Goal: Task Accomplishment & Management: Manage account settings

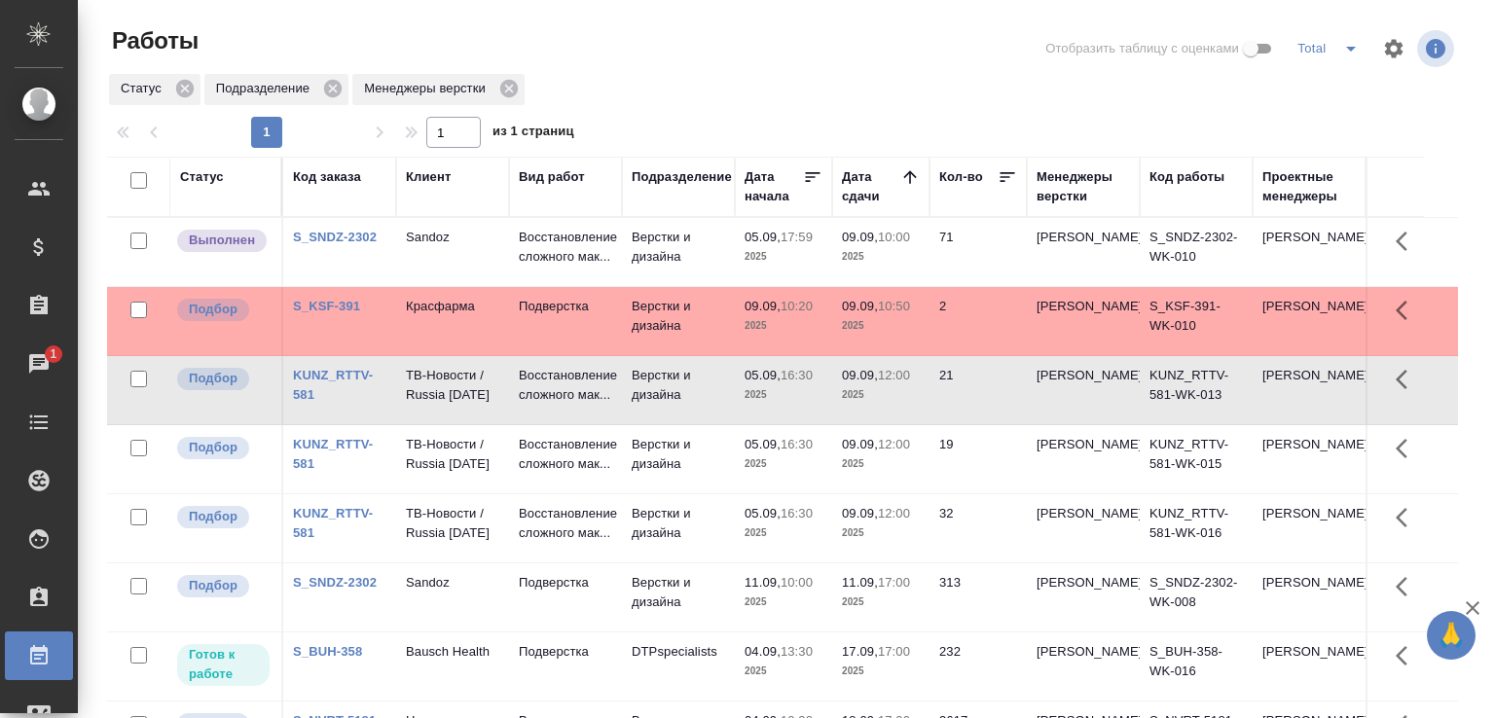
scroll to position [150, 0]
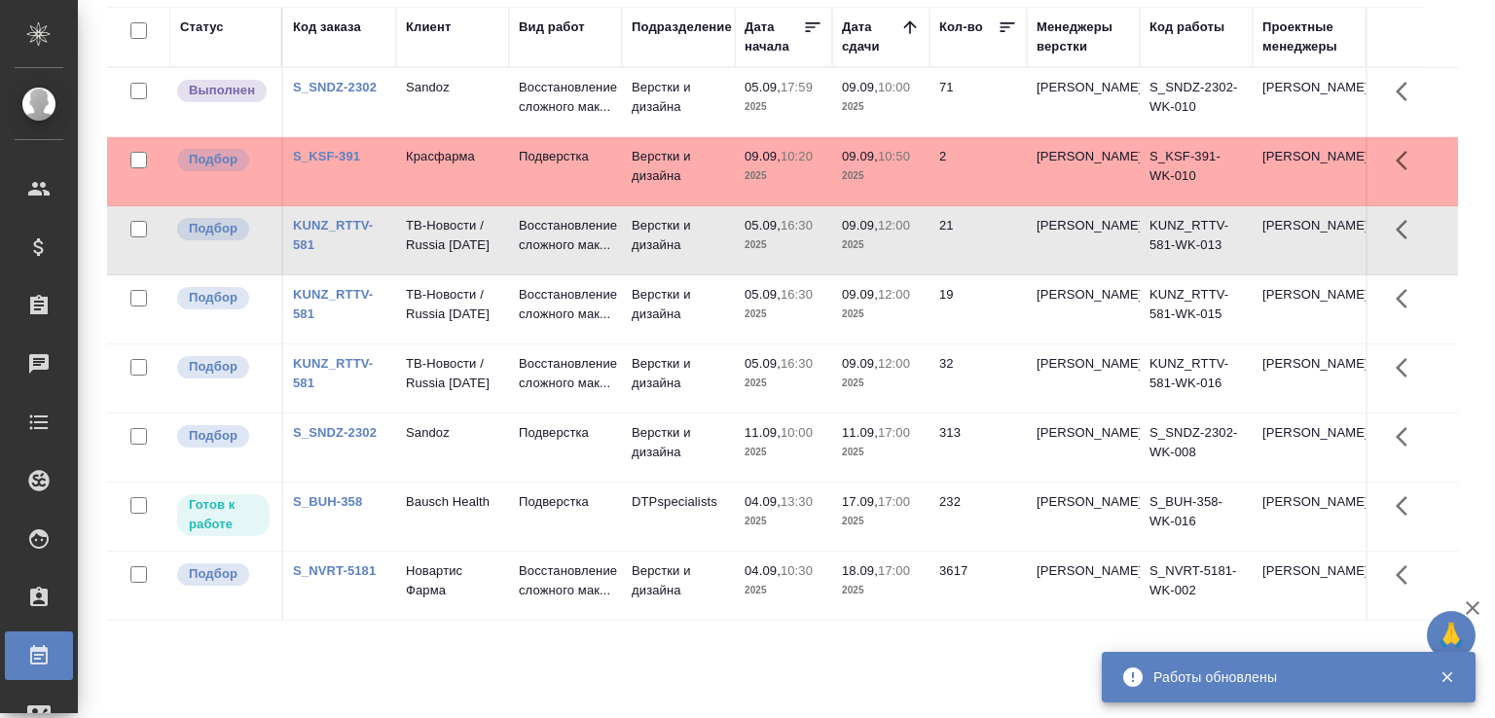
click at [506, 114] on td "Sandoz" at bounding box center [452, 102] width 113 height 68
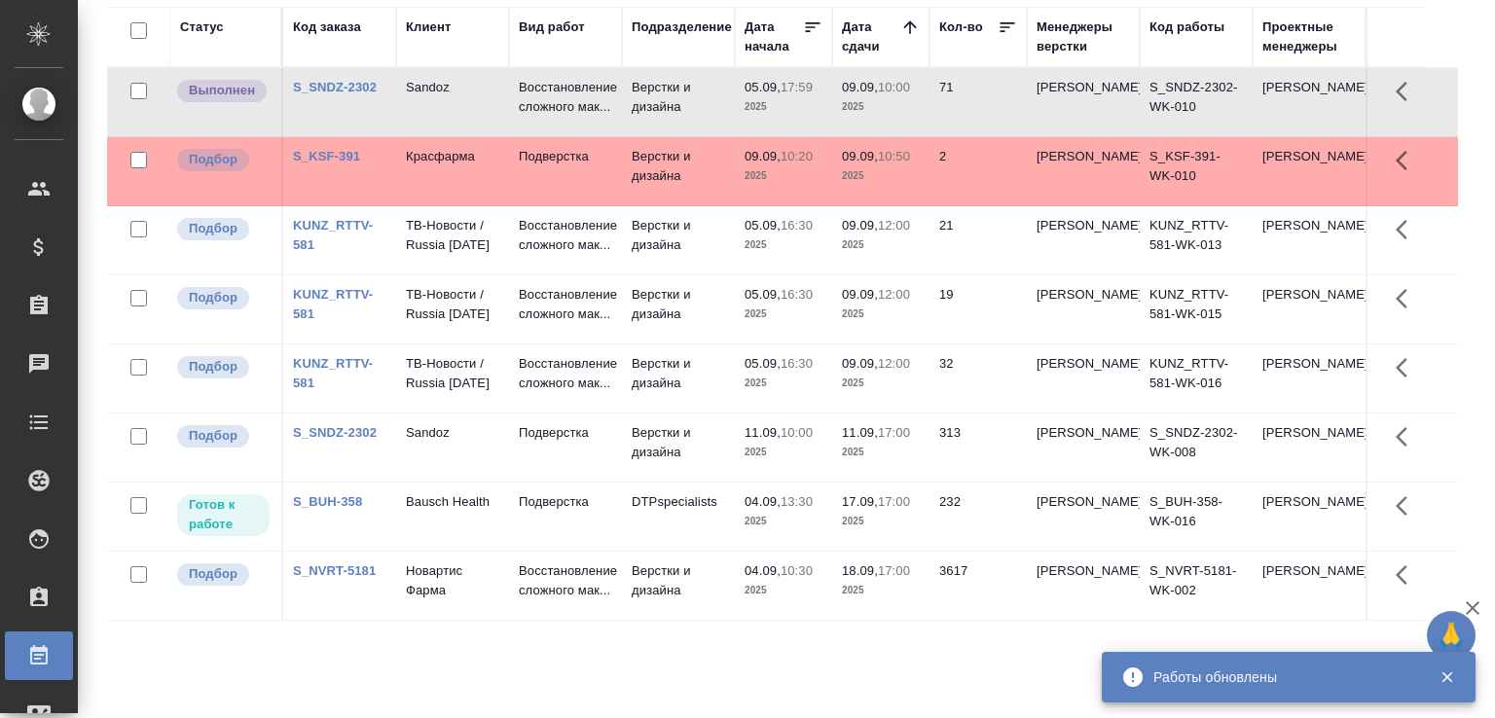
click at [506, 114] on td "Sandoz" at bounding box center [452, 102] width 113 height 68
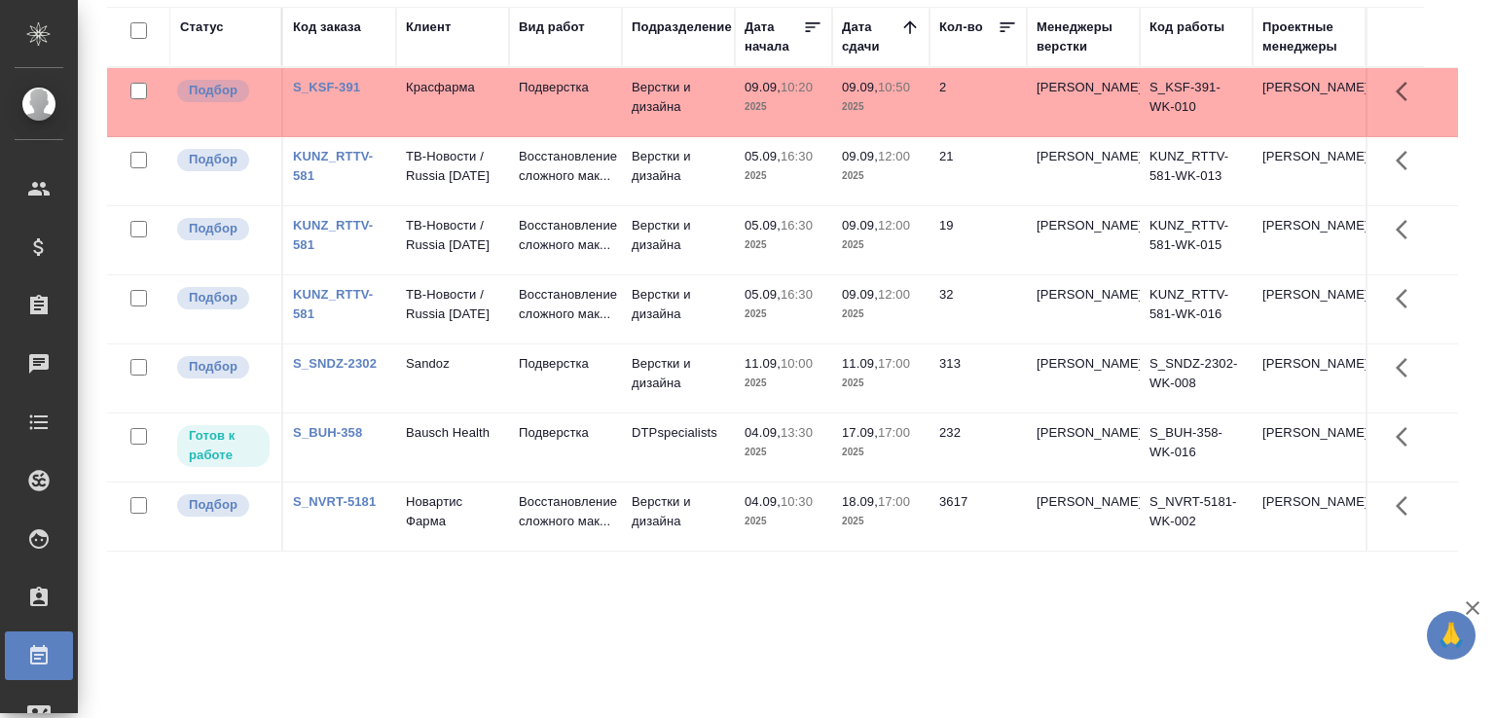
click at [526, 128] on td "Подверстка" at bounding box center [565, 102] width 113 height 68
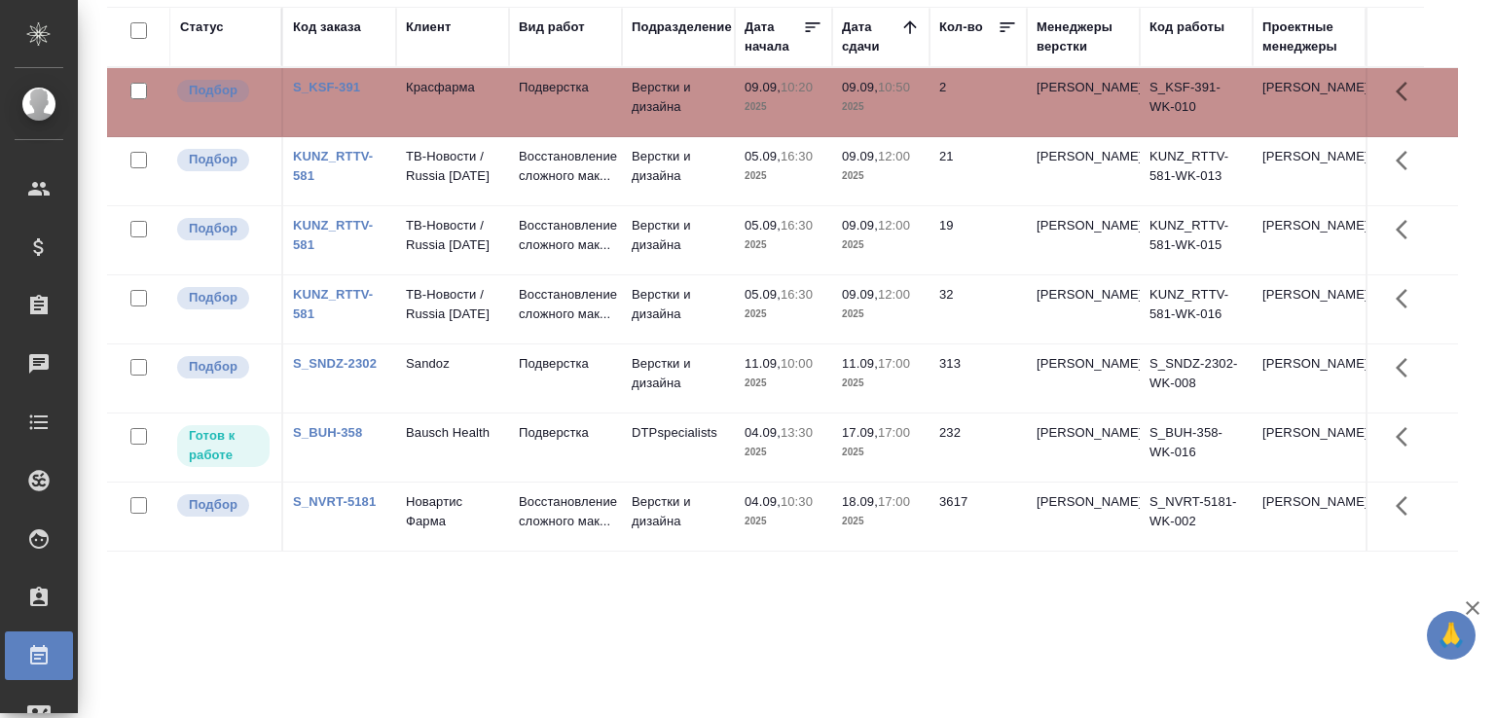
click at [171, 638] on div "Статус Код заказа Клиент Вид работ Подразделение Дата начала Дата сдачи Кол-во …" at bounding box center [782, 357] width 1351 height 701
click at [526, 91] on p "Подверстка" at bounding box center [565, 87] width 93 height 19
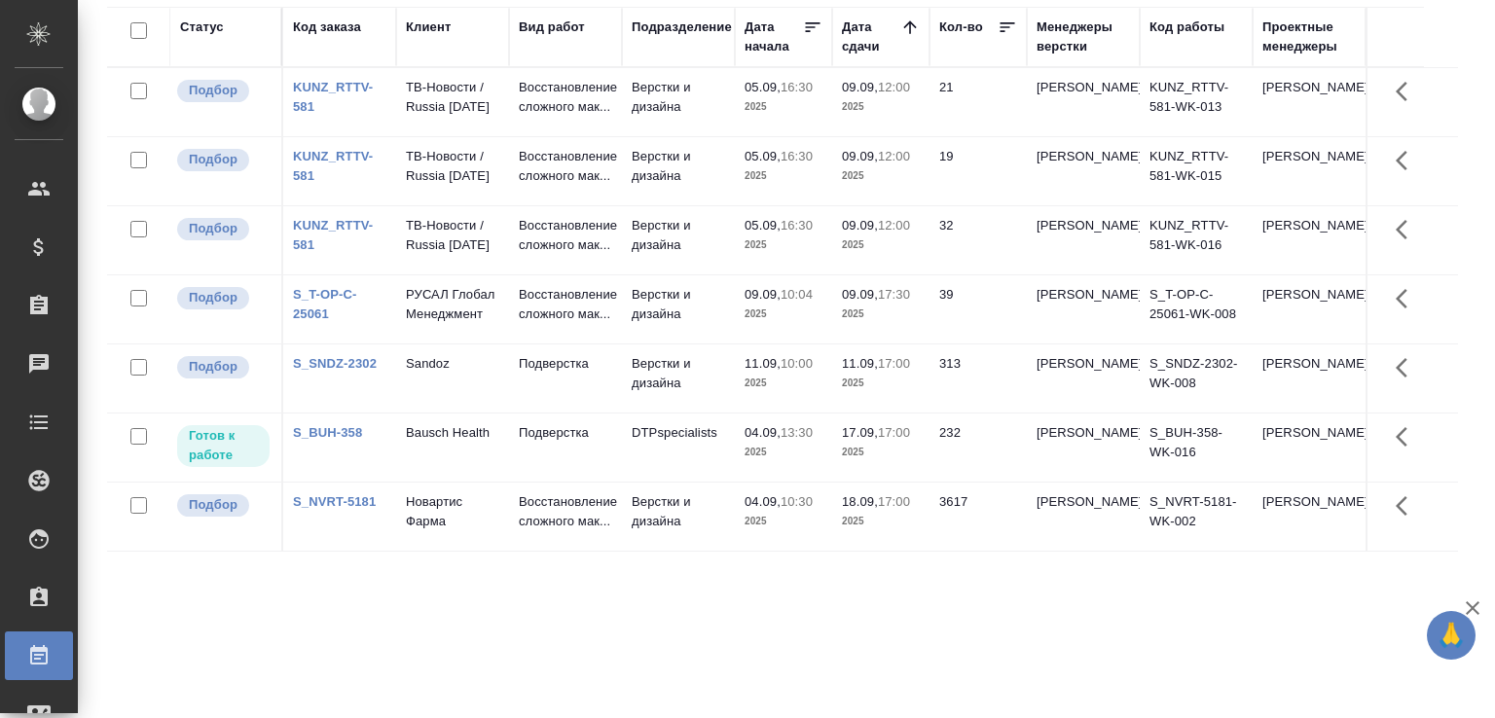
click at [705, 344] on td "Верстки и дизайна" at bounding box center [678, 309] width 113 height 68
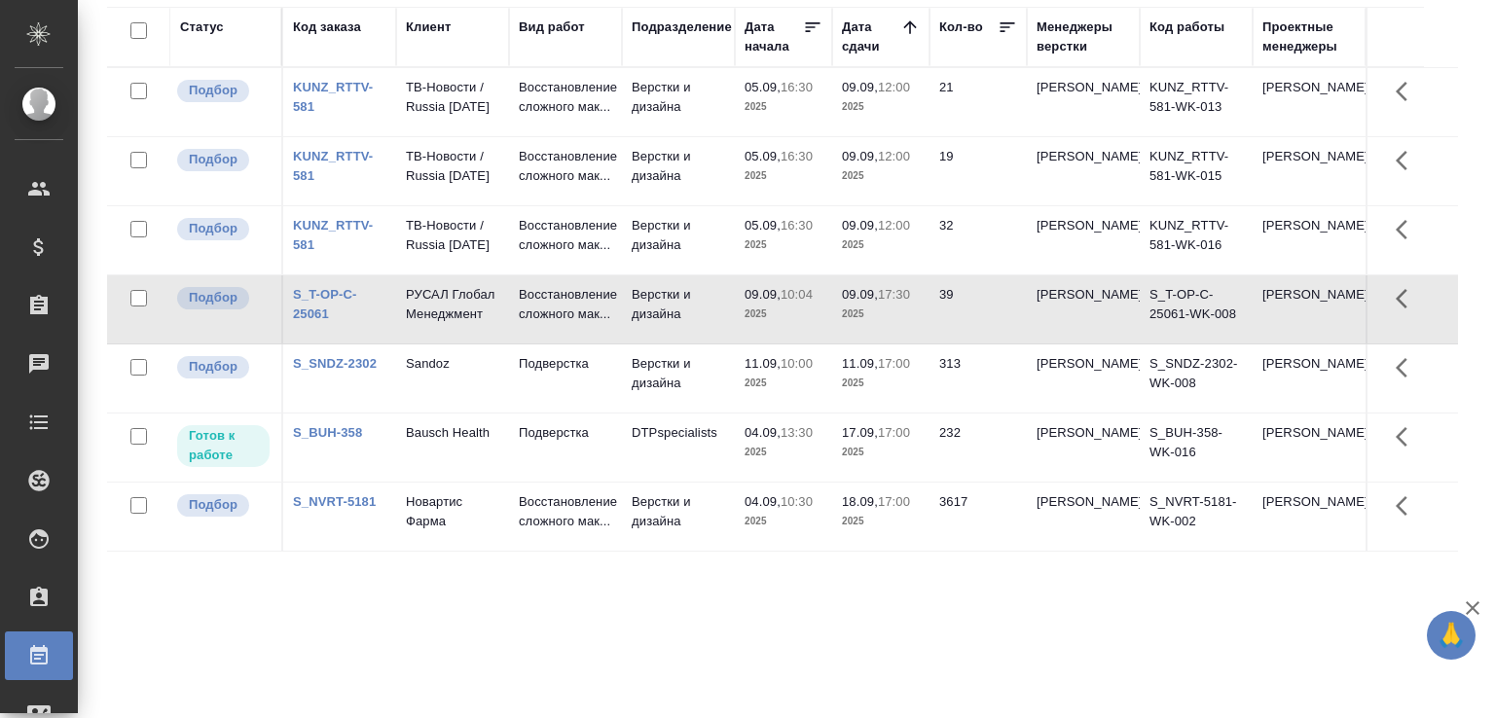
click at [705, 344] on td "Верстки и дизайна" at bounding box center [678, 309] width 113 height 68
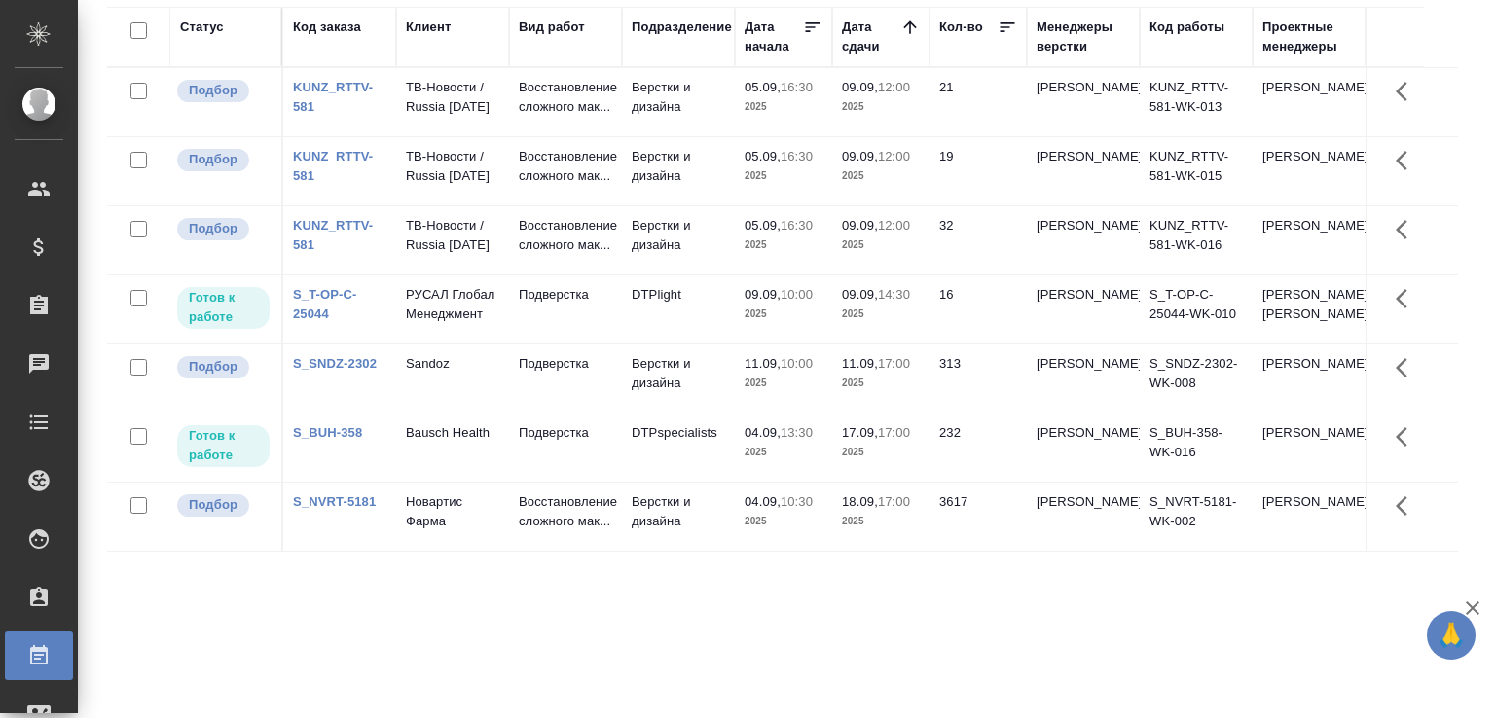
click at [648, 344] on td "DTPlight" at bounding box center [678, 309] width 113 height 68
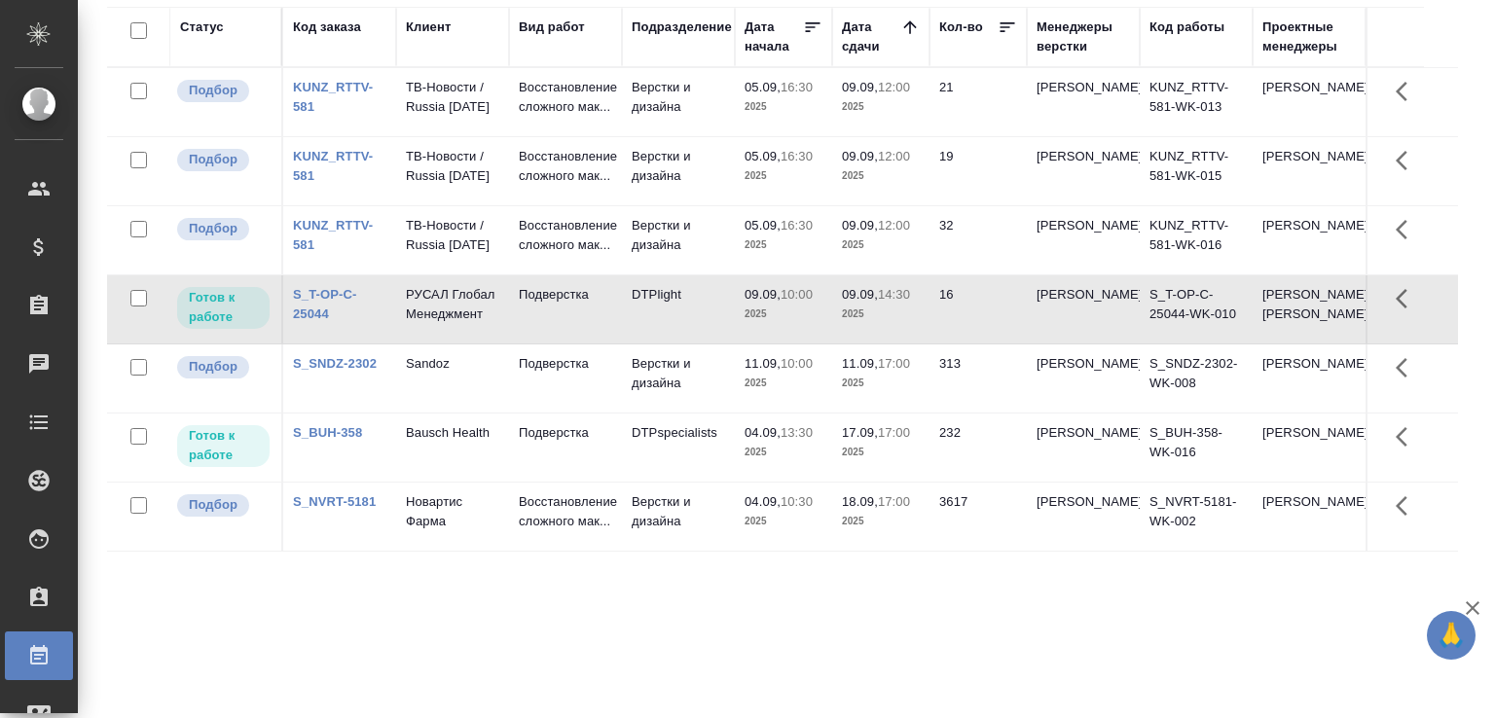
click at [648, 344] on td "DTPlight" at bounding box center [678, 309] width 113 height 68
click at [510, 116] on td "Восстановление сложного мак..." at bounding box center [565, 102] width 113 height 68
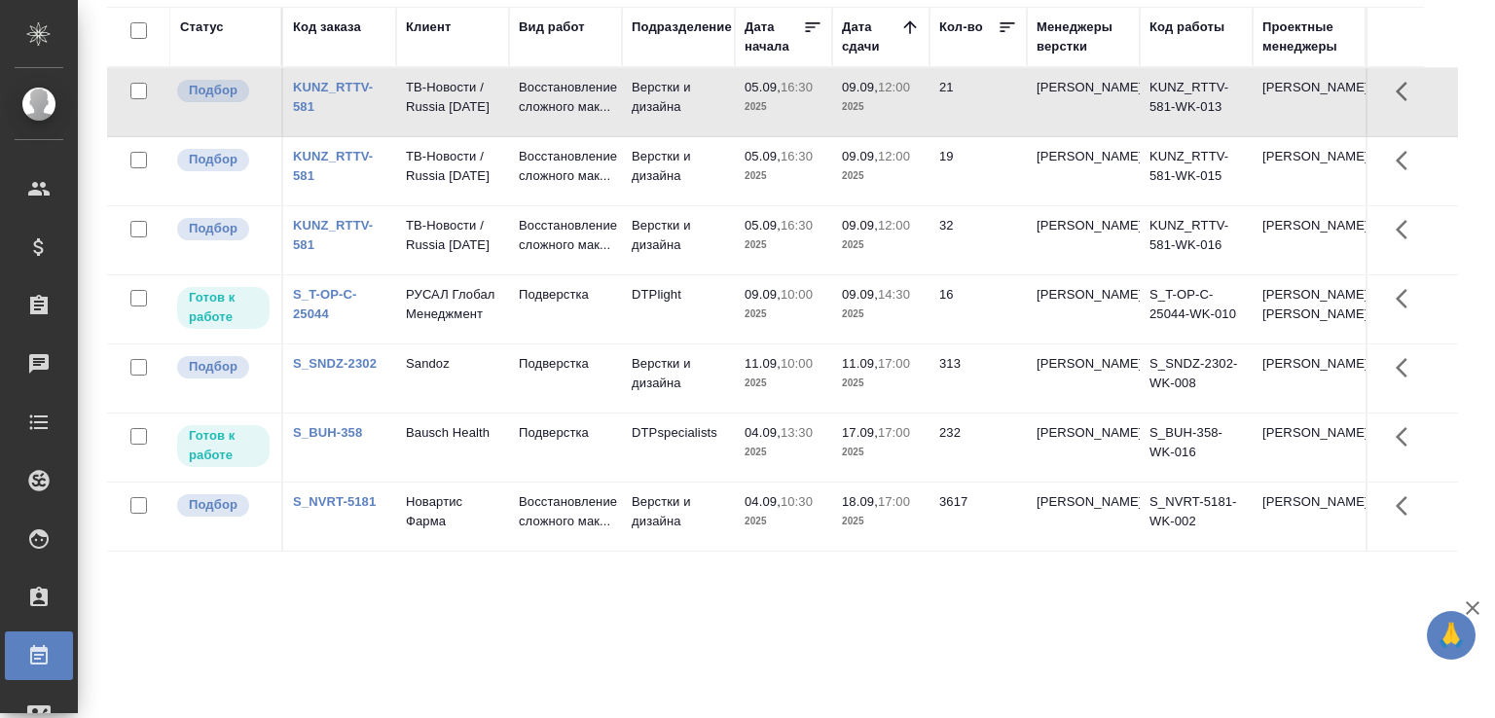
click at [510, 116] on td "Восстановление сложного мак..." at bounding box center [565, 102] width 113 height 68
click at [510, 205] on td "Восстановление сложного мак..." at bounding box center [565, 171] width 113 height 68
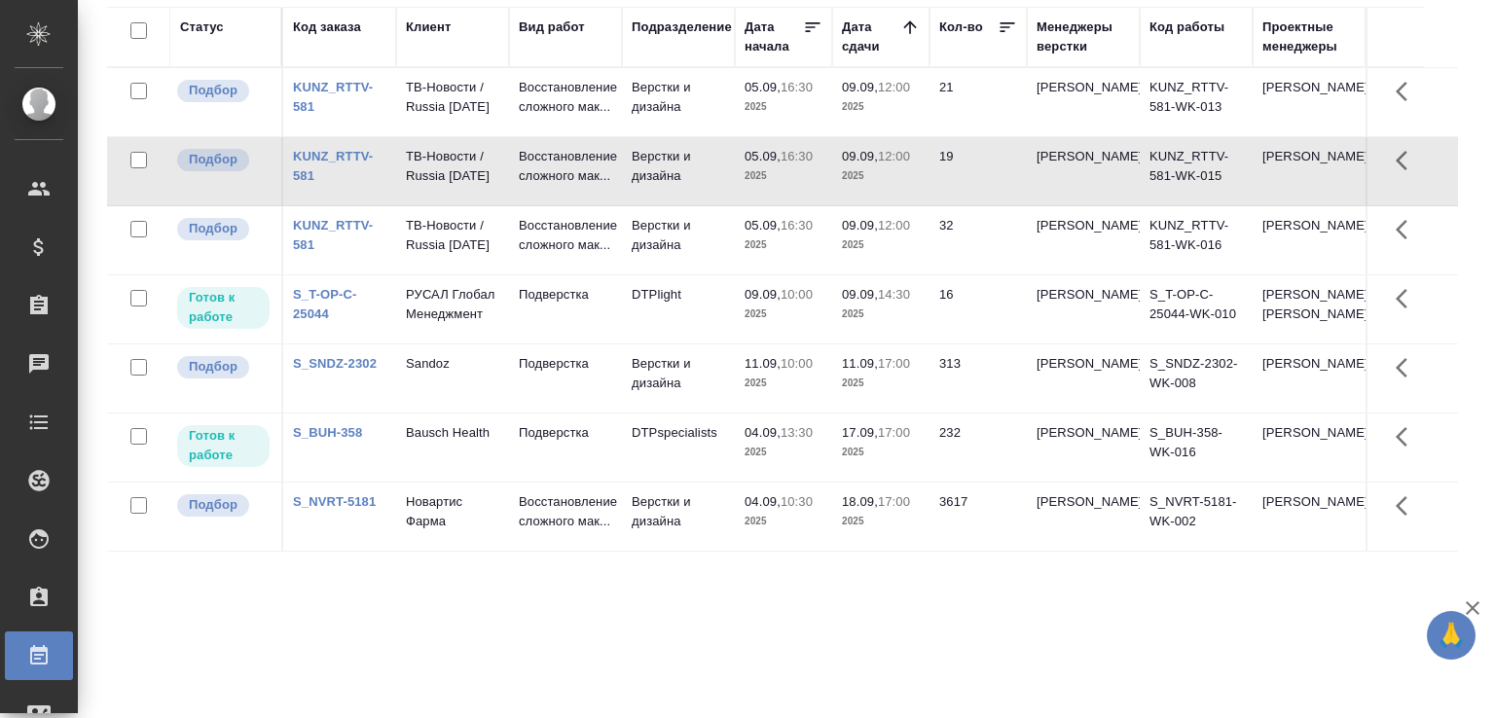
click at [510, 205] on td "Восстановление сложного мак..." at bounding box center [565, 171] width 113 height 68
click at [453, 274] on td "ТВ-Новости / Russia Today" at bounding box center [452, 240] width 113 height 68
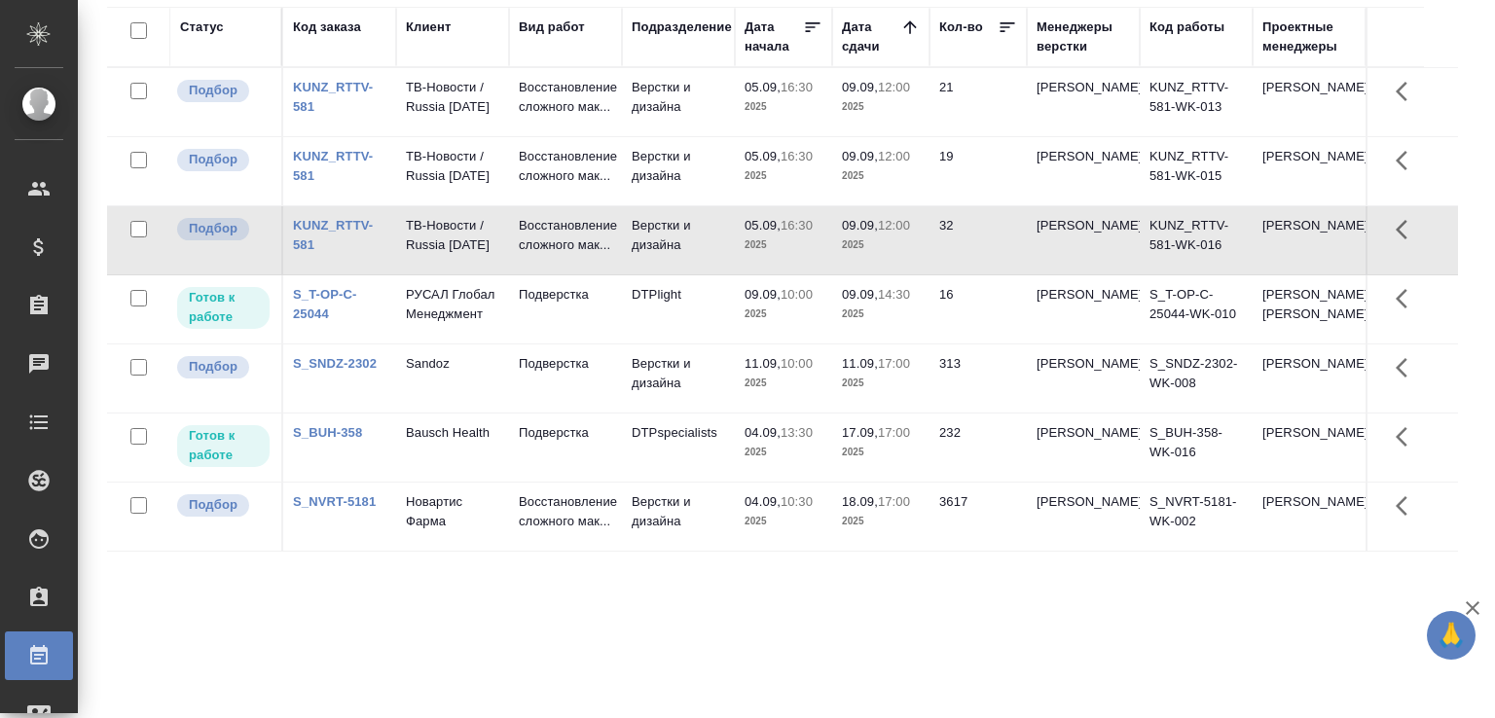
click at [453, 274] on td "ТВ-Новости / Russia Today" at bounding box center [452, 240] width 113 height 68
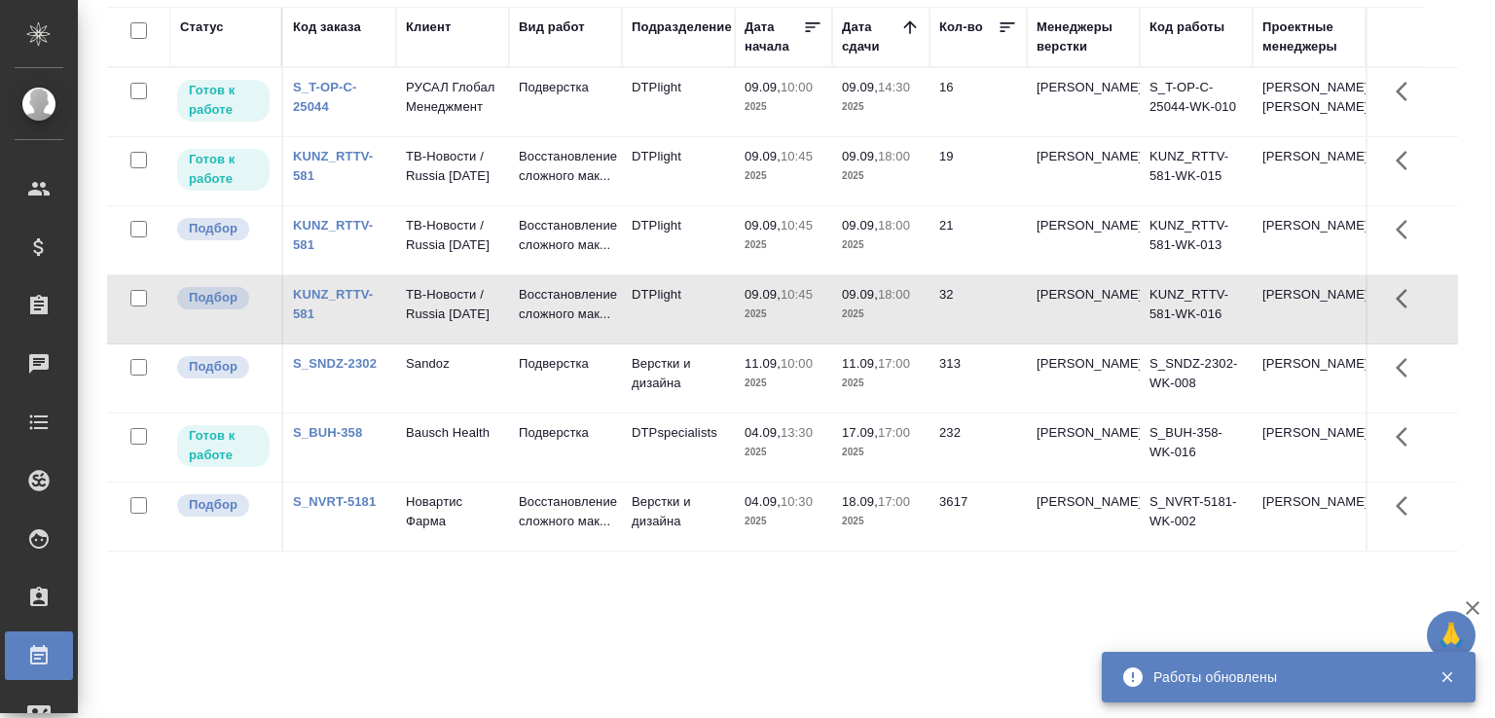
click at [529, 551] on td "Восстановление сложного мак..." at bounding box center [565, 517] width 113 height 68
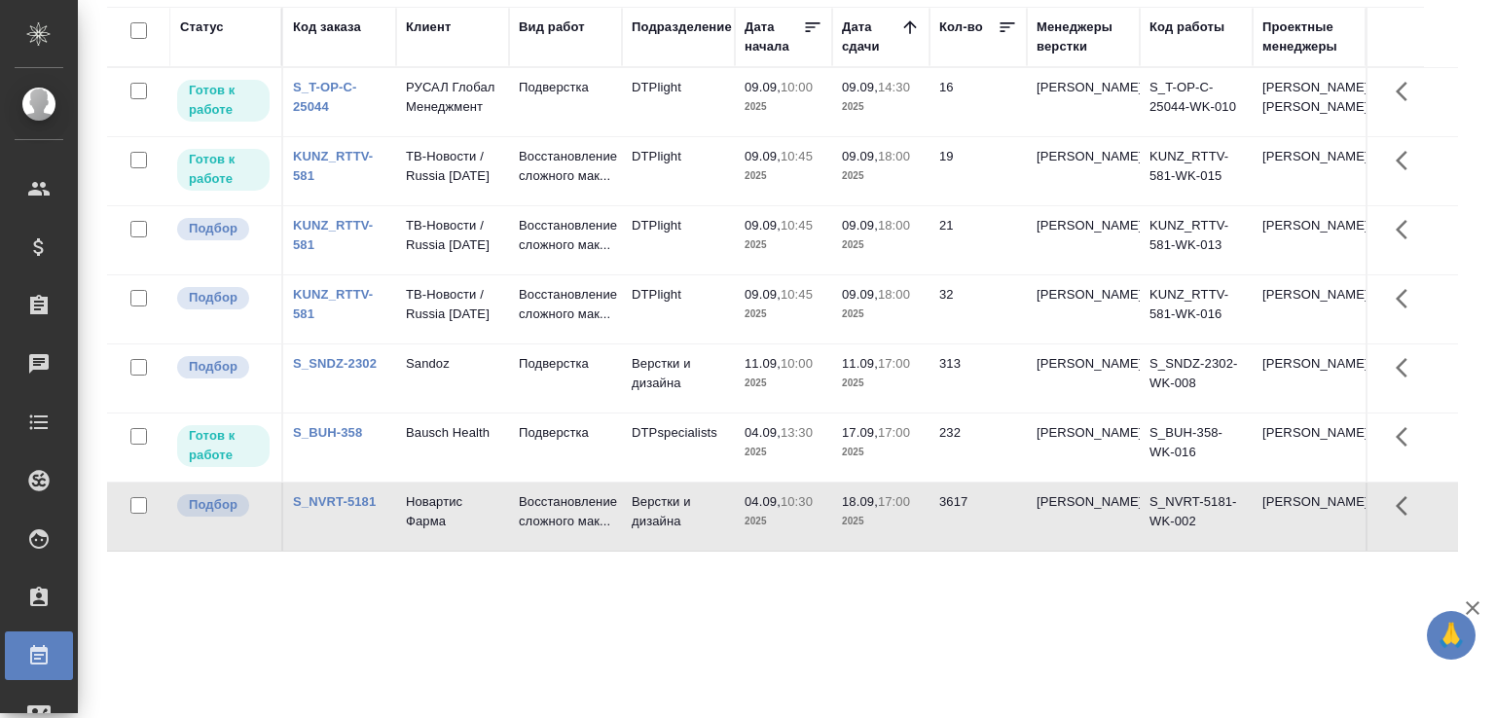
click at [592, 647] on div "Статус Код заказа Клиент Вид работ Подразделение Дата начала Дата сдачи Кол-во …" at bounding box center [782, 357] width 1351 height 701
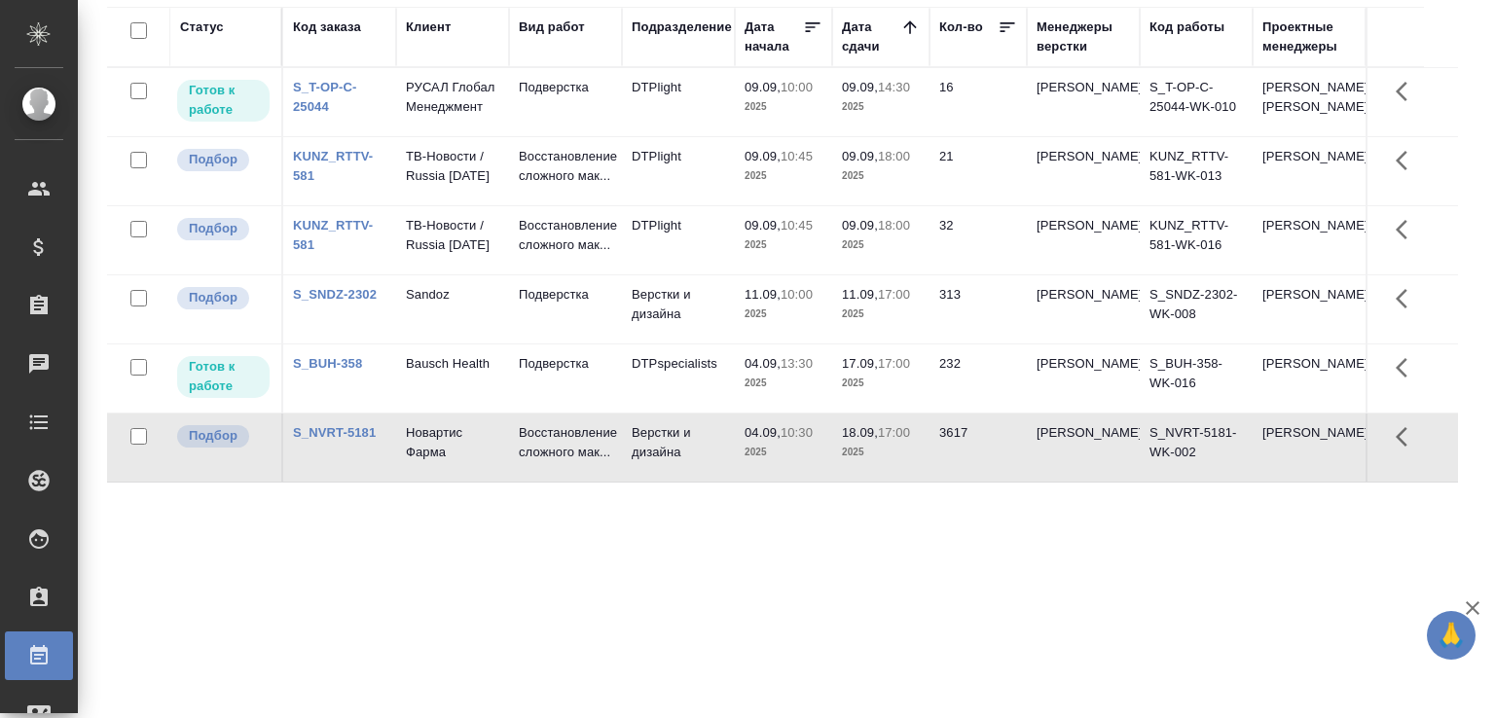
click at [712, 577] on div "Статус Код заказа Клиент Вид работ Подразделение Дата начала Дата сдачи Кол-во …" at bounding box center [782, 357] width 1351 height 701
click at [383, 374] on div "S_BUH-358" at bounding box center [339, 363] width 93 height 19
click at [540, 413] on td "Подверстка" at bounding box center [565, 379] width 113 height 68
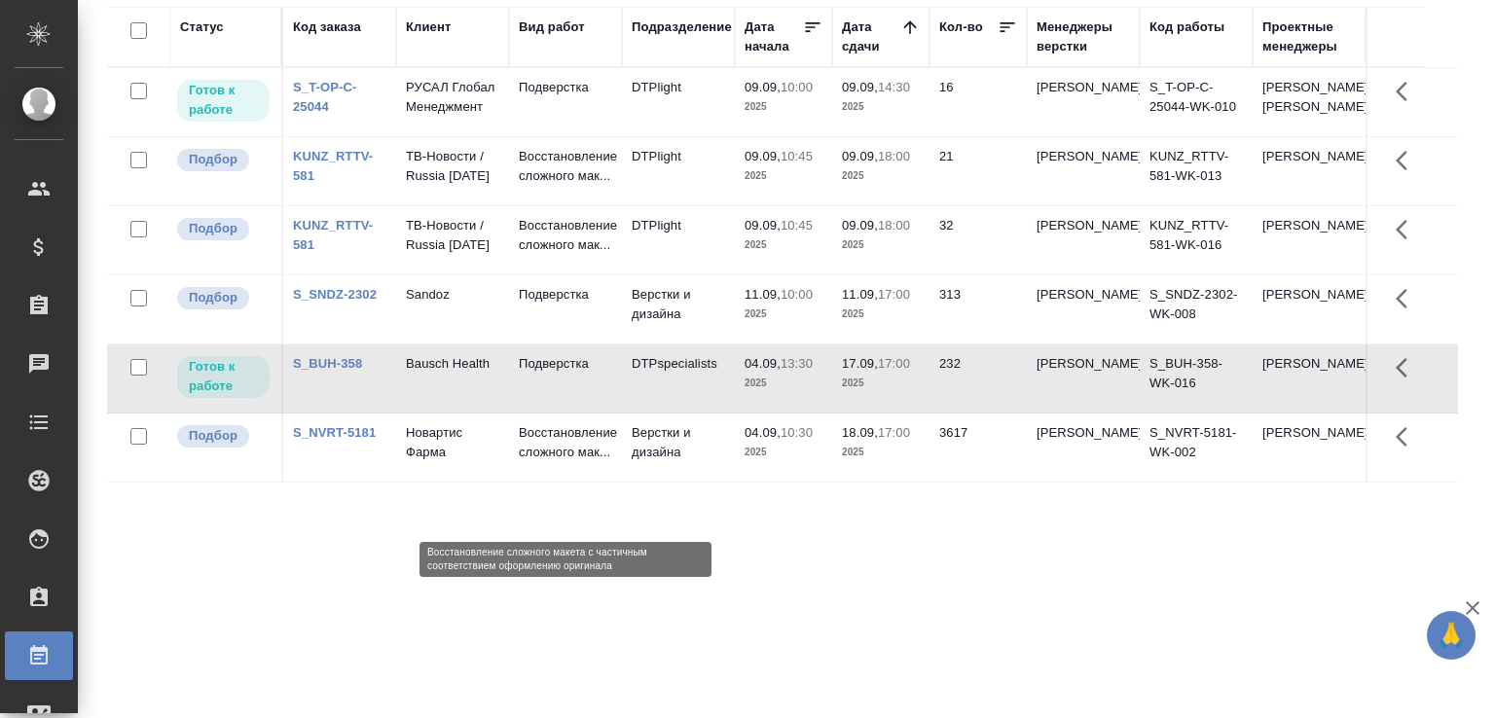
click at [533, 462] on p "Восстановление сложного мак..." at bounding box center [565, 442] width 93 height 39
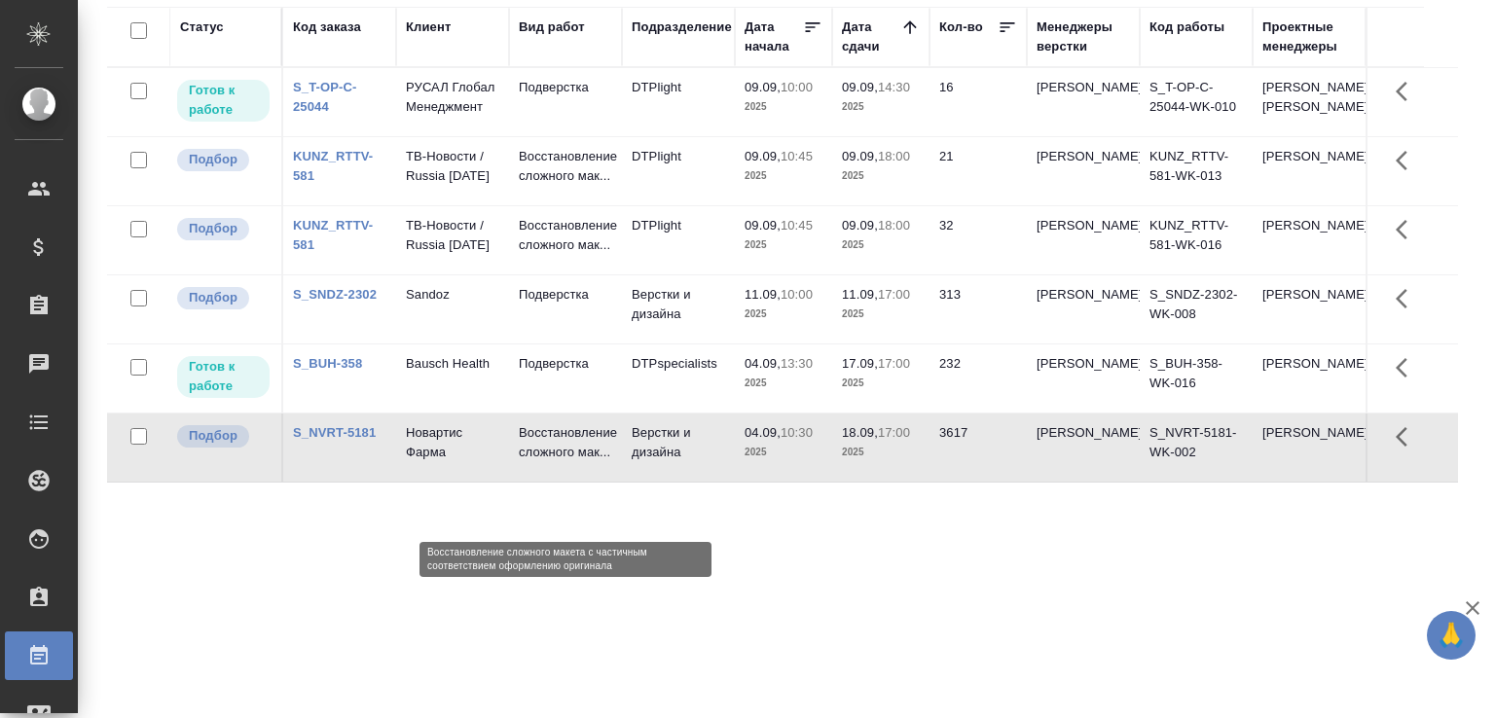
click at [533, 462] on p "Восстановление сложного мак..." at bounding box center [565, 442] width 93 height 39
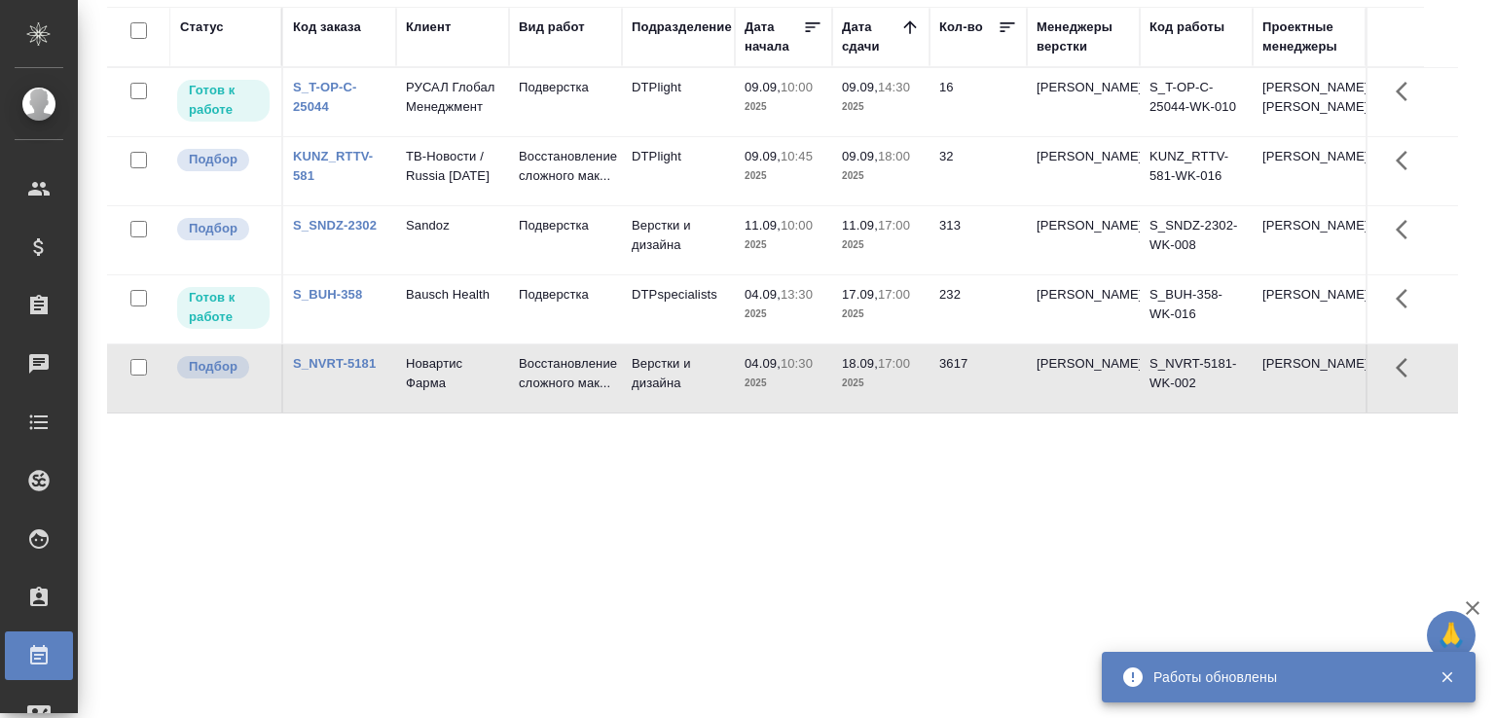
click at [479, 556] on div "Статус Код заказа Клиент Вид работ Подразделение Дата начала Дата сдачи Кол-во …" at bounding box center [782, 357] width 1351 height 701
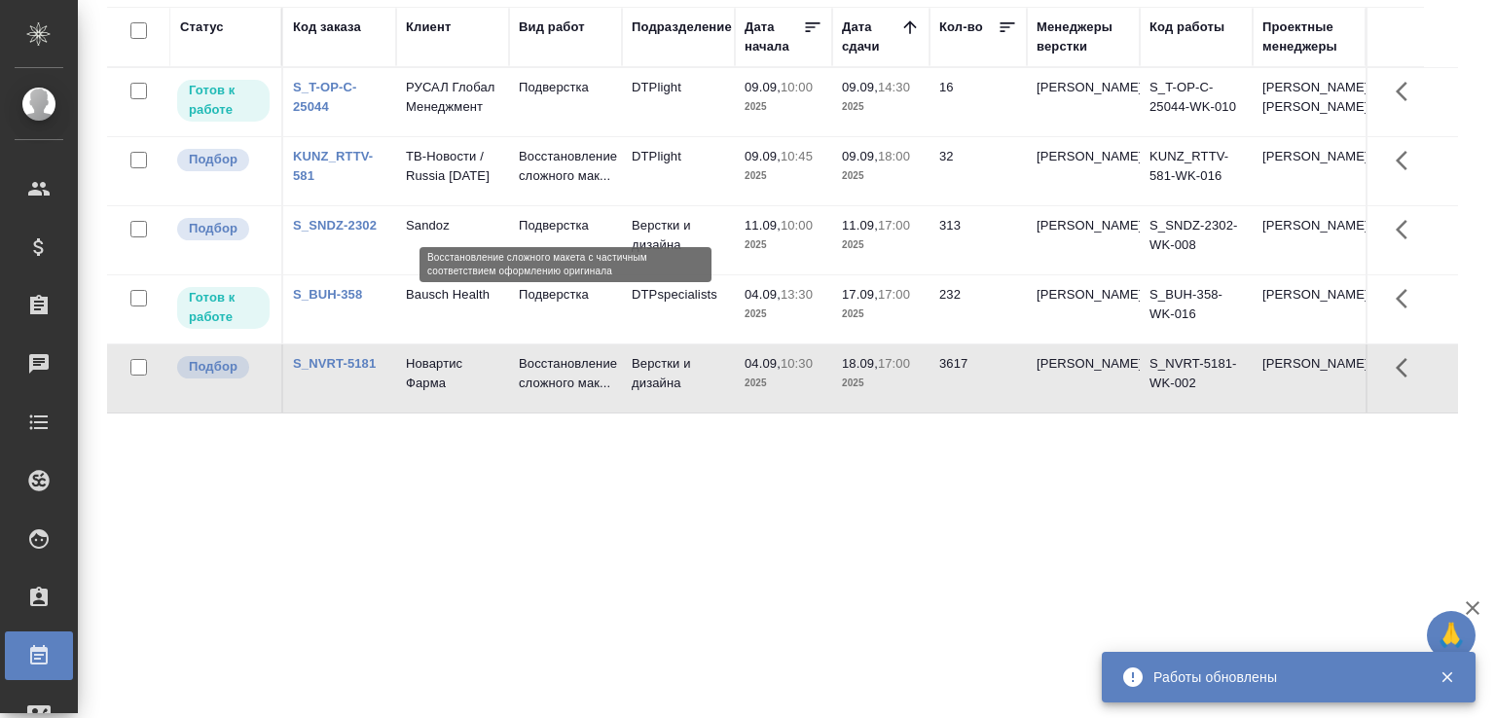
click at [531, 186] on p "Восстановление сложного мак..." at bounding box center [565, 166] width 93 height 39
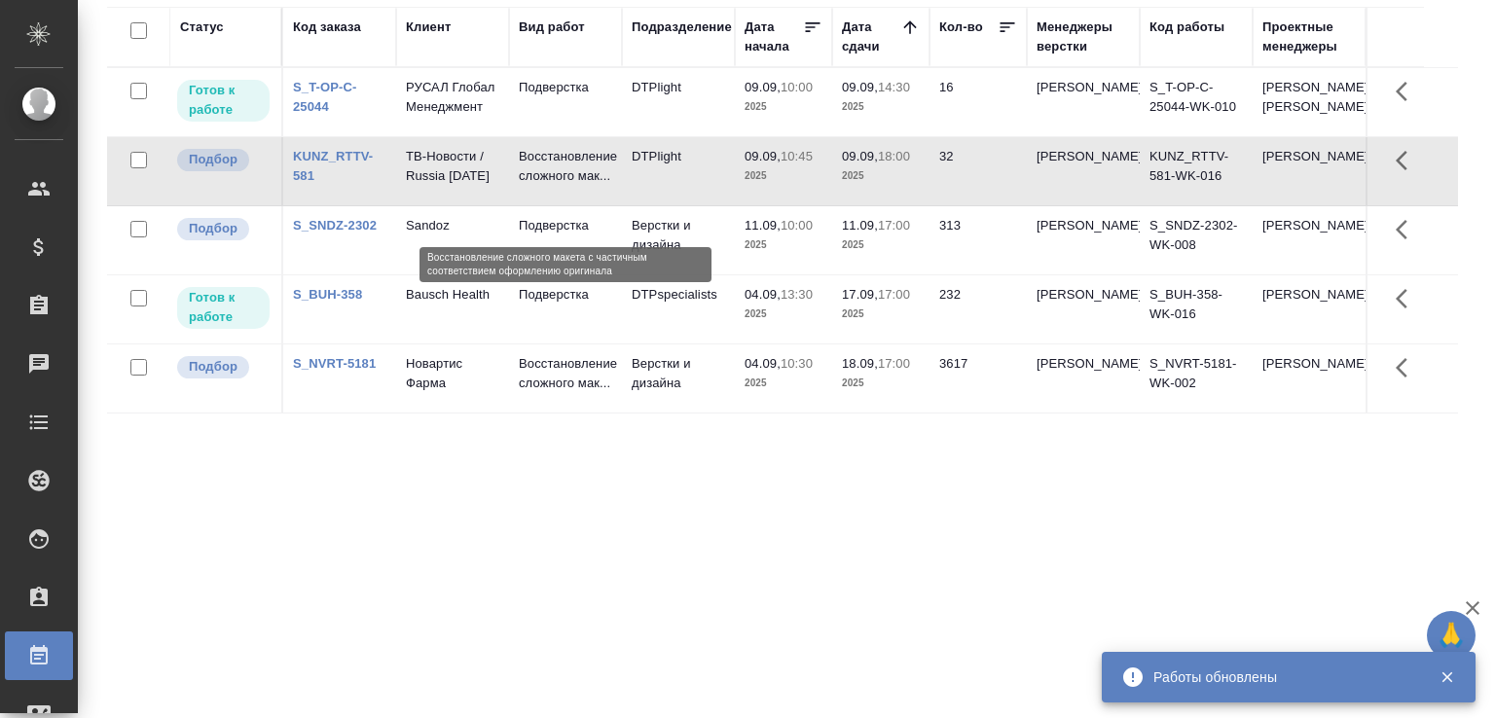
click at [531, 186] on p "Восстановление сложного мак..." at bounding box center [565, 166] width 93 height 39
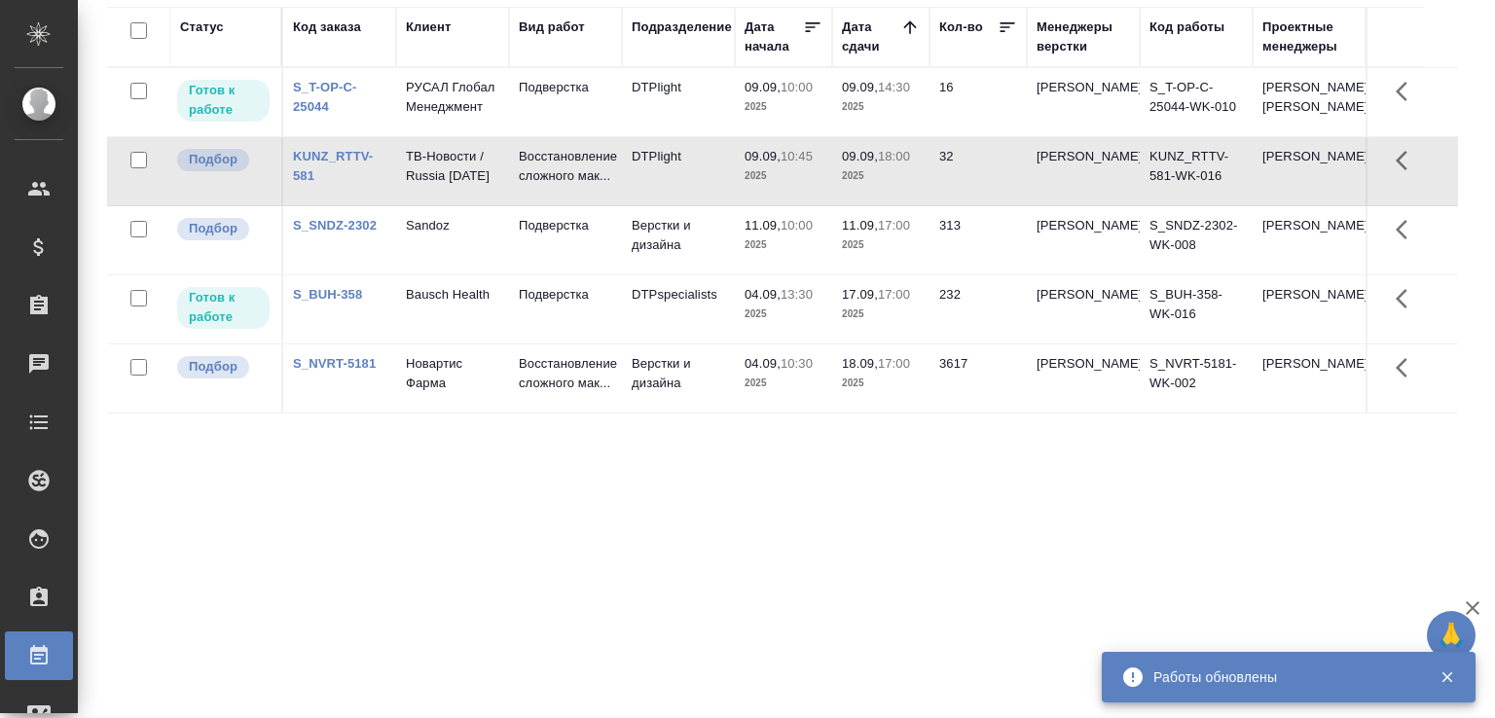
click at [537, 548] on div "Статус Код заказа Клиент Вид работ Подразделение Дата начала Дата сдачи Кол-во …" at bounding box center [782, 357] width 1351 height 701
click at [593, 502] on div "Статус Код заказа Клиент Вид работ Подразделение Дата начала Дата сдачи Кол-во …" at bounding box center [782, 357] width 1351 height 701
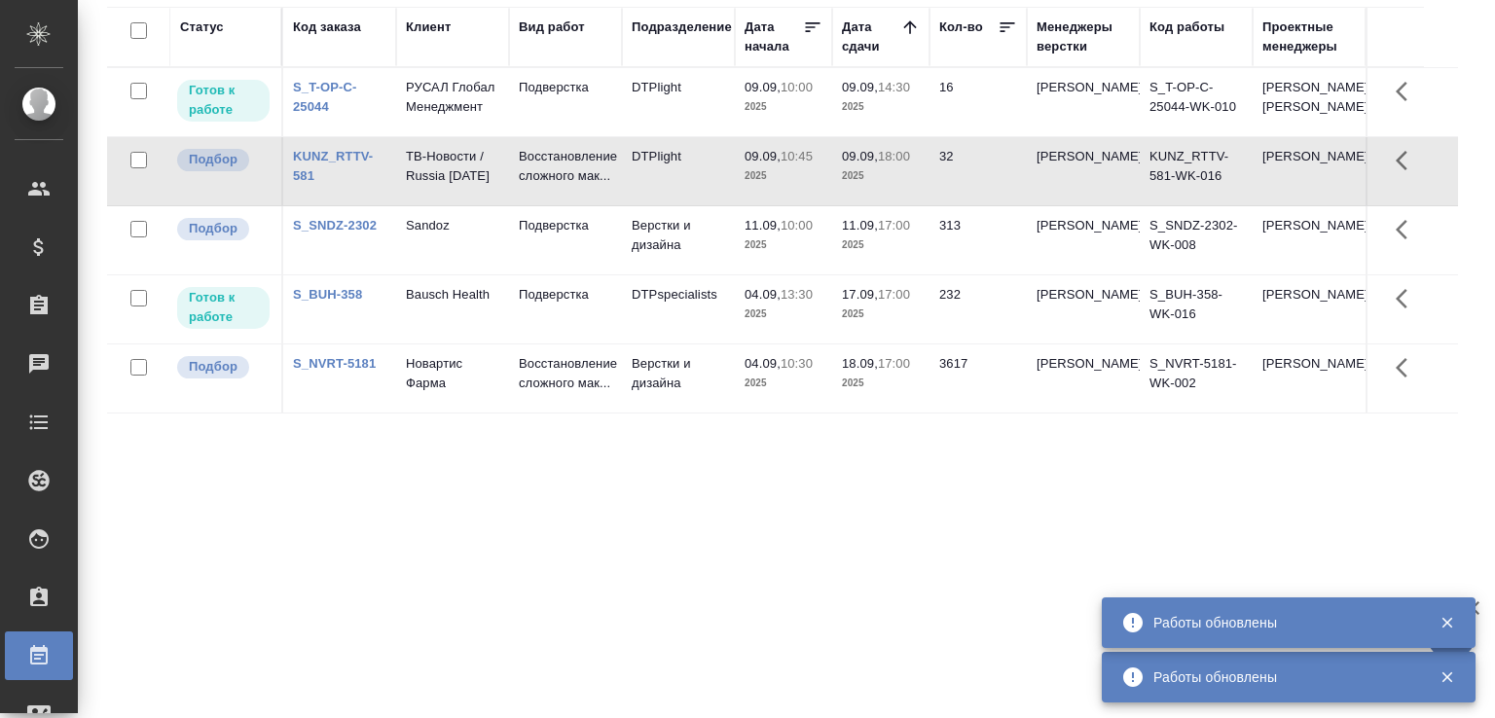
click at [402, 503] on div "Статус Код заказа Клиент Вид работ Подразделение Дата начала Дата сдачи Кол-во …" at bounding box center [782, 357] width 1351 height 701
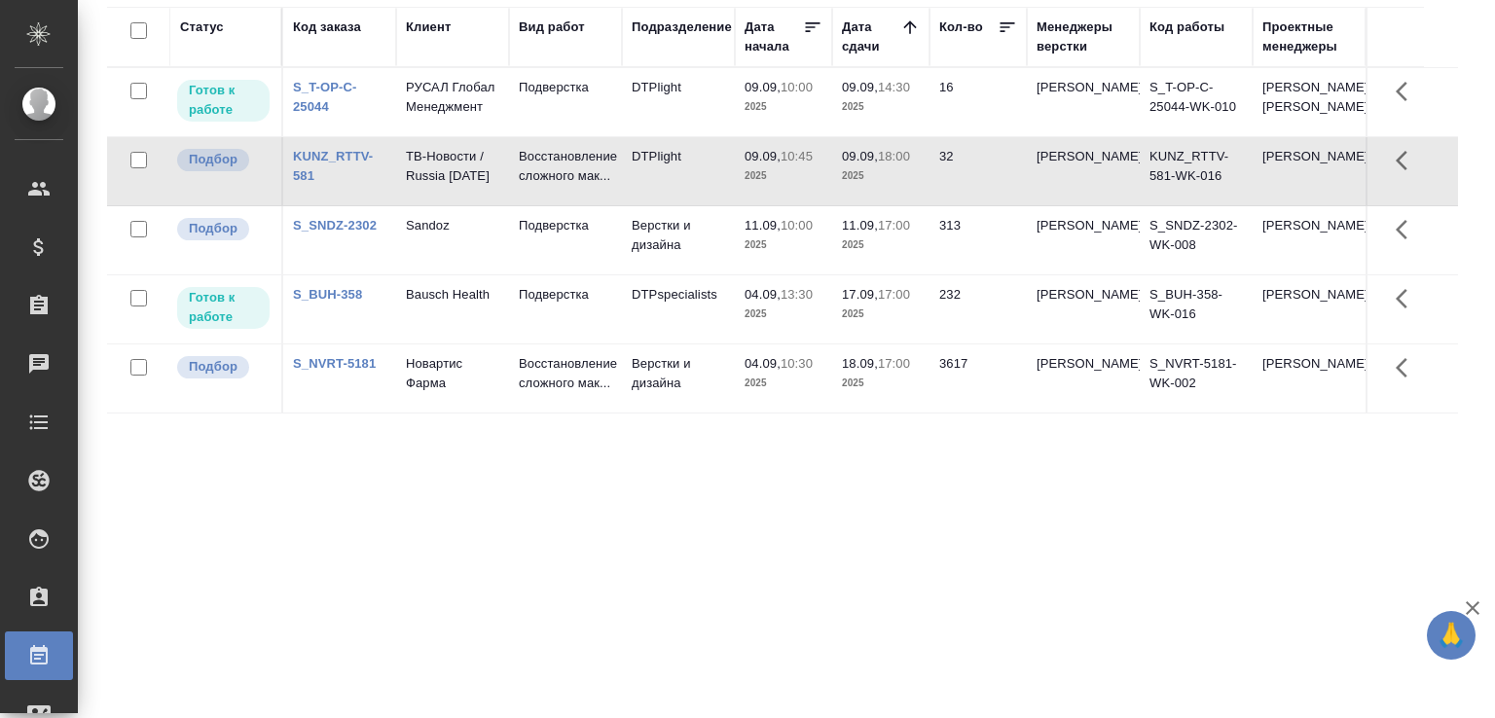
click at [230, 485] on div "Статус Код заказа Клиент Вид работ Подразделение Дата начала Дата сдачи Кол-во …" at bounding box center [782, 357] width 1351 height 701
click at [475, 549] on div "Статус Код заказа Клиент Вид работ Подразделение Дата начала Дата сдачи Кол-во …" at bounding box center [782, 357] width 1351 height 701
click at [176, 546] on div "Статус Код заказа Клиент Вид работ Подразделение Дата начала Дата сдачи Кол-во …" at bounding box center [782, 357] width 1351 height 701
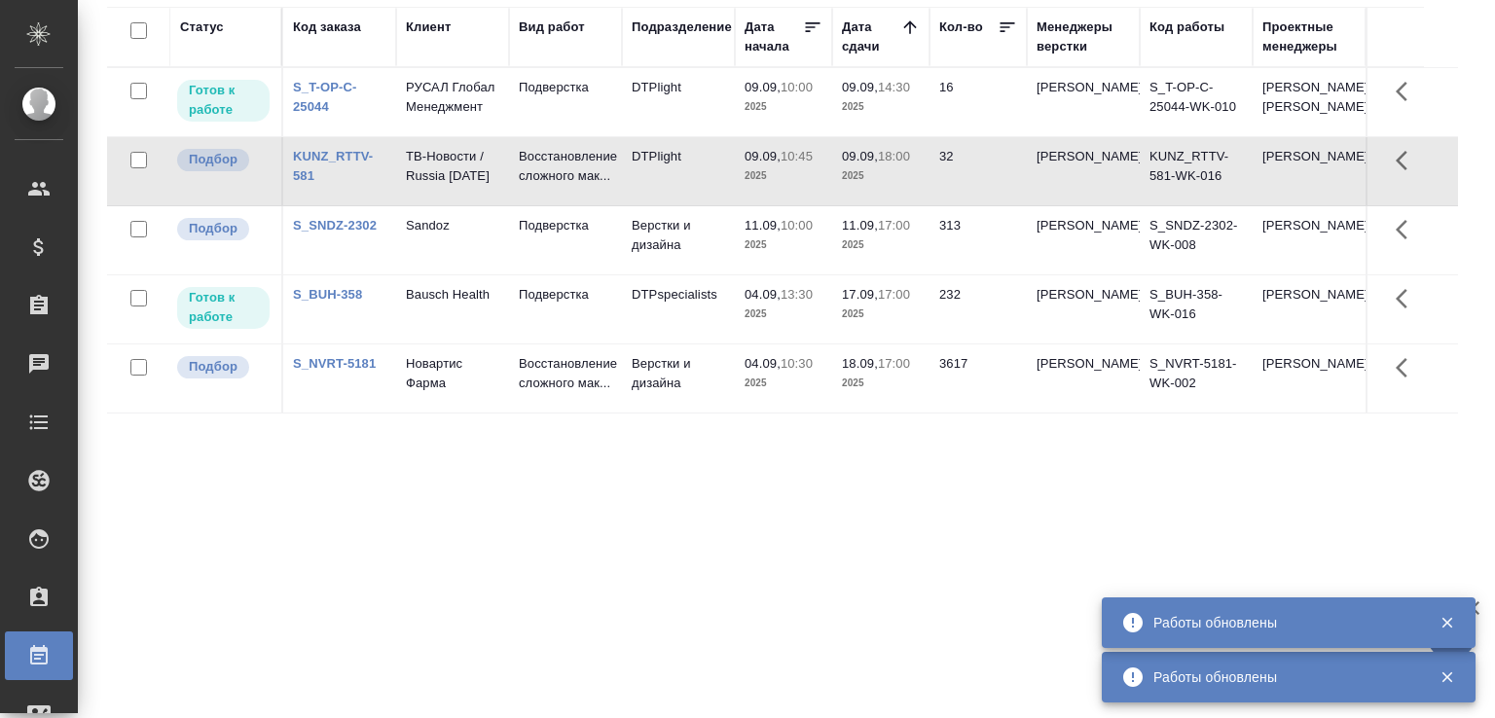
click at [233, 532] on div "Статус Код заказа Клиент Вид работ Подразделение Дата начала Дата сдачи Кол-во …" at bounding box center [782, 357] width 1351 height 701
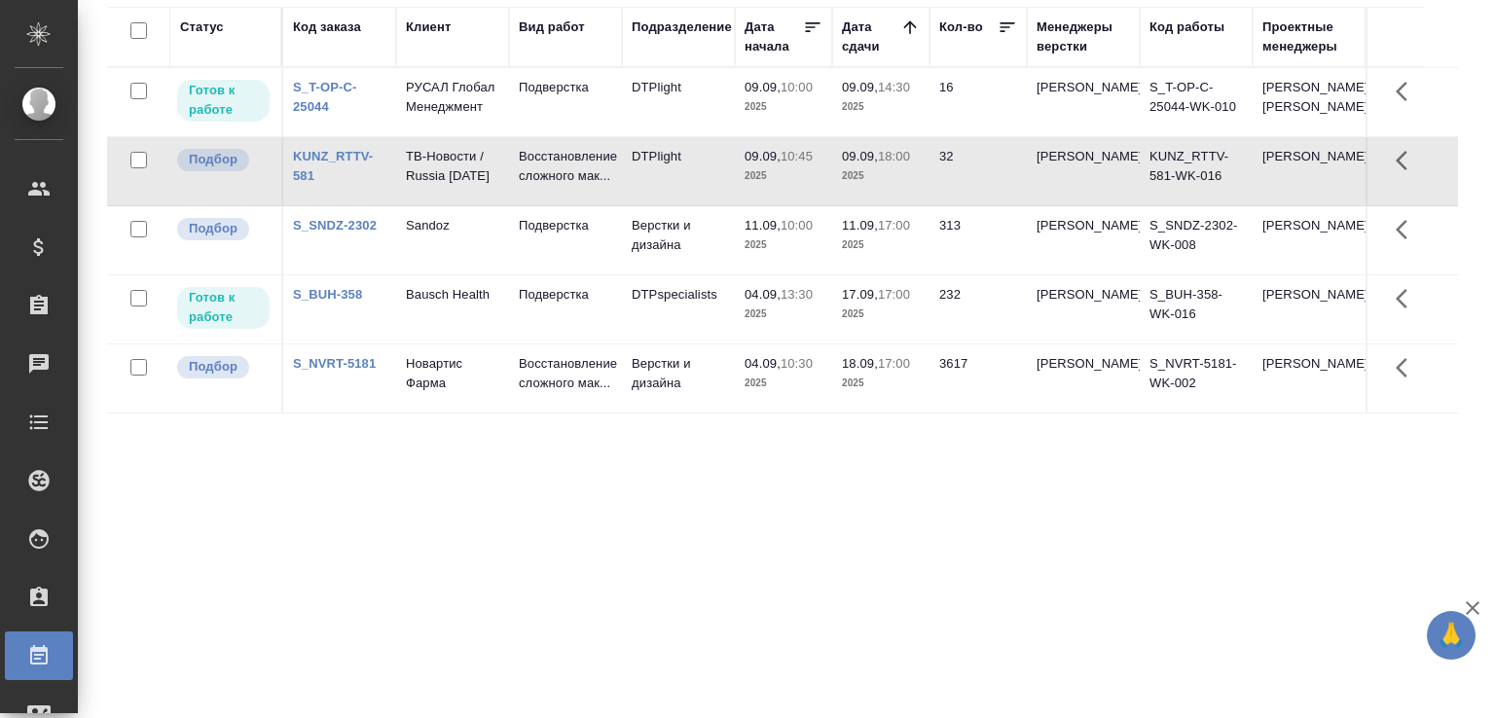
click at [330, 536] on div "Статус Код заказа Клиент Вид работ Подразделение Дата начала Дата сдачи Кол-во …" at bounding box center [782, 357] width 1351 height 701
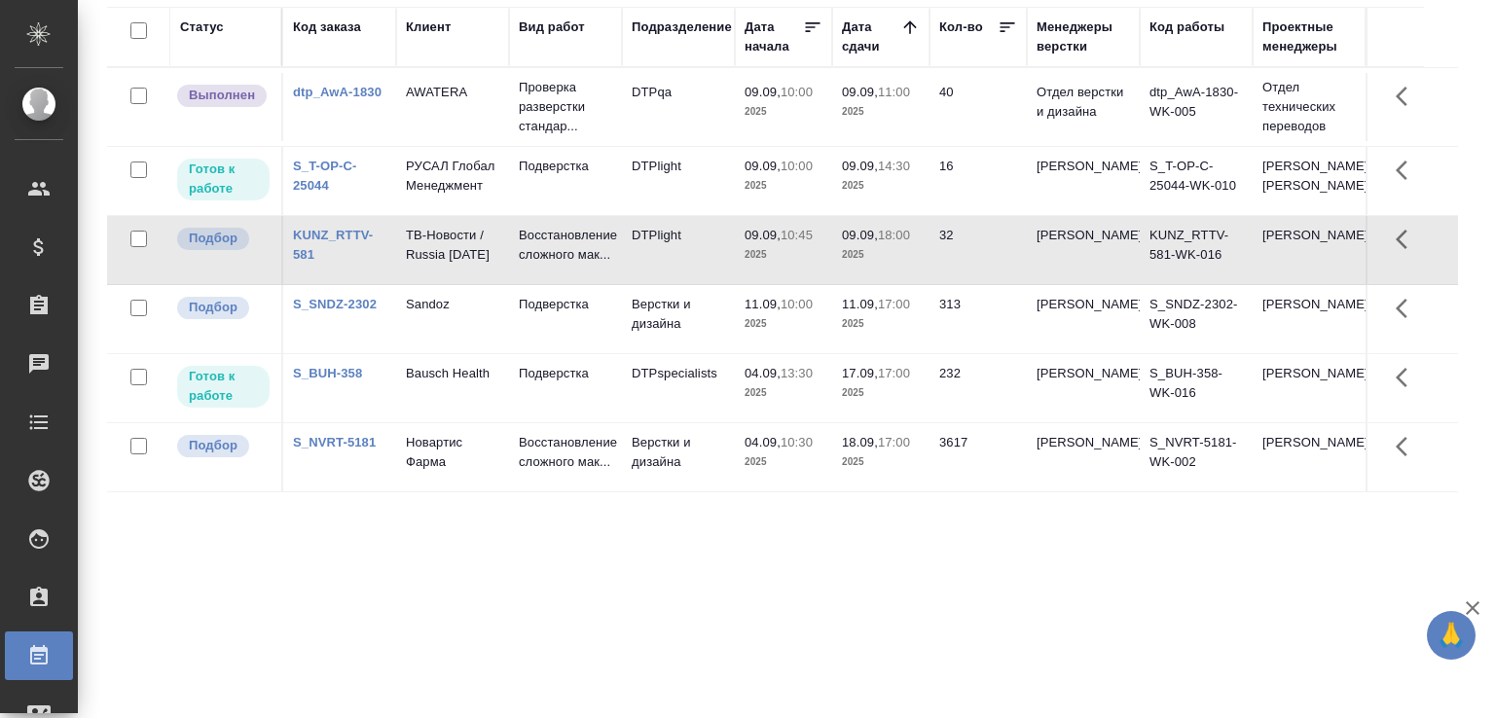
click at [437, 628] on div "Статус Код заказа Клиент Вид работ Подразделение Дата начала Дата сдачи Кол-во …" at bounding box center [782, 357] width 1351 height 701
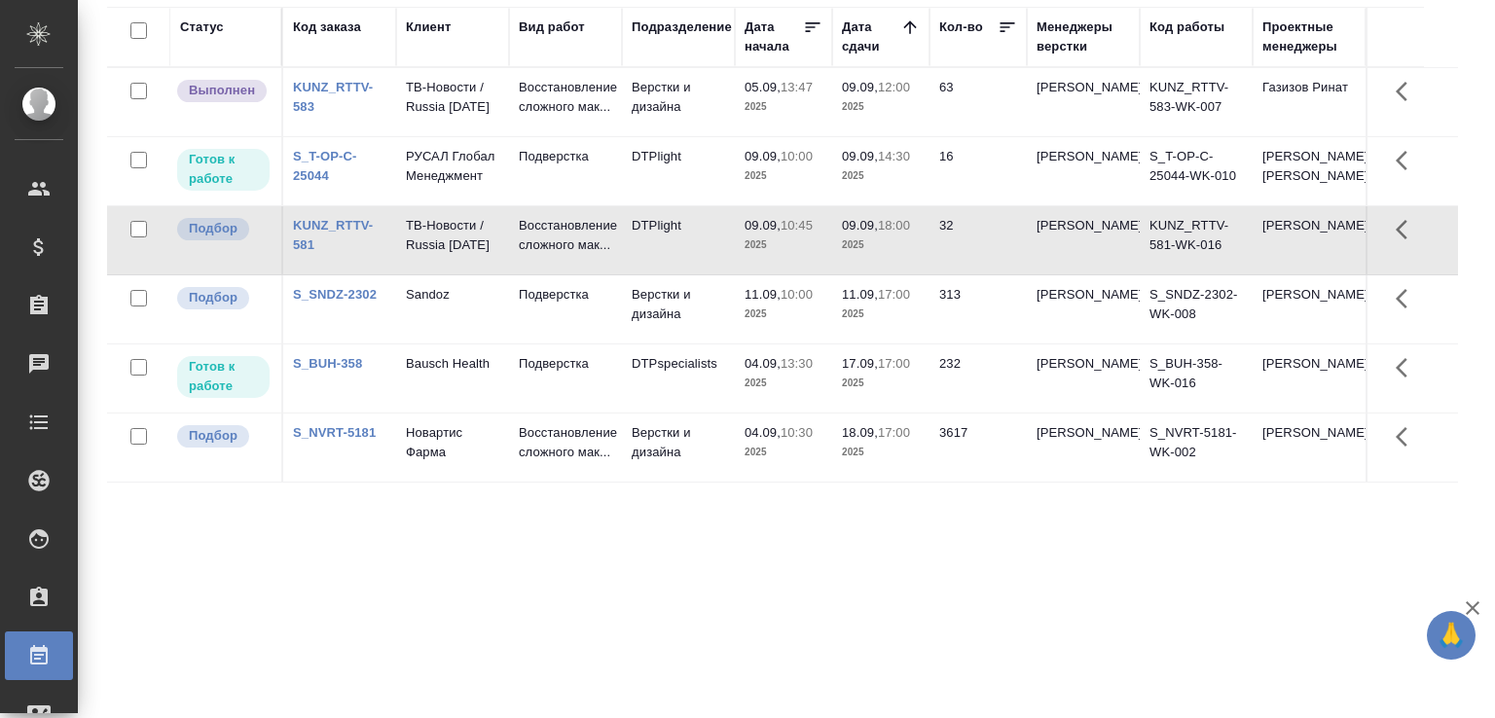
click at [437, 627] on div "Статус Код заказа Клиент Вид работ Подразделение Дата начала Дата сдачи Кол-во …" at bounding box center [782, 357] width 1351 height 701
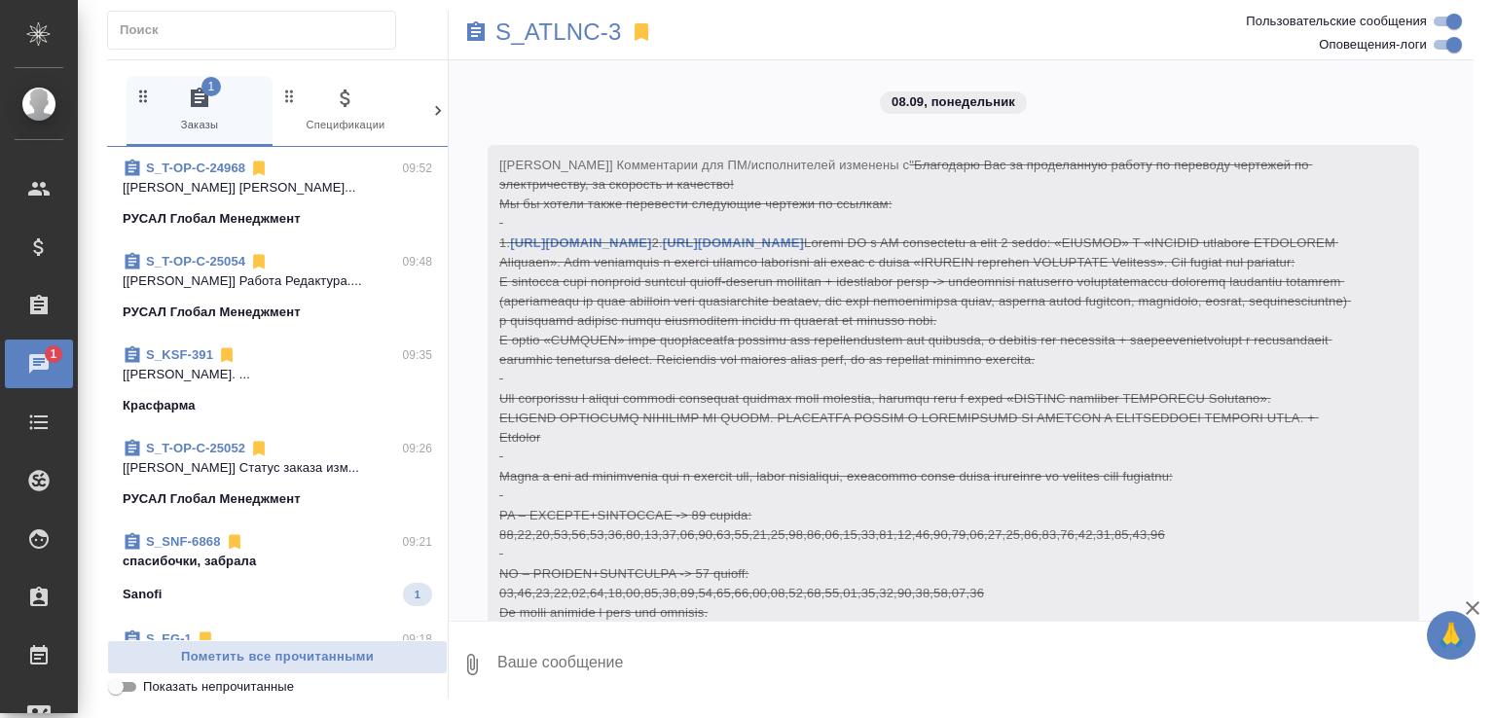
scroll to position [3163, 0]
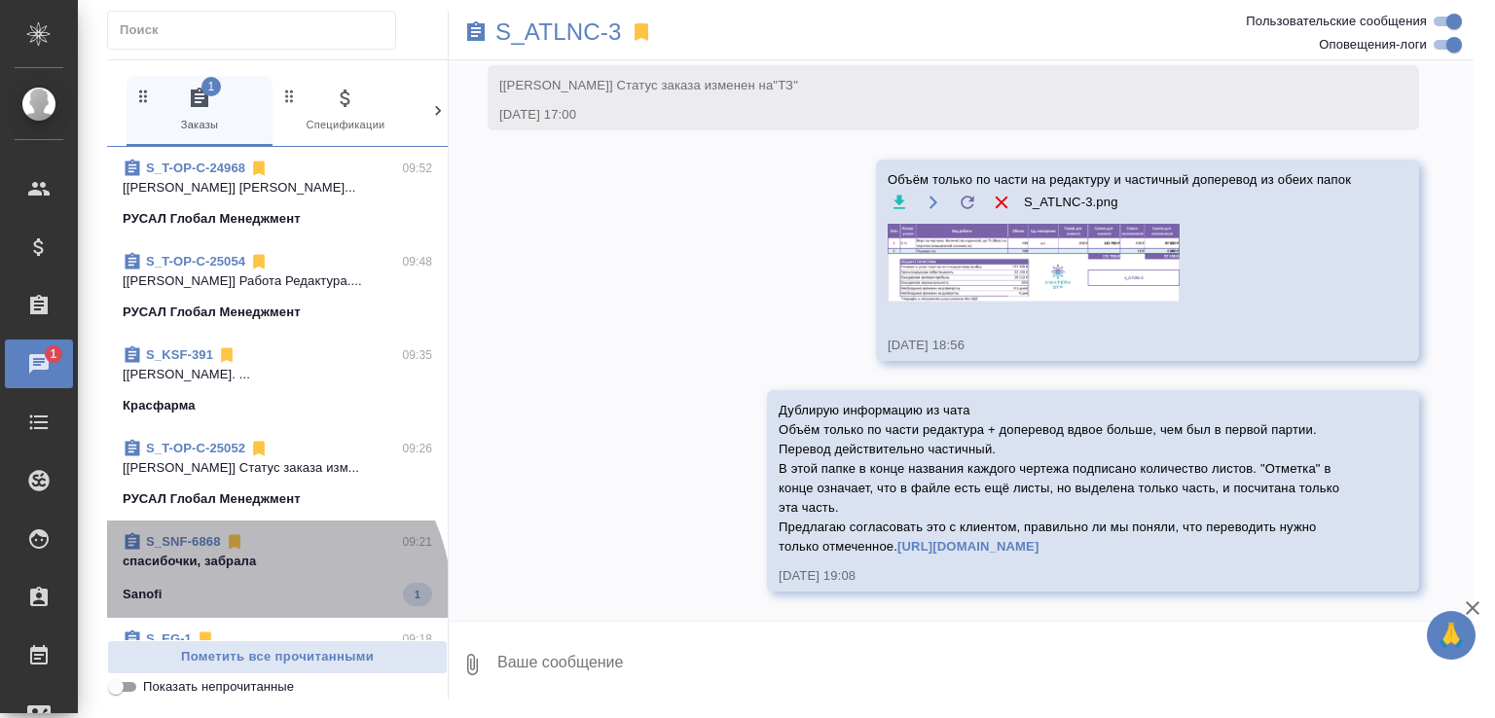
click at [253, 600] on div "Sanofi 1" at bounding box center [277, 594] width 309 height 23
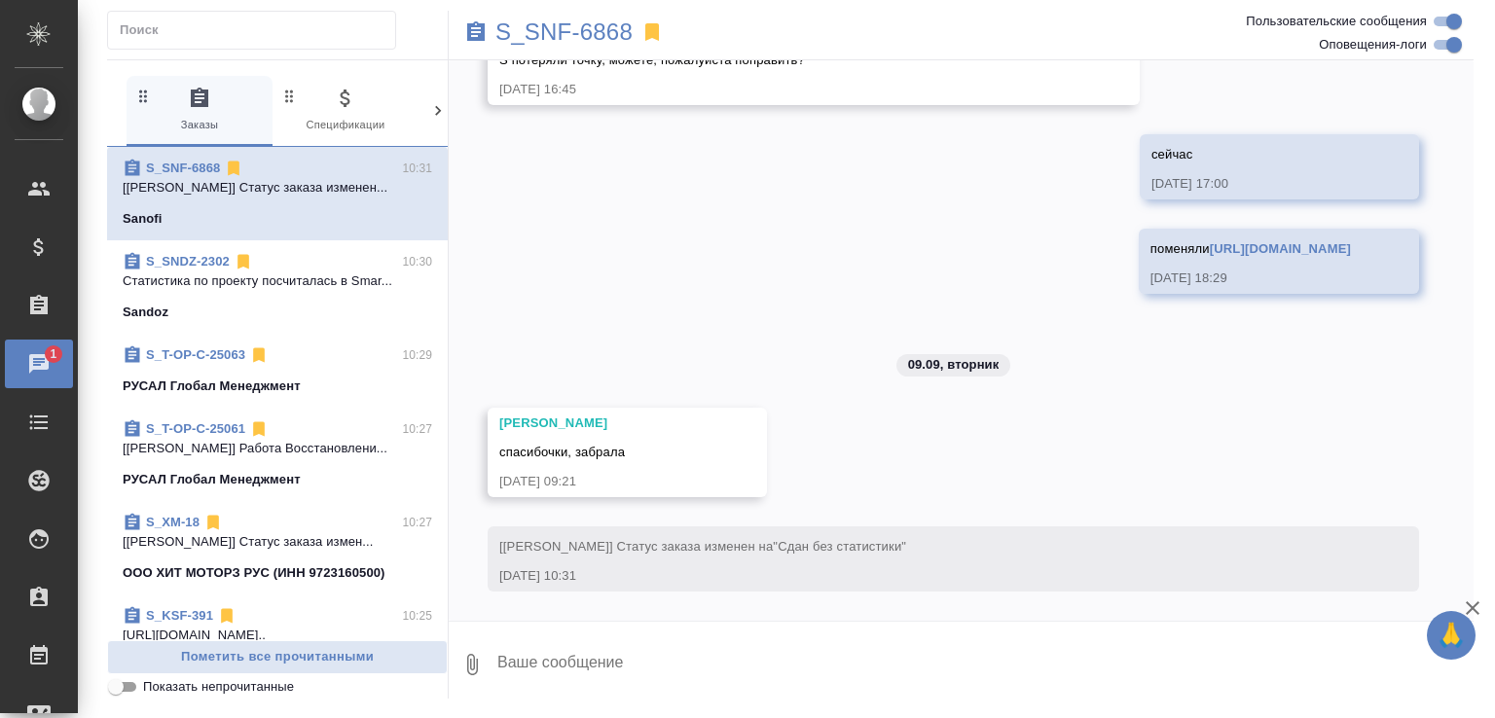
scroll to position [8542, 0]
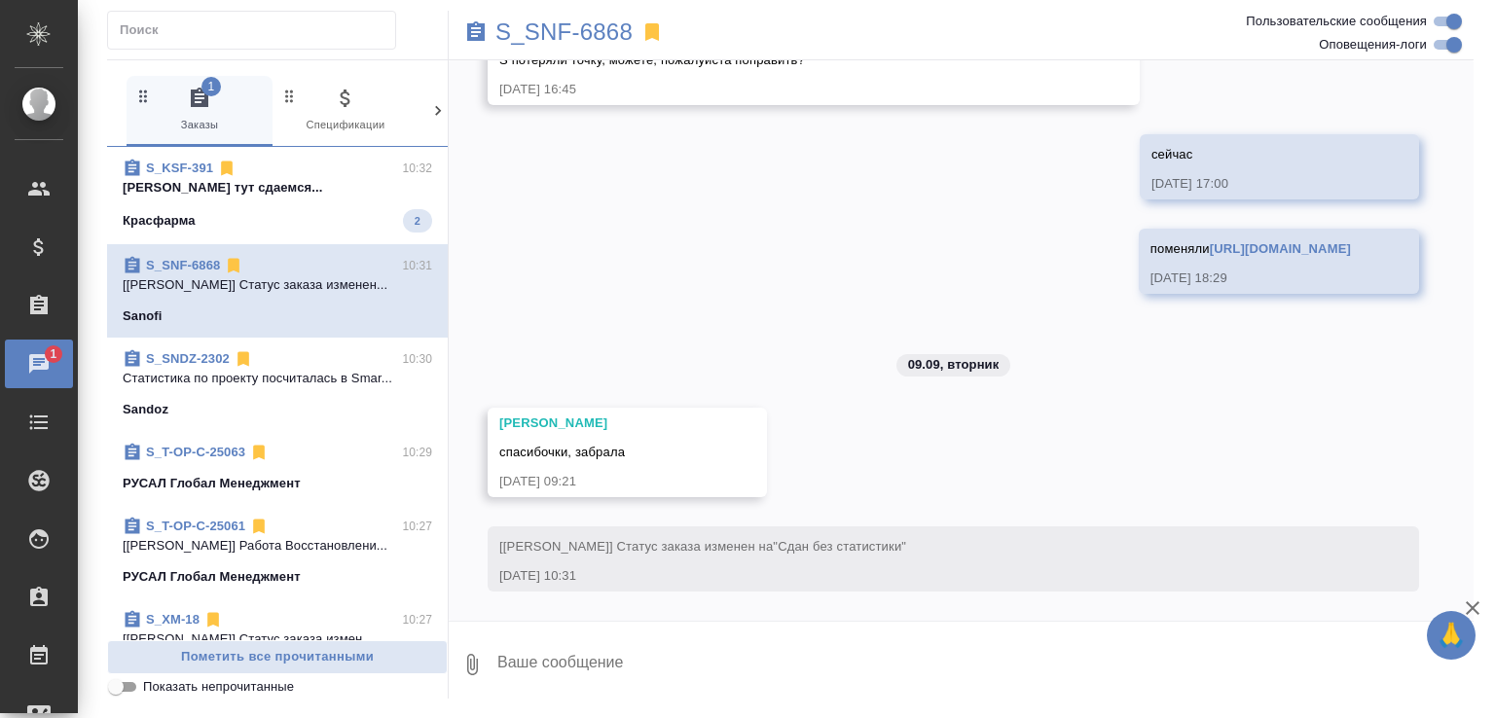
click at [300, 193] on p "Кабаргина Анна тут сдаемся..." at bounding box center [277, 187] width 309 height 19
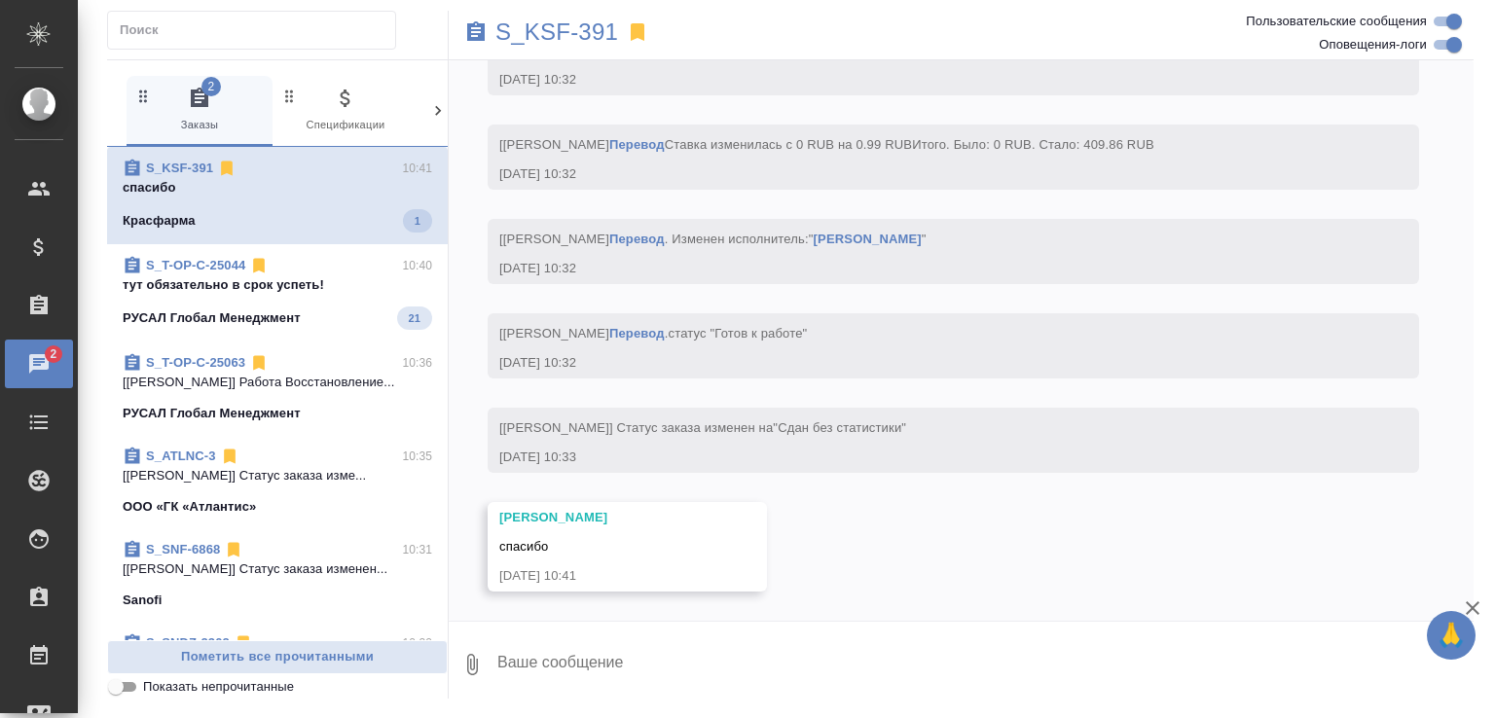
scroll to position [8830, 0]
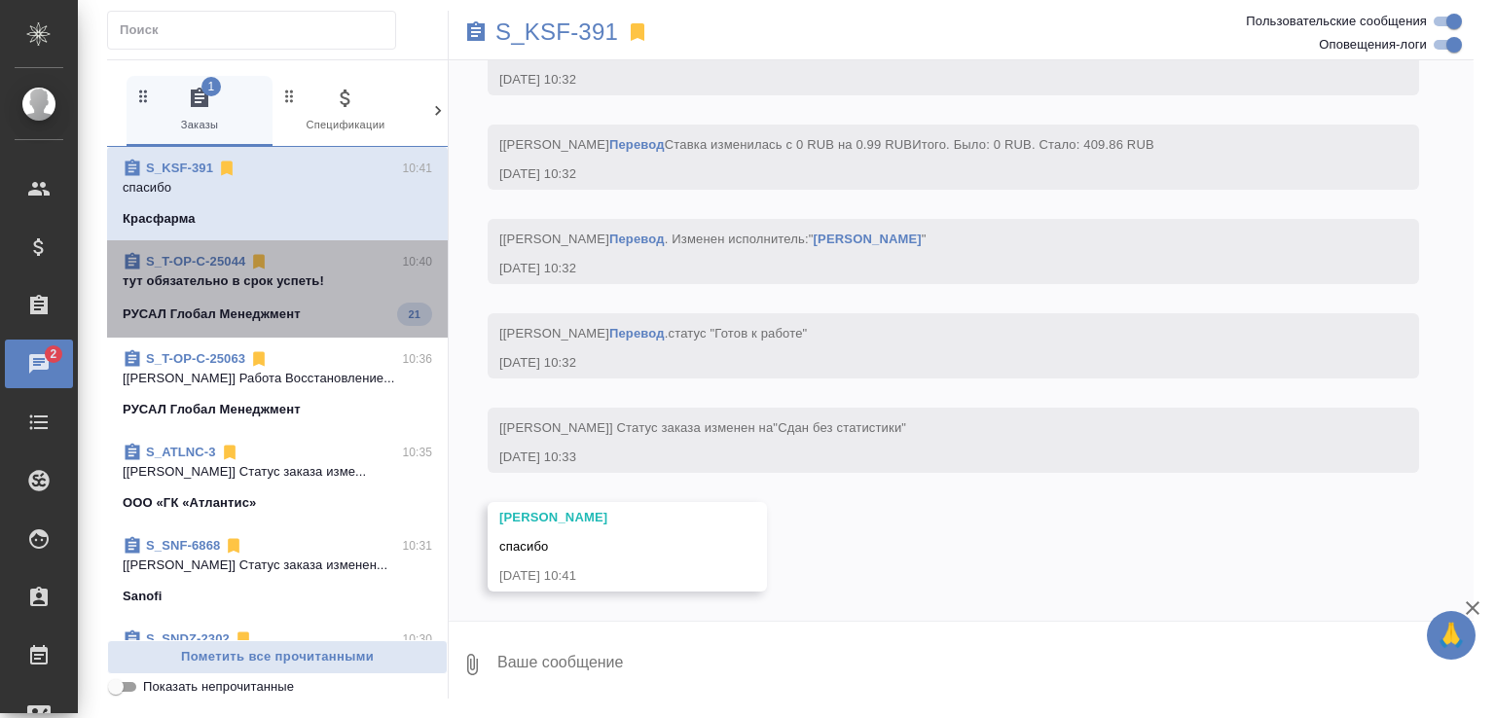
click at [344, 265] on div "S_T-OP-C-25044 10:40" at bounding box center [277, 261] width 309 height 19
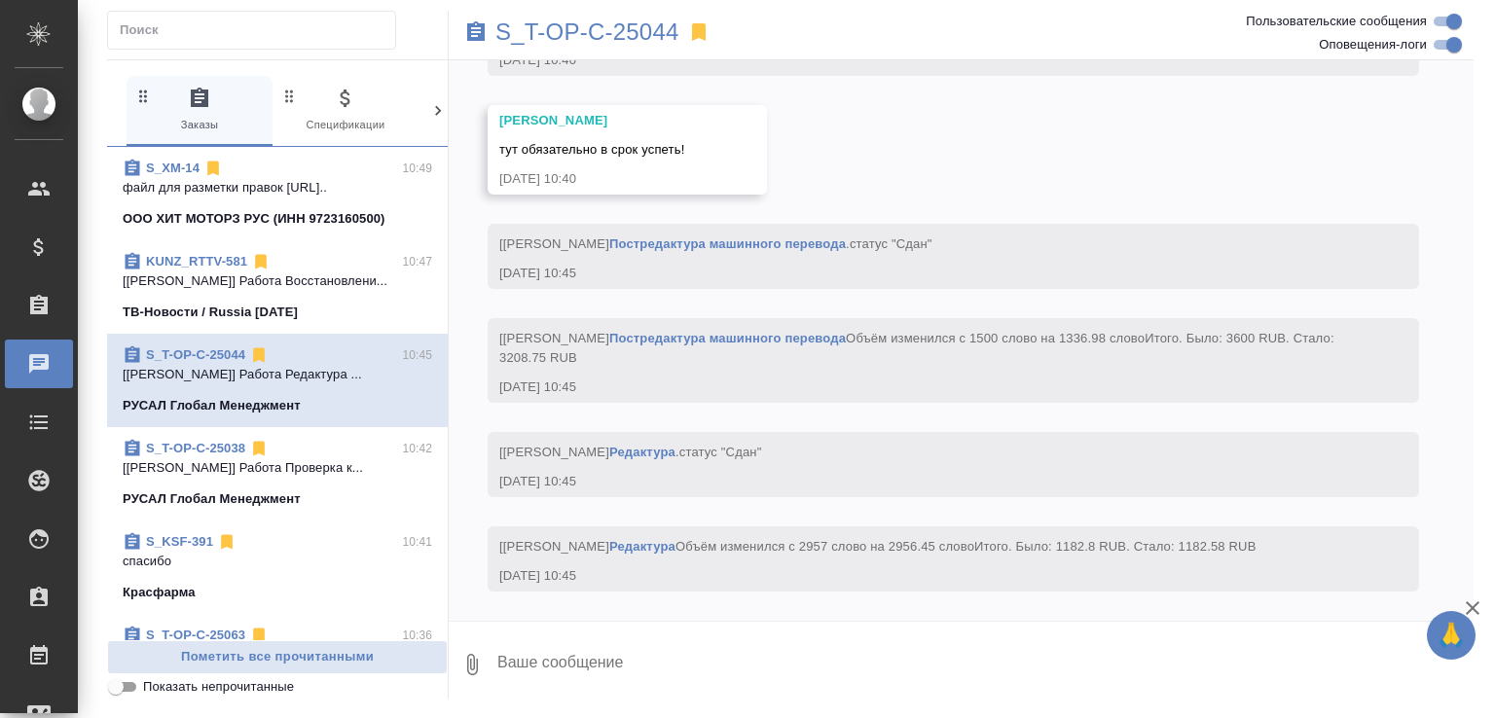
scroll to position [7190, 0]
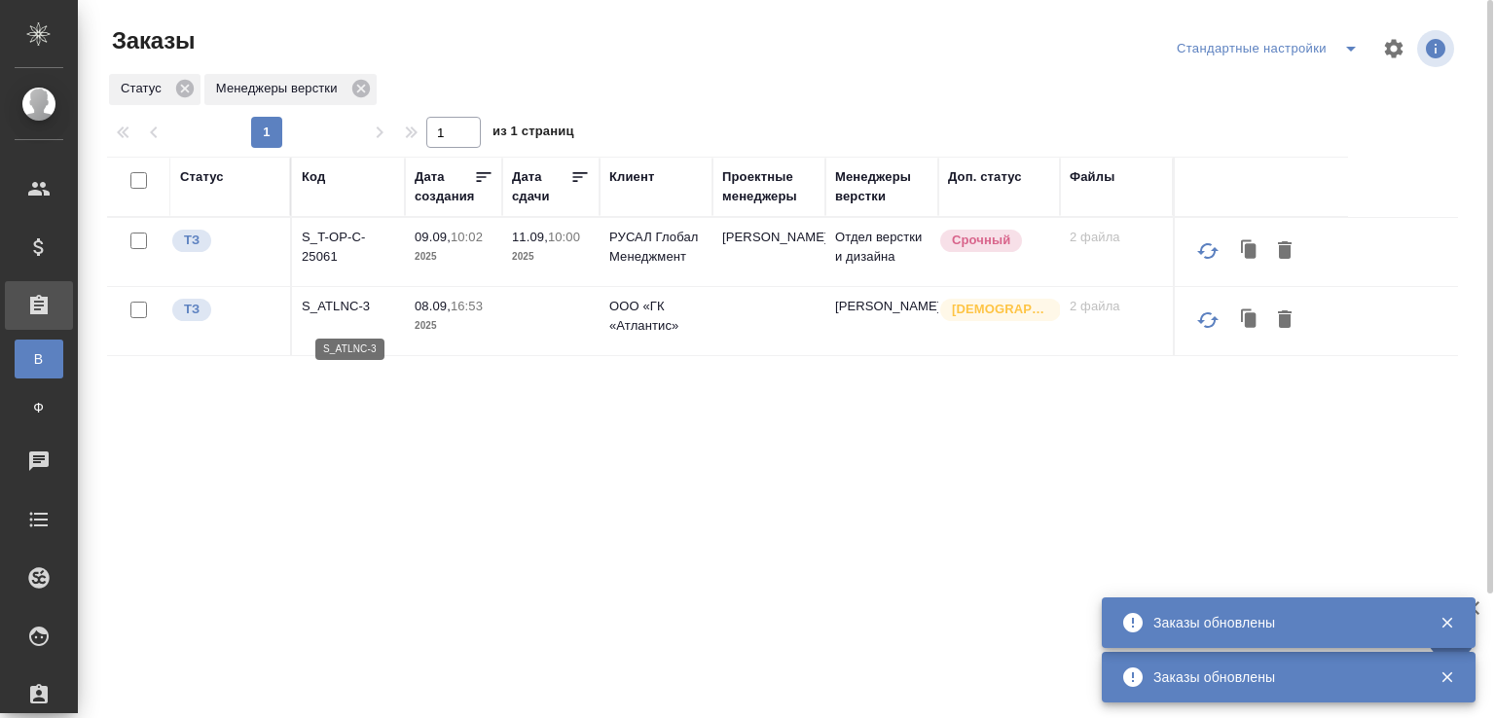
click at [339, 310] on p "S_ATLNC-3" at bounding box center [348, 306] width 93 height 19
click at [320, 256] on p "S_T-OP-C-25061" at bounding box center [348, 247] width 93 height 39
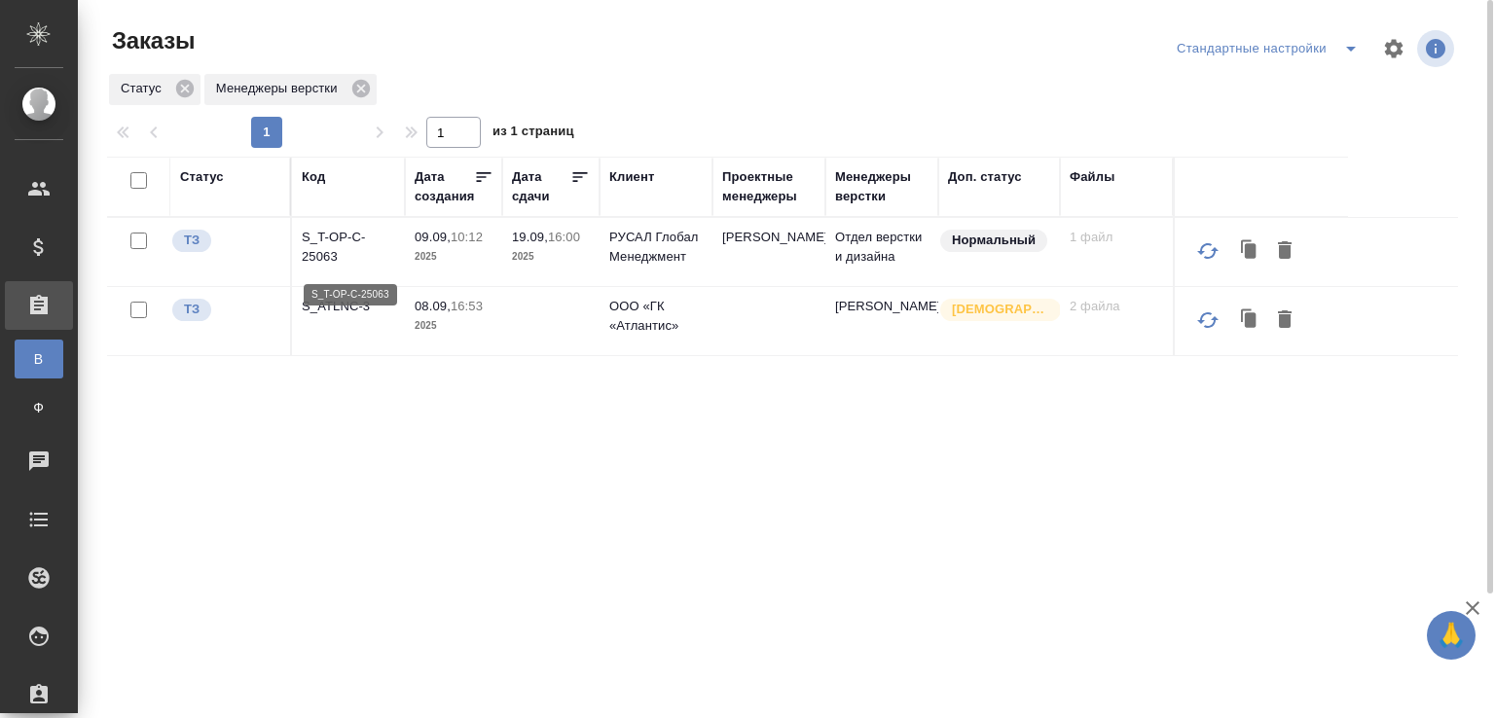
click at [353, 233] on p "S_T-OP-C-25063" at bounding box center [348, 247] width 93 height 39
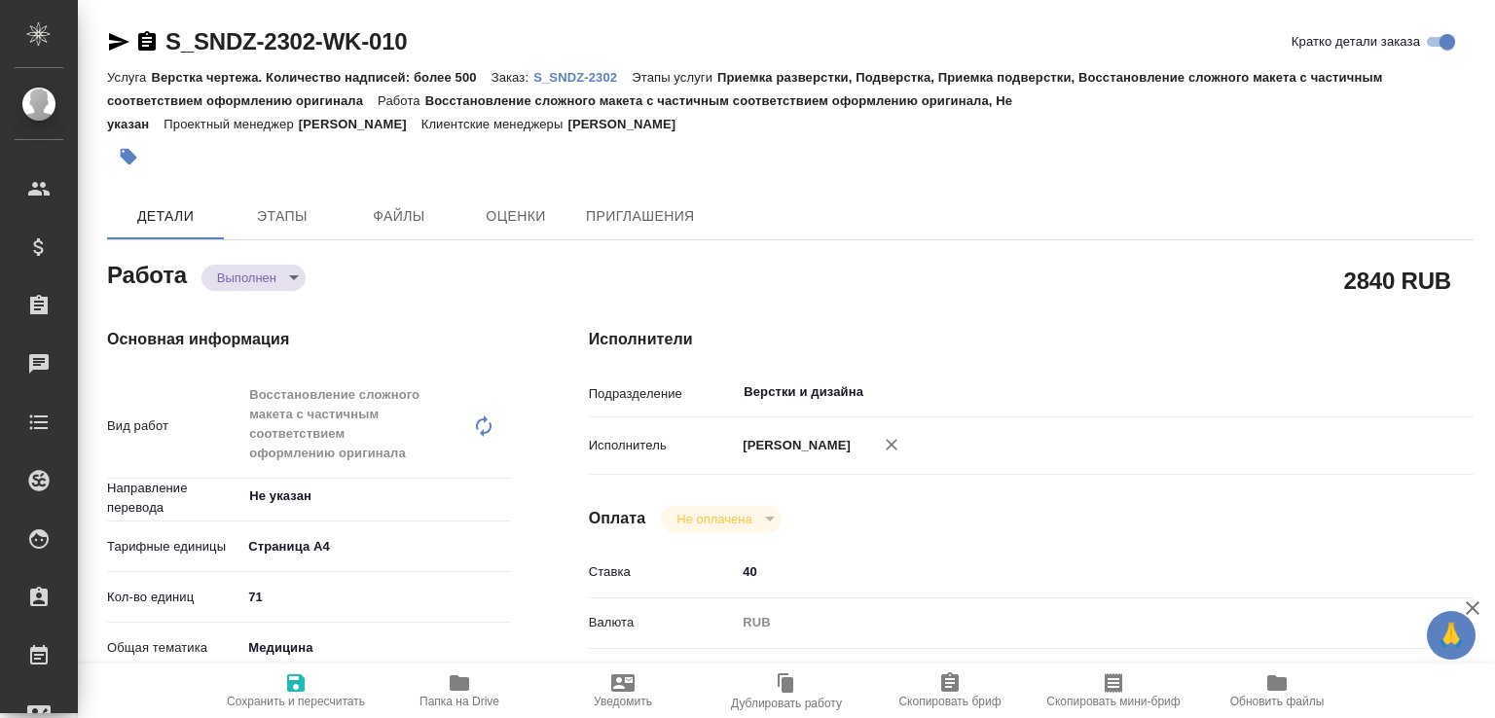
click at [295, 281] on body "🙏 .cls-1 fill:#fff; AWATERA Малофеева Екатерина e.malofeeva Клиенты Спецификаци…" at bounding box center [747, 359] width 1495 height 718
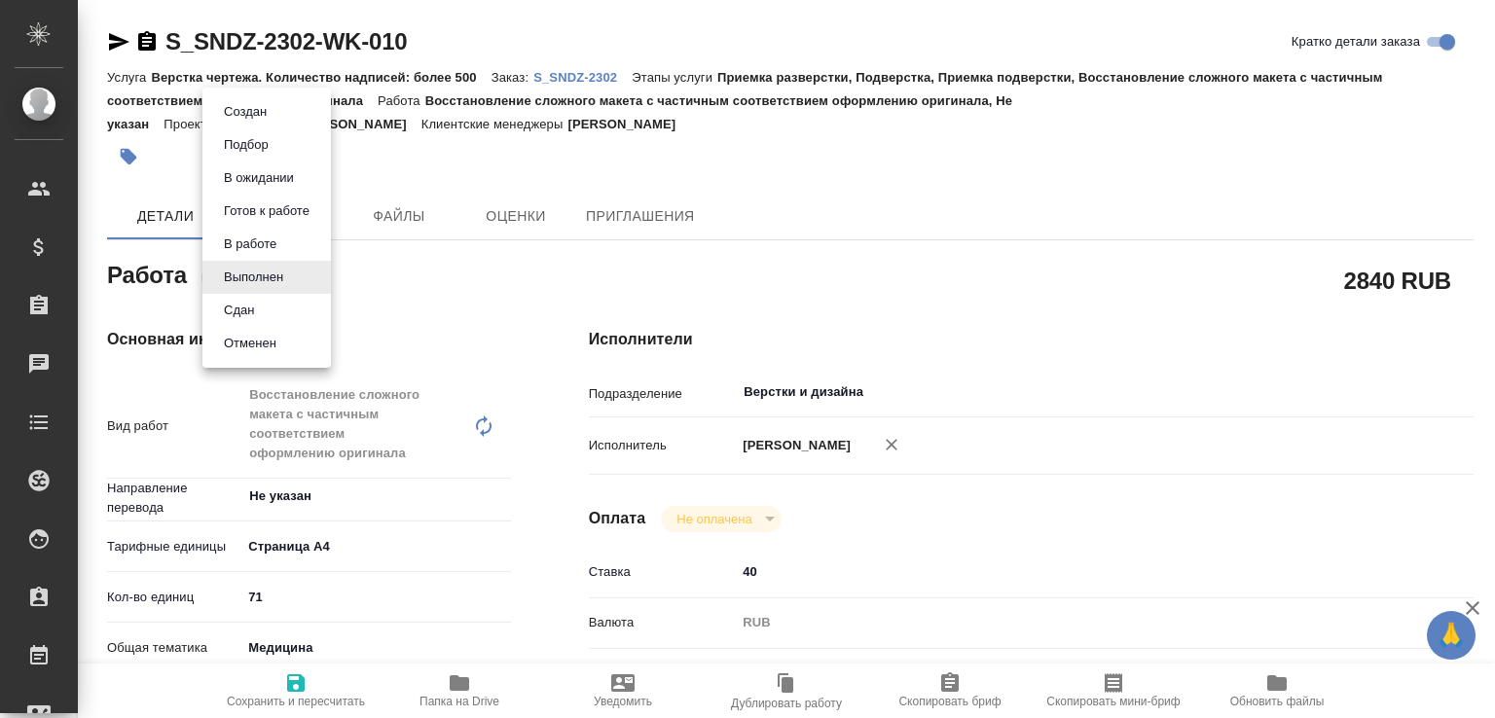
click at [266, 309] on li "Сдан" at bounding box center [266, 310] width 128 height 33
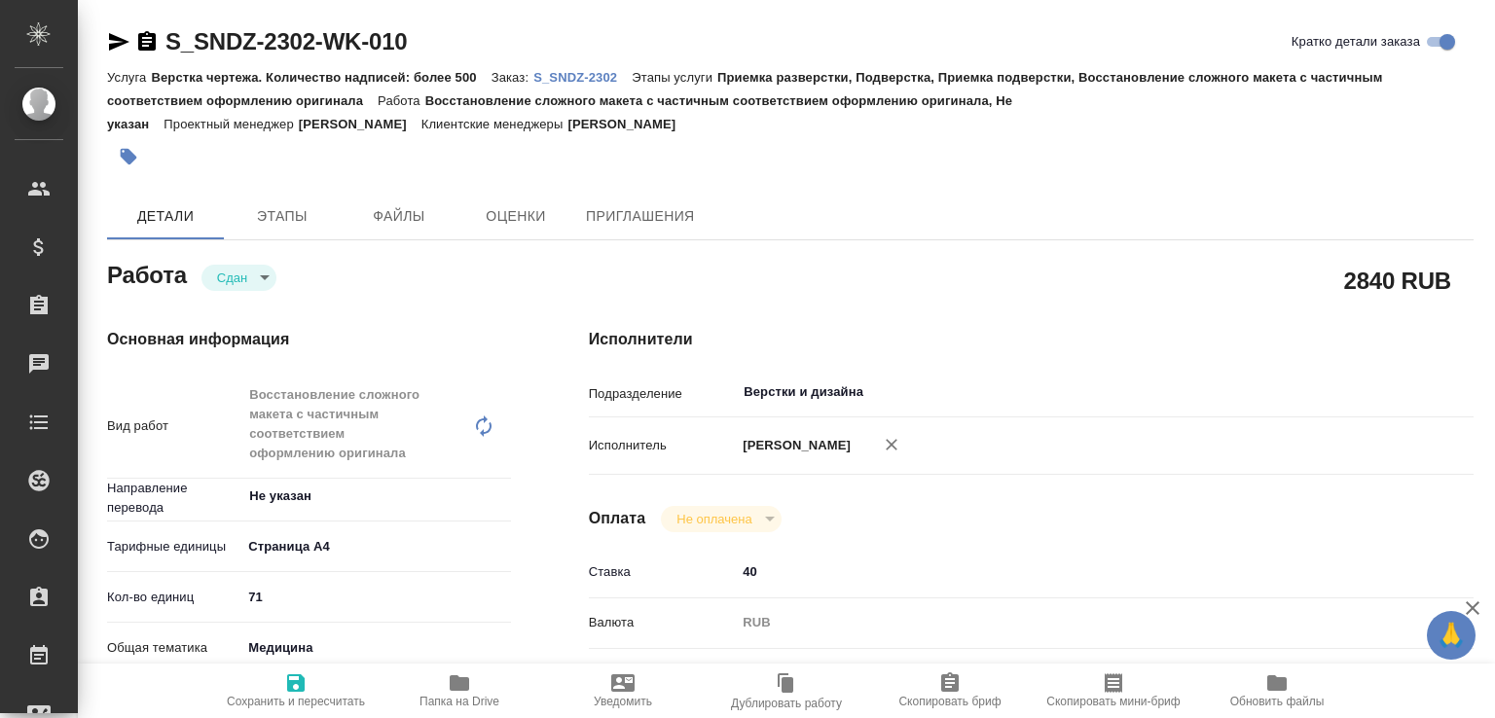
click at [429, 690] on span "Папка на Drive" at bounding box center [459, 689] width 140 height 37
type textarea "x"
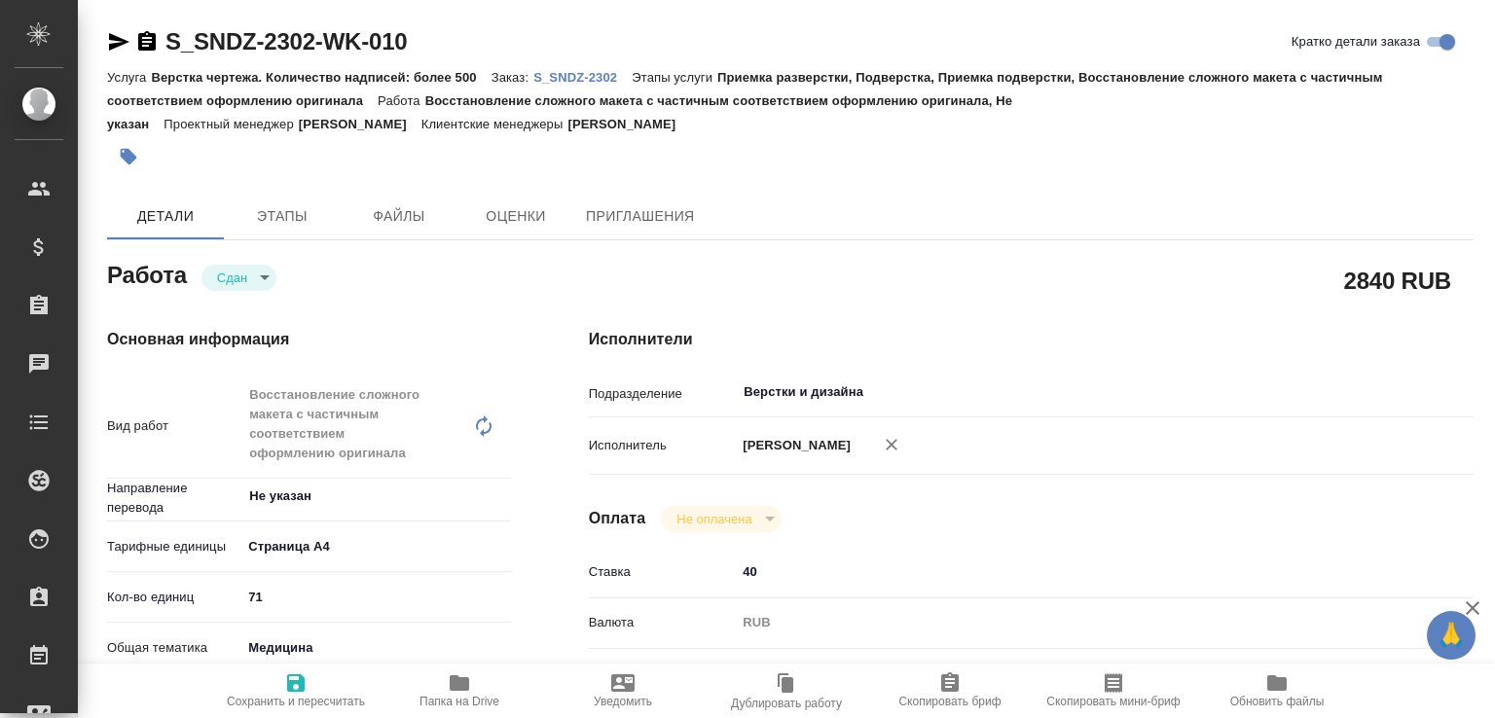
type textarea "x"
click at [625, 79] on p "S_SNDZ-2302" at bounding box center [582, 77] width 98 height 15
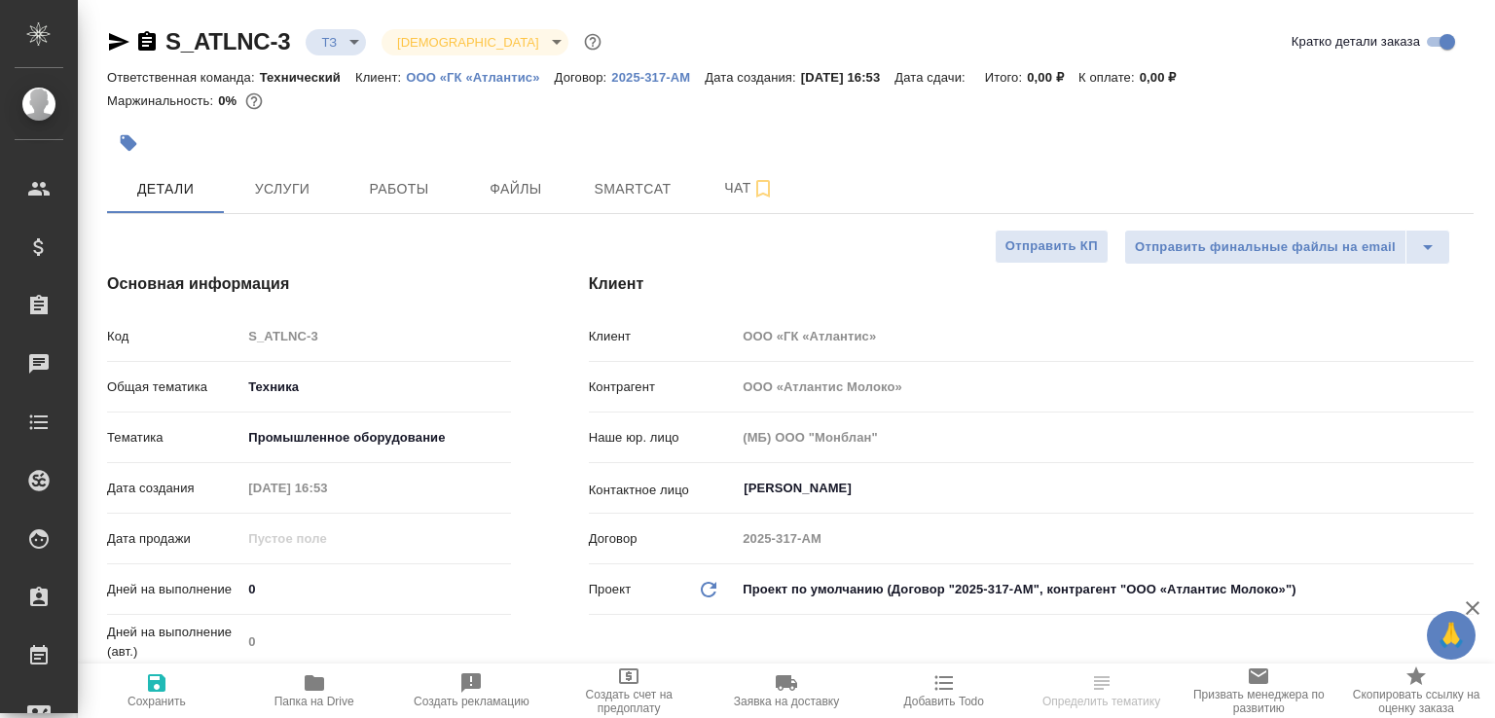
select select "RU"
type textarea "x"
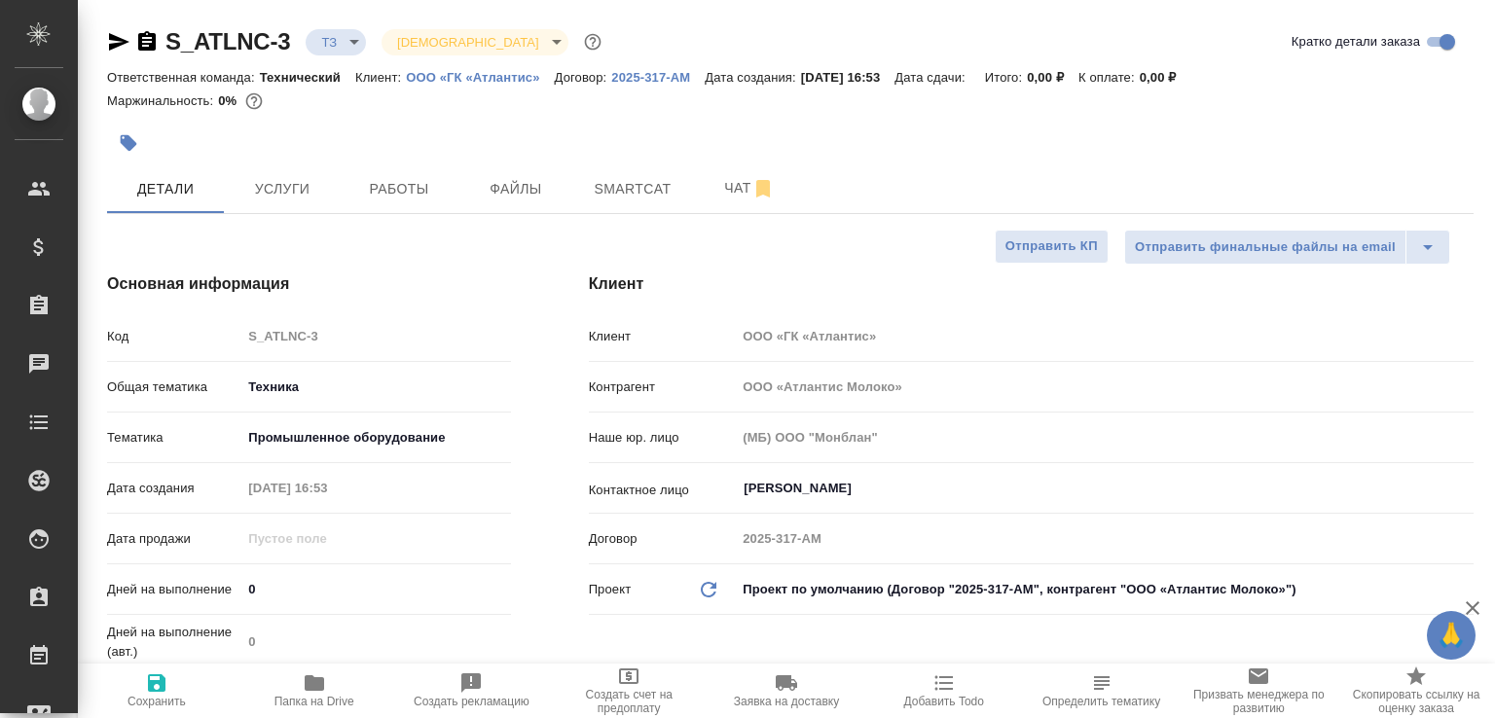
type textarea "x"
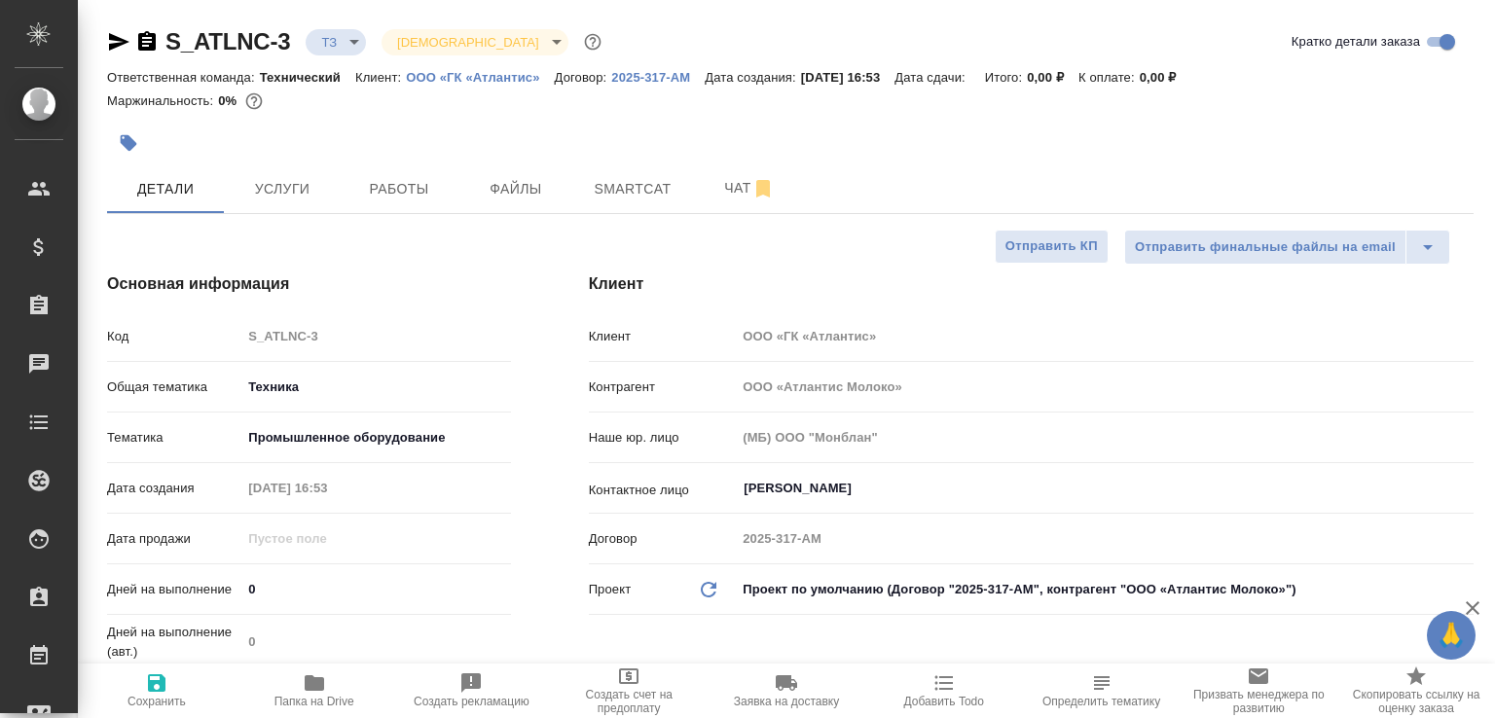
type textarea "x"
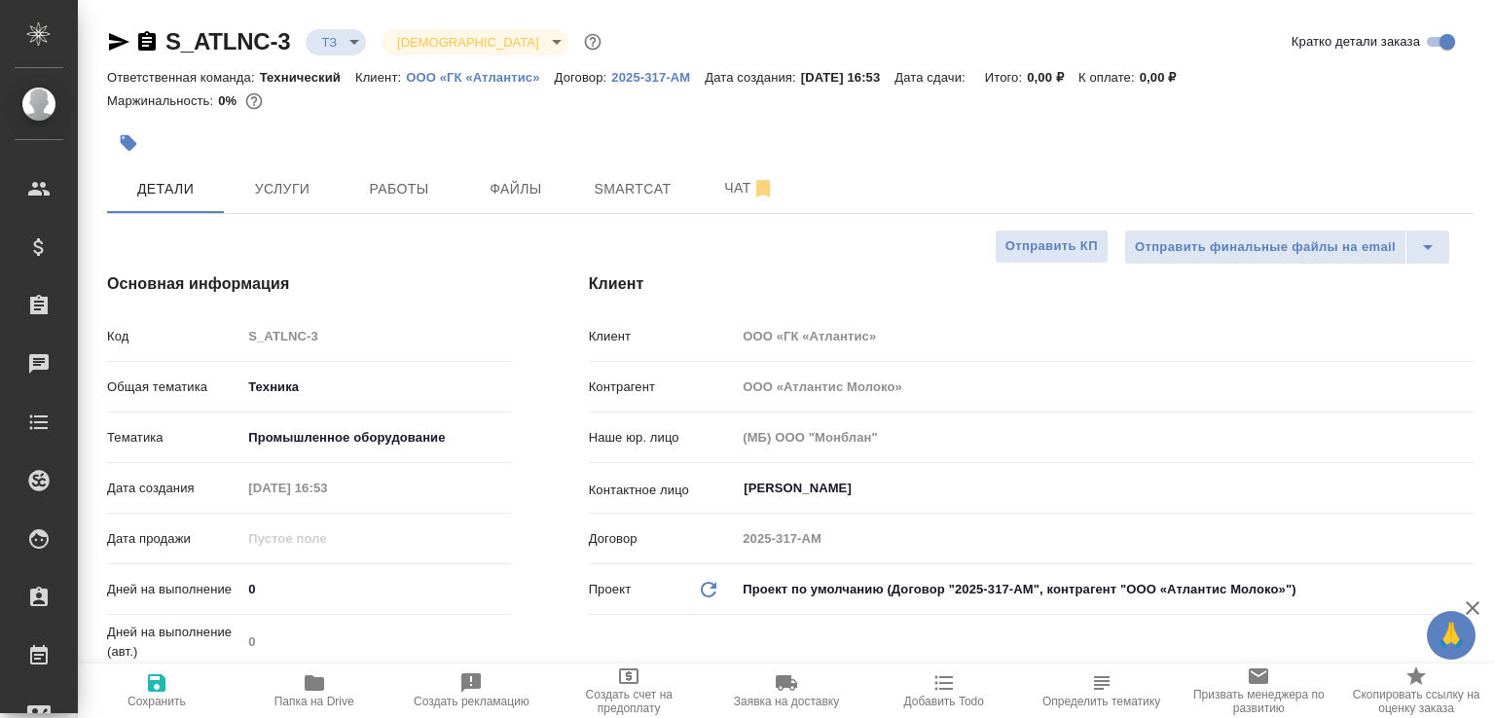
type textarea "x"
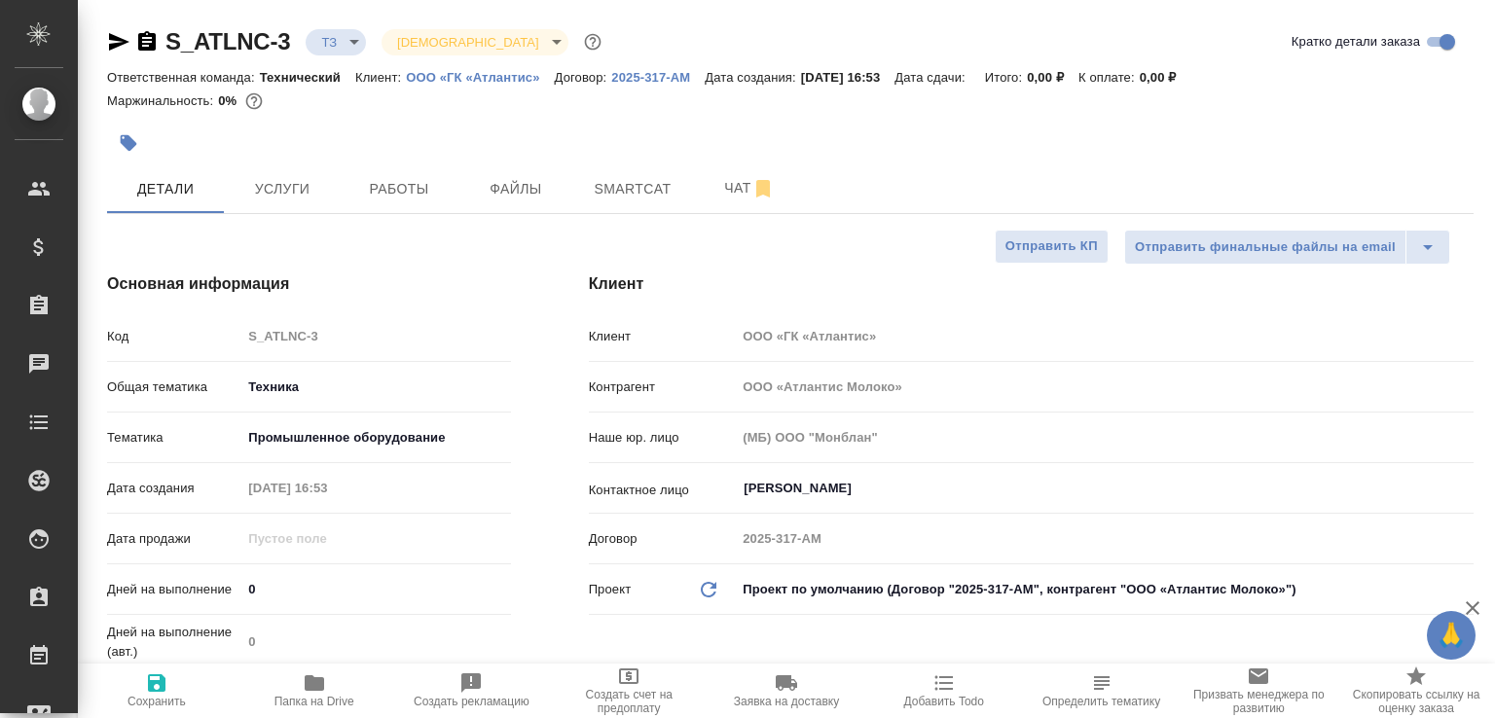
type textarea "x"
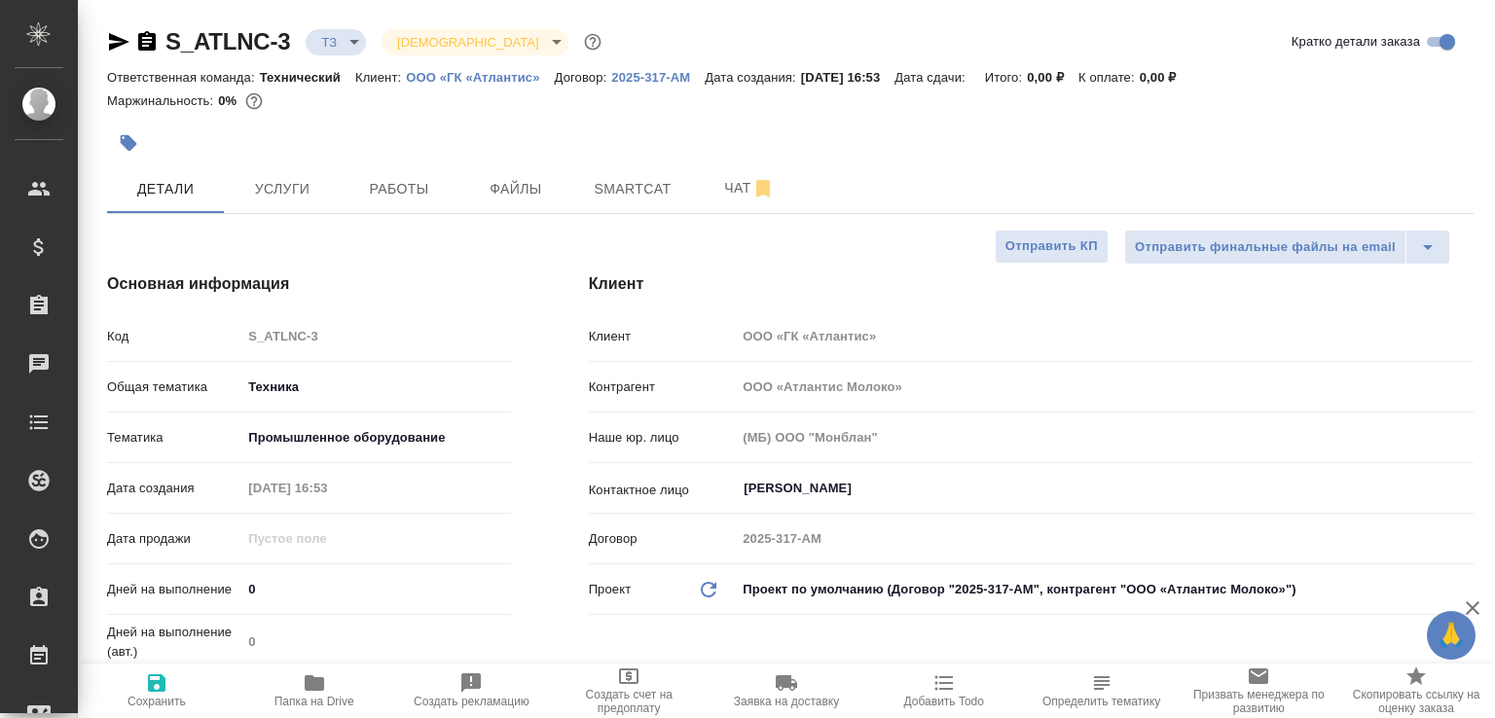
type textarea "x"
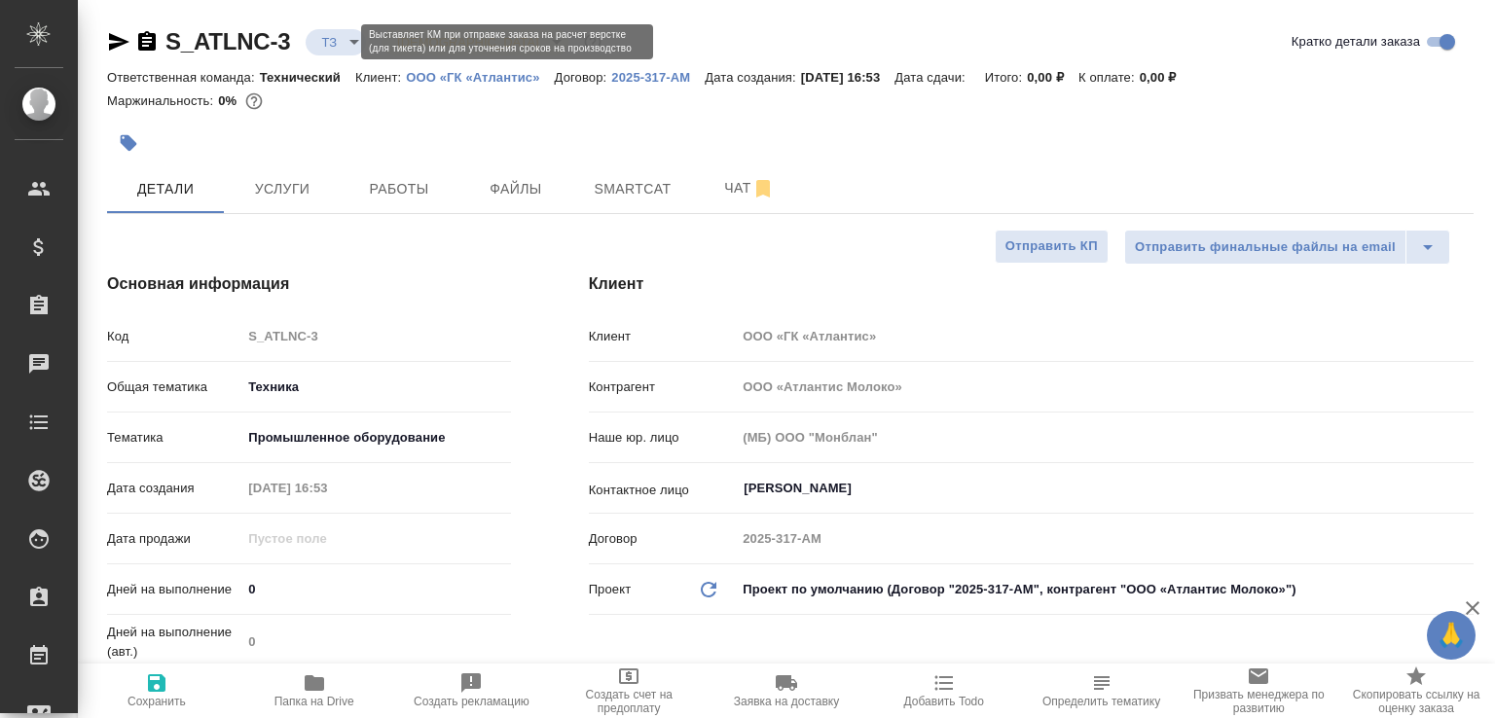
click at [341, 41] on body "🙏 .cls-1 fill:#fff; AWATERA Малофеева Екатерина e.malofeeva Клиенты Спецификаци…" at bounding box center [747, 359] width 1495 height 718
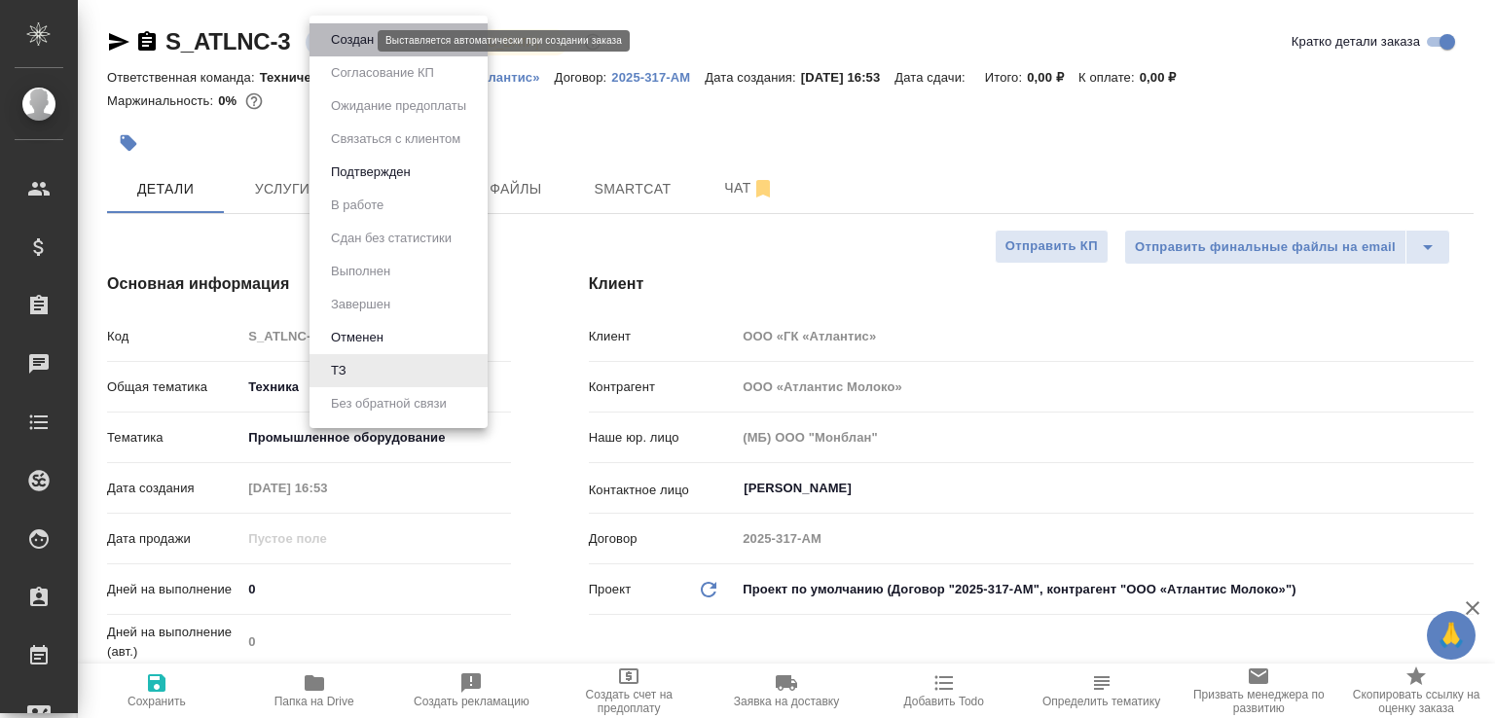
click at [340, 41] on button "Создан" at bounding box center [352, 39] width 54 height 21
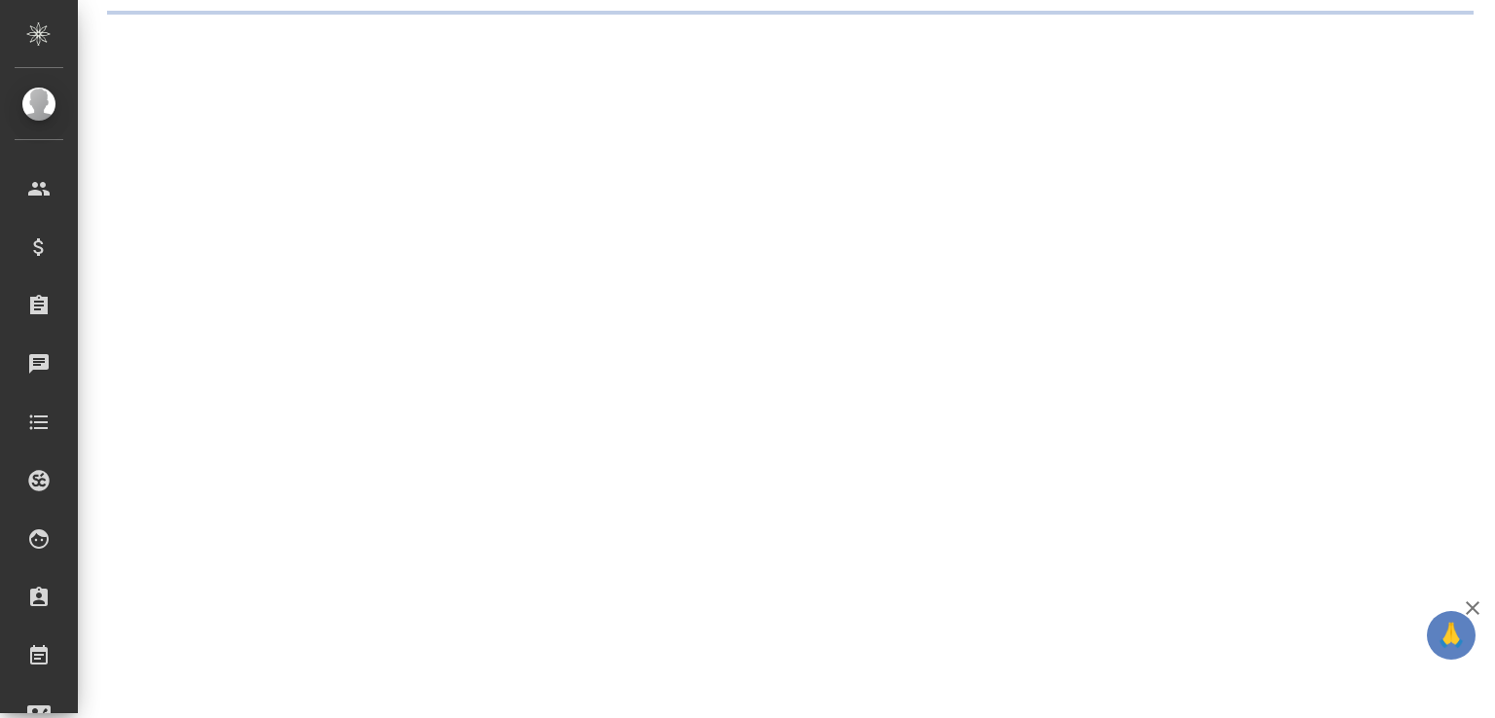
select select "RU"
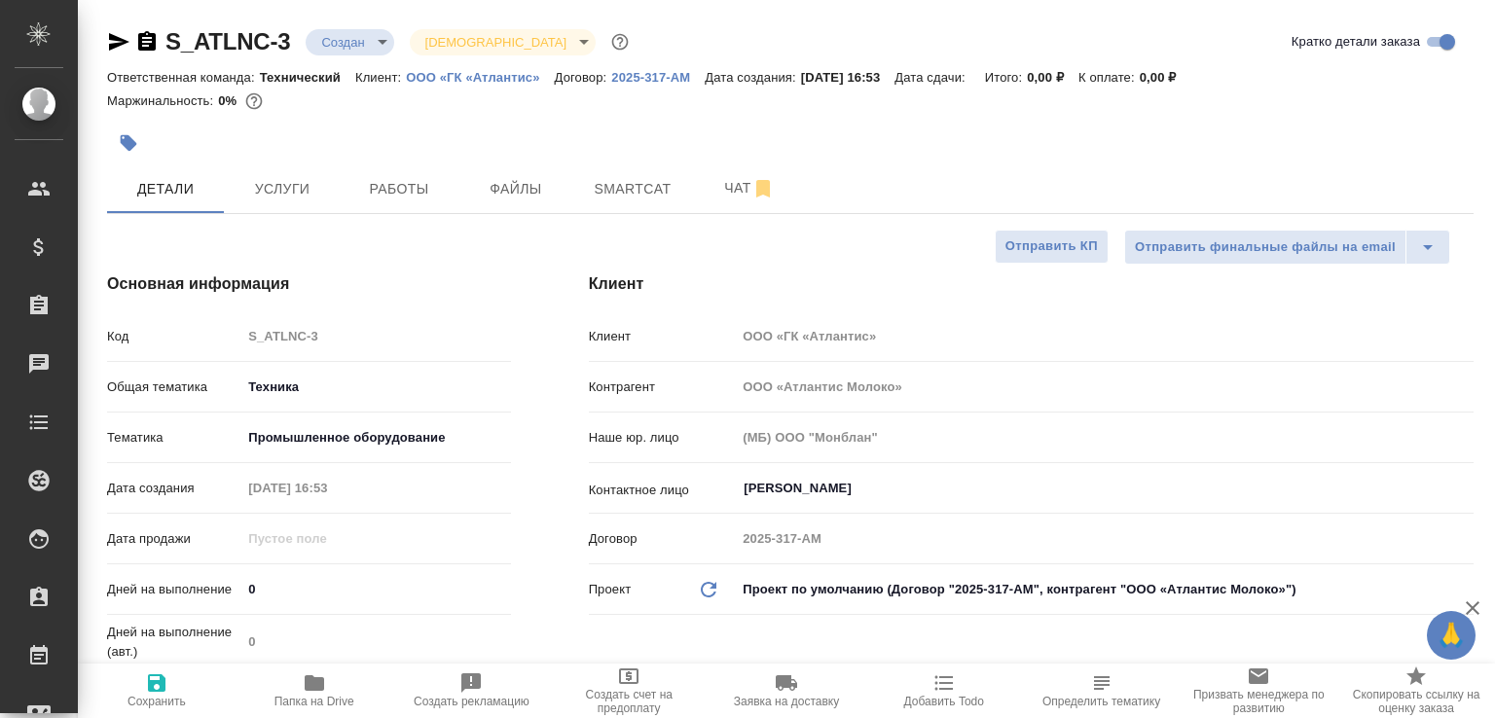
type textarea "x"
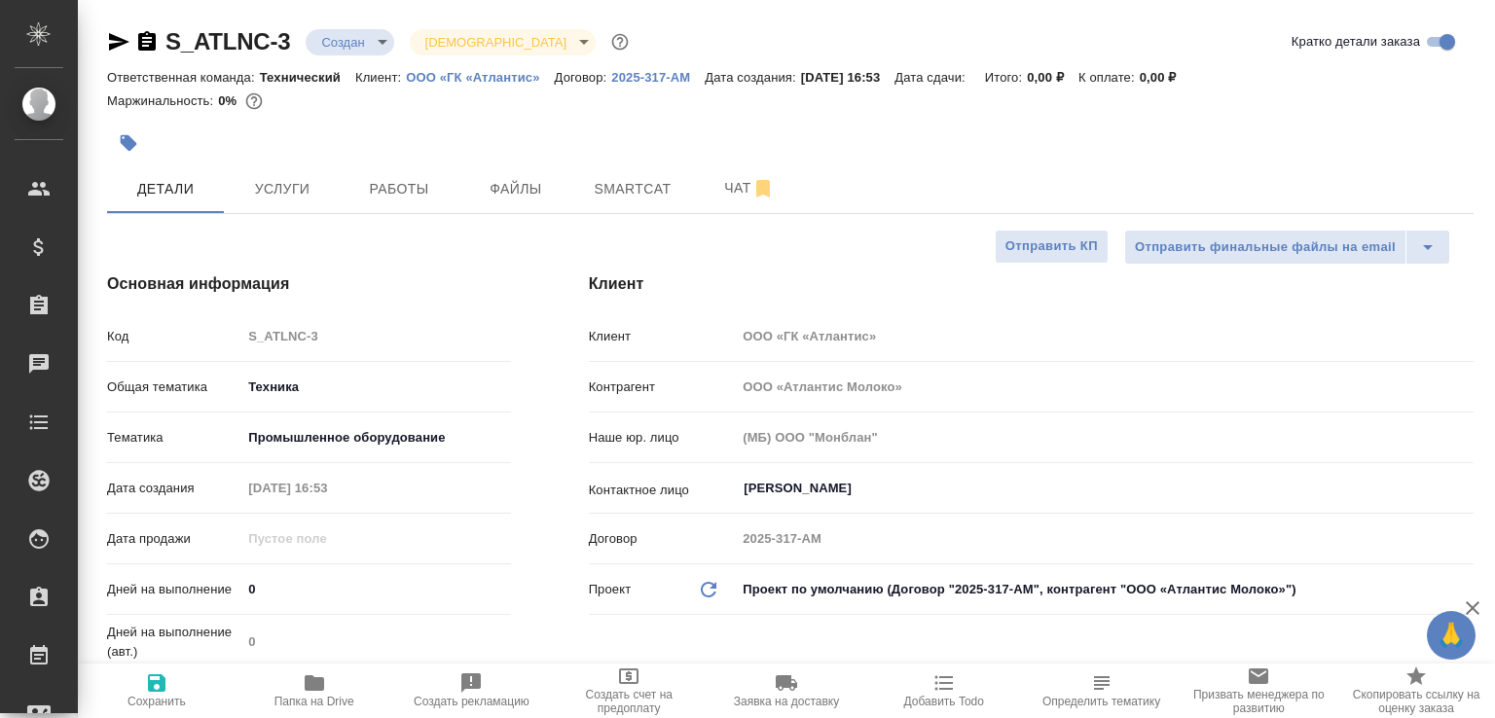
type textarea "x"
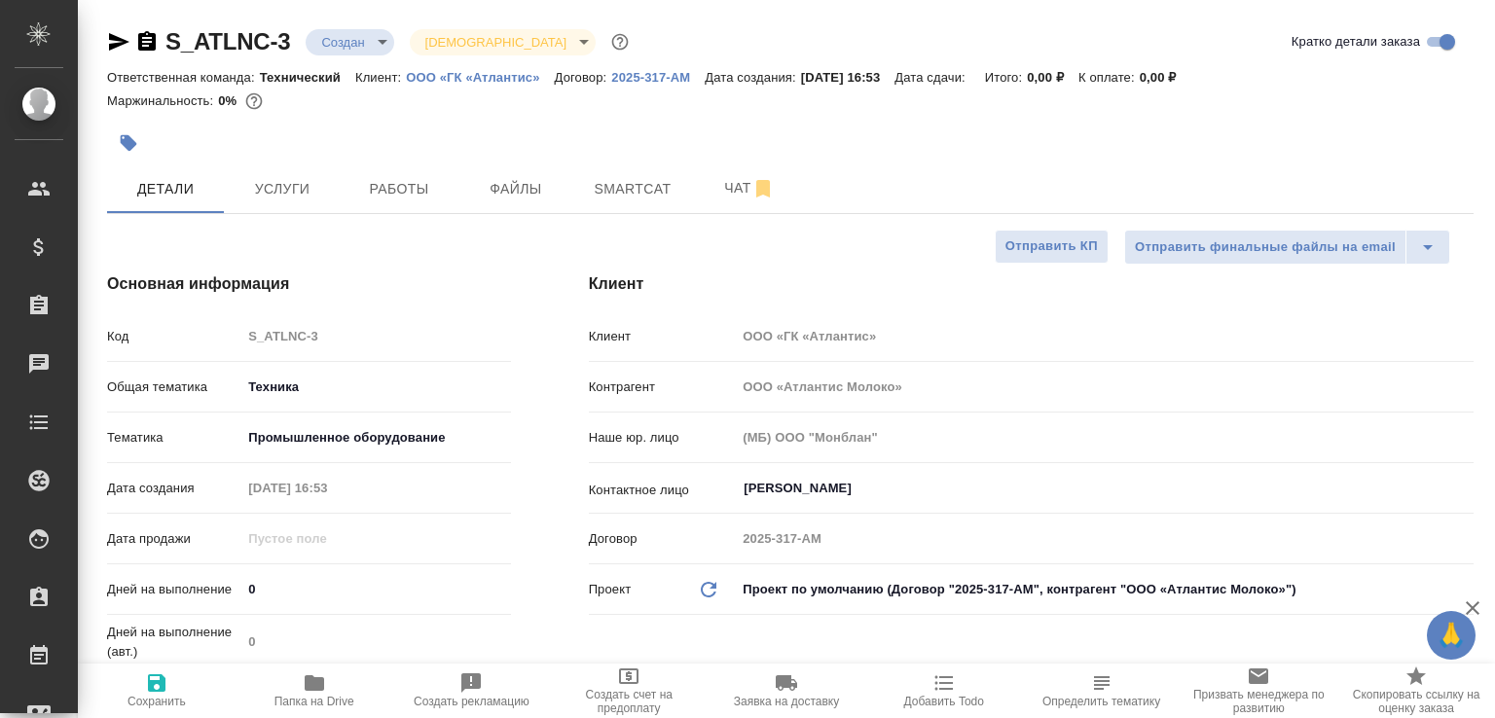
type textarea "x"
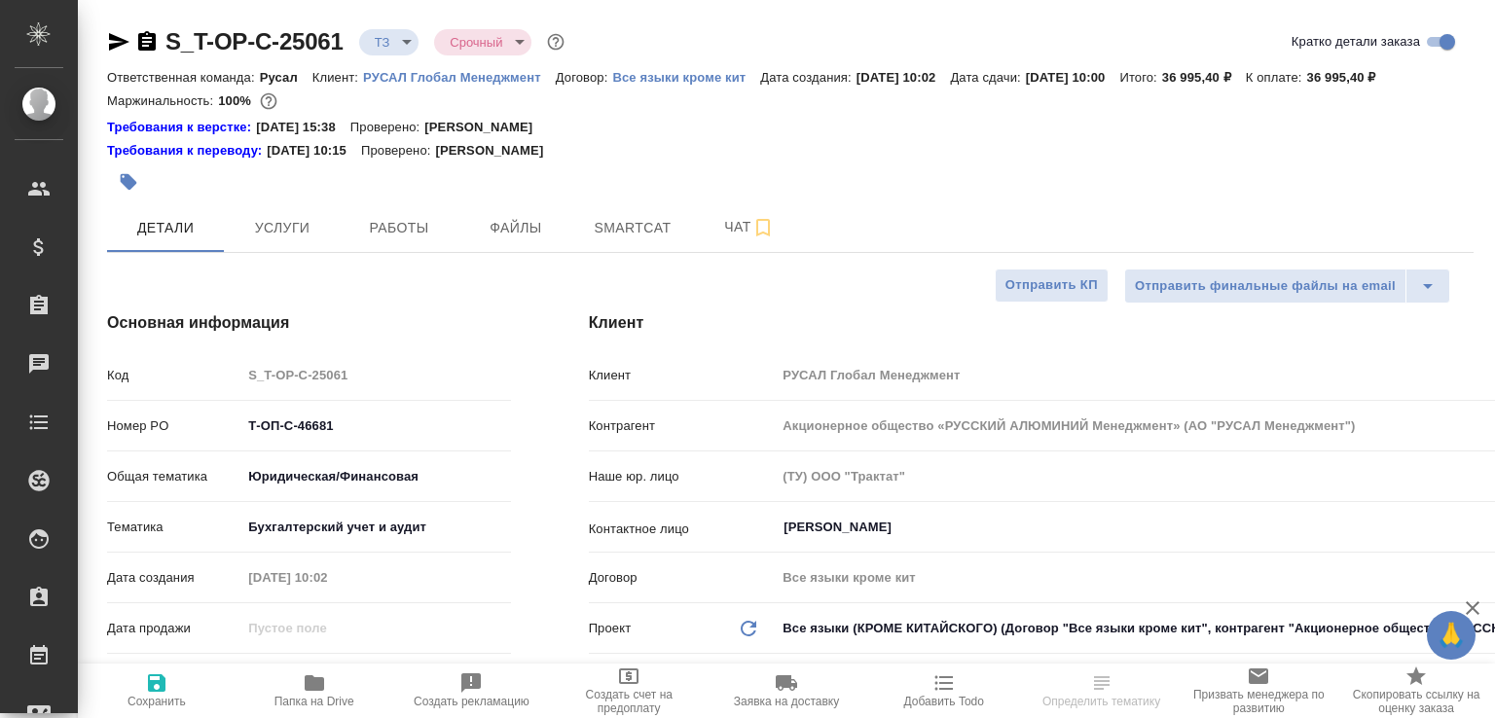
select select "RU"
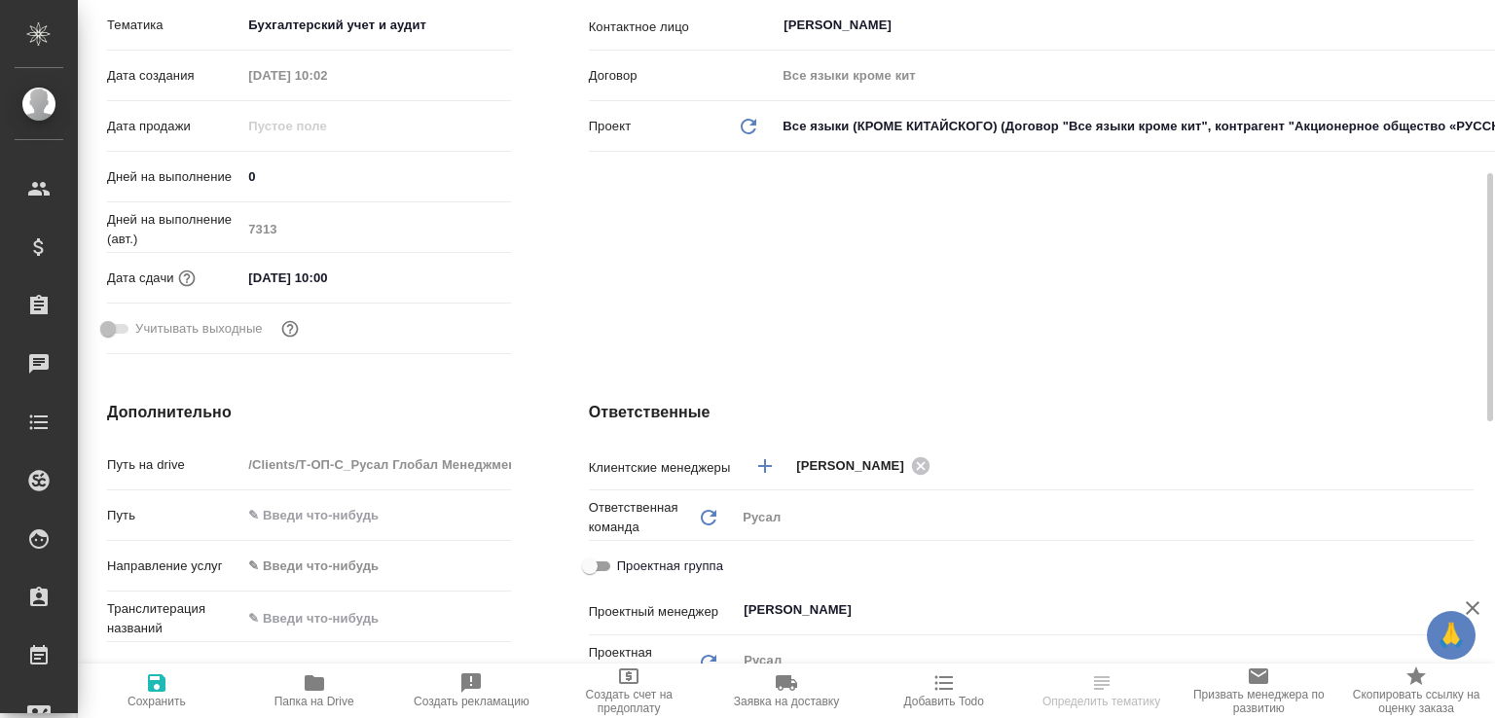
scroll to position [709, 0]
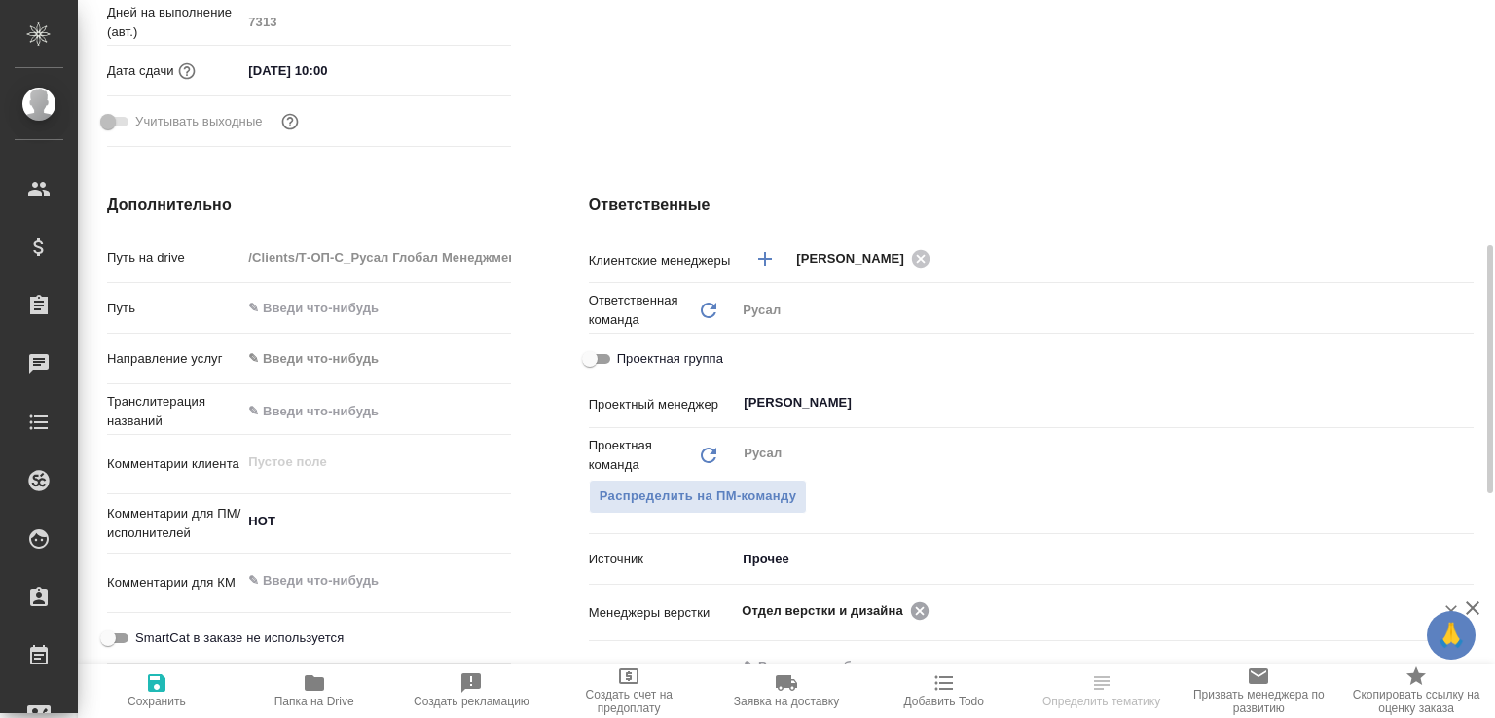
click at [916, 622] on icon at bounding box center [919, 610] width 21 height 21
click at [916, 622] on input "text" at bounding box center [1072, 610] width 661 height 23
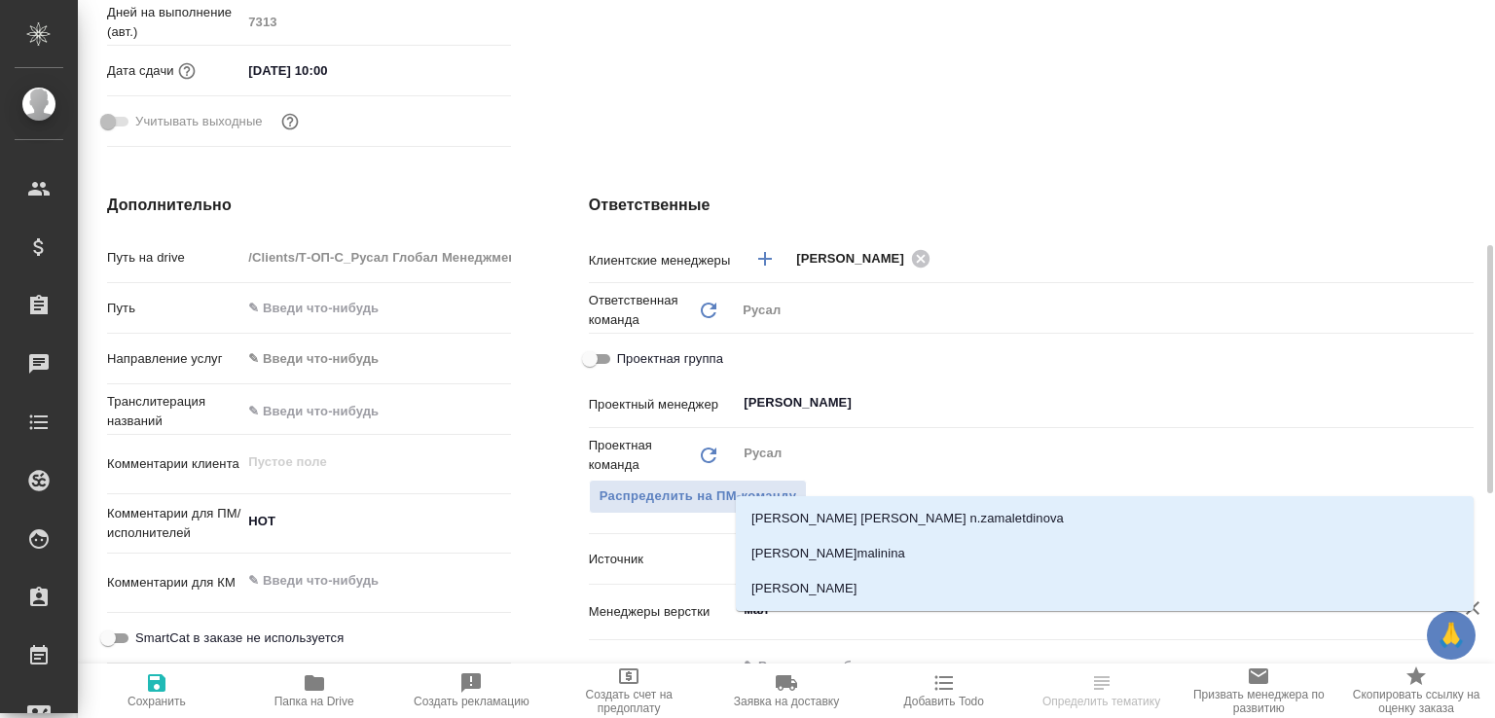
type input "мало"
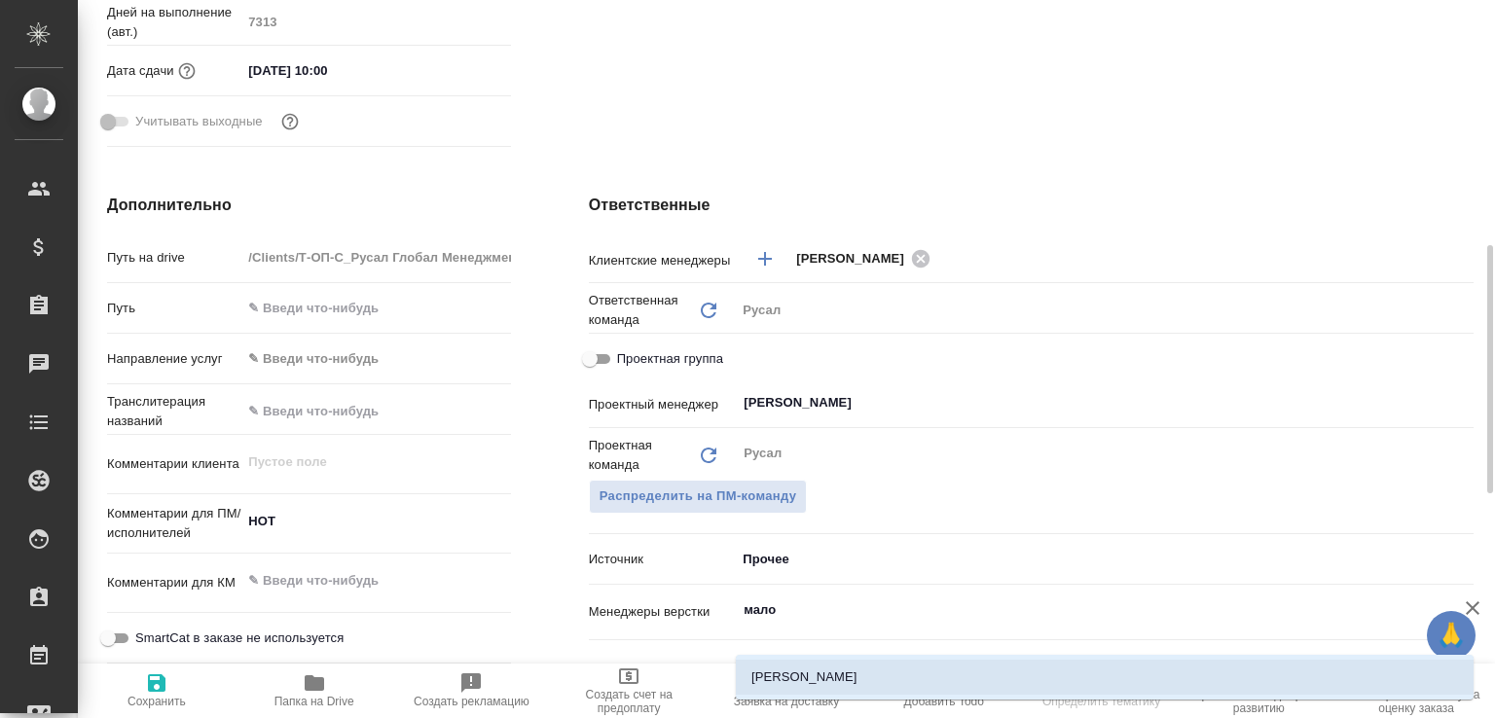
click at [845, 665] on li "[PERSON_NAME]" at bounding box center [1105, 677] width 738 height 35
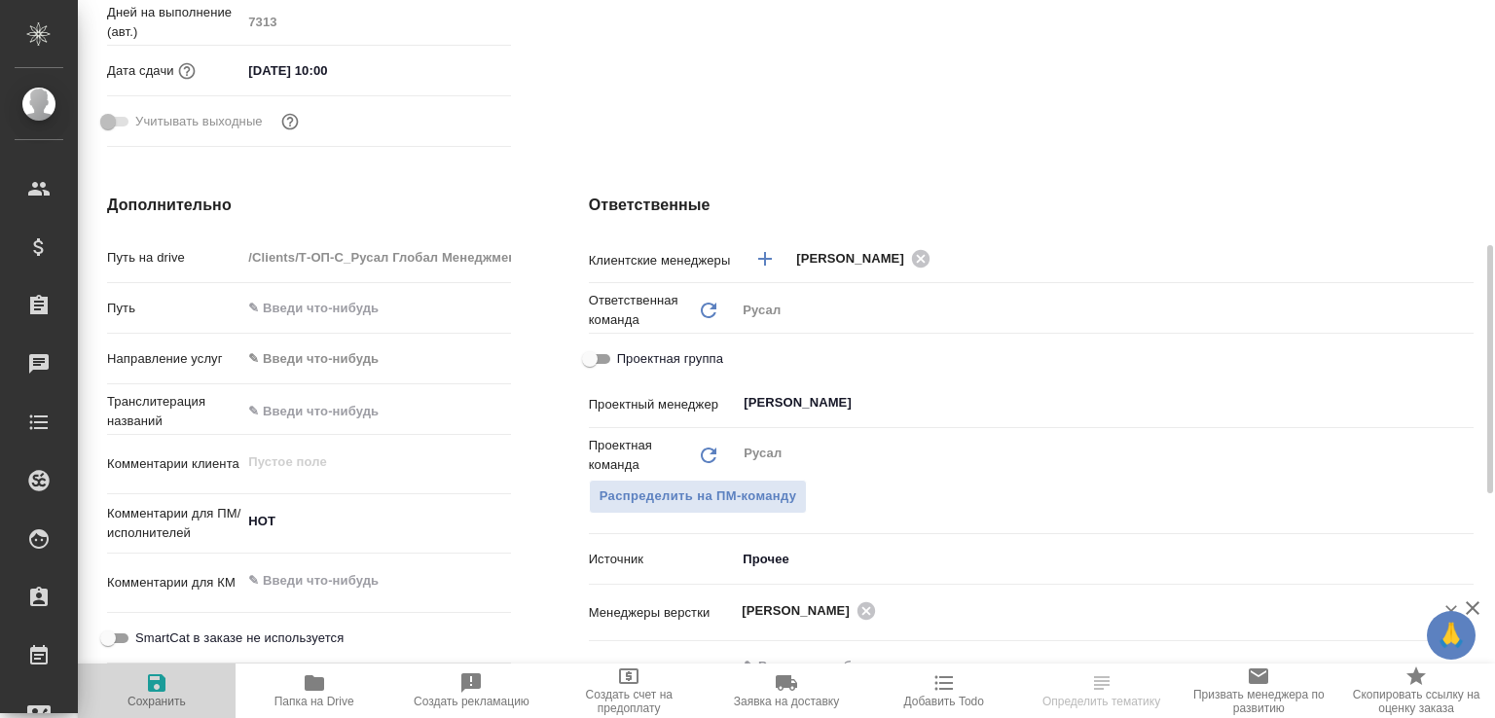
click at [148, 696] on span "Сохранить" at bounding box center [156, 702] width 58 height 14
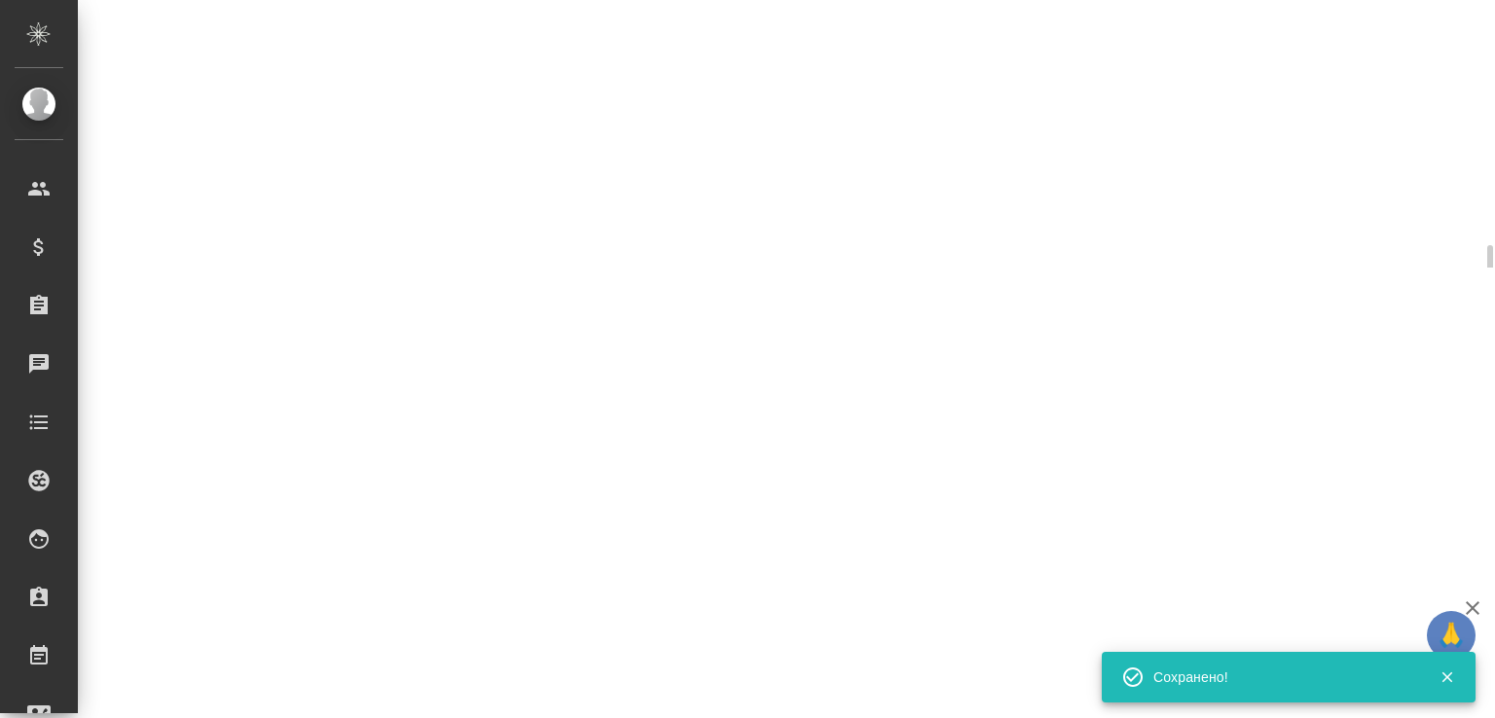
select select "RU"
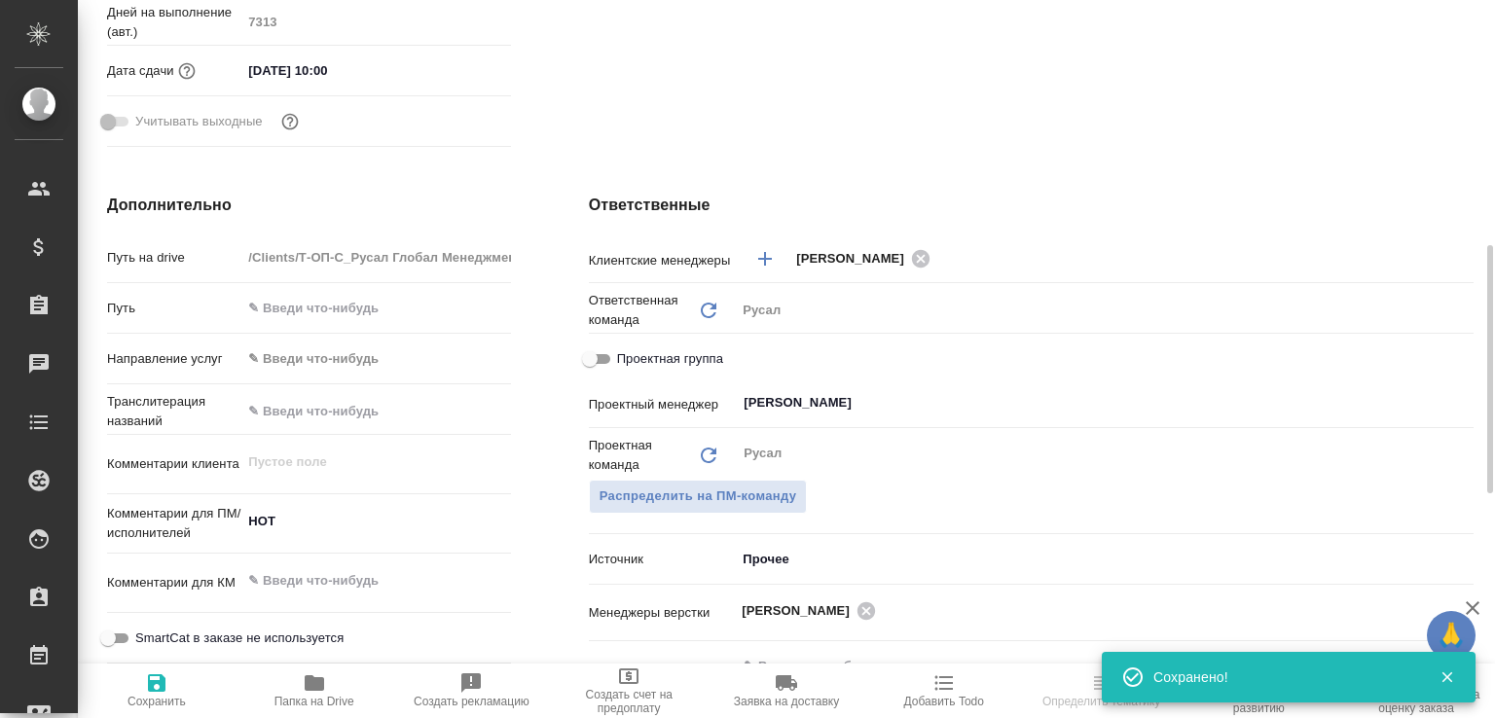
type textarea "x"
select select "RU"
type textarea "x"
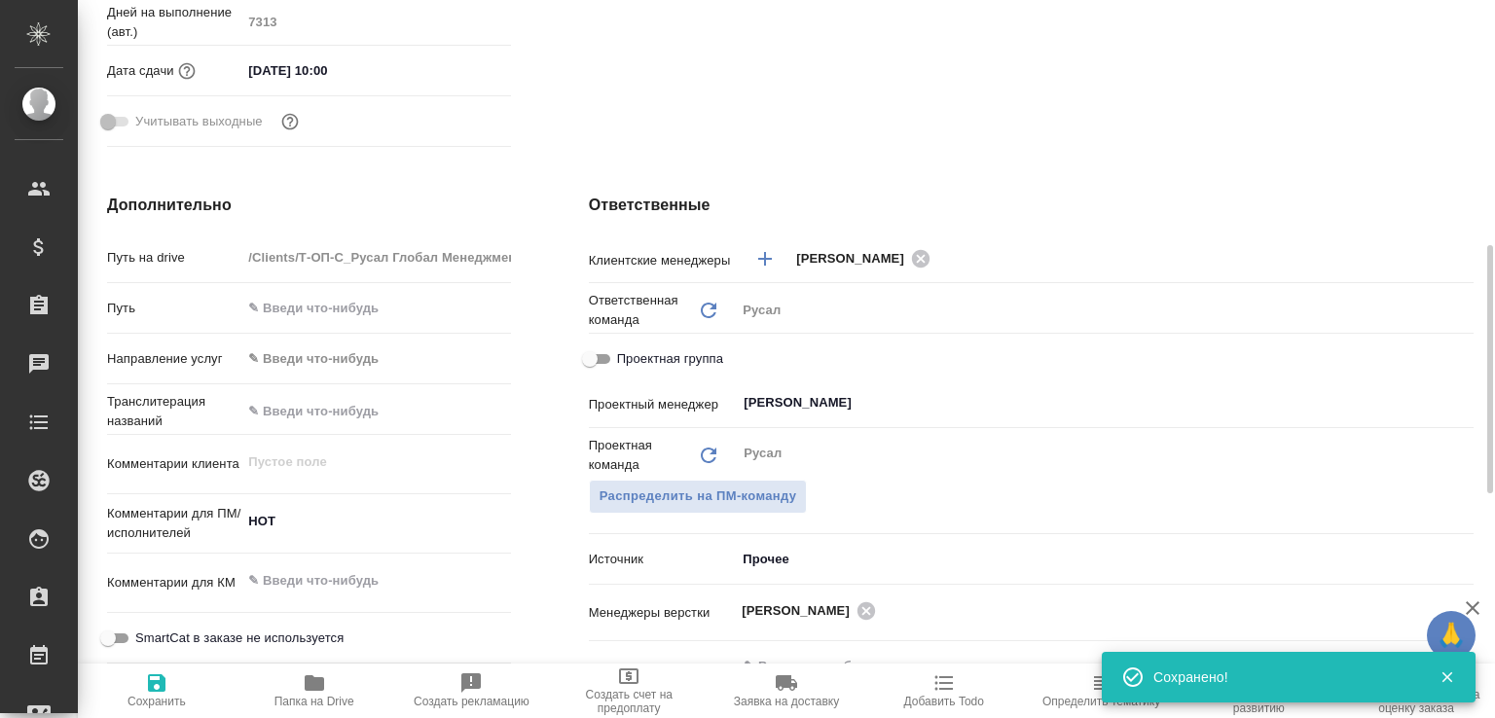
type textarea "x"
click at [355, 688] on span "Папка на Drive" at bounding box center [314, 689] width 134 height 37
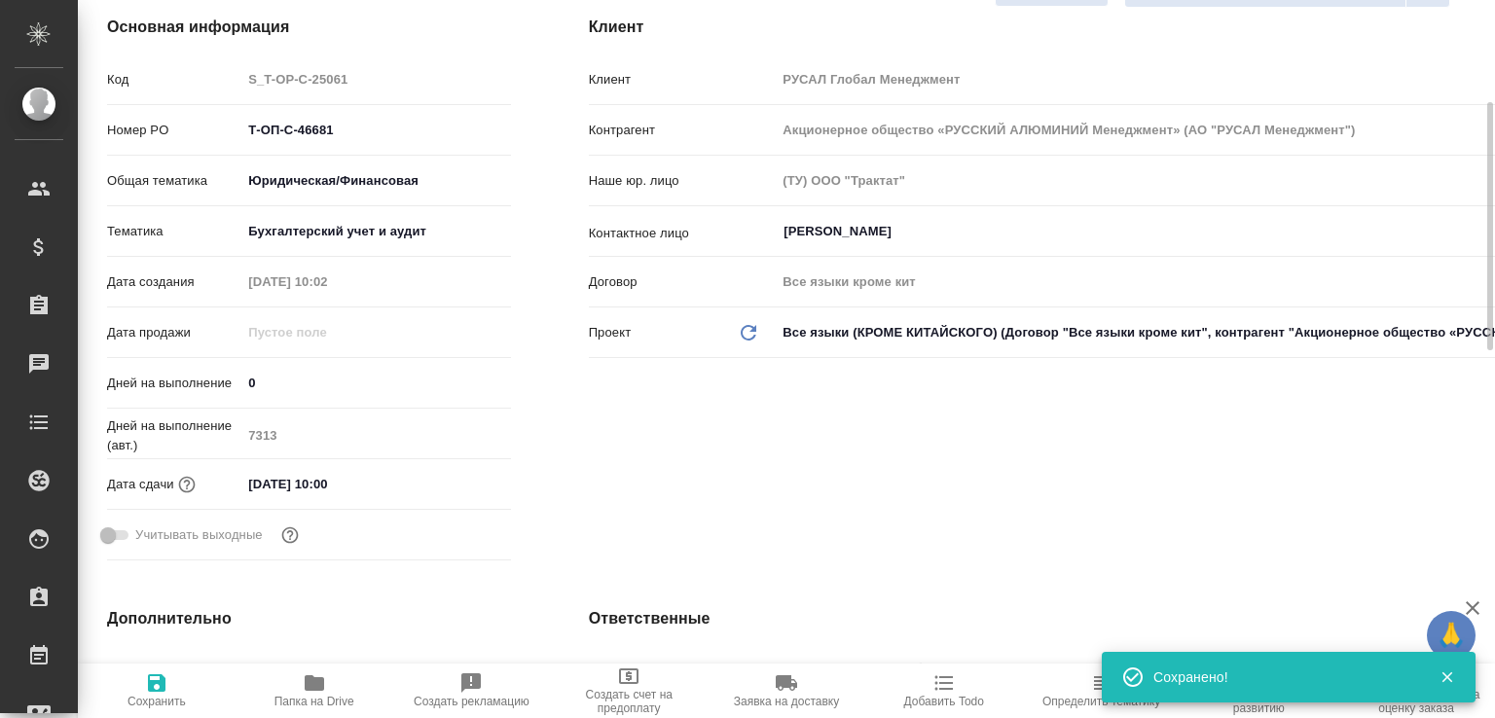
type textarea "x"
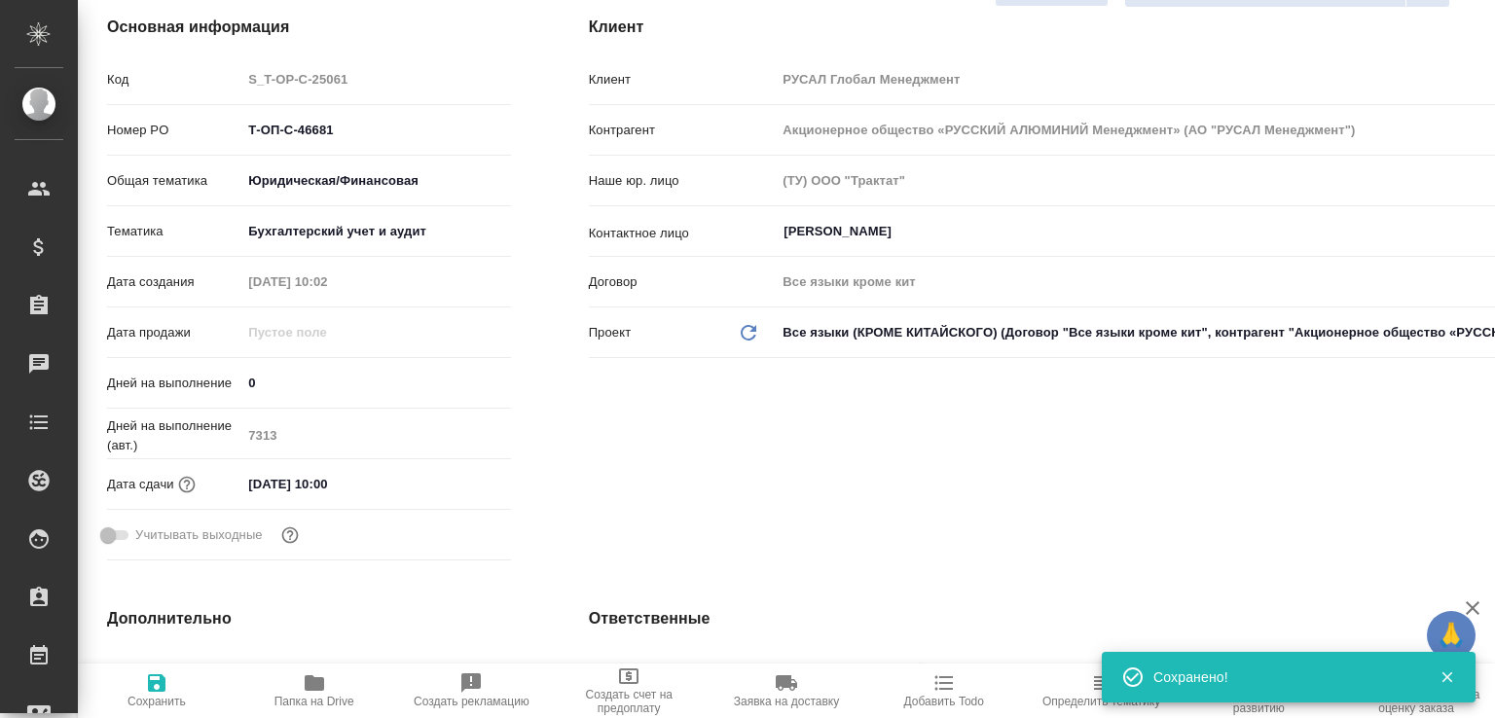
type textarea "x"
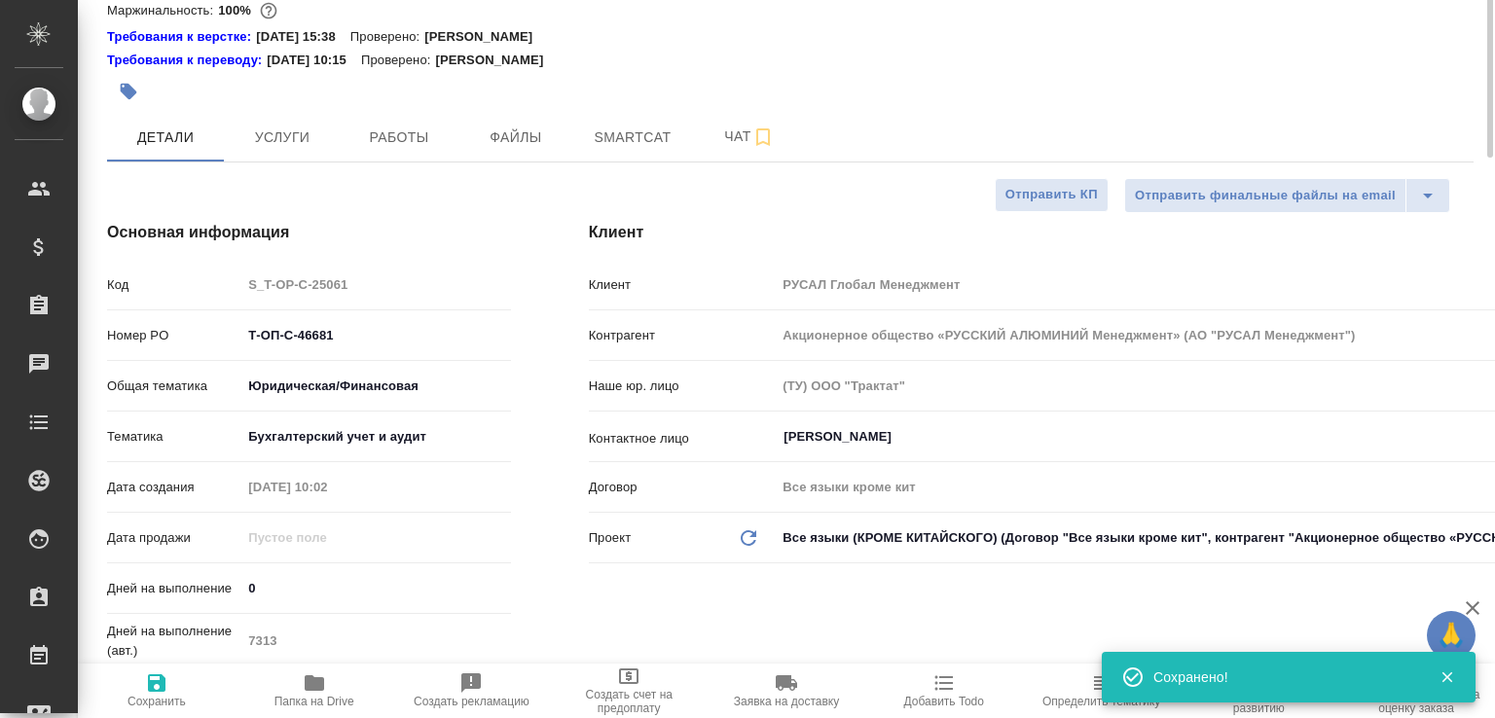
scroll to position [0, 0]
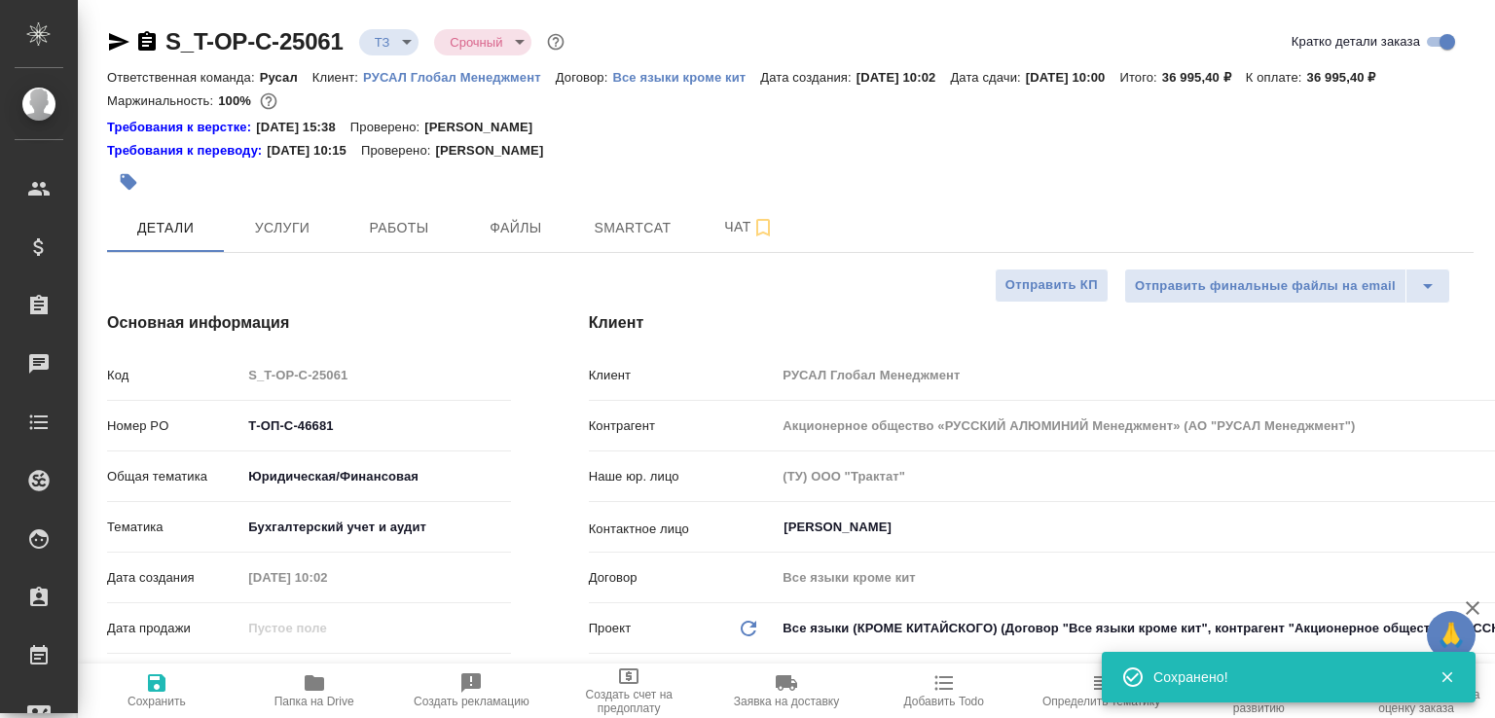
click at [145, 49] on icon "button" at bounding box center [147, 40] width 18 height 19
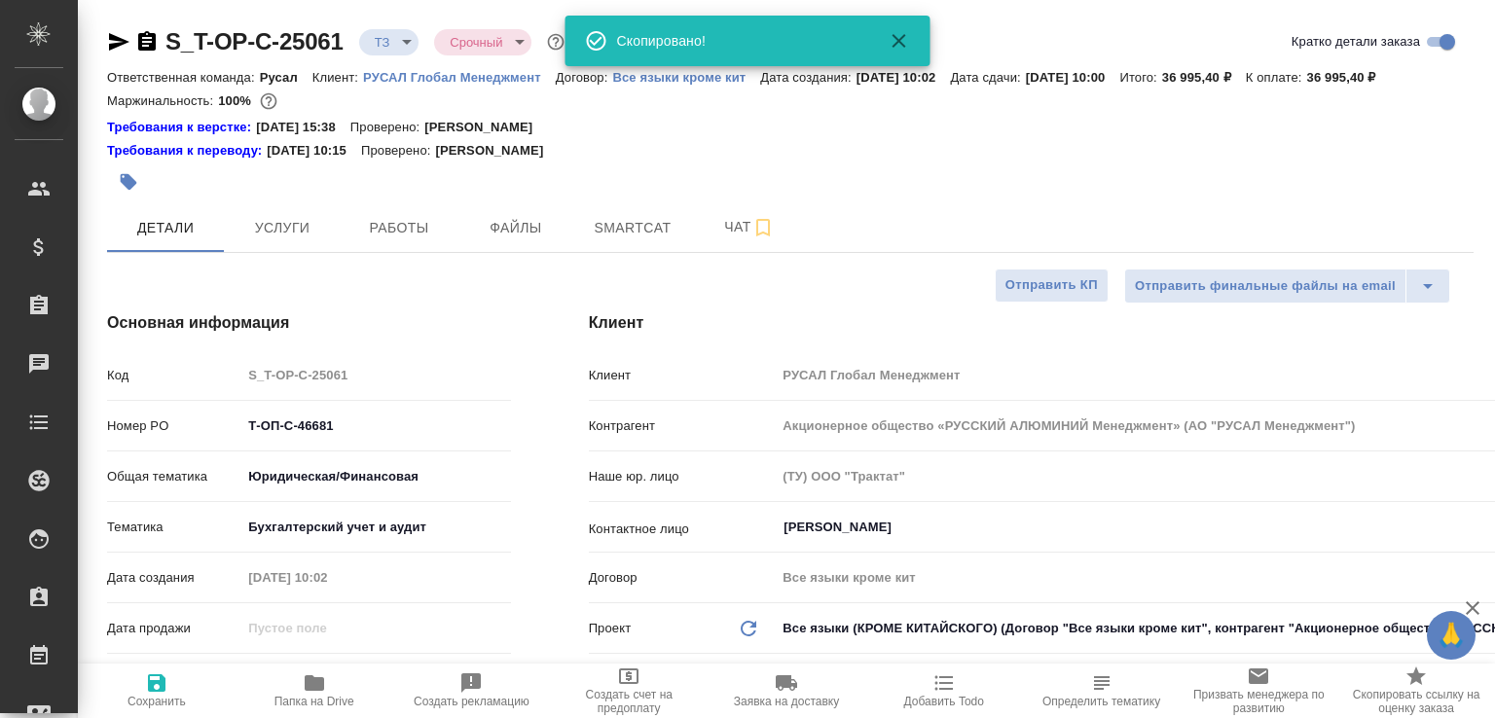
type textarea "x"
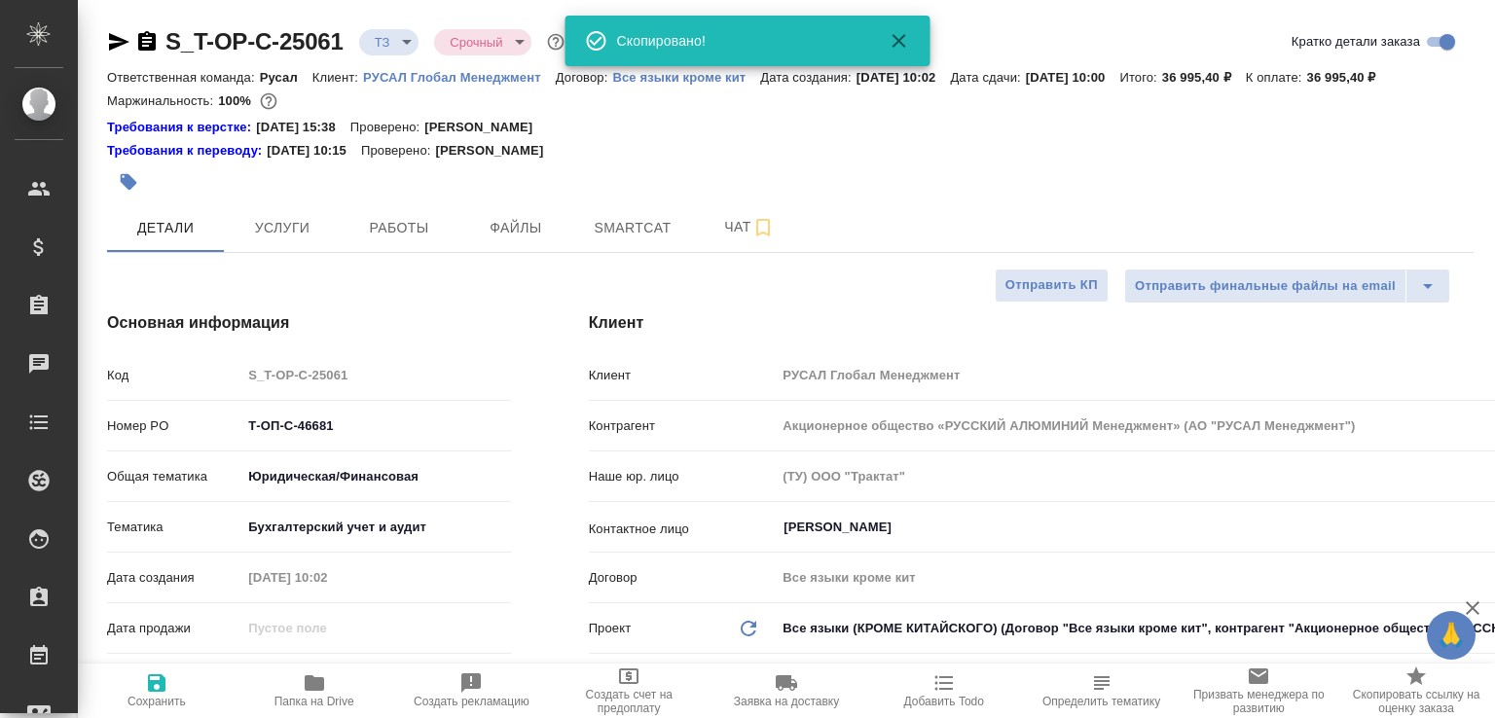
type textarea "x"
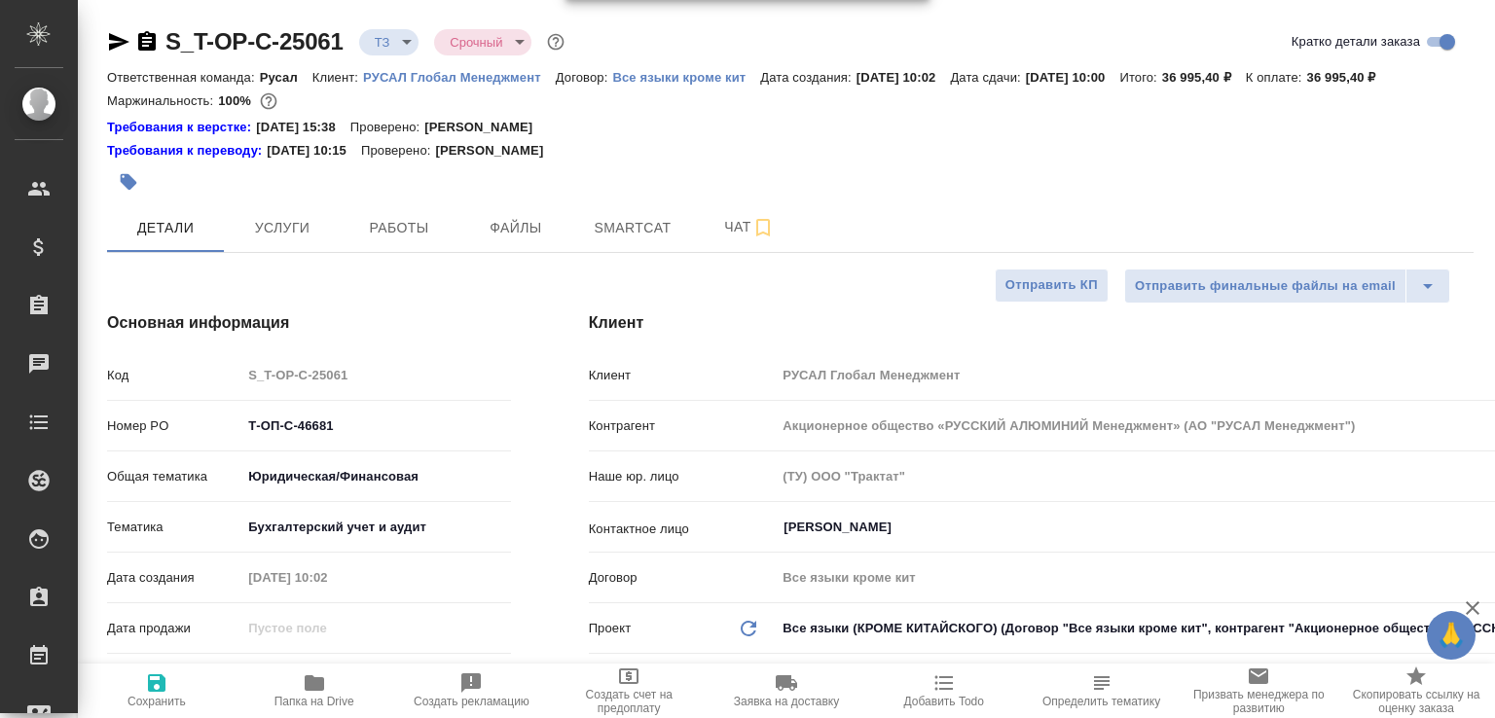
type textarea "x"
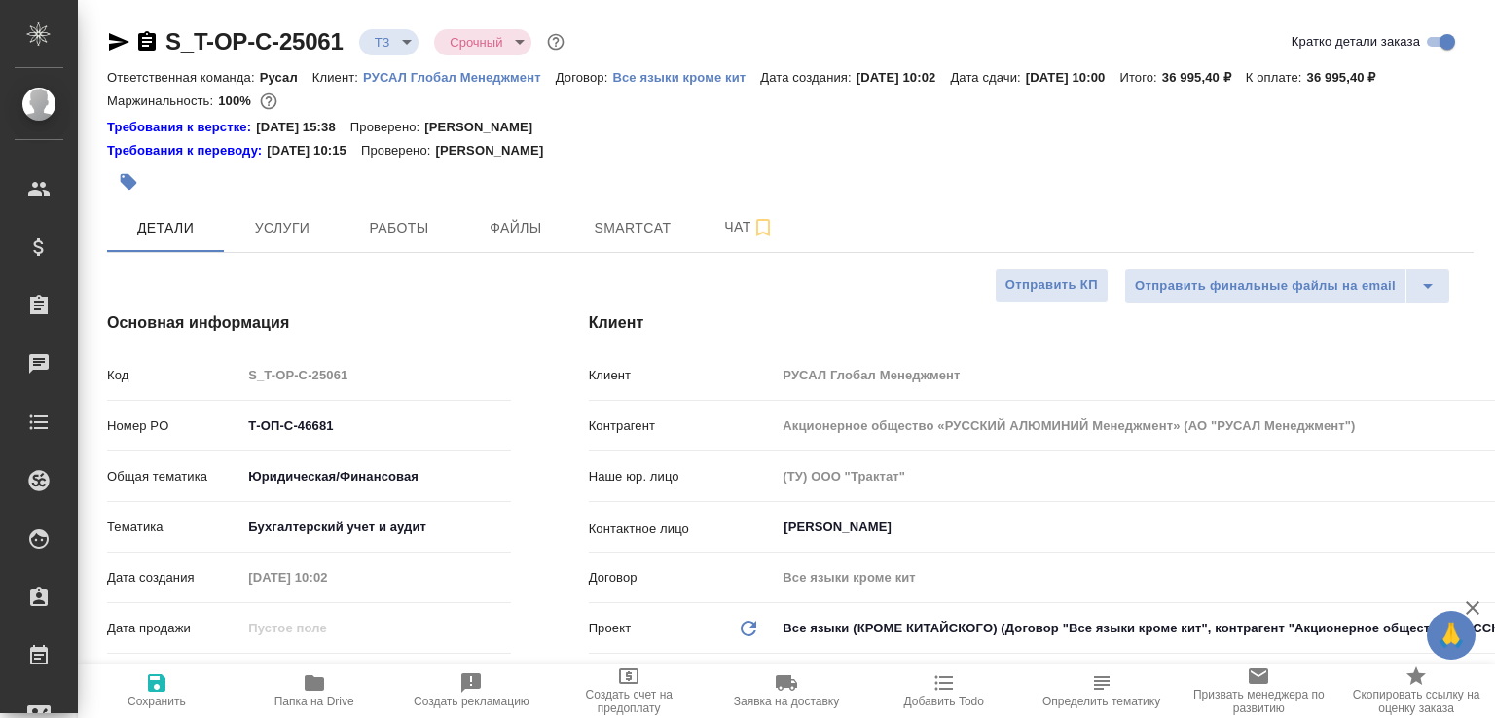
type textarea "x"
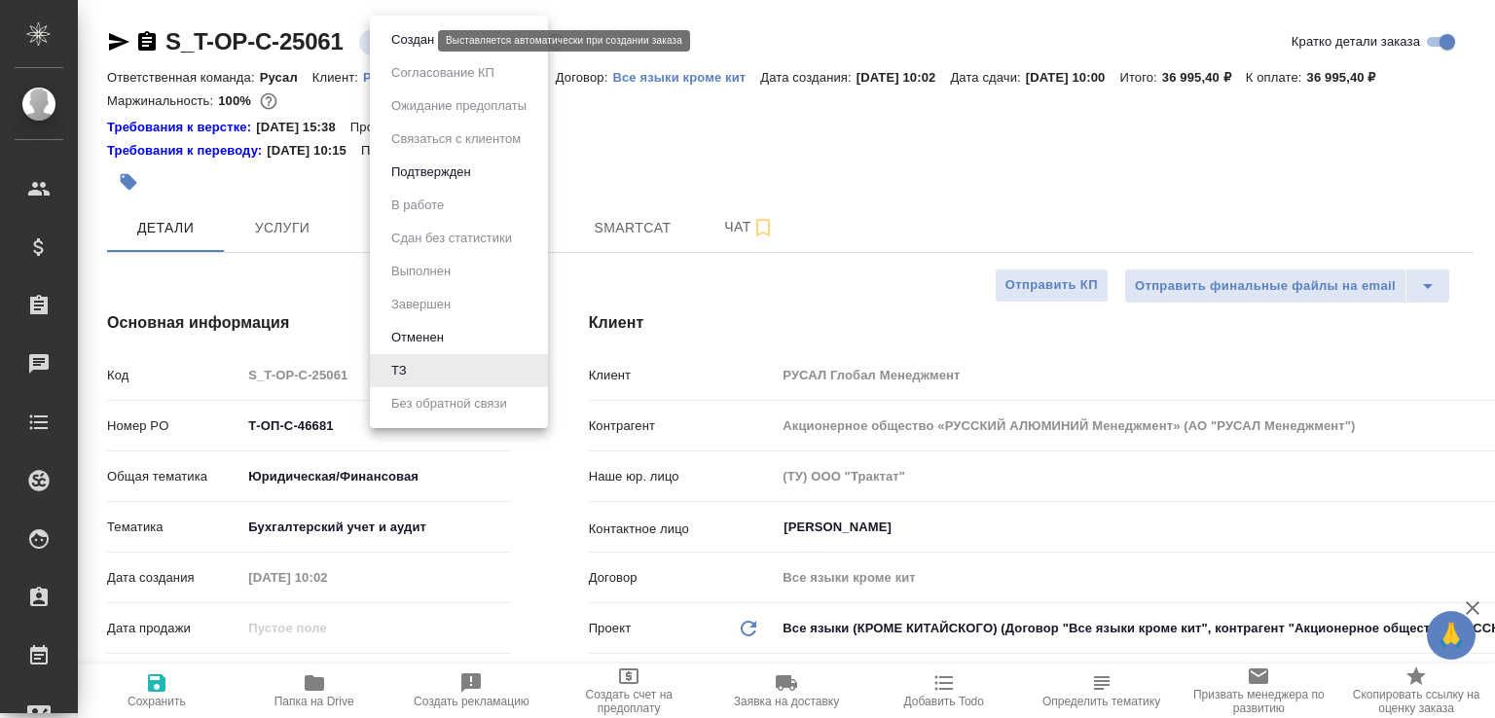
click at [405, 40] on body "🙏 .cls-1 fill:#fff; AWATERA Малофеева Екатерина e.malofeeva Клиенты Спецификаци…" at bounding box center [747, 359] width 1495 height 718
click at [405, 40] on button "Создан" at bounding box center [412, 39] width 54 height 21
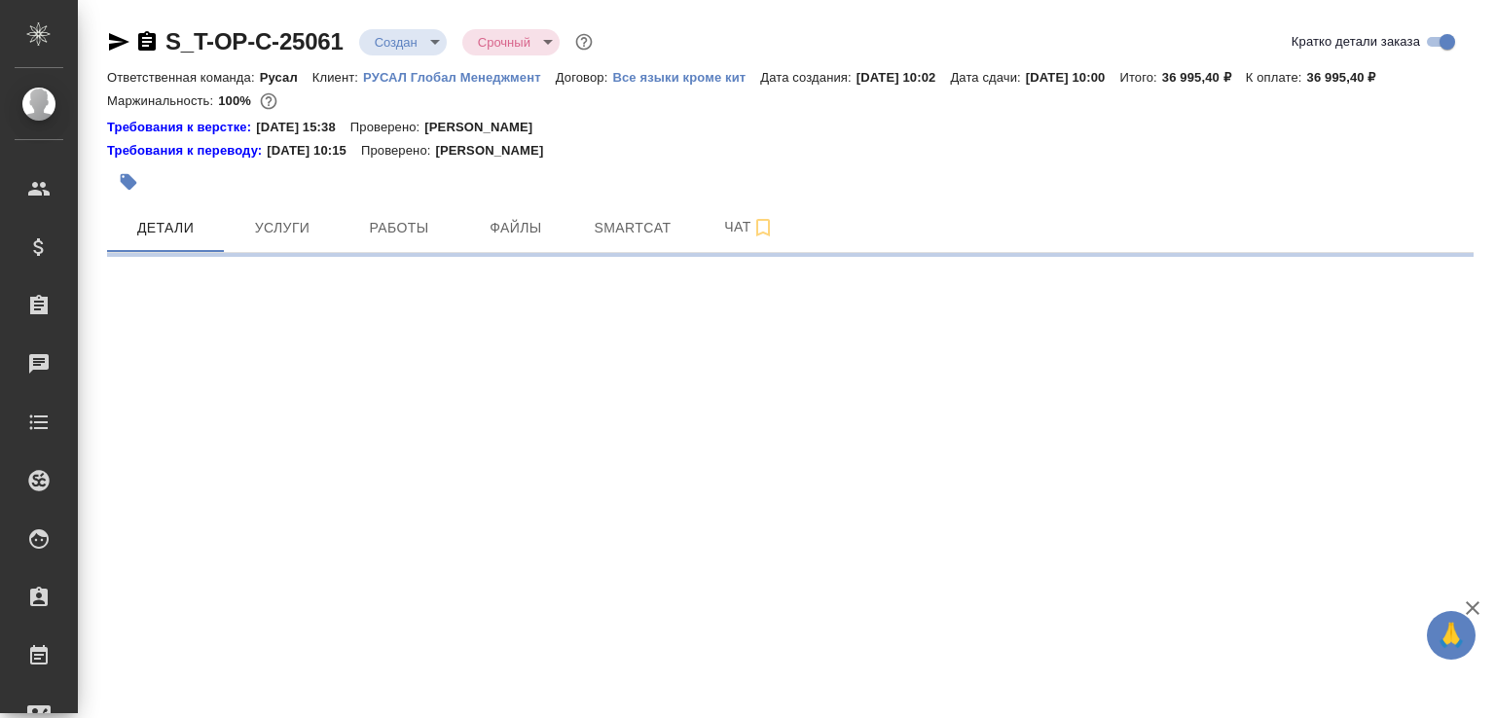
select select "RU"
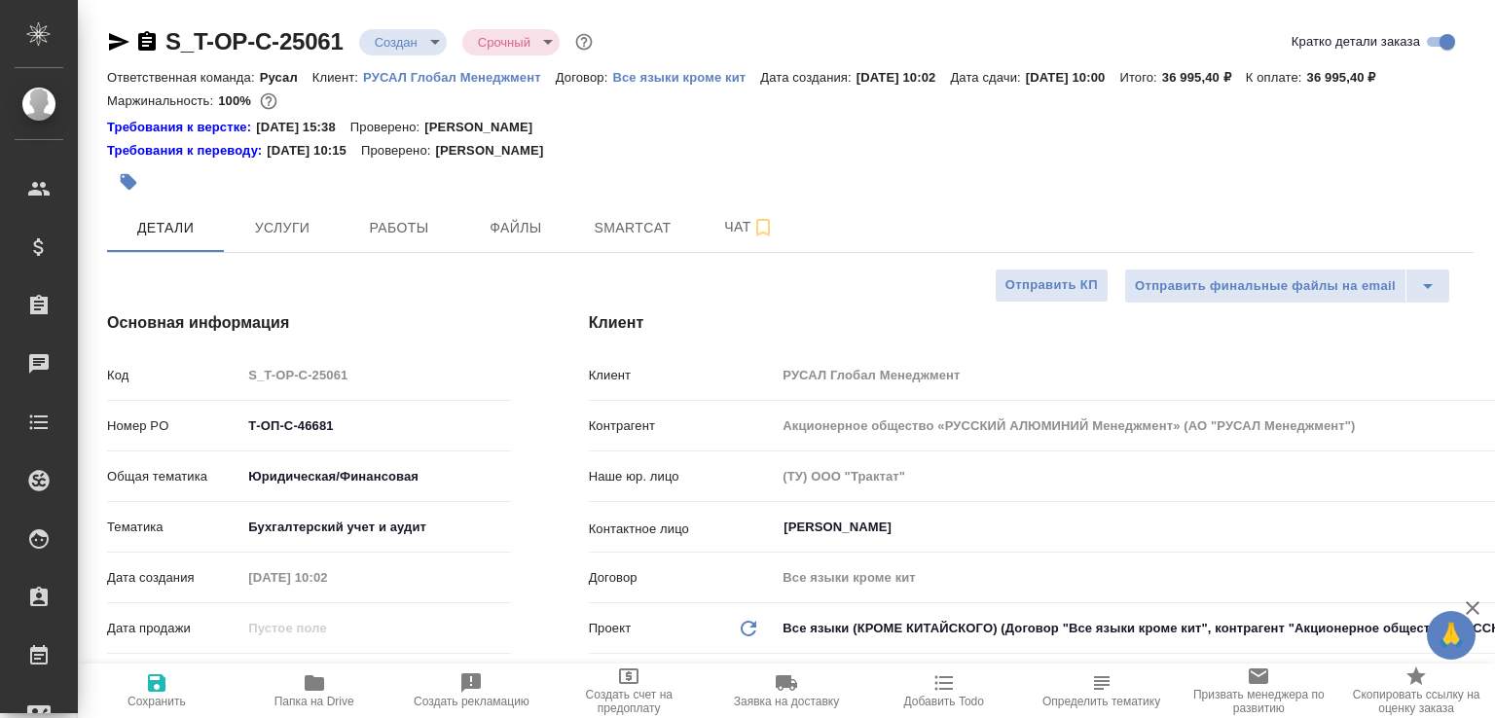
type textarea "x"
click at [145, 40] on icon "button" at bounding box center [147, 40] width 18 height 19
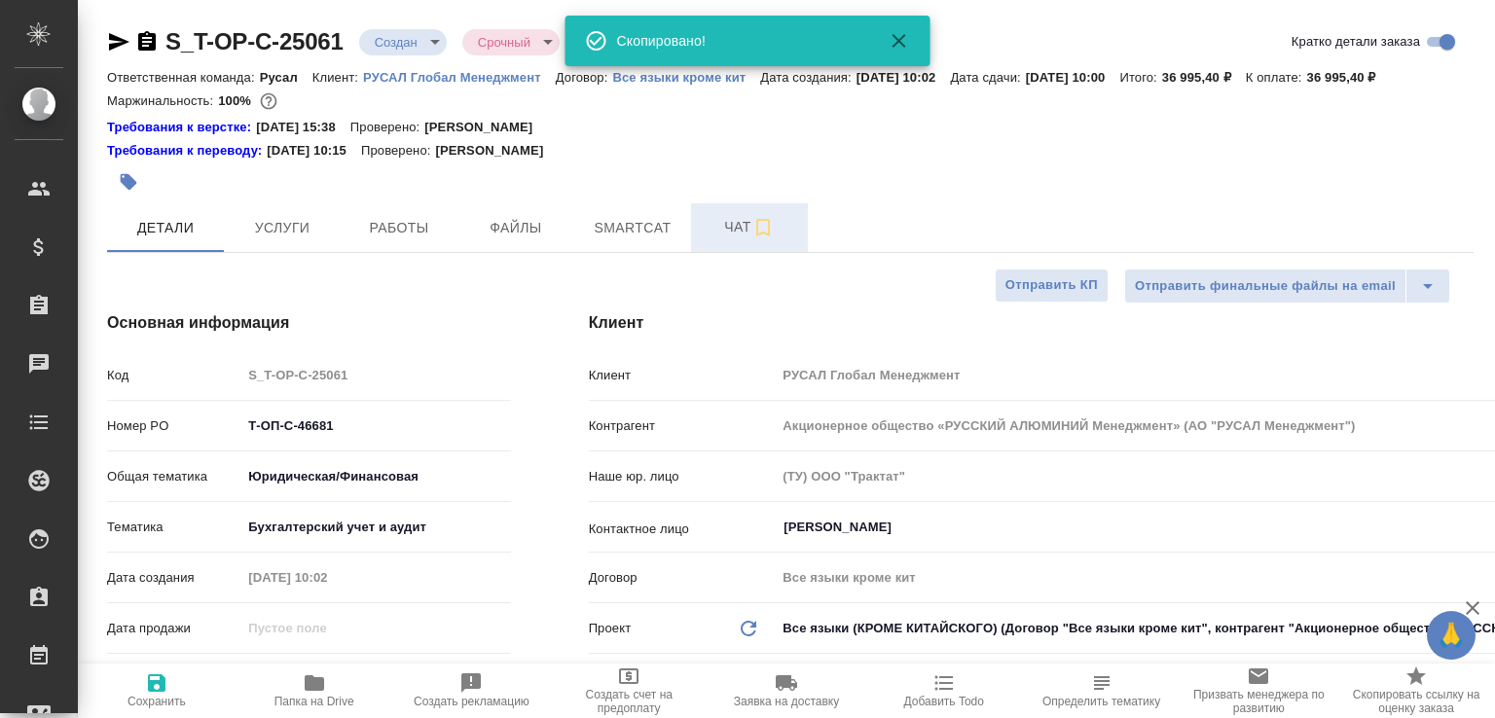
click at [723, 239] on span "Чат" at bounding box center [749, 227] width 93 height 24
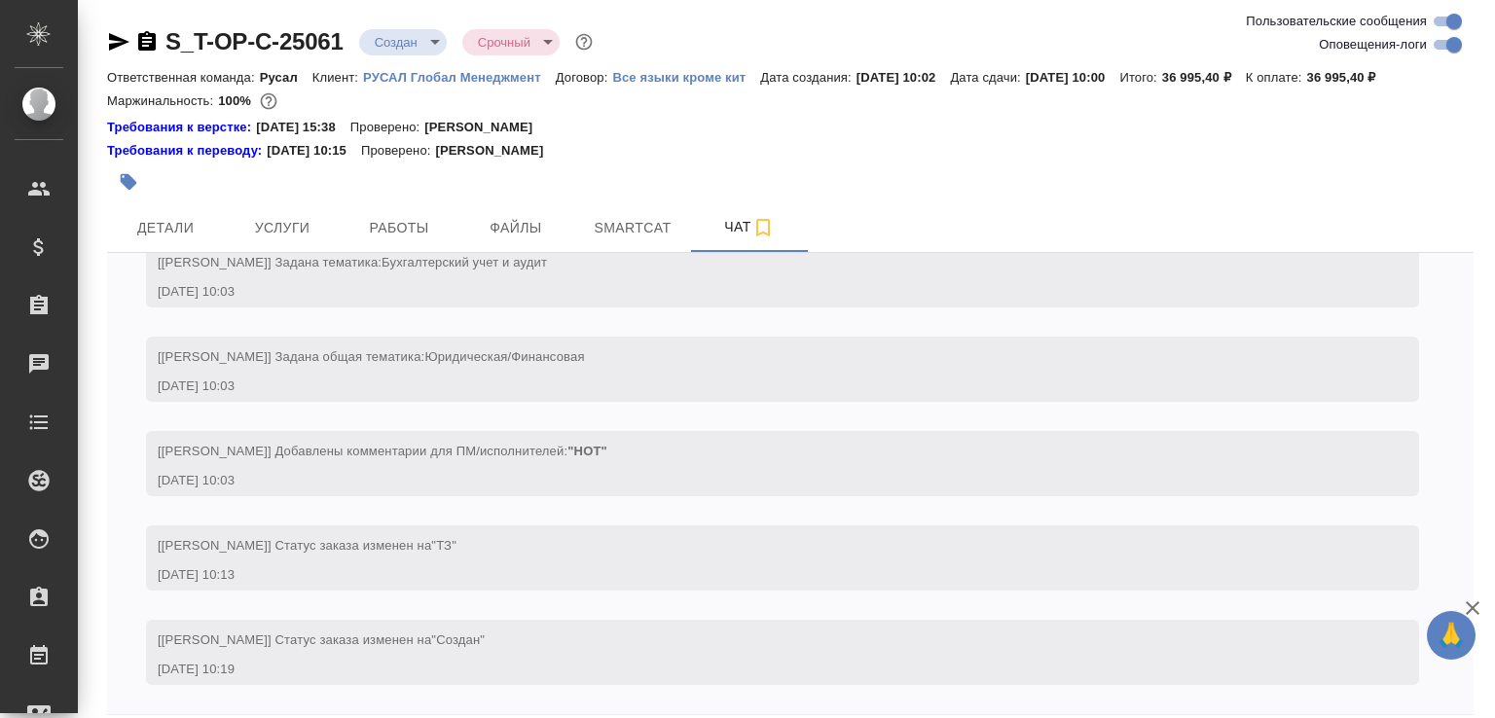
scroll to position [108, 0]
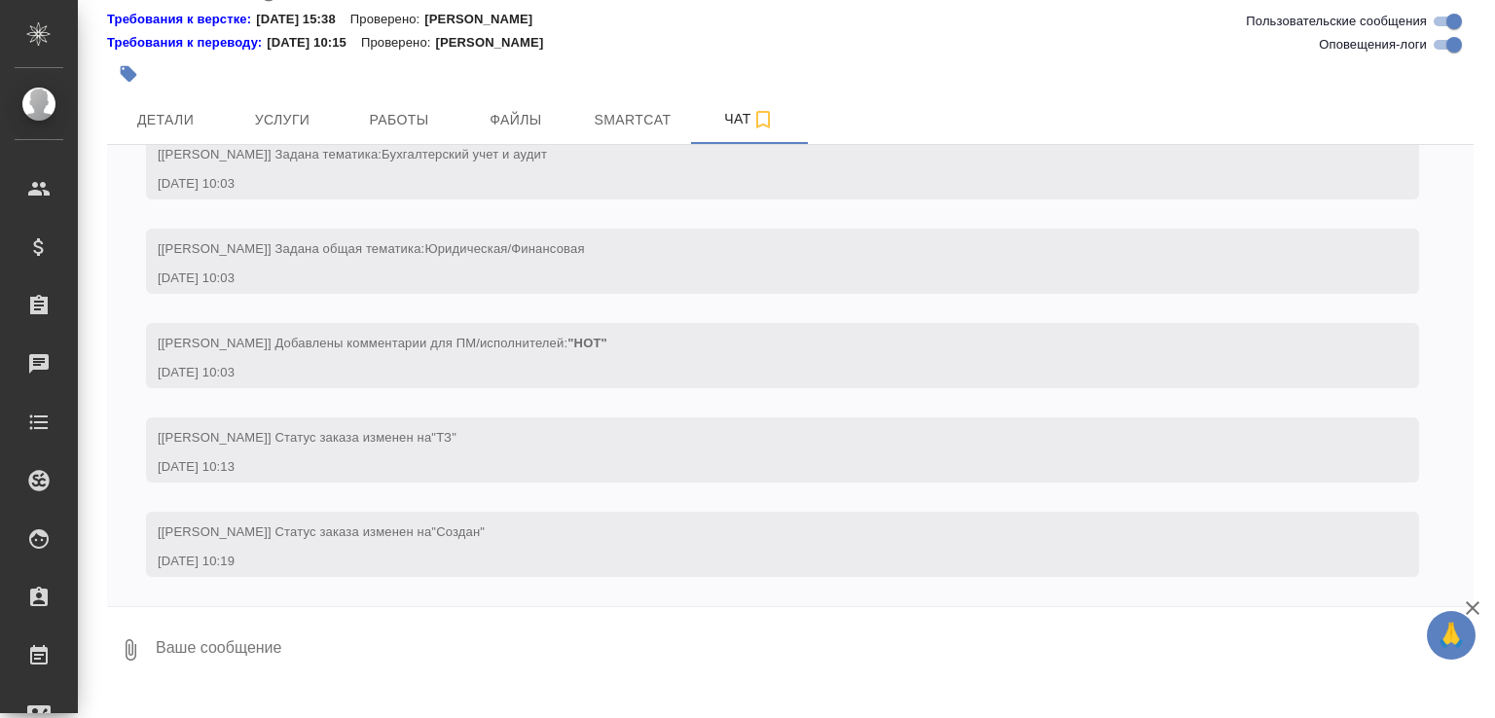
click at [120, 662] on icon "button" at bounding box center [130, 649] width 23 height 23
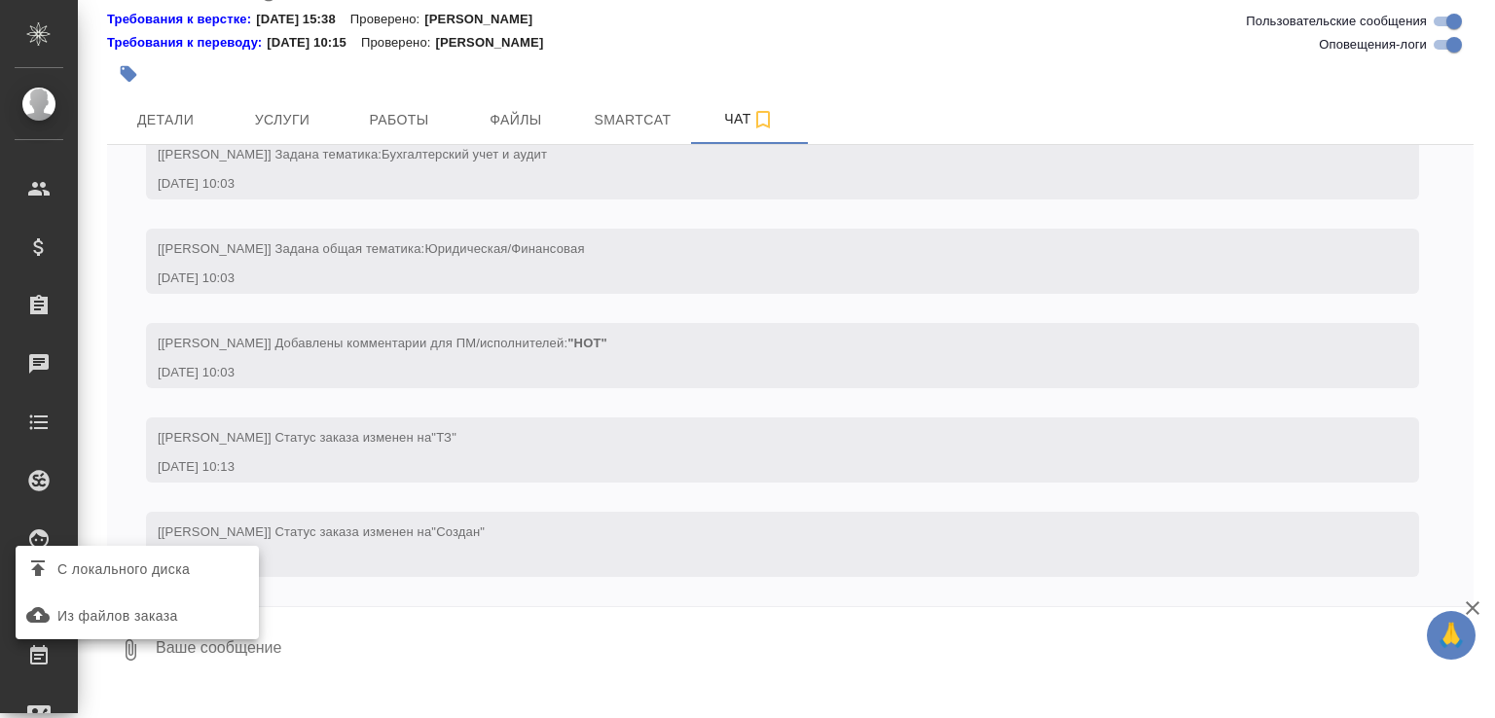
click at [190, 562] on span "С локального диска" at bounding box center [123, 570] width 132 height 24
click at [0, 0] on input "С локального диска" at bounding box center [0, 0] width 0 height 0
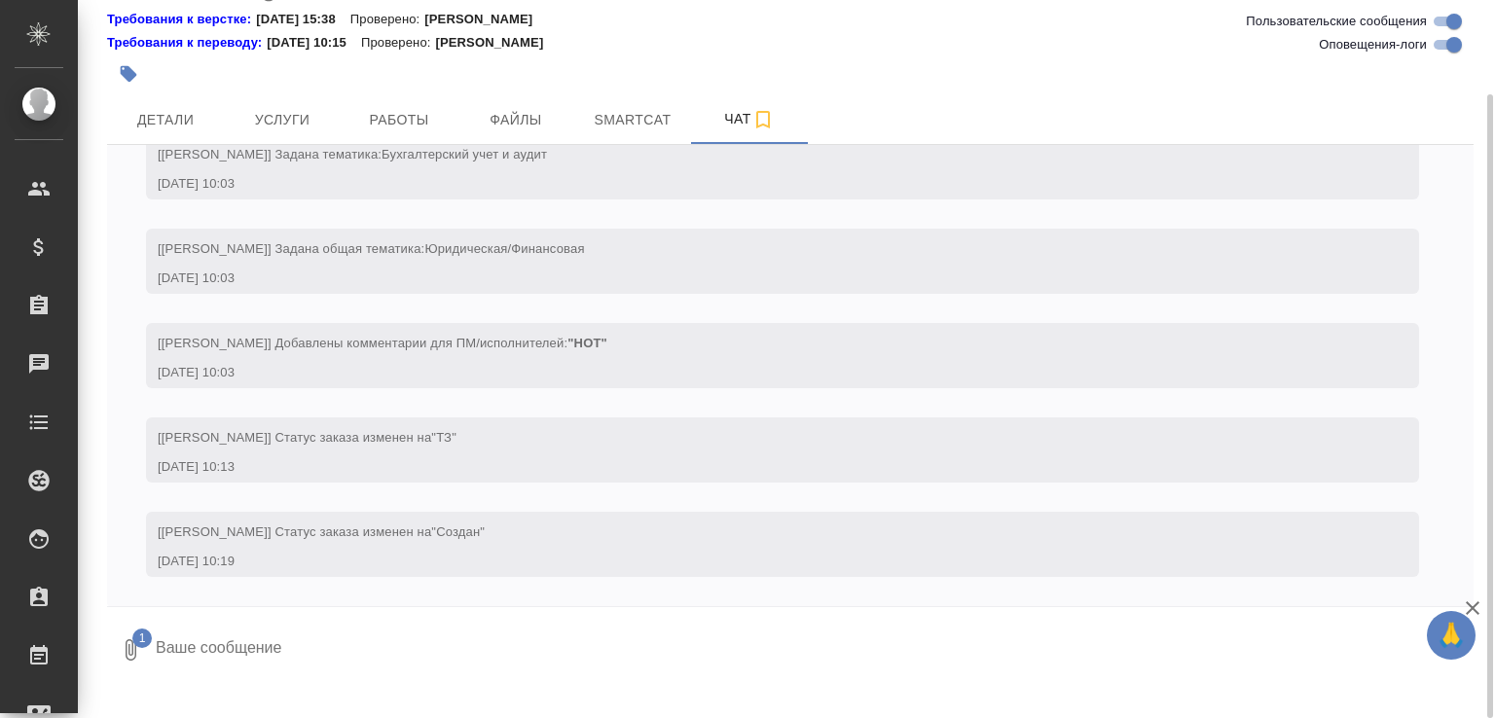
click at [312, 683] on textarea at bounding box center [798, 650] width 1288 height 66
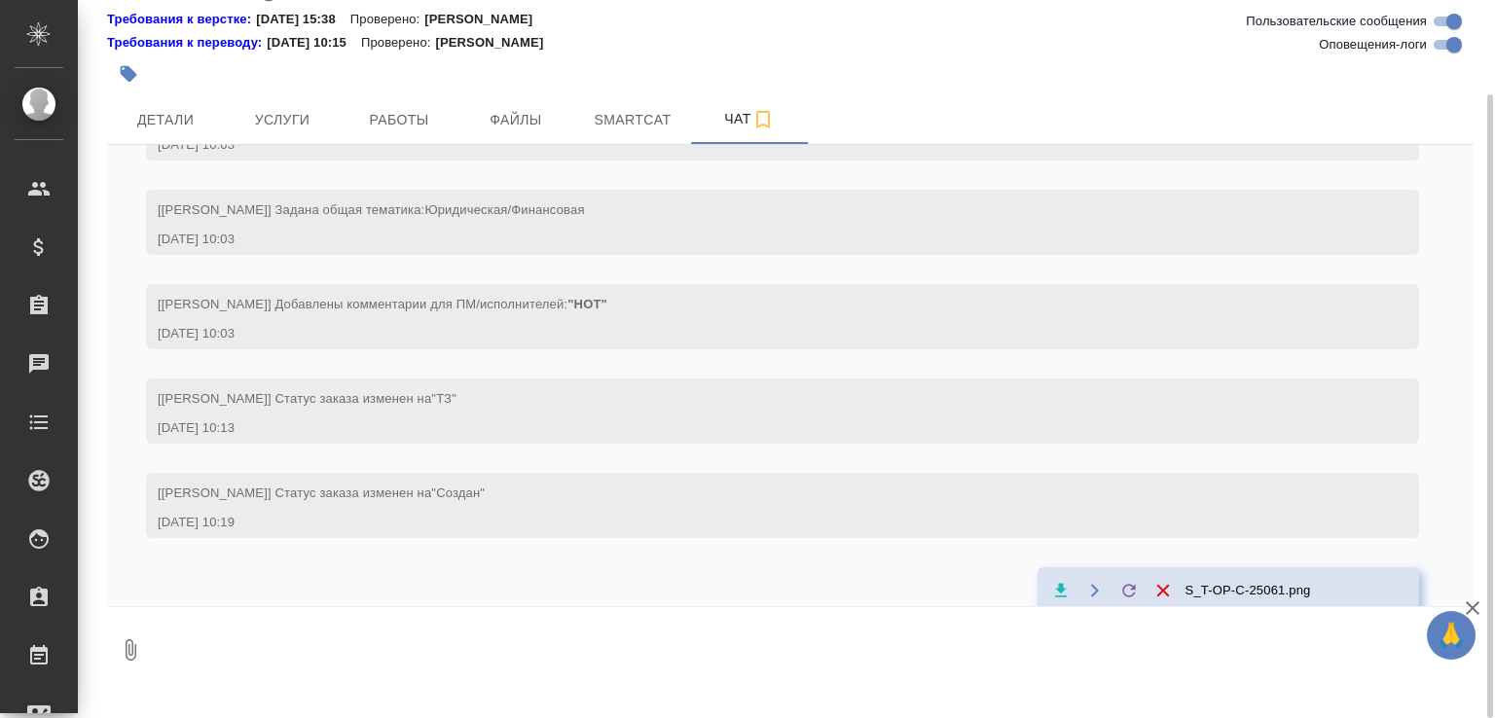
scroll to position [459, 0]
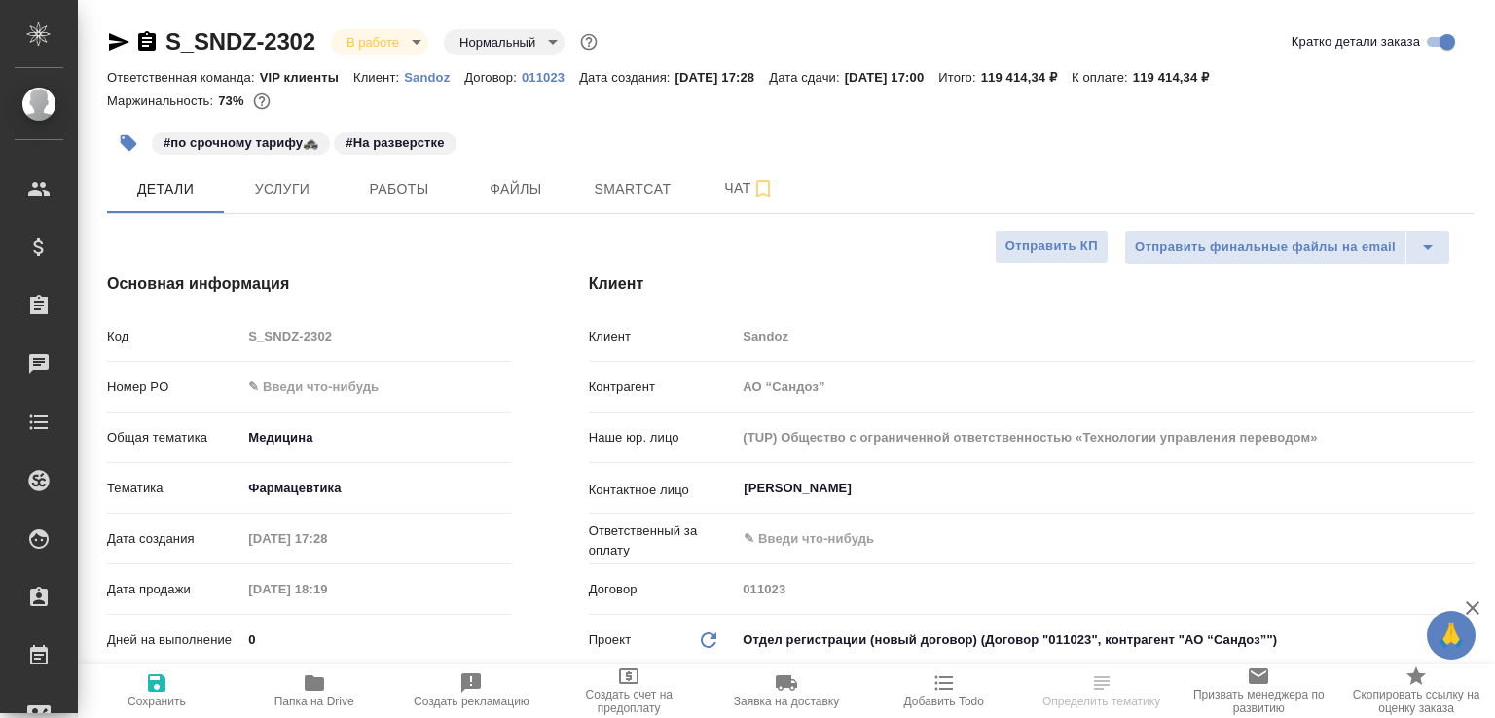
select select "RU"
type textarea "x"
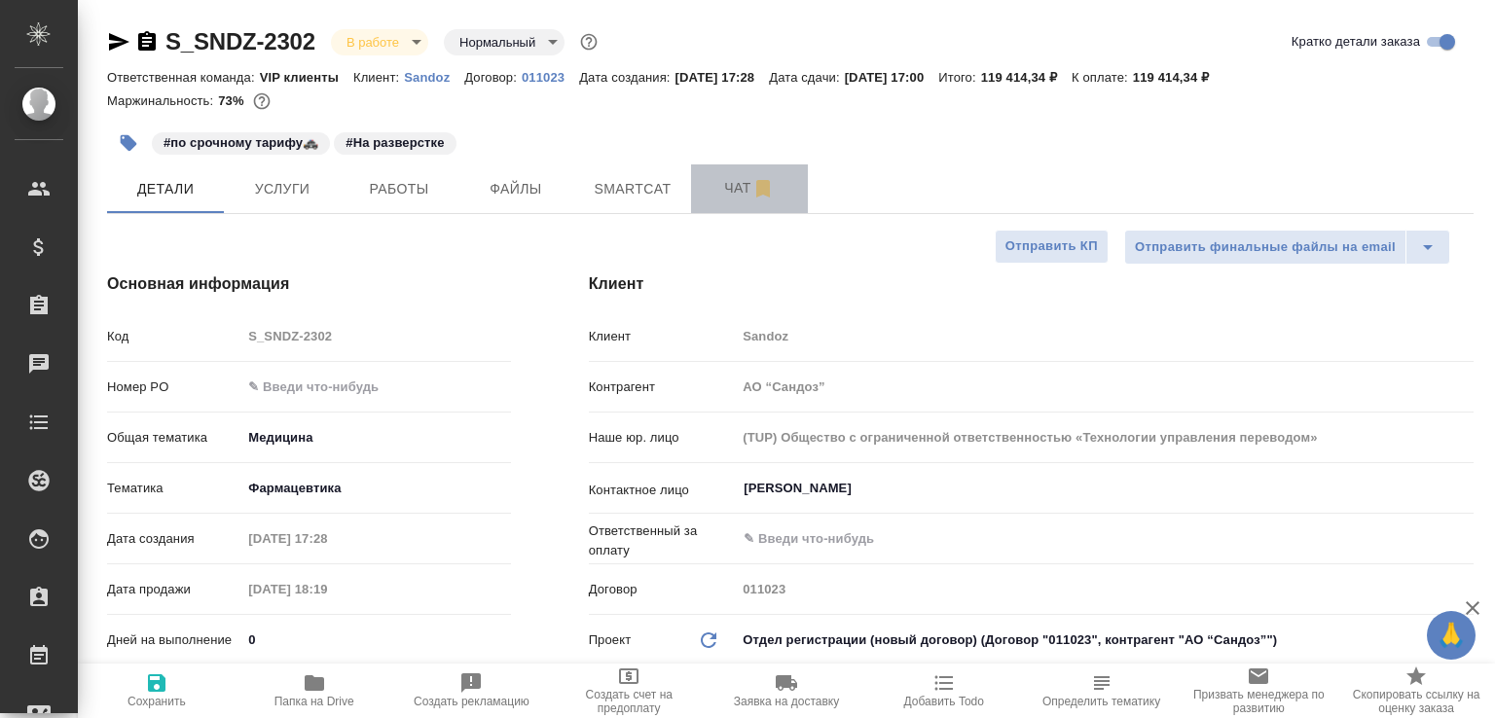
click at [716, 184] on span "Чат" at bounding box center [749, 188] width 93 height 24
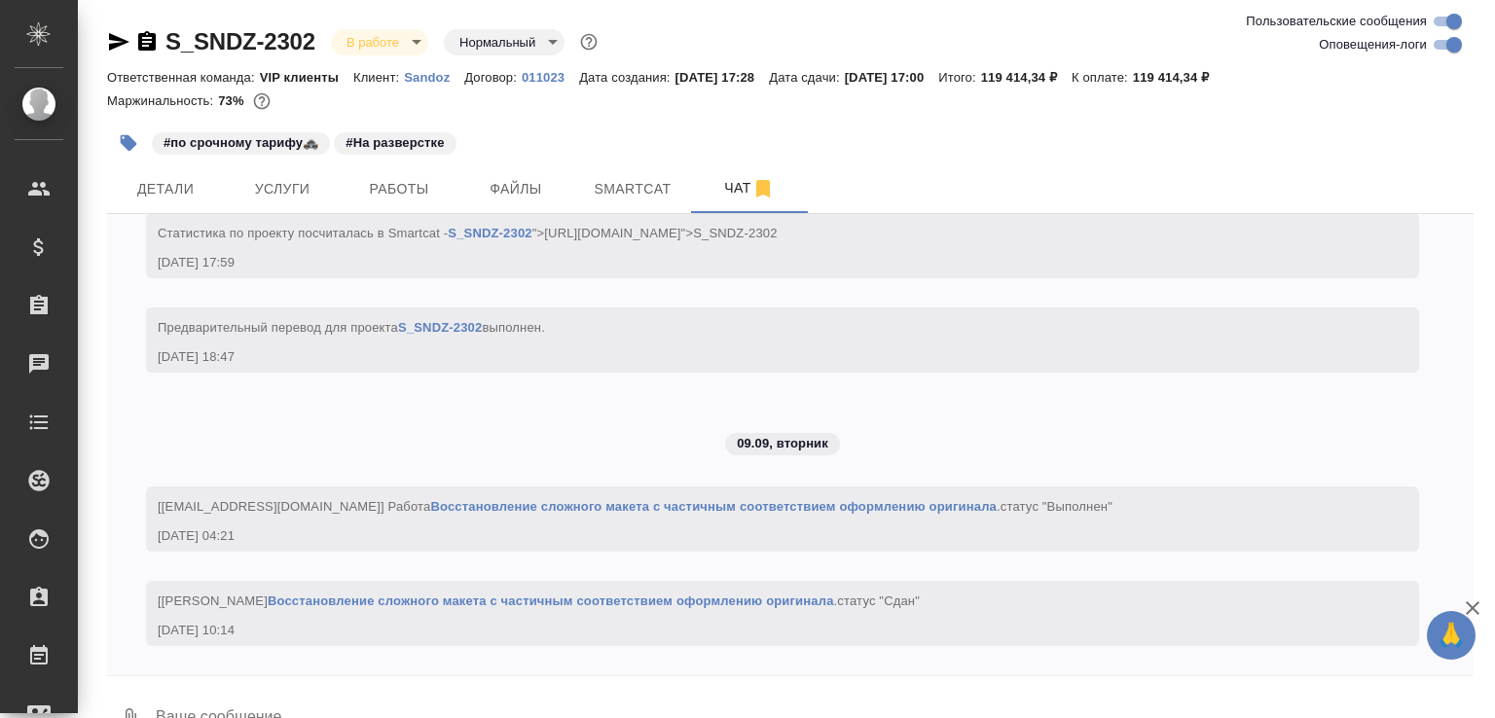
scroll to position [15629, 0]
click at [261, 701] on textarea at bounding box center [814, 719] width 1320 height 66
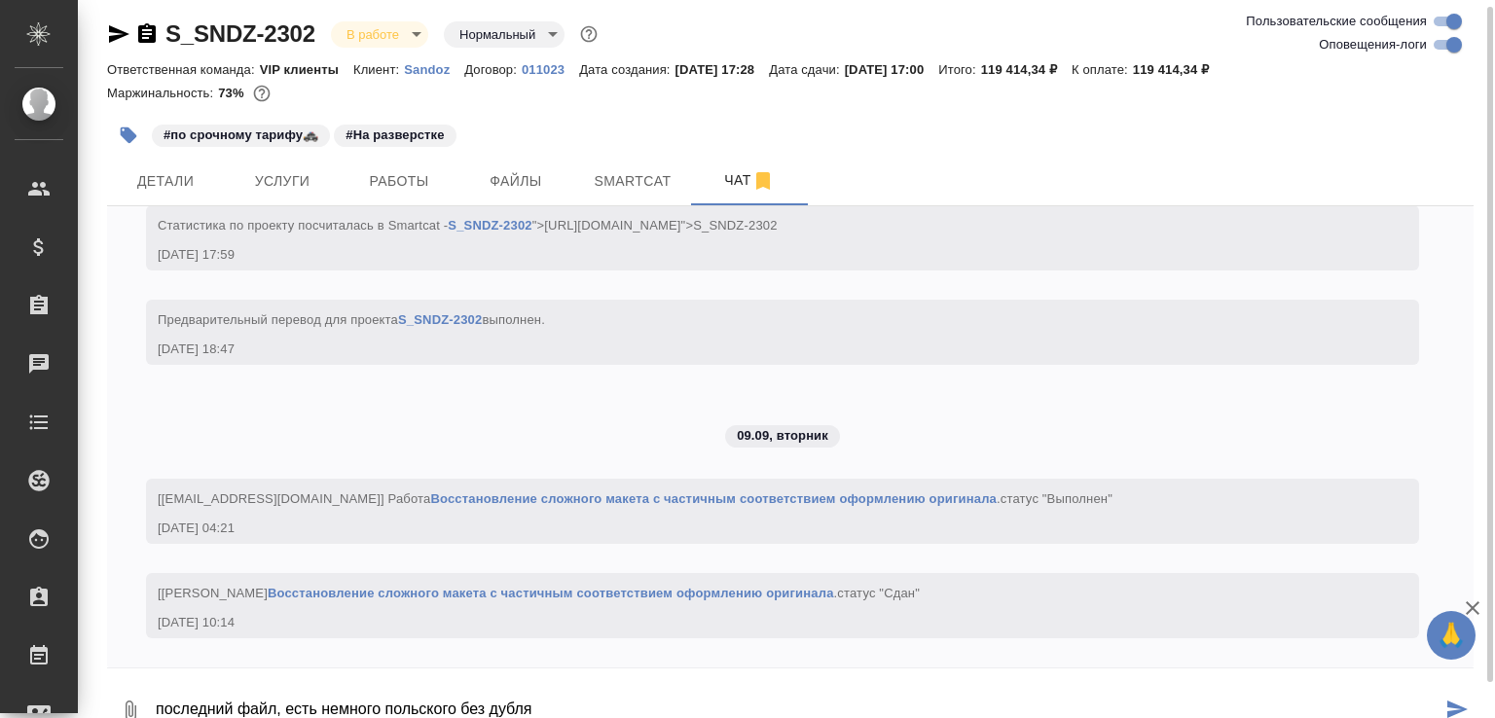
scroll to position [27, 0]
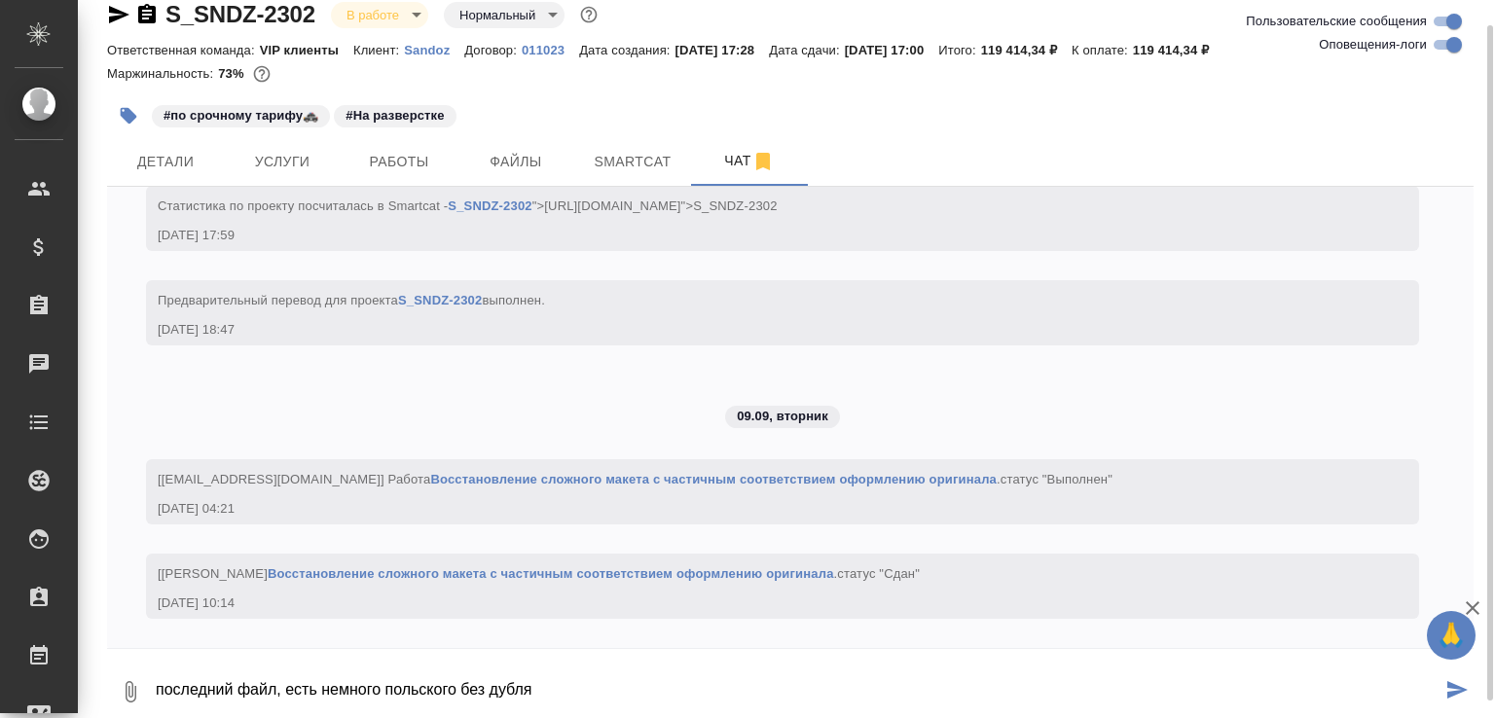
paste textarea "https://drive.awatera.com/f/10322294"
type textarea "последний файл, есть немного польского без дубля https://drive.awatera.com/f/10…"
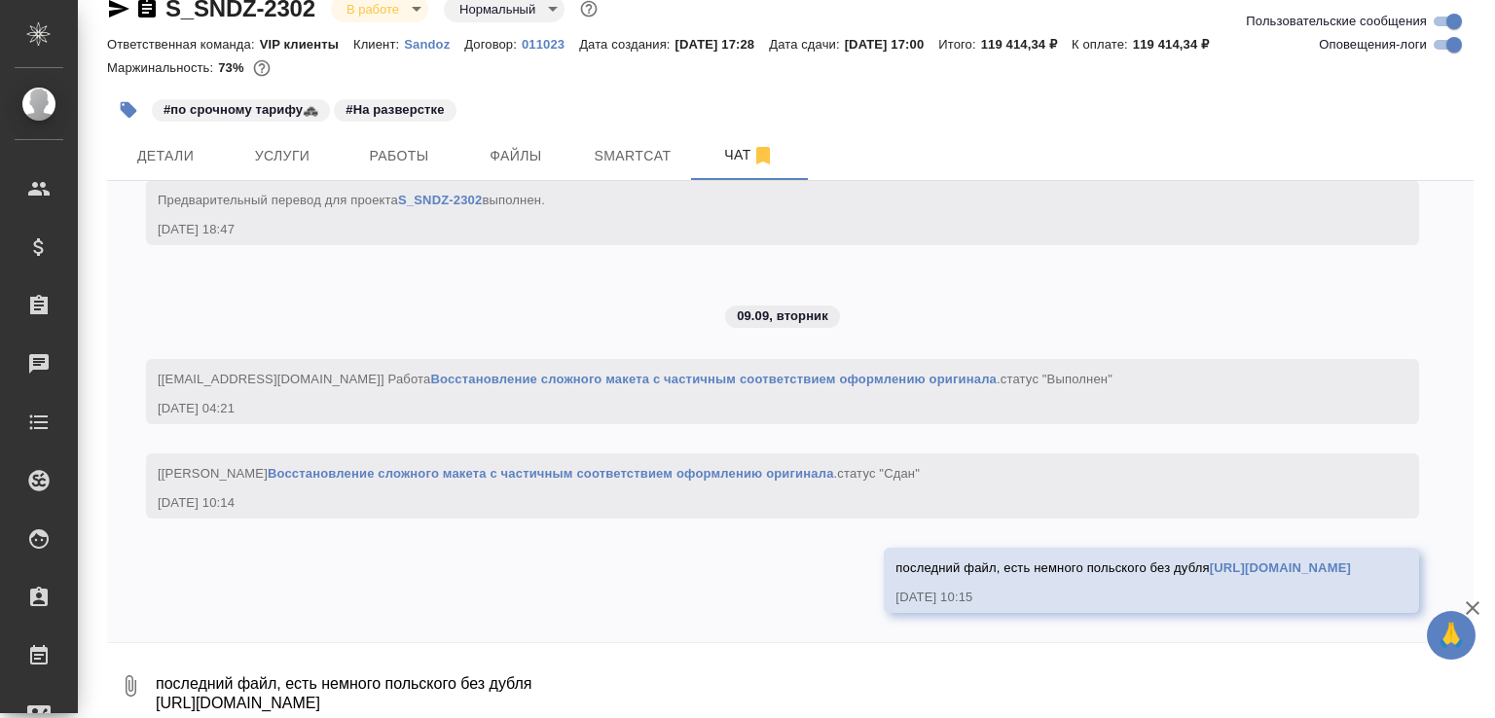
scroll to position [15782, 0]
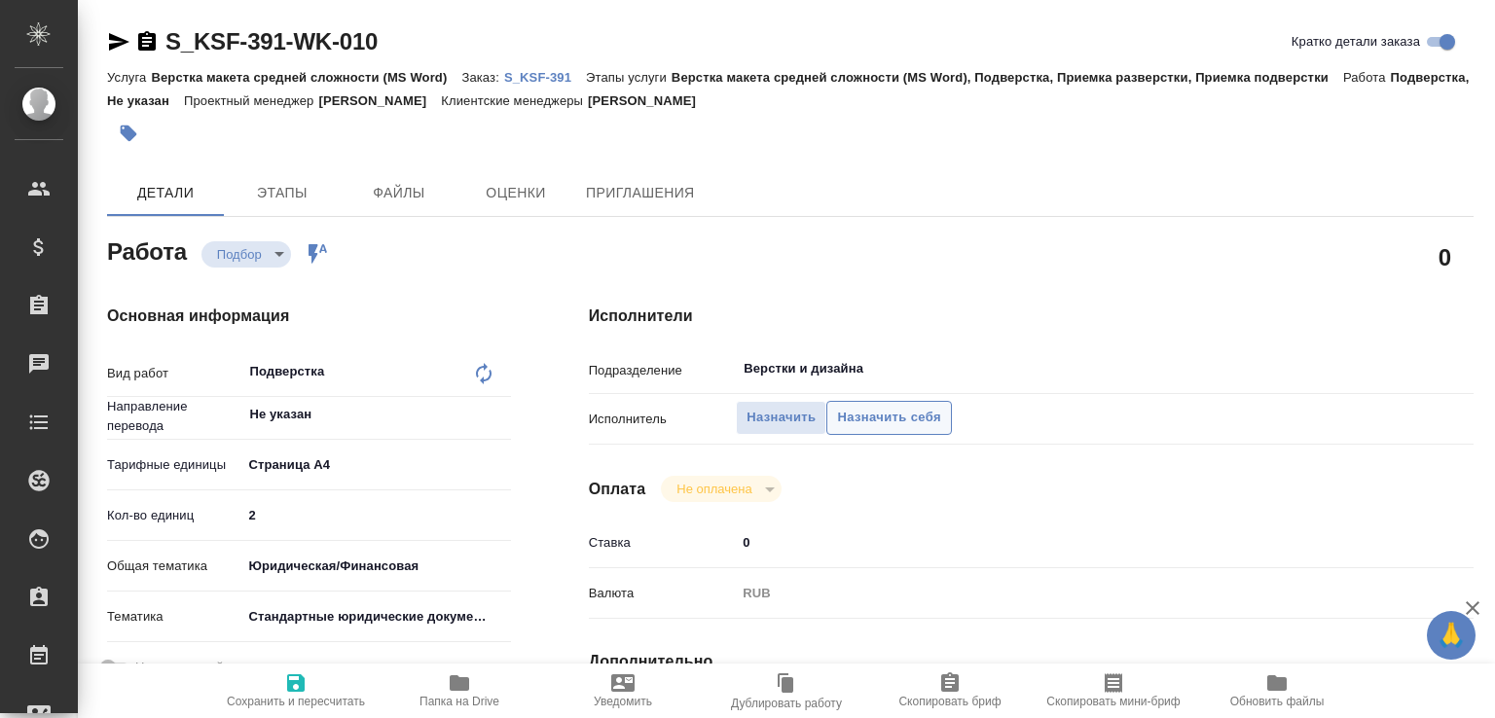
click at [872, 425] on span "Назначить себя" at bounding box center [888, 418] width 103 height 22
click at [895, 427] on span "Назначить себя" at bounding box center [888, 418] width 103 height 22
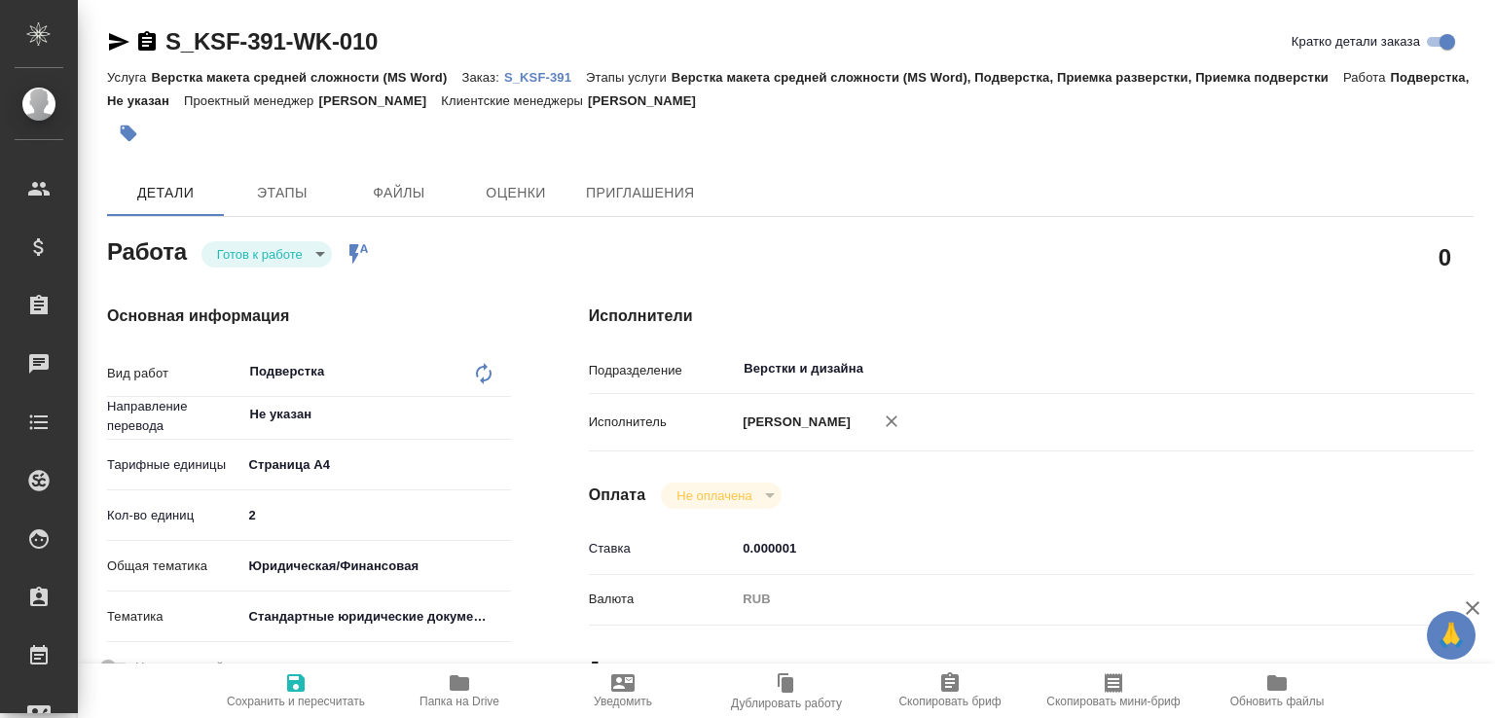
type textarea "x"
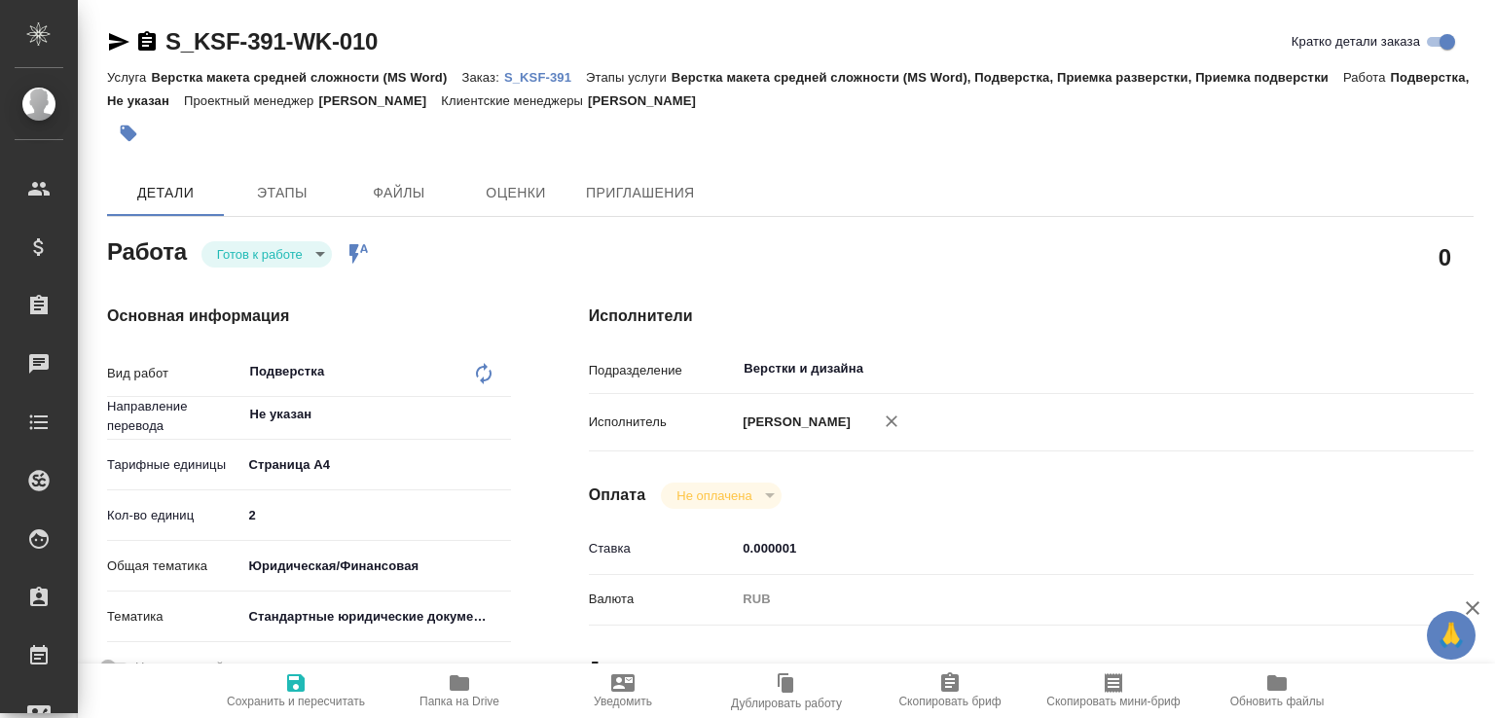
click at [454, 671] on icon "button" at bounding box center [459, 682] width 23 height 23
type textarea "x"
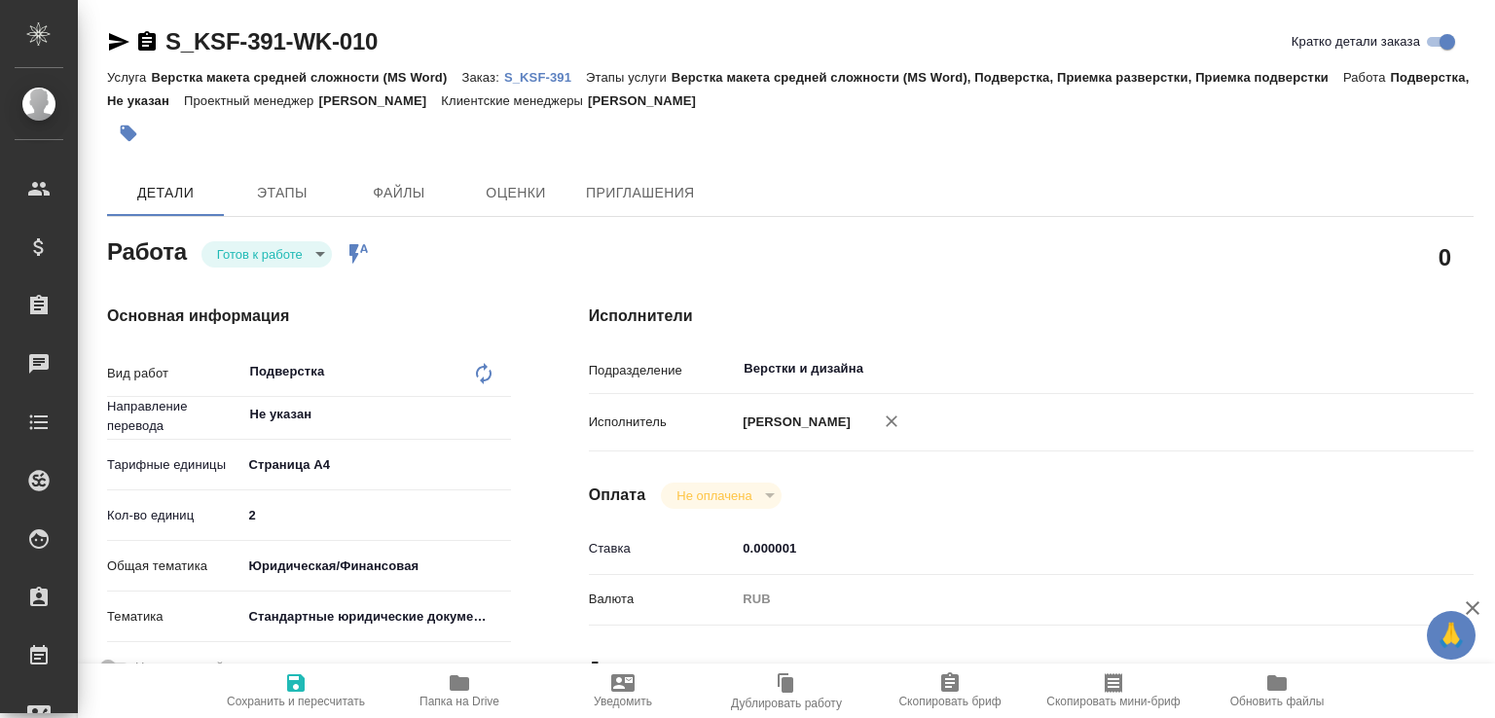
type textarea "x"
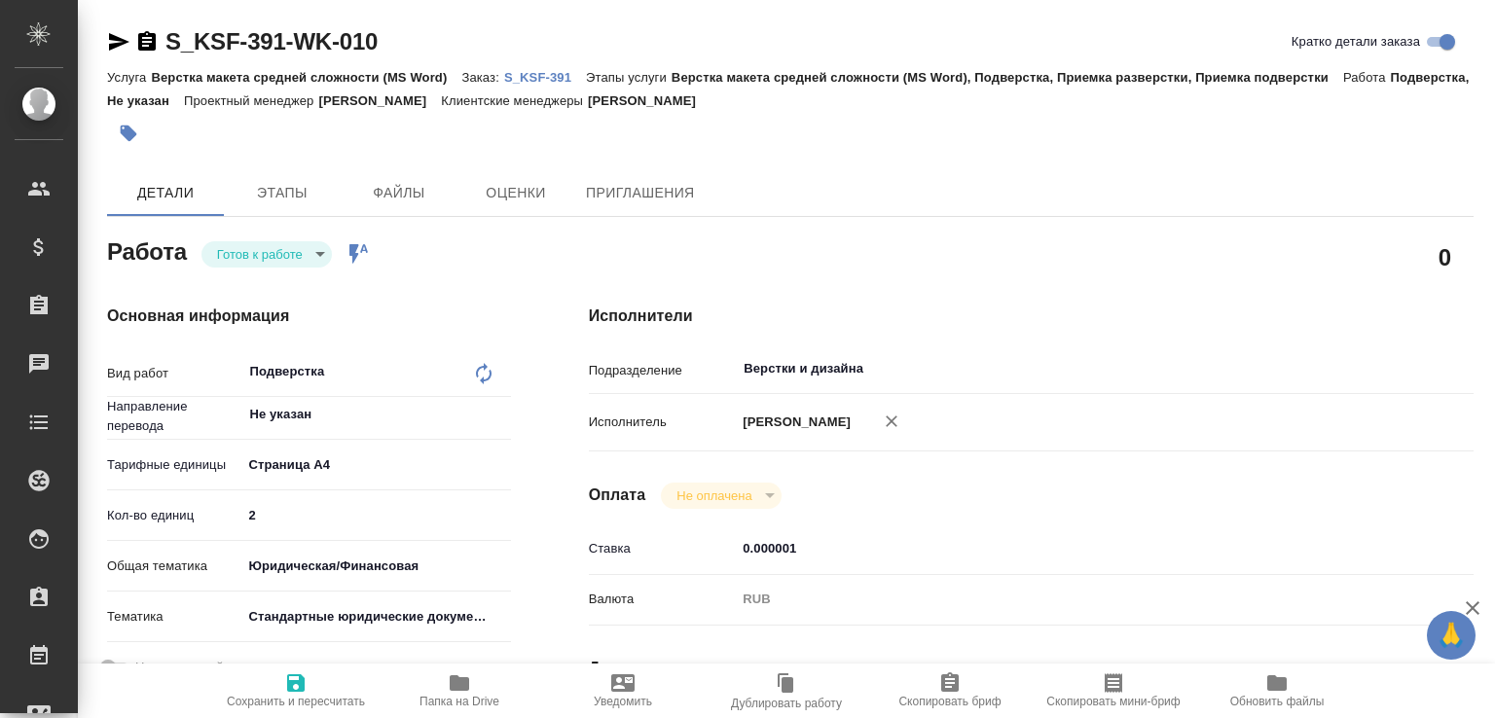
type textarea "x"
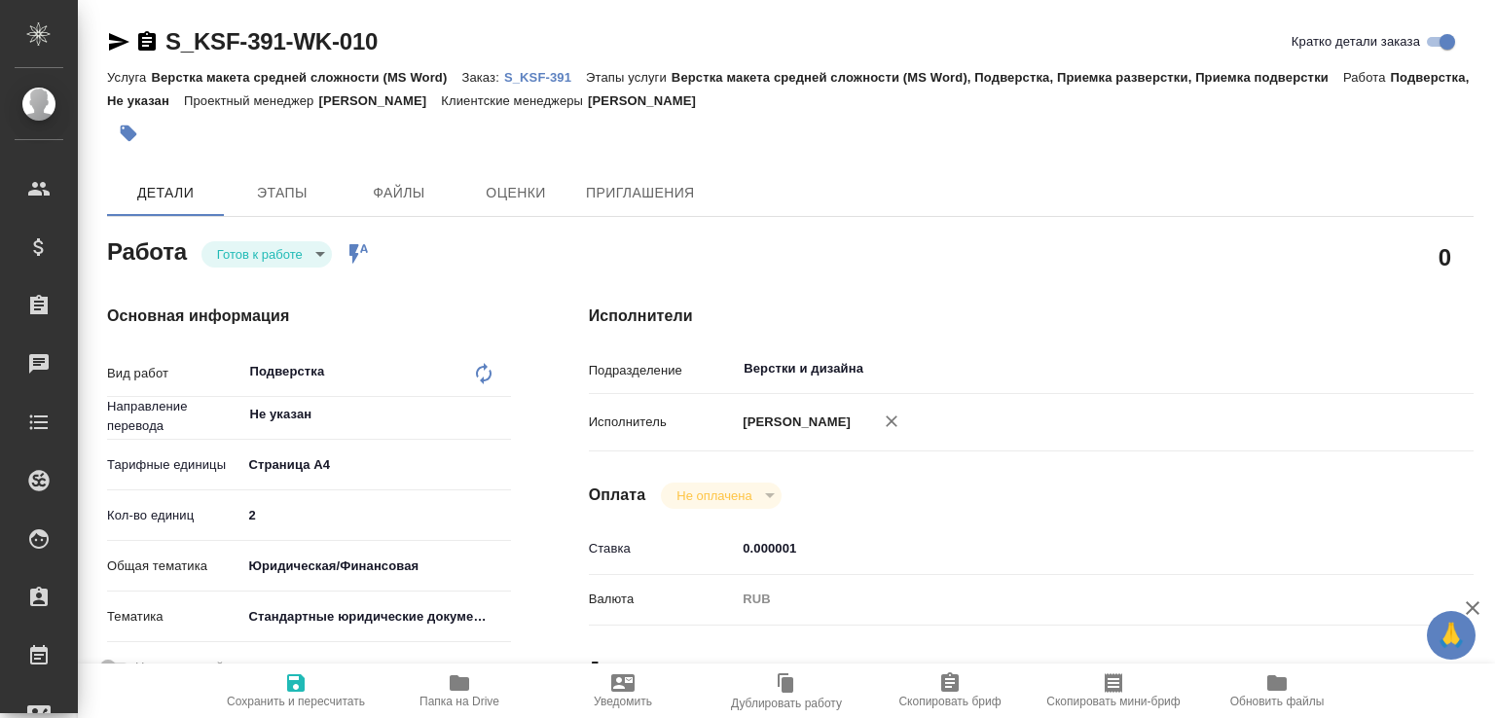
type textarea "x"
click at [537, 78] on p "S_KSF-391" at bounding box center [545, 77] width 82 height 15
click at [329, 253] on body "🙏 .cls-1 fill:#fff; AWATERA [PERSON_NAME]malofeeva Клиенты Спецификации Заказы …" at bounding box center [747, 359] width 1495 height 718
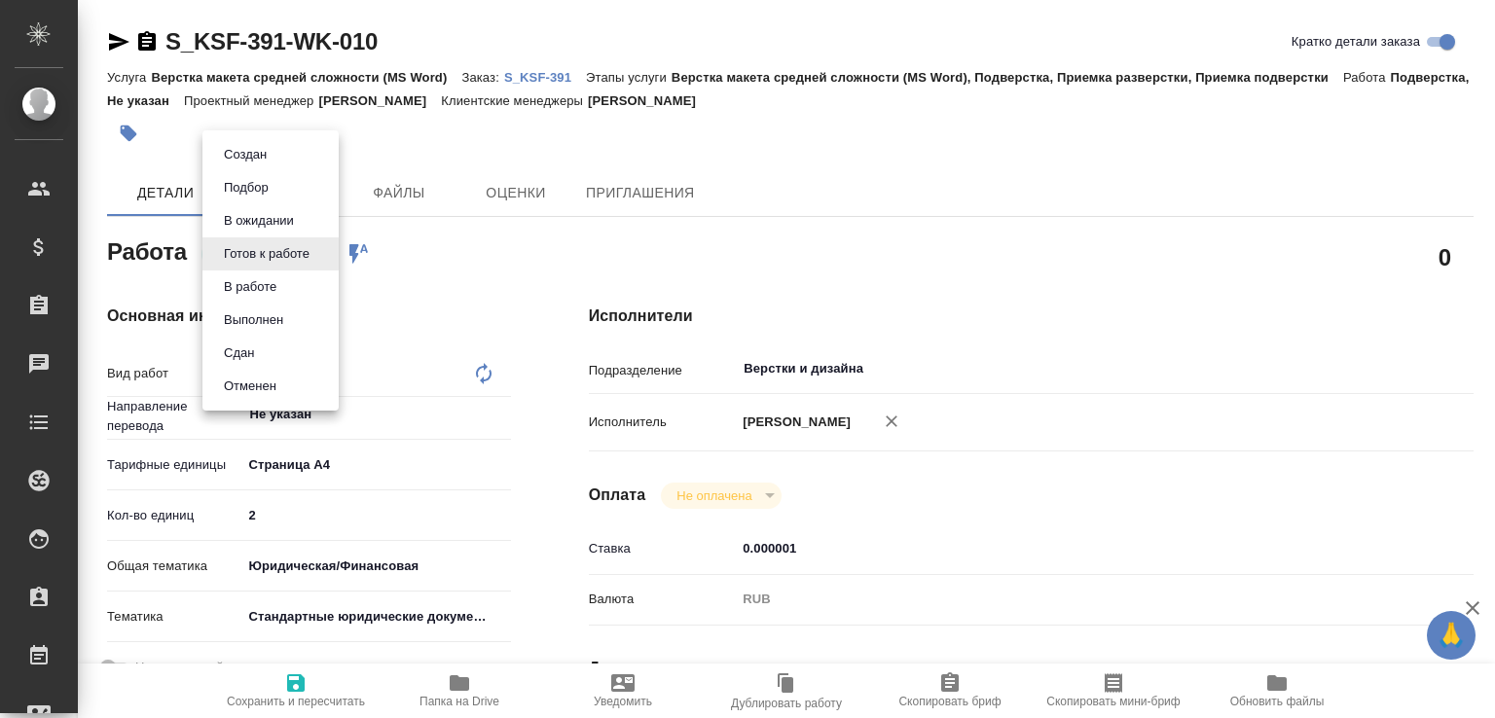
click at [296, 283] on li "В работе" at bounding box center [270, 287] width 136 height 33
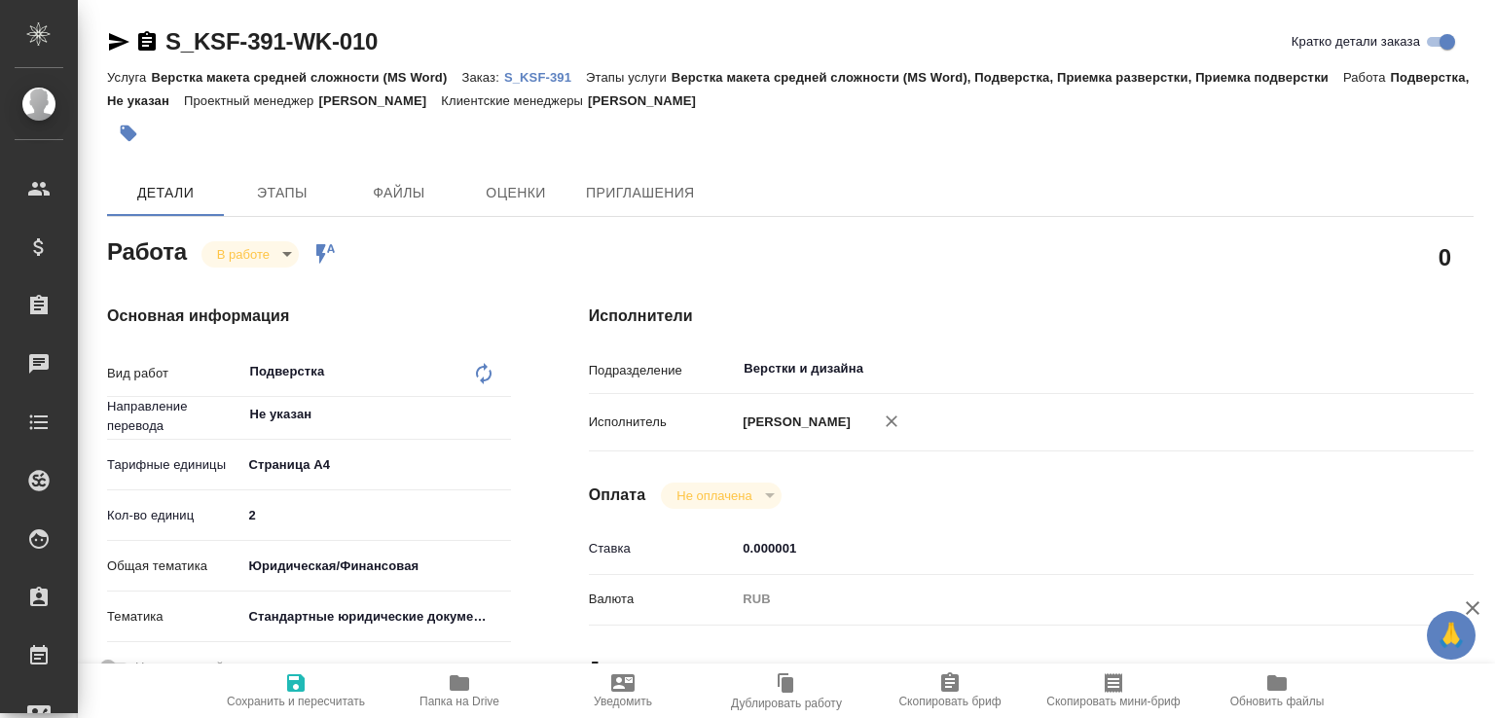
type textarea "x"
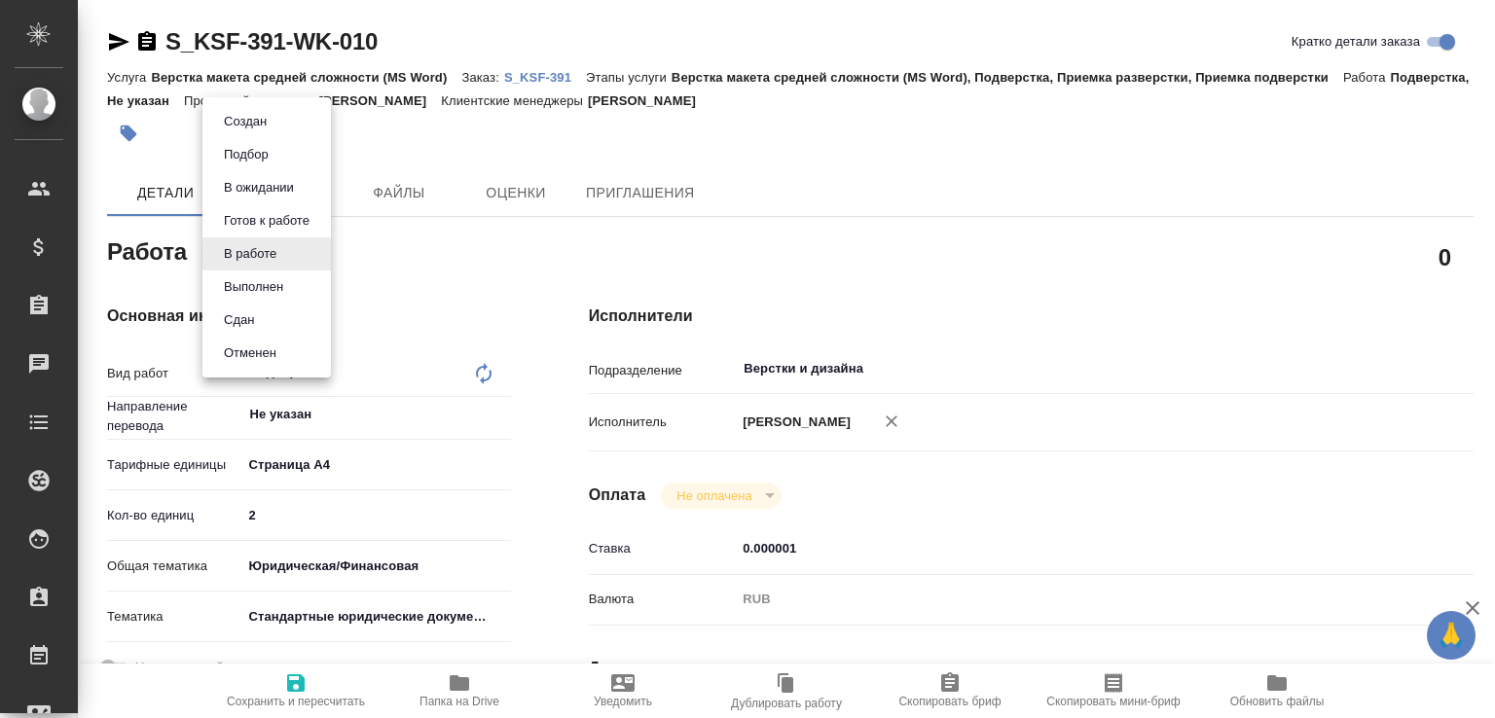
click at [287, 257] on body "🙏 .cls-1 fill:#fff; AWATERA [PERSON_NAME]malofeeva Клиенты Спецификации Заказы …" at bounding box center [747, 359] width 1495 height 718
type textarea "x"
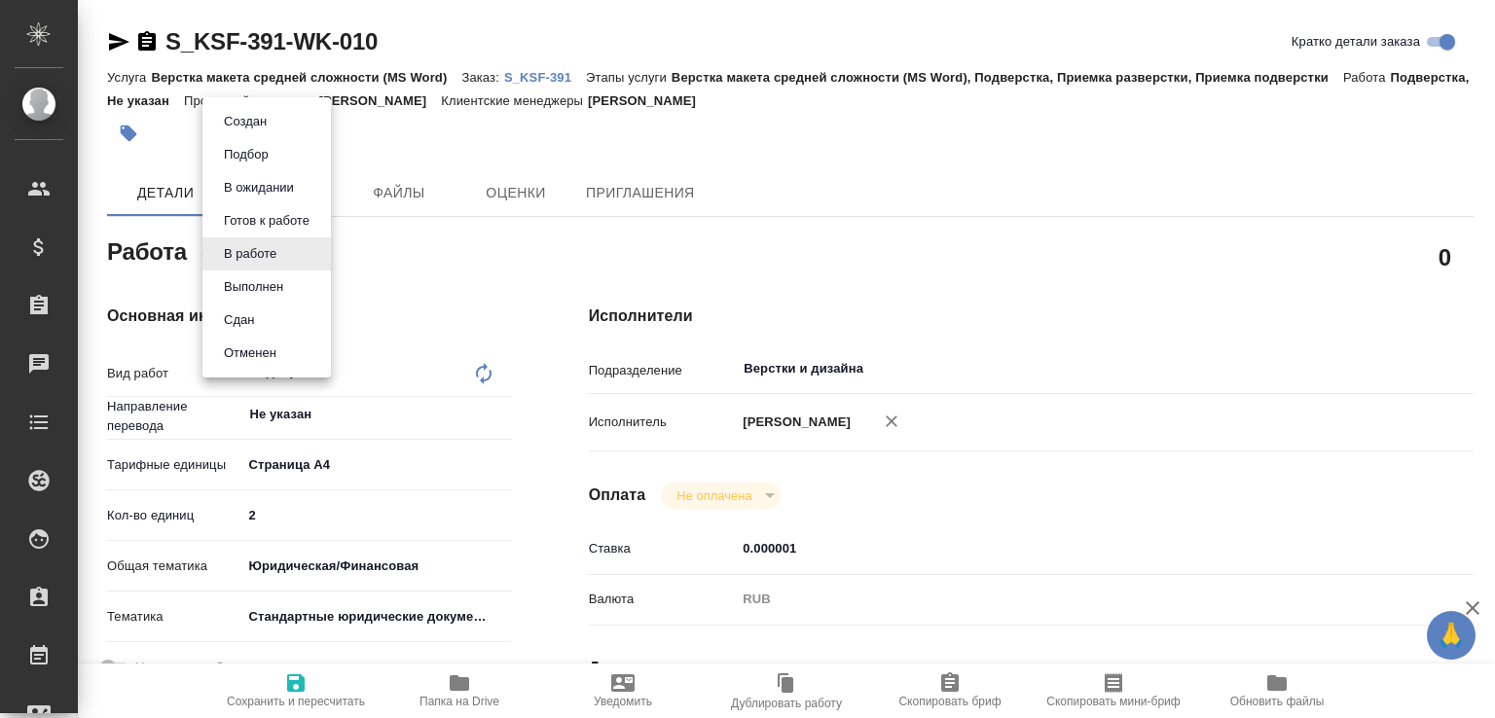
type textarea "x"
click at [271, 320] on li "Сдан" at bounding box center [266, 320] width 128 height 33
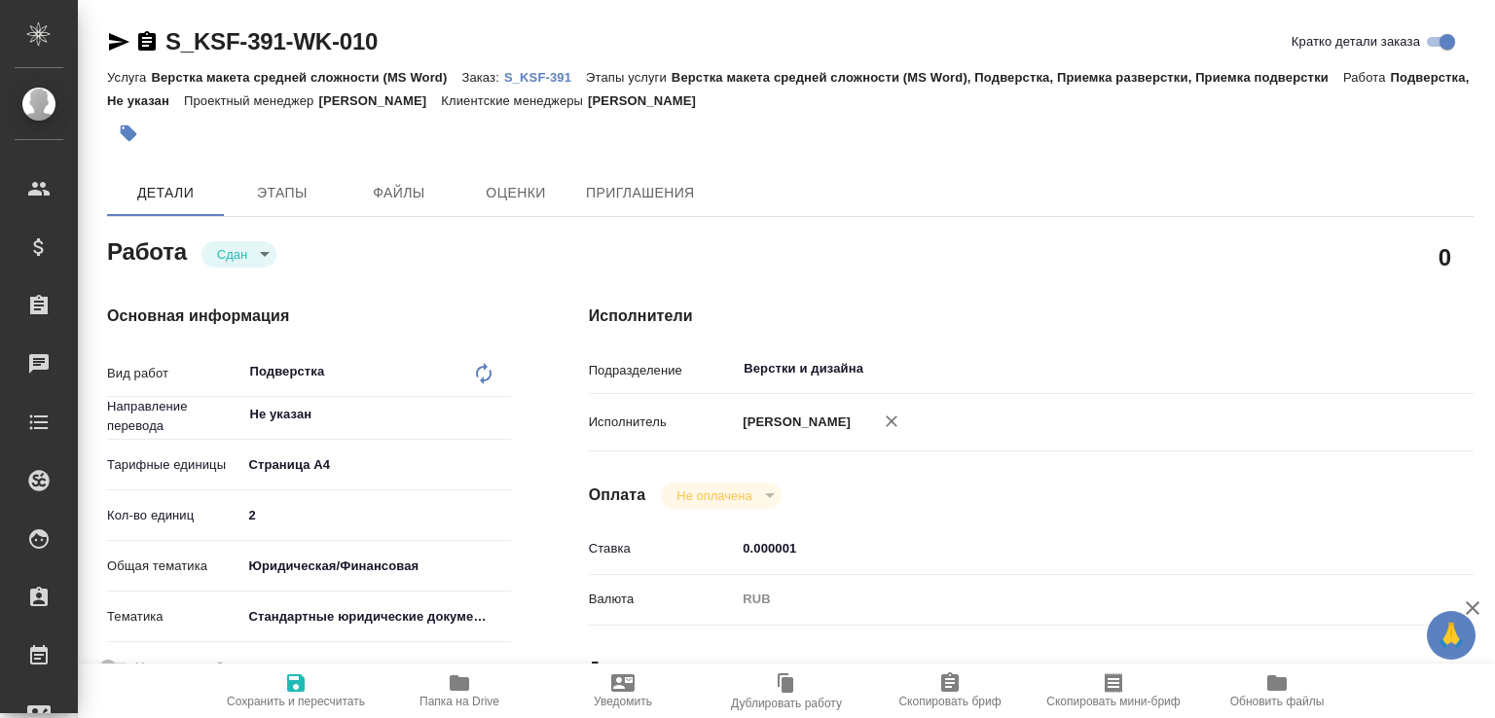
type textarea "x"
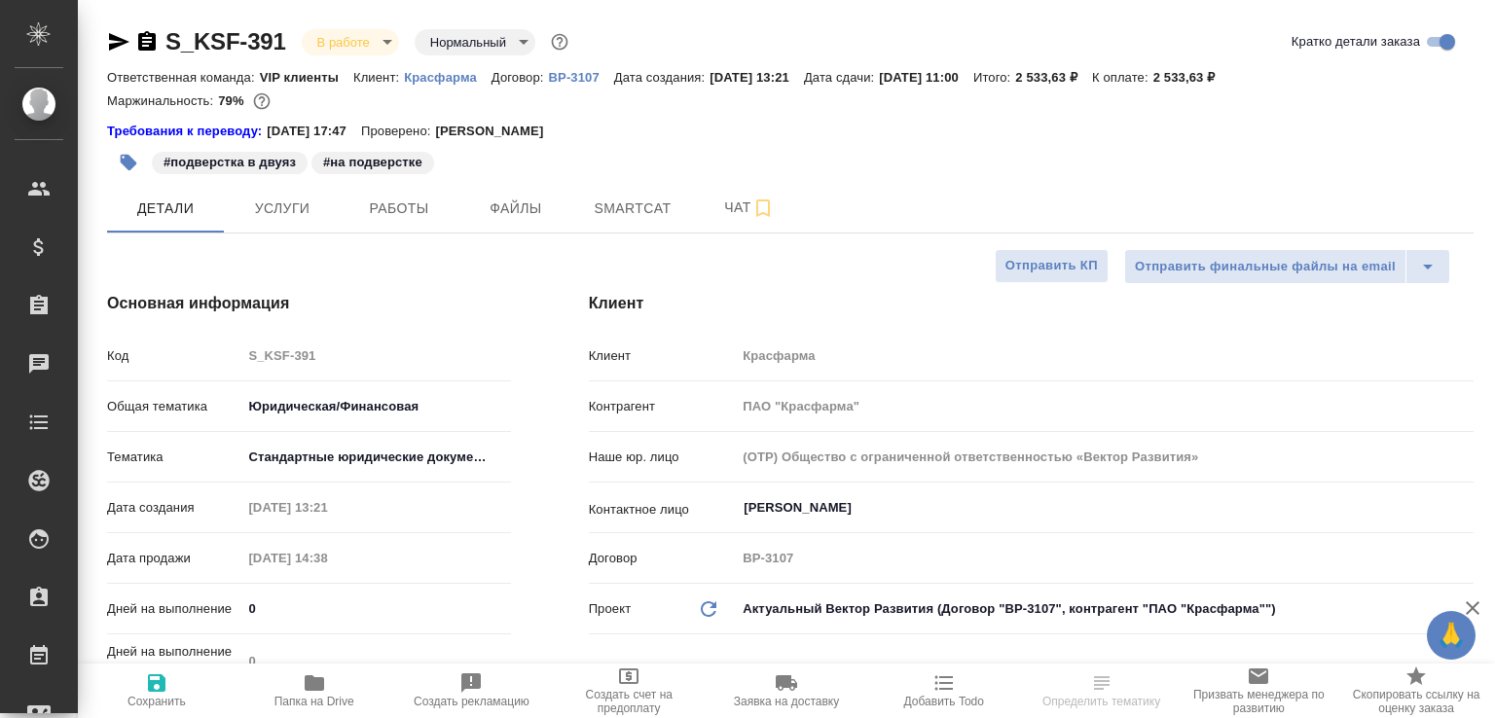
select select "RU"
click at [393, 192] on button "Работы" at bounding box center [399, 208] width 117 height 49
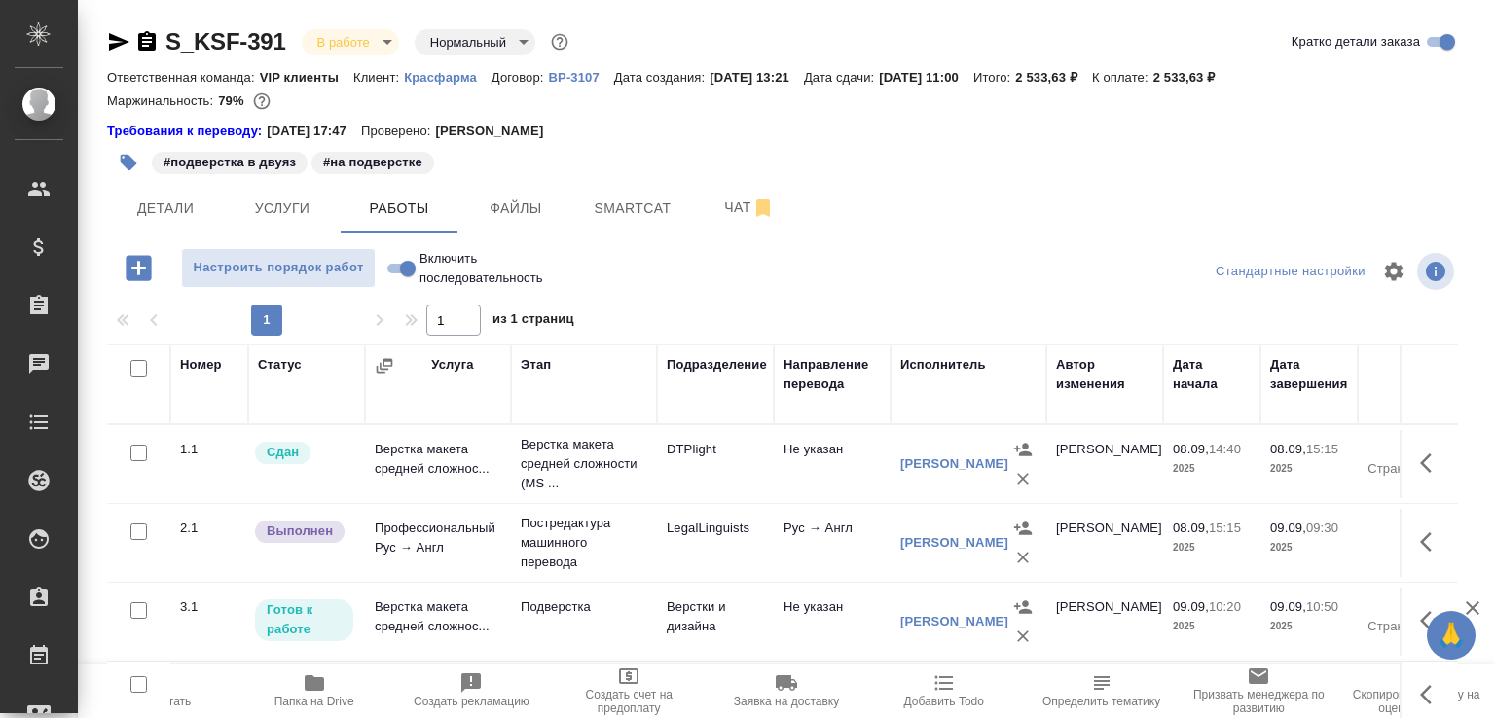
click at [409, 269] on input "Включить последовательность" at bounding box center [408, 268] width 70 height 23
checkbox input "true"
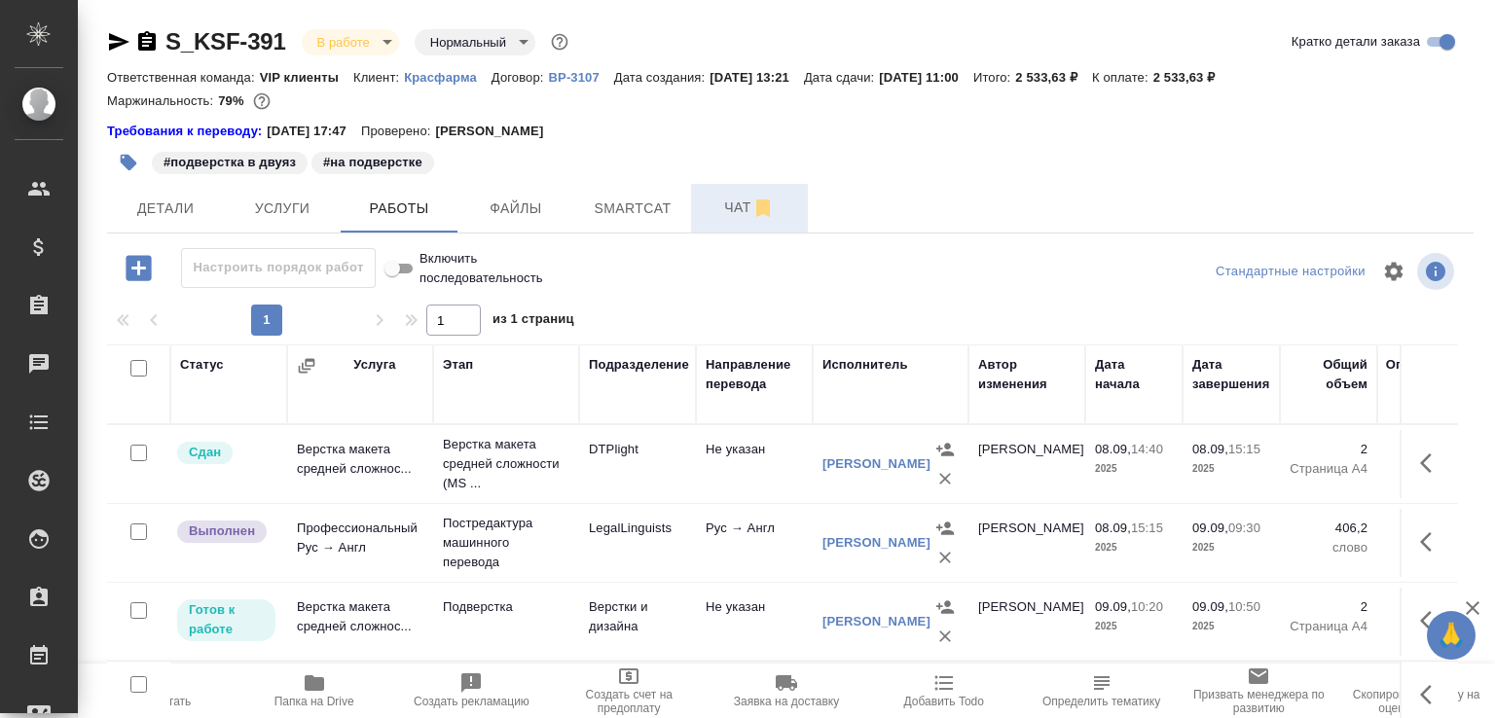
click at [728, 217] on span "Чат" at bounding box center [749, 208] width 93 height 24
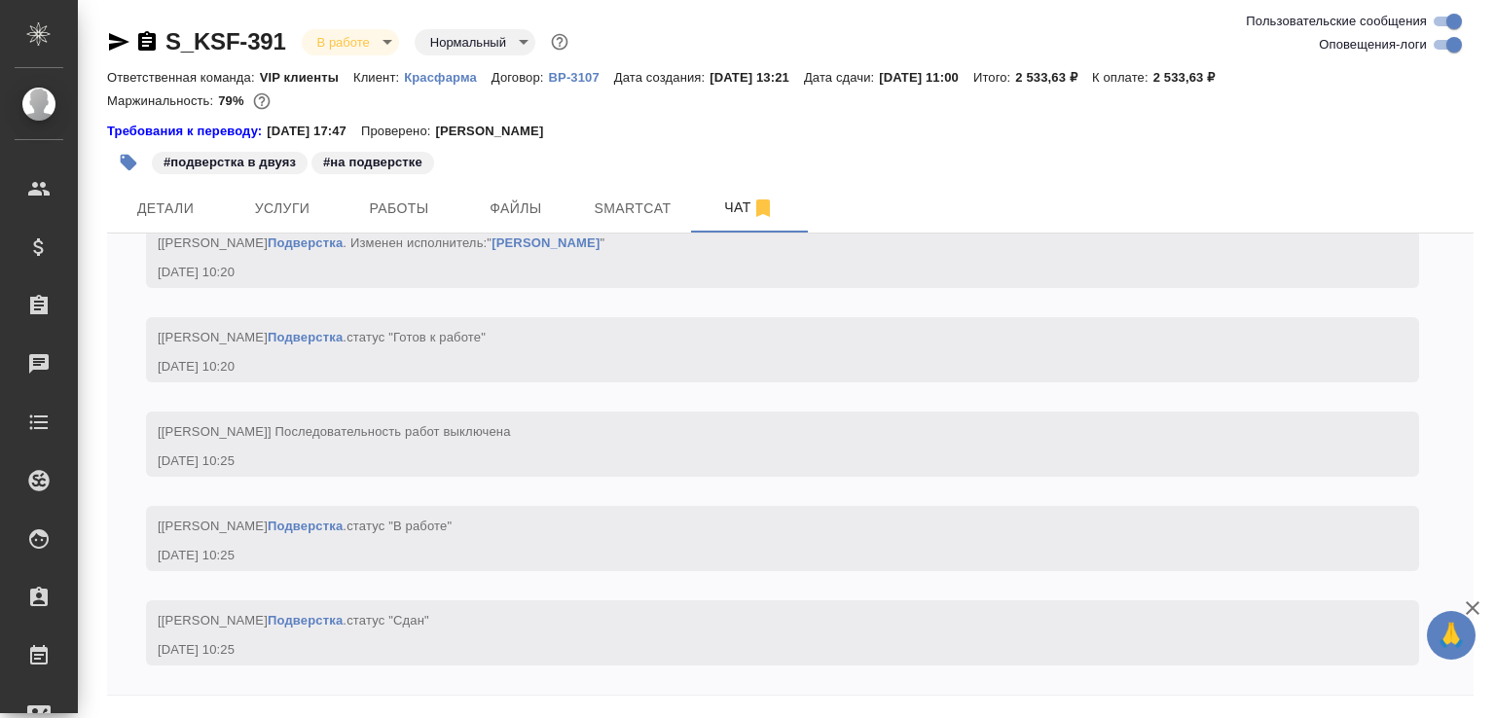
scroll to position [65, 0]
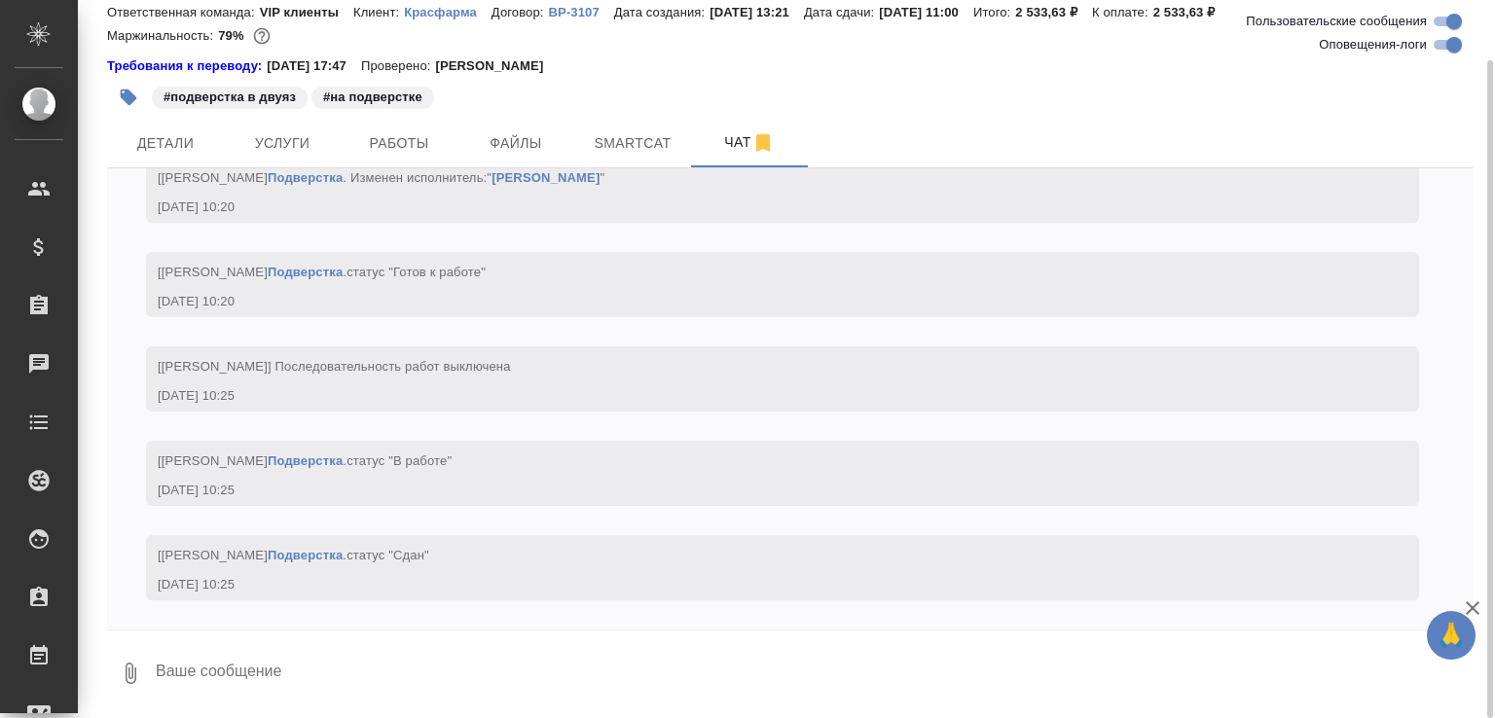
click at [308, 675] on textarea at bounding box center [814, 673] width 1320 height 66
paste textarea "[URL][DOMAIN_NAME]"
type textarea "[URL][DOMAIN_NAME]"
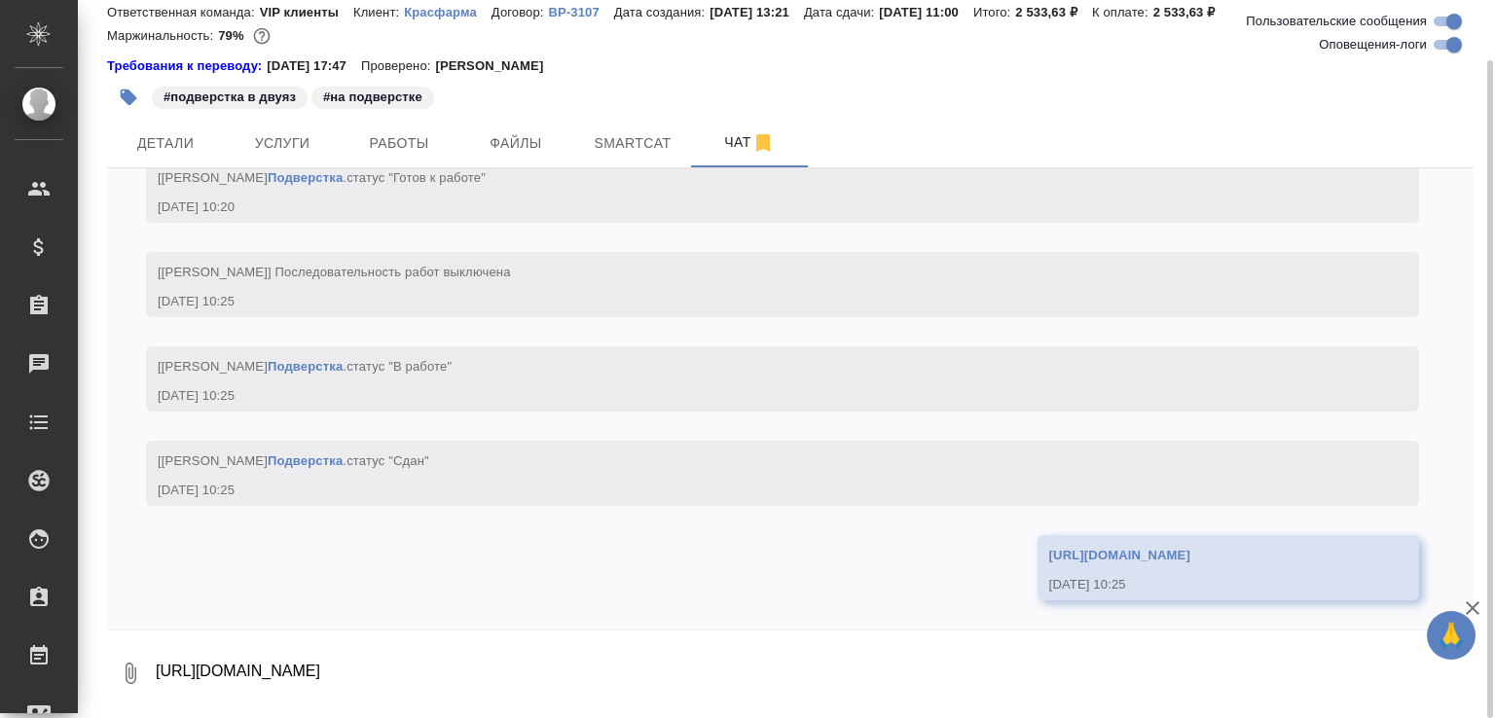
scroll to position [7754, 0]
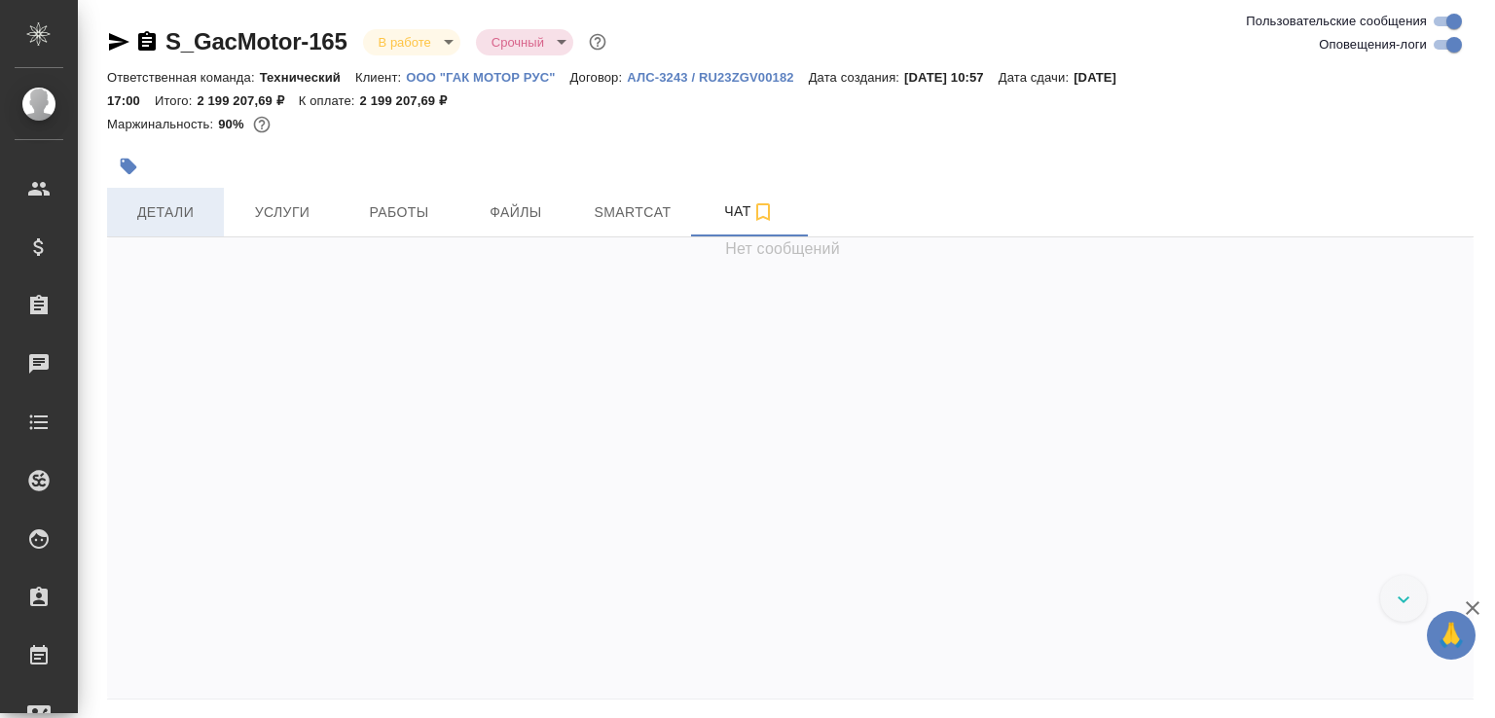
click at [141, 200] on button "Детали" at bounding box center [165, 212] width 117 height 49
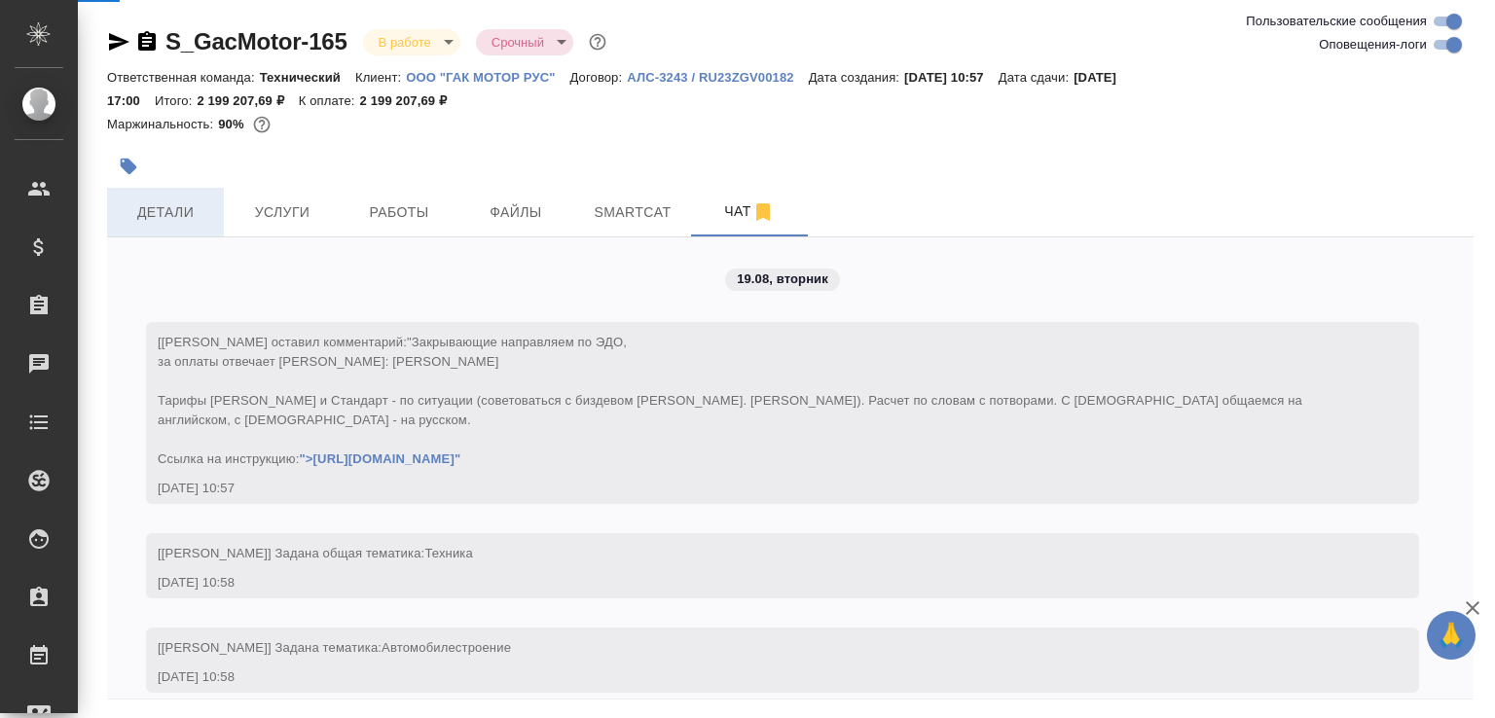
scroll to position [26983, 0]
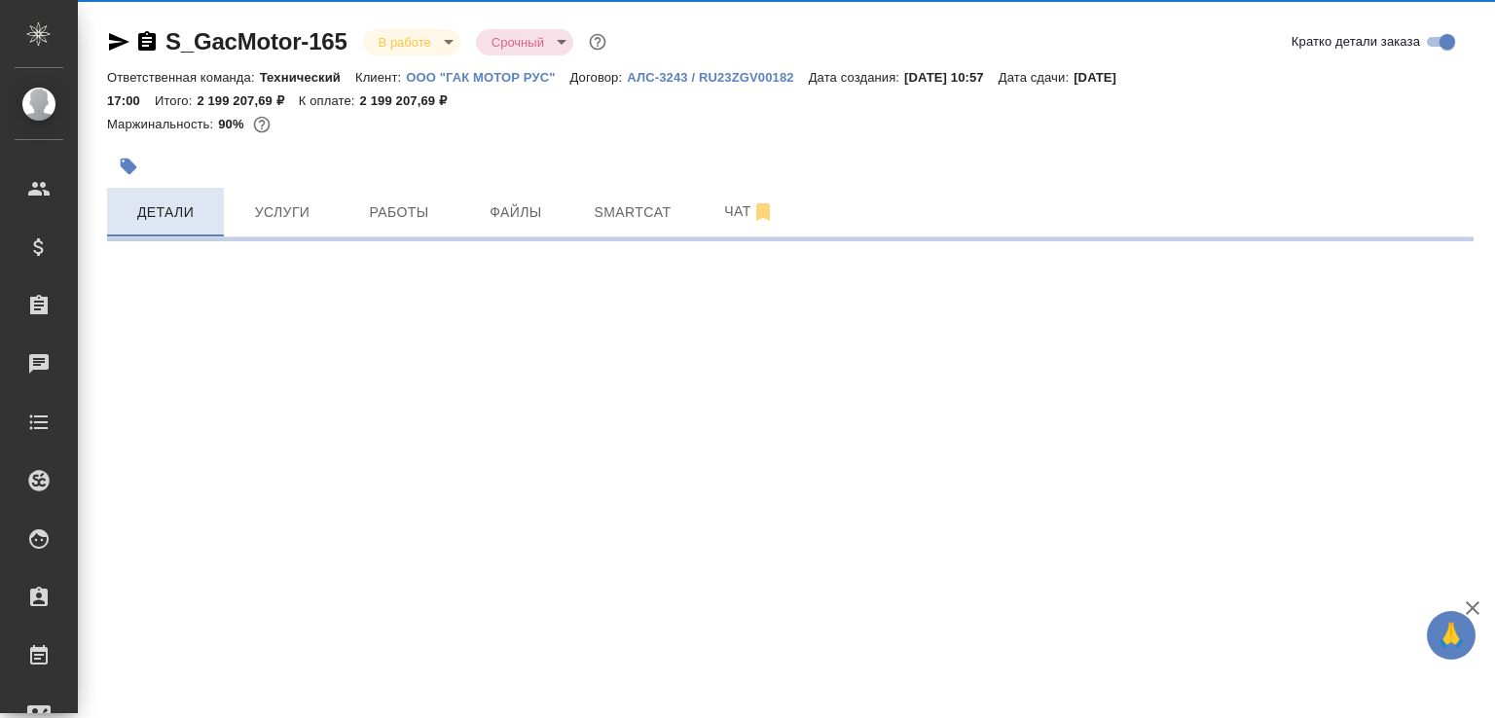
select select "RU"
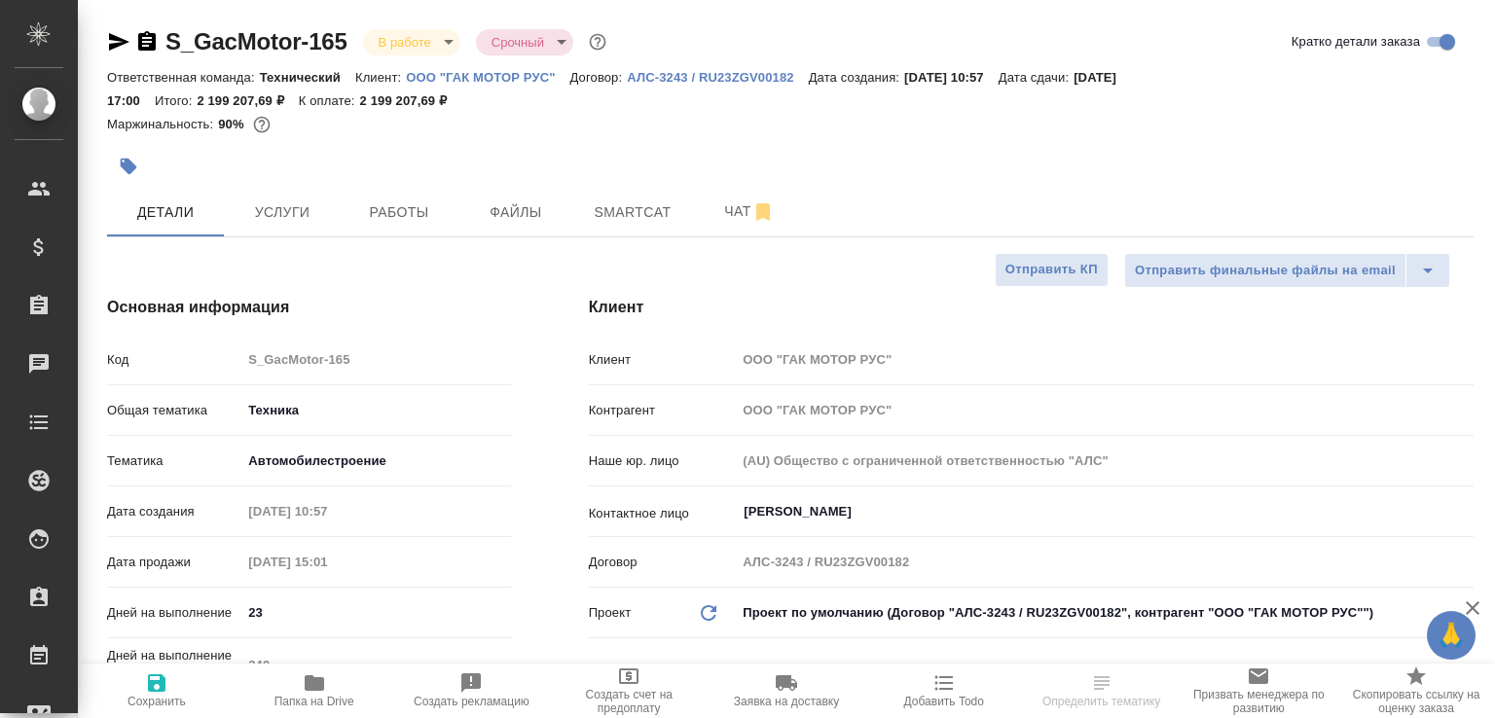
type textarea "x"
select select "RU"
type textarea "x"
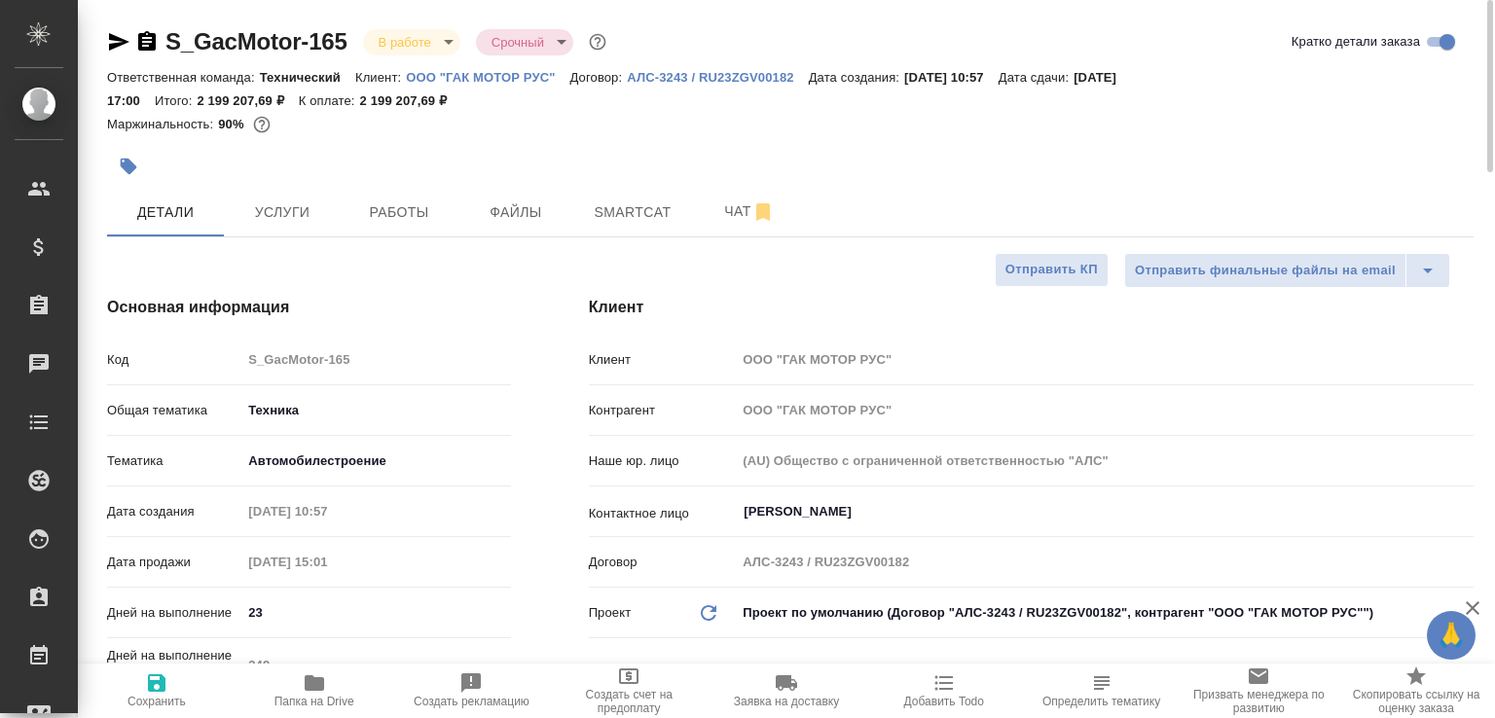
type textarea "x"
click at [707, 210] on span "Чат" at bounding box center [749, 212] width 93 height 24
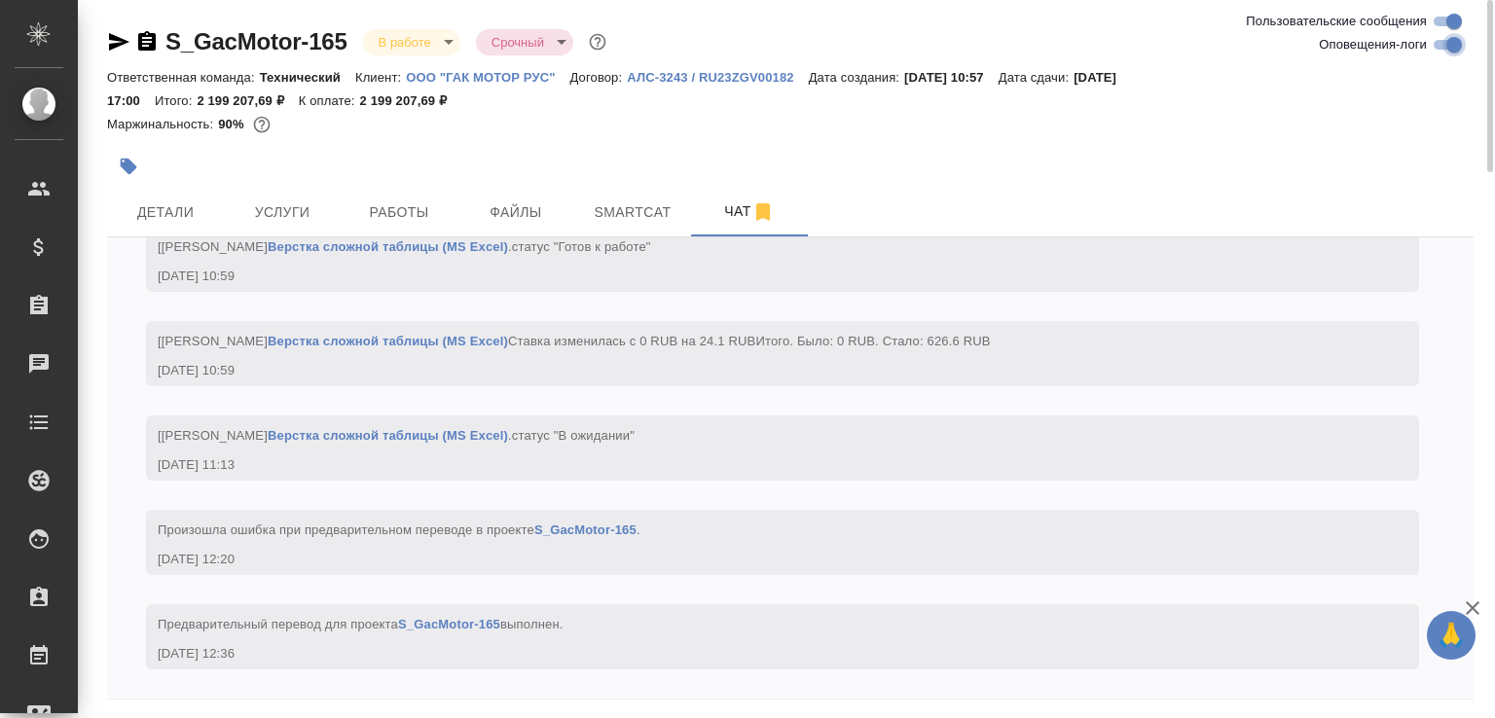
click at [1456, 44] on input "Оповещения-логи" at bounding box center [1454, 44] width 70 height 23
checkbox input "false"
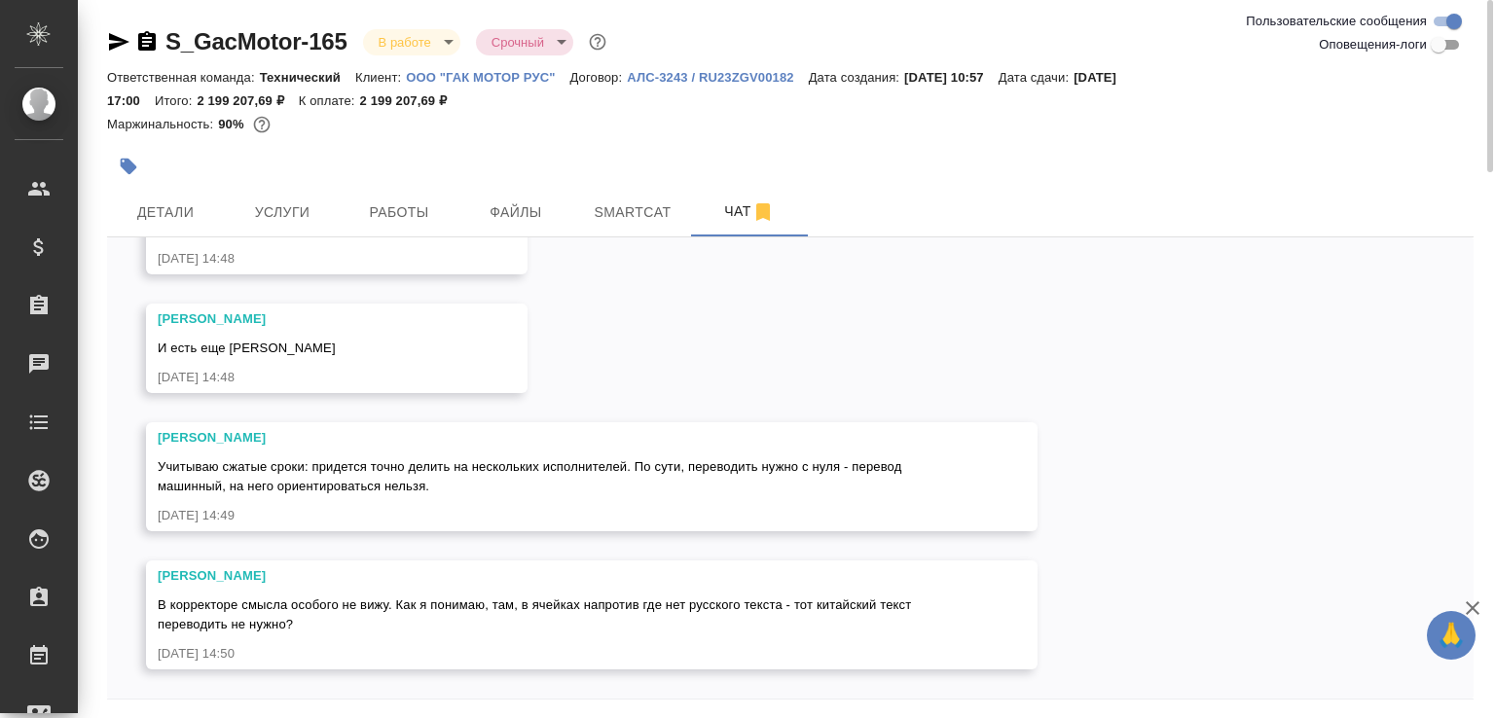
scroll to position [15880, 0]
click at [1474, 602] on icon "button" at bounding box center [1472, 608] width 23 height 23
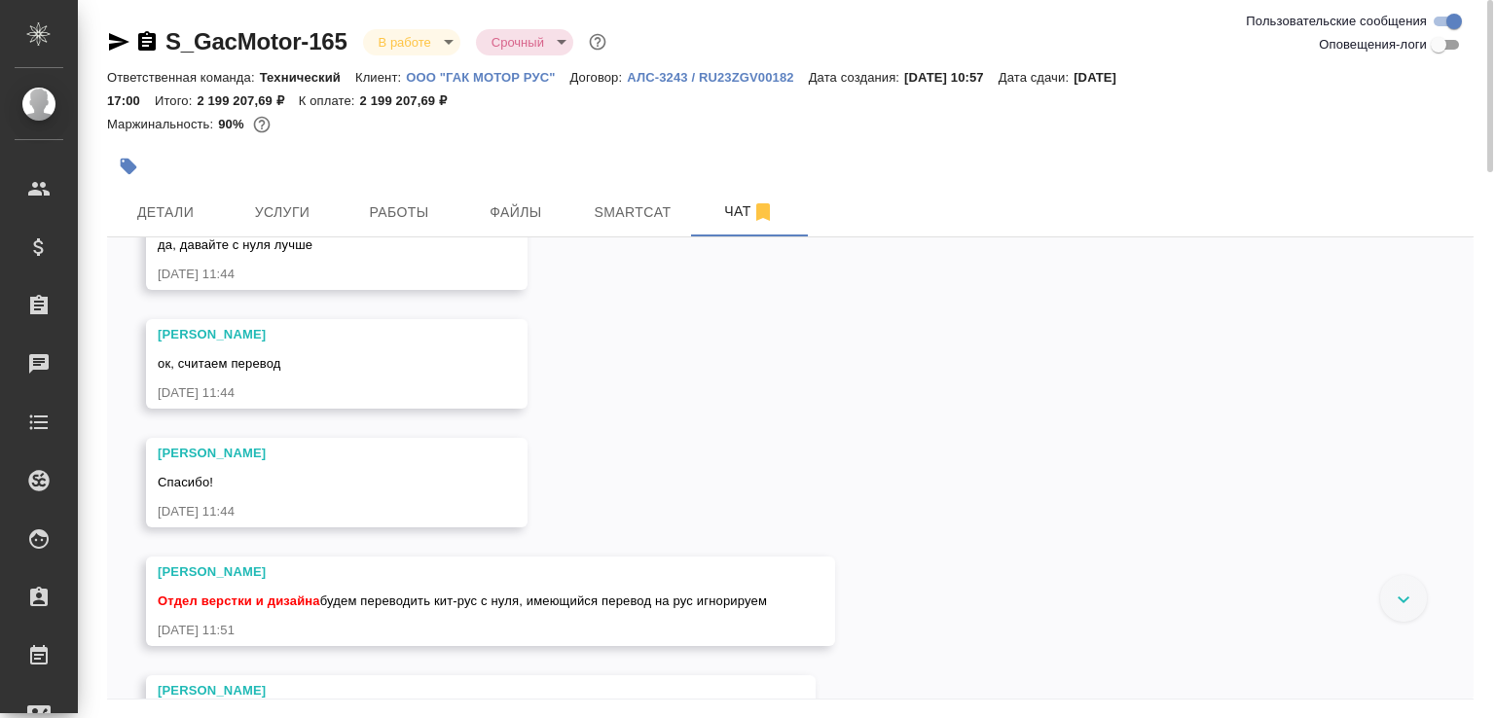
scroll to position [2413, 0]
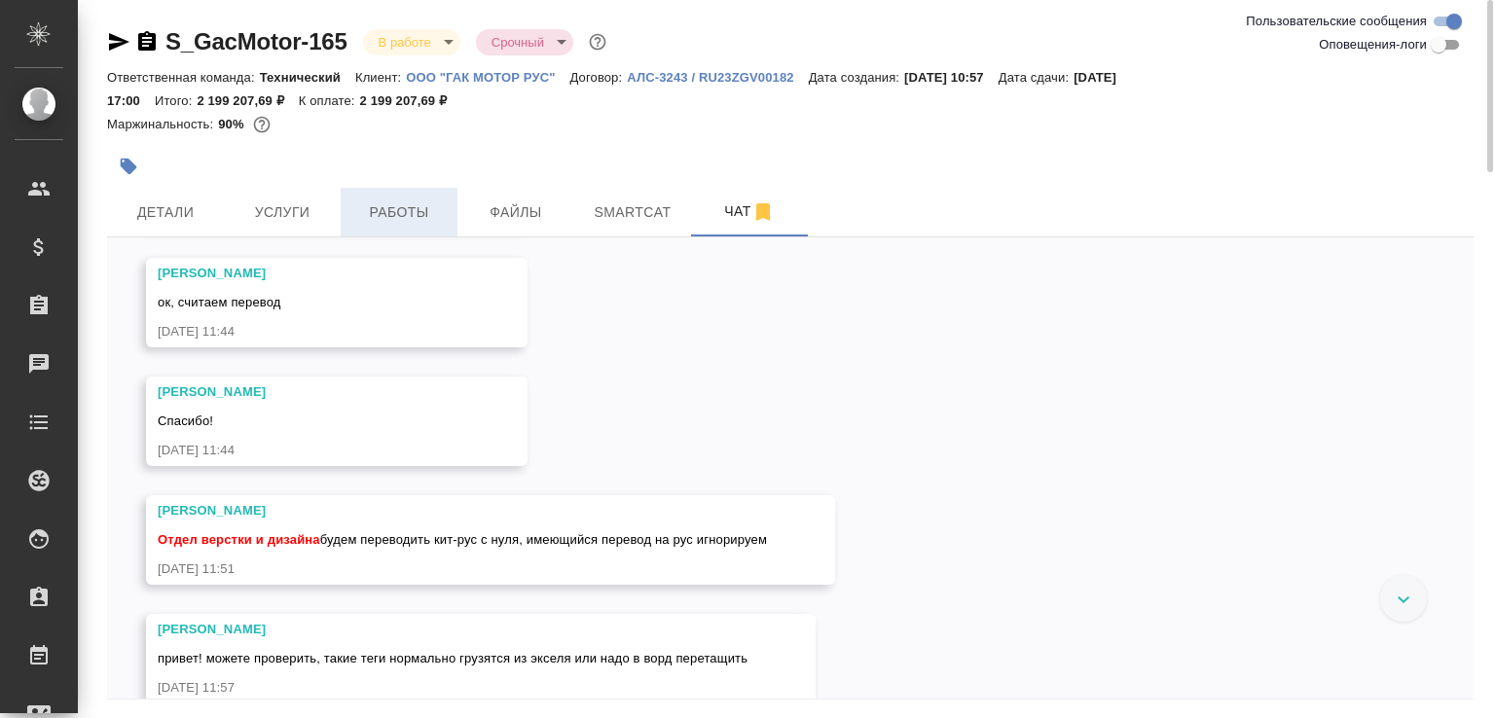
click at [440, 221] on span "Работы" at bounding box center [398, 212] width 93 height 24
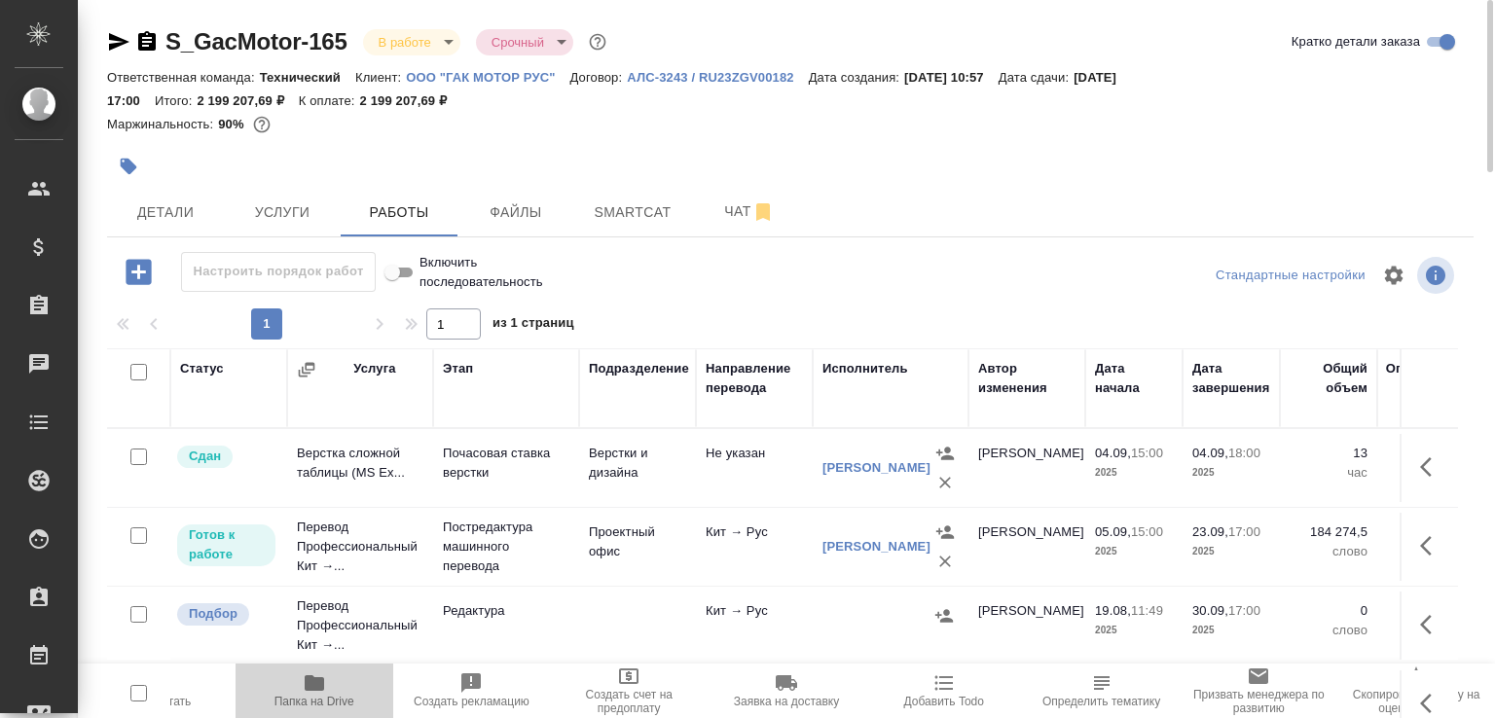
click at [358, 703] on span "Папка на Drive" at bounding box center [314, 689] width 134 height 37
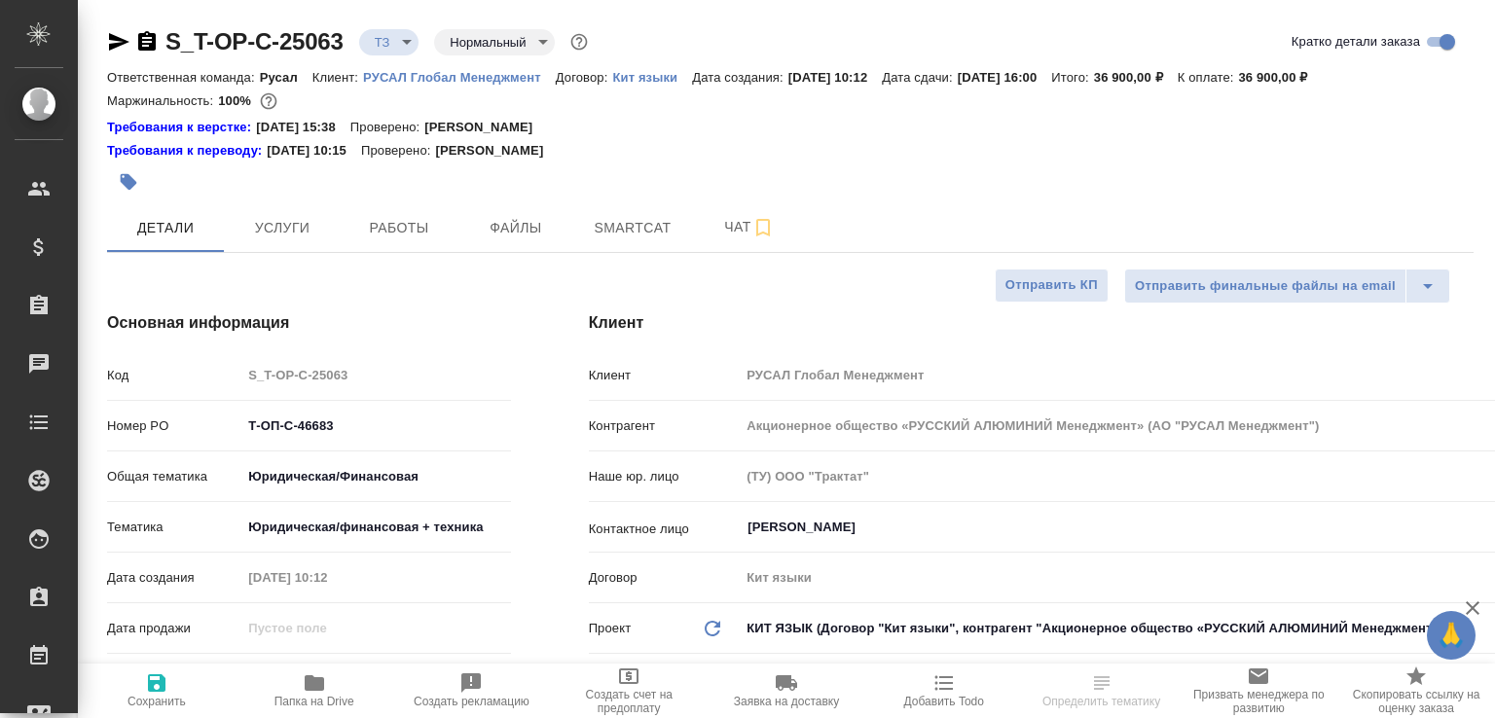
select select "RU"
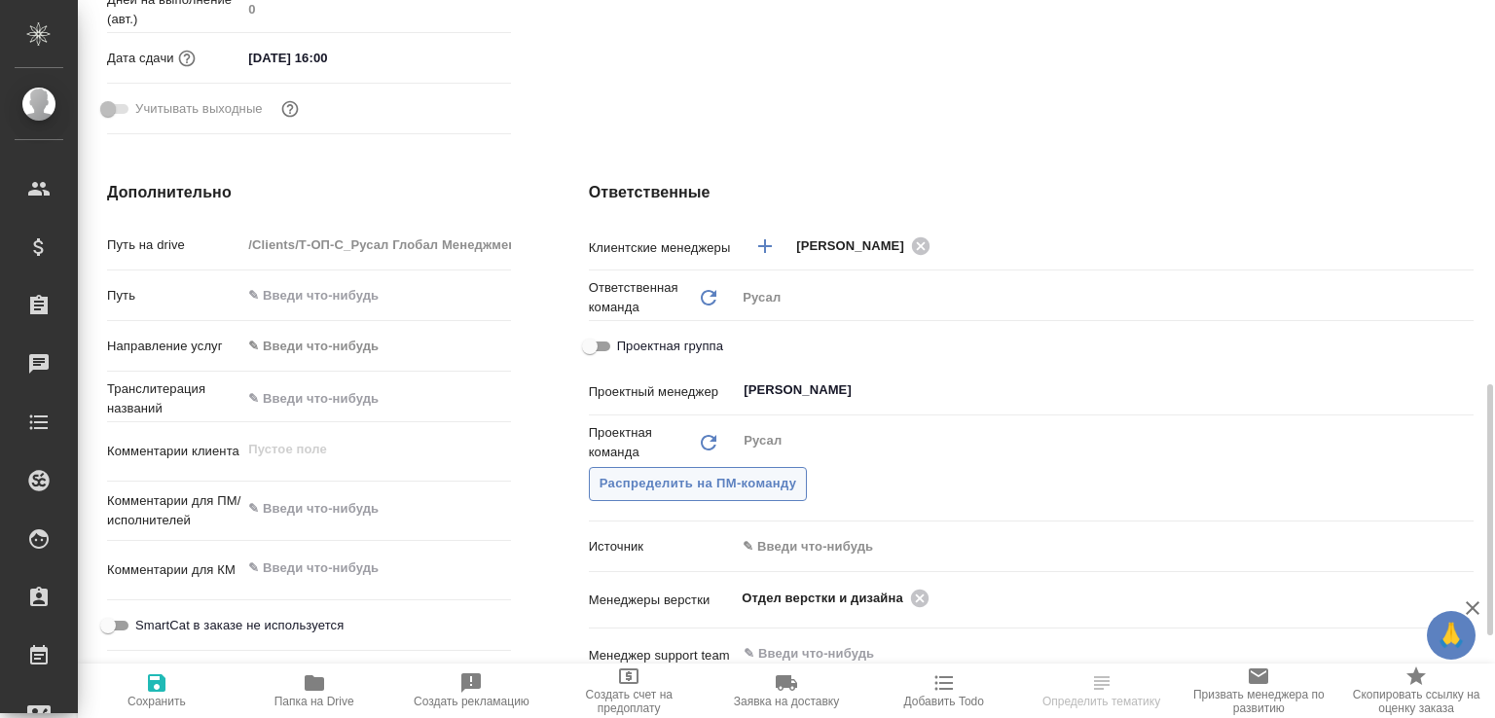
scroll to position [819, 0]
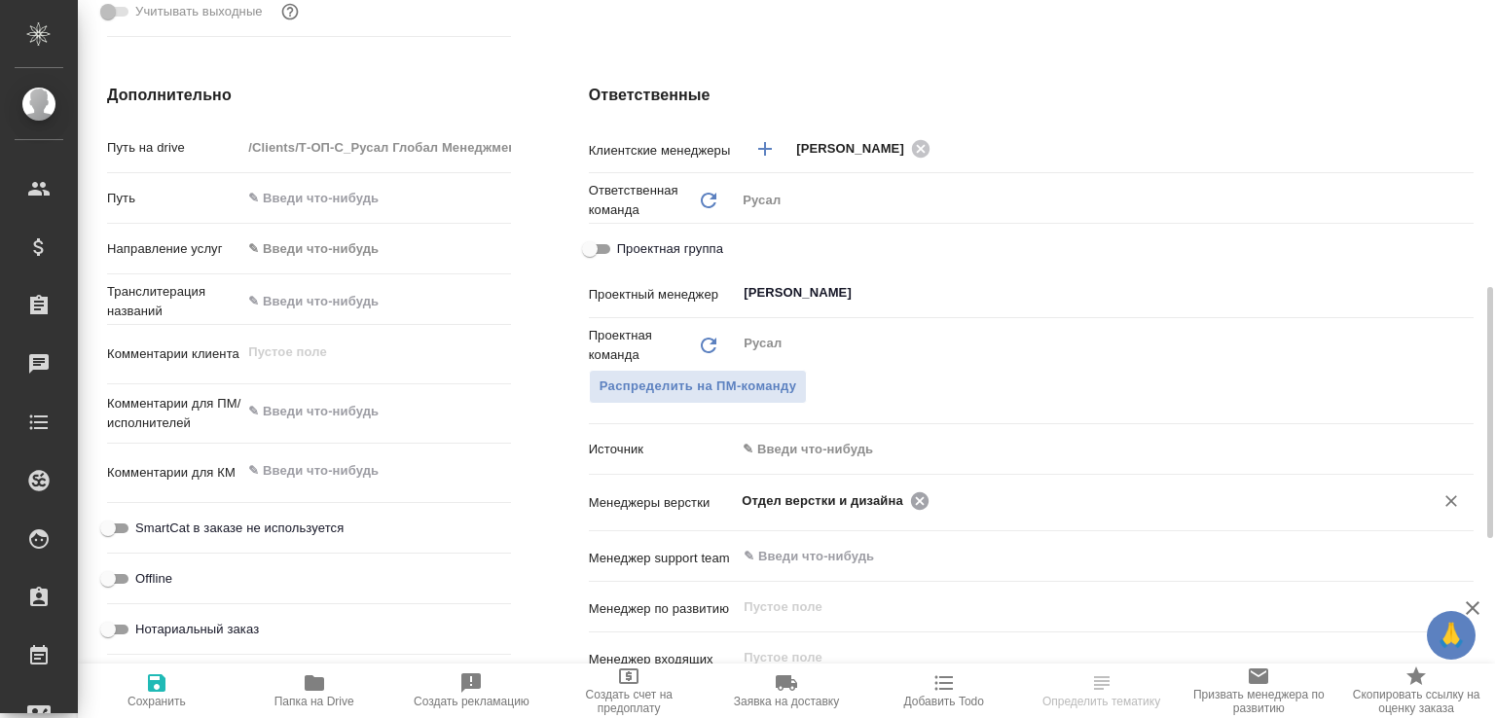
click at [911, 508] on icon at bounding box center [920, 500] width 18 height 18
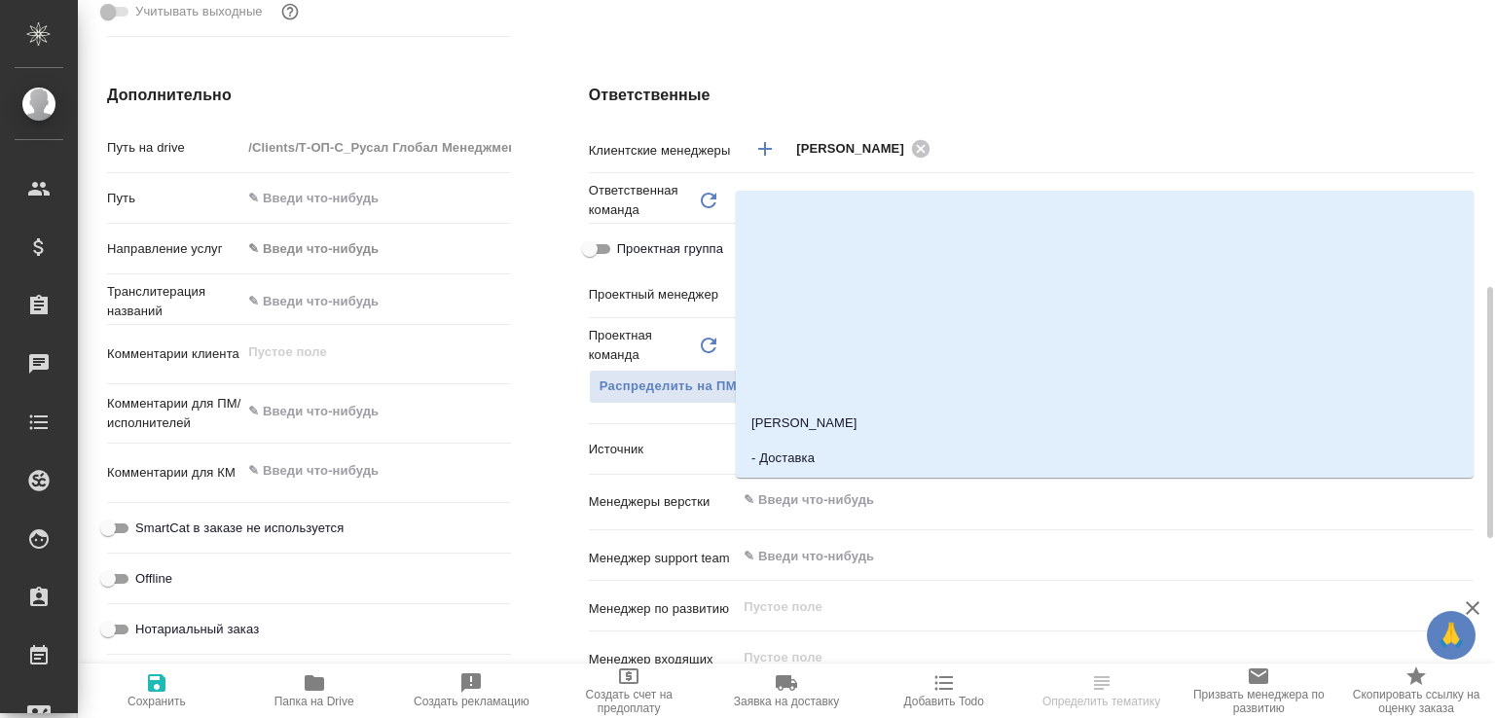
click at [911, 508] on input "text" at bounding box center [1072, 500] width 661 height 23
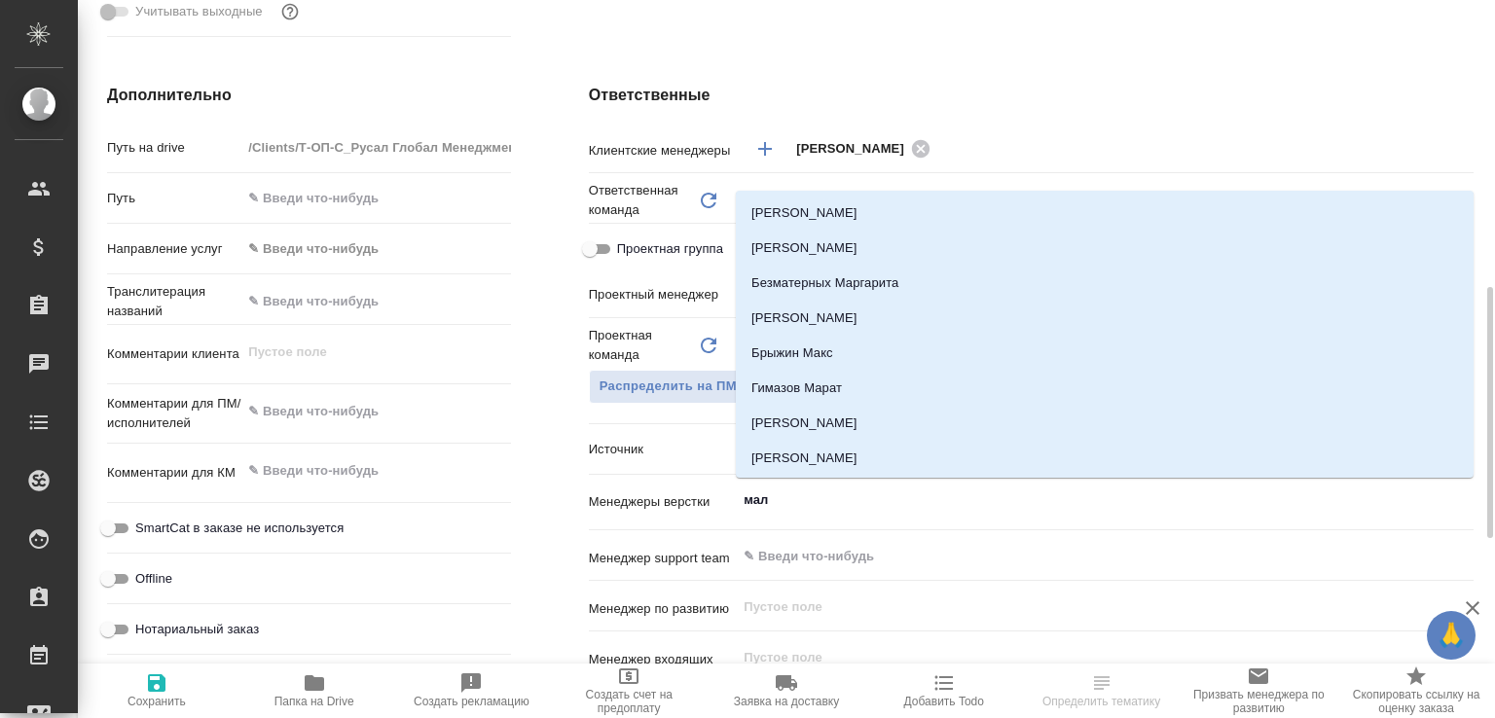
type input "мало"
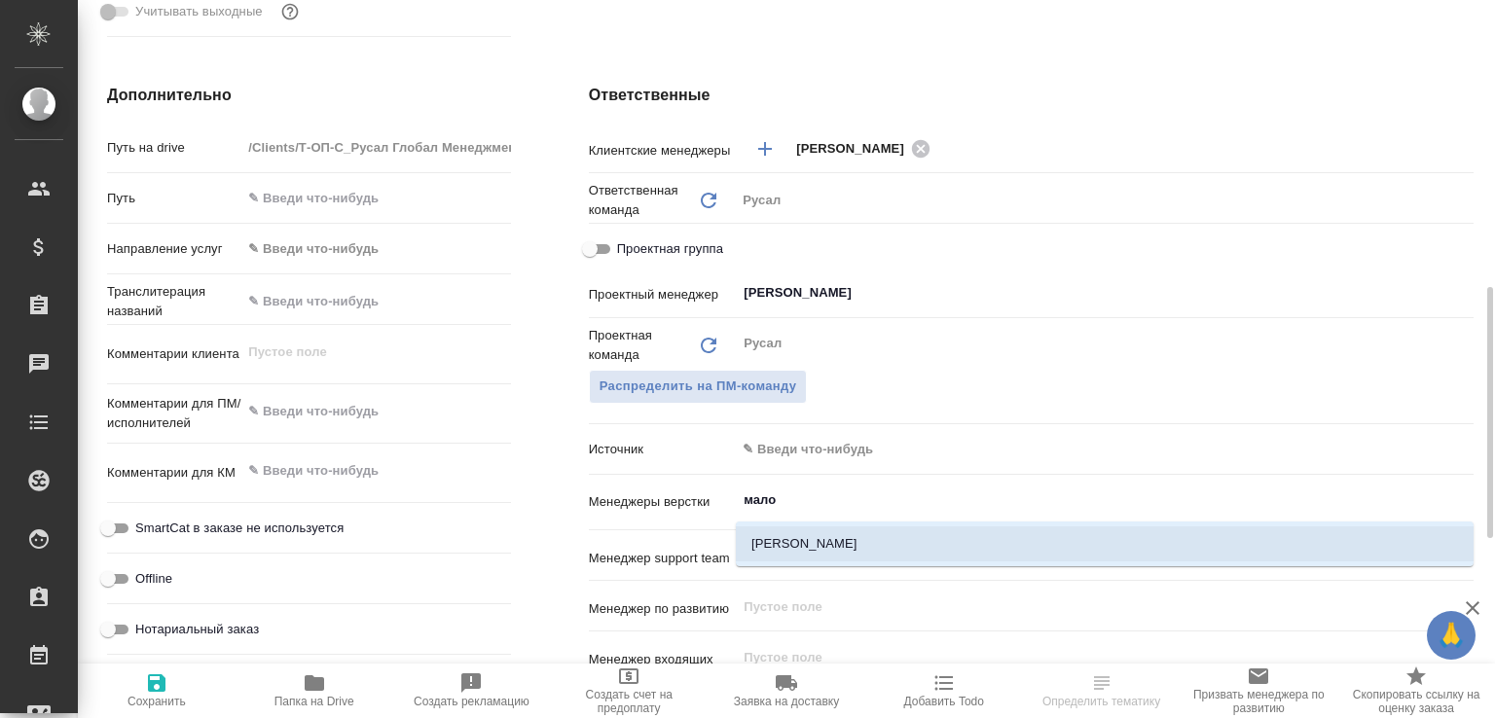
click at [823, 537] on li "[PERSON_NAME]" at bounding box center [1105, 543] width 738 height 35
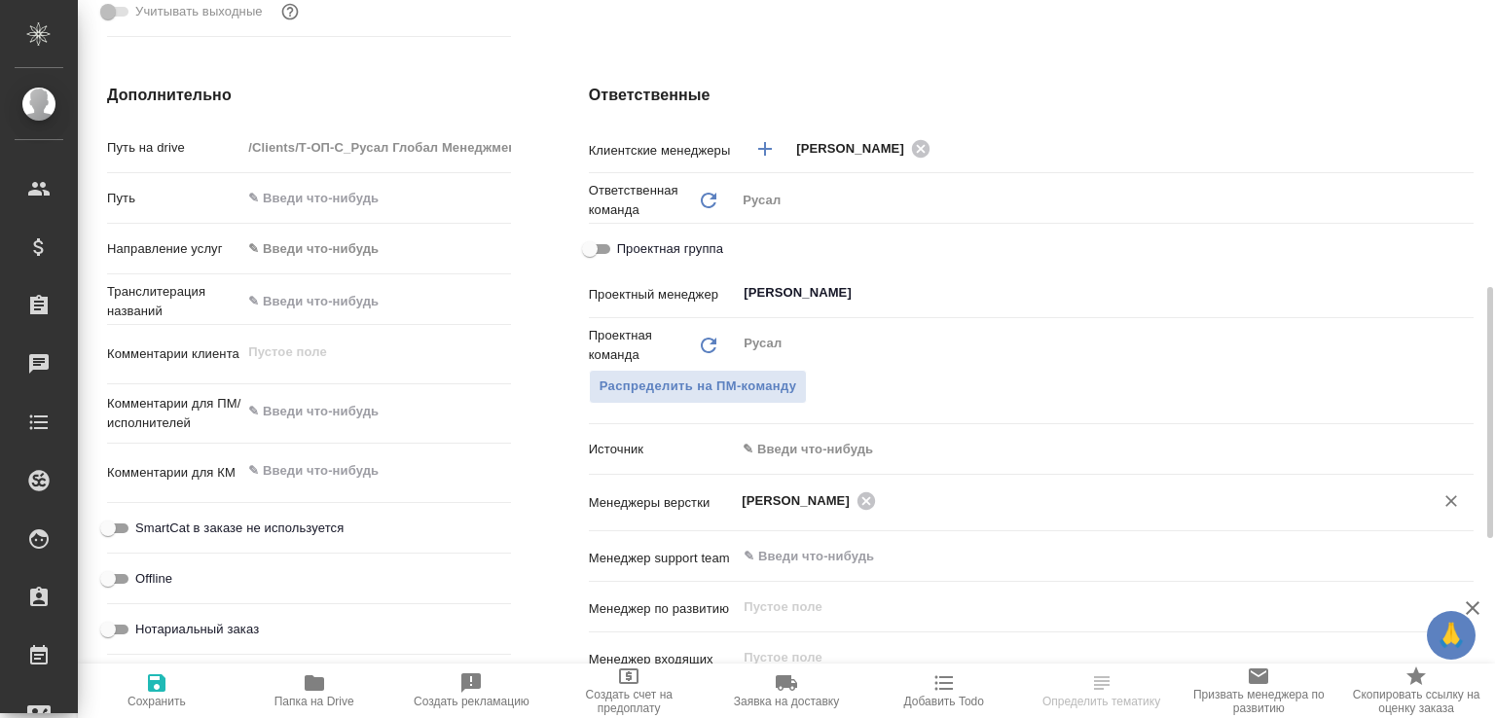
click at [152, 695] on span "Сохранить" at bounding box center [156, 702] width 58 height 14
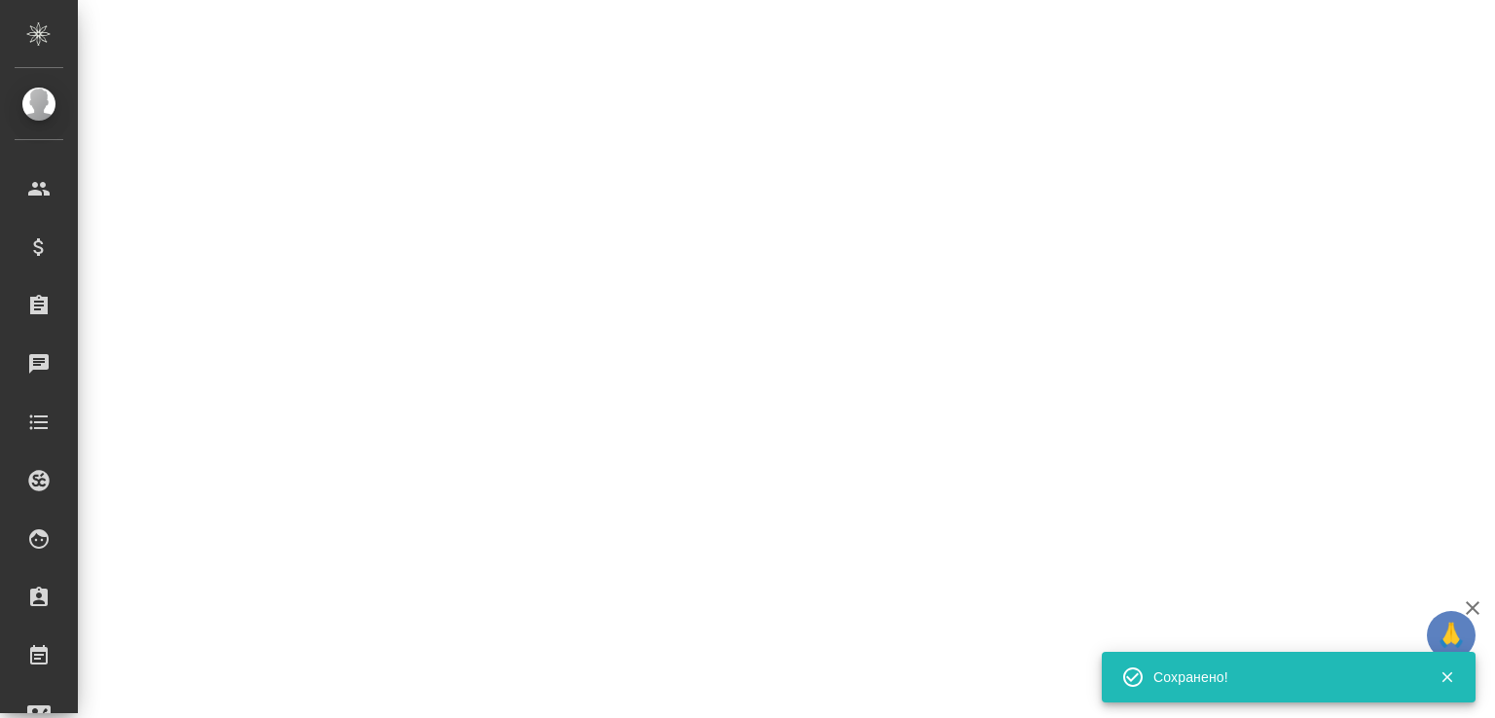
select select "RU"
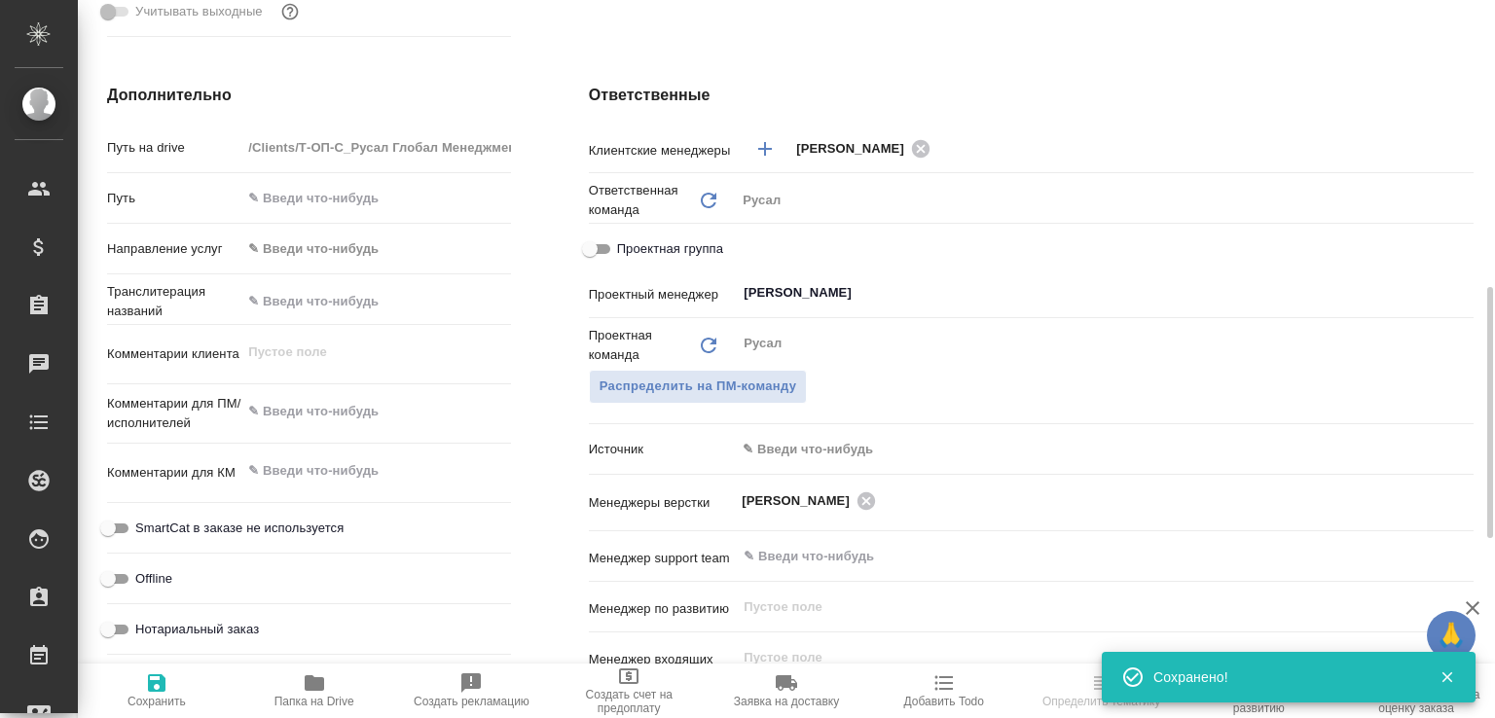
type textarea "x"
select select "RU"
type textarea "x"
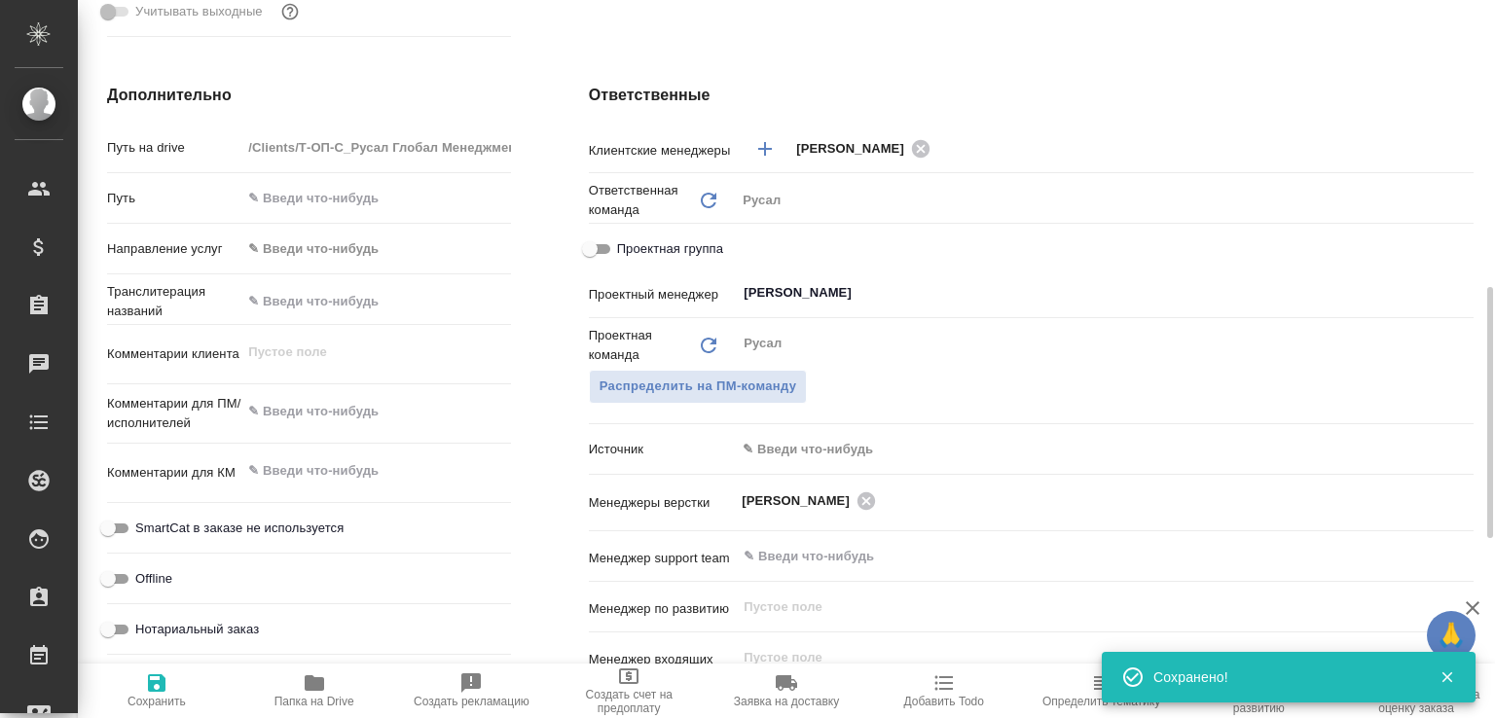
type textarea "x"
click at [335, 680] on span "Папка на Drive" at bounding box center [314, 689] width 134 height 37
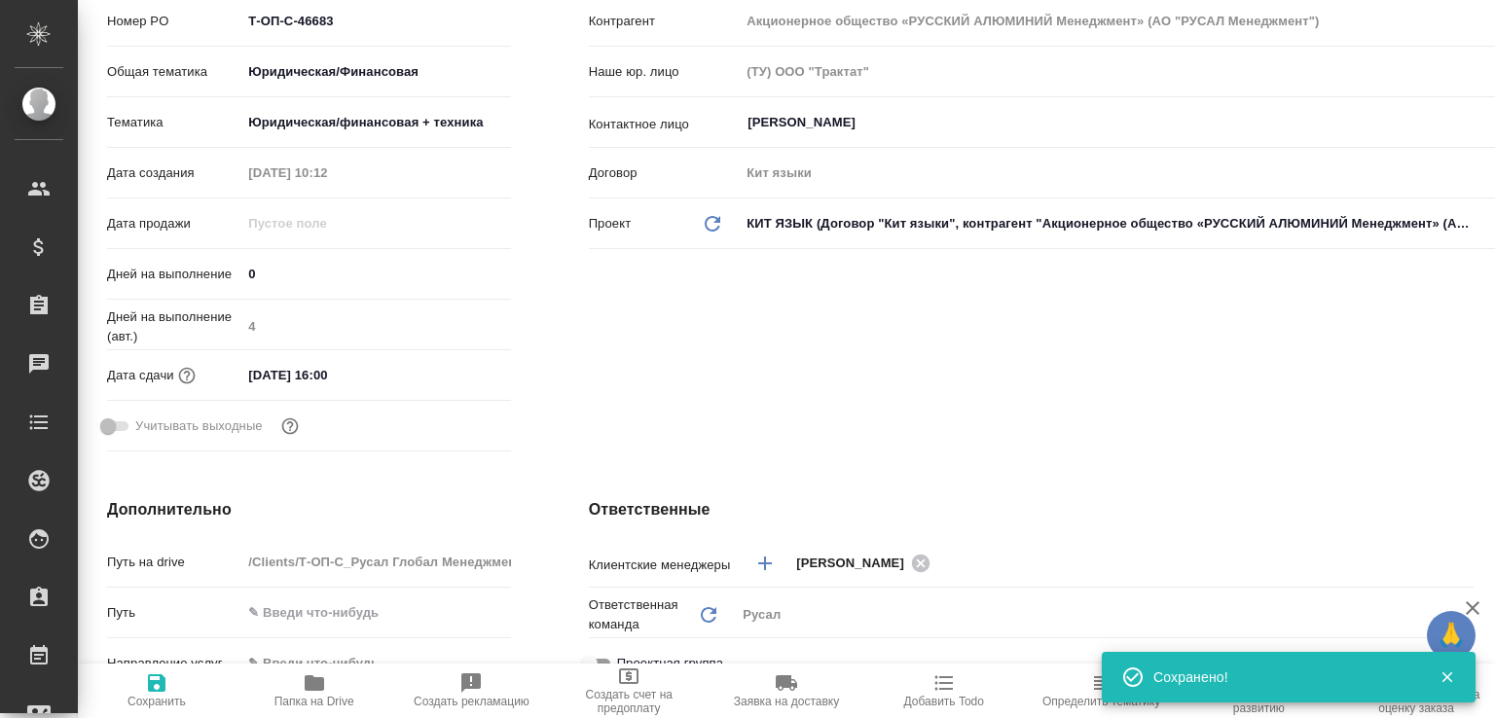
type textarea "x"
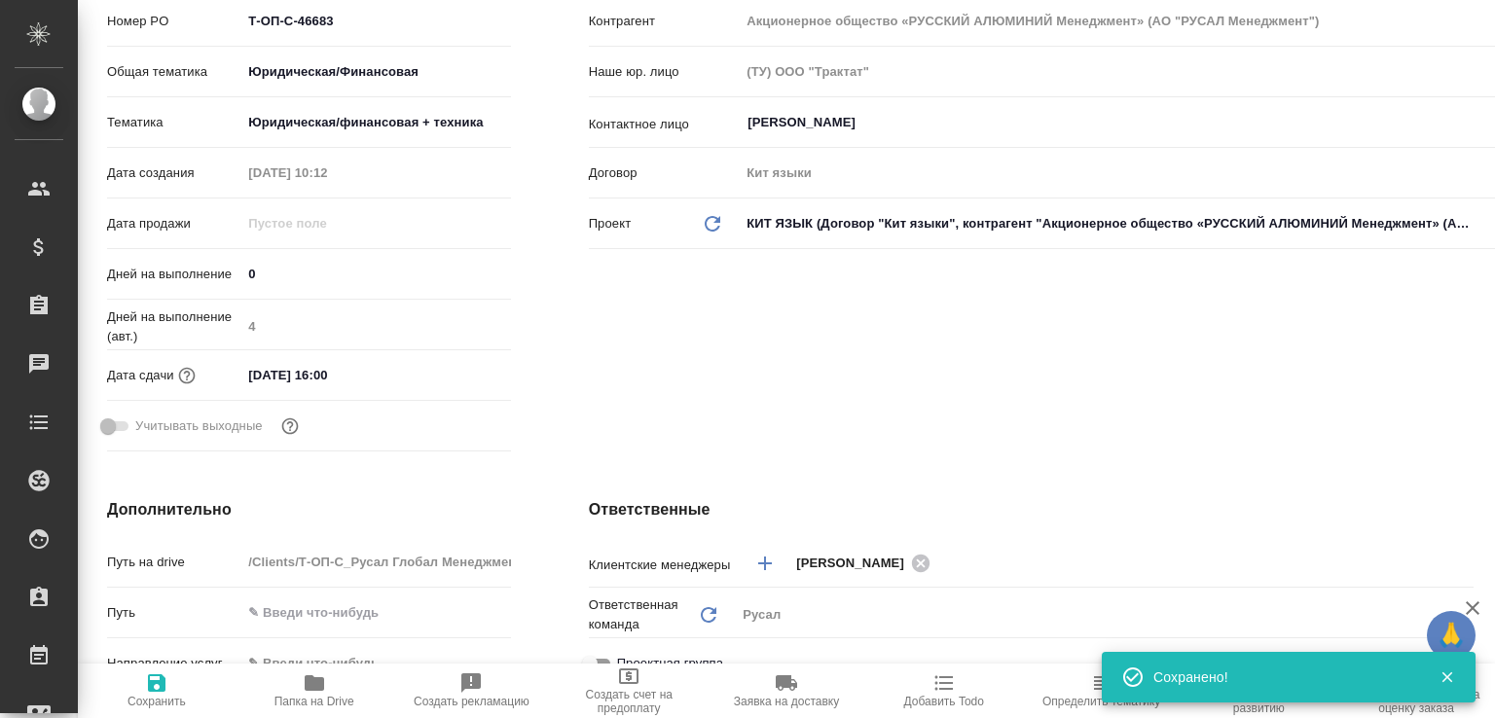
type textarea "x"
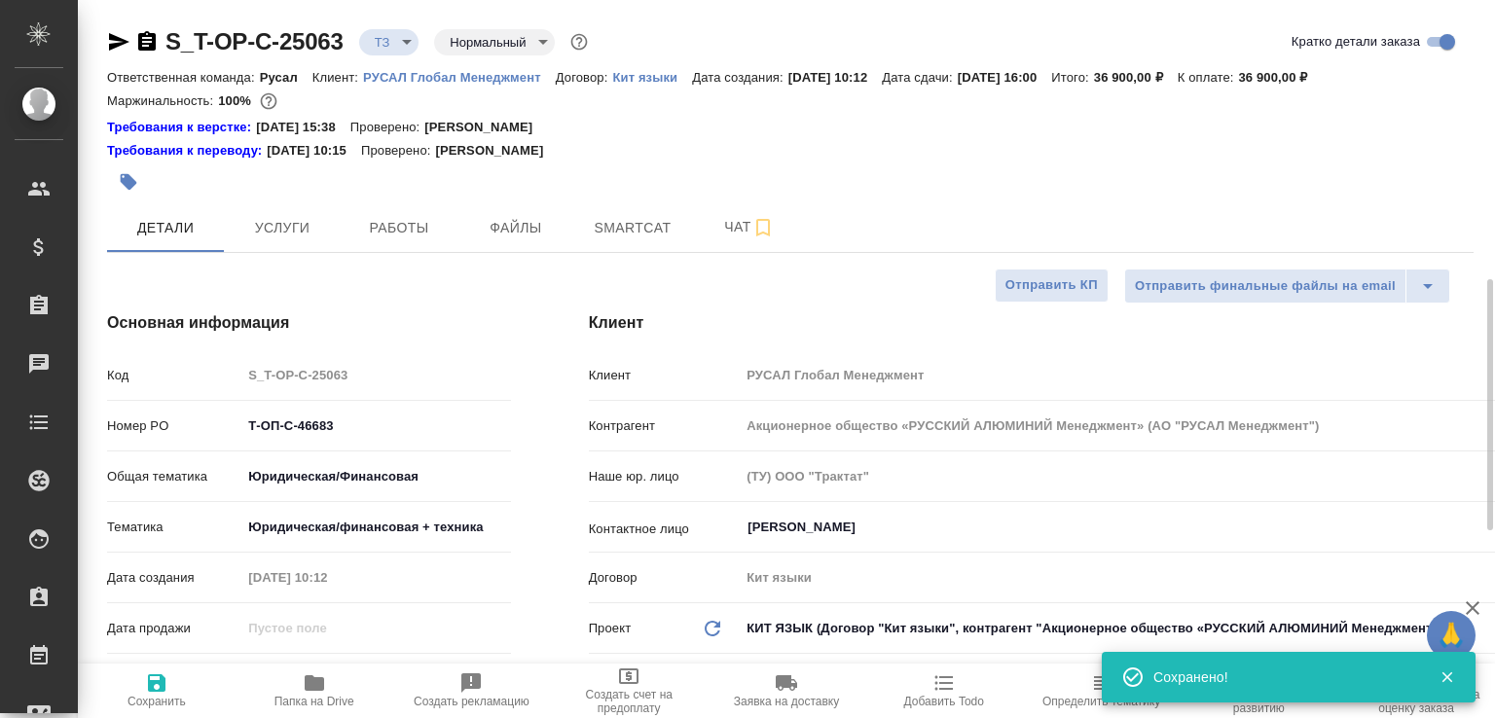
scroll to position [0, 0]
type textarea "x"
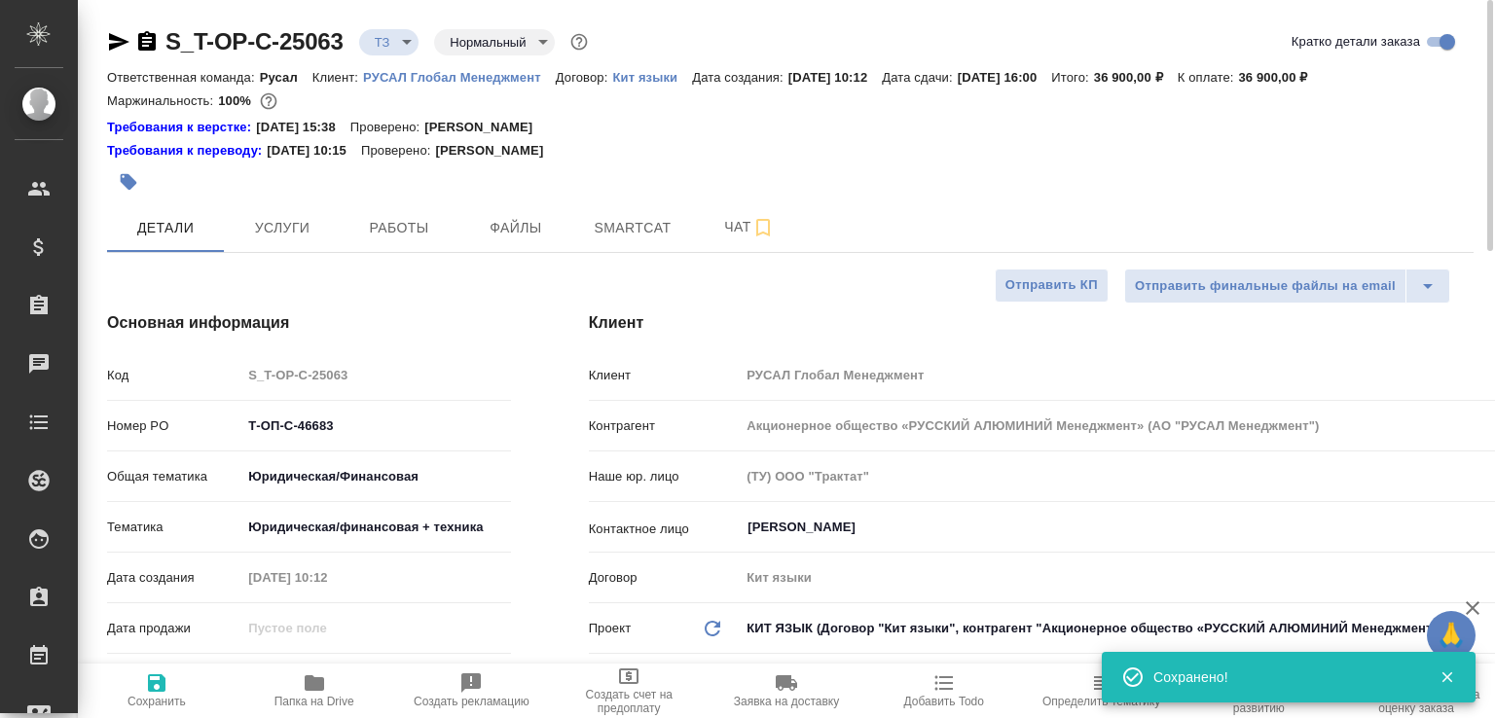
type textarea "x"
drag, startPoint x: 152, startPoint y: 34, endPoint x: 218, endPoint y: 55, distance: 69.6
click at [152, 35] on icon "button" at bounding box center [147, 40] width 18 height 19
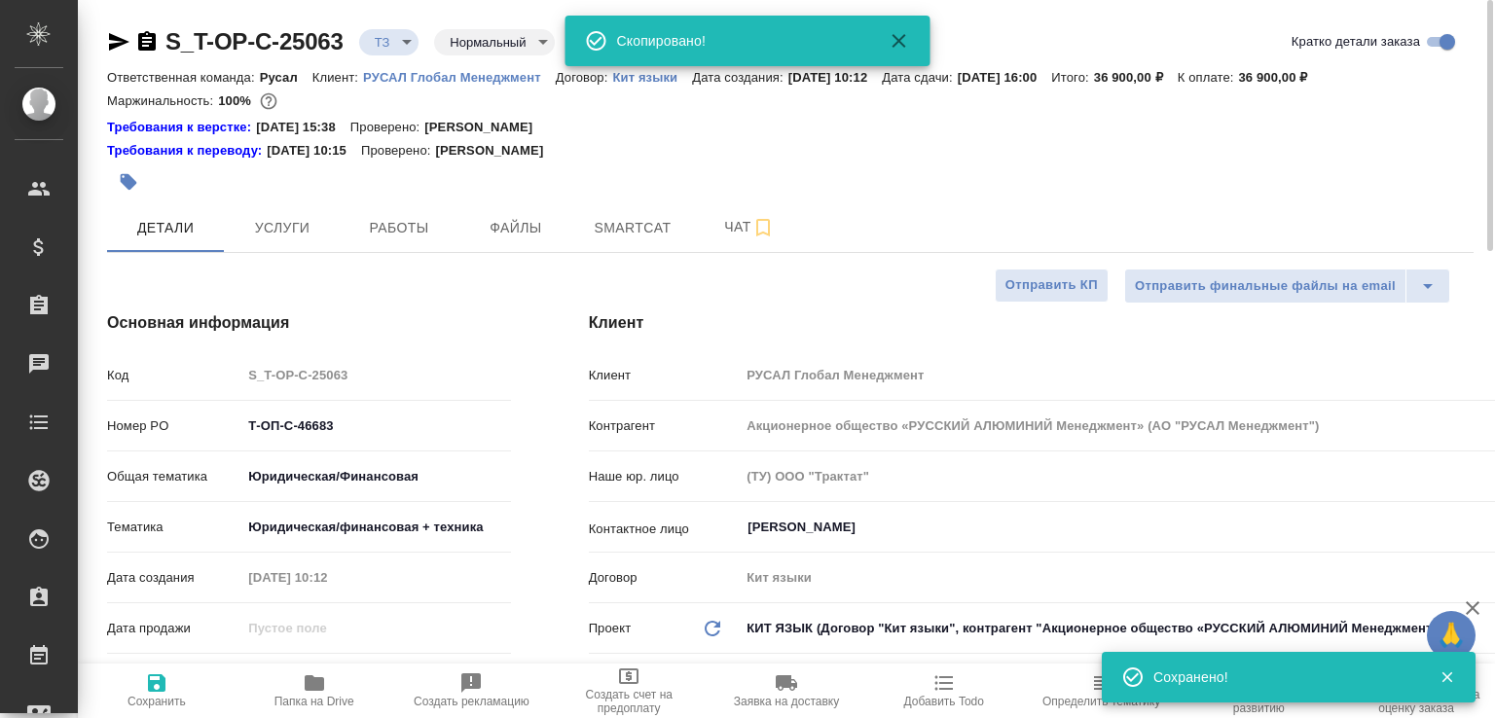
click at [408, 33] on body "🙏 .cls-1 fill:#fff; AWATERA Малофеева Екатерина e.malofeeva Клиенты Спецификаци…" at bounding box center [747, 359] width 1495 height 718
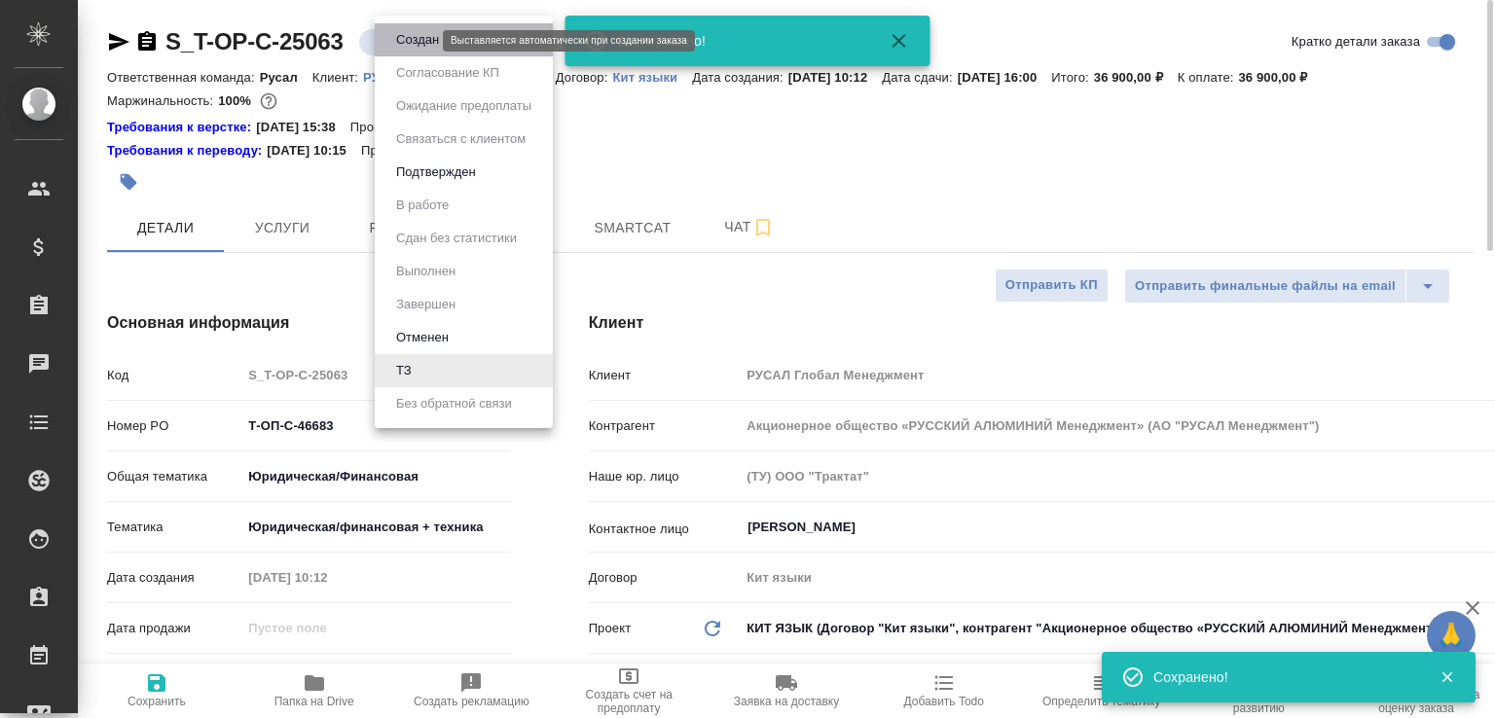
click at [409, 33] on button "Создан" at bounding box center [417, 39] width 54 height 21
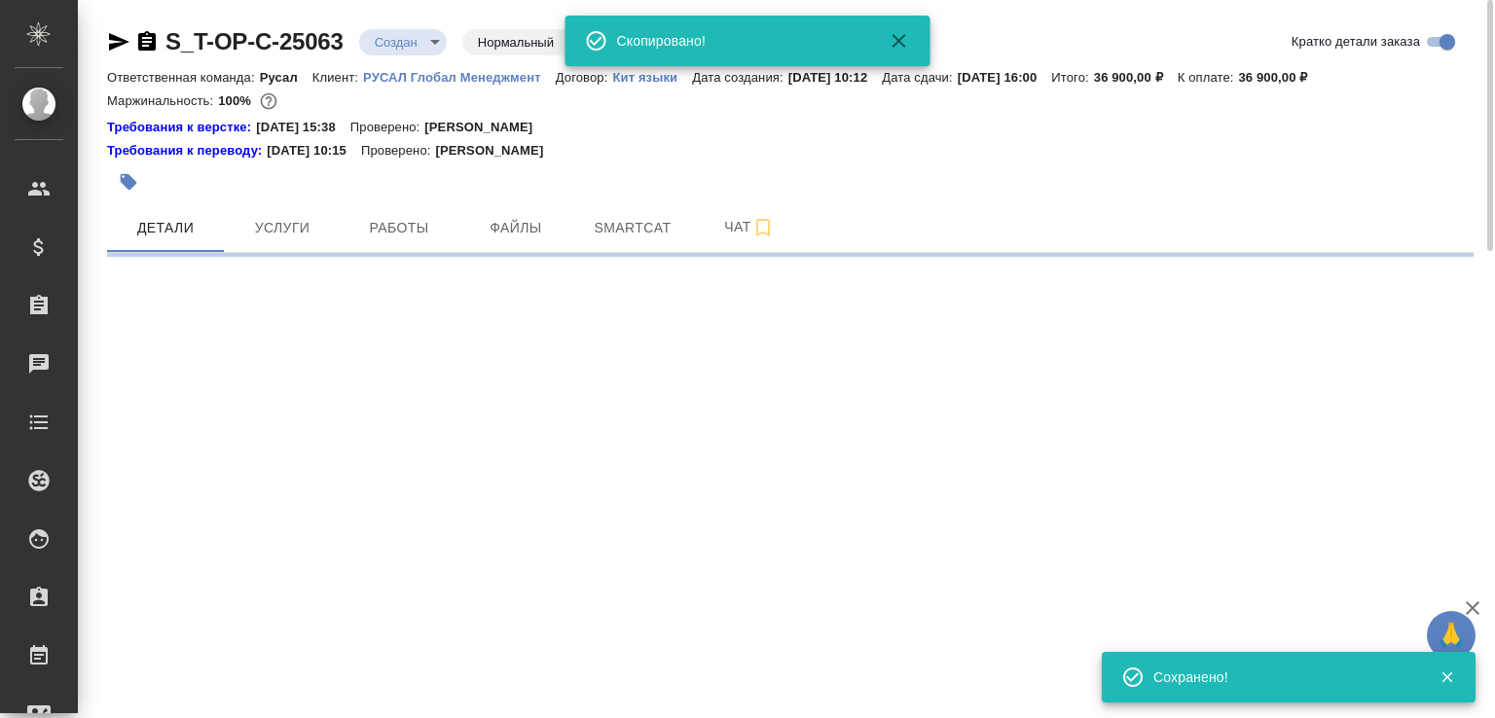
select select "RU"
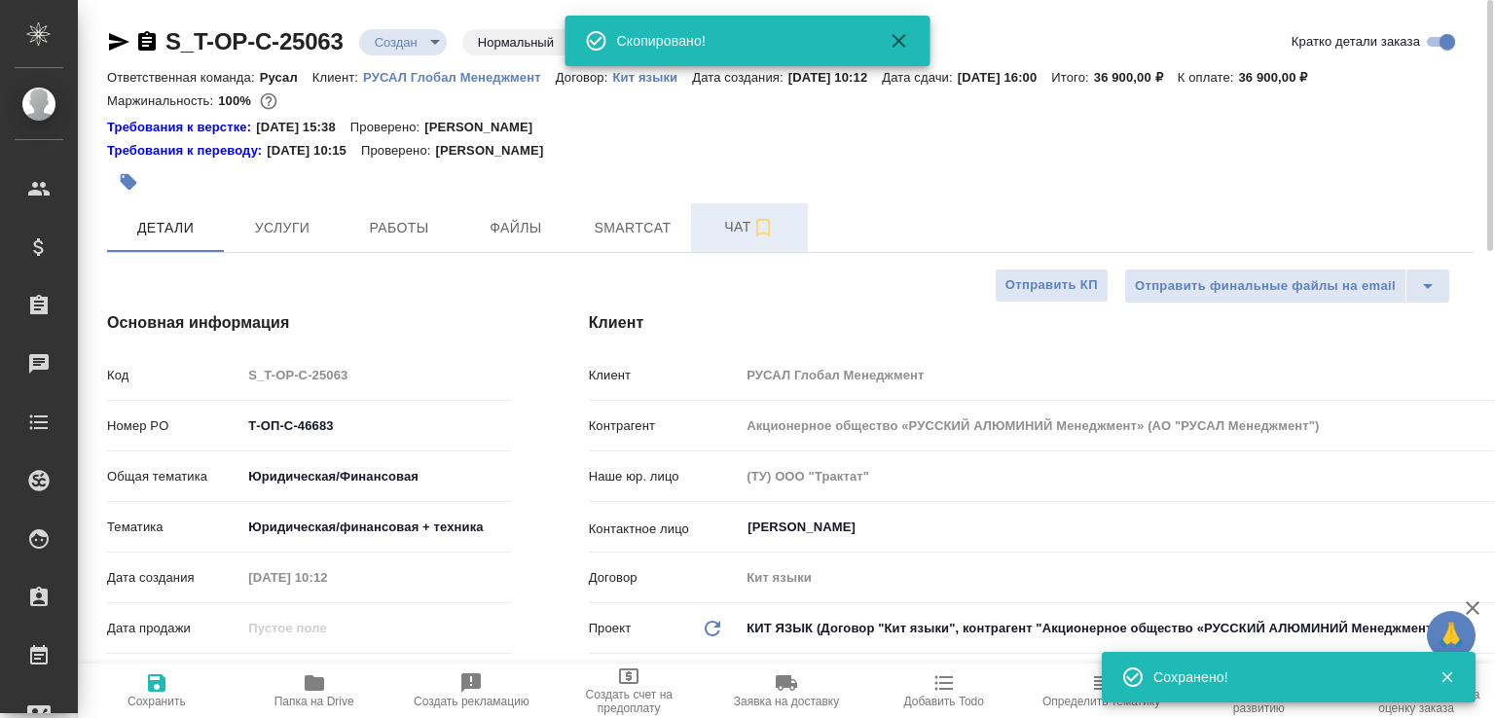
type textarea "x"
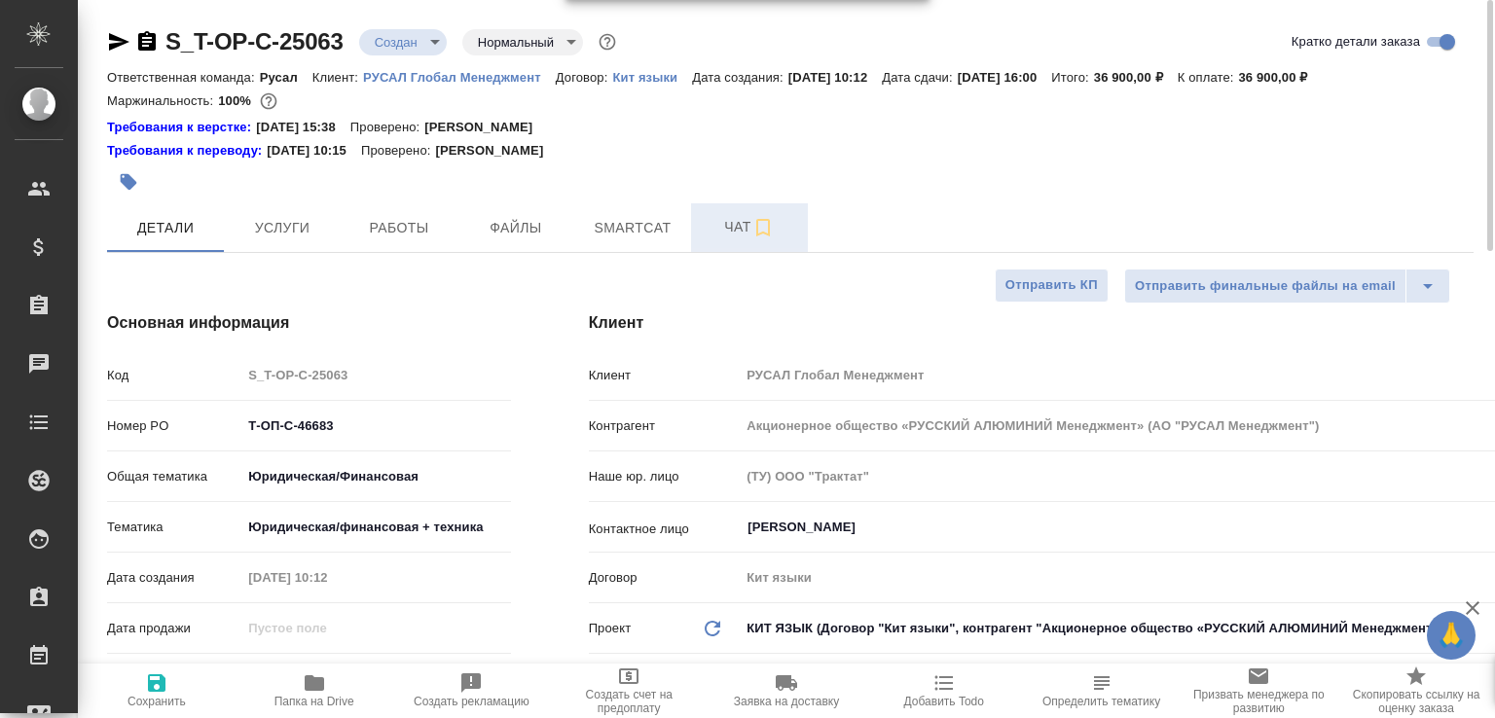
click at [698, 214] on button "Чат" at bounding box center [749, 227] width 117 height 49
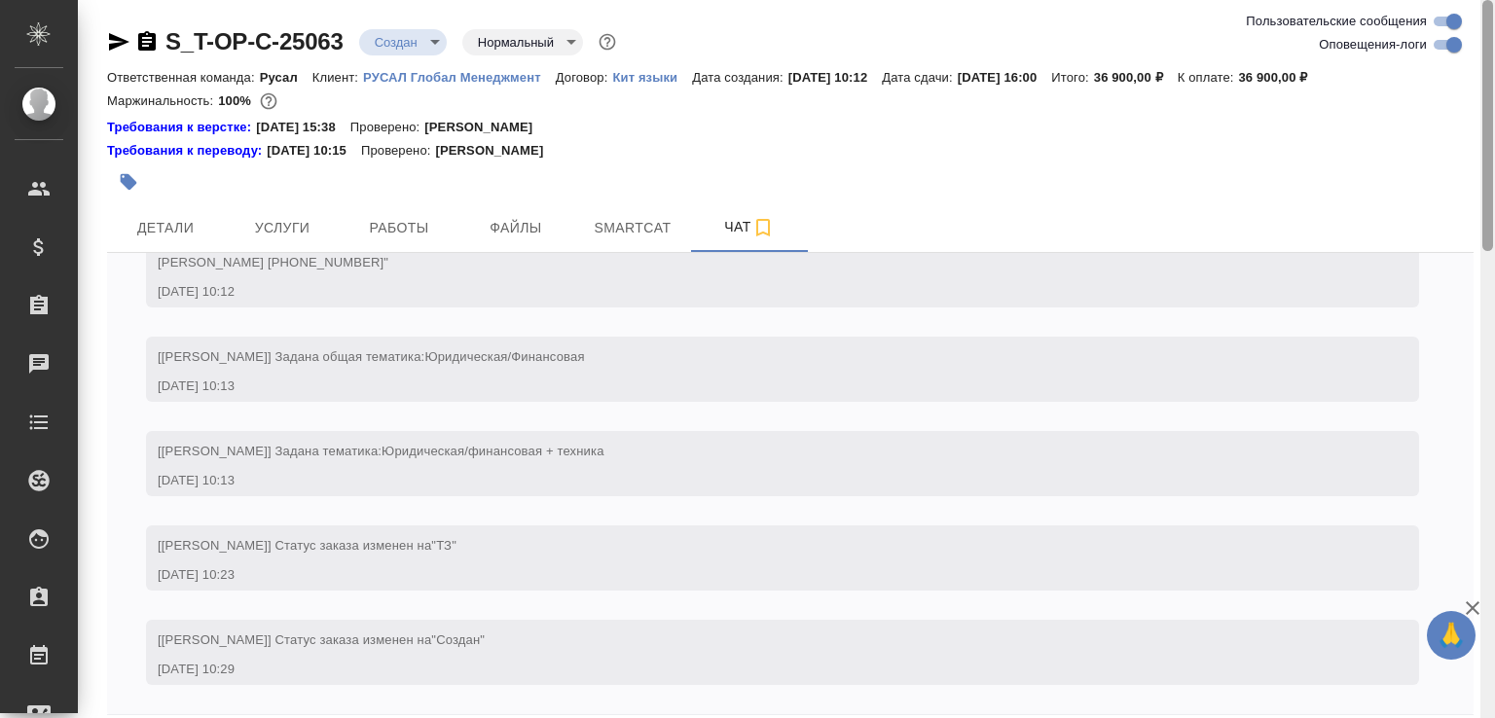
scroll to position [85, 0]
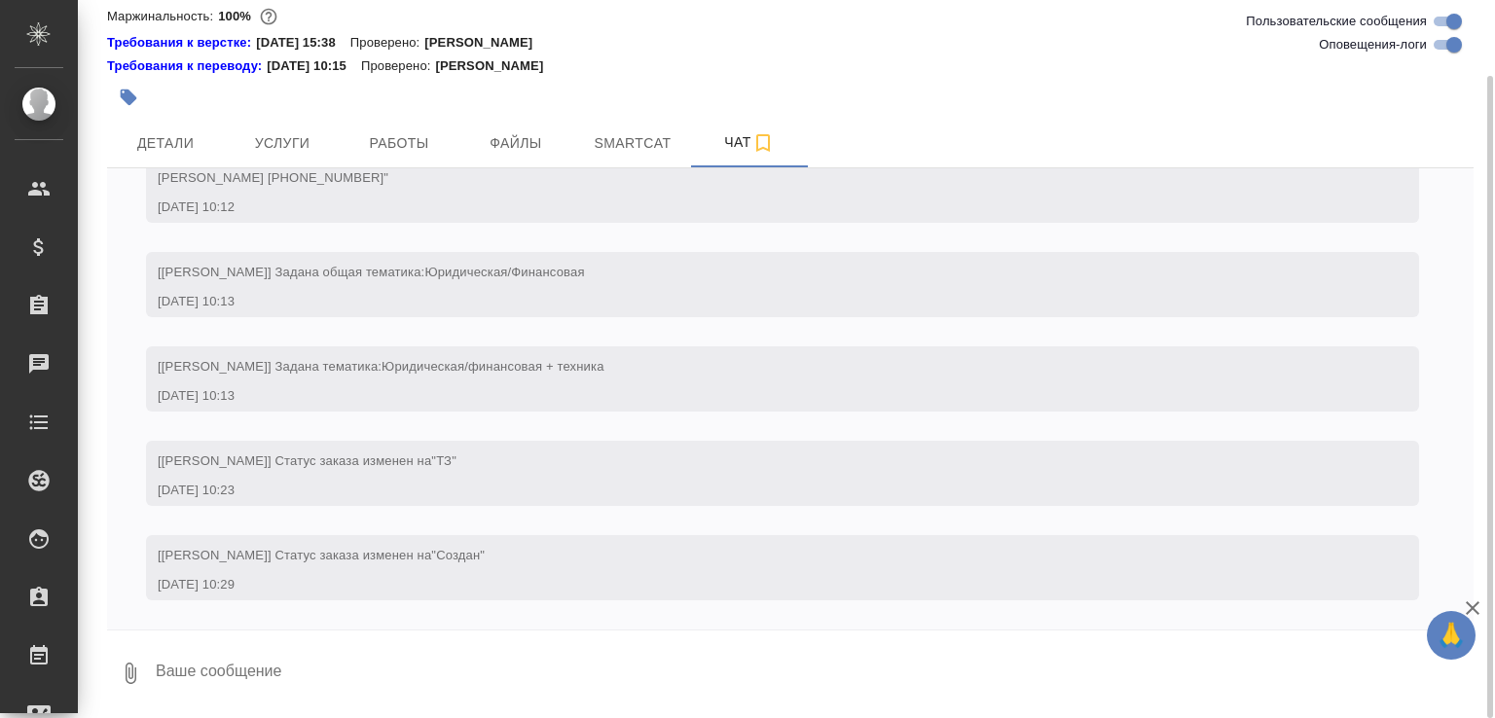
click at [120, 654] on button "0" at bounding box center [130, 673] width 47 height 66
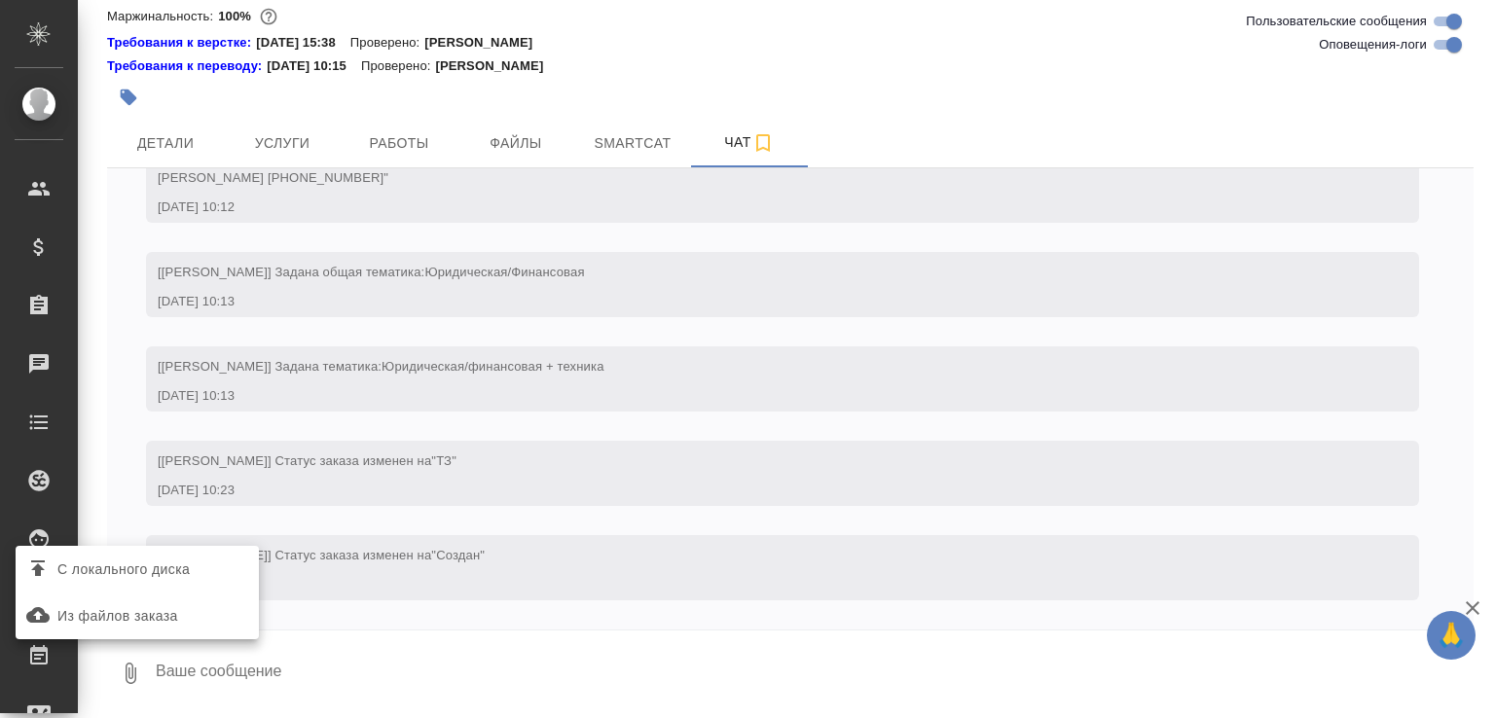
click at [140, 570] on span "С локального диска" at bounding box center [123, 570] width 132 height 24
click at [0, 0] on input "С локального диска" at bounding box center [0, 0] width 0 height 0
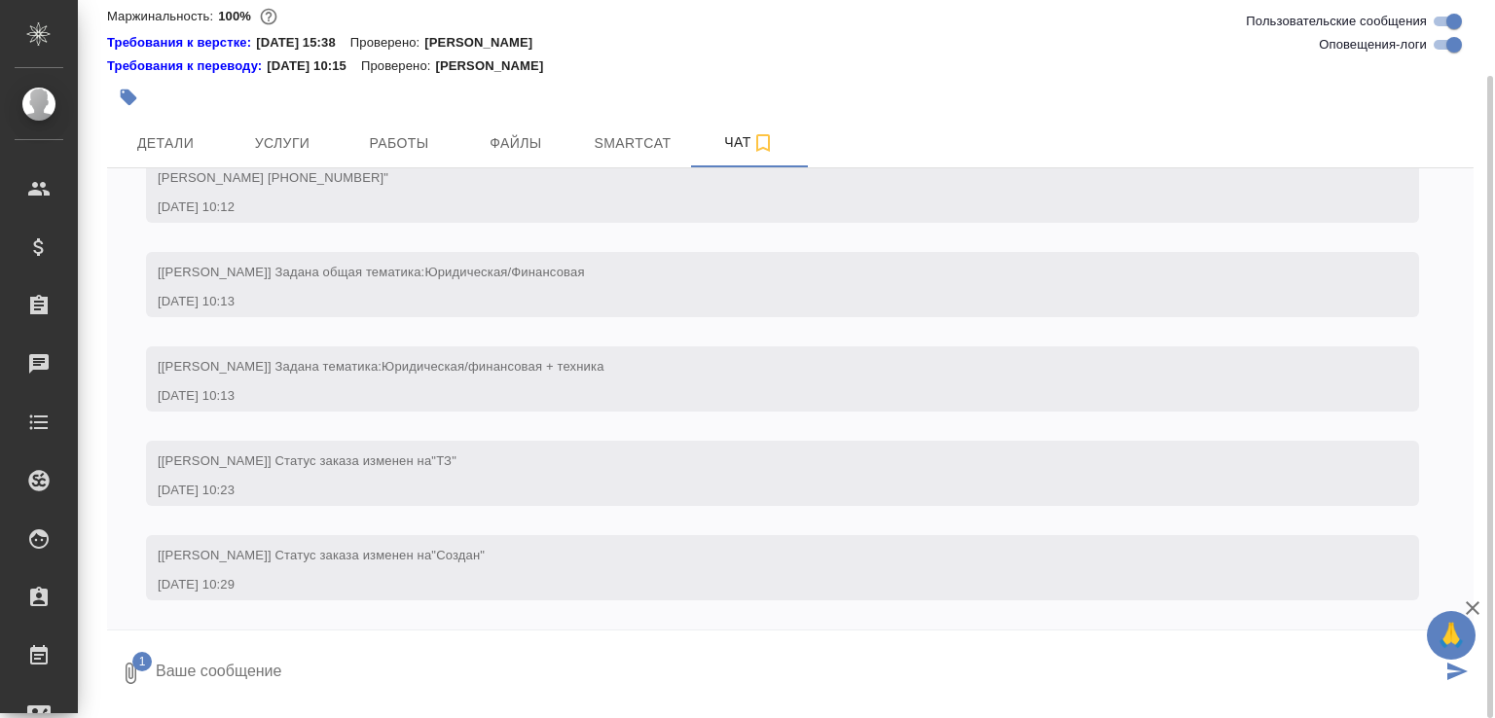
click at [219, 656] on textarea at bounding box center [798, 673] width 1288 height 66
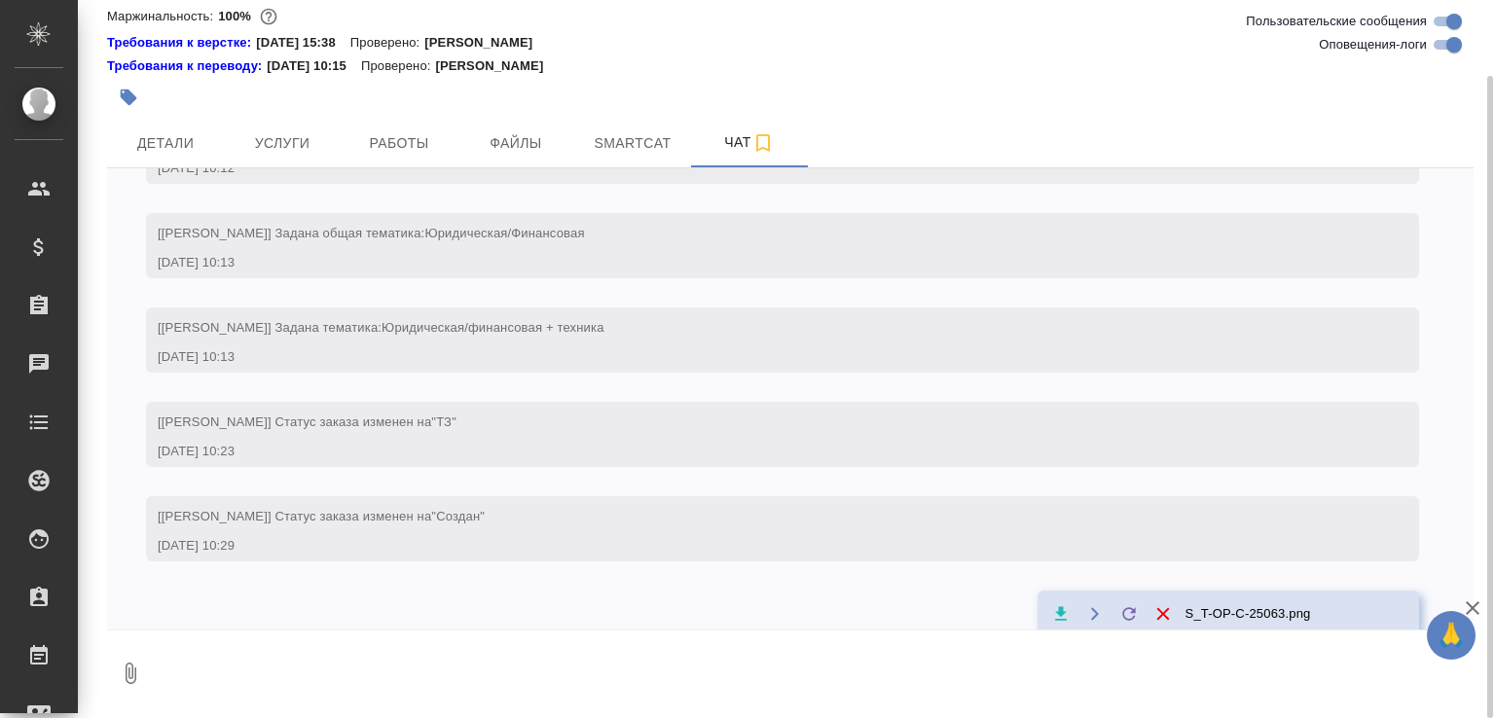
scroll to position [365, 0]
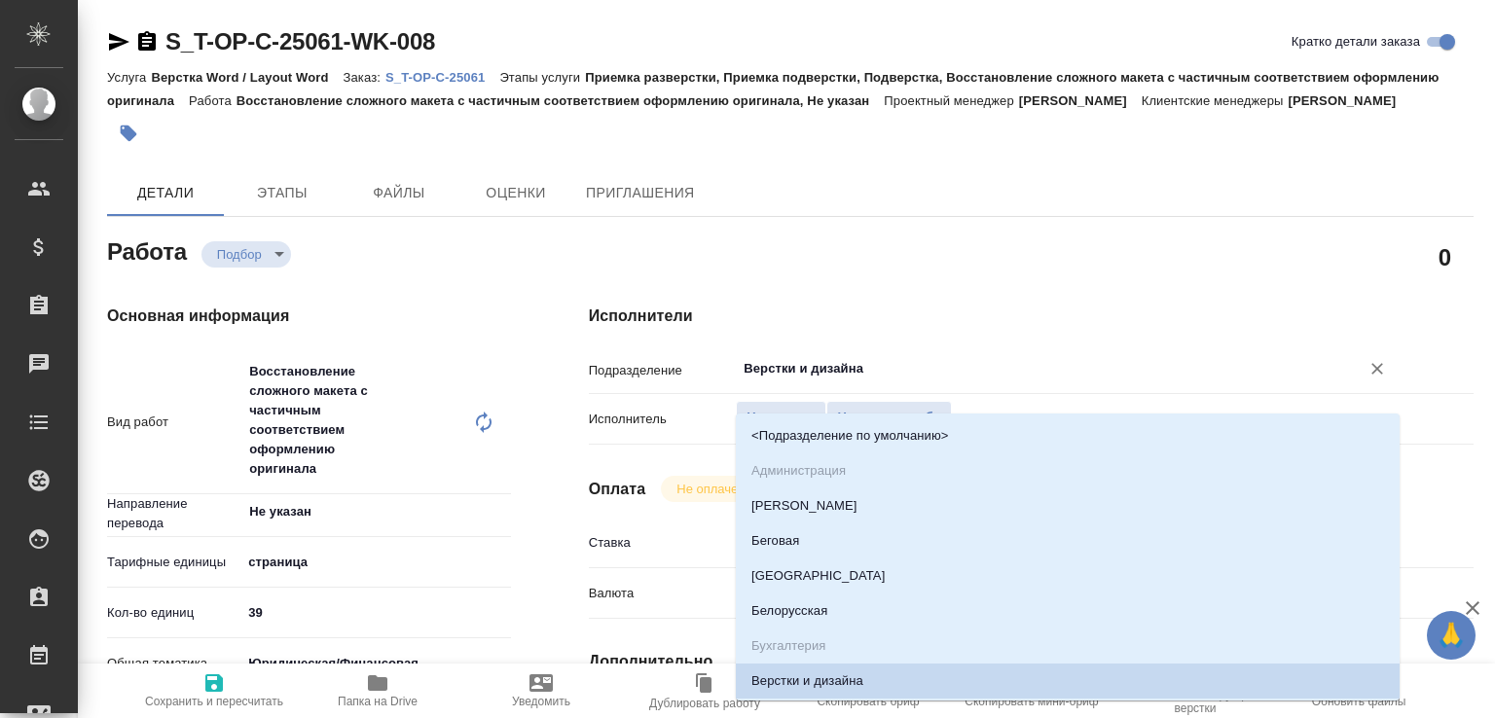
click at [782, 381] on input "Верстки и дизайна" at bounding box center [1035, 368] width 587 height 23
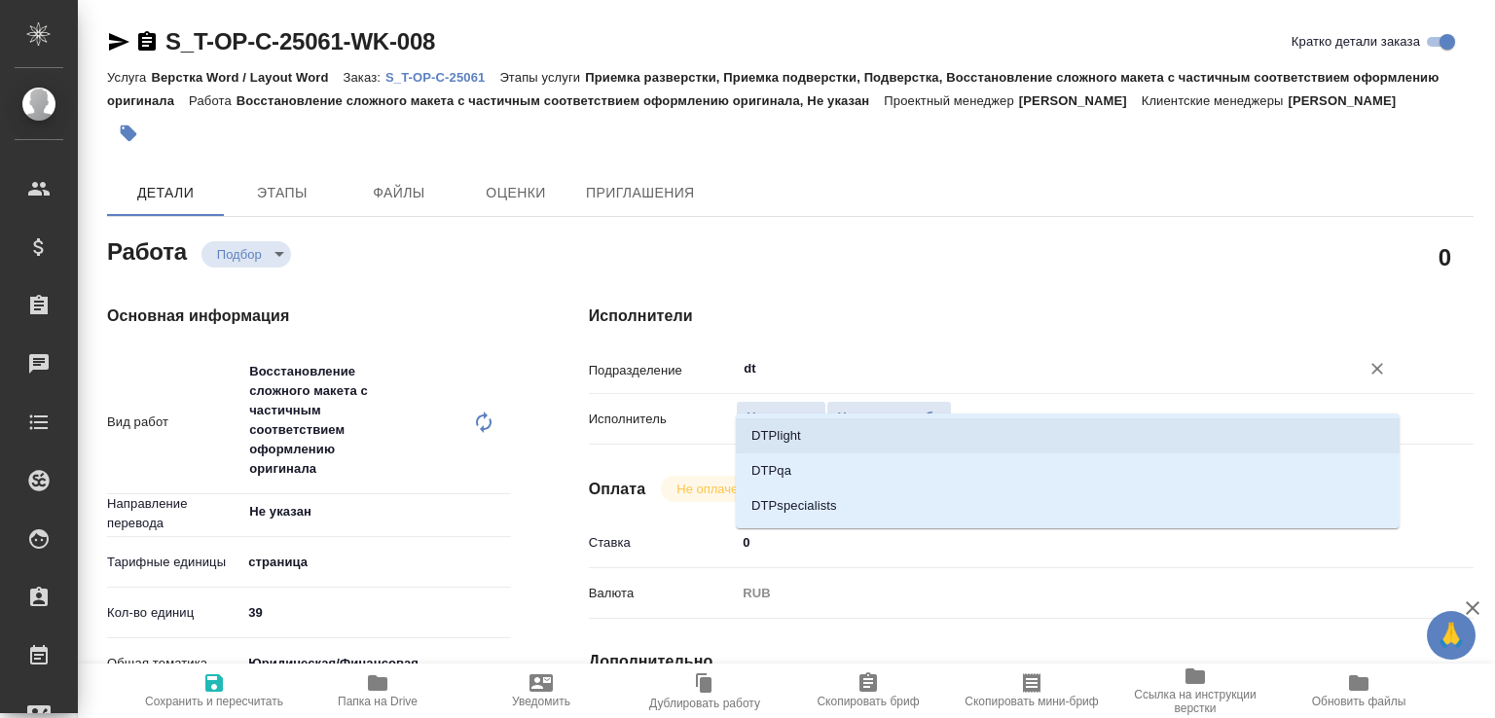
click at [758, 433] on li "DTPlight" at bounding box center [1068, 435] width 664 height 35
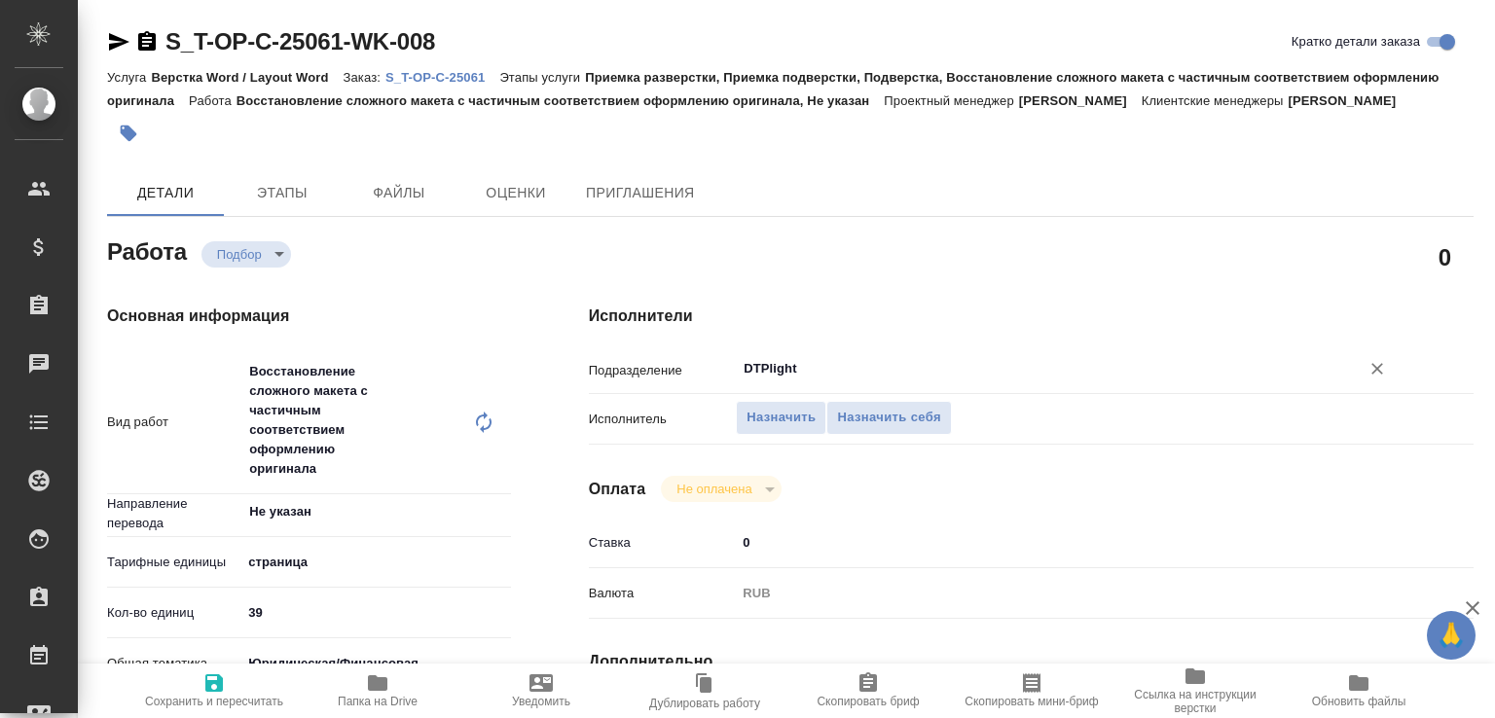
type input "DTPlight"
click at [235, 695] on span "Сохранить и пересчитать" at bounding box center [214, 702] width 138 height 14
type input "recruiting"
type input "Не указан"
type input "5a8b1489cc6b4906c91bfdb2"
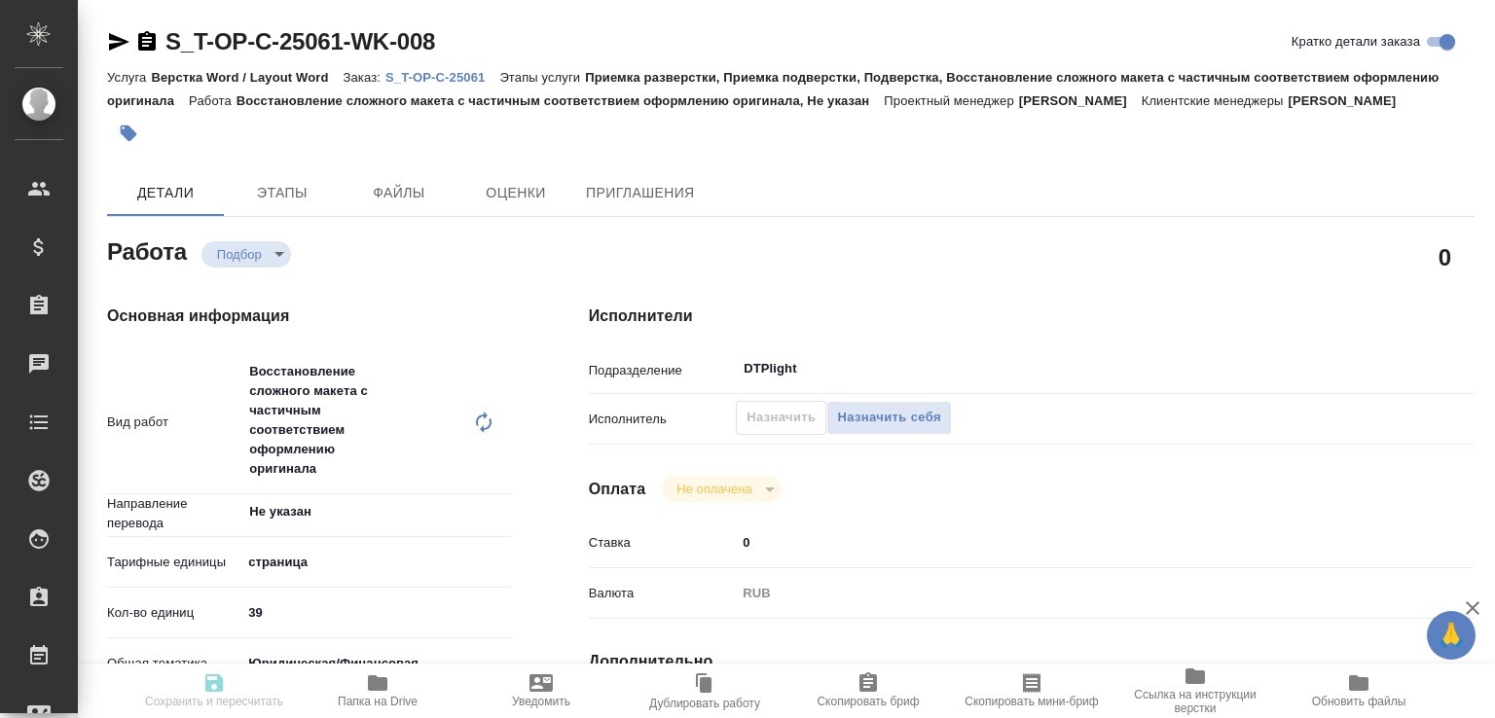
type input "39"
type input "yr-fn"
type input "6149848a2b7be24903fd7a88"
checkbox input "true"
type input "[DATE] 10:04"
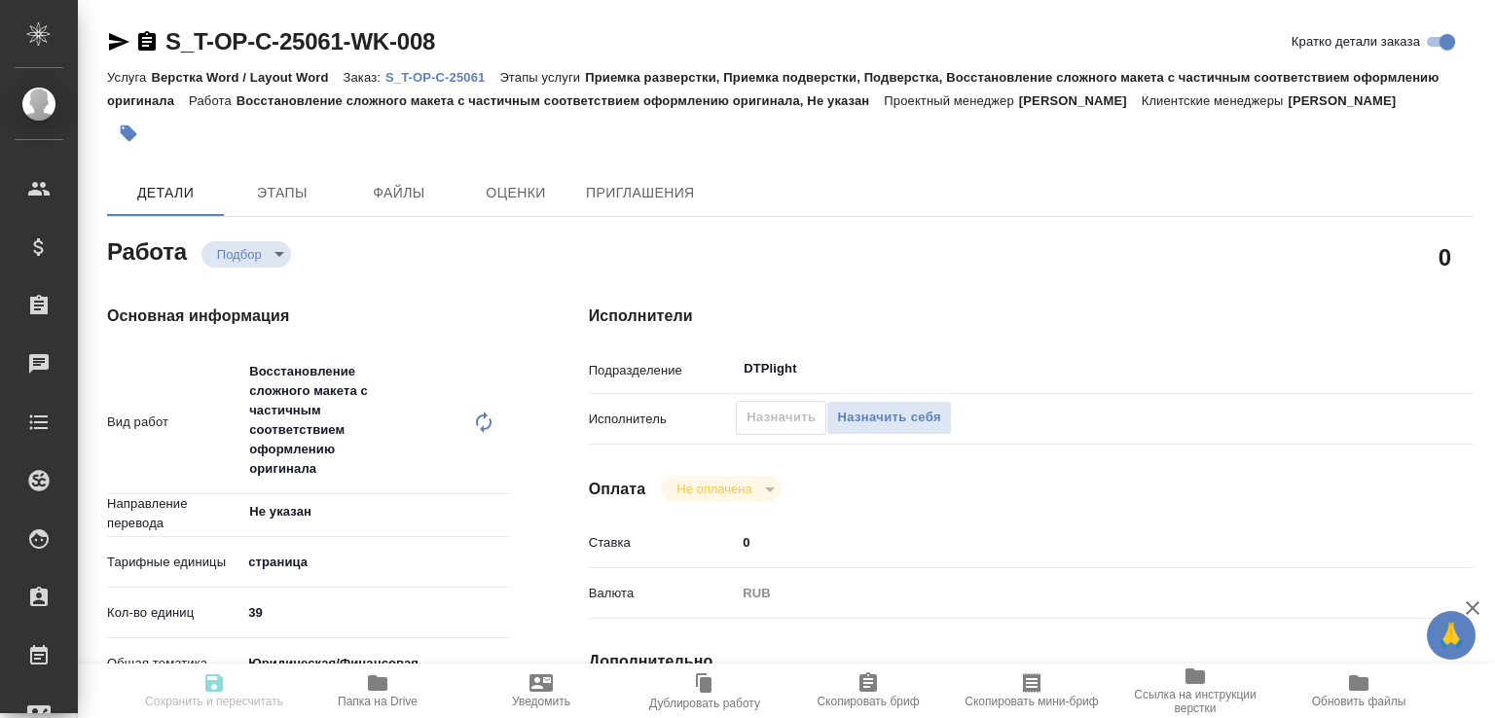
type input "[DATE] 17:30"
type input "[DATE] 10:00"
type input "DTPlight"
type input "notPayed"
type input "0"
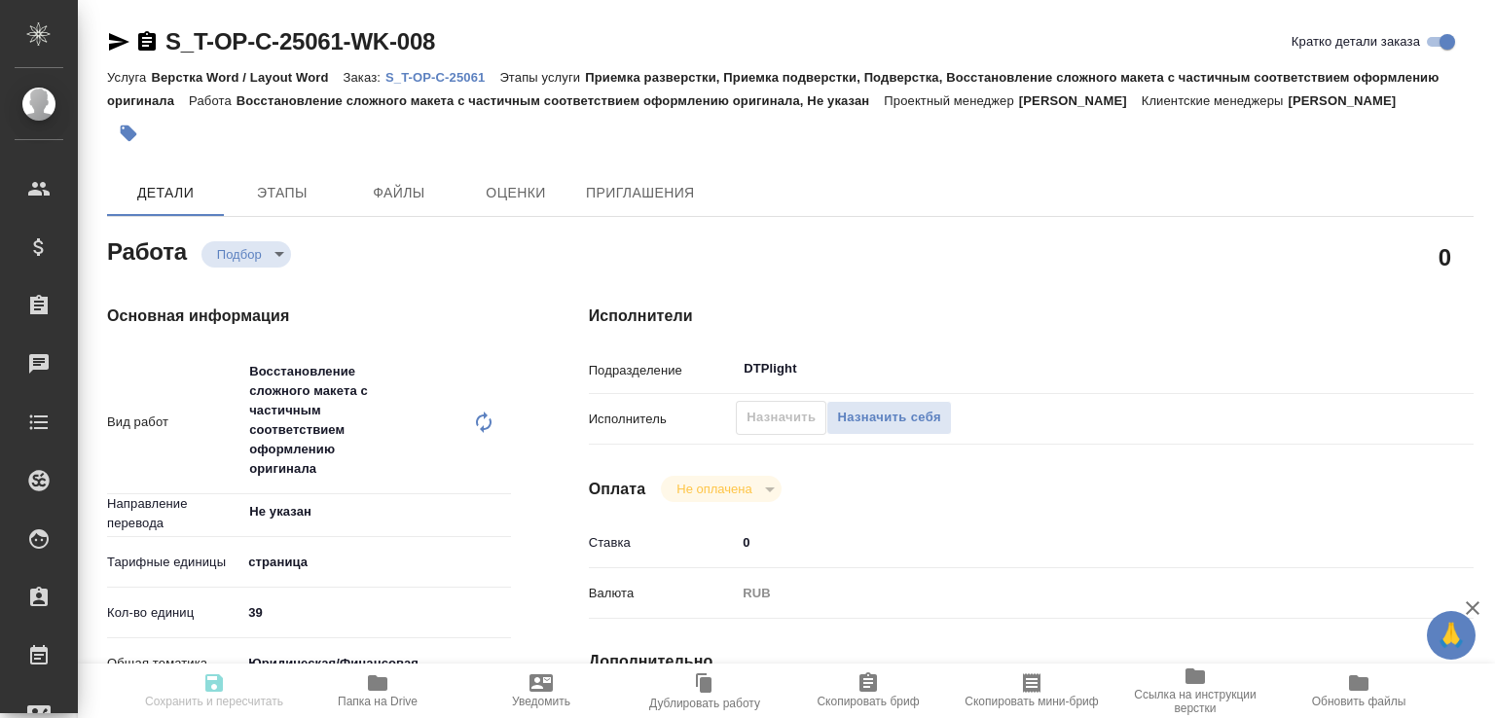
type input "RUB"
type input "[PERSON_NAME]"
type input "S_T-OP-C-25061"
type input "Т-ОП-С-46681"
type input "Верстка Word / Layout Word"
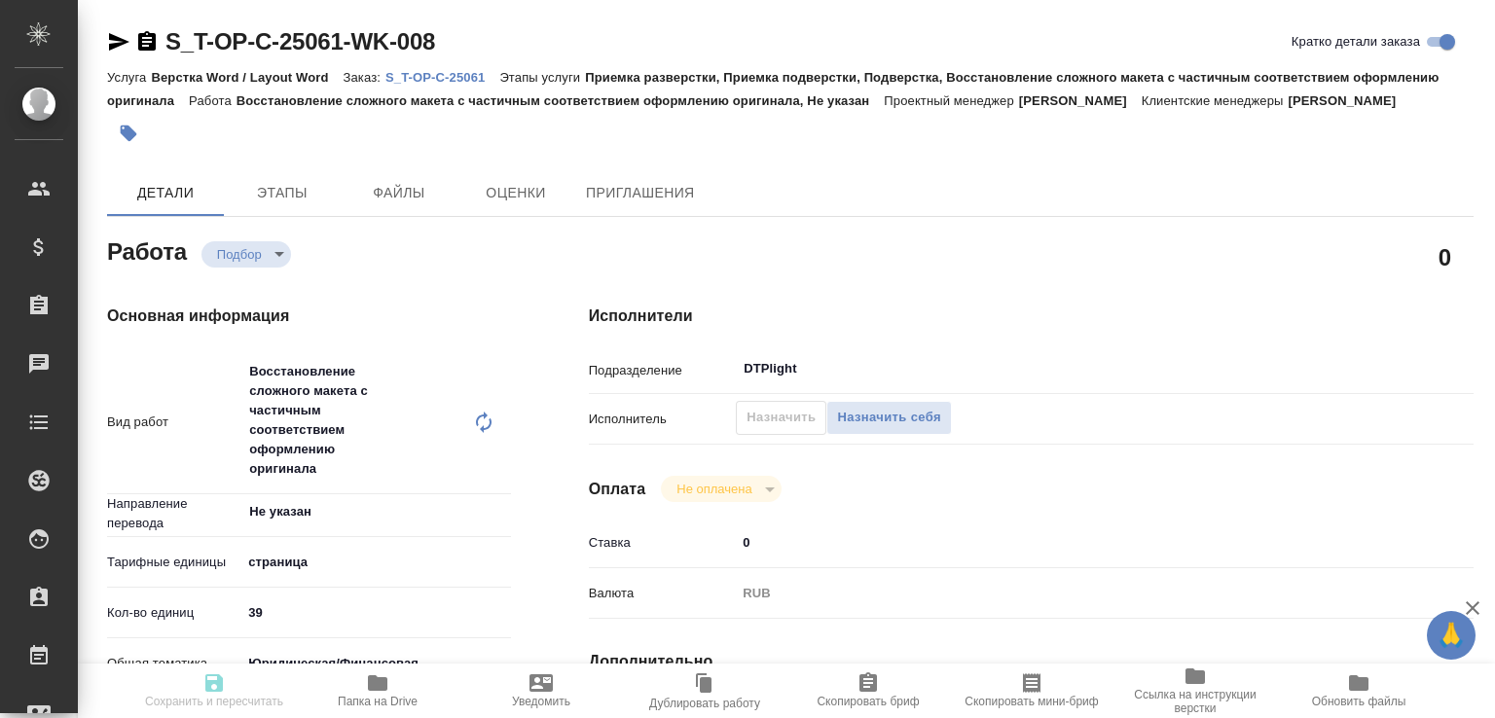
type input "Приемка разверстки, Приемка подверстки, Подверстка, Восстановление сложного мак…"
type input "[PERSON_NAME]"
type input "/Clients/Т-ОП-С_Русал Глобал Менеджмент/Orders/S_T-OP-C-25061"
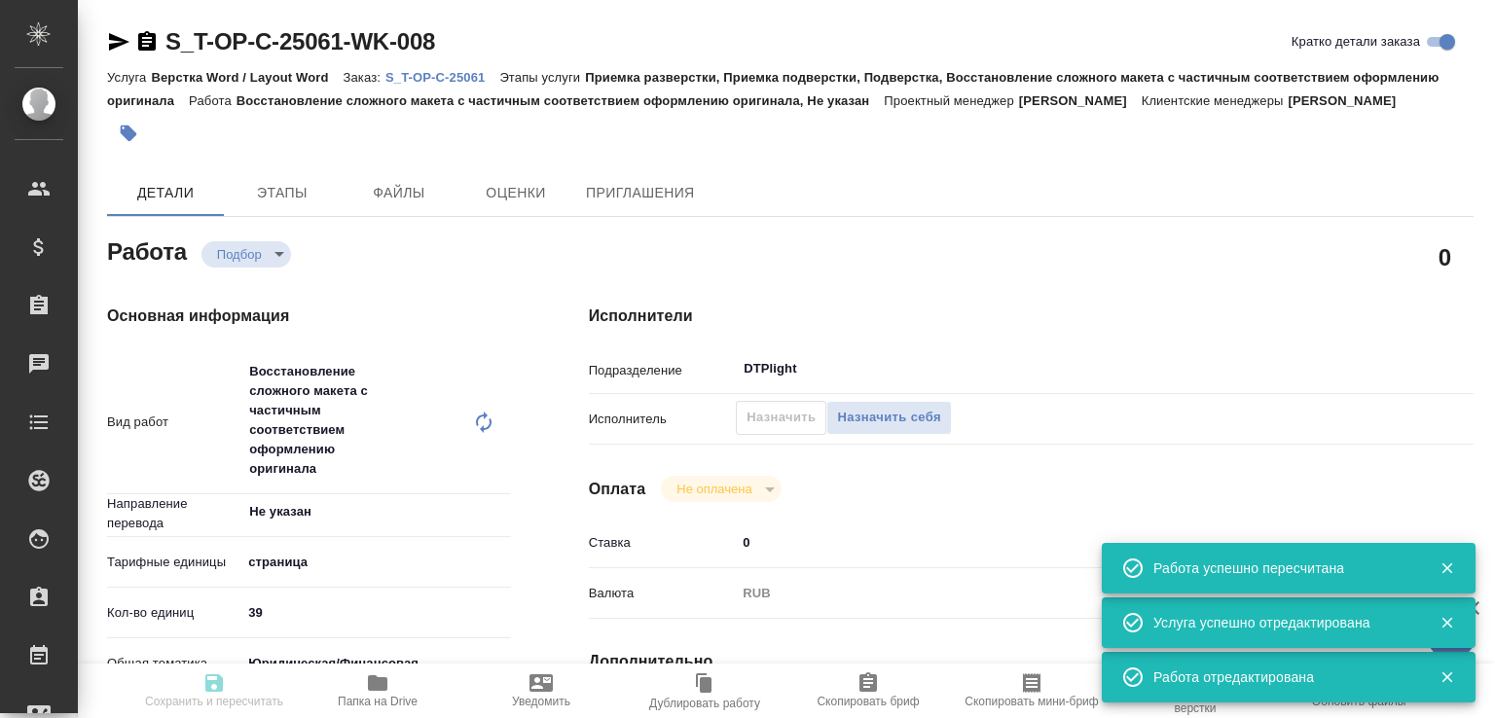
type input "recruiting"
type input "Не указан"
type input "5a8b1489cc6b4906c91bfdb2"
type input "39"
type input "yr-fn"
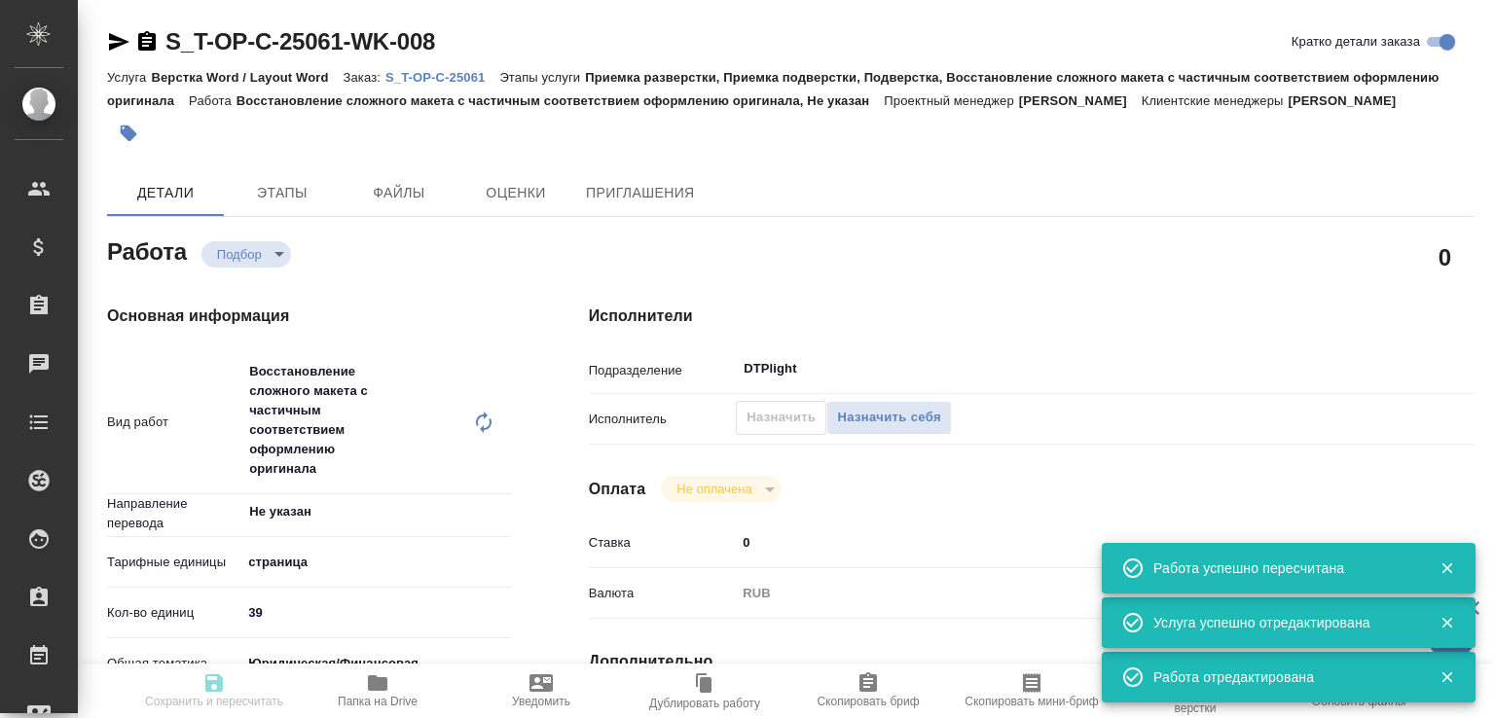
type input "6149848a2b7be24903fd7a88"
checkbox input "true"
type input "[DATE] 10:04"
type input "[DATE] 17:30"
type input "[DATE] 10:00"
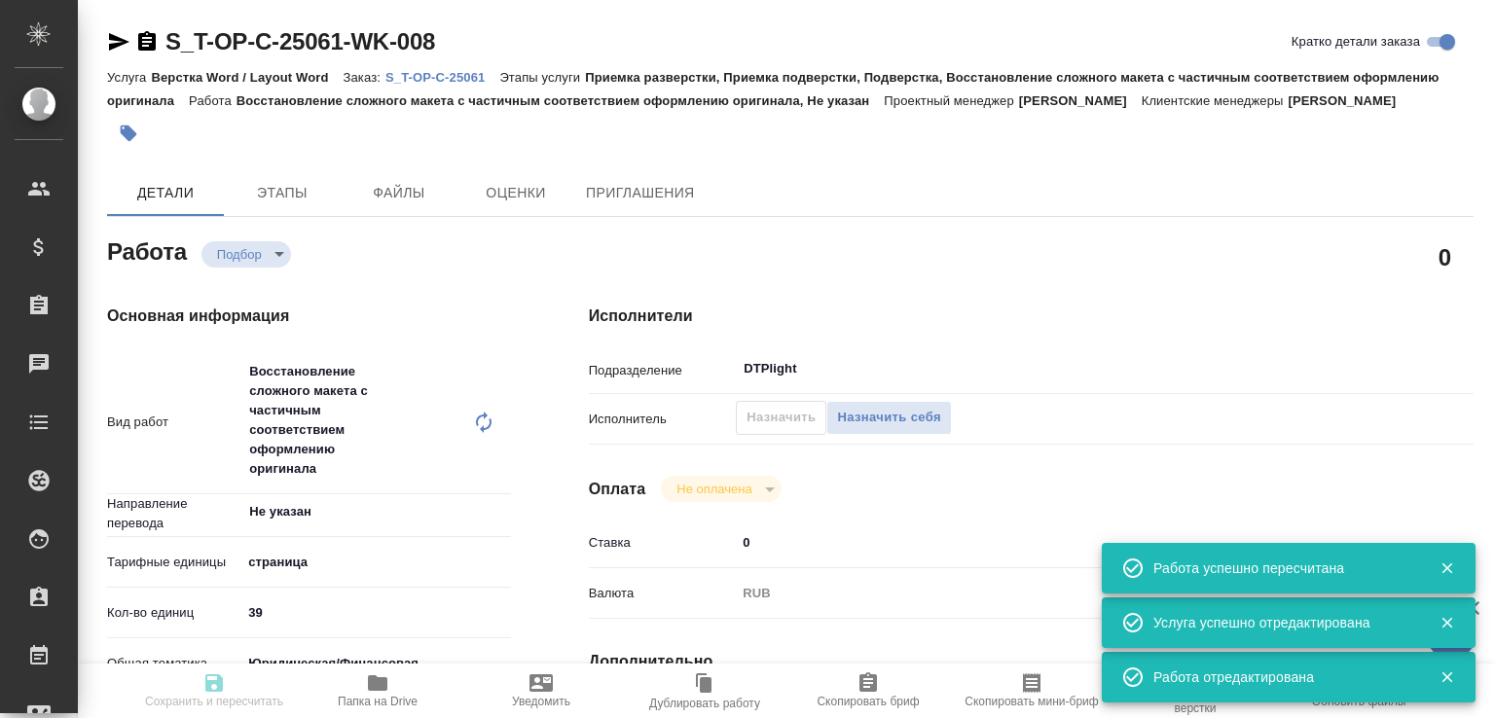
type input "DTPlight"
type input "notPayed"
type input "0"
type input "RUB"
type input "[PERSON_NAME]"
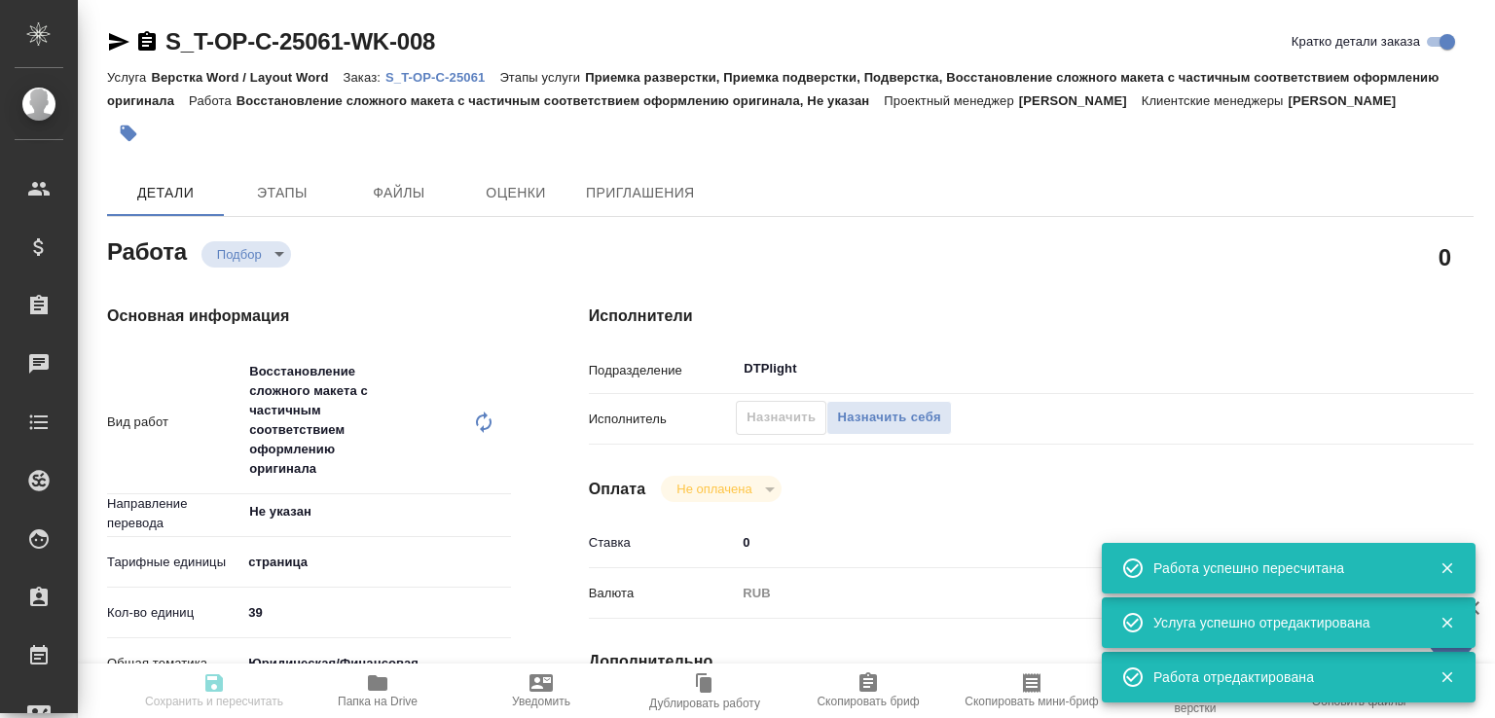
type input "S_T-OP-C-25061"
type input "Т-ОП-С-46681"
type input "Верстка Word / Layout Word"
type input "Приемка разверстки, Приемка подверстки, Подверстка, Восстановление сложного мак…"
type input "[PERSON_NAME]"
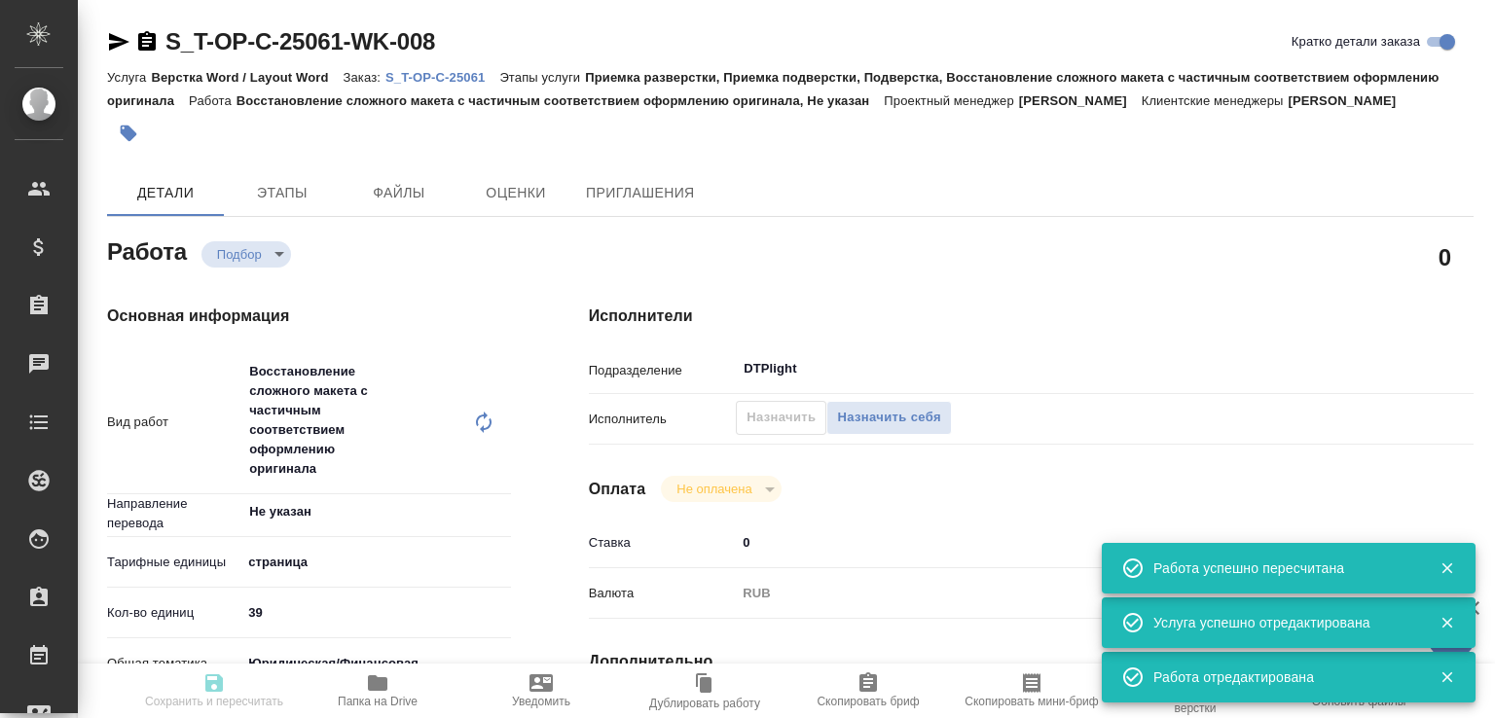
type input "[PERSON_NAME]"
type input "/Clients/Т-ОП-С_Русал Глобал Менеджмент/Orders/S_T-OP-C-25061"
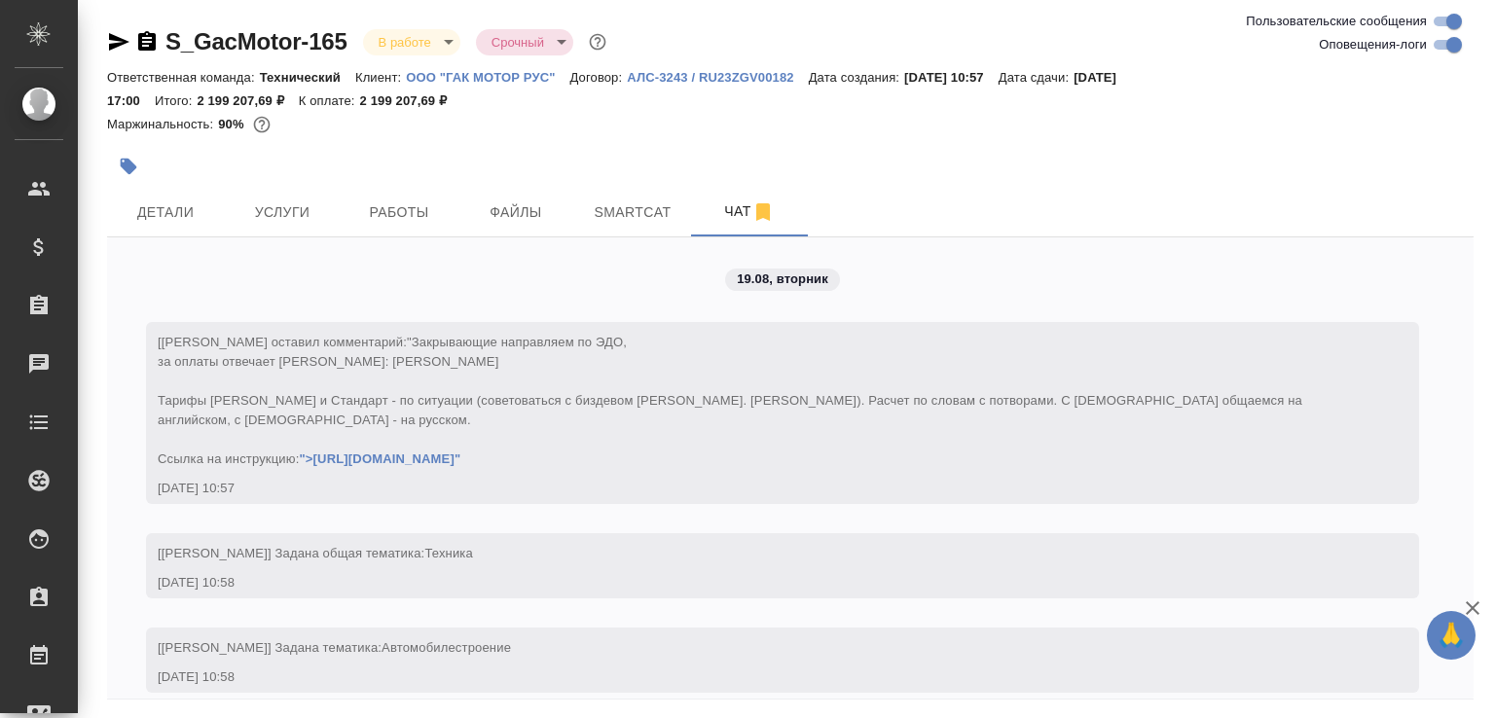
scroll to position [26983, 0]
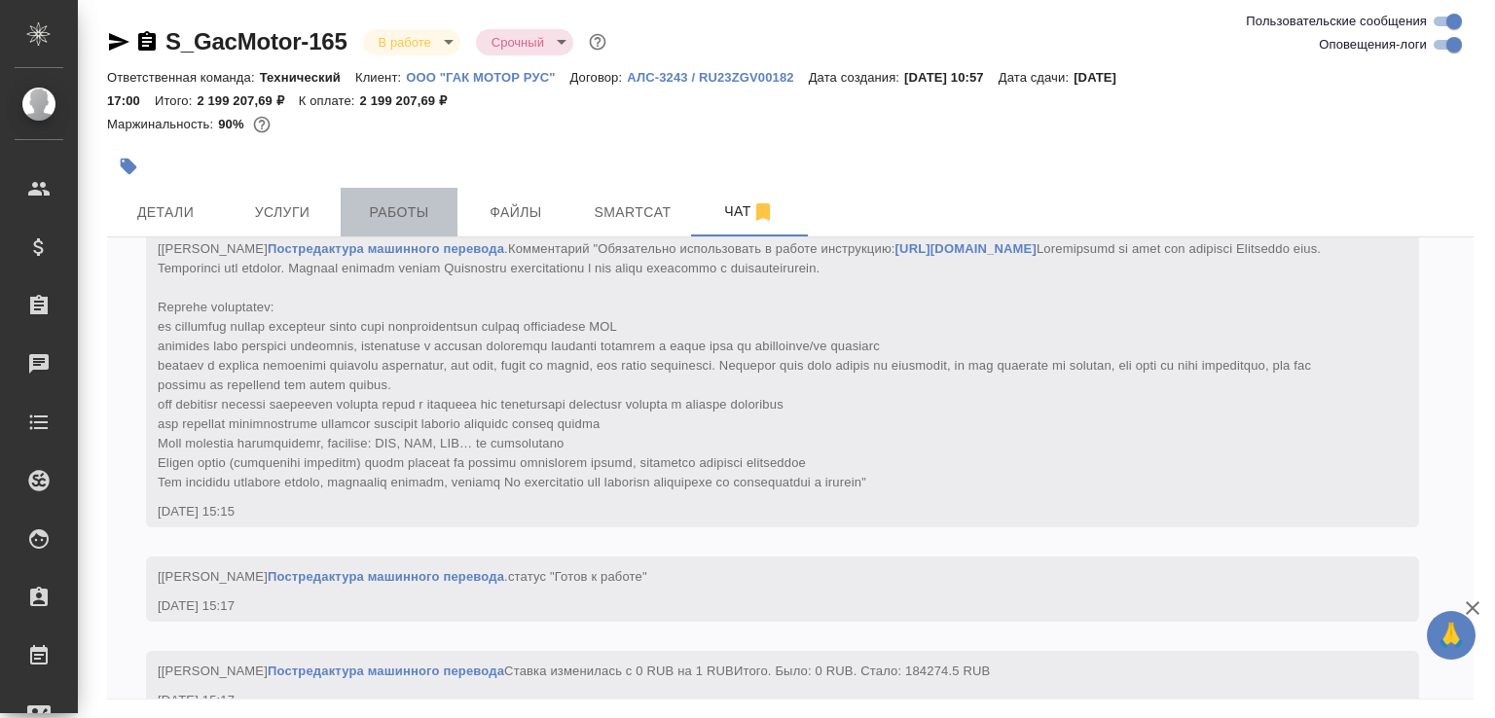
click at [420, 215] on span "Работы" at bounding box center [398, 212] width 93 height 24
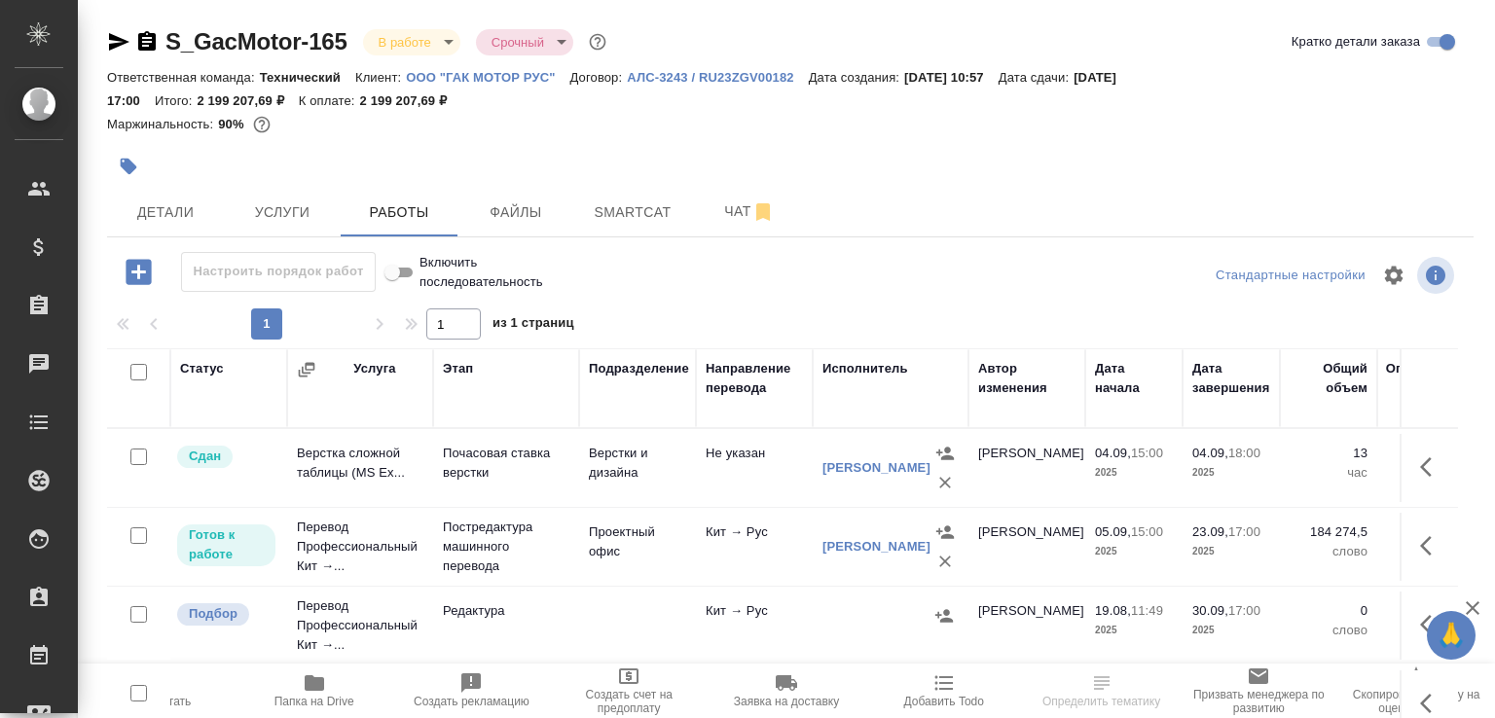
click at [330, 668] on button "Папка на Drive" at bounding box center [315, 691] width 158 height 54
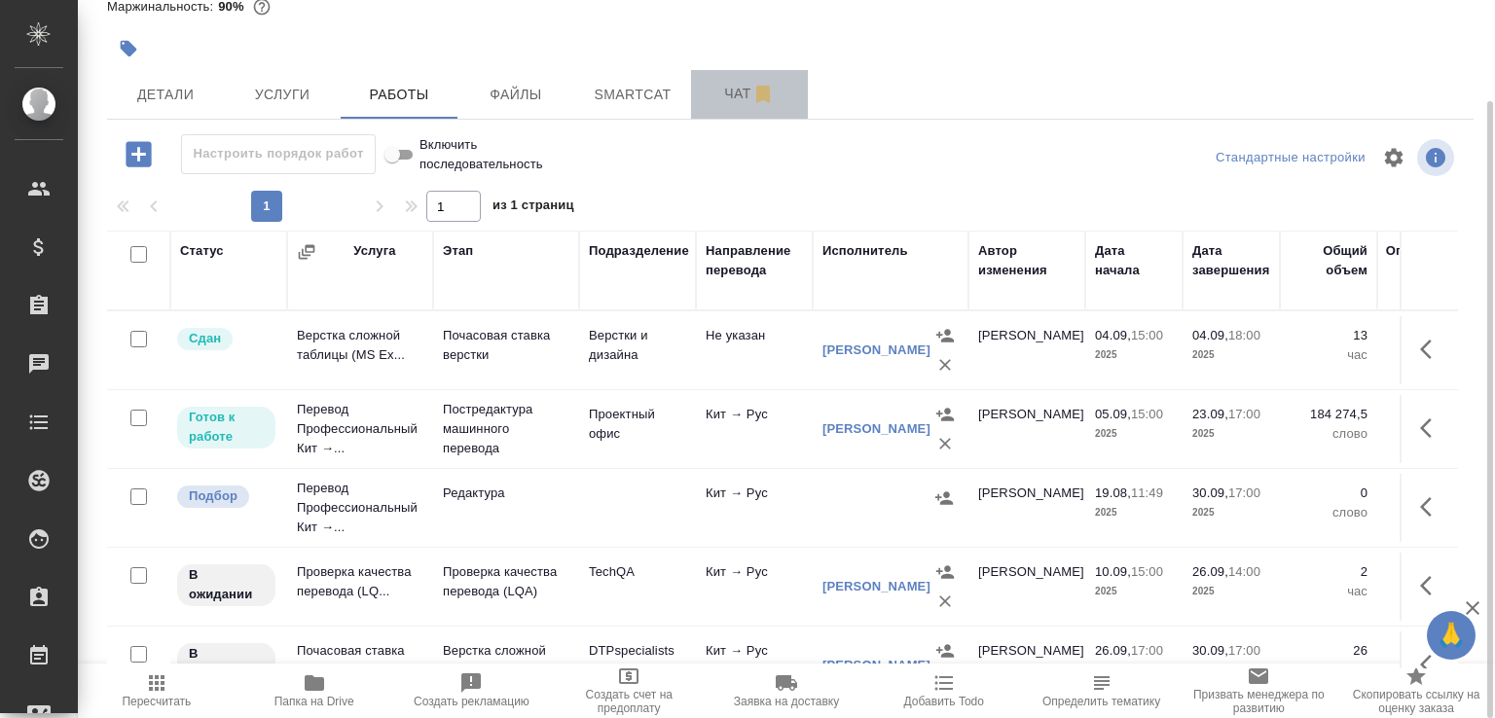
click at [716, 98] on span "Чат" at bounding box center [749, 94] width 93 height 24
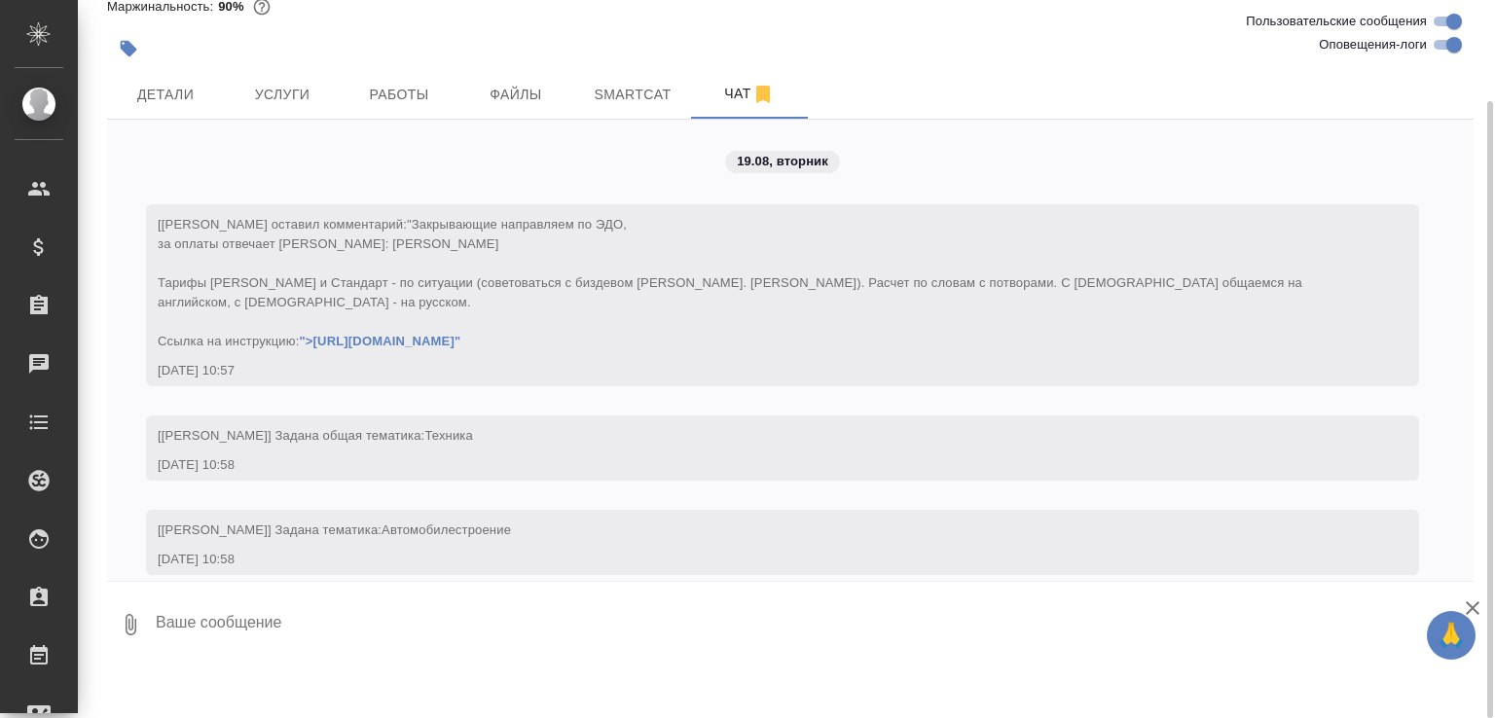
scroll to position [29378, 0]
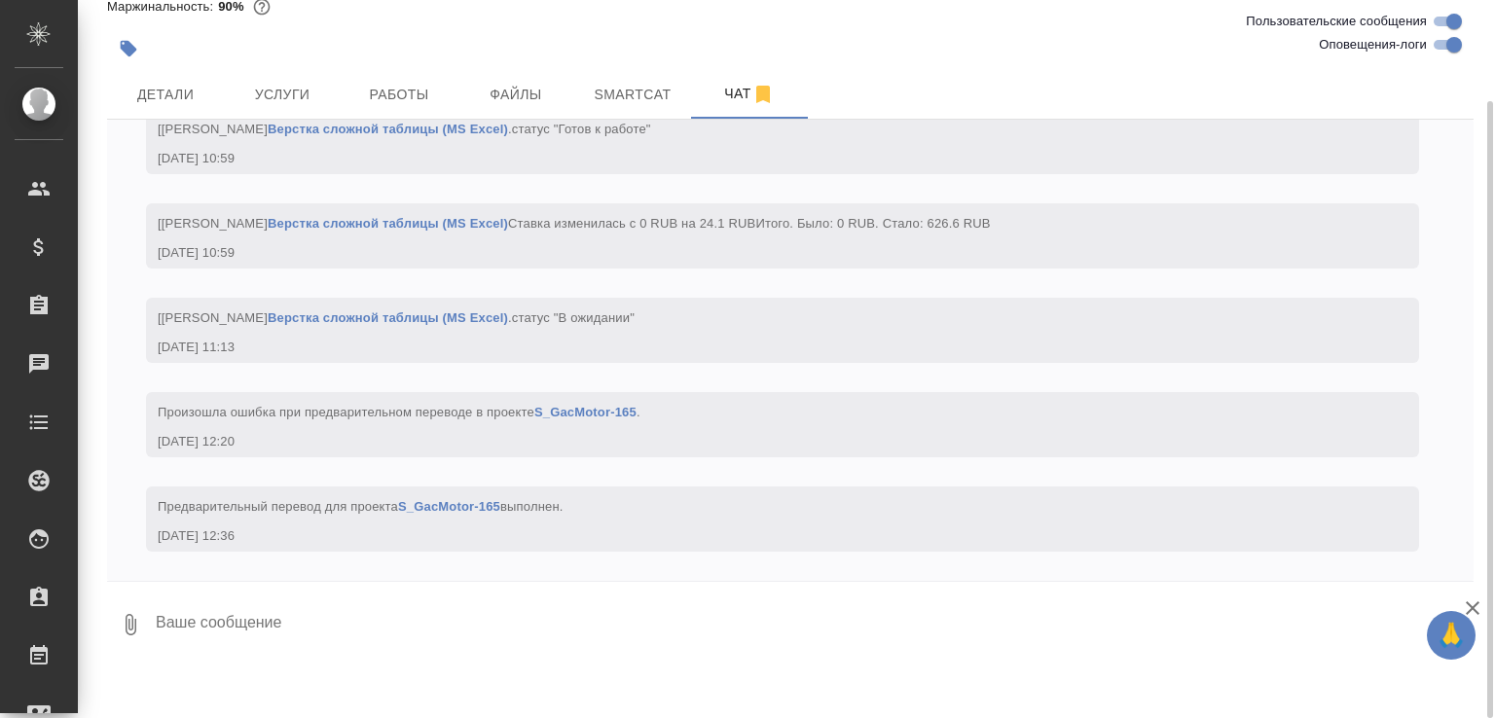
click at [1436, 44] on input "Оповещения-логи" at bounding box center [1454, 44] width 70 height 23
checkbox input "false"
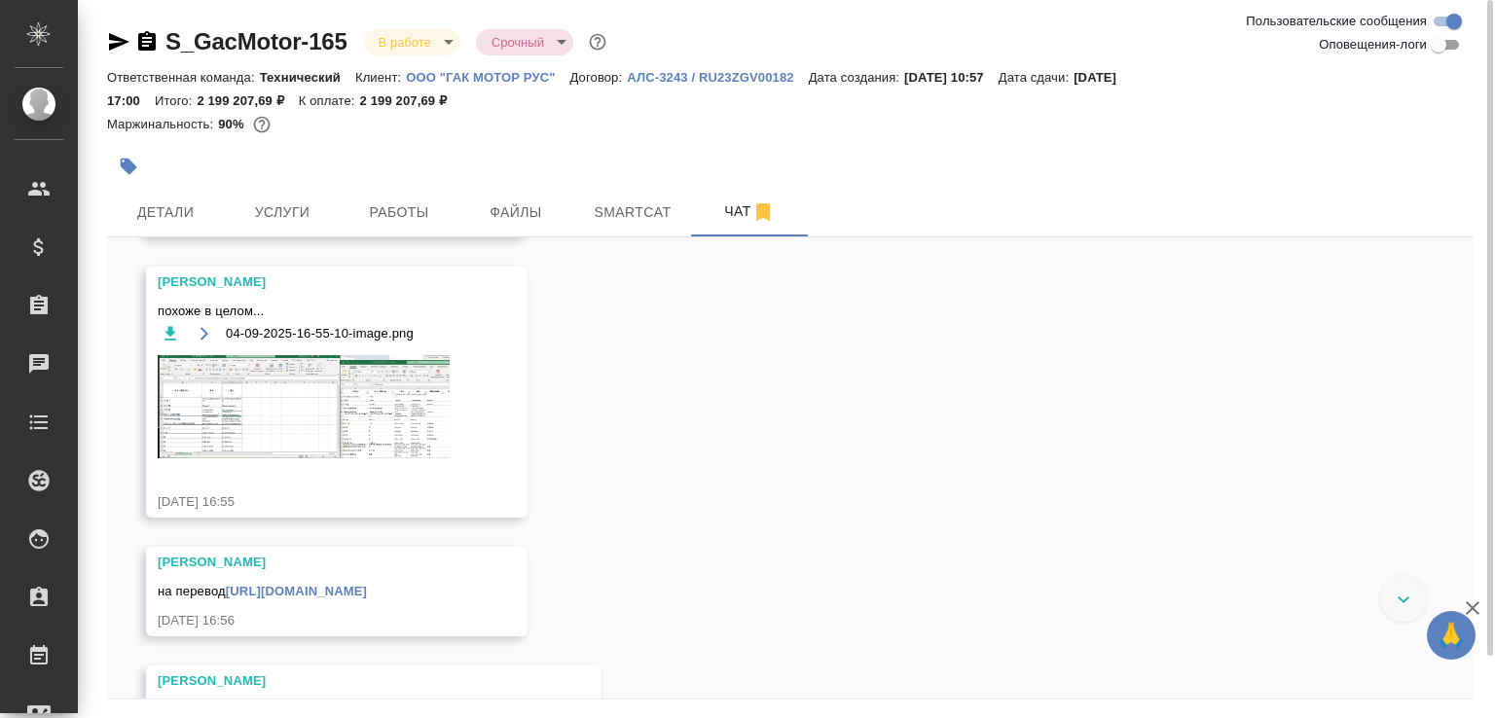
scroll to position [14349, 0]
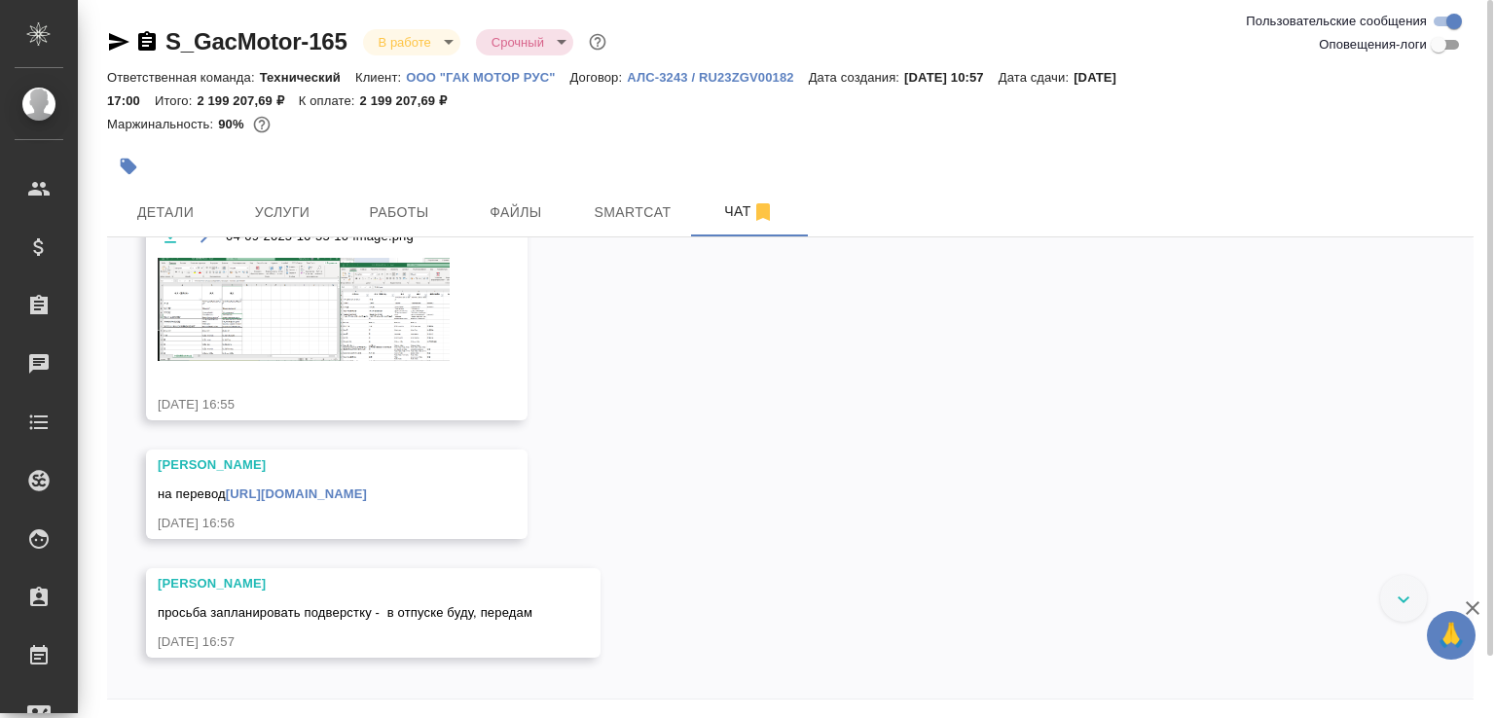
click at [367, 501] on link "https://drive.awatera.com/apps/files/files?dir=/Shares/GacMotor/Orders/S_GacMot…" at bounding box center [296, 494] width 141 height 15
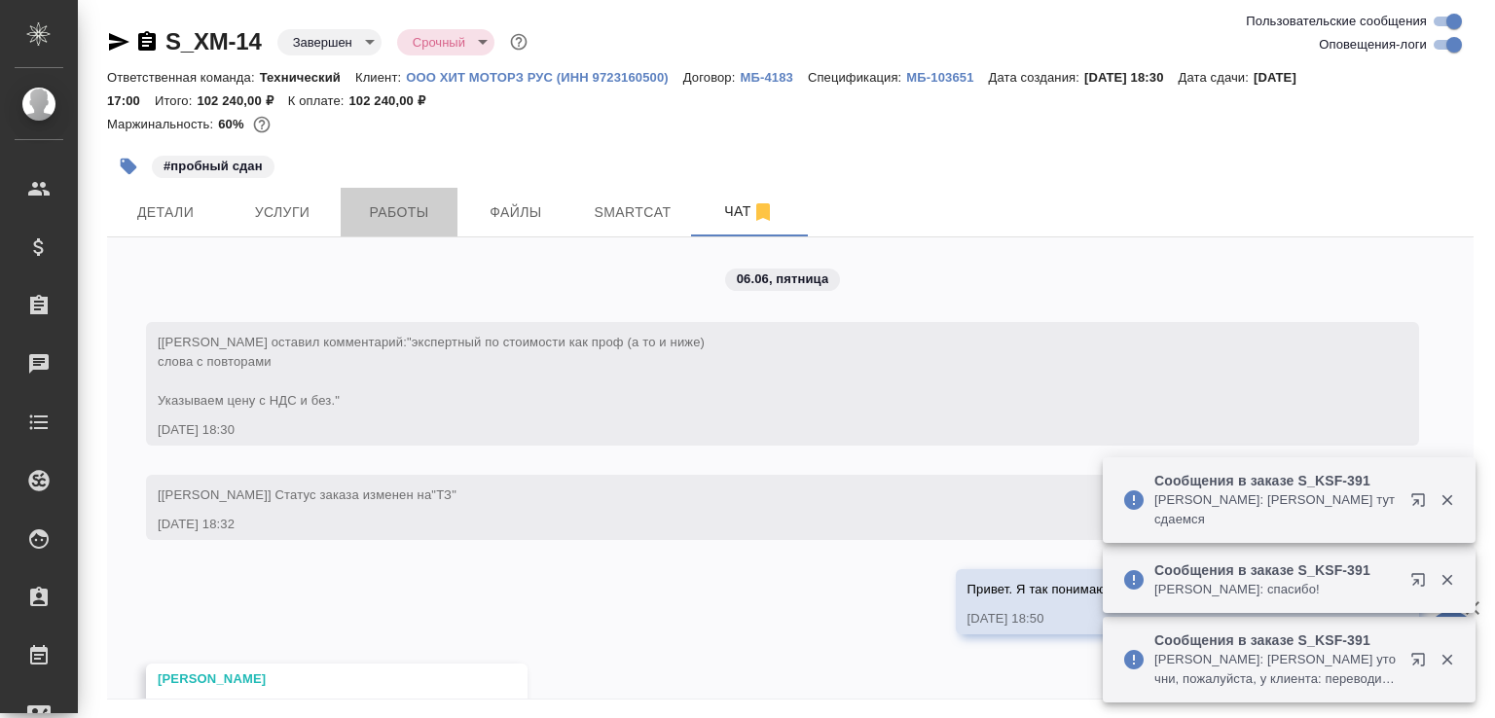
click at [408, 200] on span "Работы" at bounding box center [398, 212] width 93 height 24
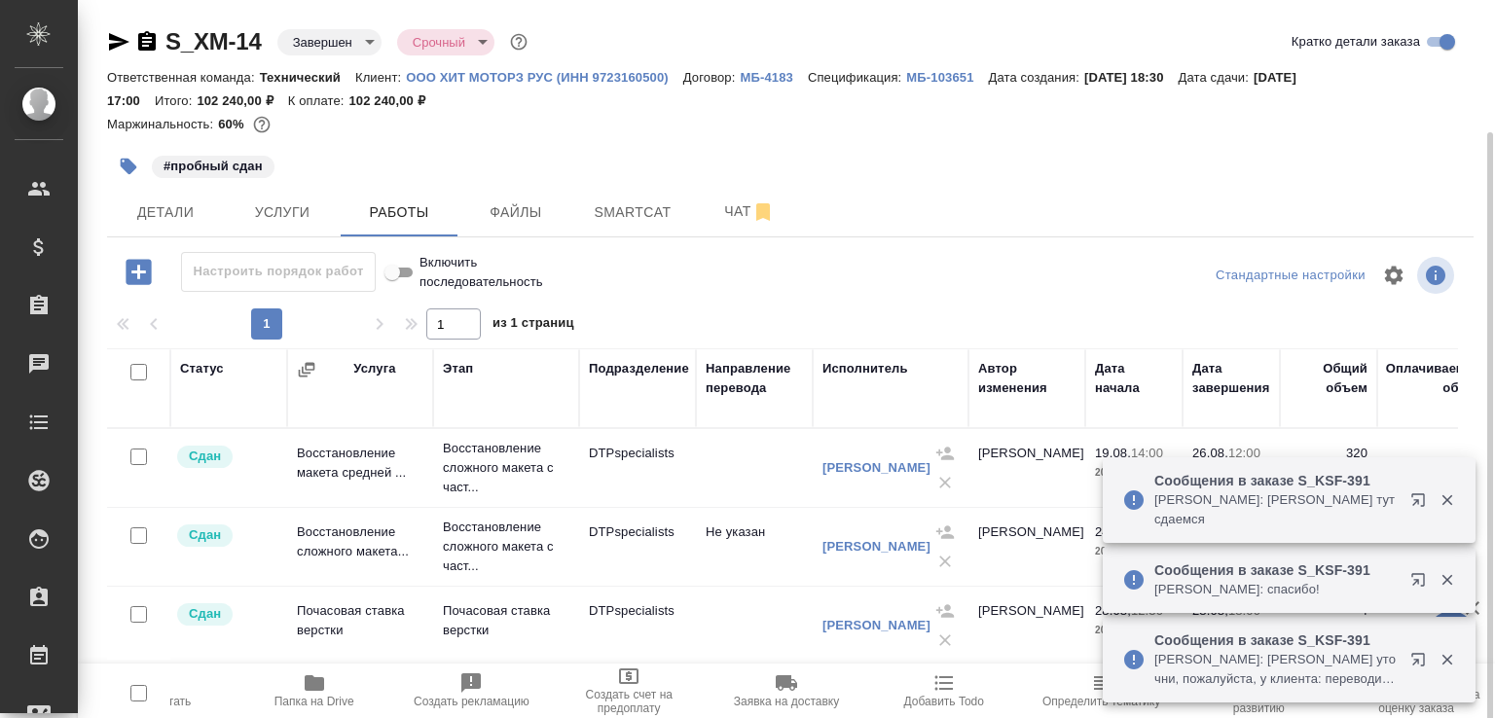
scroll to position [69, 0]
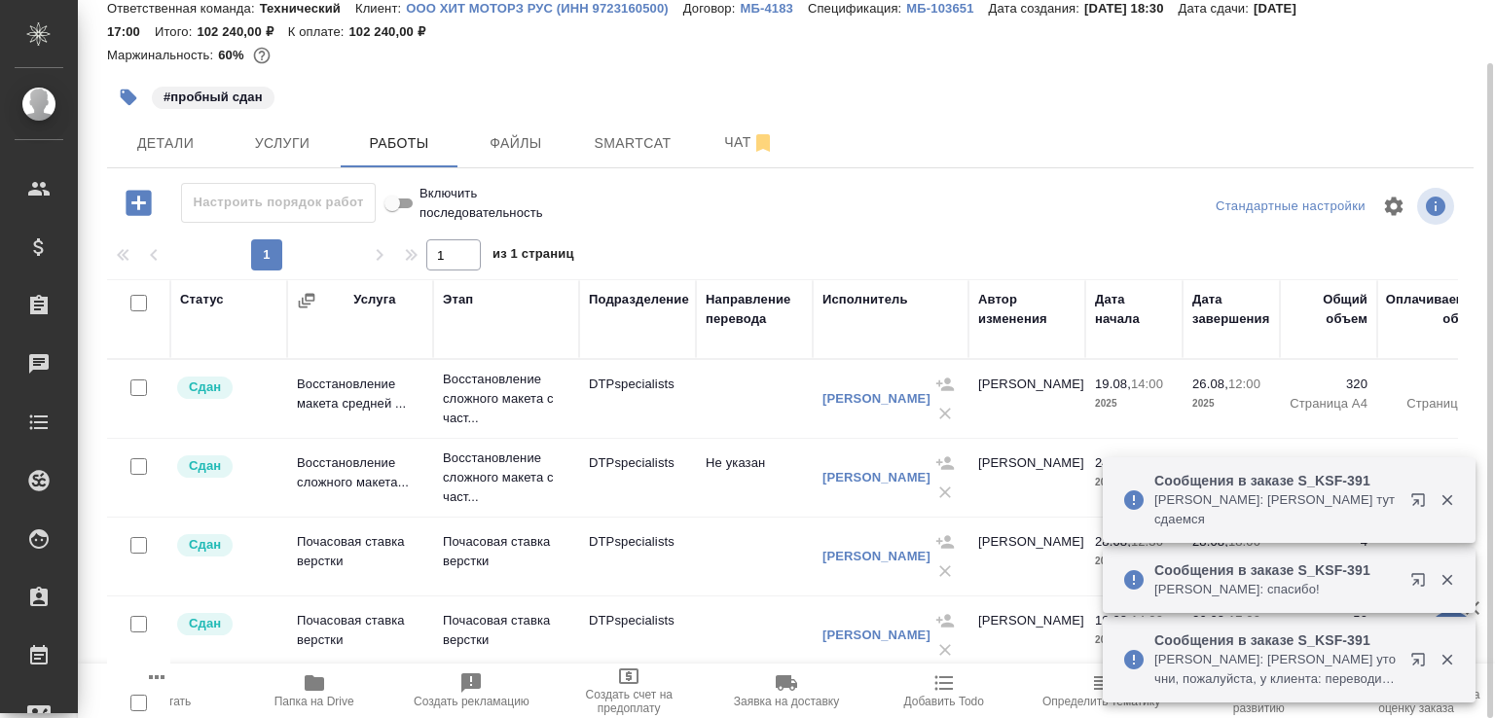
click at [350, 685] on span "Папка на Drive" at bounding box center [314, 689] width 134 height 37
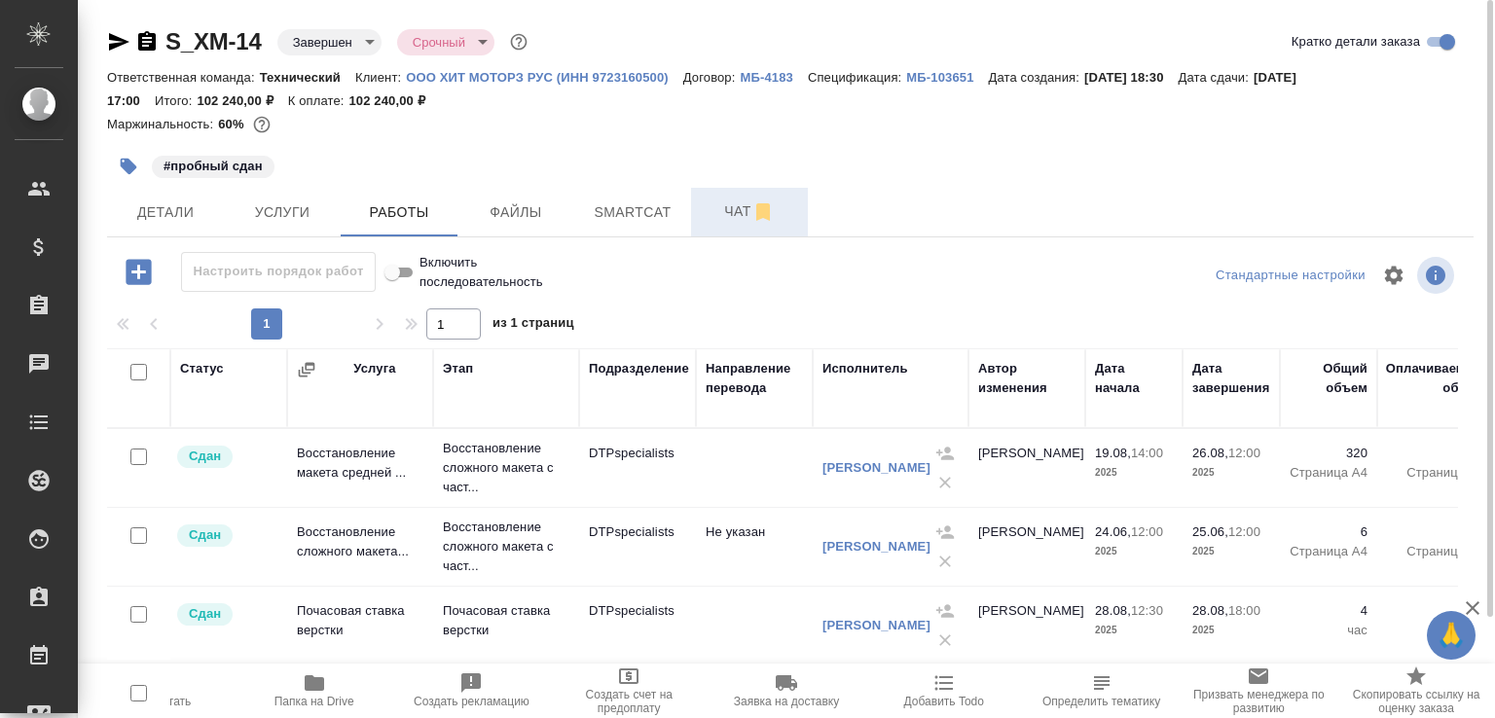
click at [709, 217] on span "Чат" at bounding box center [749, 212] width 93 height 24
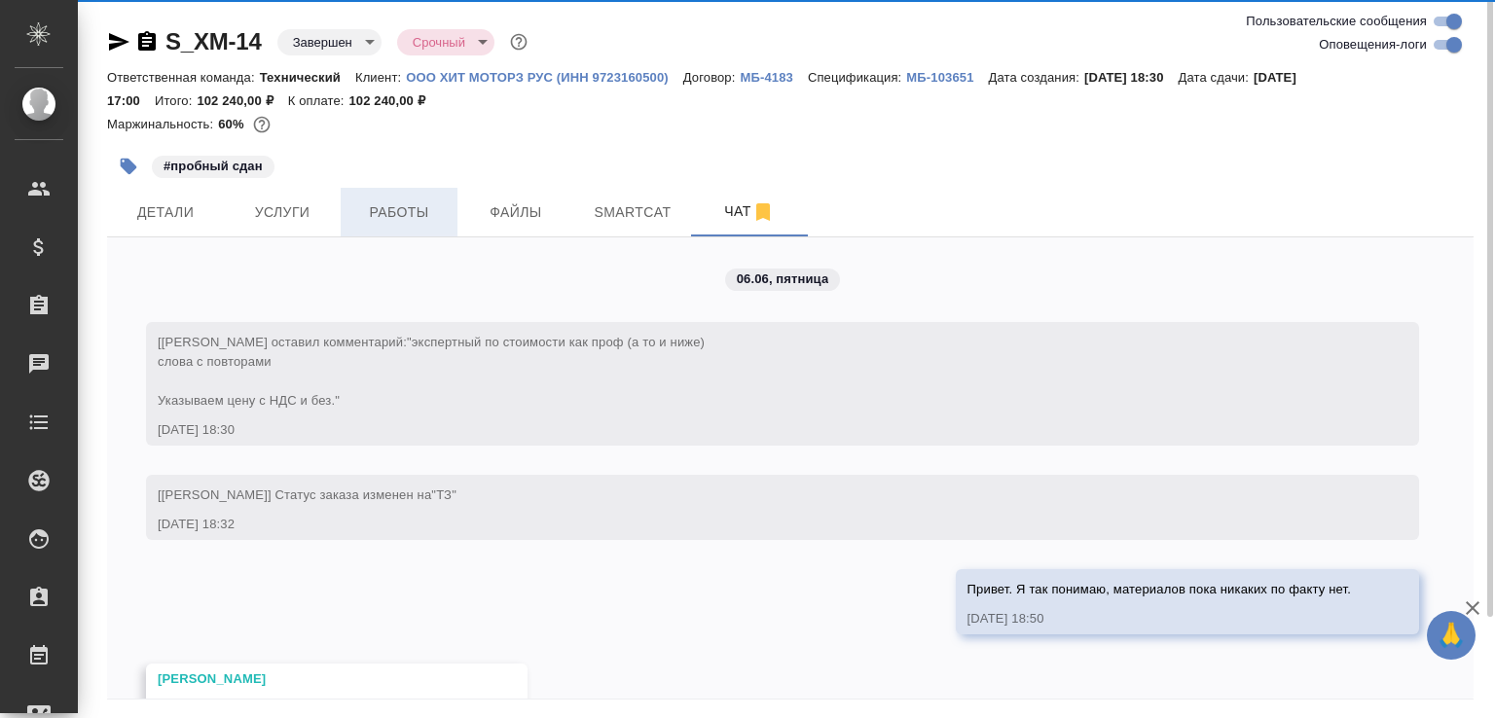
scroll to position [35661, 0]
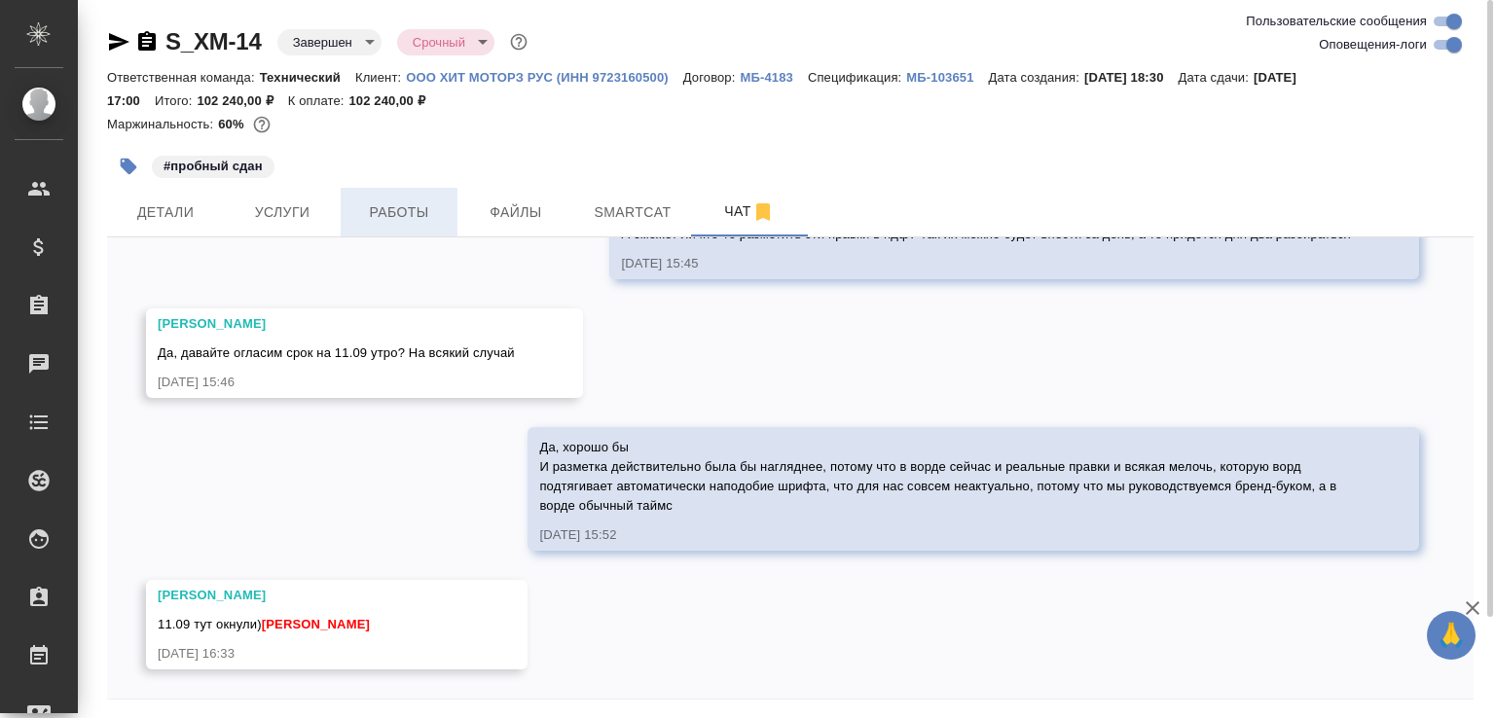
click at [384, 211] on span "Работы" at bounding box center [398, 212] width 93 height 24
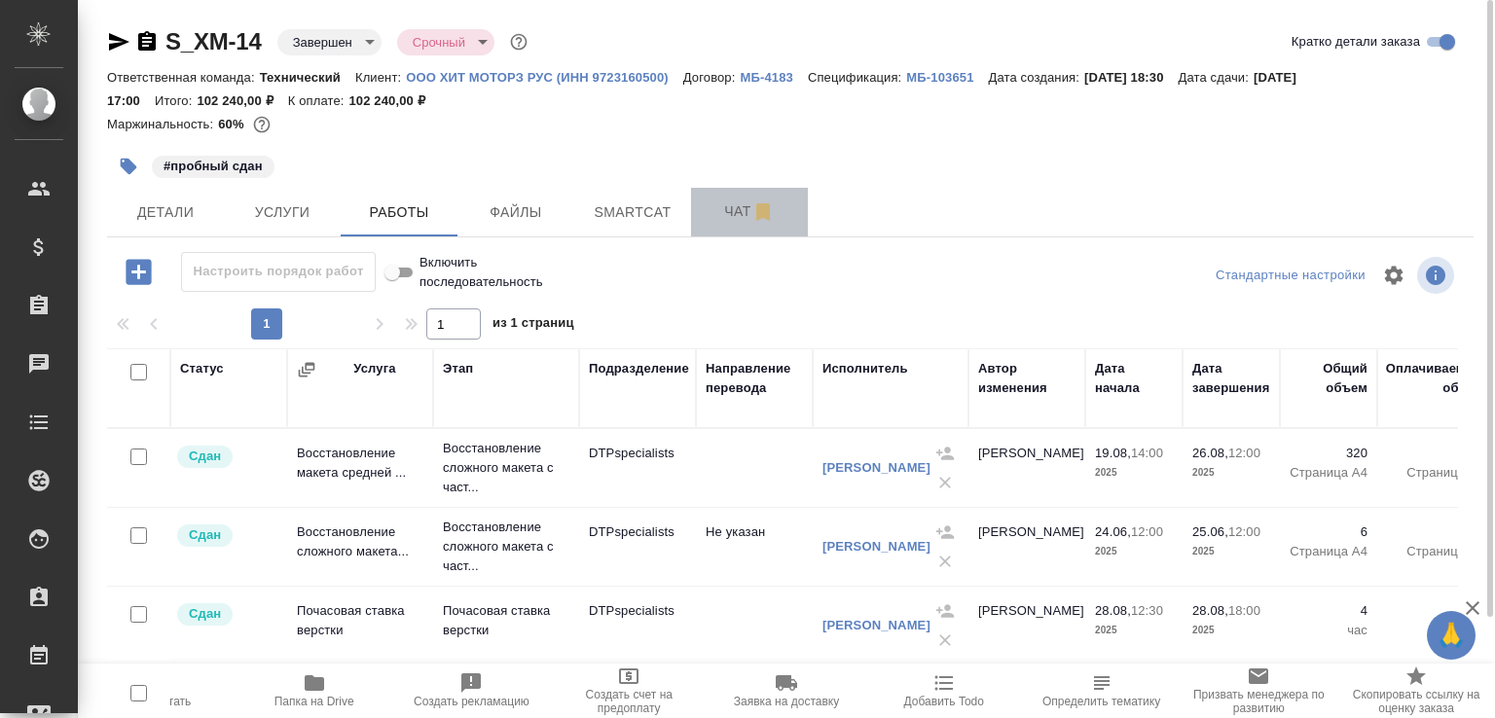
click at [715, 211] on span "Чат" at bounding box center [749, 212] width 93 height 24
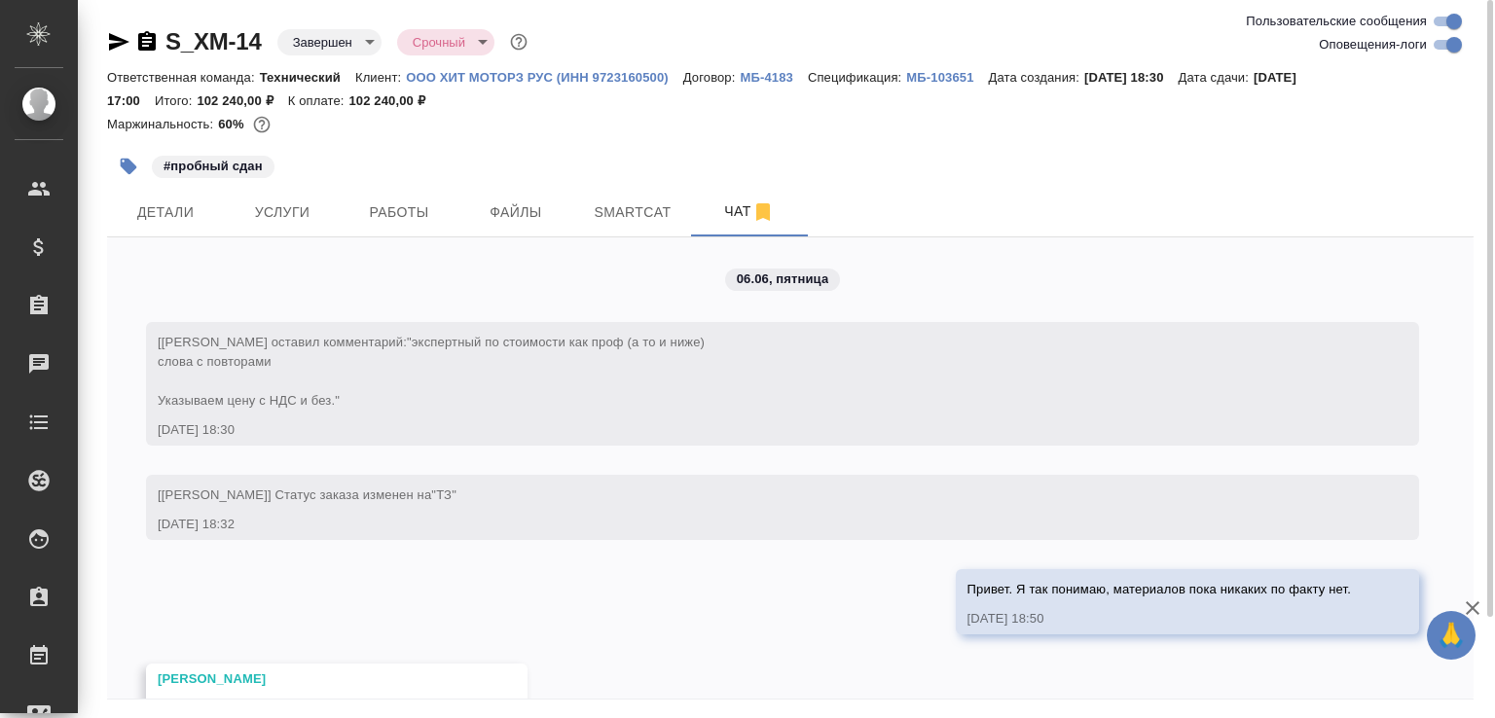
scroll to position [35661, 0]
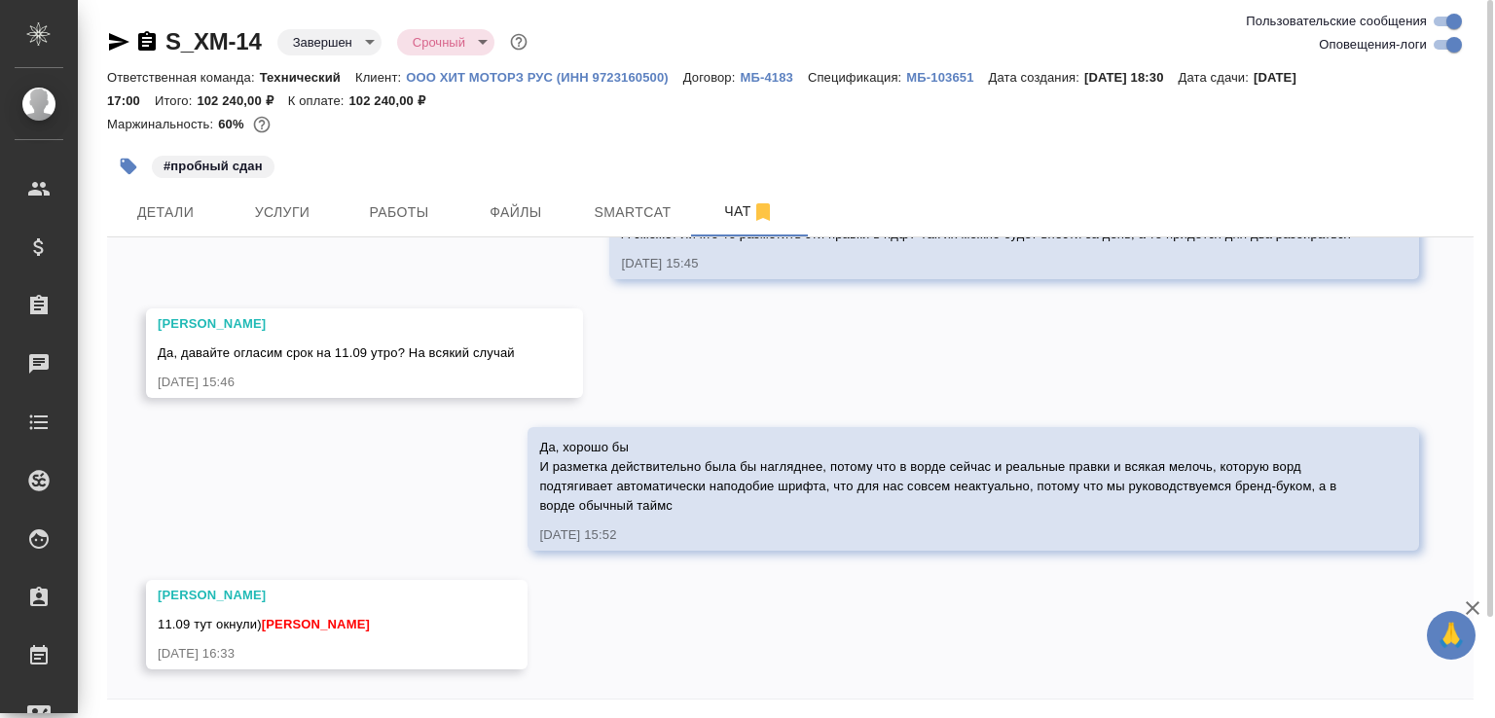
click at [1455, 42] on input "Оповещения-логи" at bounding box center [1454, 44] width 70 height 23
checkbox input "false"
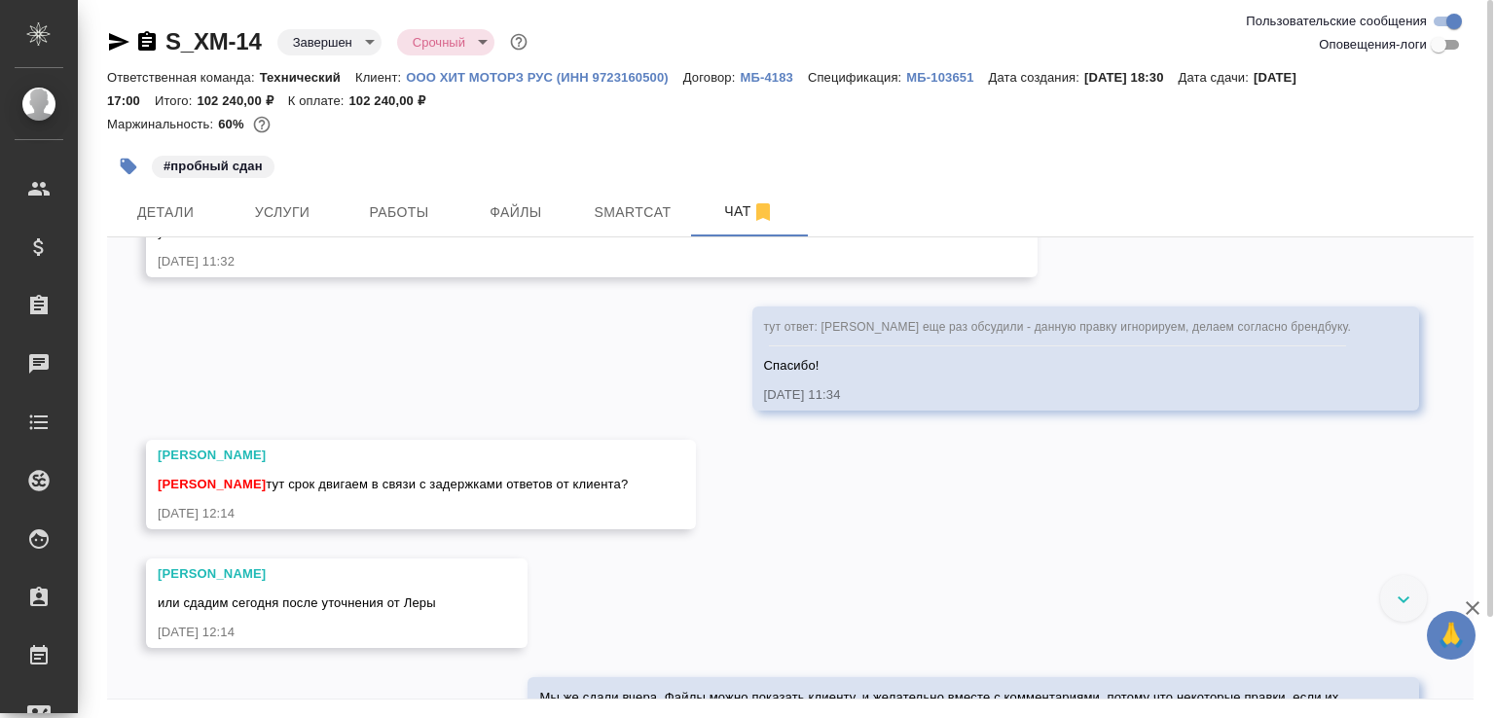
scroll to position [20528, 0]
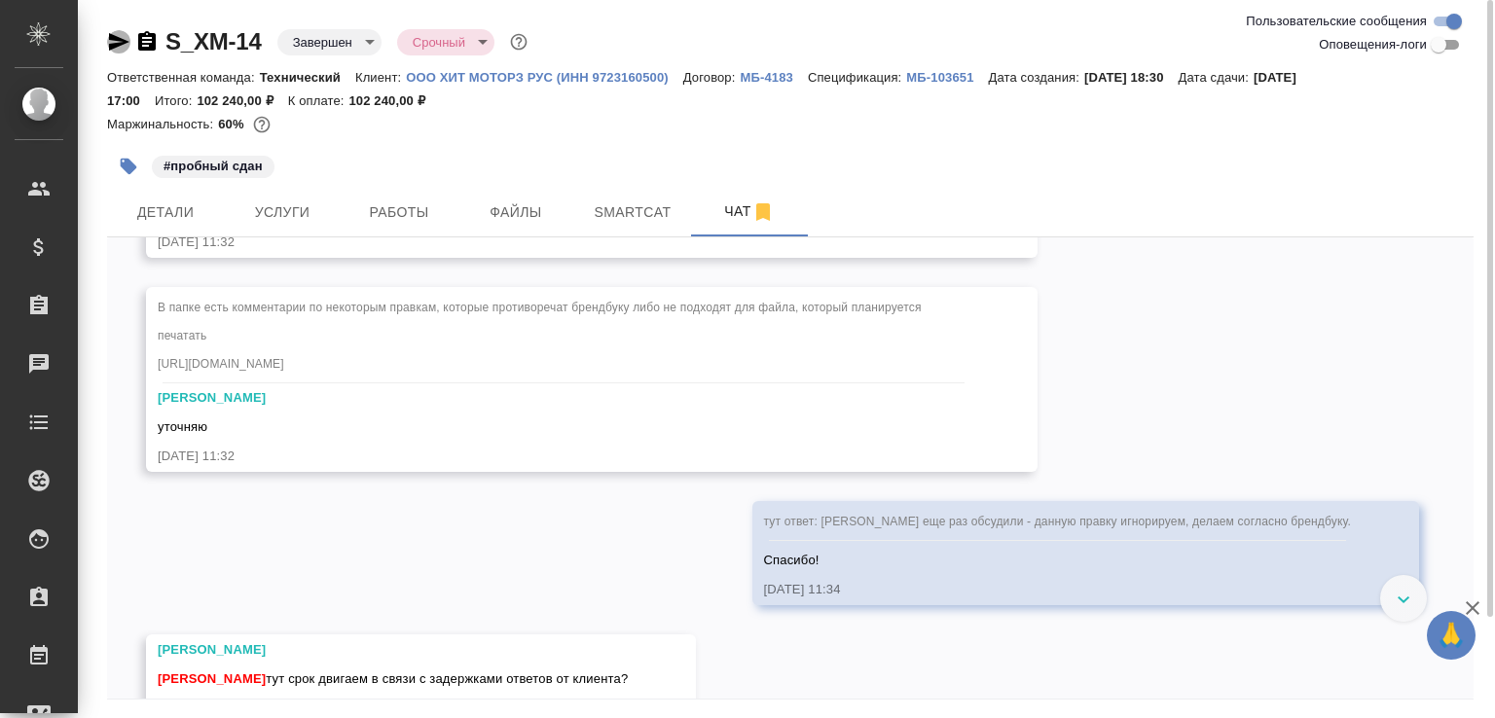
click at [117, 40] on icon "button" at bounding box center [119, 42] width 20 height 18
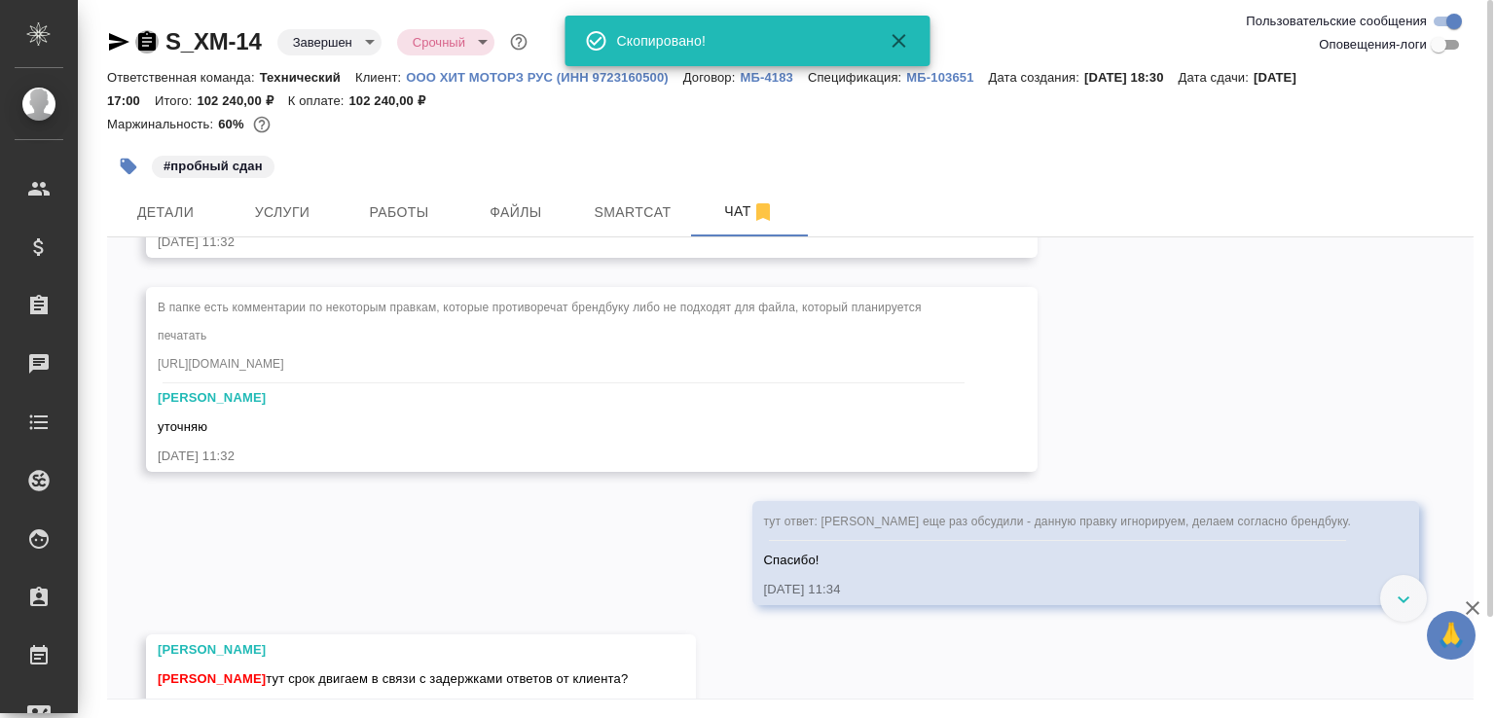
click at [150, 40] on icon "button" at bounding box center [147, 40] width 18 height 19
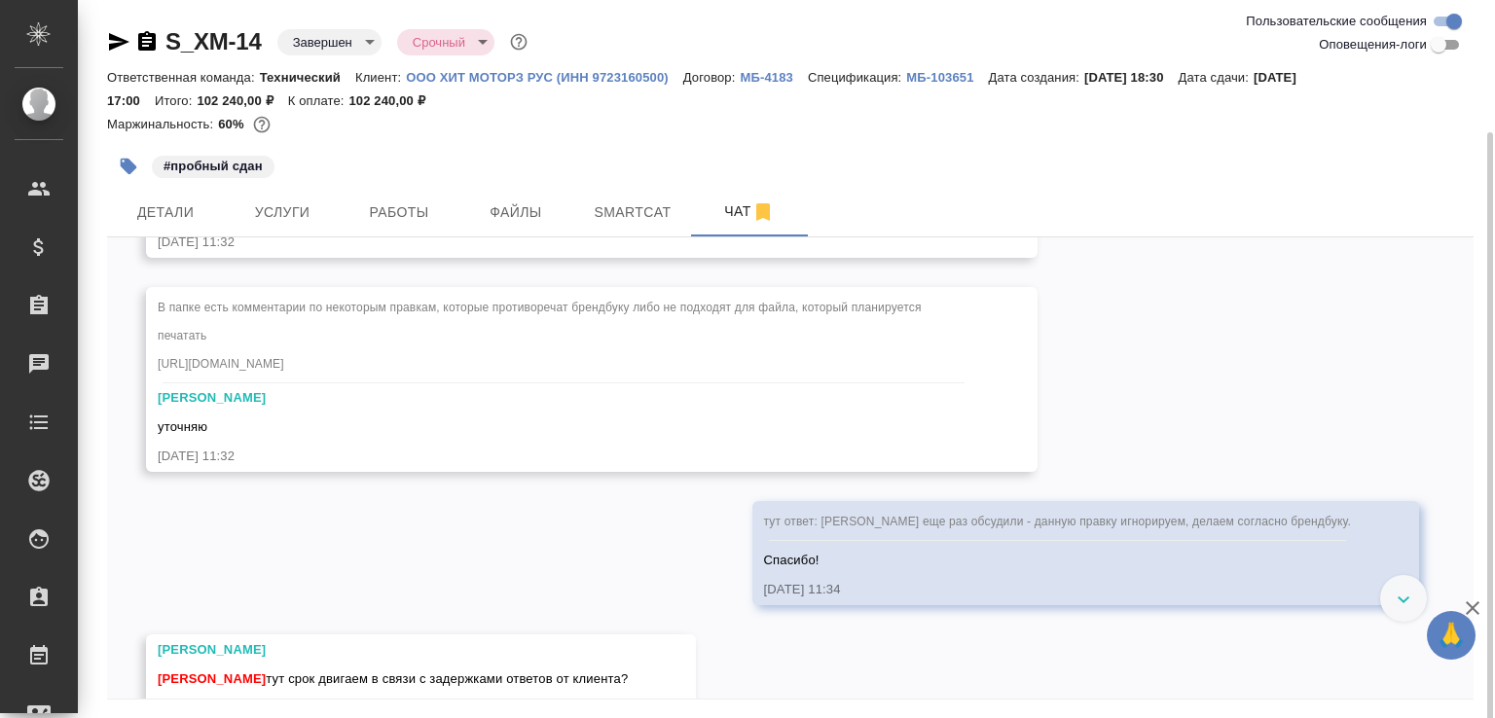
scroll to position [69, 0]
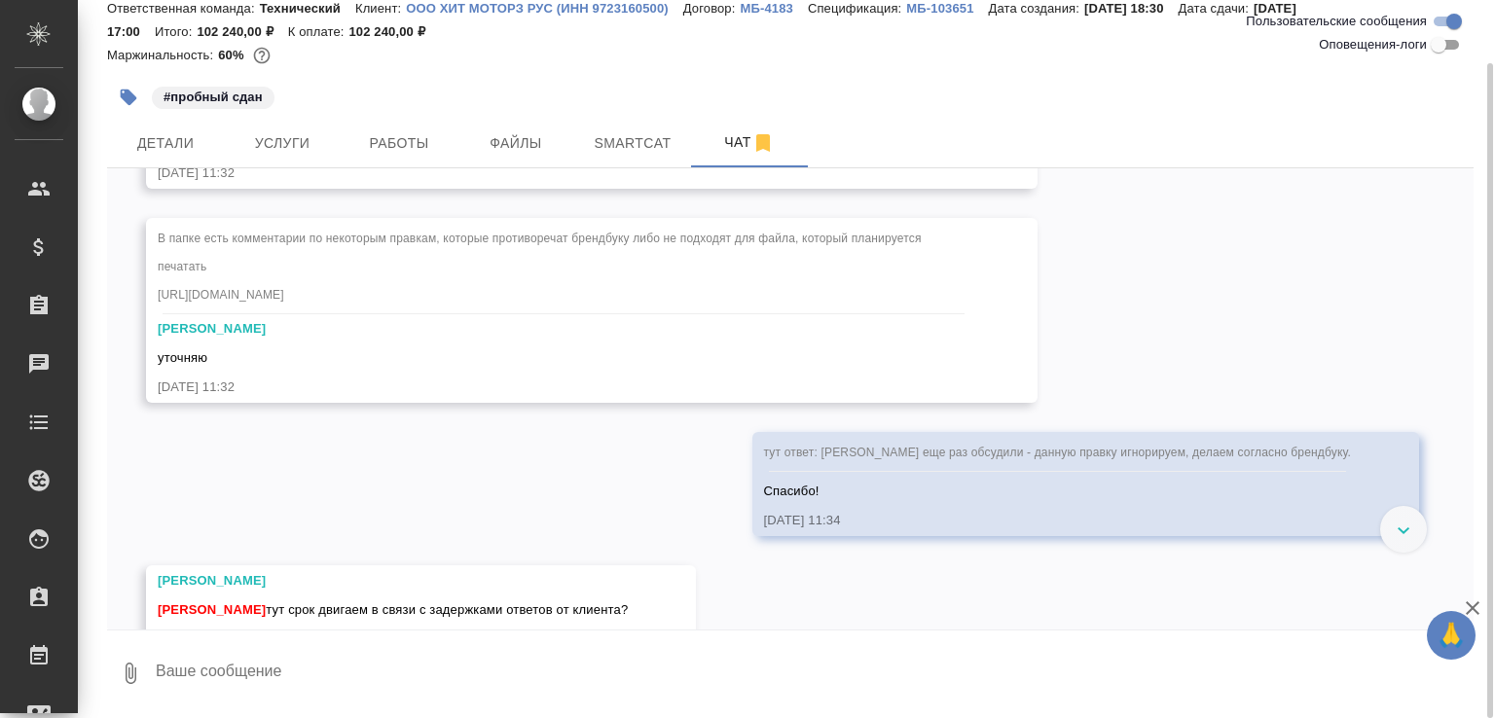
click at [390, 667] on textarea at bounding box center [814, 673] width 1320 height 66
paste textarea "[URL][DOMAIN_NAME]"
type textarea "файл для разметки правок [URL][DOMAIN_NAME]"
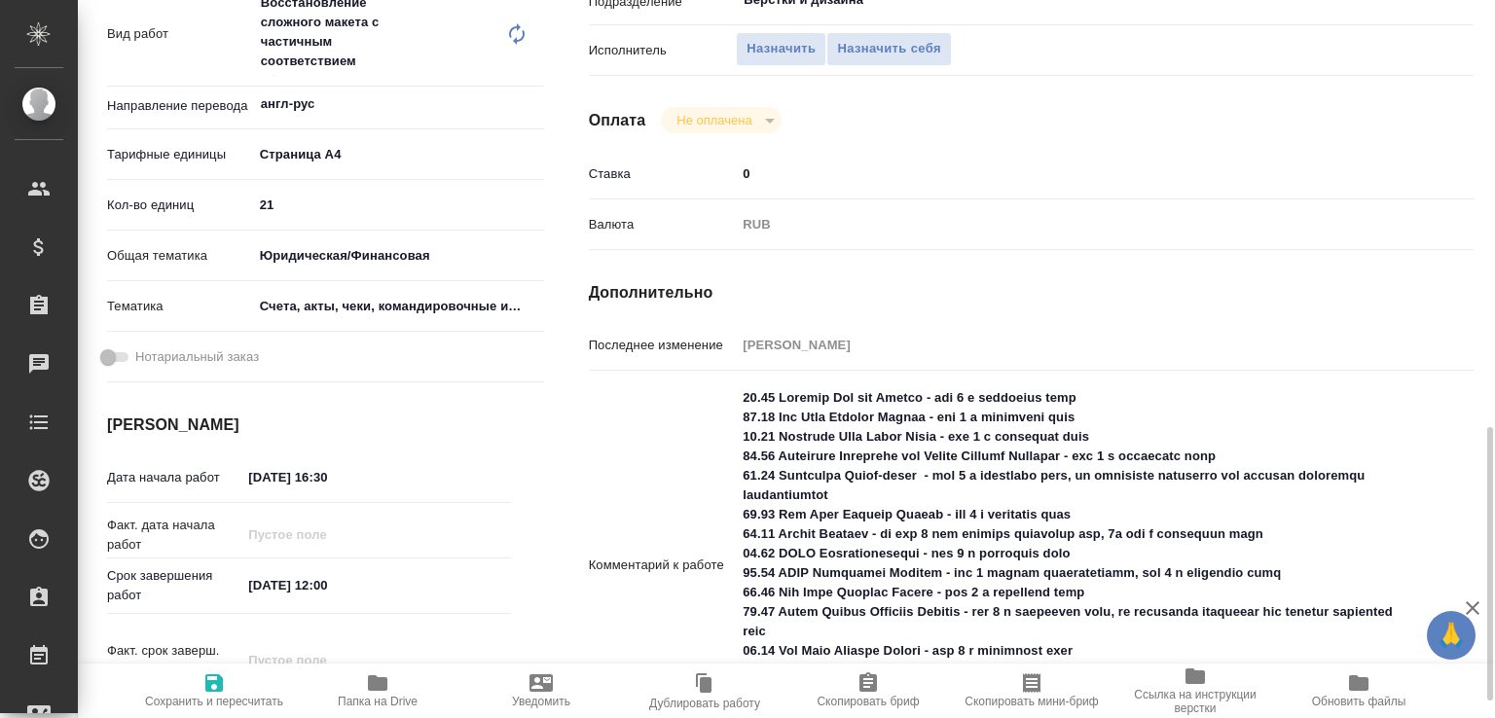
scroll to position [610, 0]
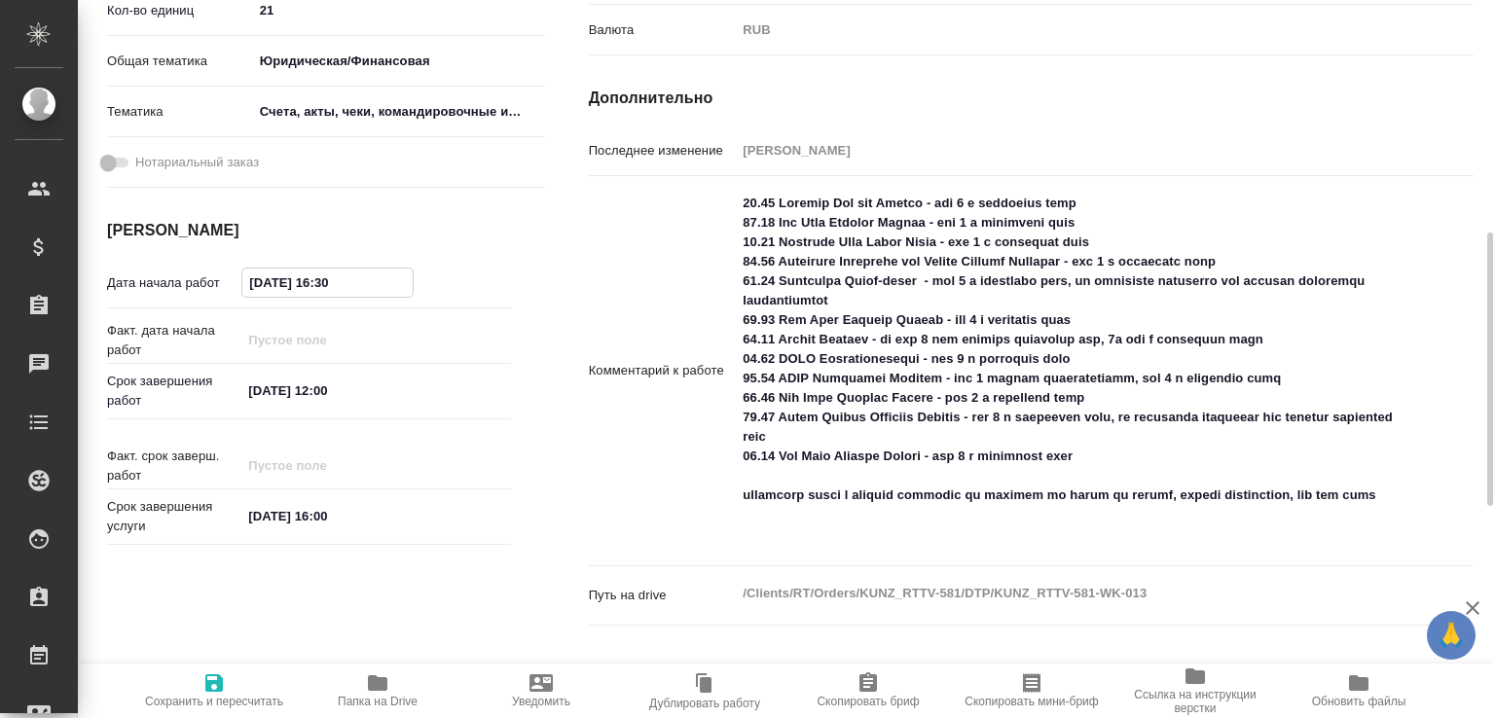
drag, startPoint x: 256, startPoint y: 285, endPoint x: 265, endPoint y: 291, distance: 10.5
click at [265, 291] on input "[DATE] 16:30" at bounding box center [327, 283] width 170 height 28
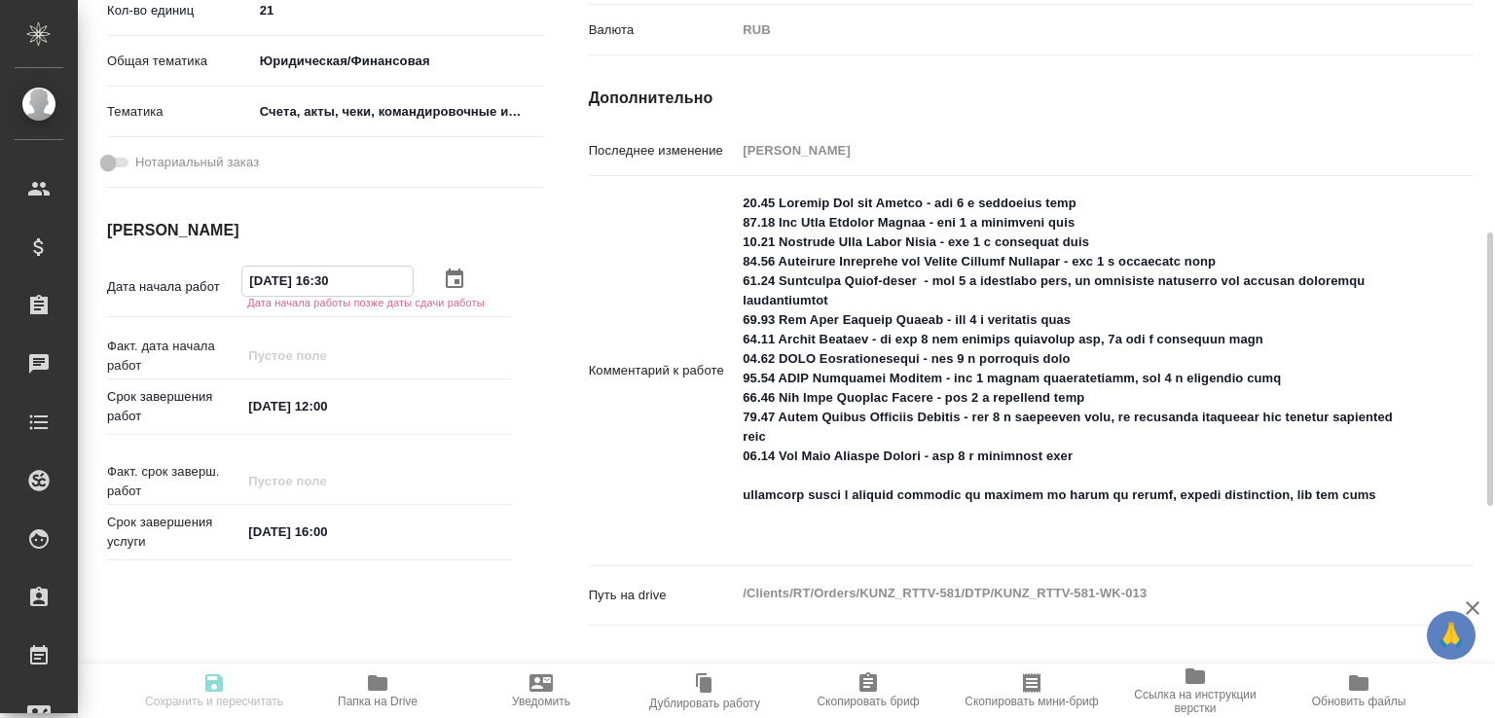
drag, startPoint x: 329, startPoint y: 284, endPoint x: 361, endPoint y: 279, distance: 32.5
click at [361, 279] on input "[DATE] 16:30" at bounding box center [327, 281] width 170 height 28
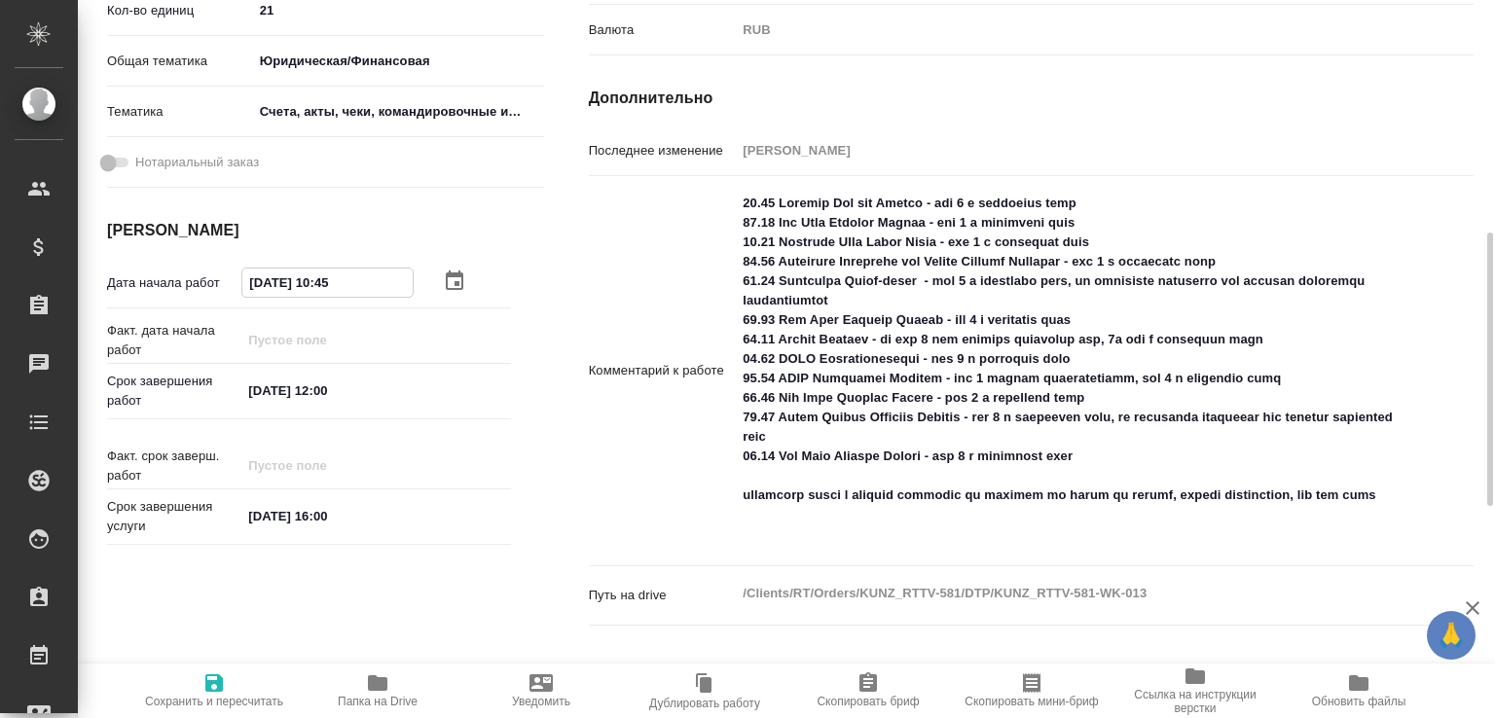
type input "[DATE] 10:45"
click at [340, 384] on input "[DATE] 12:00" at bounding box center [327, 391] width 170 height 28
click at [308, 392] on input "[DATE] 12:00" at bounding box center [327, 391] width 170 height 28
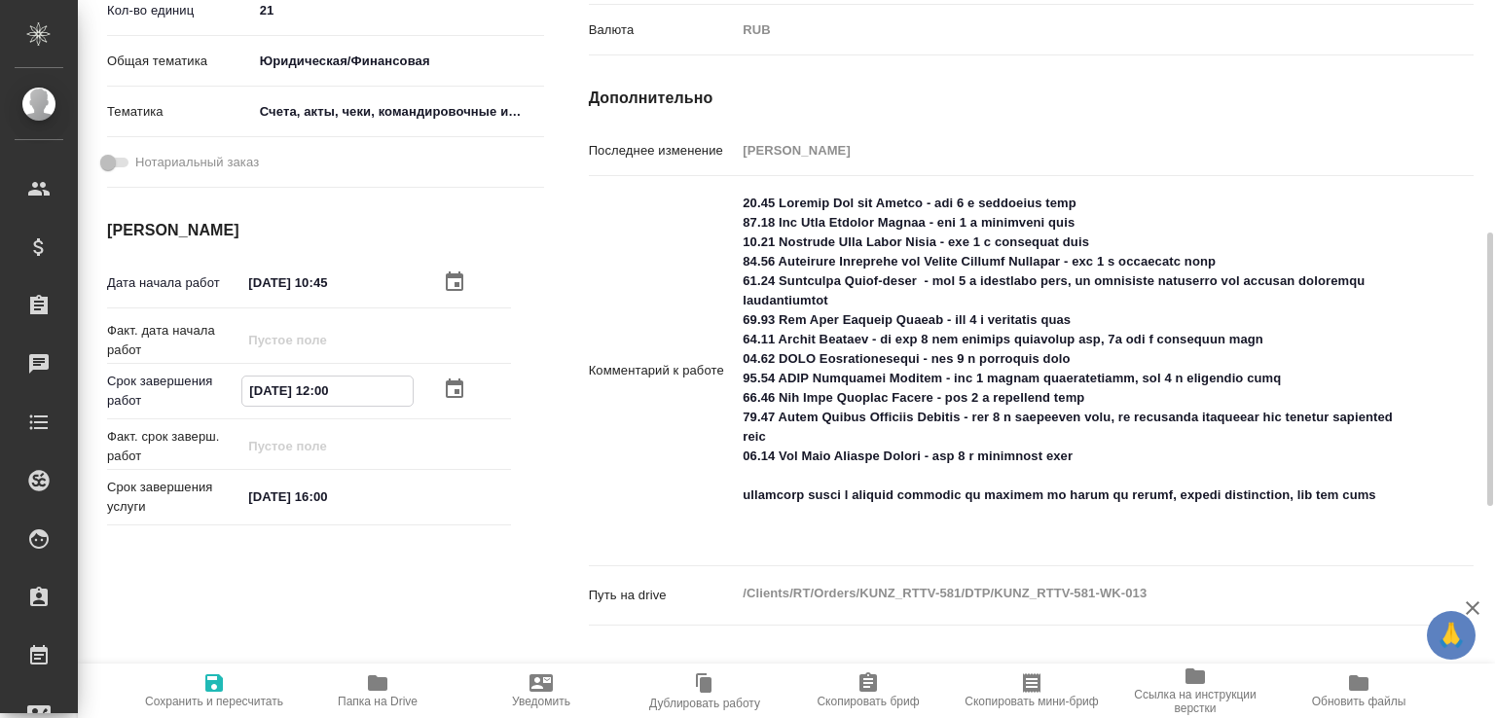
paste input "8"
type input "[DATE] 18:00"
click at [436, 701] on span "Папка на Drive" at bounding box center [378, 689] width 140 height 37
drag, startPoint x: 744, startPoint y: 338, endPoint x: 1172, endPoint y: 472, distance: 447.8
click at [1172, 472] on textarea at bounding box center [1068, 370] width 662 height 364
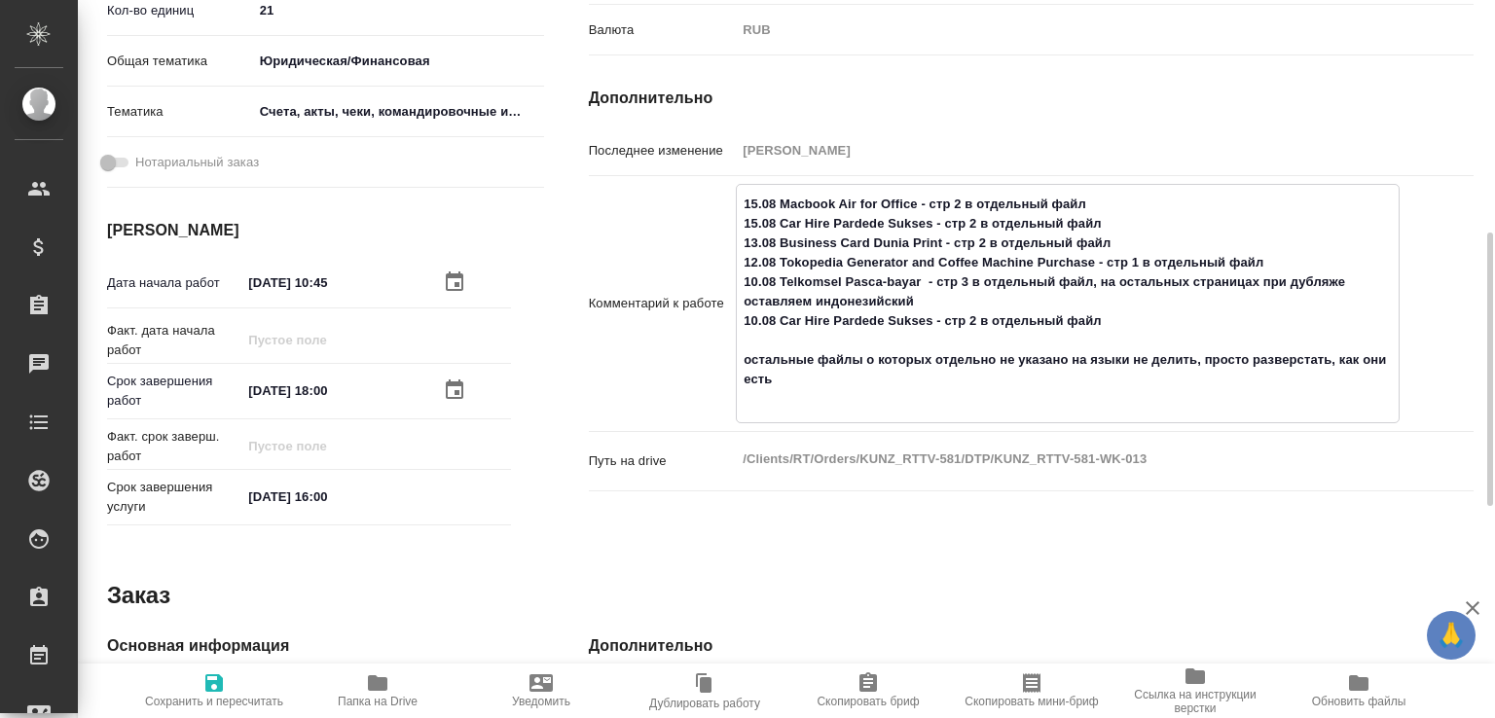
click at [845, 363] on textarea "15.08 Macbook Air for Office - стр 2 в отдельный файл 15.08 Car Hire Pardede Su…" at bounding box center [1068, 302] width 662 height 228
click at [798, 406] on textarea "15.08 Macbook Air for Office - стр 2 в отдельный файл 15.08 Car Hire Pardede Su…" at bounding box center [1068, 302] width 662 height 228
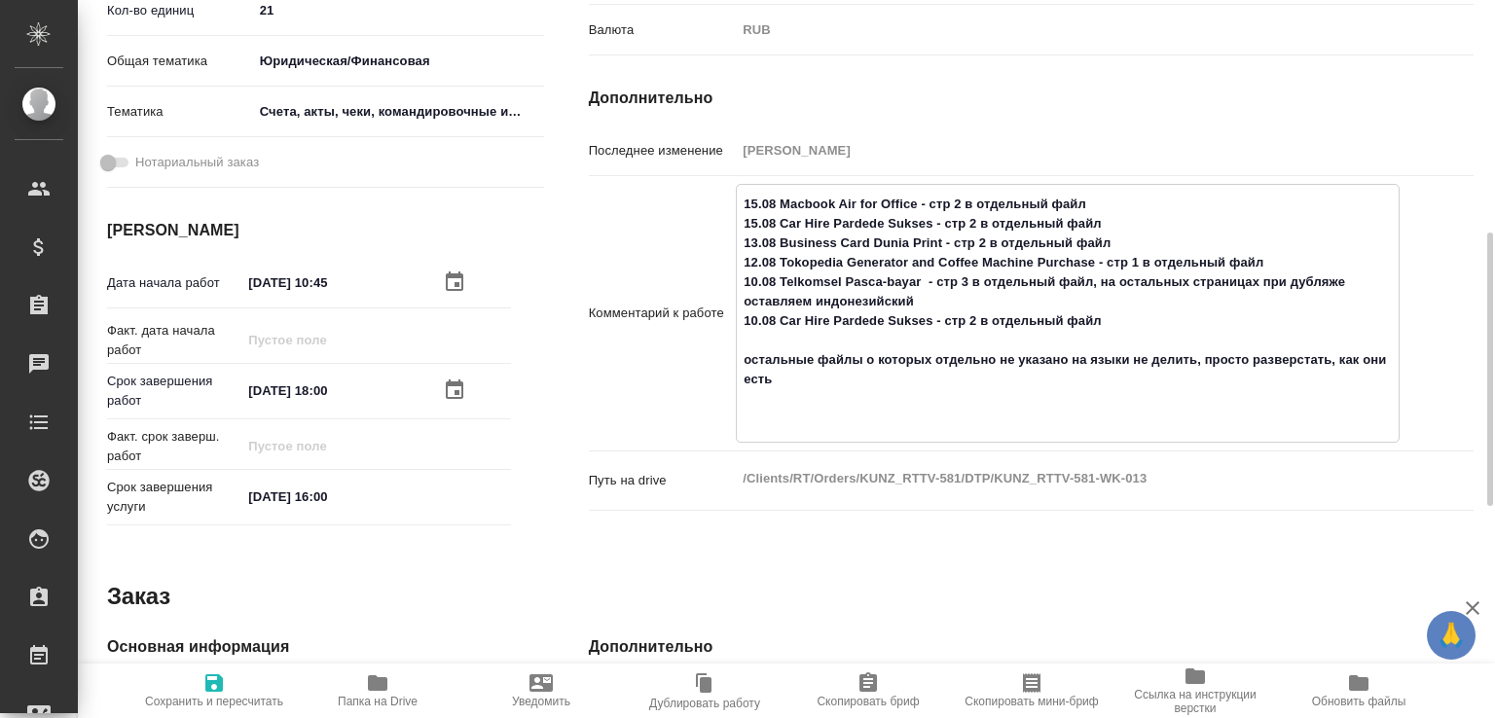
paste textarea "[URL][DOMAIN_NAME]"
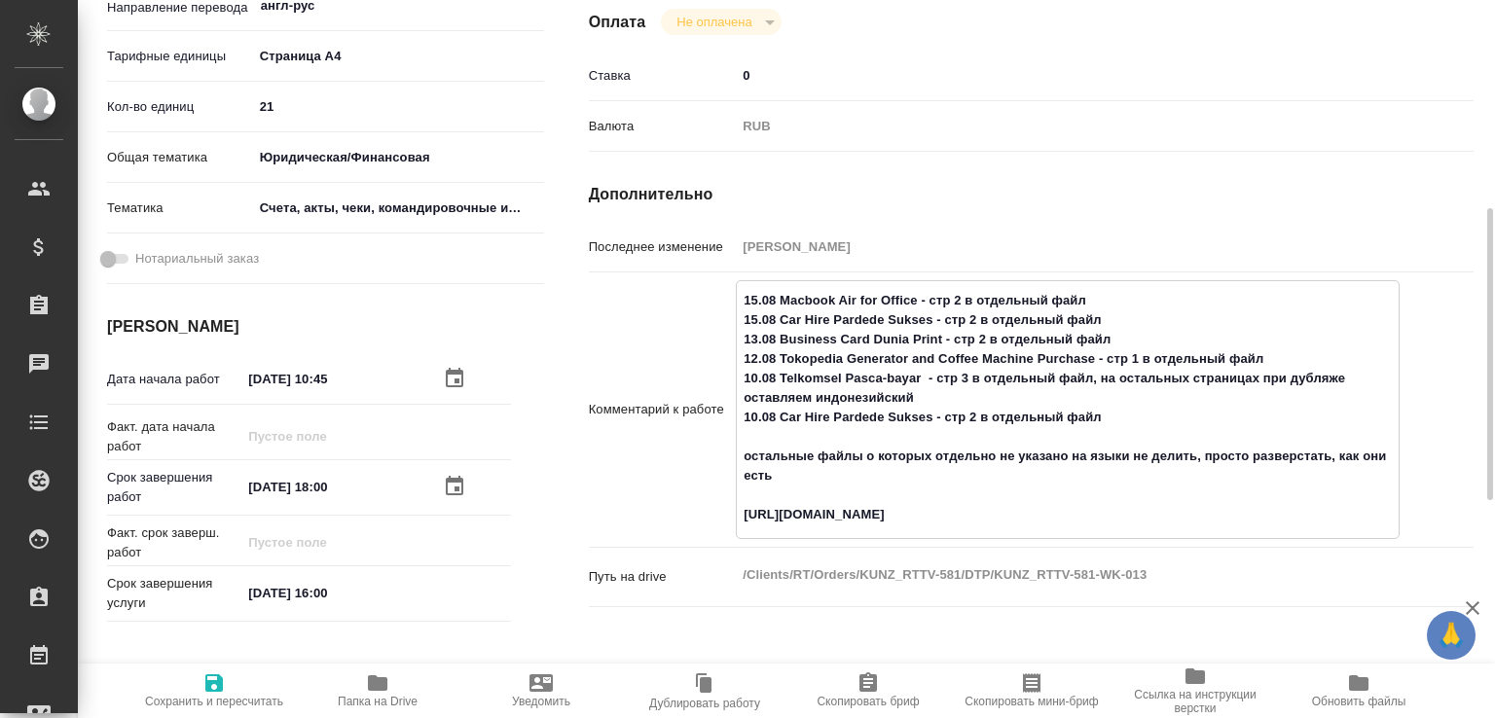
scroll to position [99, 0]
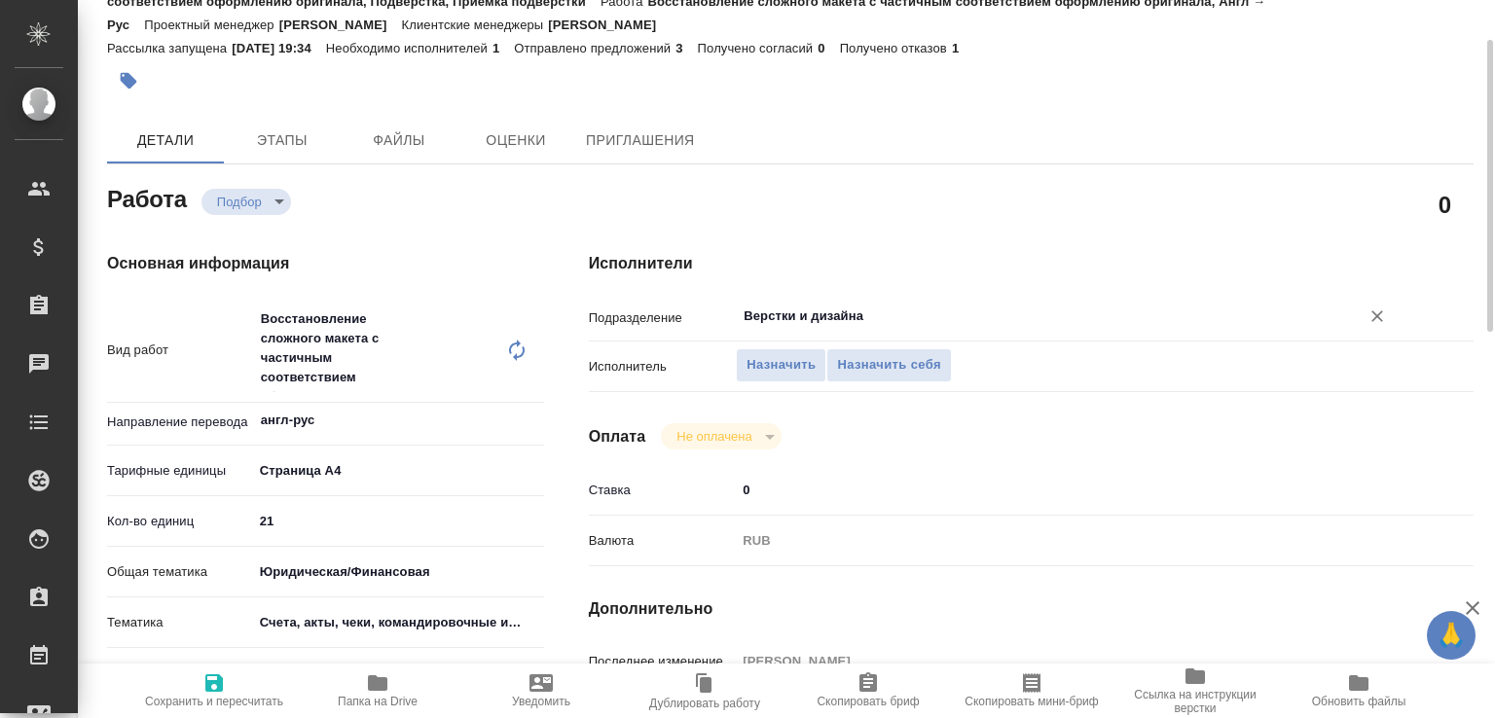
type textarea "15.08 Macbook Air for Office - стр 2 в отдельный файл 15.08 Car Hire Pardede Su…"
click at [767, 315] on input "Верстки и дизайна" at bounding box center [1035, 316] width 587 height 23
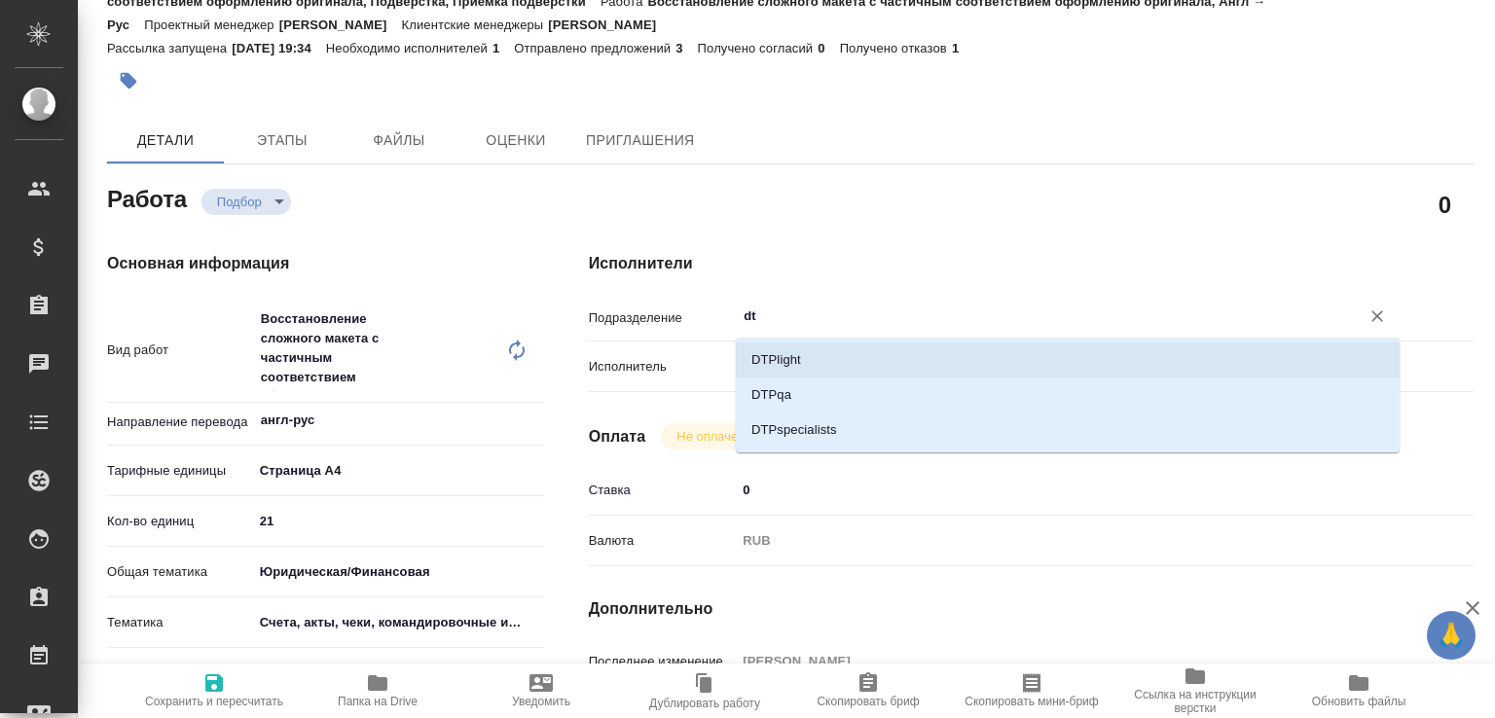
click at [759, 355] on li "DTPlight" at bounding box center [1068, 360] width 664 height 35
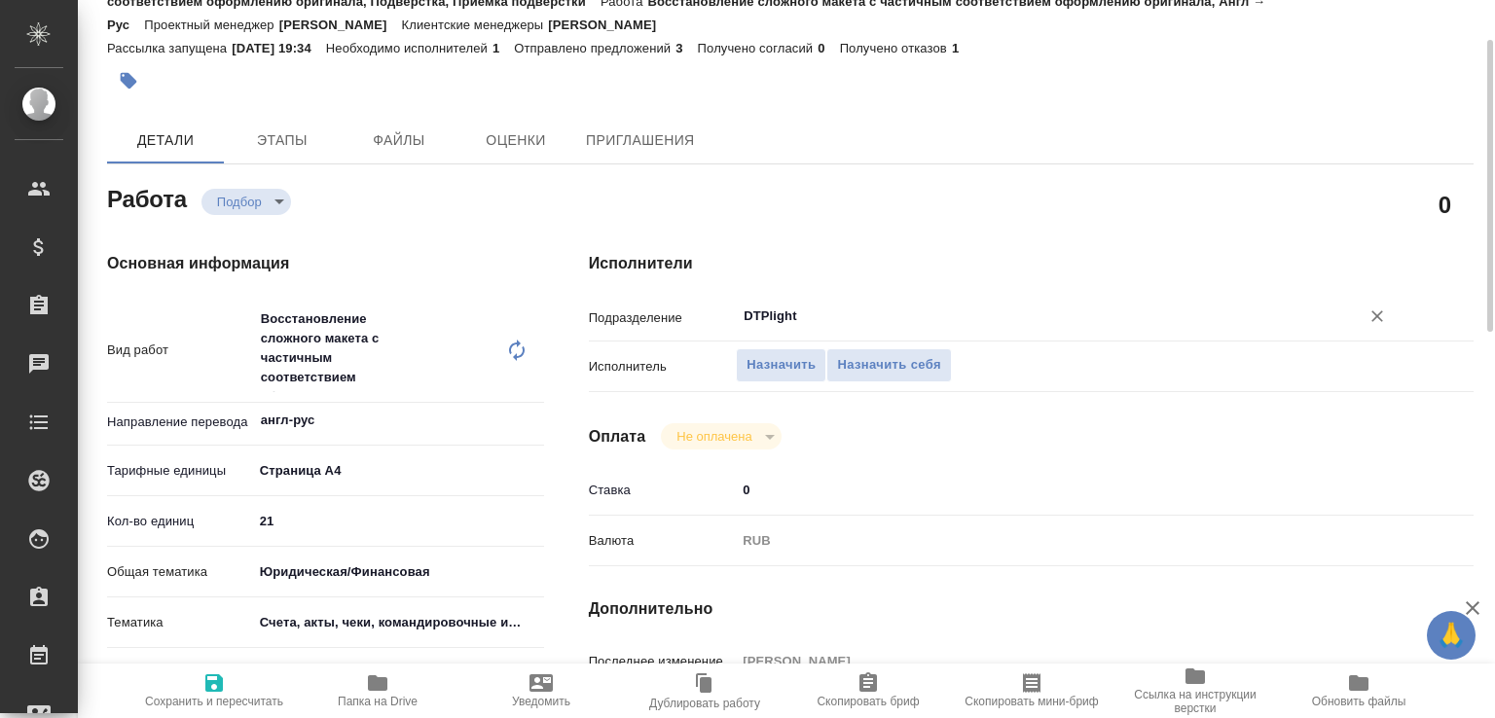
type input "DTPlight"
click at [218, 674] on icon "button" at bounding box center [214, 683] width 18 height 18
type input "recruiting"
type input "англ-рус"
type input "5f036ec4e16dec2d6b59c8ff"
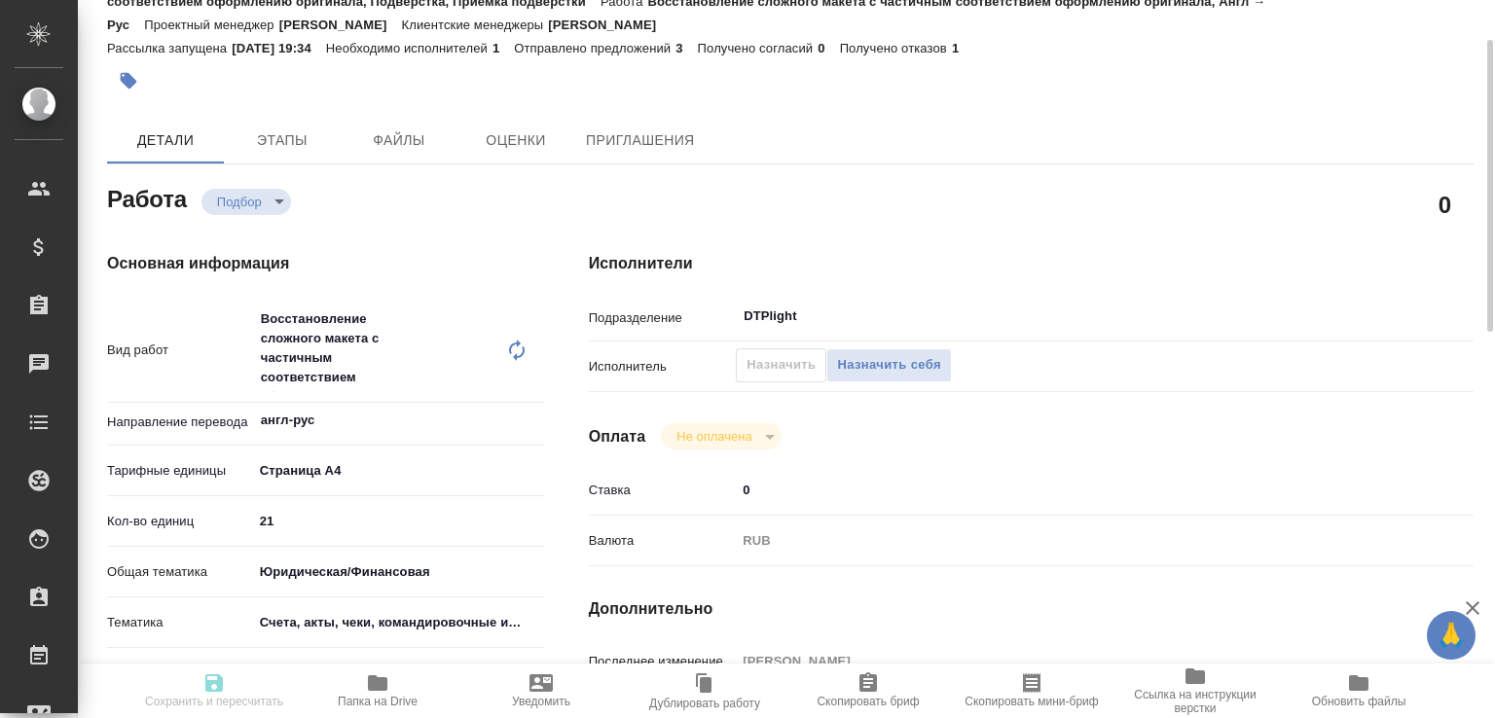
type input "21"
type input "yr-fn"
type input "5f647205b73bc97568ca66c0"
type input "[DATE] 10:45"
type input "[DATE] 18:00"
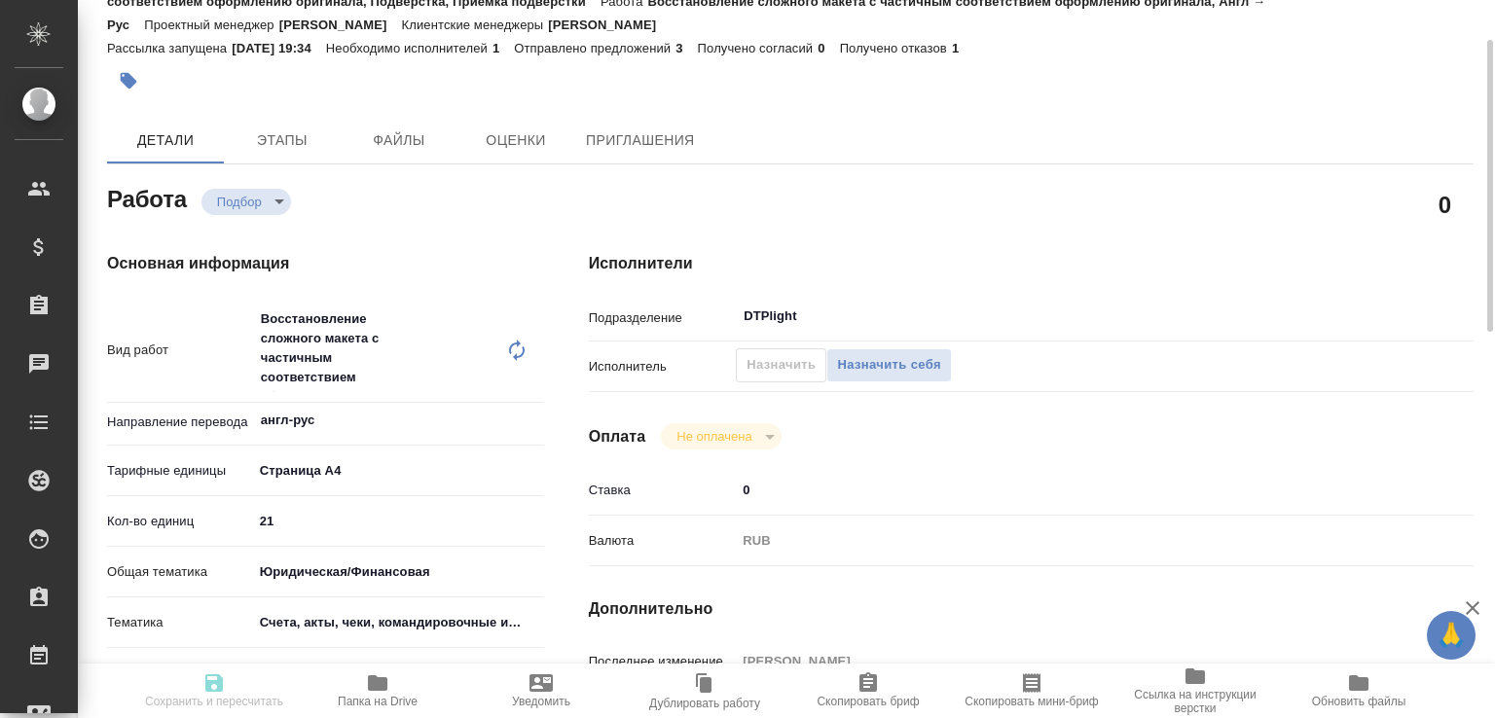
type input "[DATE] 16:00"
type input "DTPlight"
type input "notPayed"
type input "0"
type input "RUB"
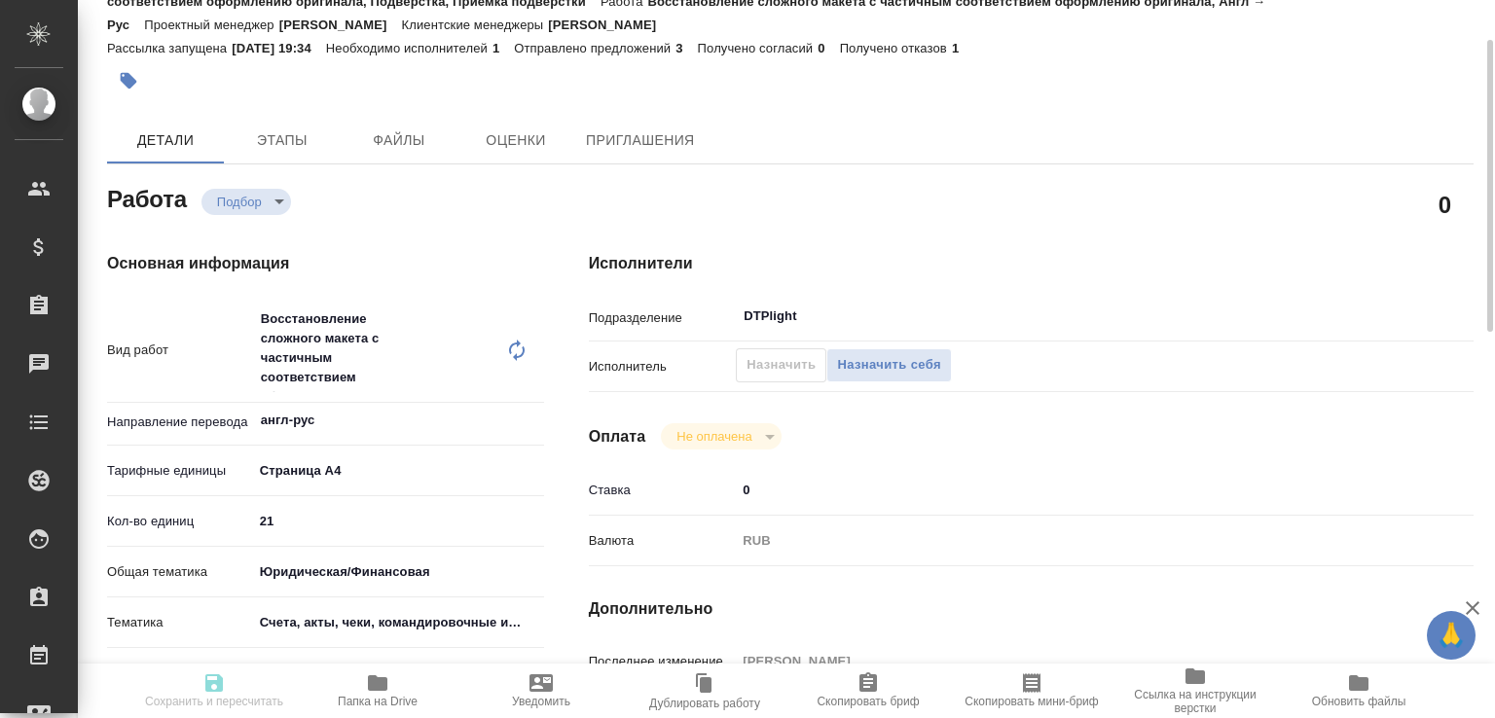
type input "[PERSON_NAME]"
type input "KUNZ_RTTV-581"
type input "Восстановление сложного макета с частичным соответствием оформлению оригинала"
type input "Приемка разверстки, Восстановление сложного макета с частичным соответствием оф…"
type input "[PERSON_NAME]"
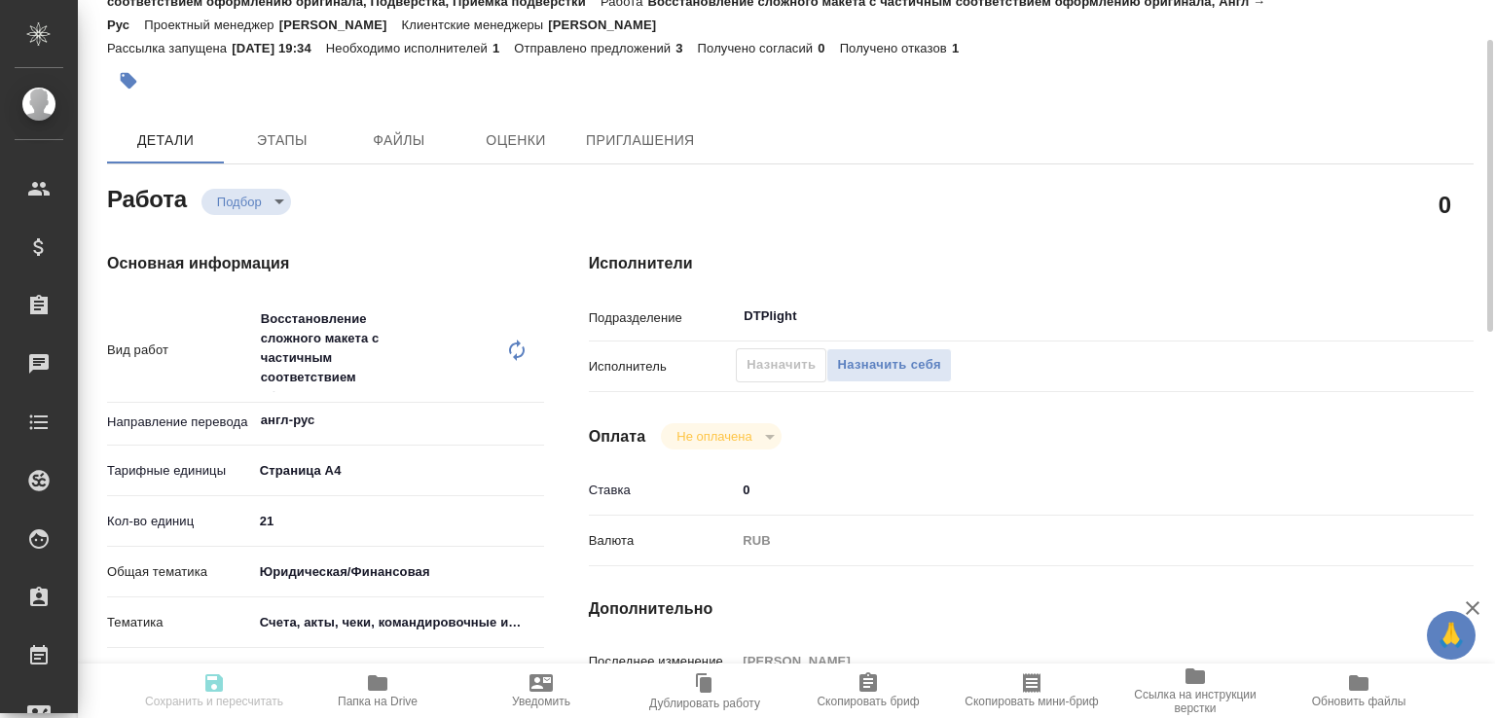
type input "[PERSON_NAME]"
type input "/Clients/RT/Orders/KUNZ_RTTV-581"
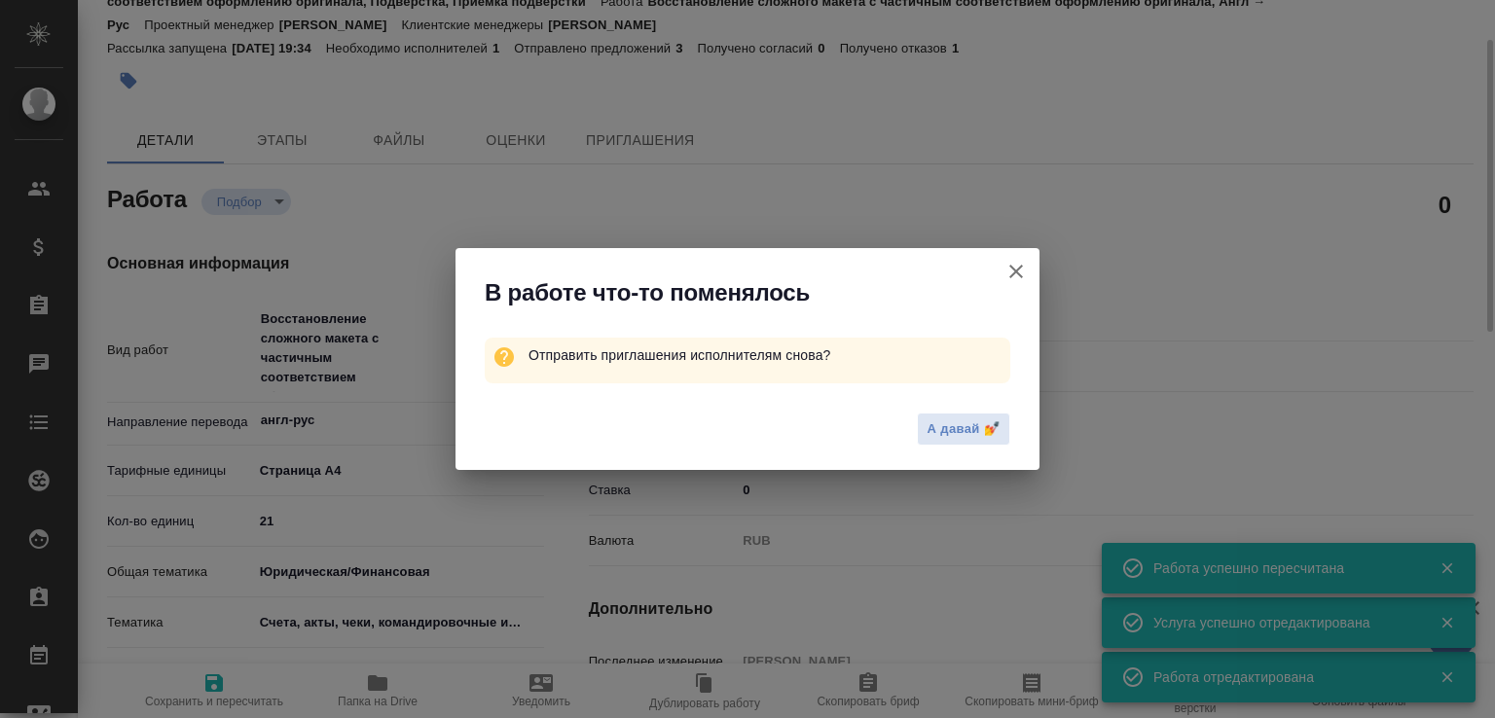
type input "recruiting"
type input "англ-рус"
type input "5f036ec4e16dec2d6b59c8ff"
type input "21"
type input "yr-fn"
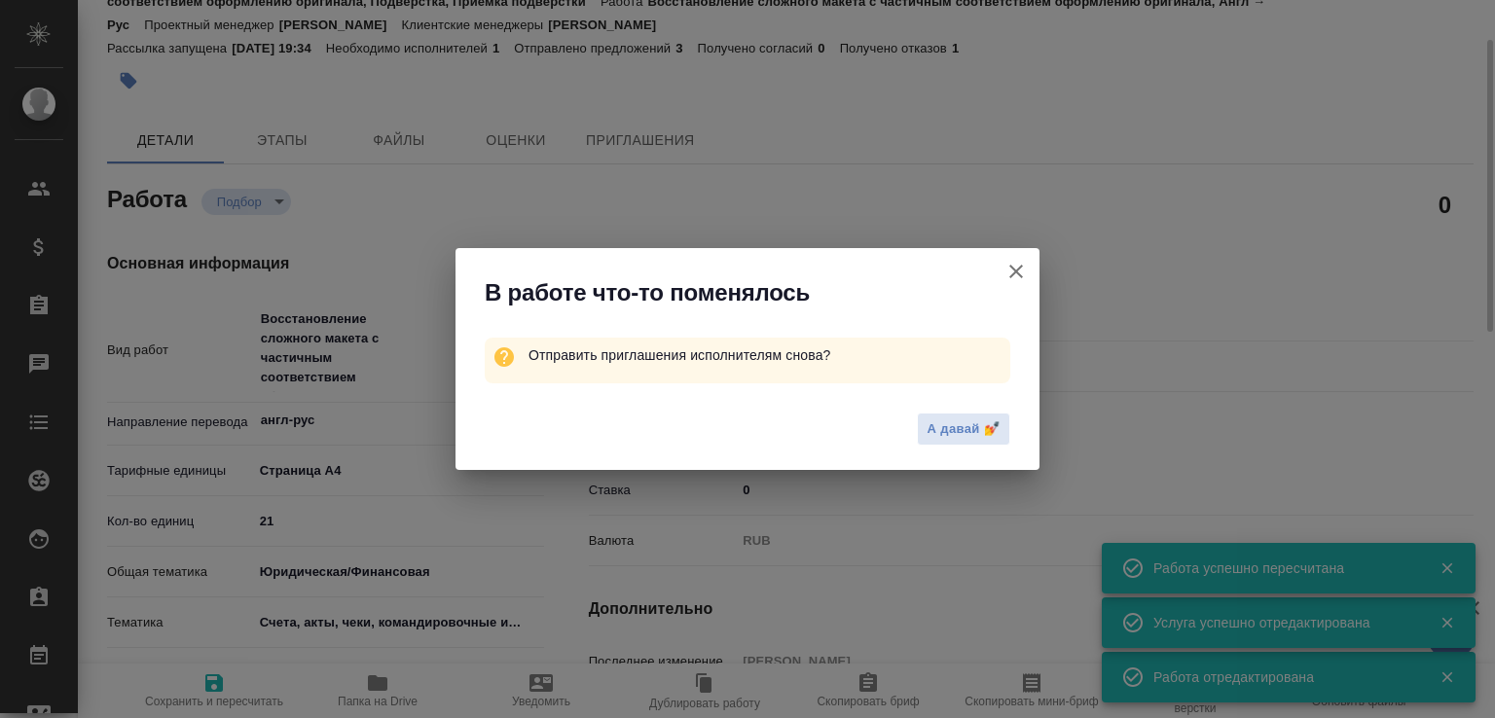
type input "5f647205b73bc97568ca66c0"
type input "[DATE] 10:45"
type input "[DATE] 18:00"
type input "[DATE] 16:00"
type input "DTPlight"
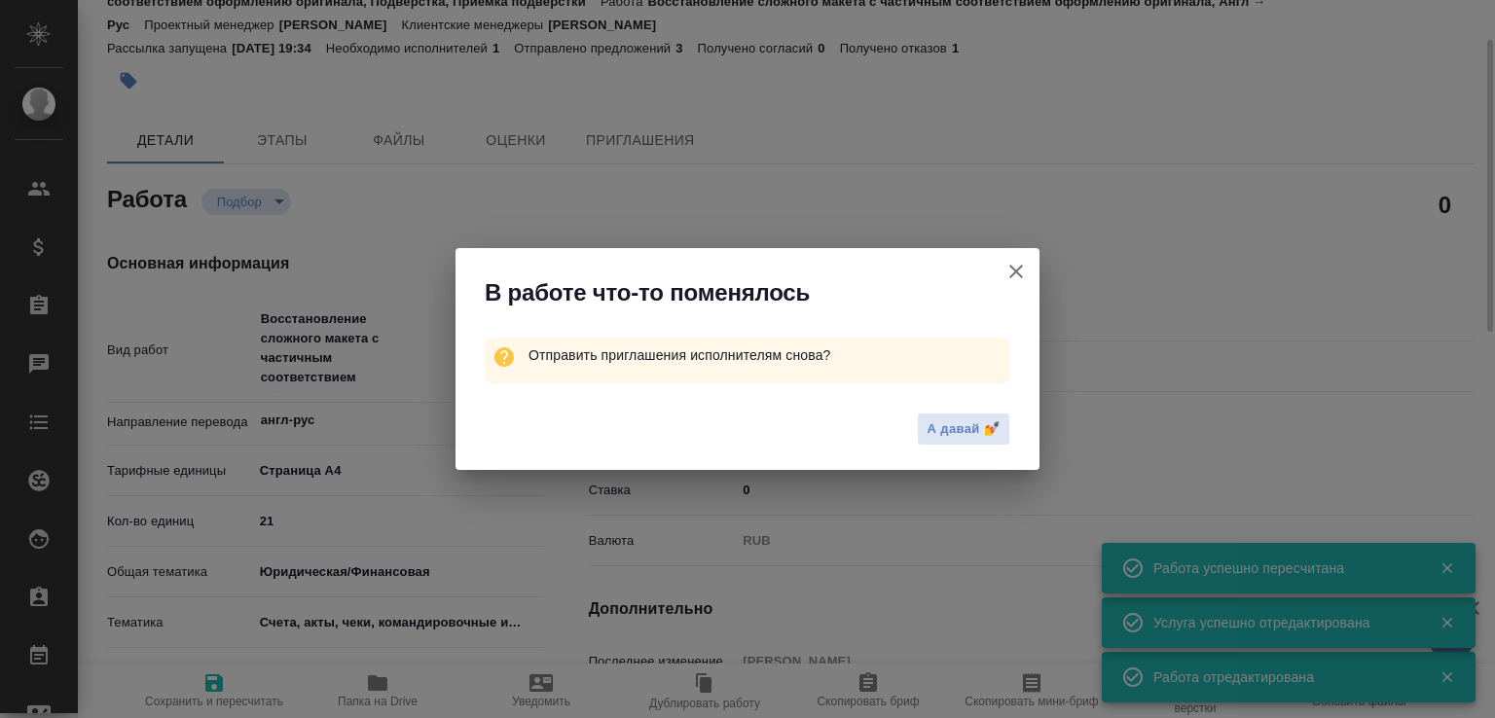
type input "notPayed"
type input "0"
type input "RUB"
type input "[PERSON_NAME]"
type input "KUNZ_RTTV-581"
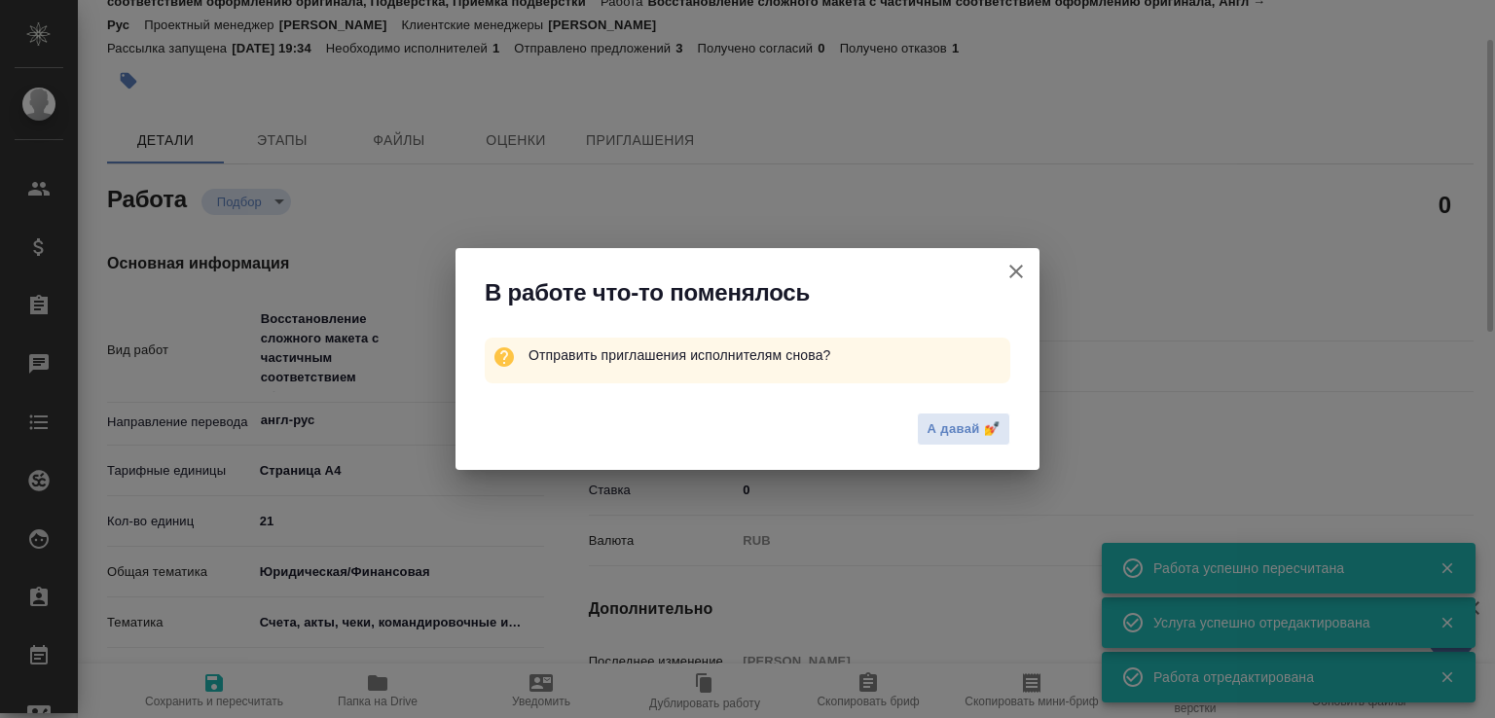
type input "Восстановление сложного макета с частичным соответствием оформлению оригинала"
type input "Приемка разверстки, Восстановление сложного макета с частичным соответствием оф…"
type input "[PERSON_NAME]"
type input "/Clients/RT/Orders/KUNZ_RTTV-581"
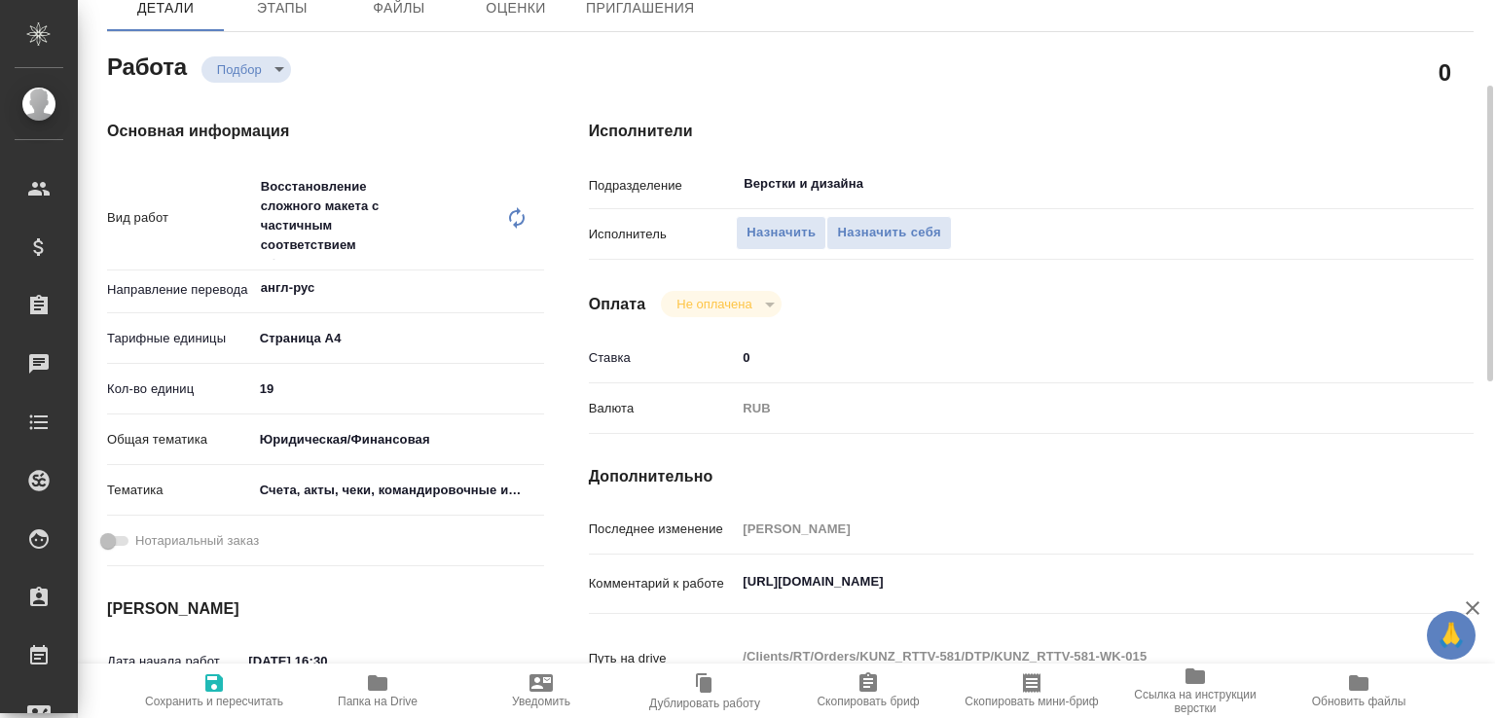
scroll to position [417, 0]
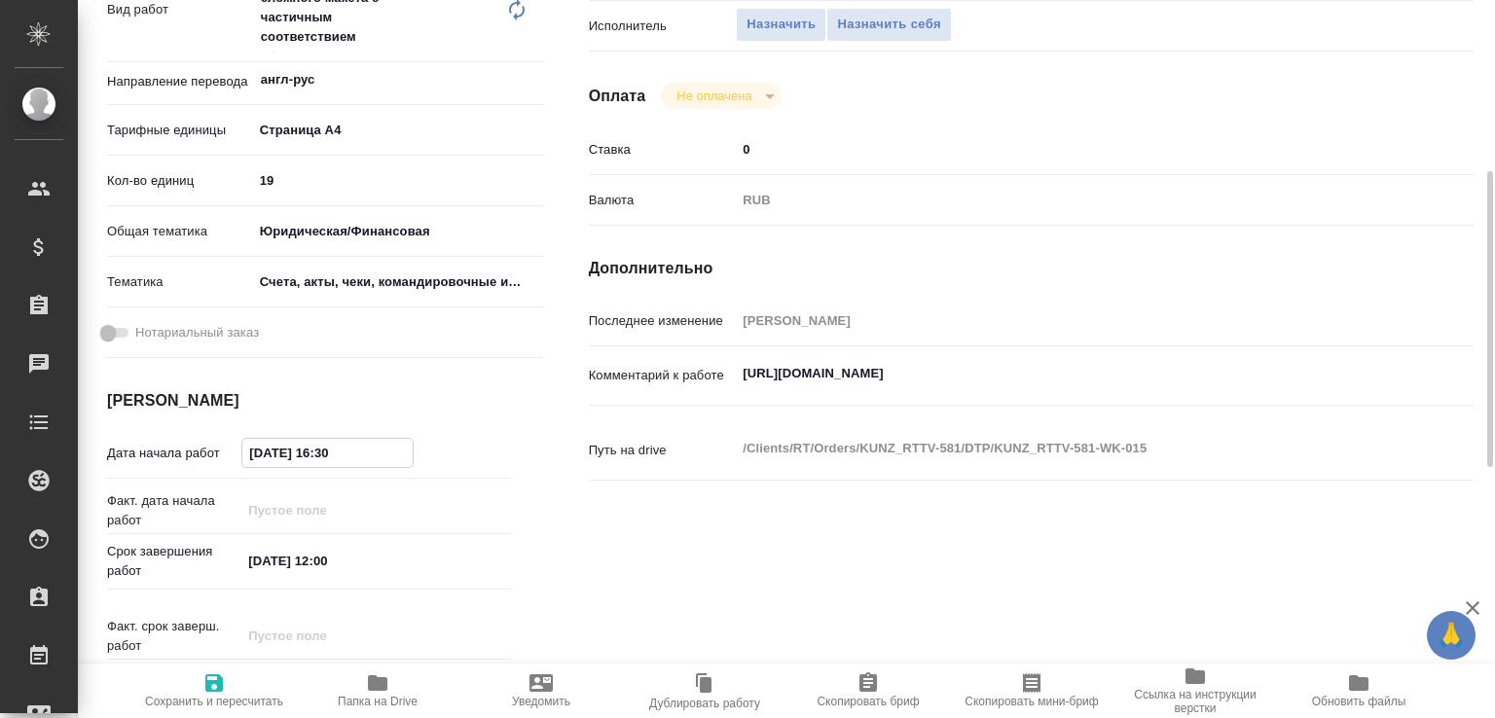
click at [323, 448] on input "[DATE] 16:30" at bounding box center [327, 453] width 170 height 28
paste input "[DATE] 10:45"
type input "[DATE] 10:45"
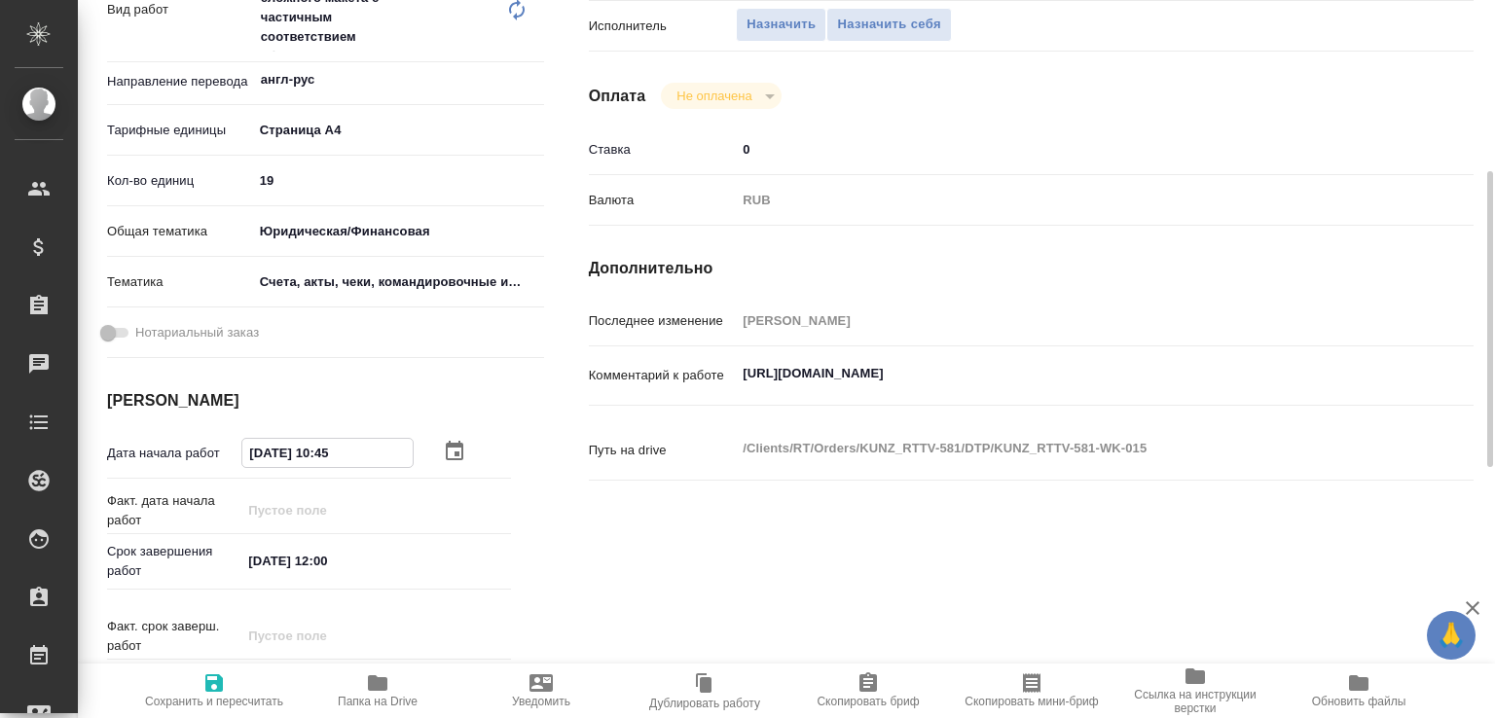
click at [323, 567] on input "[DATE] 12:00" at bounding box center [326, 561] width 170 height 28
click at [323, 567] on input "[DATE] 12:00" at bounding box center [327, 561] width 170 height 28
paste input "8"
type input "[DATE] 18:00"
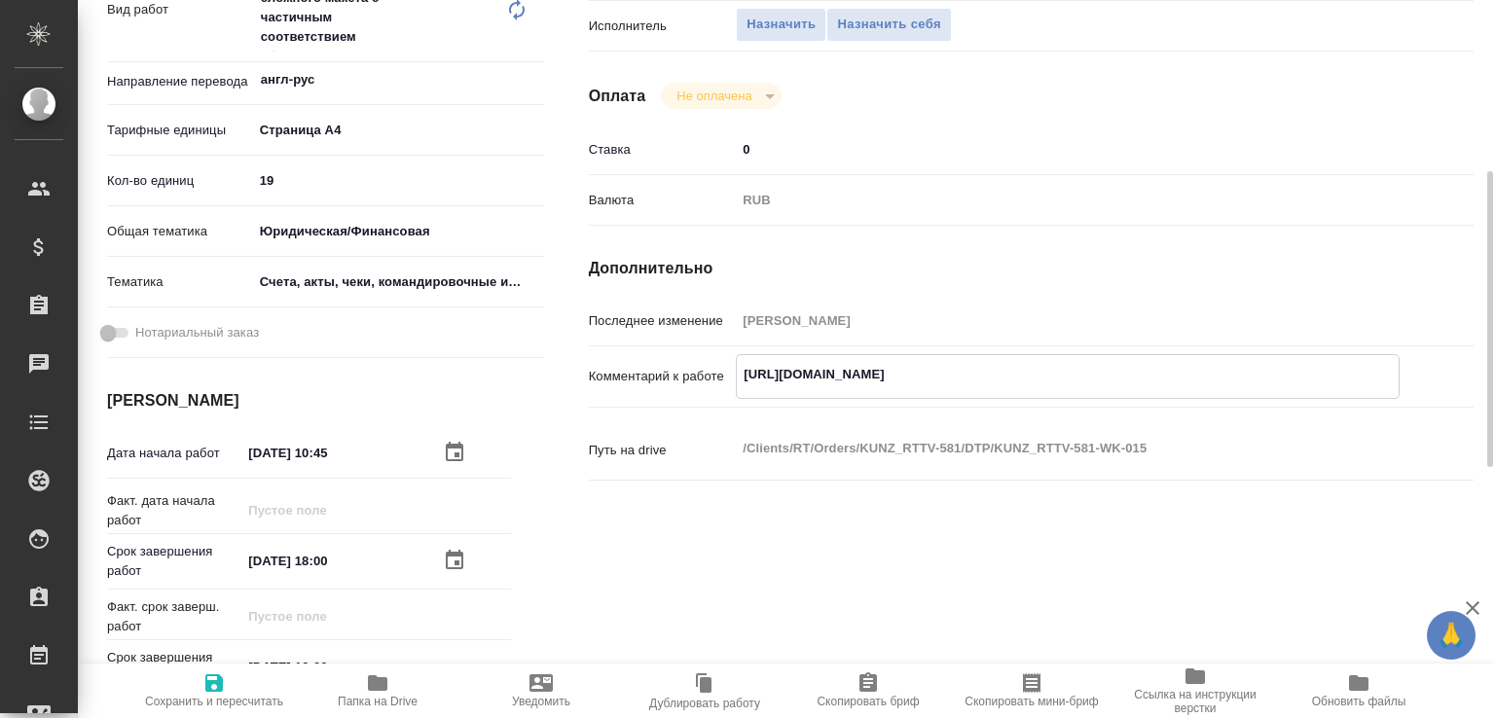
click at [1084, 361] on textarea "https://drive.awatera.com/s/gcM8FQoQpqFnicx" at bounding box center [1068, 374] width 662 height 33
paste textarea "08.08 Biznet Payment - на стр 1 при дубляже оставляем инд, 2ю стр в отдельный ф…"
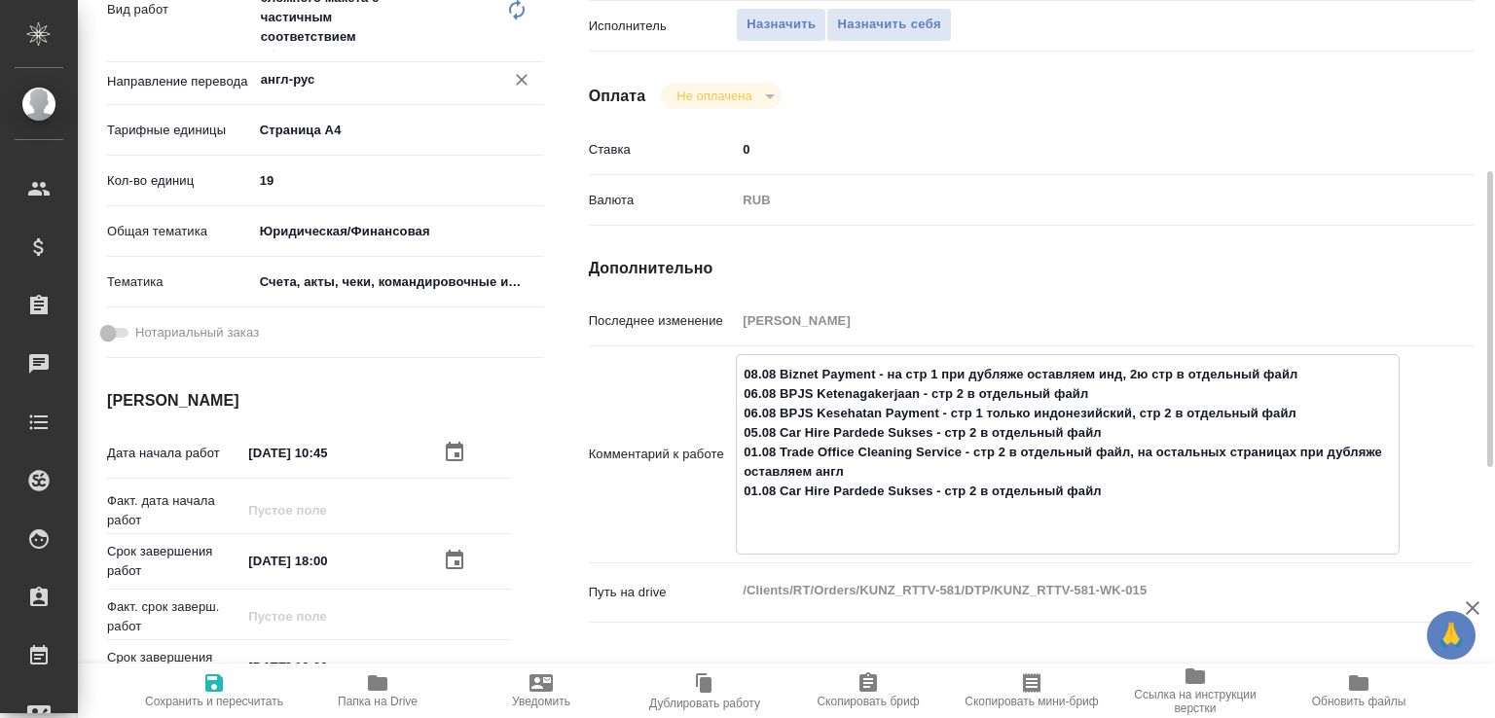
paste textarea "остальные файлы о которых отдельно не указано на языки не делить, просто развер…"
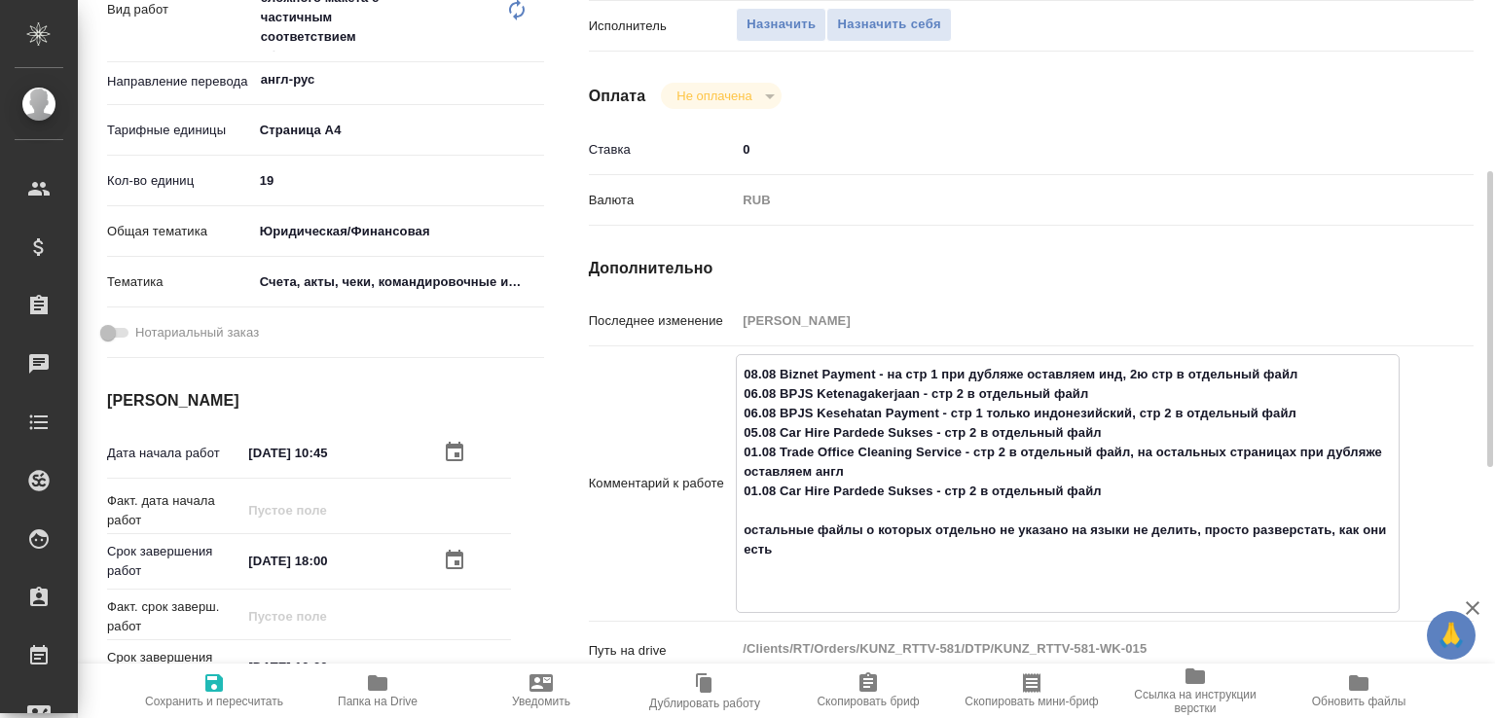
type textarea "08.08 Biznet Payment - на стр 1 при дубляже оставляем инд, 2ю стр в отдельный ф…"
click at [397, 691] on span "Папка на Drive" at bounding box center [378, 689] width 140 height 37
click at [814, 595] on textarea "08.08 Biznet Payment - на стр 1 при дубляже оставляем инд, 2ю стр в отдельный ф…" at bounding box center [1068, 480] width 664 height 247
paste textarea "https://drive.awatera.com/f/10321473"
type textarea "08.08 Biznet Payment - на стр 1 при дубляже оставляем инд, 2ю стр в отдельный ф…"
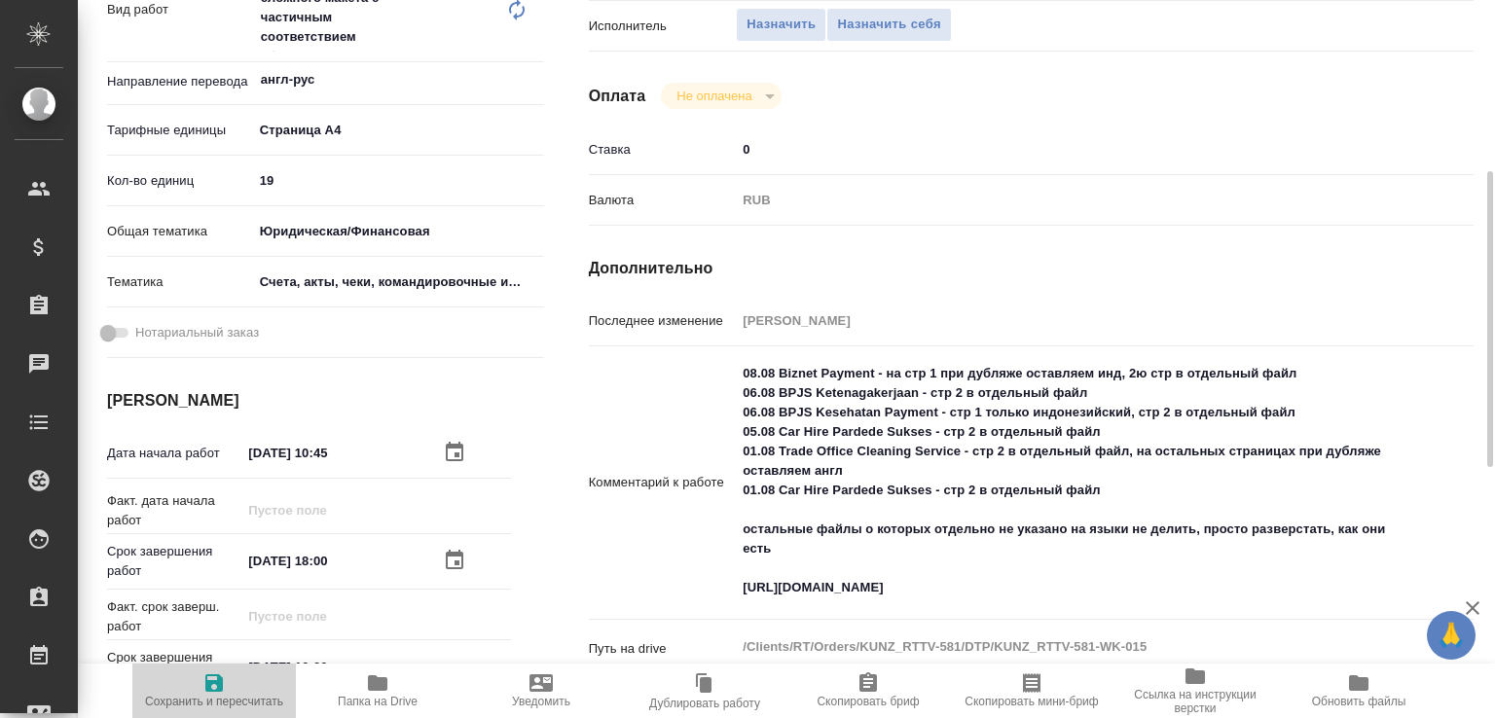
click at [254, 695] on span "Сохранить и пересчитать" at bounding box center [214, 702] width 138 height 14
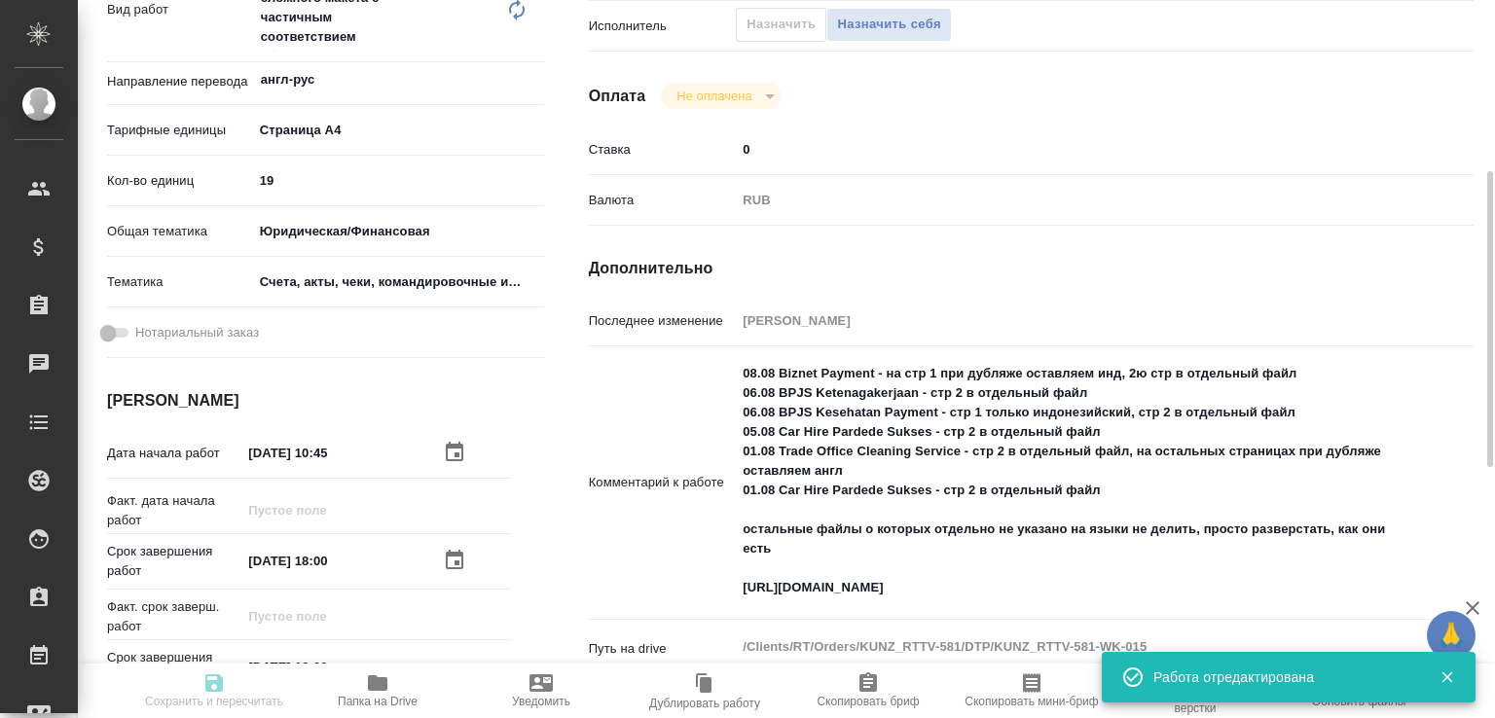
type input "recruiting"
type input "англ-рус"
type input "5f036ec4e16dec2d6b59c8ff"
type input "19"
type input "yr-fn"
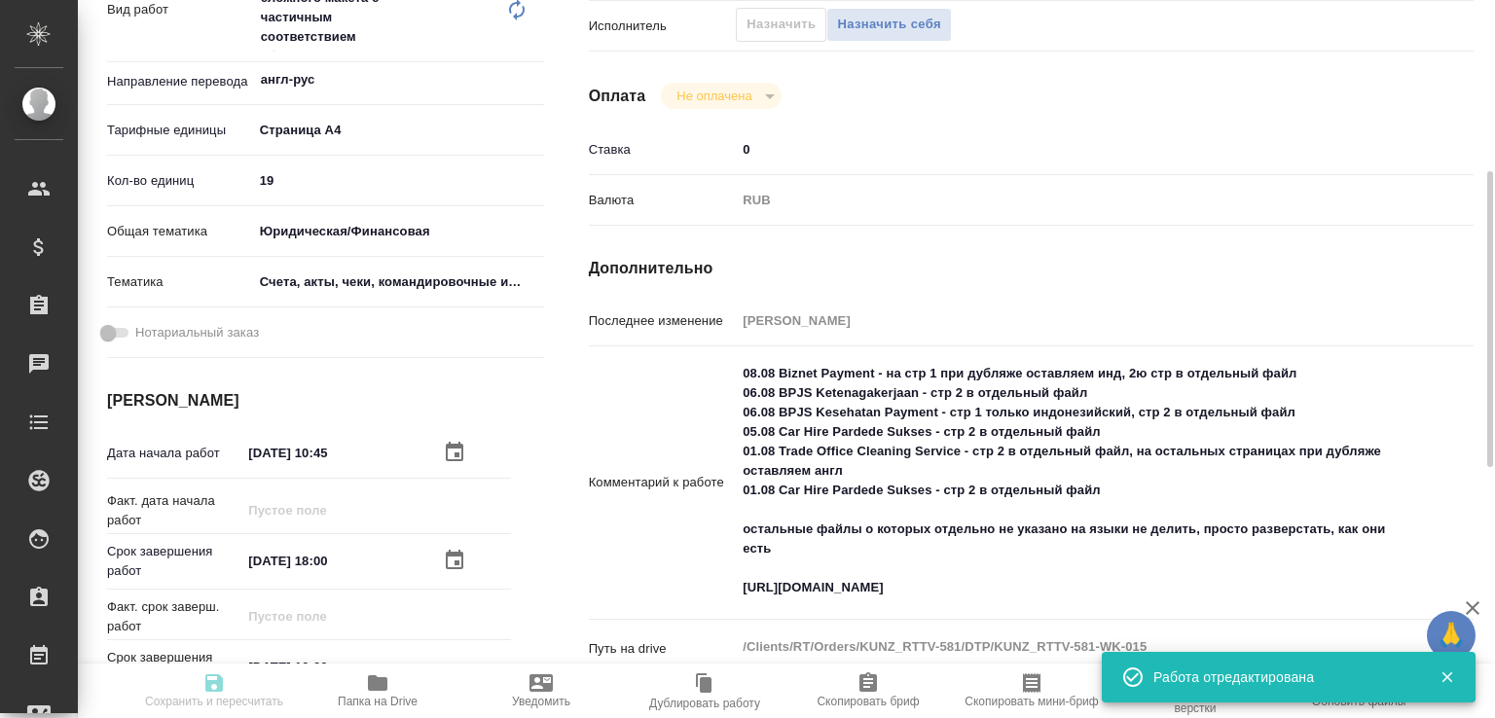
type input "5f647205b73bc97568ca66c0"
type input "[DATE] 10:45"
type input "[DATE] 18:00"
type input "[DATE] 16:00"
type input "Верстки и дизайна"
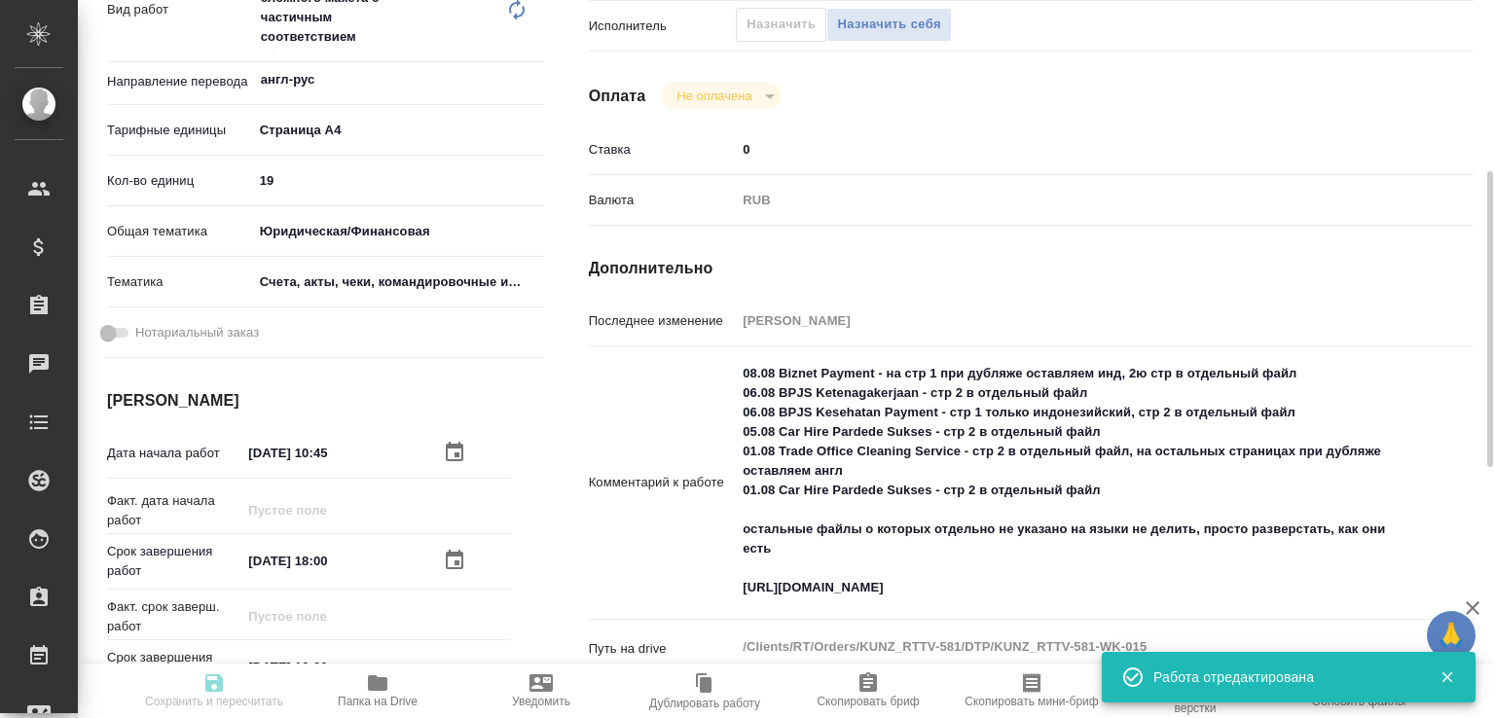
type input "notPayed"
type input "0"
type input "RUB"
type input "[PERSON_NAME]"
type input "KUNZ_RTTV-581"
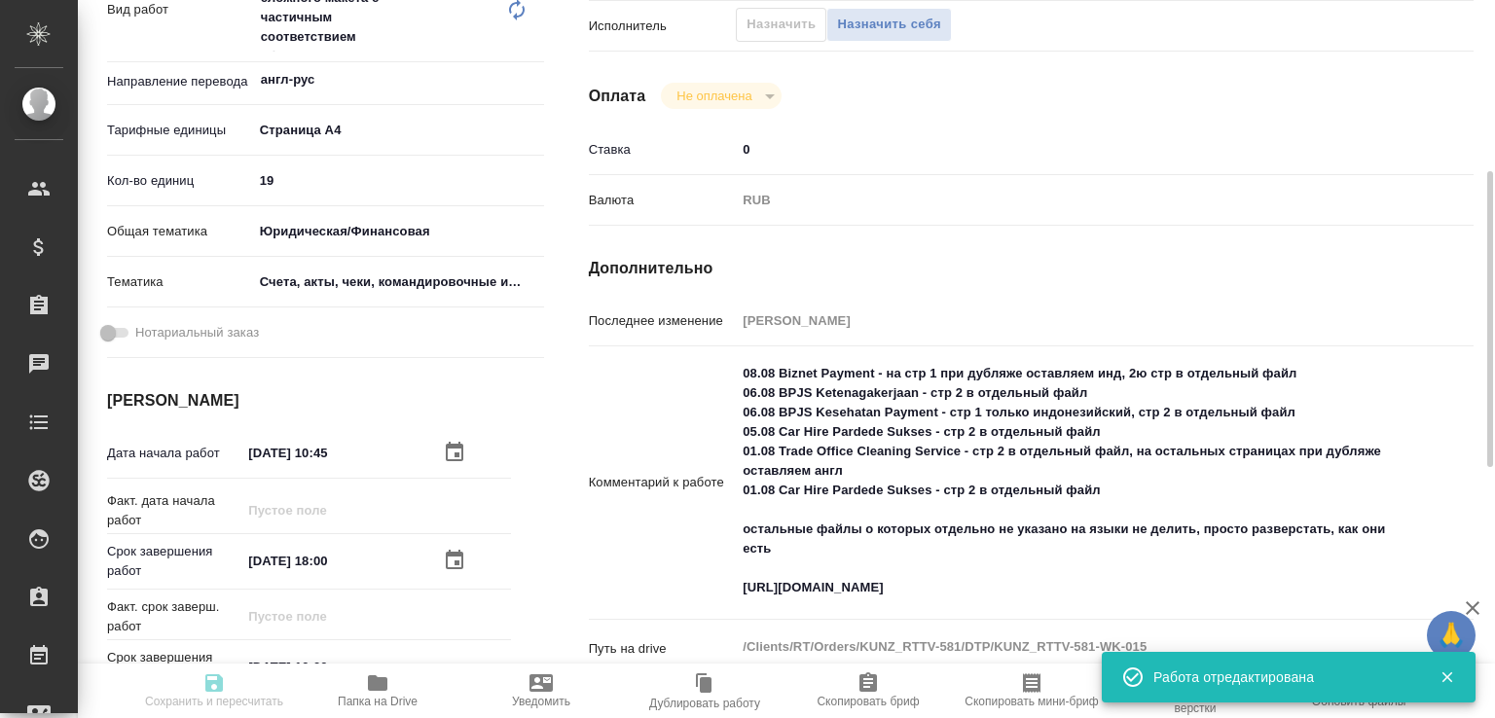
type input "Восстановление сложного макета с частичным соответствием оформлению оригинала"
type input "Приемка разверстки, Восстановление сложного макета с частичным соответствием оф…"
type input "[PERSON_NAME]"
type input "/Clients/RT/Orders/KUNZ_RTTV-581"
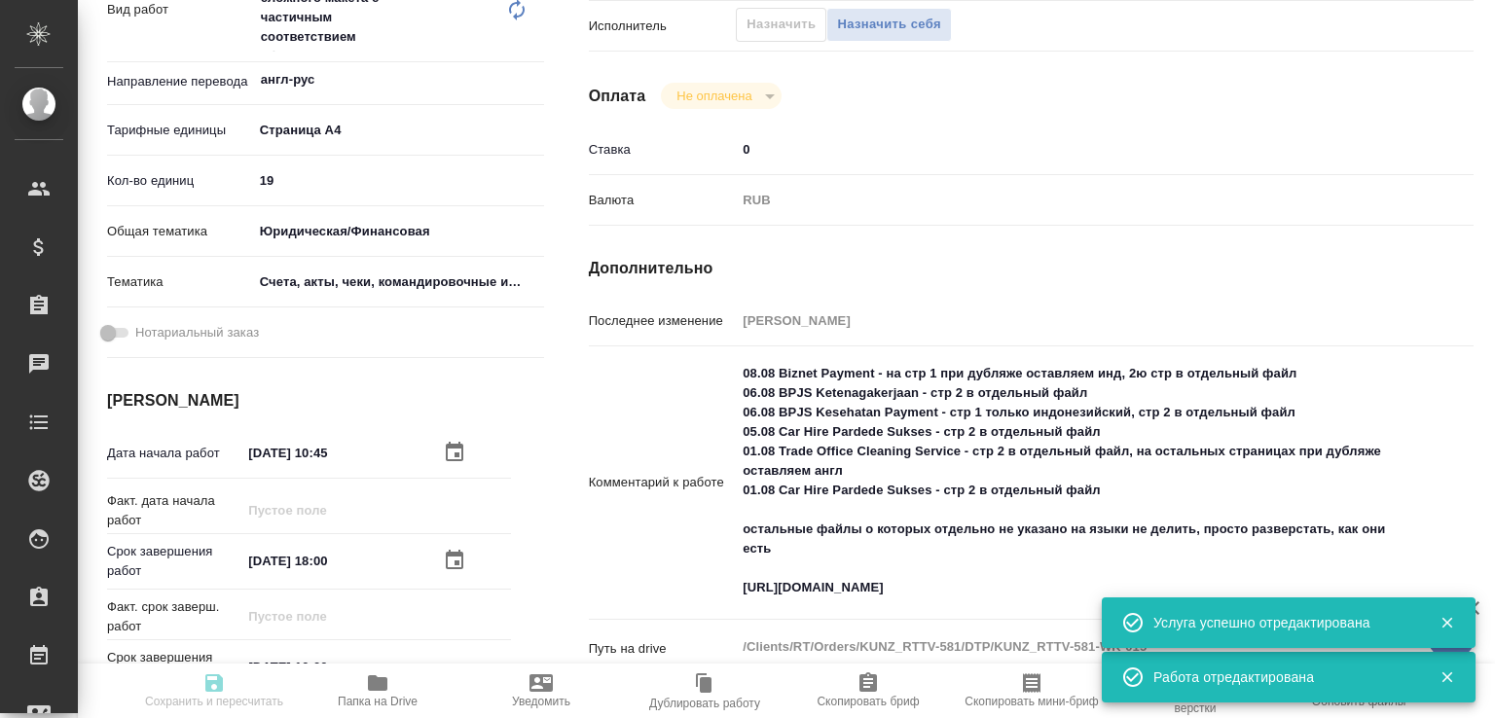
scroll to position [0, 0]
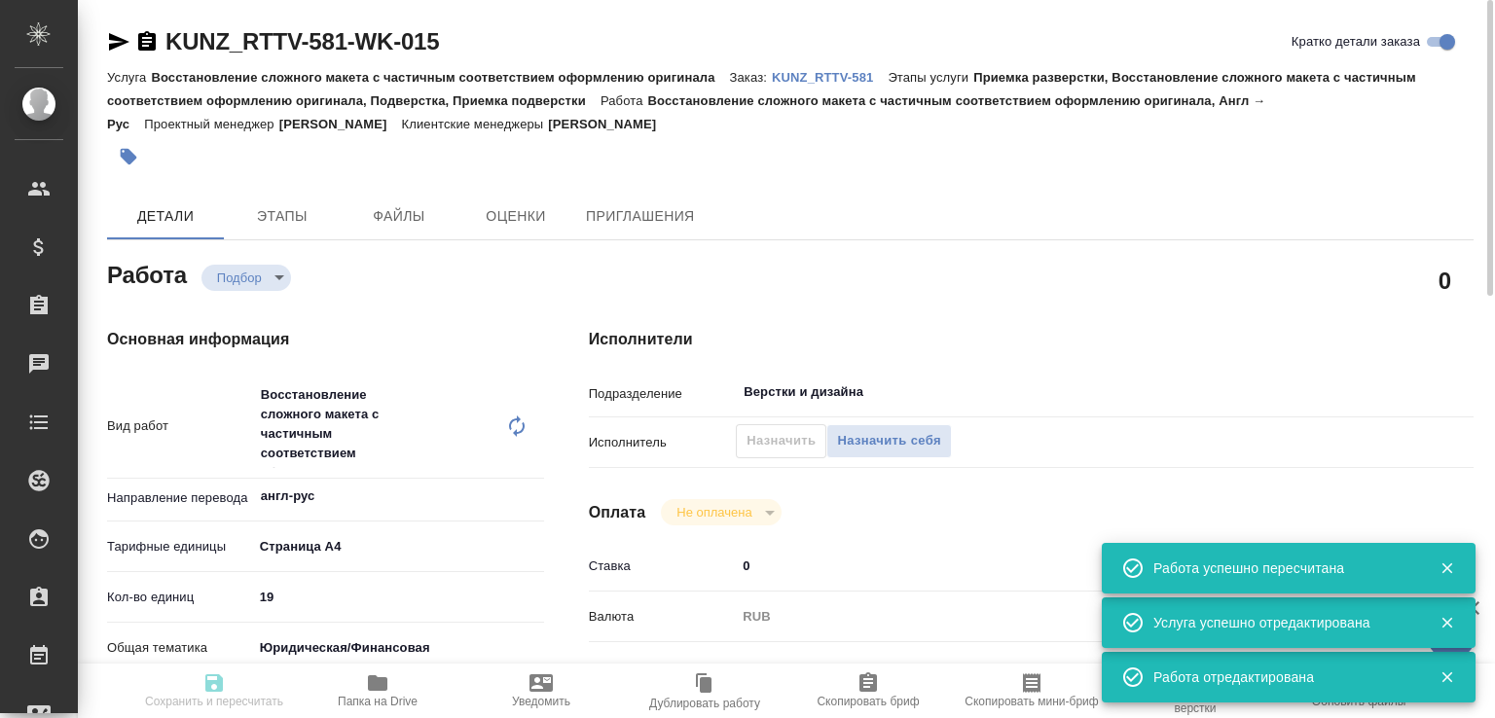
type input "recruiting"
type input "англ-рус"
type input "5f036ec4e16dec2d6b59c8ff"
type input "19"
type input "yr-fn"
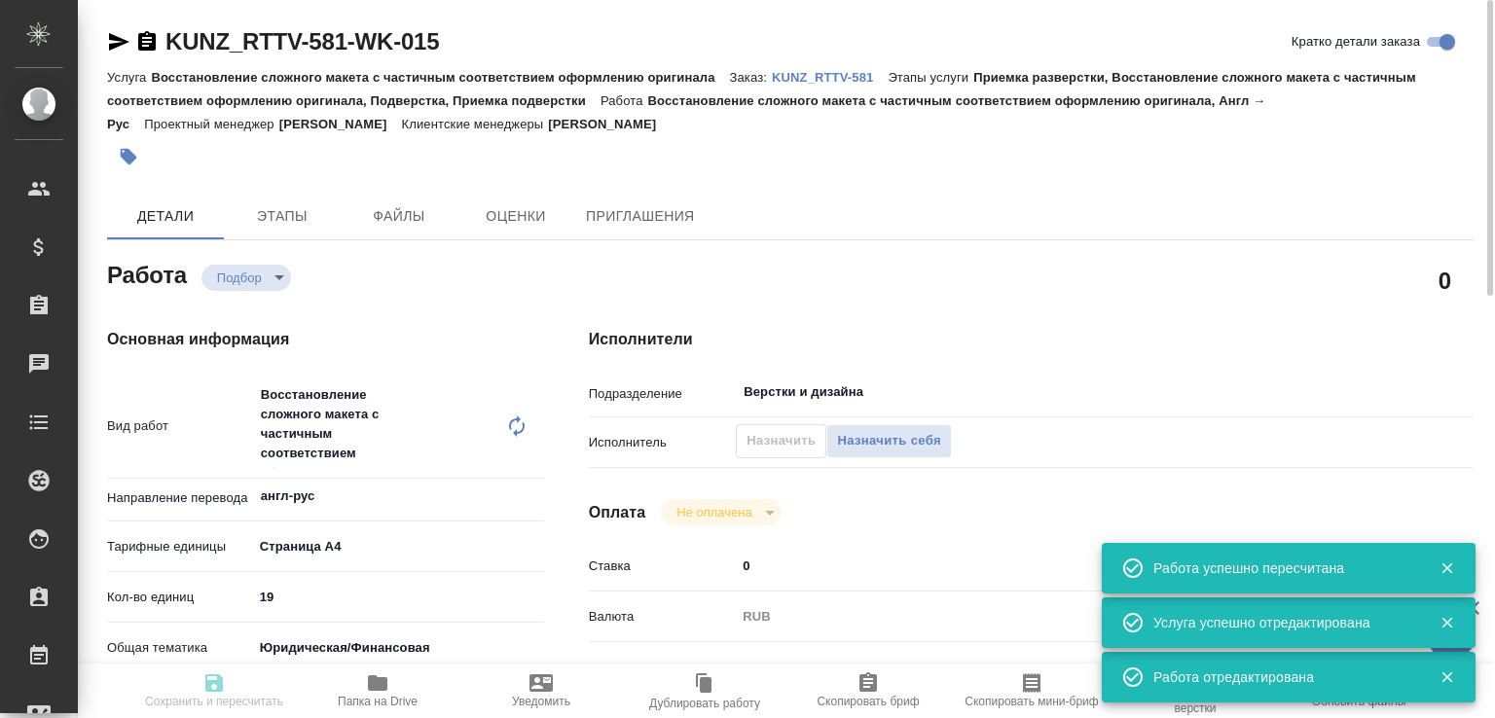
type input "5f647205b73bc97568ca66c0"
type input "[DATE] 10:45"
type input "[DATE] 18:00"
type input "[DATE] 16:00"
type input "Верстки и дизайна"
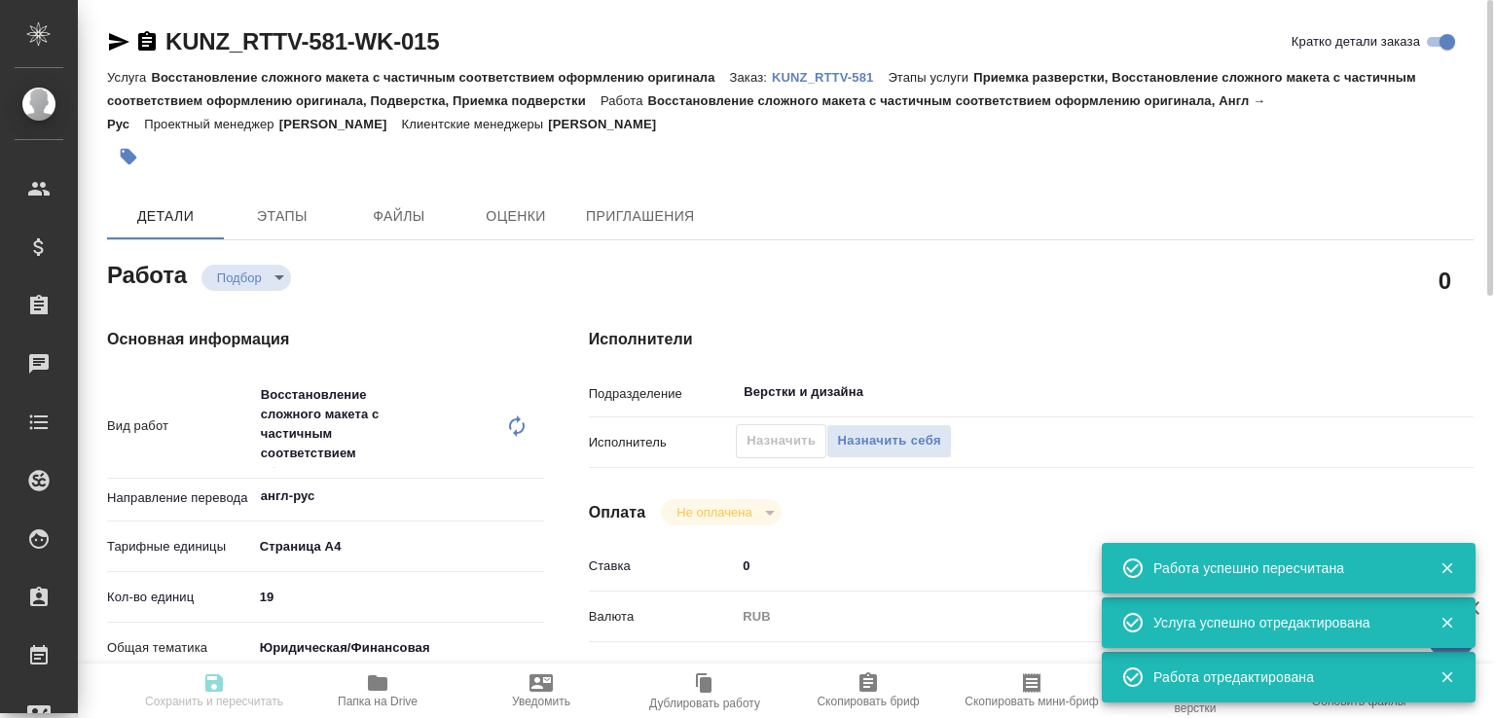
type input "notPayed"
type input "0"
type input "RUB"
type input "[PERSON_NAME]"
type input "KUNZ_RTTV-581"
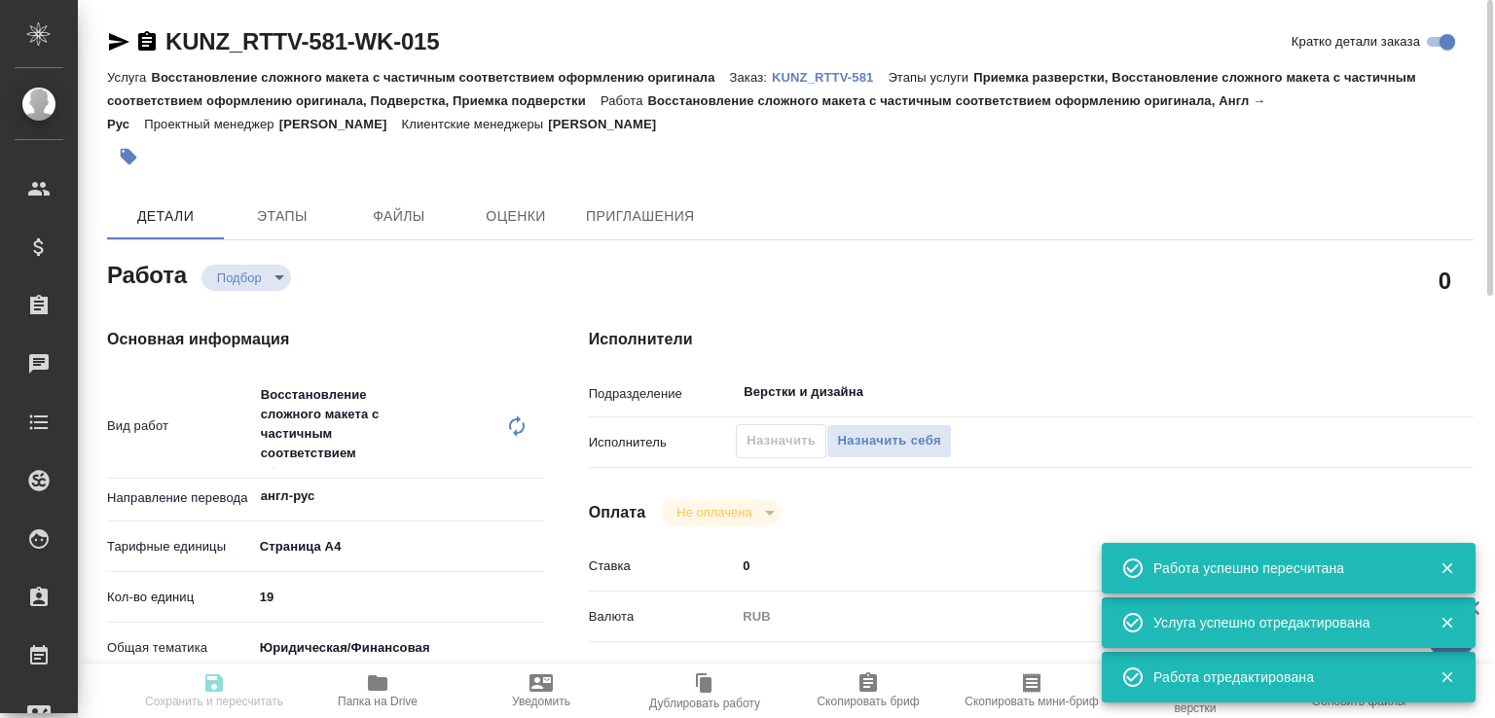
type input "Восстановление сложного макета с частичным соответствием оформлению оригинала"
type input "Приемка разверстки, Восстановление сложного макета с частичным соответствием оф…"
type input "[PERSON_NAME]"
type input "/Clients/RT/Orders/KUNZ_RTTV-581"
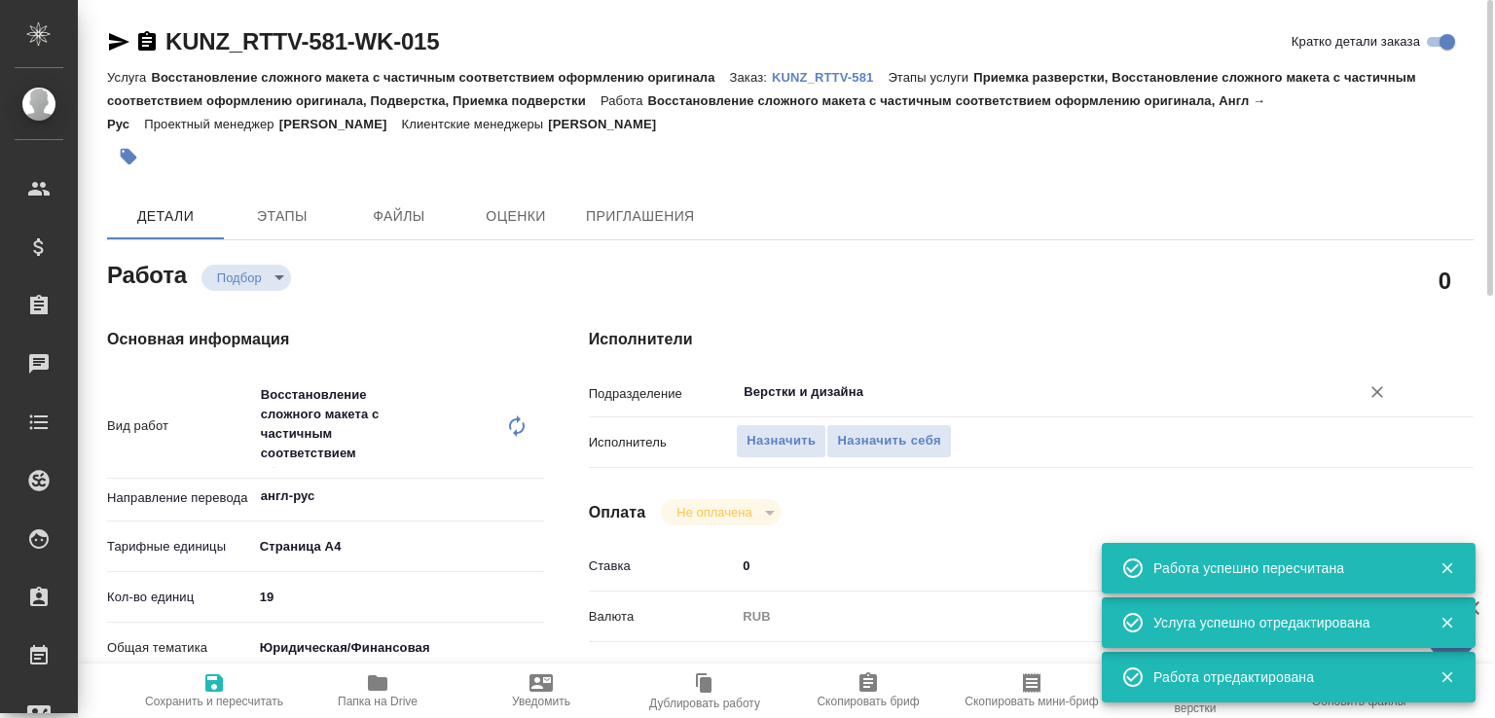
click at [833, 394] on input "Верстки и дизайна" at bounding box center [1035, 392] width 587 height 23
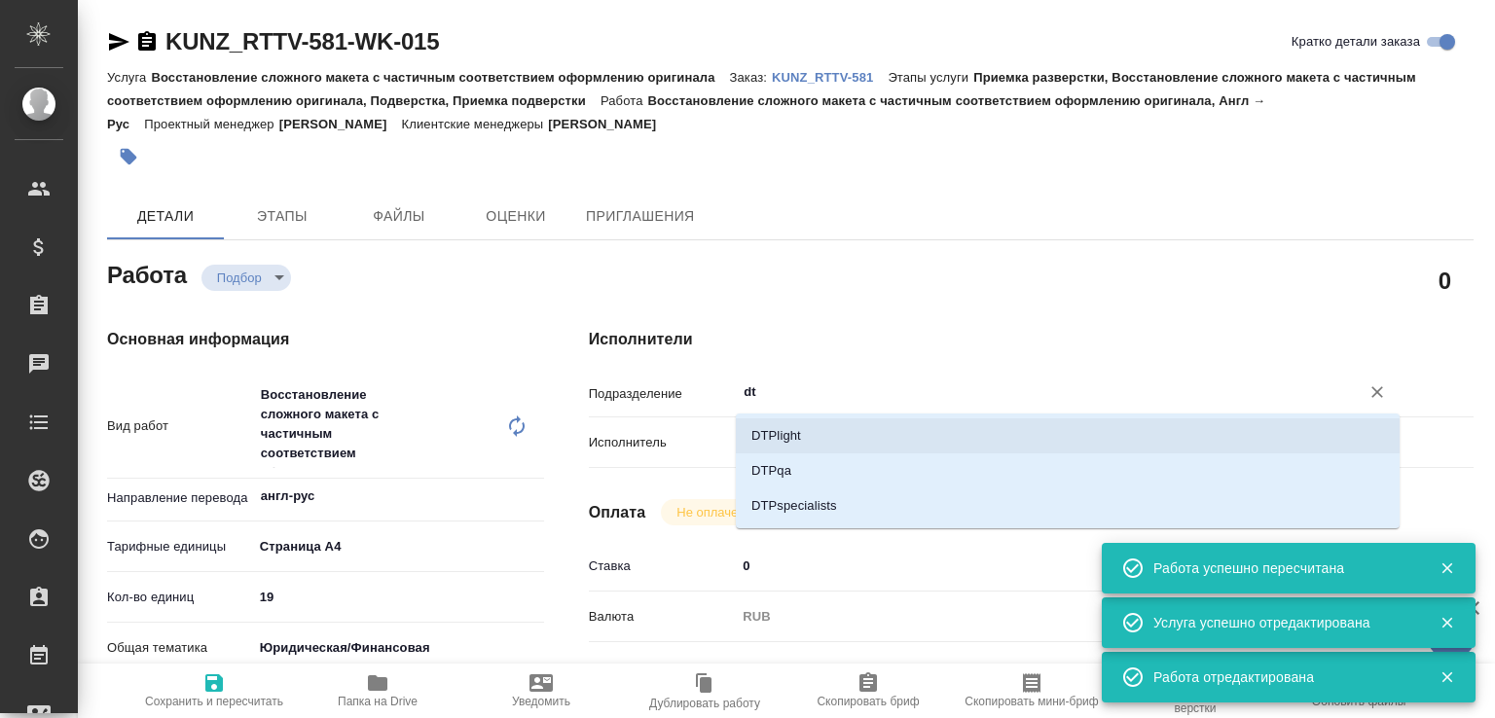
click at [812, 422] on li "DTPlight" at bounding box center [1068, 435] width 664 height 35
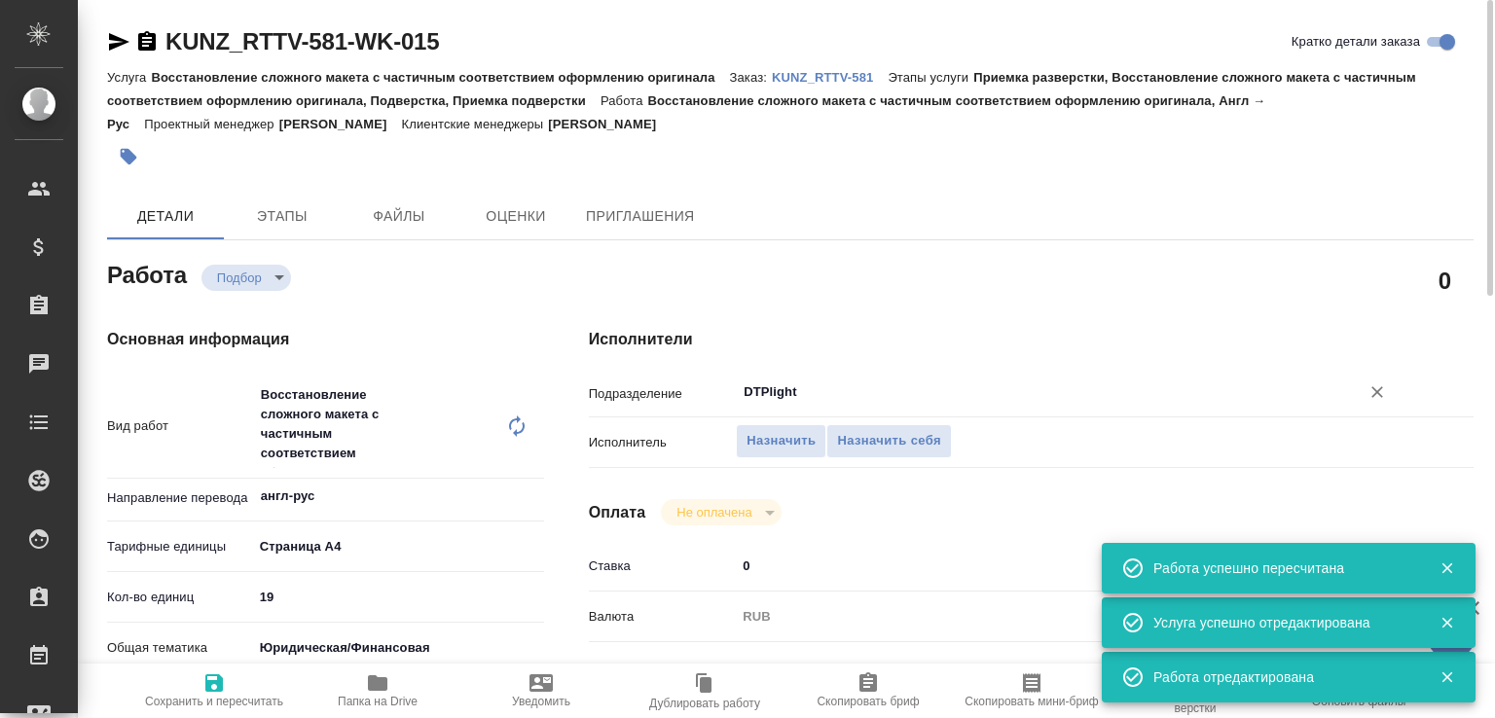
type input "DTPlight"
click at [244, 671] on span "Сохранить и пересчитать" at bounding box center [214, 689] width 140 height 37
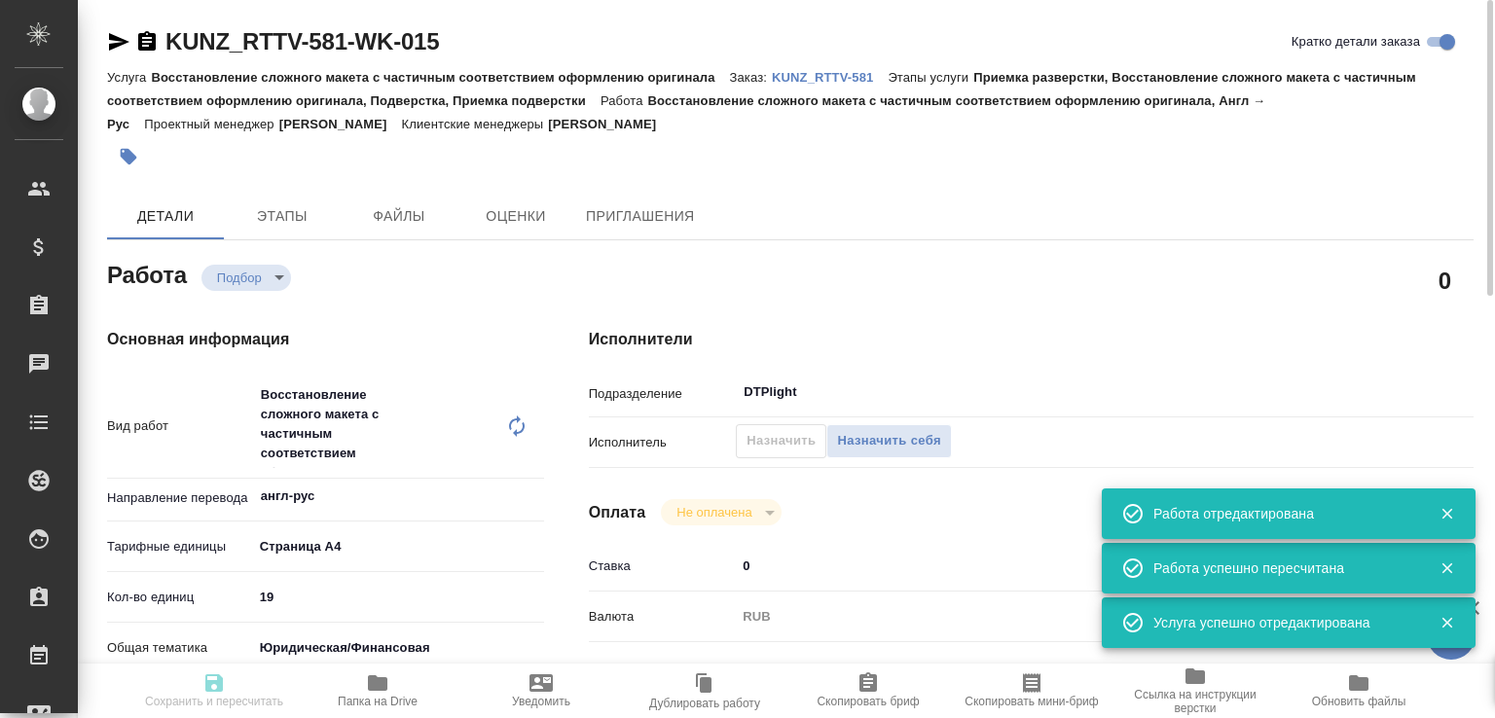
type input "recruiting"
type input "англ-рус"
type input "5f036ec4e16dec2d6b59c8ff"
type input "19"
type input "yr-fn"
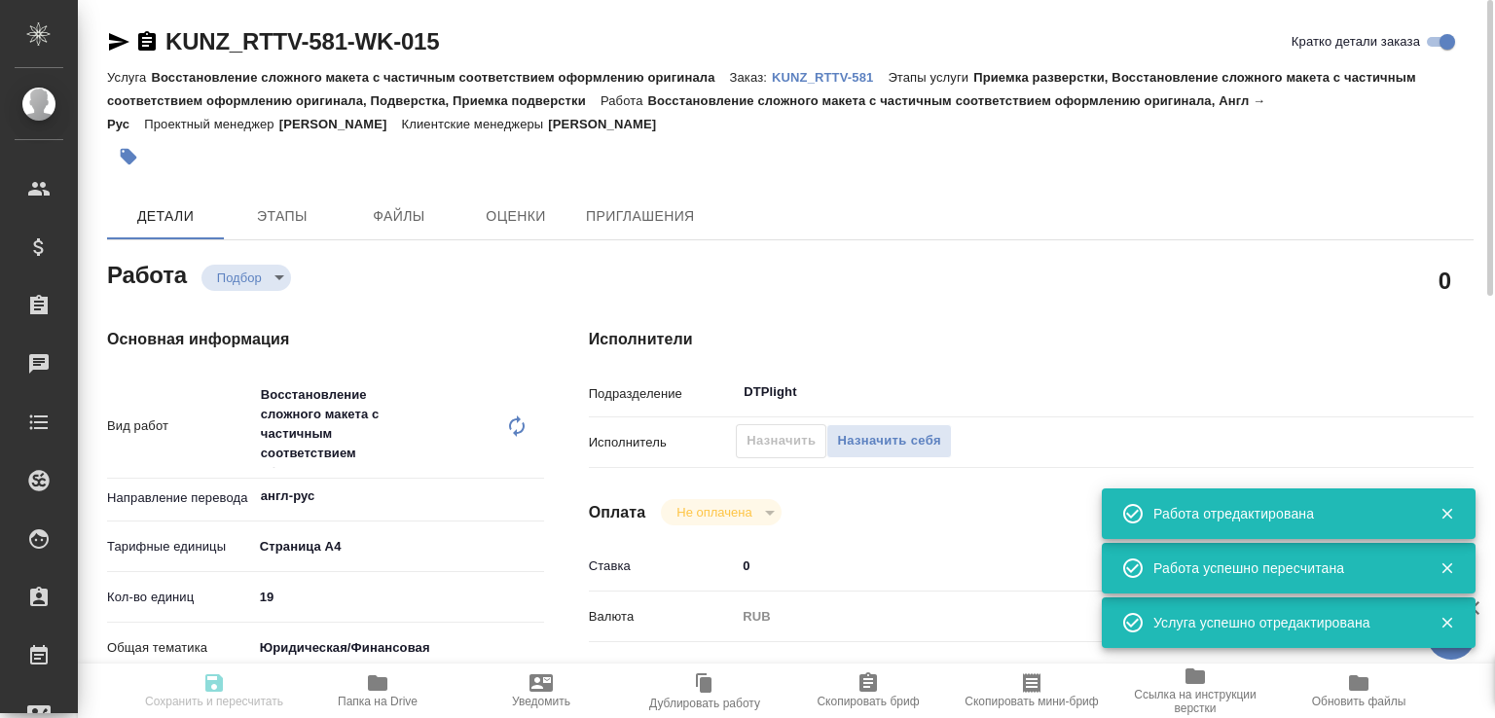
type input "5f647205b73bc97568ca66c0"
type input "[DATE] 10:45"
type input "[DATE] 18:00"
type input "[DATE] 16:00"
type input "DTPlight"
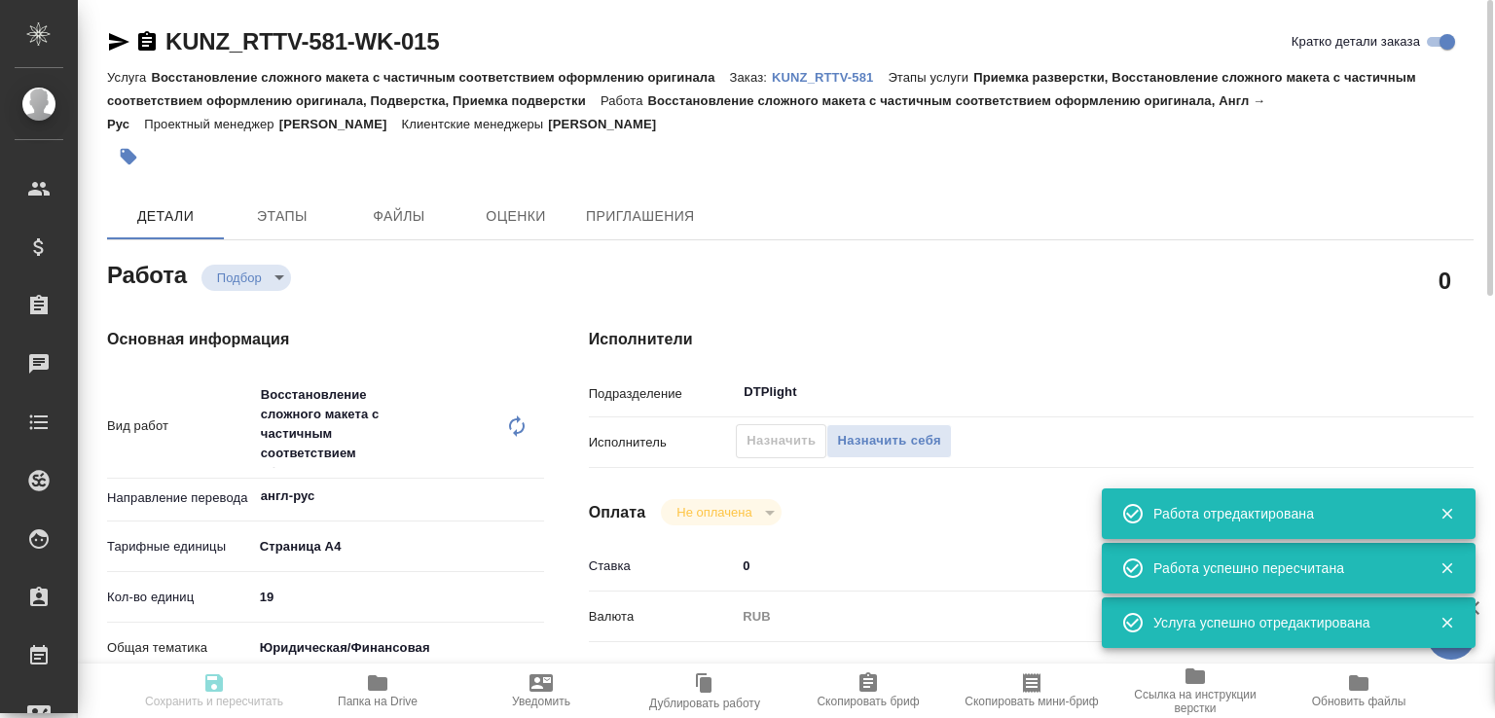
type input "notPayed"
type input "0"
type input "RUB"
type input "[PERSON_NAME]"
type input "KUNZ_RTTV-581"
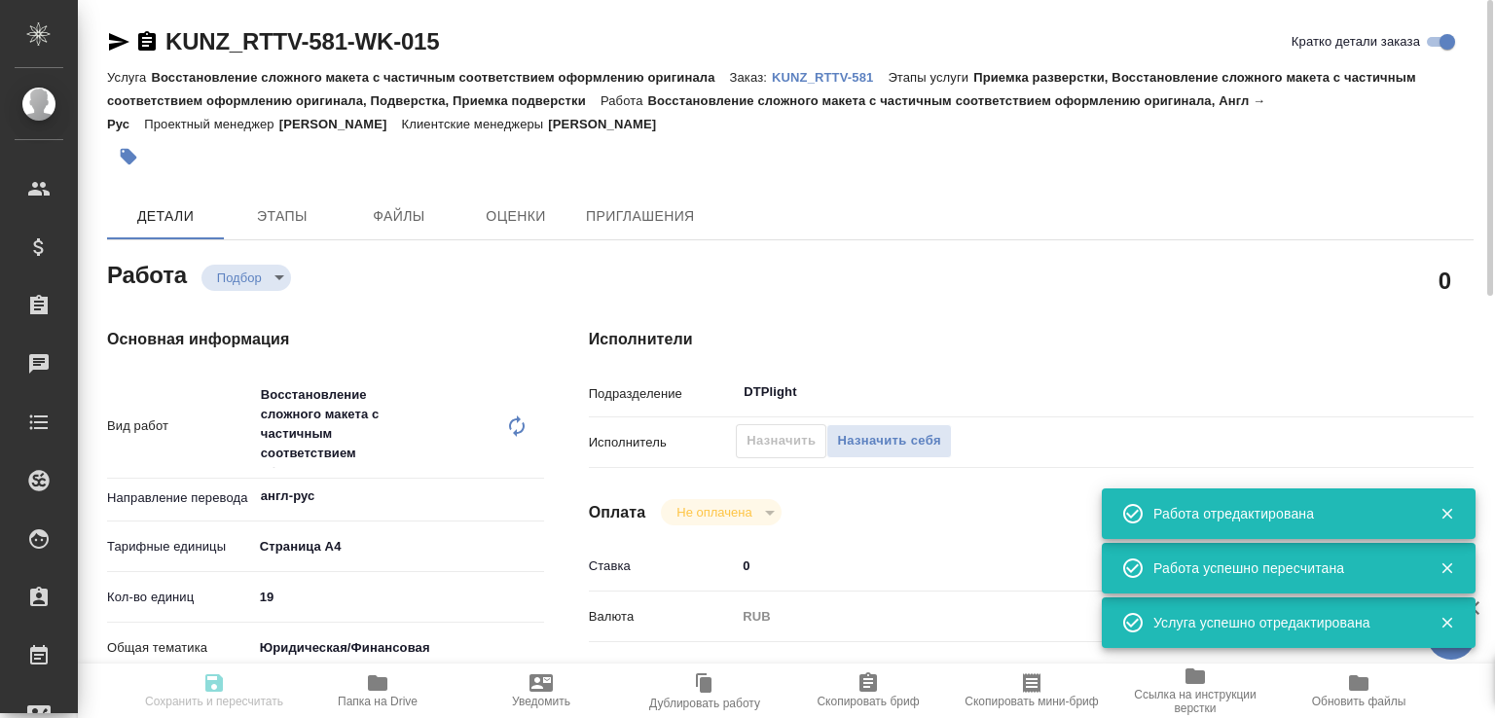
type input "Восстановление сложного макета с частичным соответствием оформлению оригинала"
type input "Приемка разверстки, Восстановление сложного макета с частичным соответствием оф…"
type input "Веселова Юлия"
type input "Малофеева Екатерина"
type input "/Clients/RT/Orders/KUNZ_RTTV-581"
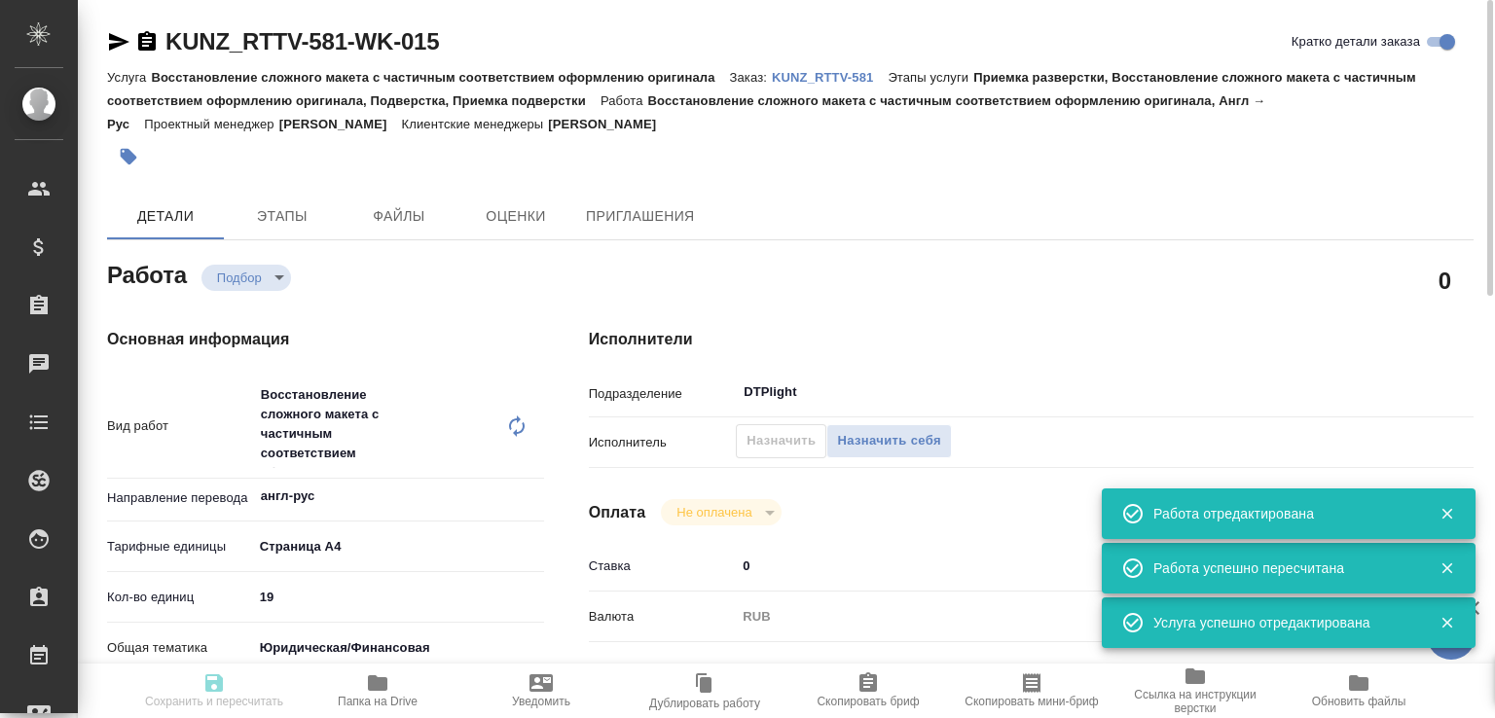
type input "recruiting"
type input "англ-рус"
type input "5f036ec4e16dec2d6b59c8ff"
type input "19"
type input "yr-fn"
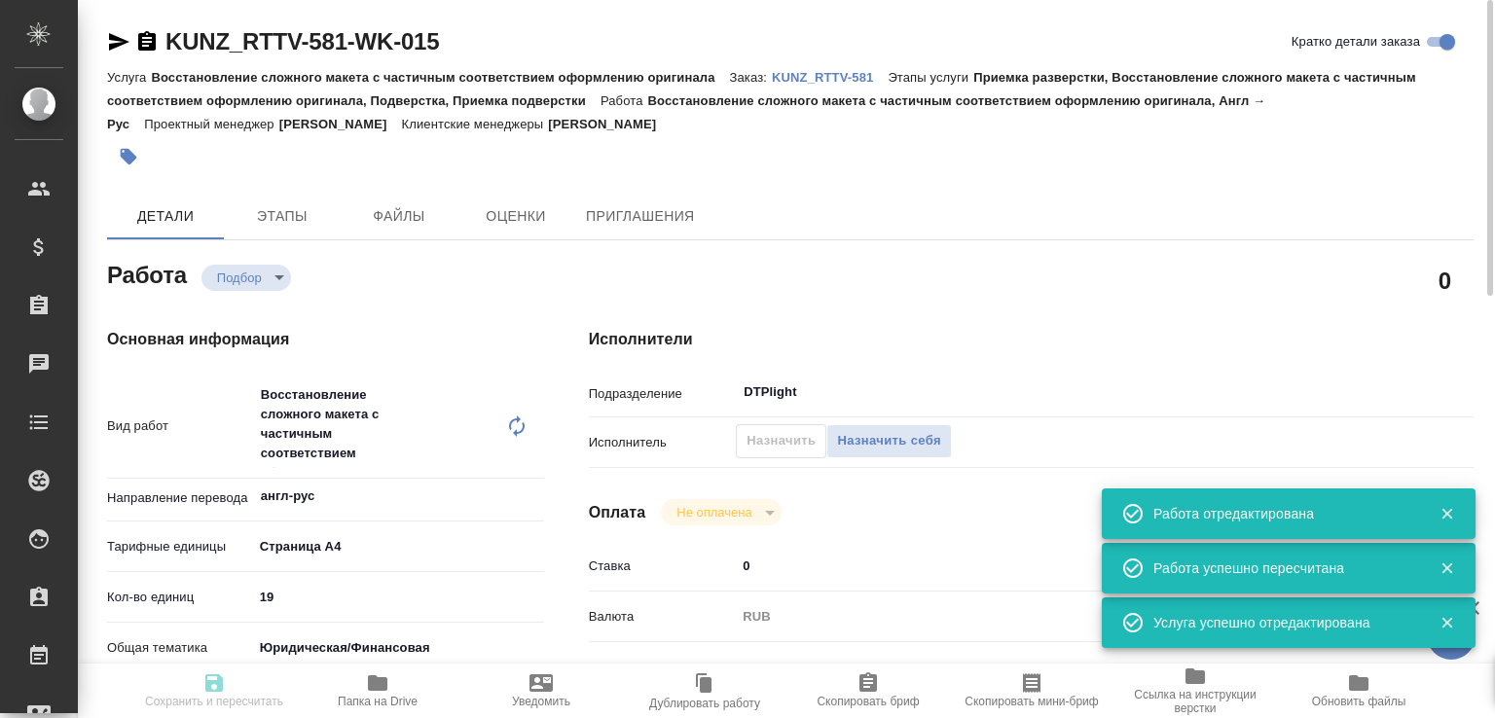
type input "5f647205b73bc97568ca66c0"
type input "09.09.2025 10:45"
type input "09.09.2025 18:00"
type input "26.09.2025 16:00"
type input "DTPlight"
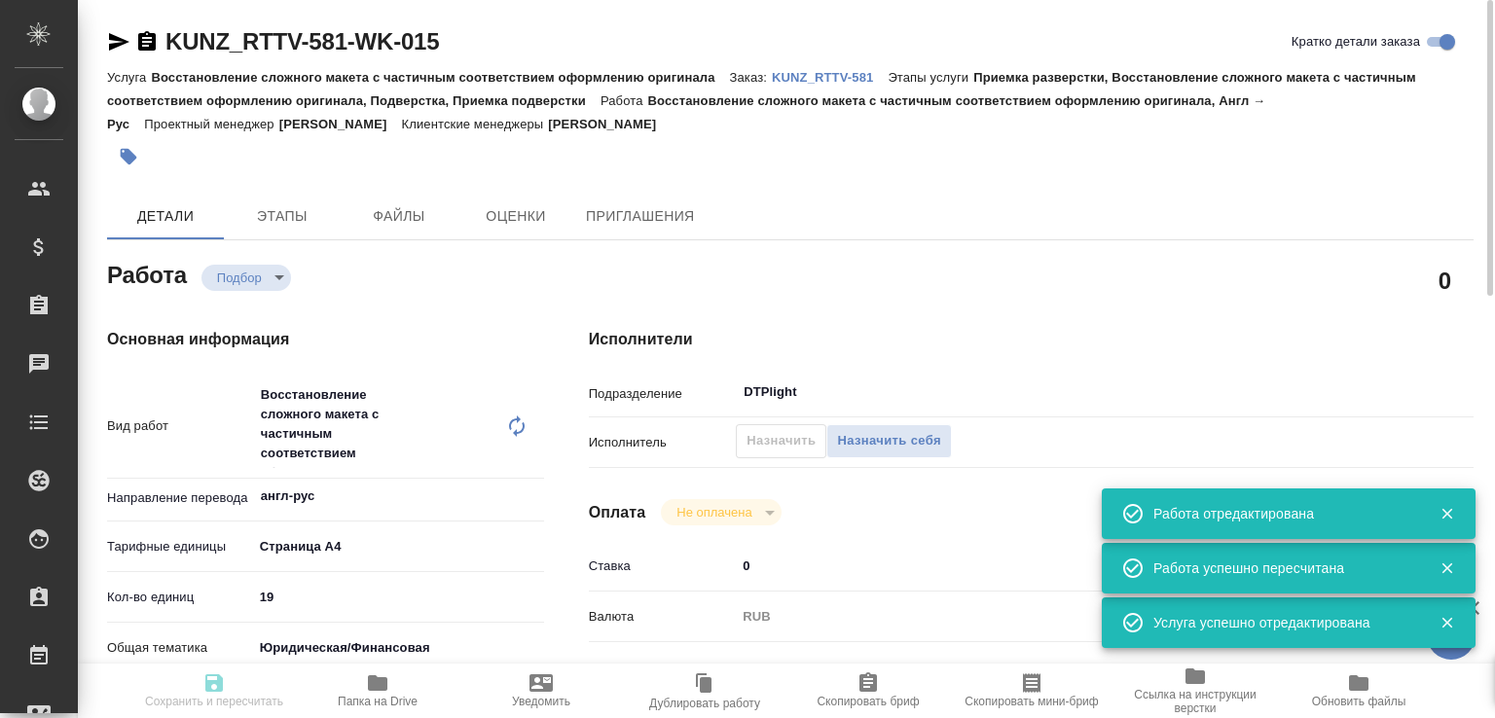
type input "notPayed"
type input "0"
type input "RUB"
type input "Малофеева Екатерина"
type input "KUNZ_RTTV-581"
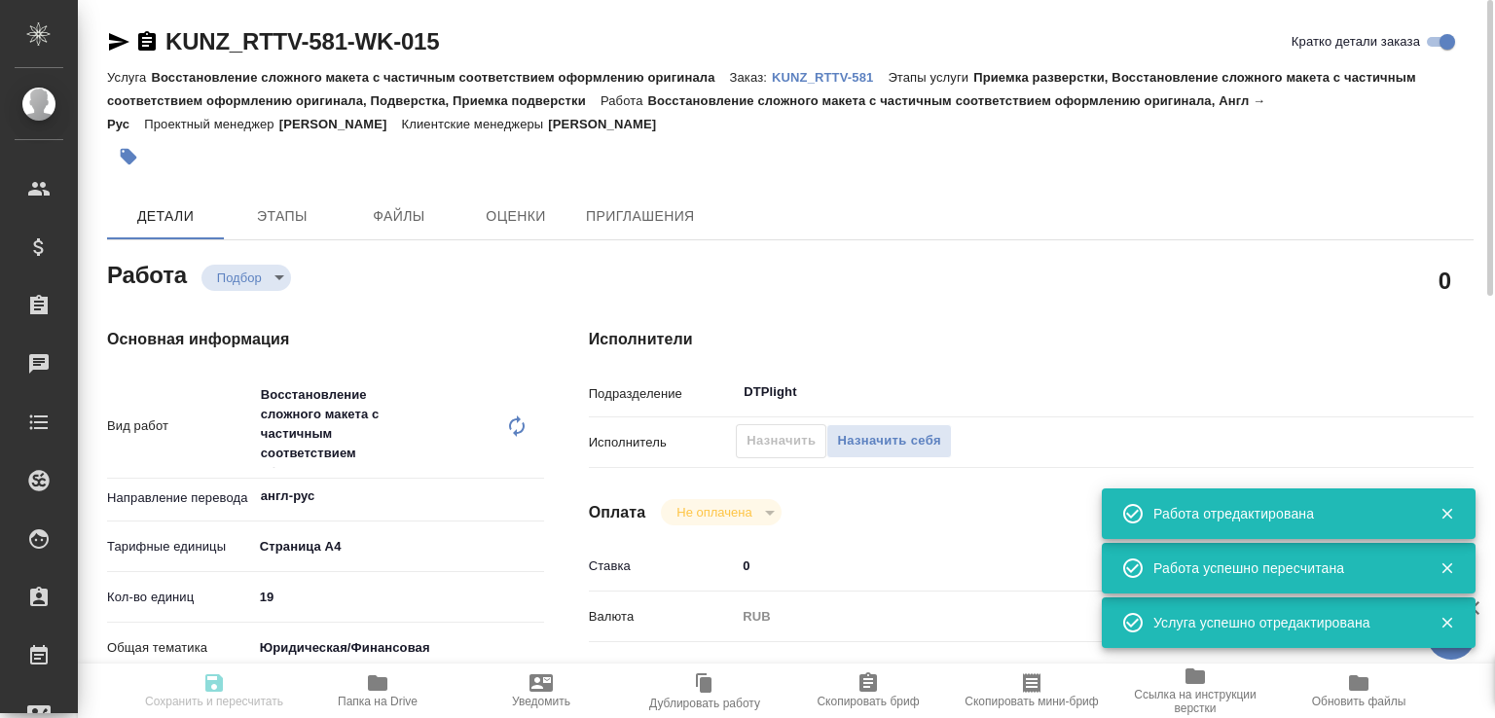
type input "Восстановление сложного макета с частичным соответствием оформлению оригинала"
type input "Приемка разверстки, Восстановление сложного макета с частичным соответствием оф…"
type input "Веселова Юлия"
type input "Малофеева Екатерина"
type input "/Clients/RT/Orders/KUNZ_RTTV-581"
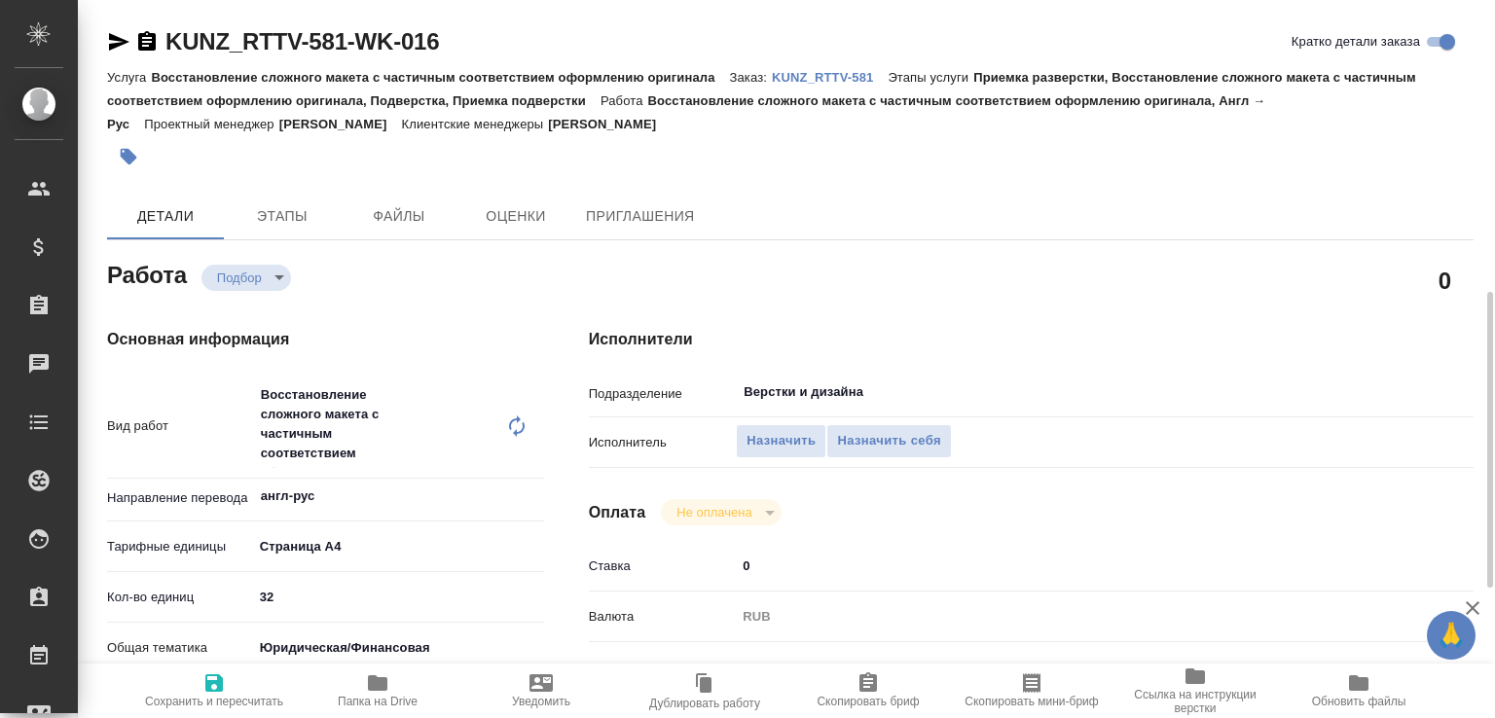
scroll to position [305, 0]
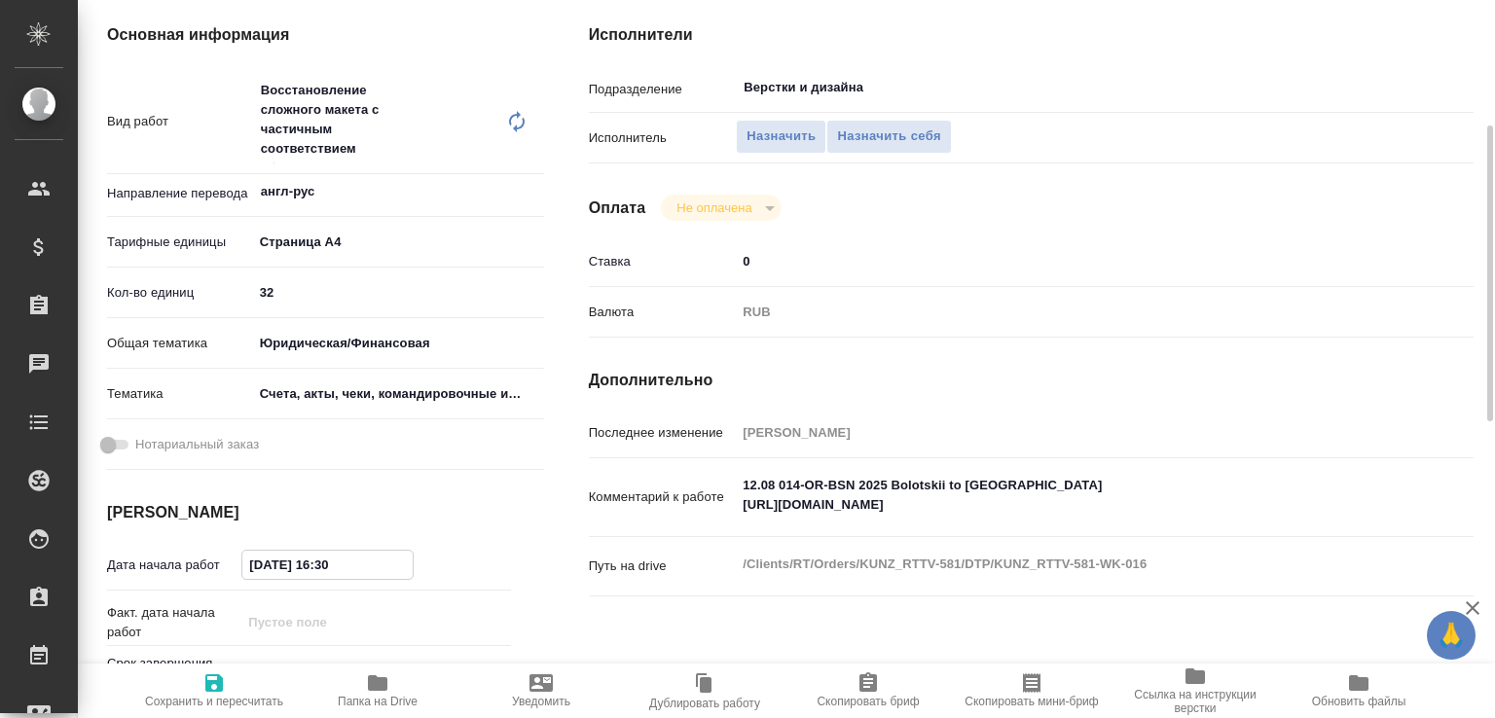
click at [295, 563] on input "[DATE] 16:30" at bounding box center [327, 565] width 170 height 28
paste input "[DATE] 10:45"
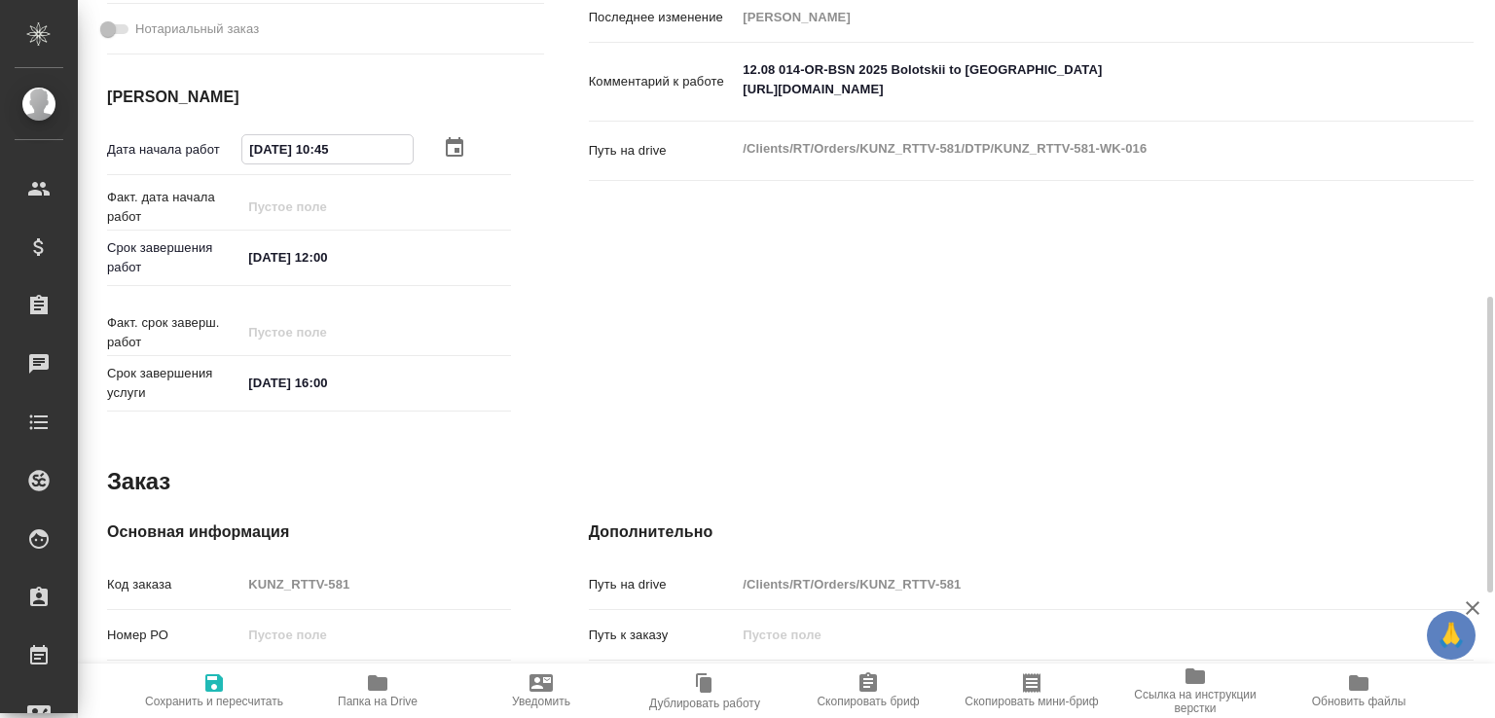
type input "[DATE] 10:45"
drag, startPoint x: 328, startPoint y: 249, endPoint x: 341, endPoint y: 257, distance: 14.9
click at [341, 257] on input "[DATE] 12:00" at bounding box center [327, 257] width 170 height 28
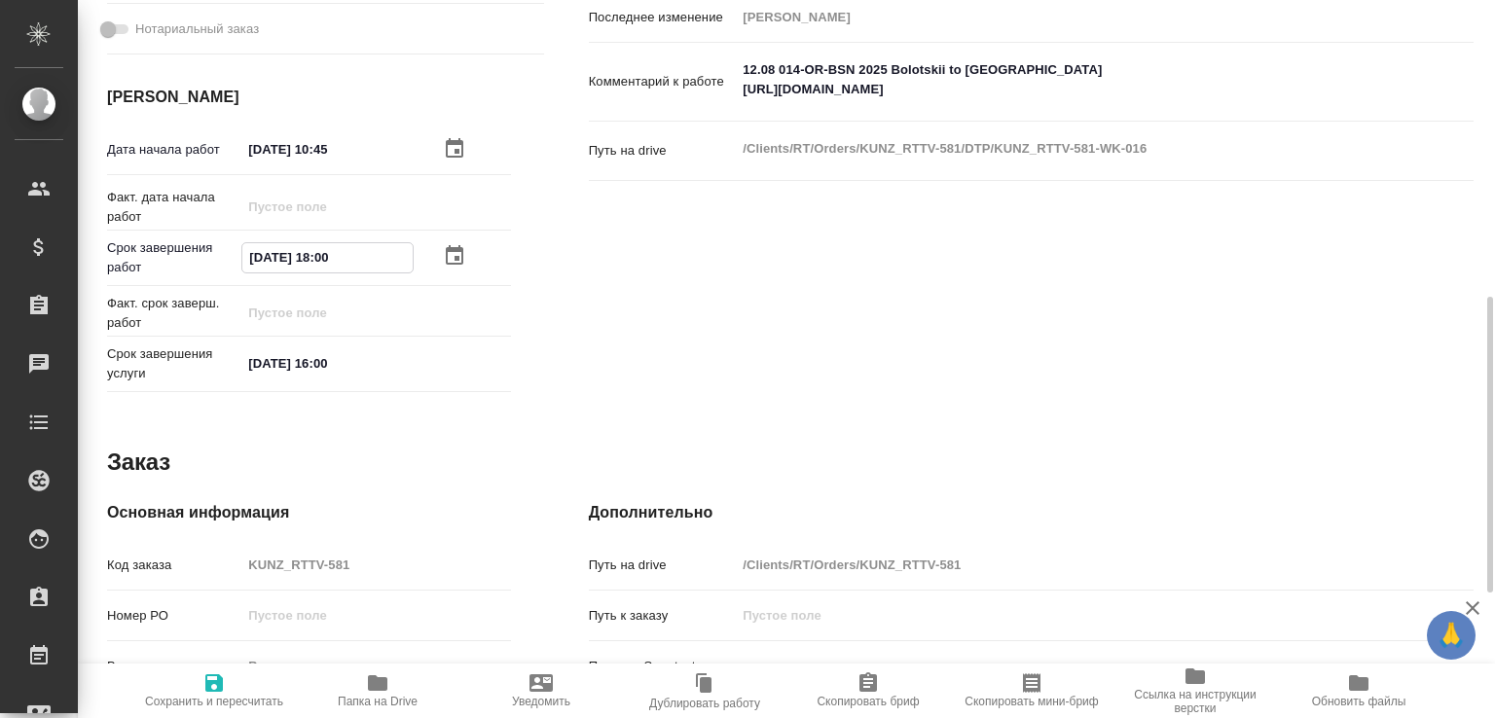
type input "[DATE] 18:00"
click at [250, 695] on span "Сохранить и пересчитать" at bounding box center [214, 702] width 138 height 14
type input "recruiting"
type input "англ-рус"
type input "5f036ec4e16dec2d6b59c8ff"
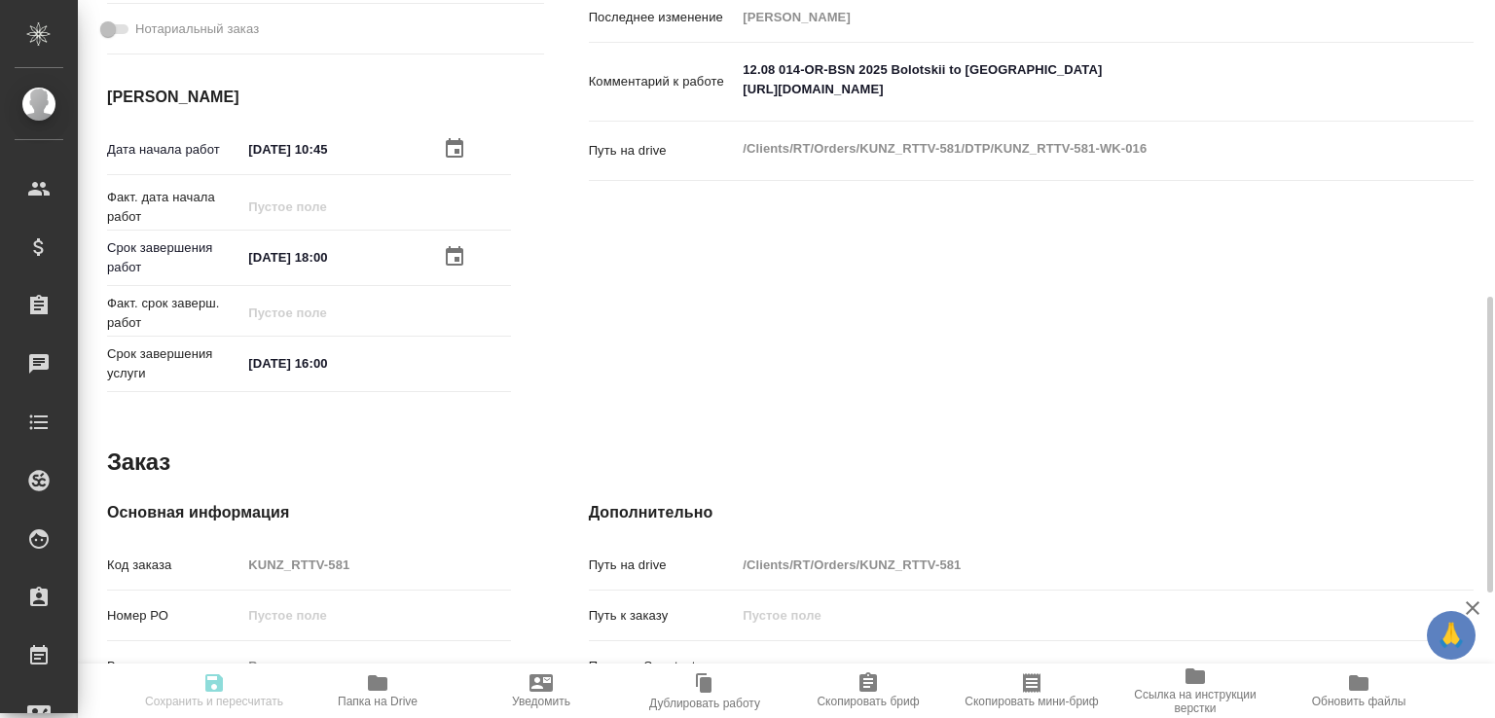
type input "32"
type input "yr-fn"
type input "5f647205b73bc97568ca66c0"
type input "[DATE] 10:45"
type input "[DATE] 18:00"
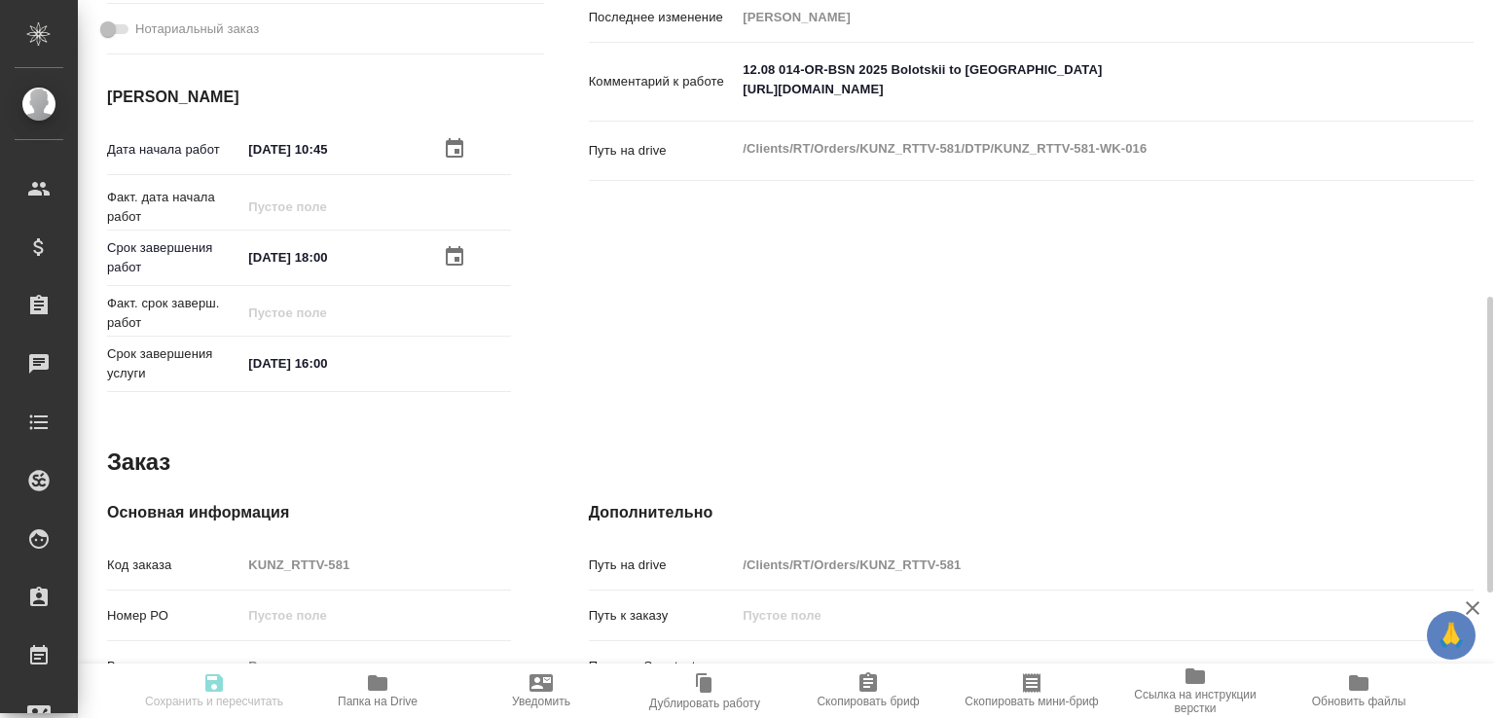
type input "[DATE] 16:00"
type input "Верстки и дизайна"
type input "notPayed"
type input "0"
type input "RUB"
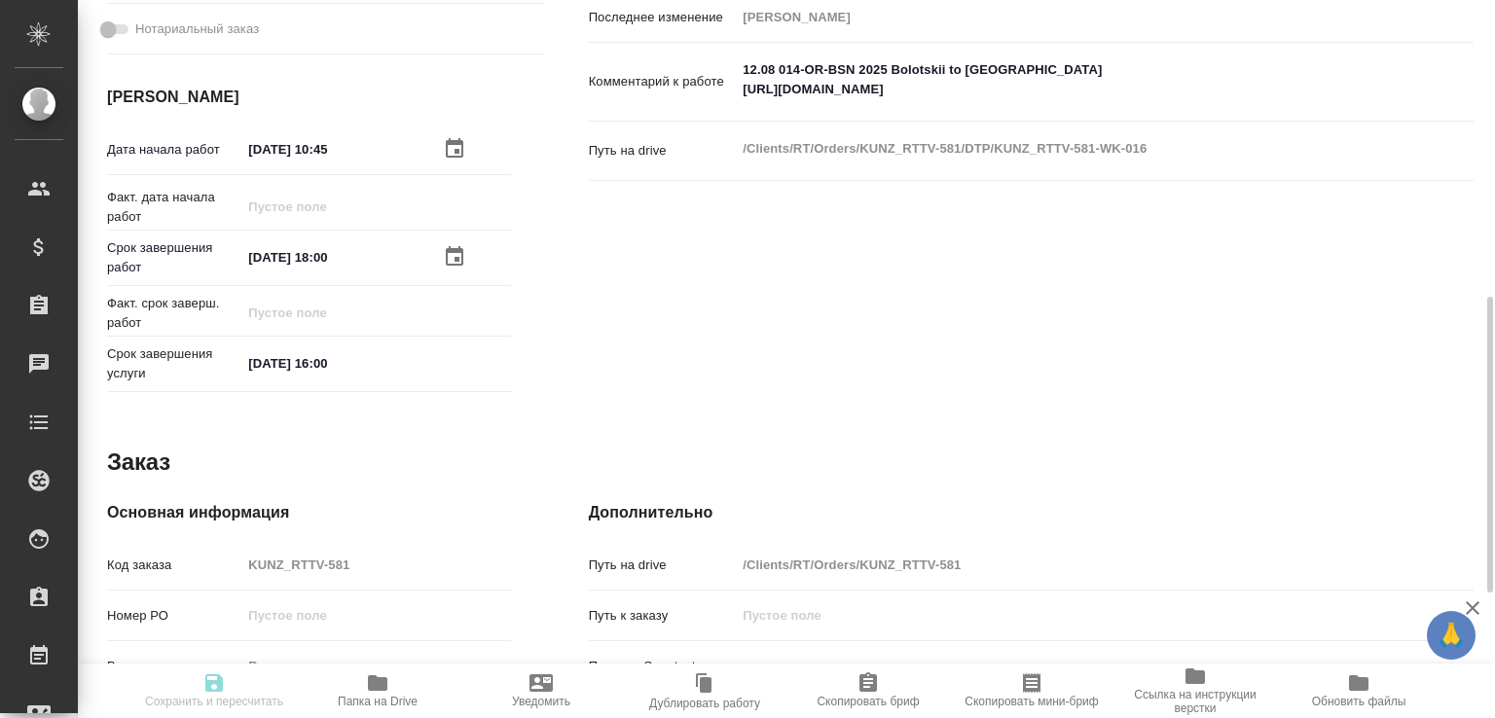
type input "[PERSON_NAME]"
type input "KUNZ_RTTV-581"
type input "Восстановление сложного макета с частичным соответствием оформлению оригинала"
type input "Приемка разверстки, Восстановление сложного макета с частичным соответствием оф…"
type input "[PERSON_NAME]"
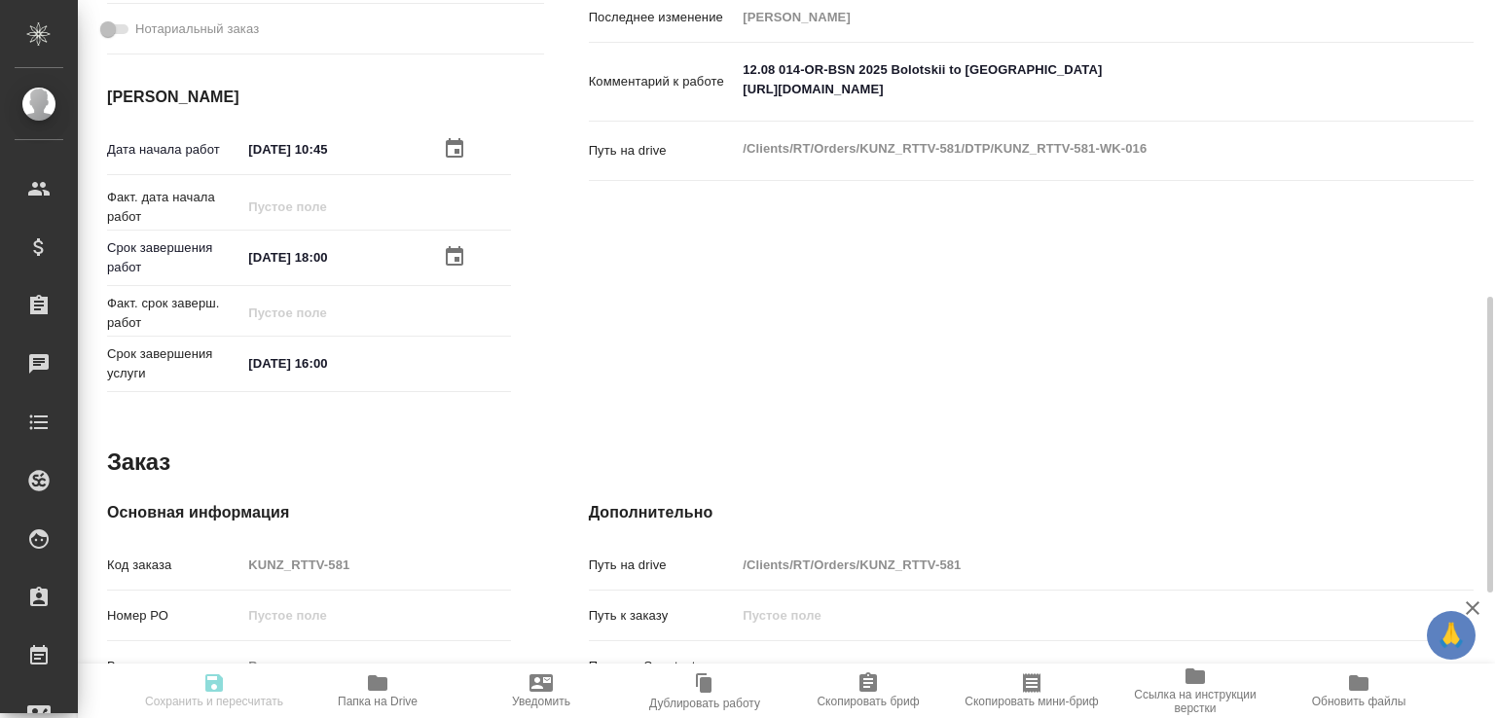
type input "[PERSON_NAME]"
type input "/Clients/RT/Orders/KUNZ_RTTV-581"
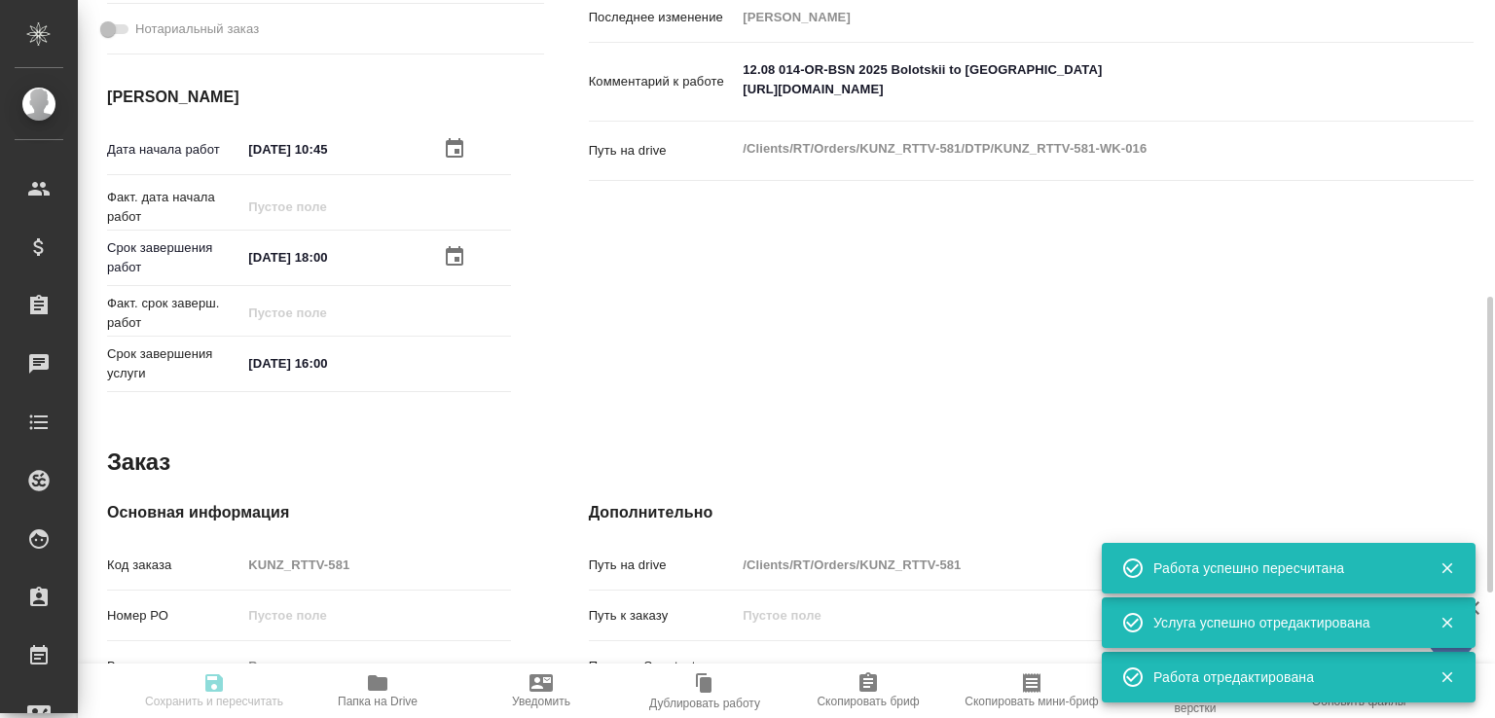
type input "recruiting"
type input "англ-рус"
type input "5f036ec4e16dec2d6b59c8ff"
type input "32"
type input "yr-fn"
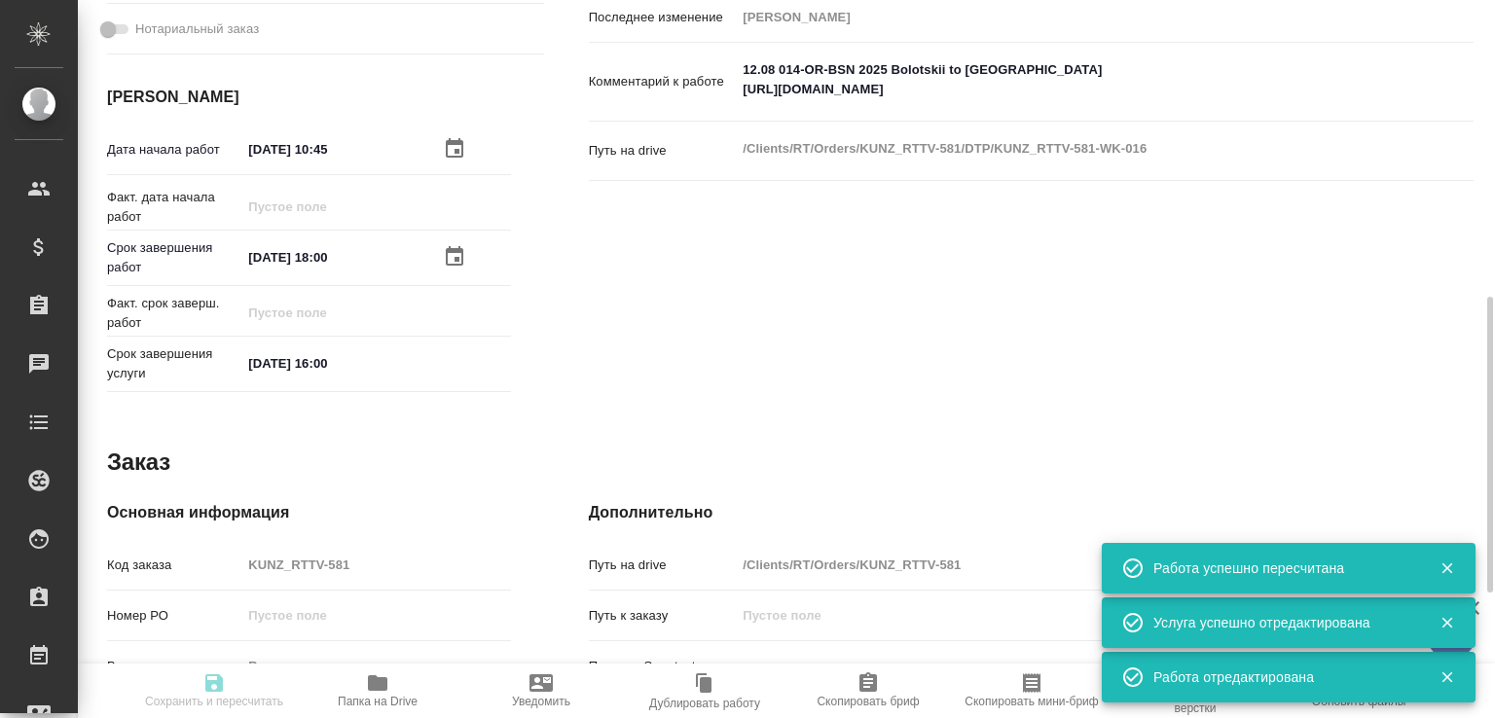
type input "5f647205b73bc97568ca66c0"
type input "[DATE] 10:45"
type input "[DATE] 18:00"
type input "[DATE] 16:00"
type input "Верстки и дизайна"
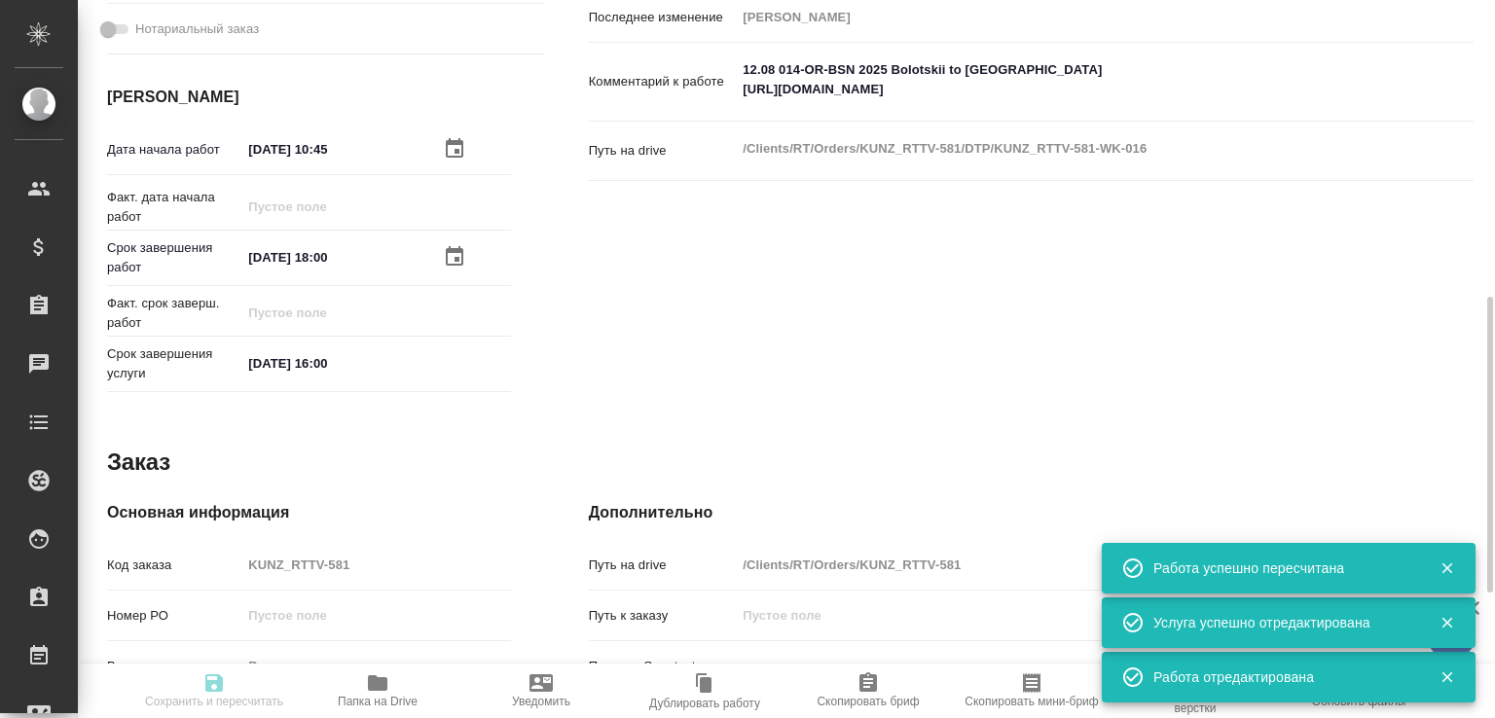
type input "notPayed"
type input "0"
type input "RUB"
type input "[PERSON_NAME]"
type input "KUNZ_RTTV-581"
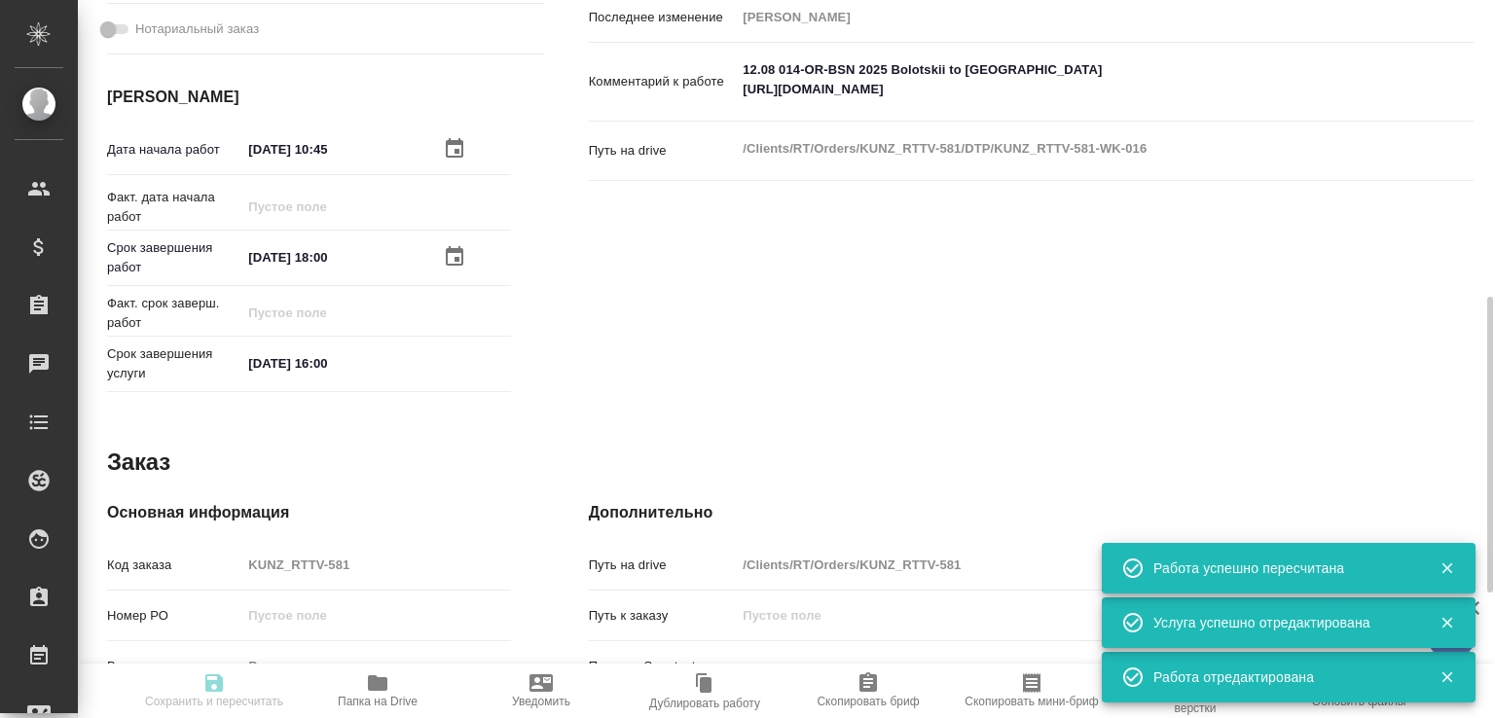
type input "Восстановление сложного макета с частичным соответствием оформлению оригинала"
type input "Приемка разверстки, Восстановление сложного макета с частичным соответствием оф…"
type input "[PERSON_NAME]"
type input "/Clients/RT/Orders/KUNZ_RTTV-581"
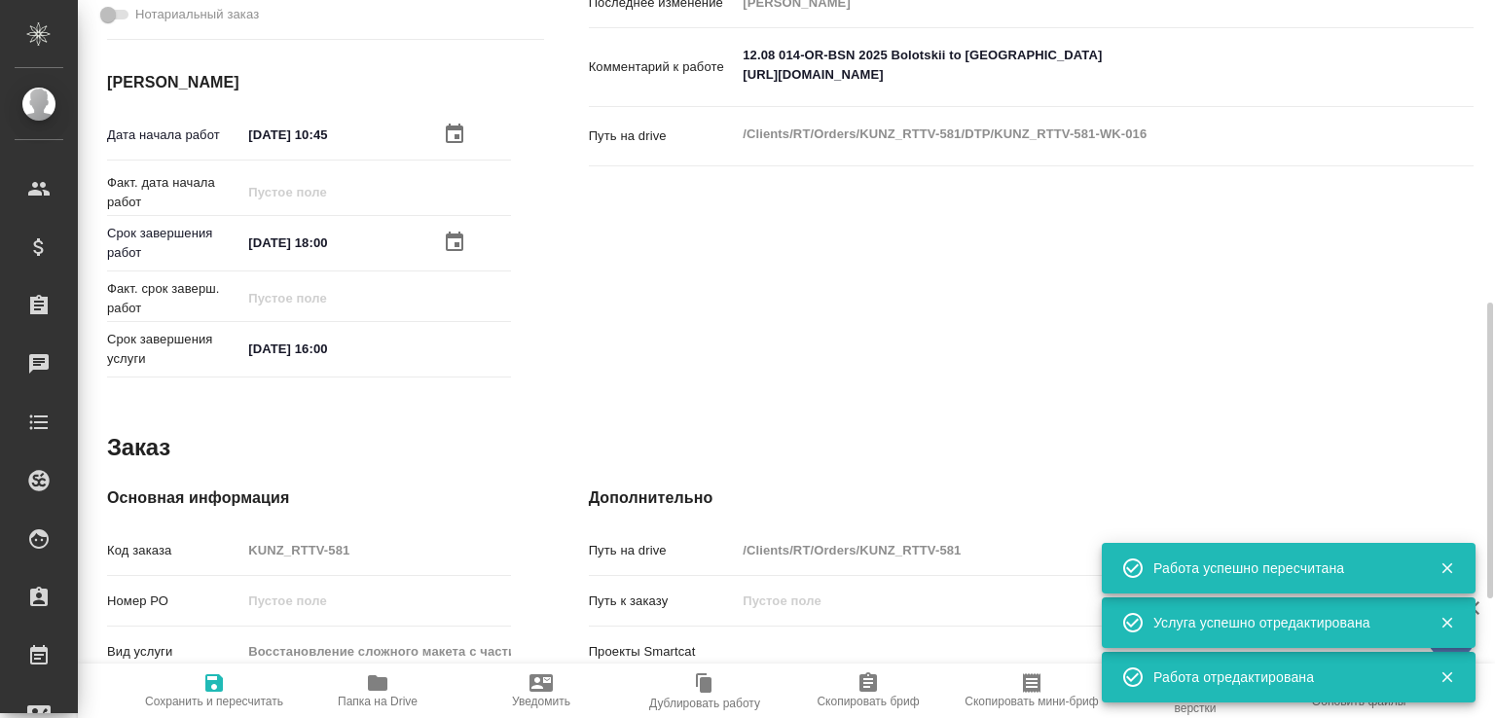
scroll to position [333, 0]
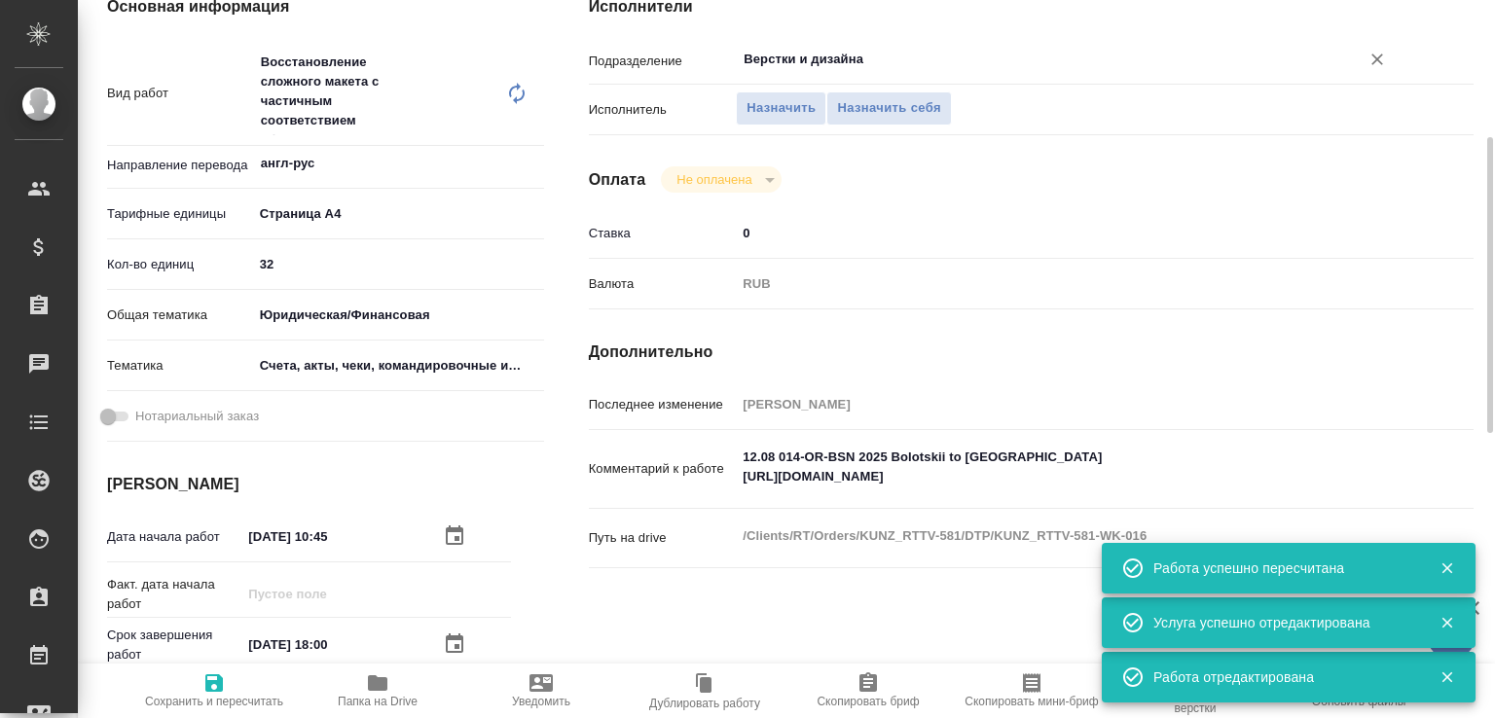
click at [829, 74] on div "Верстки и дизайна ​" at bounding box center [1068, 59] width 664 height 35
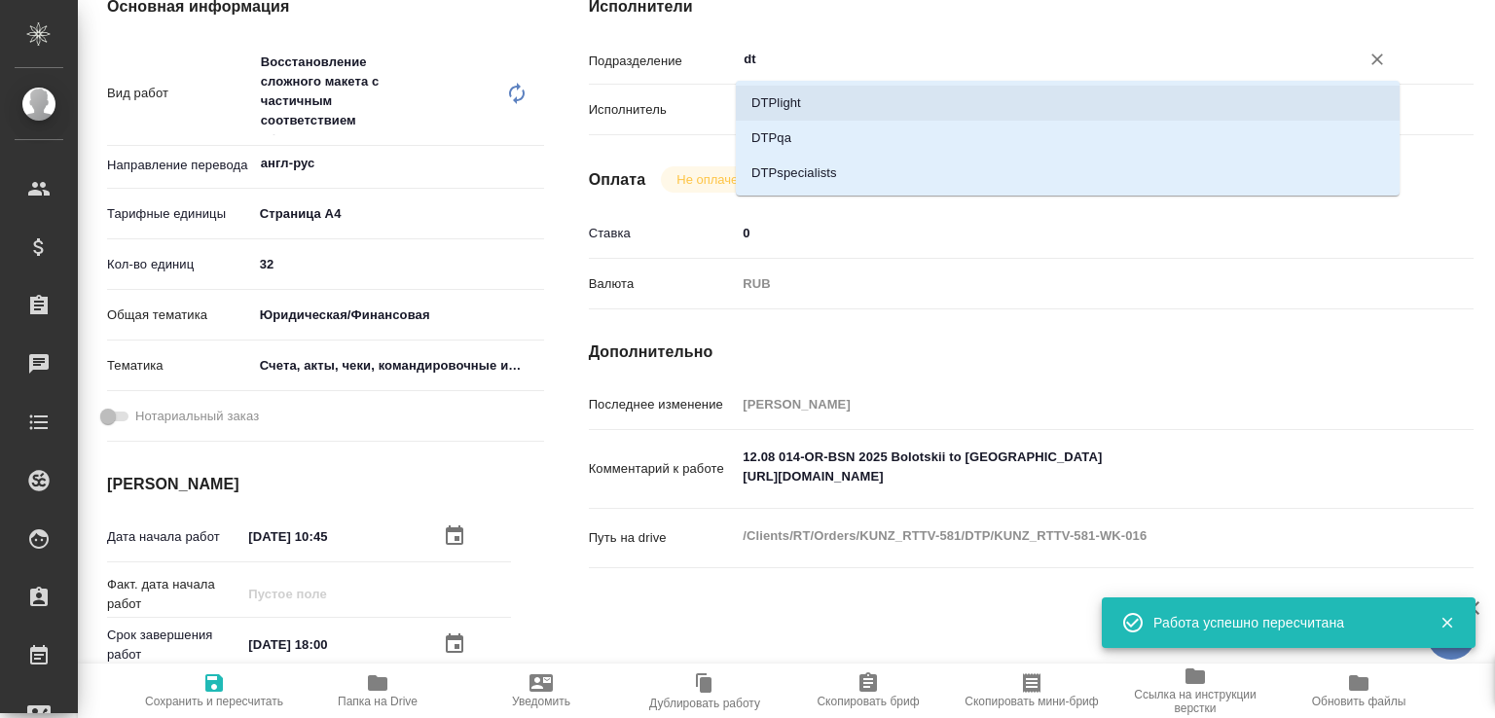
click at [816, 103] on li "DTPlight" at bounding box center [1068, 103] width 664 height 35
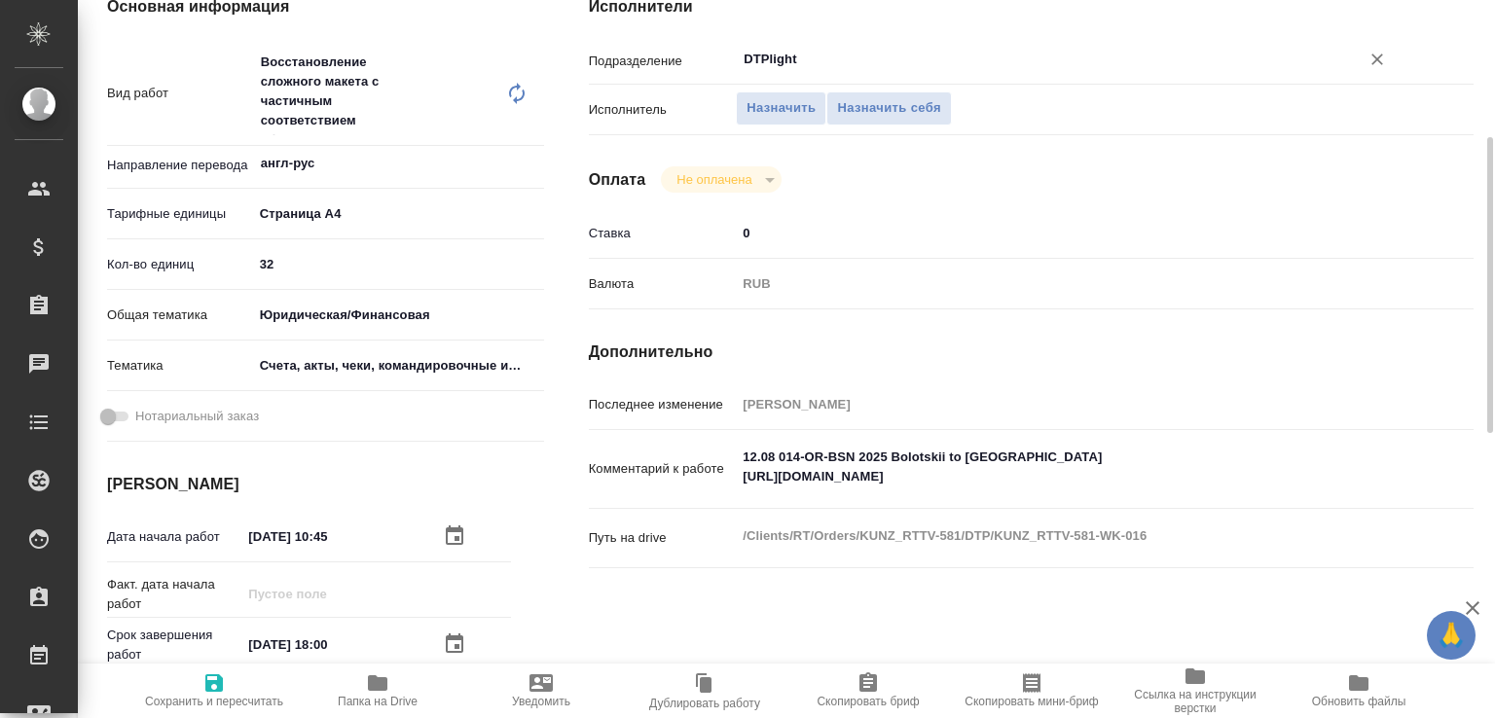
type input "DTPlight"
click at [232, 680] on span "Сохранить и пересчитать" at bounding box center [214, 689] width 140 height 37
type input "recruiting"
type input "англ-рус"
type input "5f036ec4e16dec2d6b59c8ff"
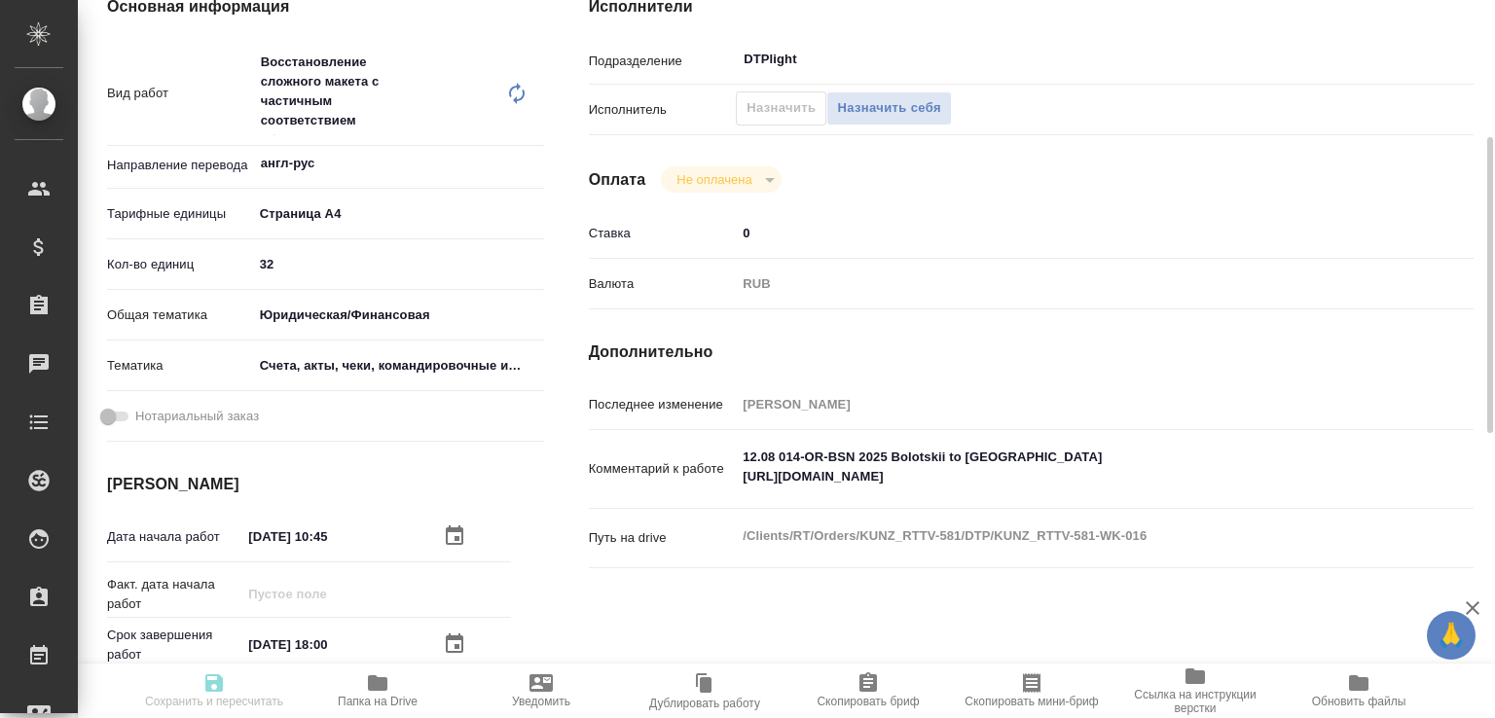
type input "32"
type input "yr-fn"
type input "5f647205b73bc97568ca66c0"
type input "[DATE] 10:45"
type input "[DATE] 18:00"
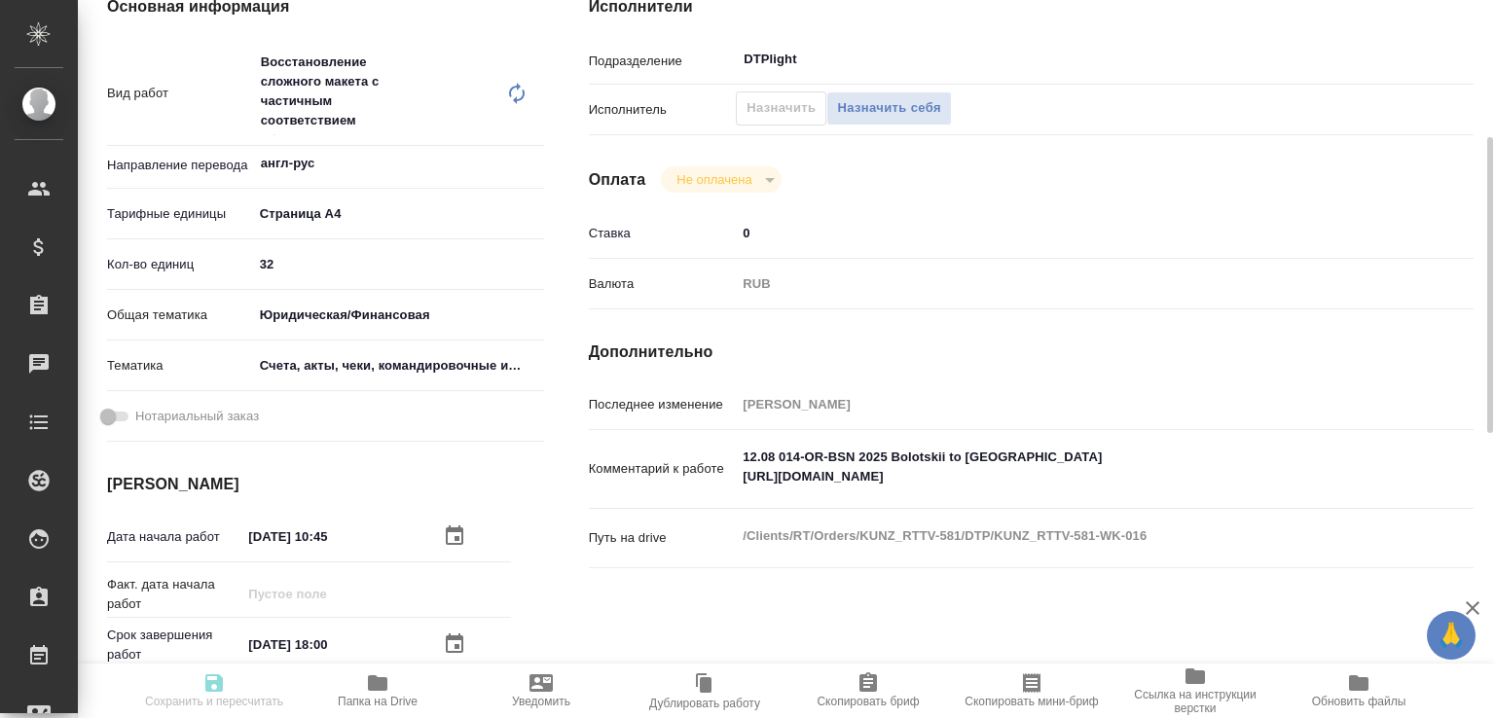
type input "[DATE] 16:00"
type input "DTPlight"
type input "notPayed"
type input "0"
type input "RUB"
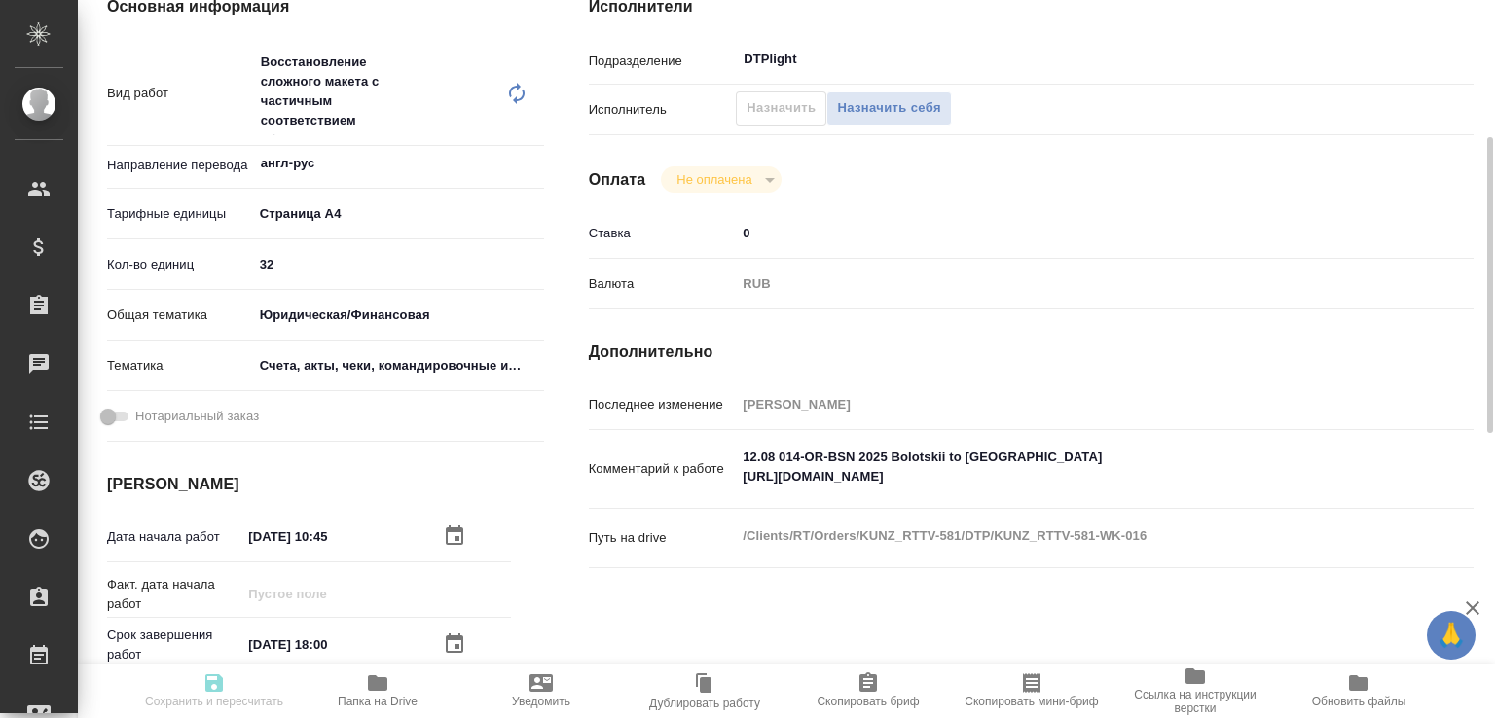
type input "[PERSON_NAME]"
type input "KUNZ_RTTV-581"
type input "Восстановление сложного макета с частичным соответствием оформлению оригинала"
type input "Приемка разверстки, Восстановление сложного макета с частичным соответствием оф…"
type input "[PERSON_NAME]"
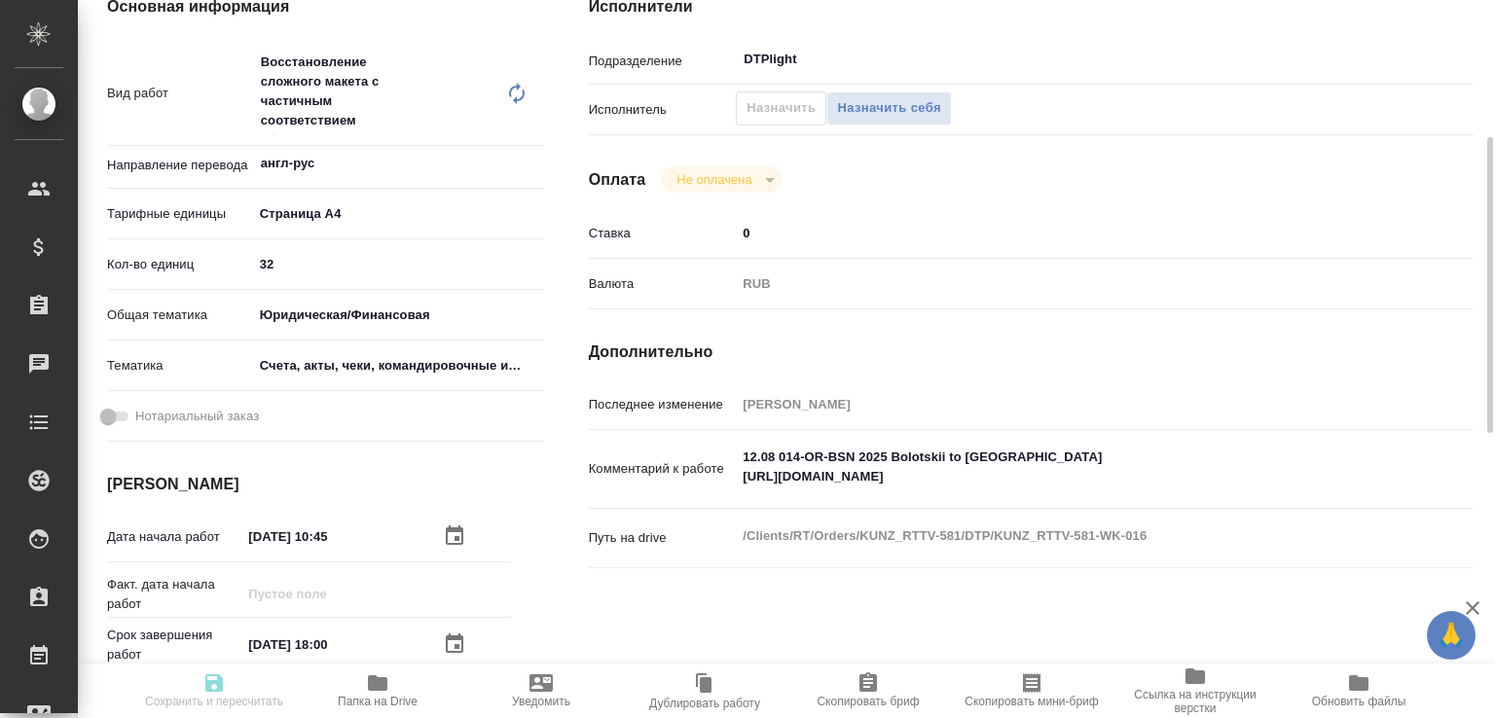
type input "[PERSON_NAME]"
type input "/Clients/RT/Orders/KUNZ_RTTV-581"
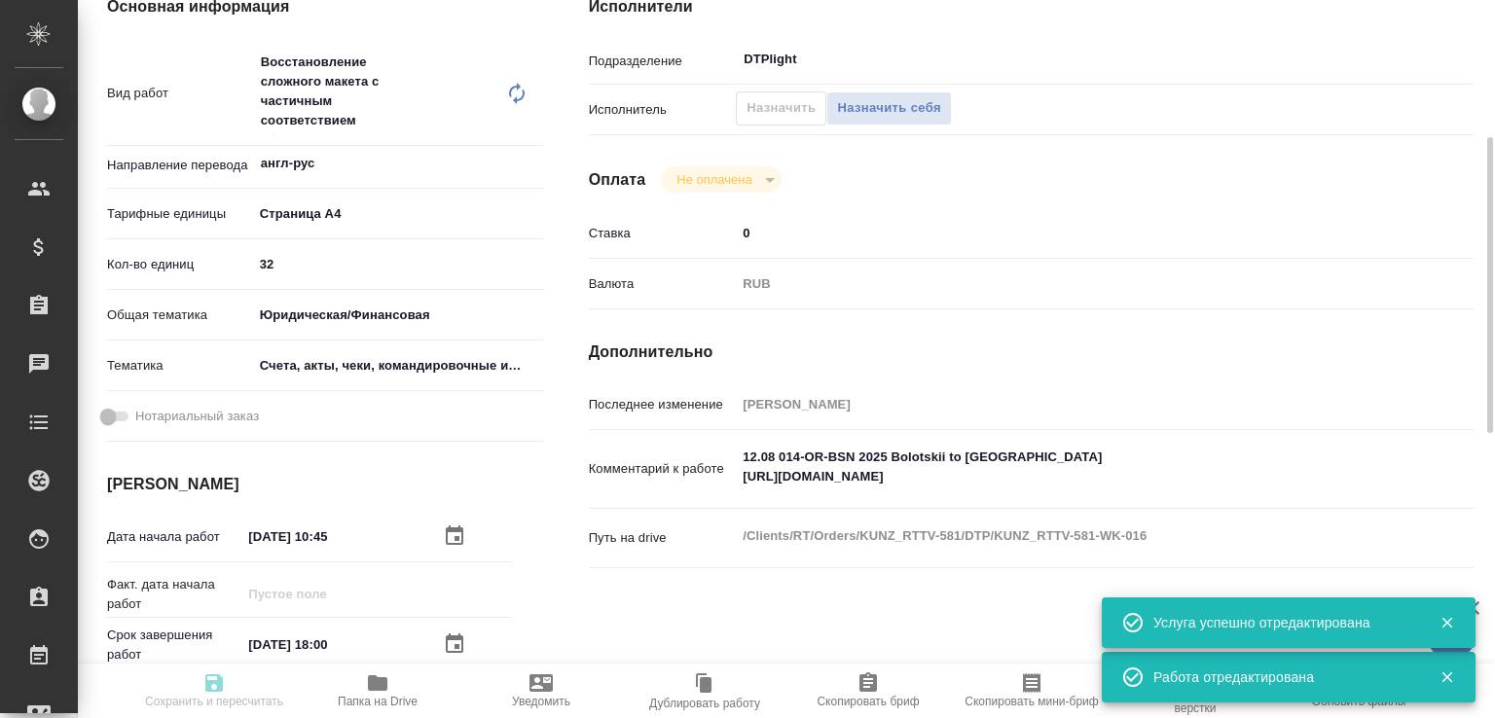
type input "recruiting"
type input "англ-рус"
type input "5f036ec4e16dec2d6b59c8ff"
type input "32"
type input "yr-fn"
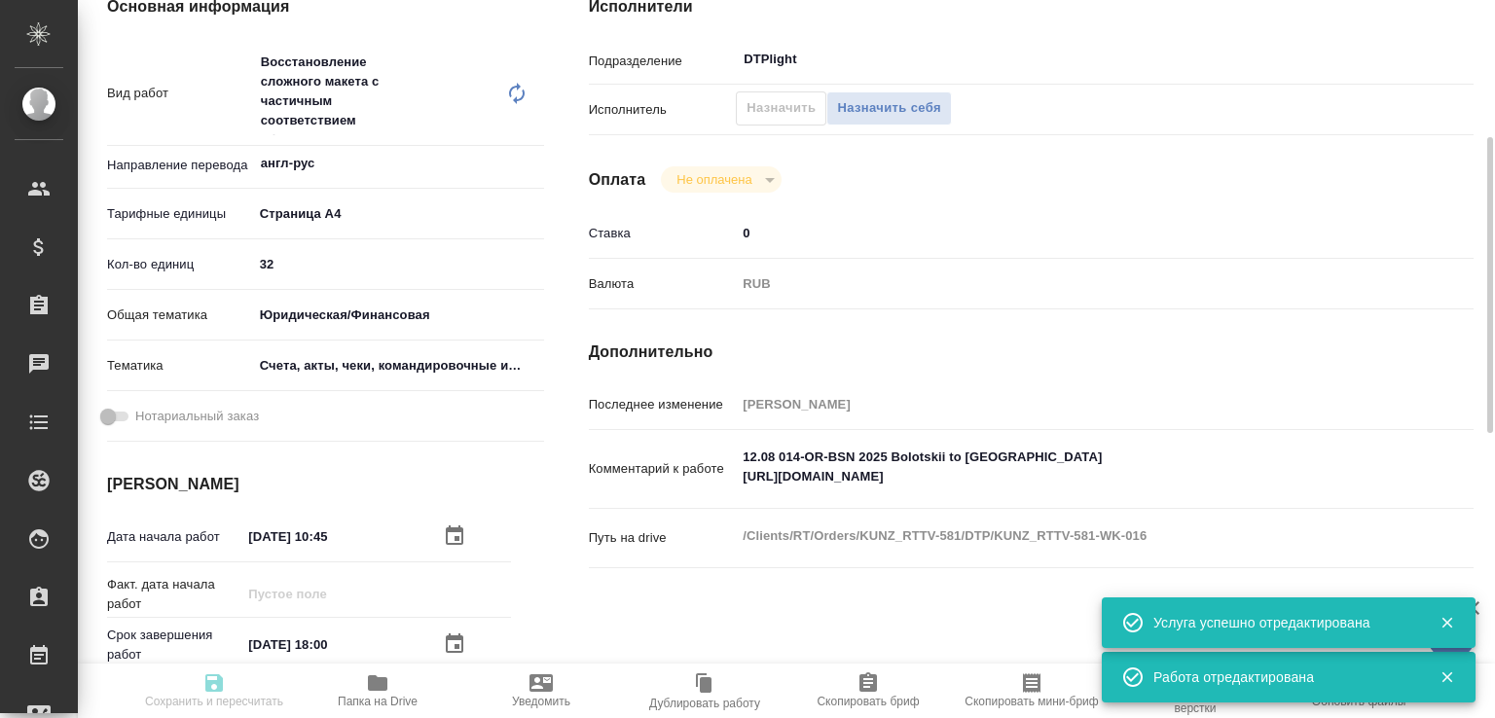
type input "5f647205b73bc97568ca66c0"
type input "[DATE] 10:45"
type input "[DATE] 18:00"
type input "[DATE] 16:00"
type input "DTPlight"
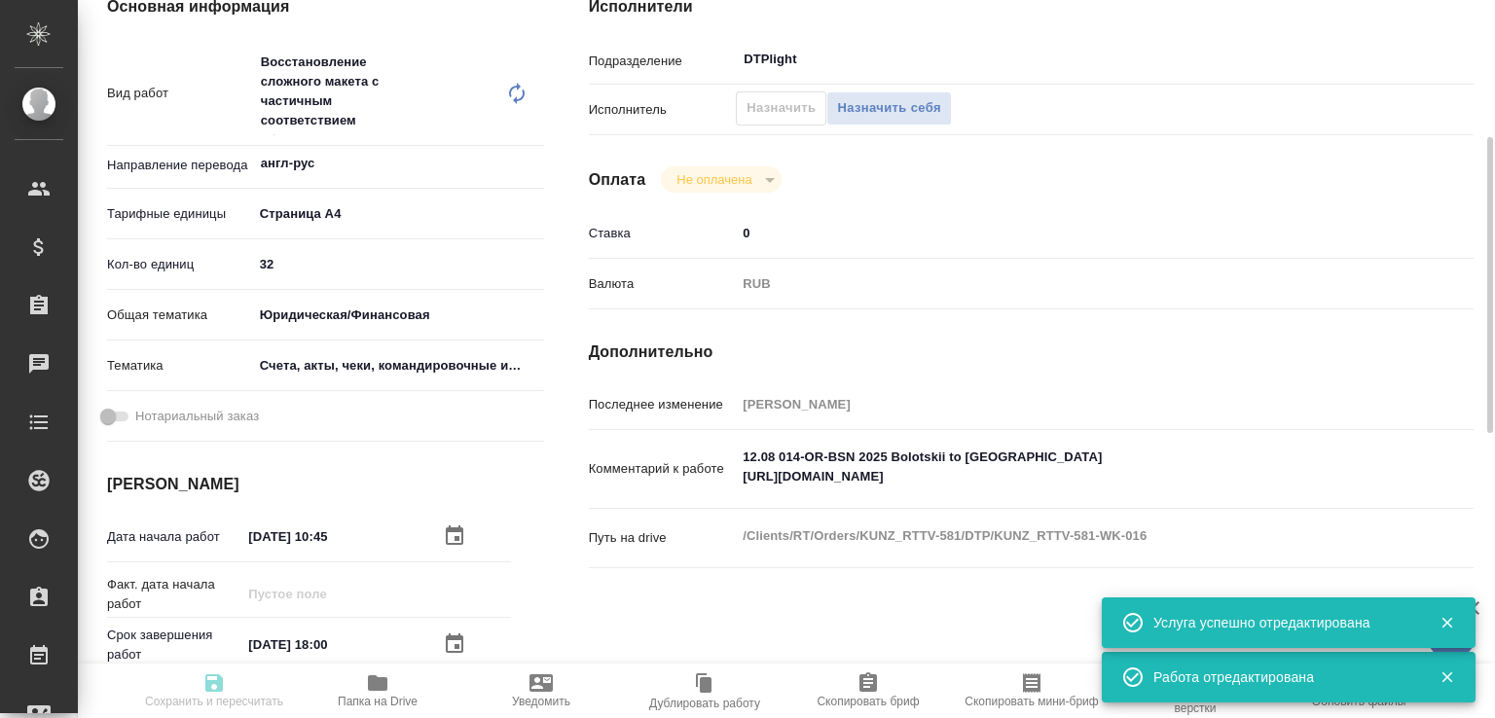
type input "notPayed"
type input "0"
type input "RUB"
type input "[PERSON_NAME]"
type input "KUNZ_RTTV-581"
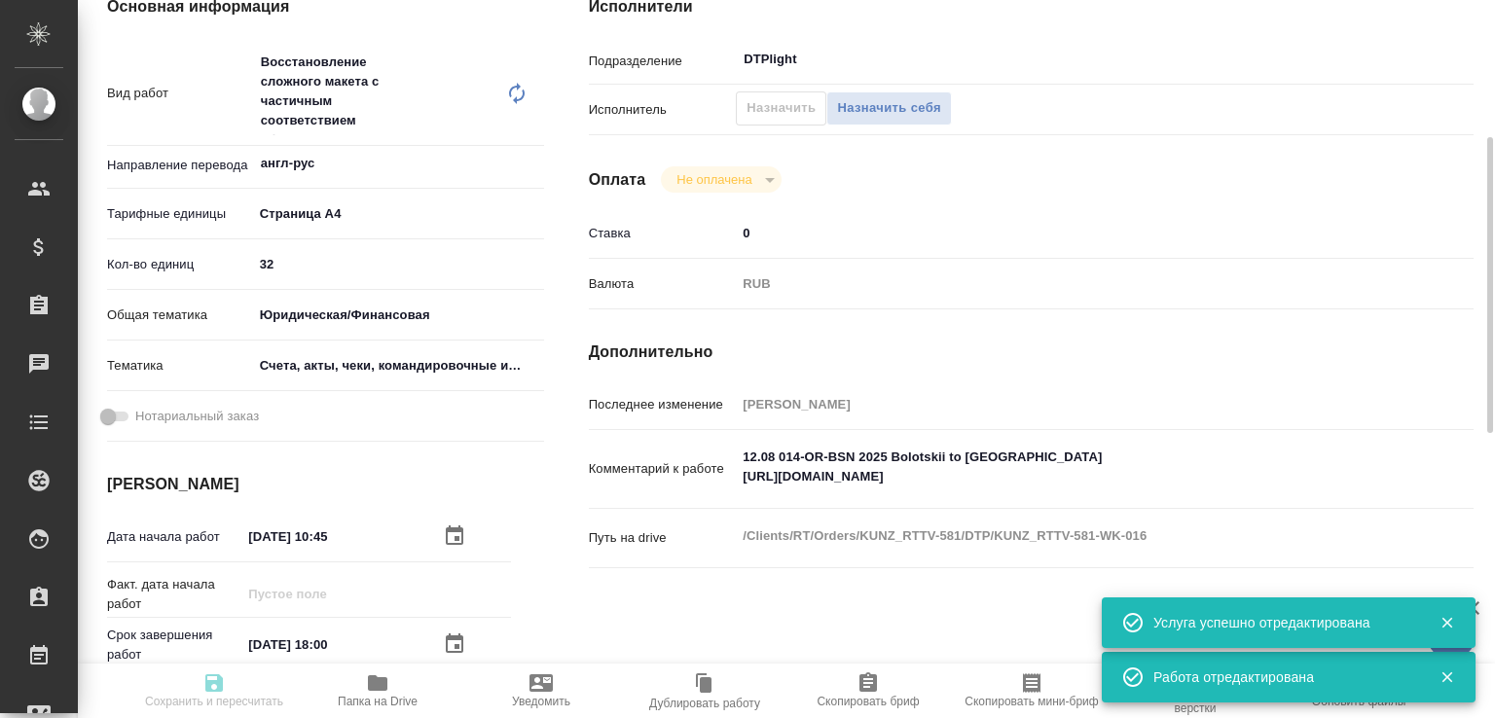
type input "Восстановление сложного макета с частичным соответствием оформлению оригинала"
type input "Приемка разверстки, Восстановление сложного макета с частичным соответствием оф…"
type input "[PERSON_NAME]"
type input "/Clients/RT/Orders/KUNZ_RTTV-581"
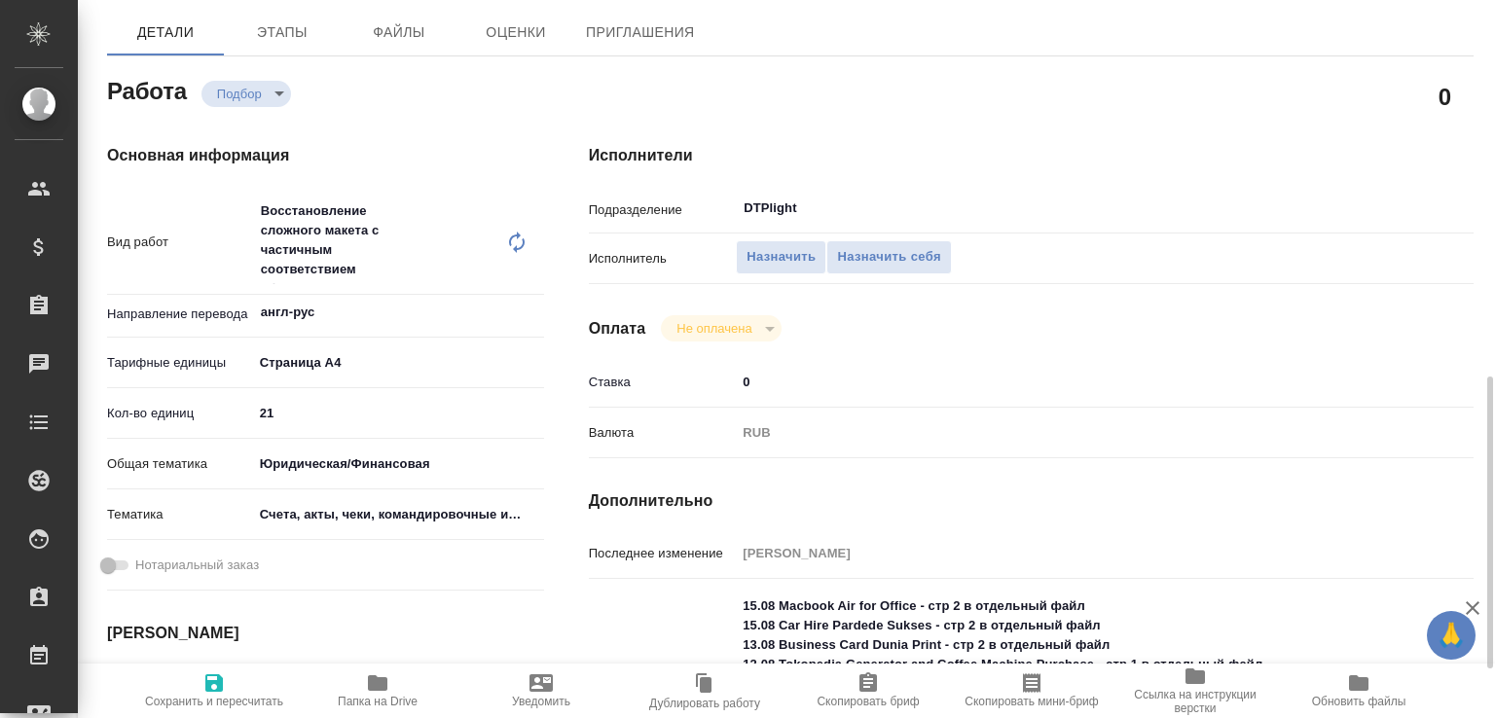
scroll to position [831, 0]
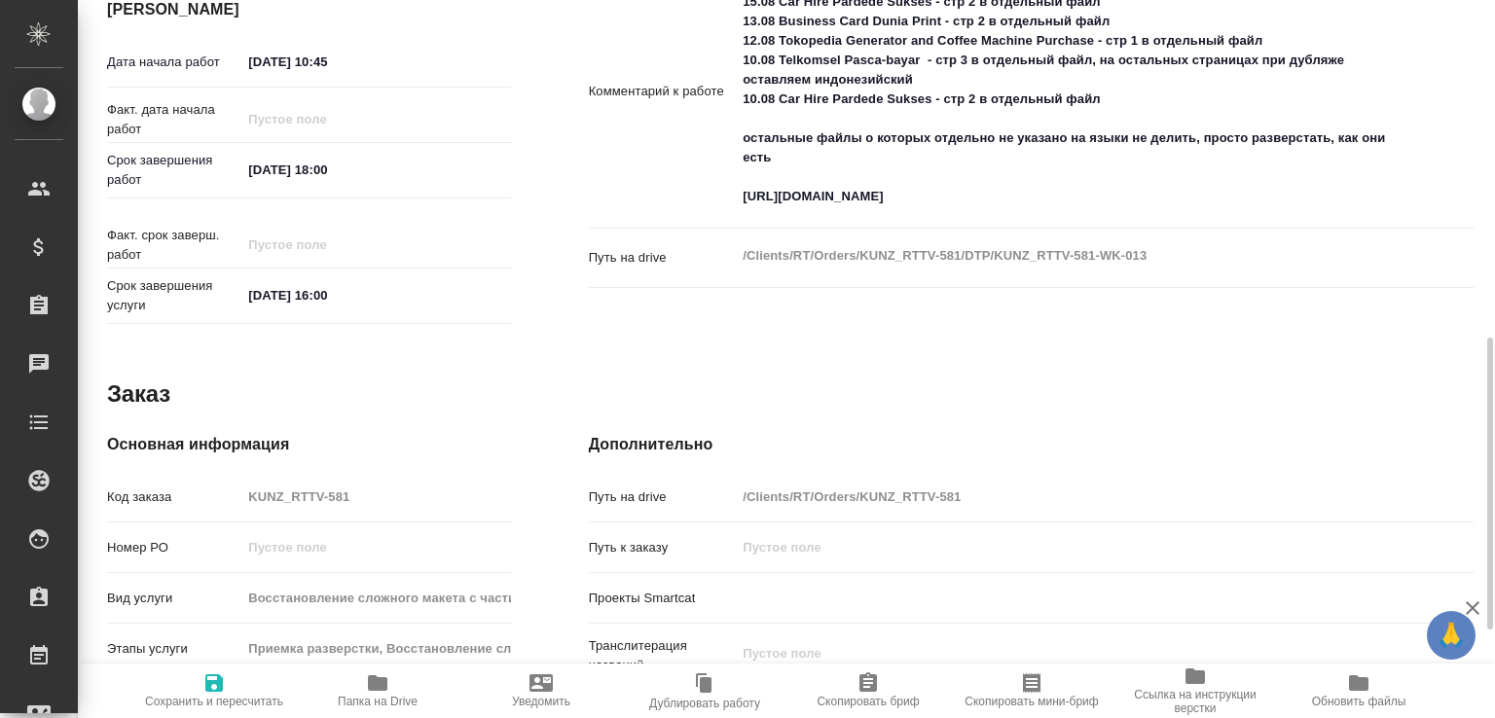
click at [222, 680] on icon "button" at bounding box center [213, 682] width 23 height 23
type input "recruiting"
type input "англ-рус"
type input "5f036ec4e16dec2d6b59c8ff"
type input "21"
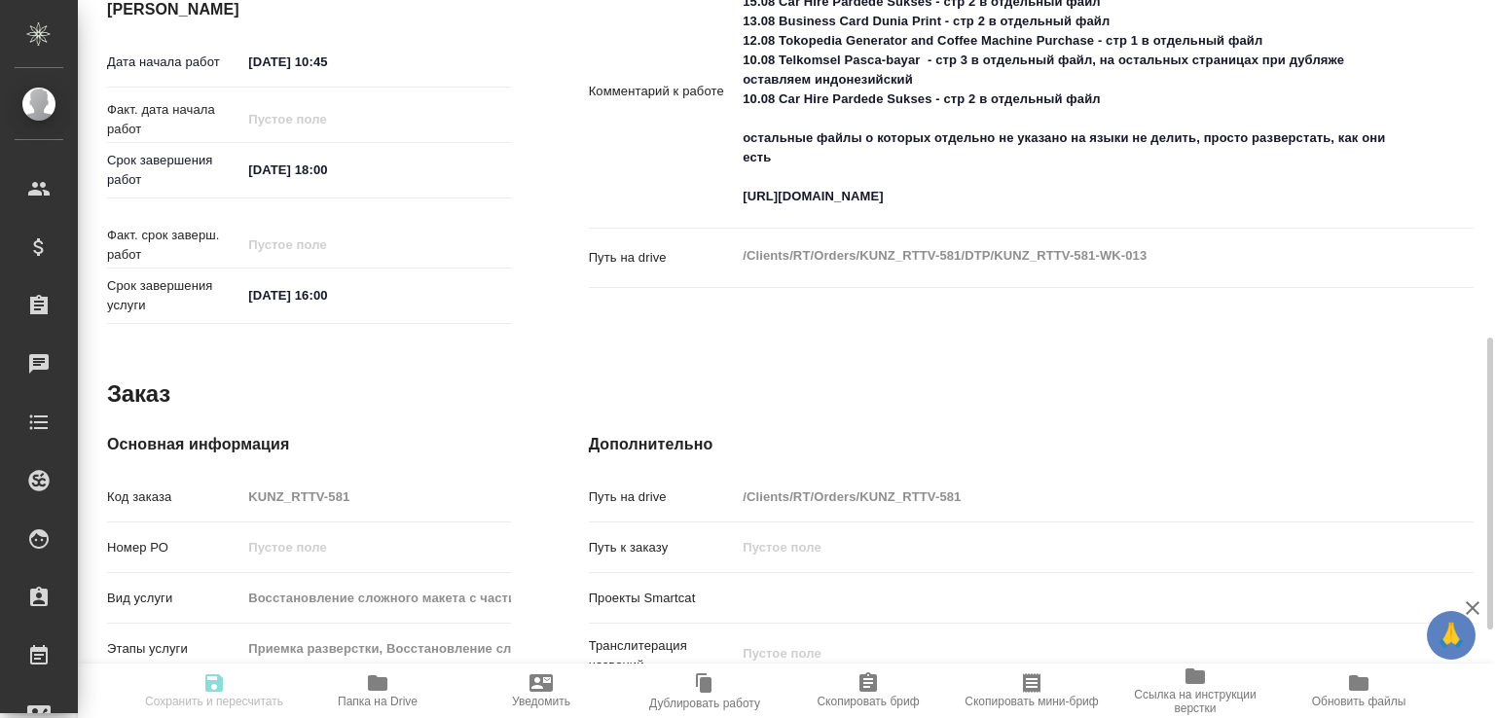
type input "yr-fn"
type input "5f647205b73bc97568ca66c0"
type input "09.09.2025 10:45"
type input "09.09.2025 18:00"
type input "26.09.2025 16:00"
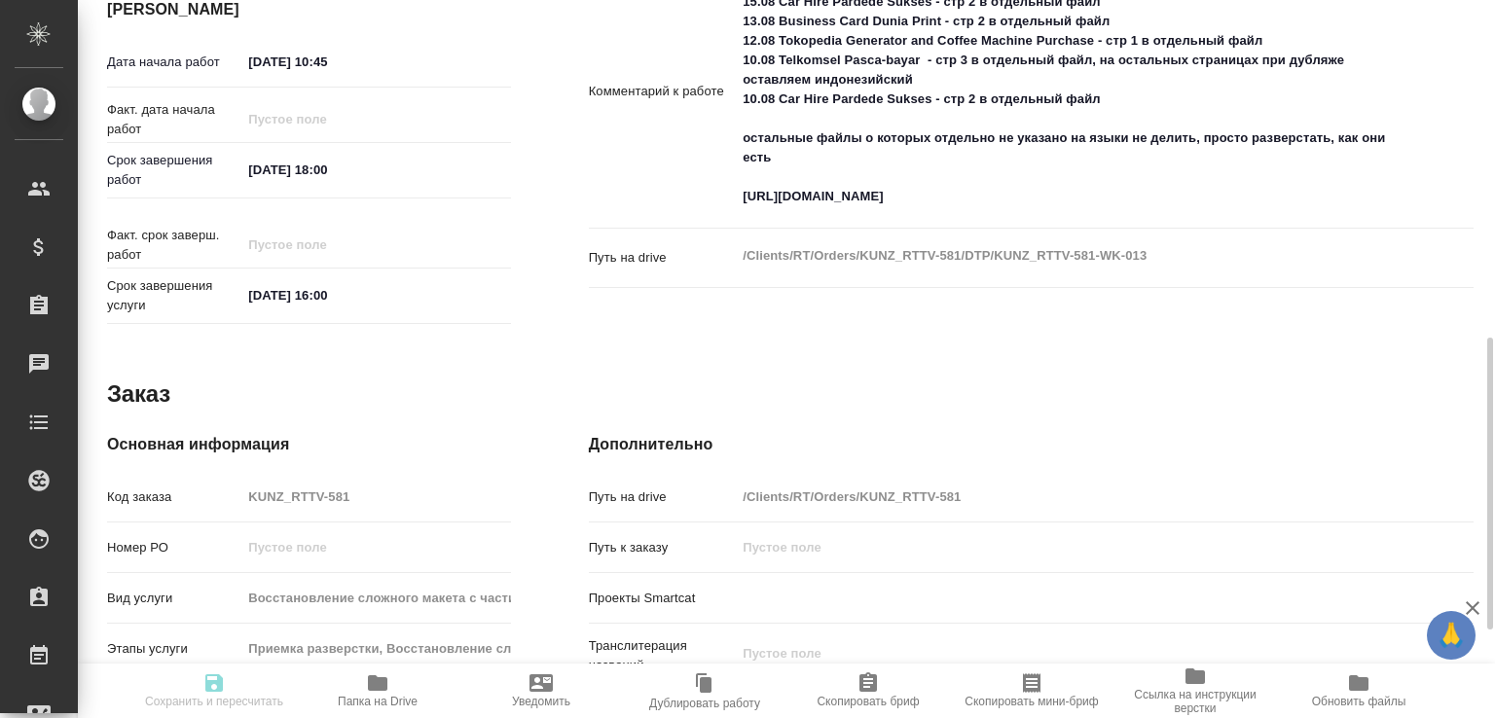
type input "DTPlight"
type input "notPayed"
type input "0"
type input "RUB"
type input "Малофеева Екатерина"
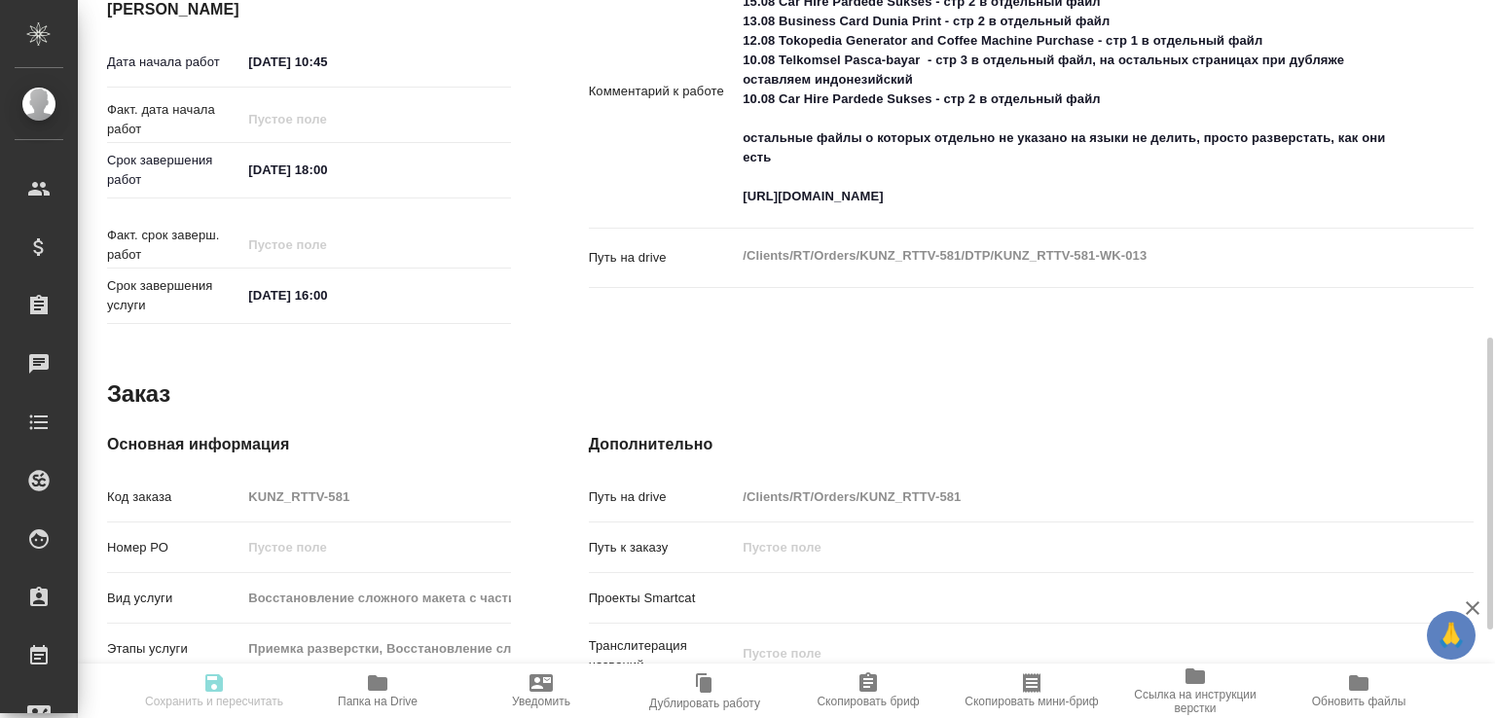
type input "KUNZ_RTTV-581"
type input "Восстановление сложного макета с частичным соответствием оформлению оригинала"
type input "Приемка разверстки, Восстановление сложного макета с частичным соответствием оф…"
type input "Веселова Юлия"
type input "Малофеева Екатерина"
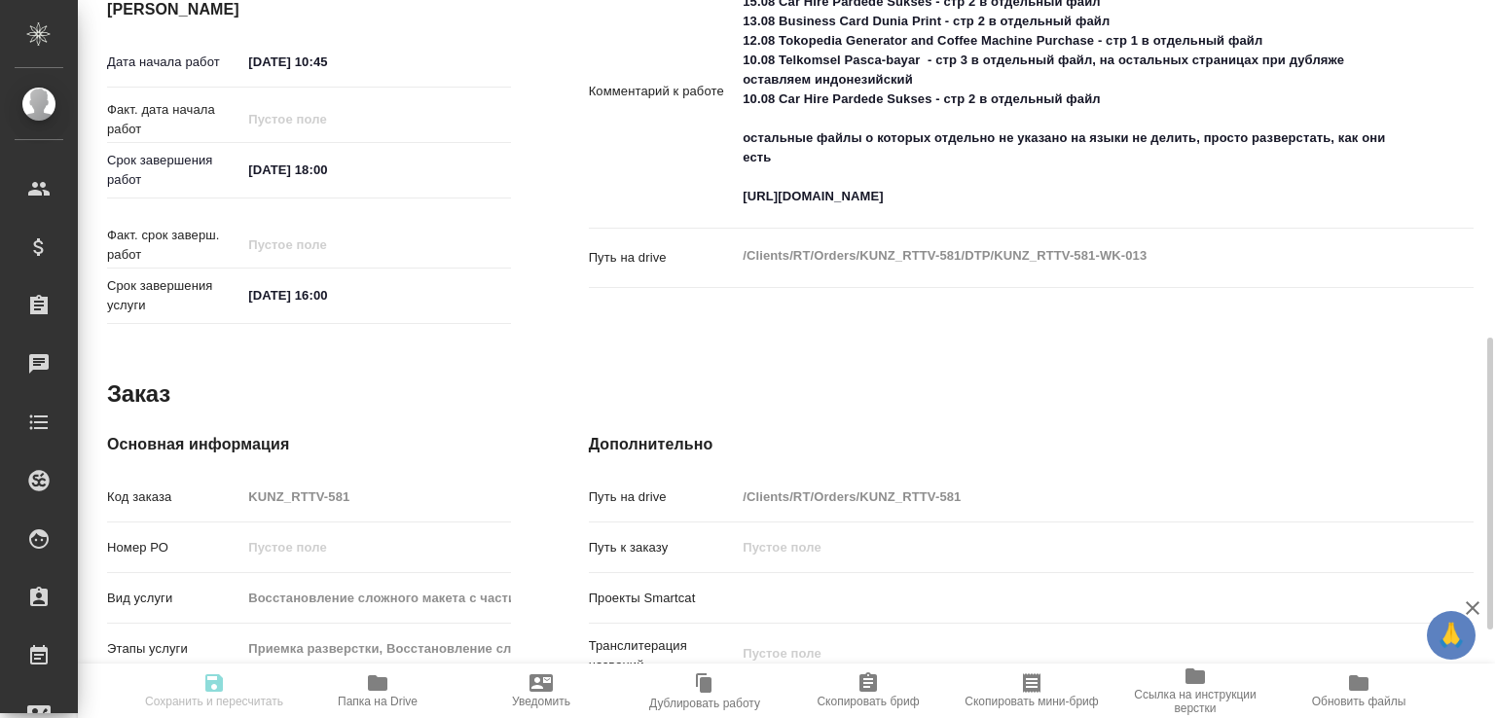
type input "/Clients/RT/Orders/KUNZ_RTTV-581"
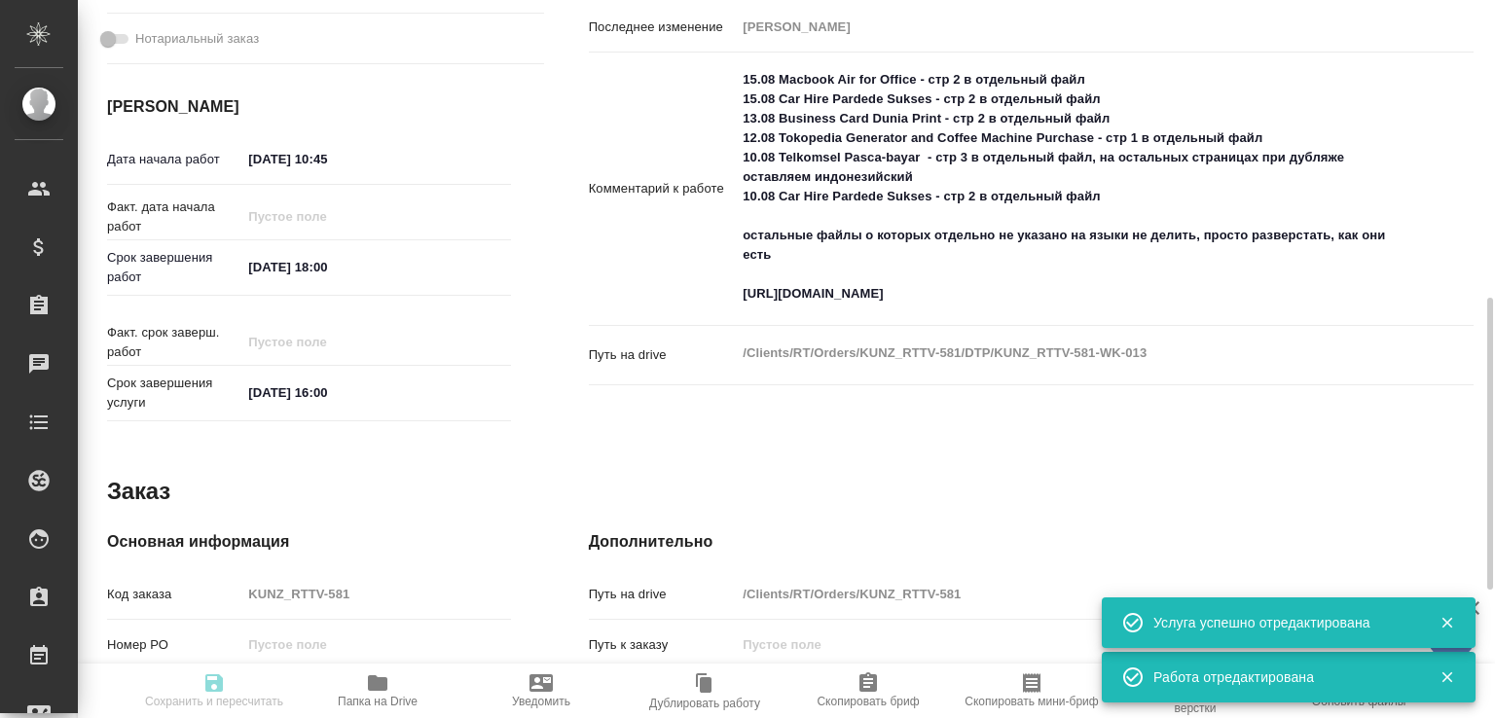
type input "recruiting"
type input "англ-рус"
type input "5f036ec4e16dec2d6b59c8ff"
type input "21"
type input "yr-fn"
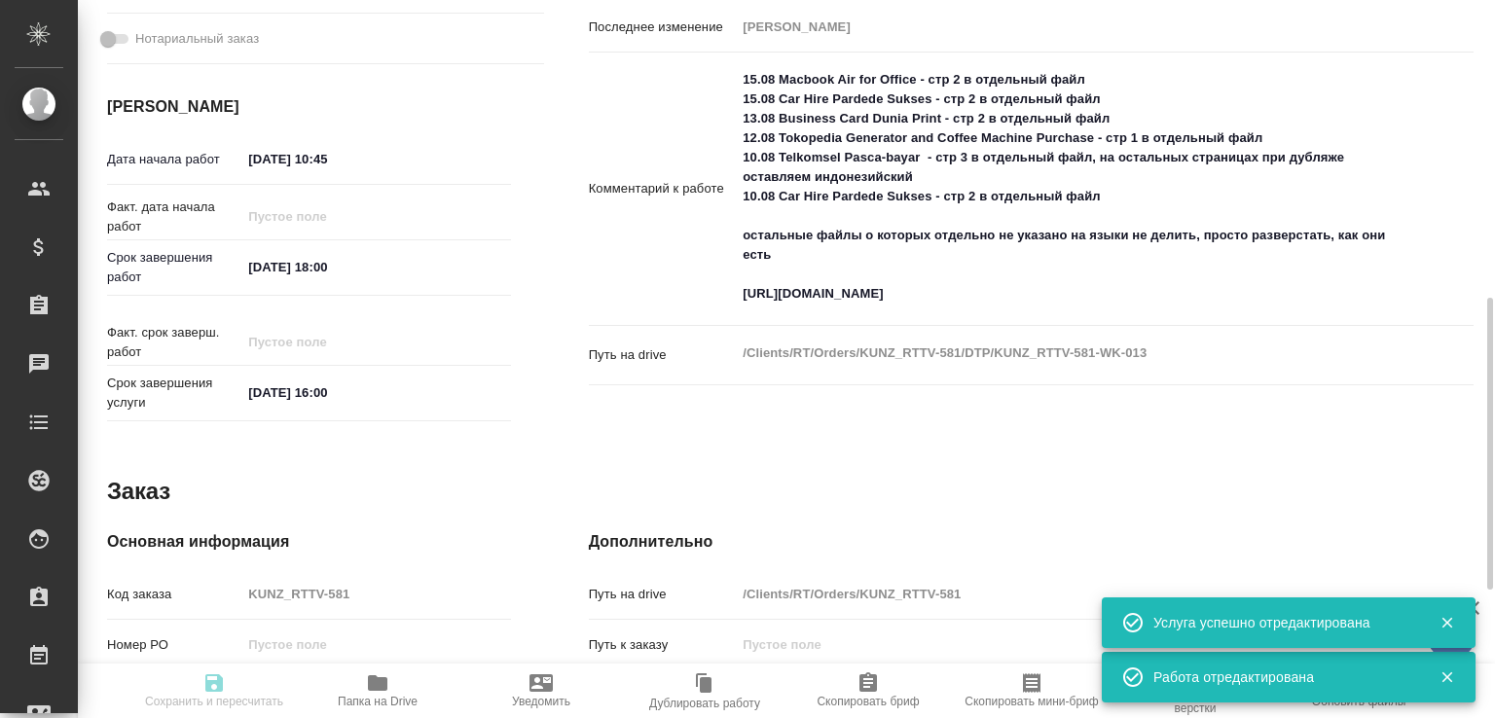
type input "5f647205b73bc97568ca66c0"
type input "09.09.2025 10:45"
type input "09.09.2025 18:00"
type input "26.09.2025 16:00"
type input "DTPlight"
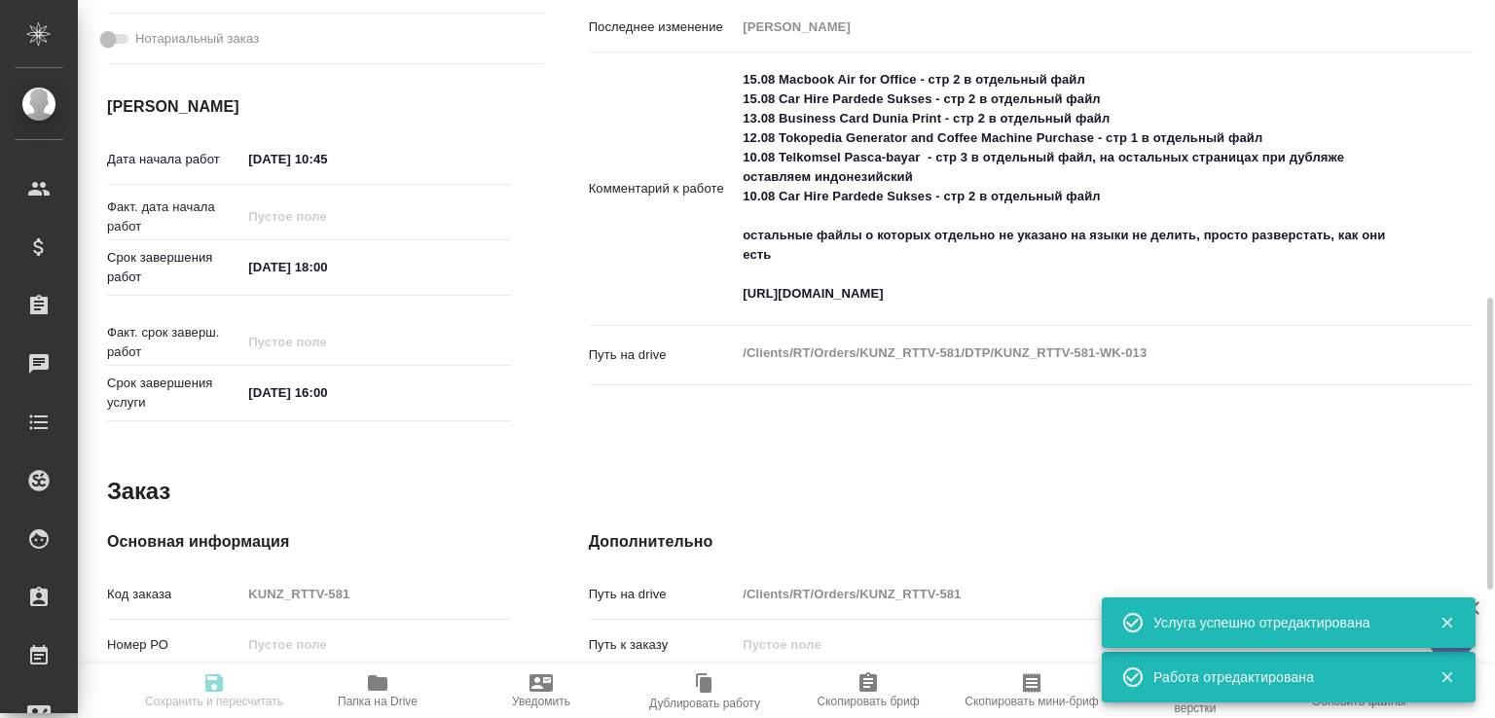
type input "notPayed"
type input "0"
type input "RUB"
type input "[PERSON_NAME]"
type input "KUNZ_RTTV-581"
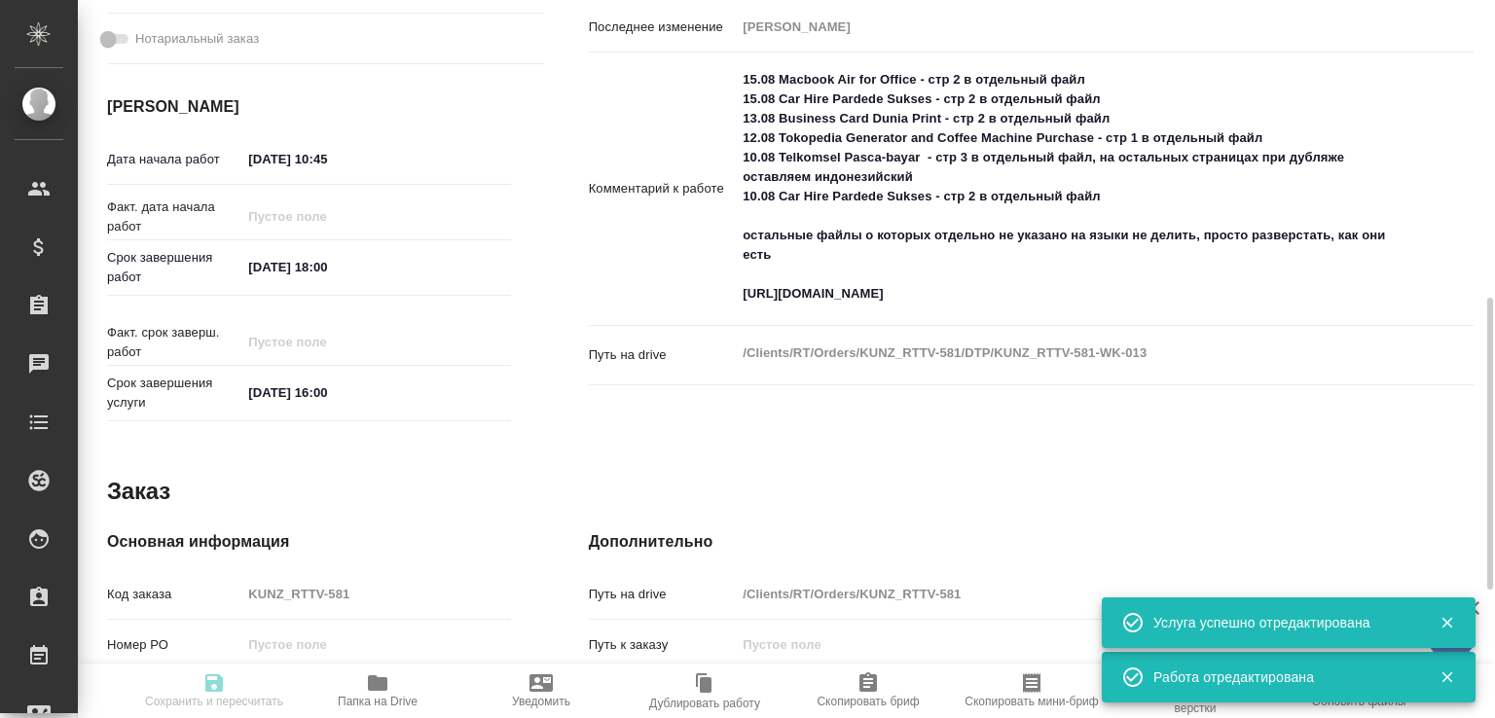
type input "Восстановление сложного макета с частичным соответствием оформлению оригинала"
type input "Приемка разверстки, Восстановление сложного макета с частичным соответствием оф…"
type input "Веселова Юлия"
type input "[PERSON_NAME]"
type input "/Clients/RT/Orders/KUNZ_RTTV-581"
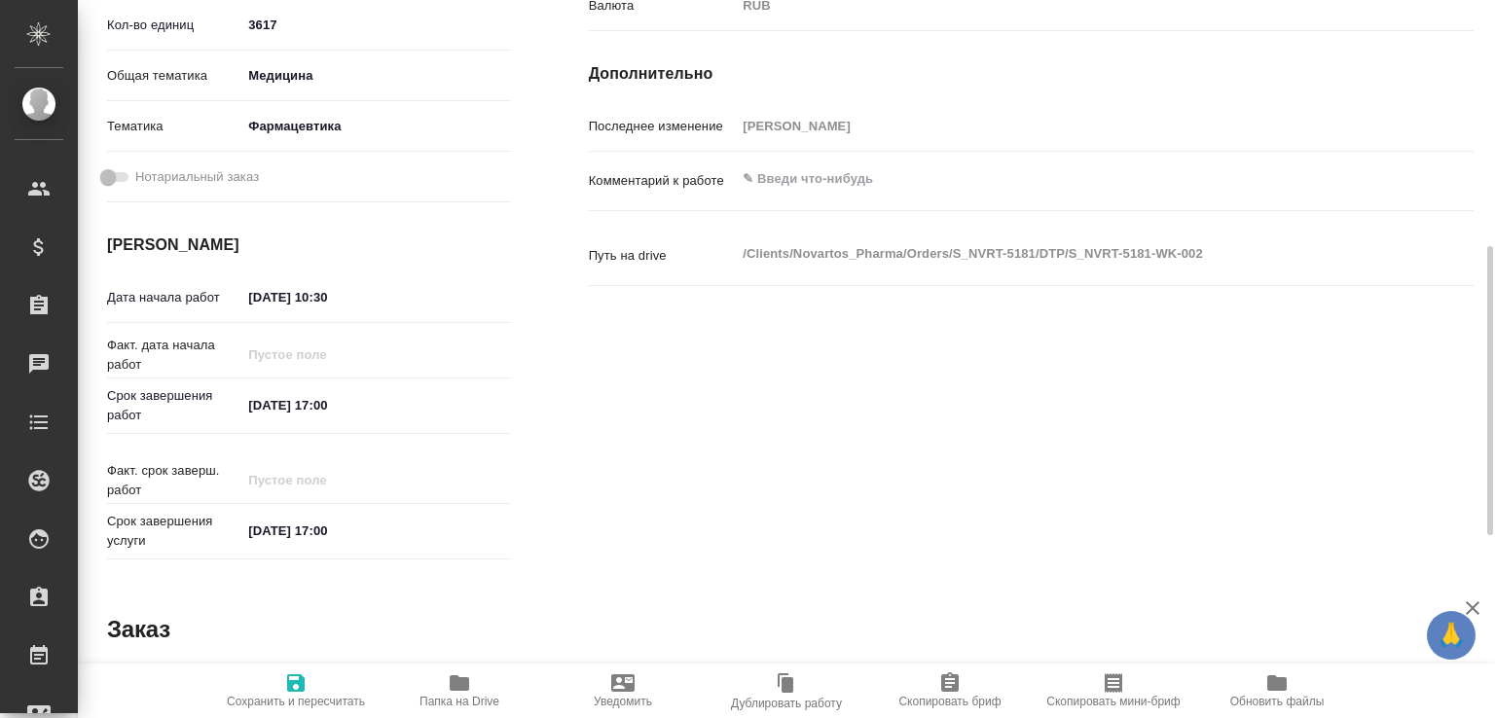
scroll to position [819, 0]
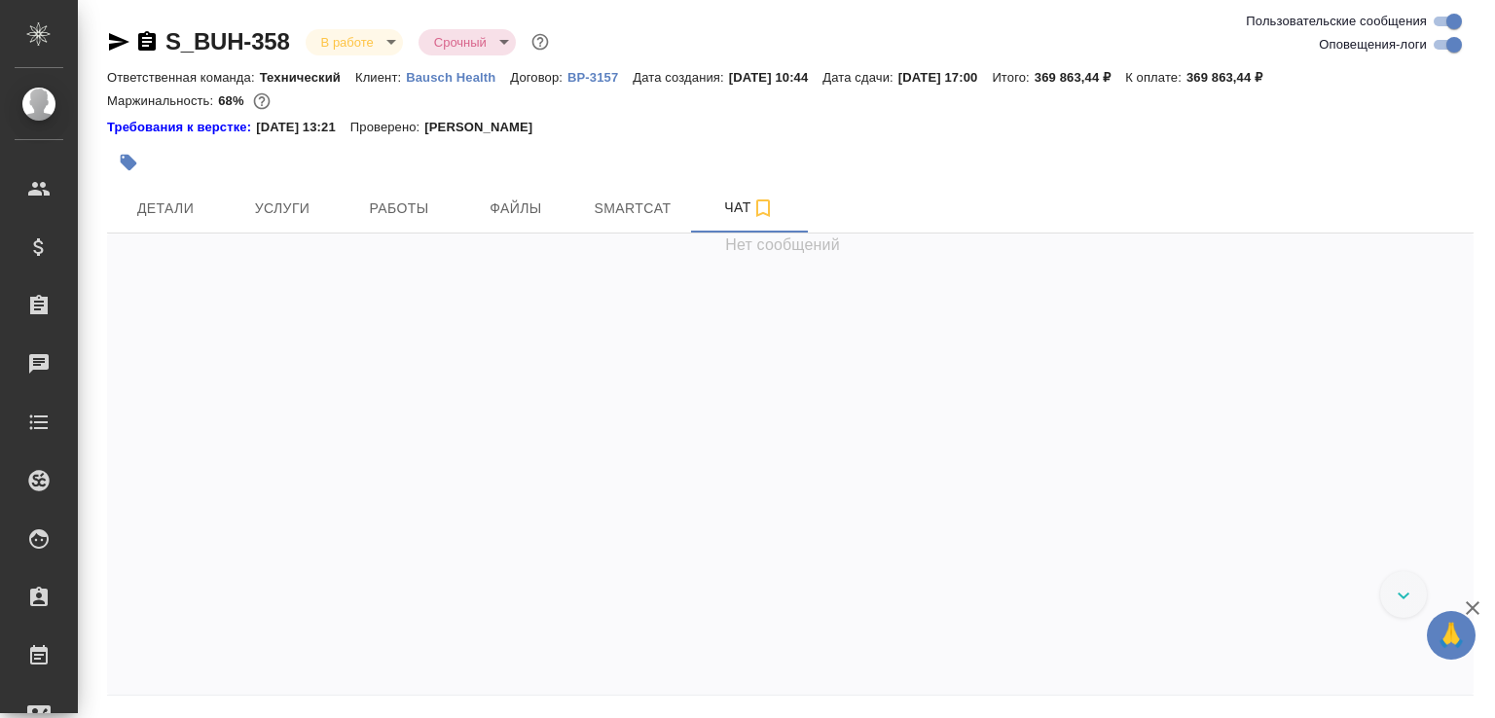
click at [125, 38] on icon "button" at bounding box center [118, 41] width 23 height 23
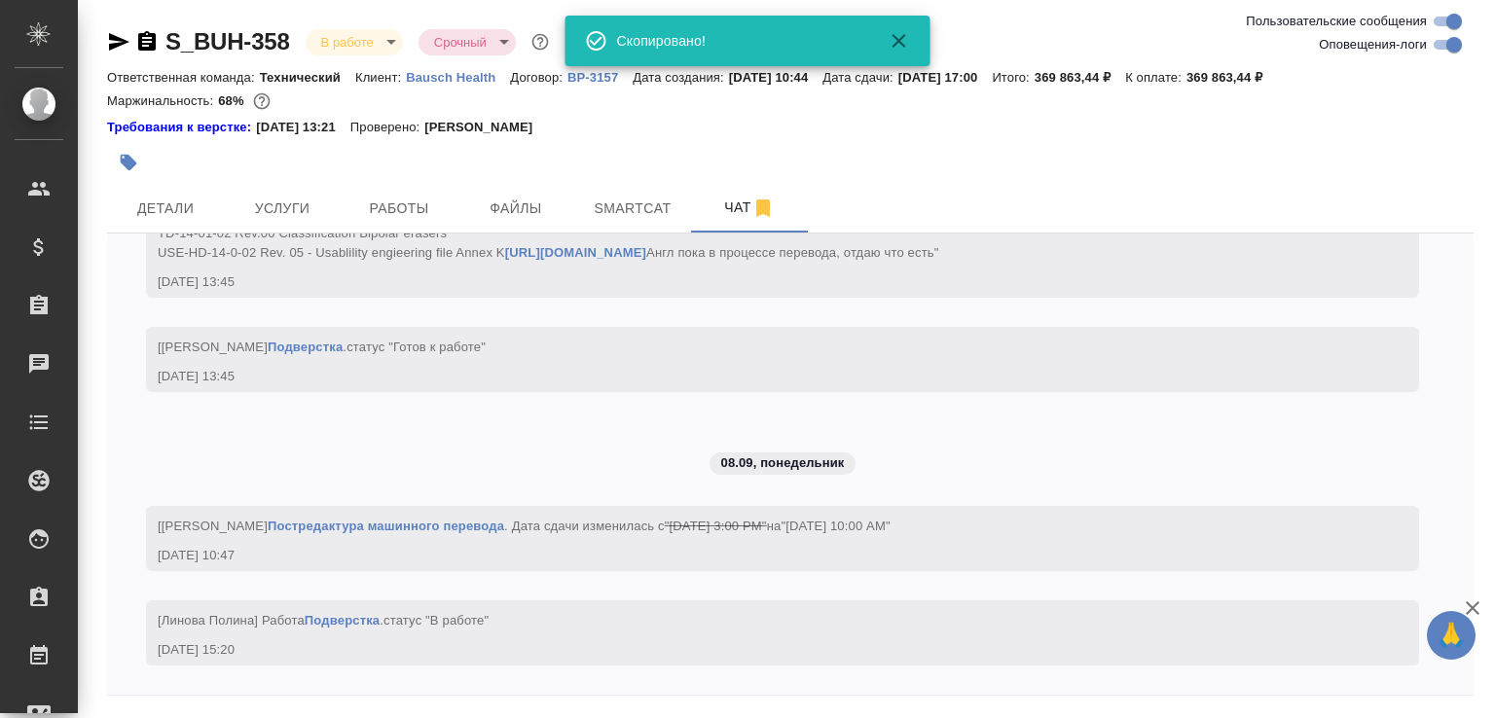
scroll to position [24104, 0]
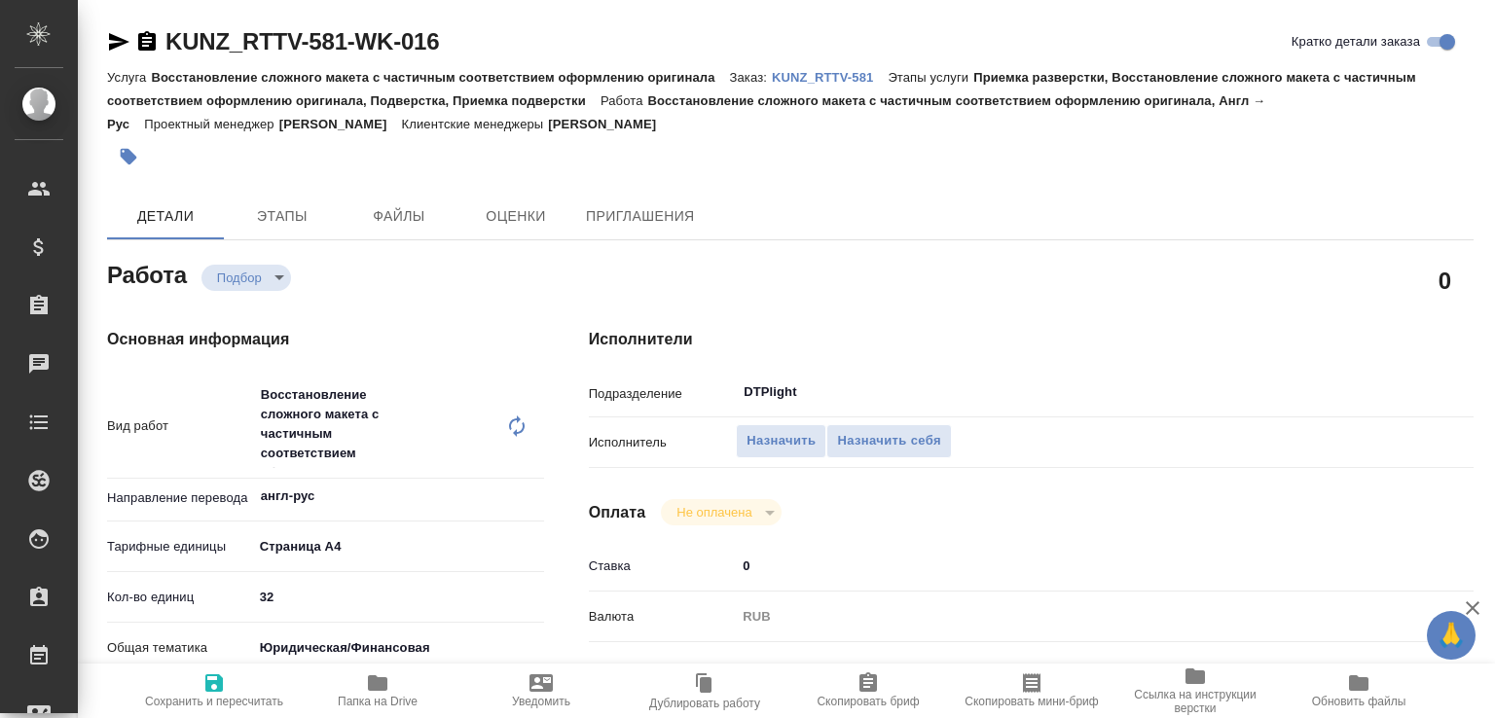
click at [383, 678] on icon "button" at bounding box center [377, 683] width 19 height 16
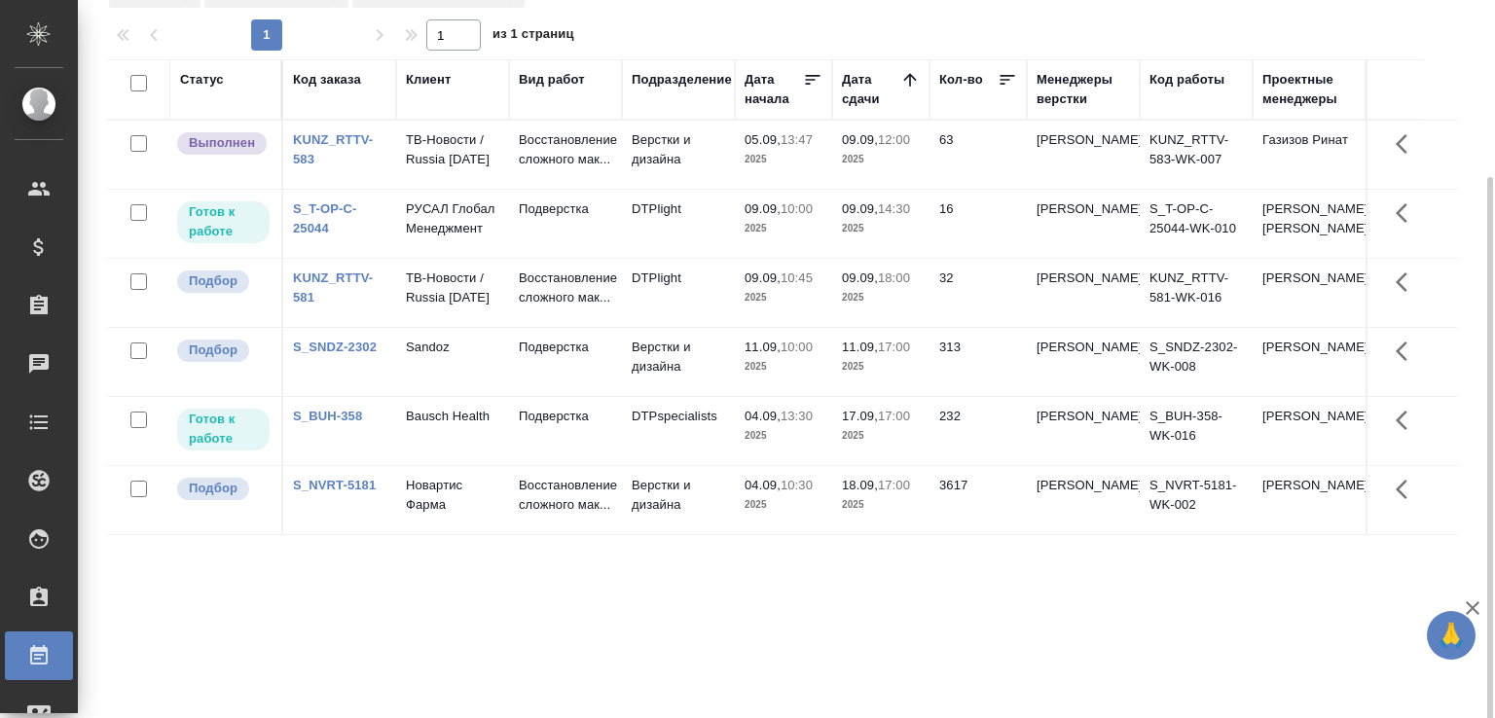
scroll to position [150, 0]
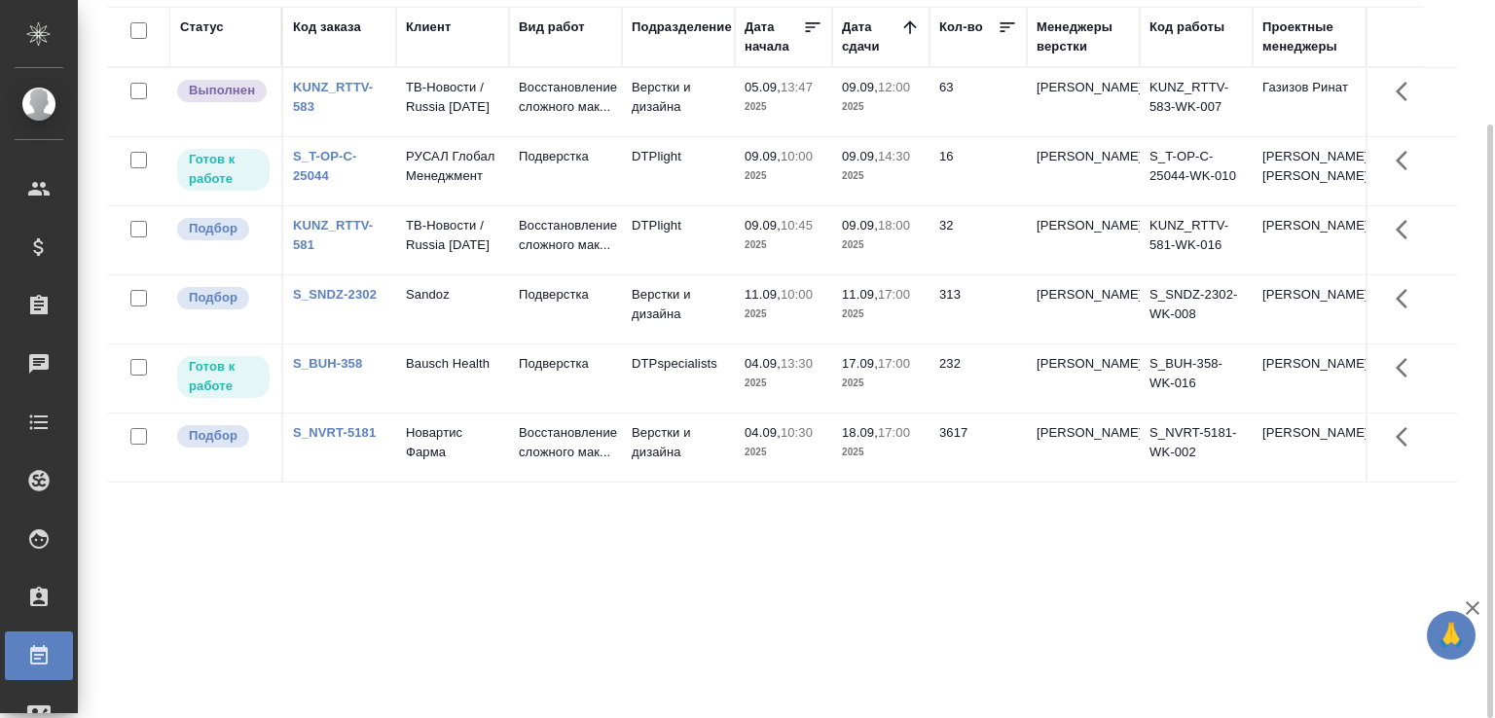
click at [208, 578] on div "Статус Код заказа Клиент Вид работ Подразделение Дата начала Дата сдачи Кол-во …" at bounding box center [782, 357] width 1351 height 701
click at [218, 574] on div "Статус Код заказа Клиент Вид работ Подразделение Дата начала Дата сдачи Кол-во …" at bounding box center [782, 357] width 1351 height 701
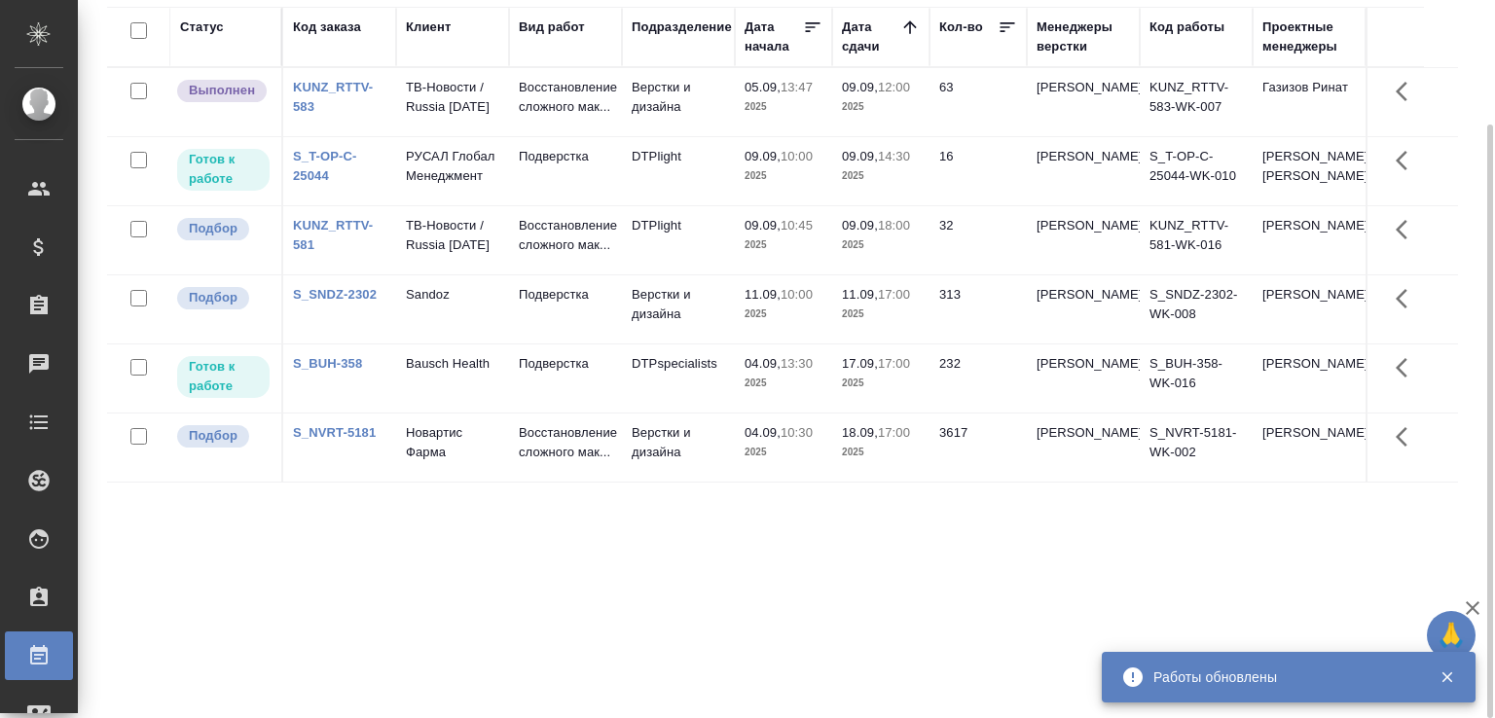
click at [340, 634] on div "Статус Код заказа Клиент Вид работ Подразделение Дата начала Дата сдачи Кол-во …" at bounding box center [782, 357] width 1351 height 701
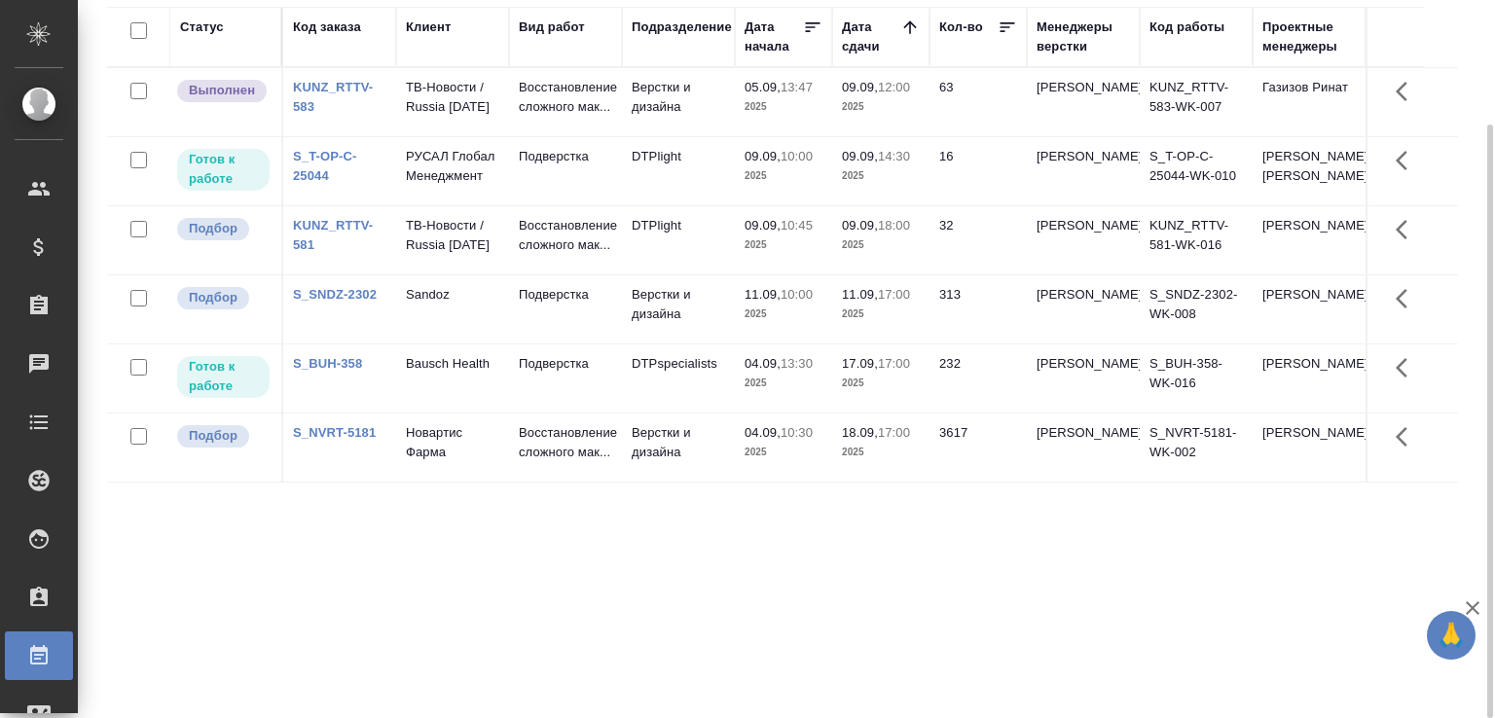
click at [331, 606] on div "Статус Код заказа Клиент Вид работ Подразделение Дата начала Дата сдачи Кол-во …" at bounding box center [782, 357] width 1351 height 701
